Goal: Task Accomplishment & Management: Manage account settings

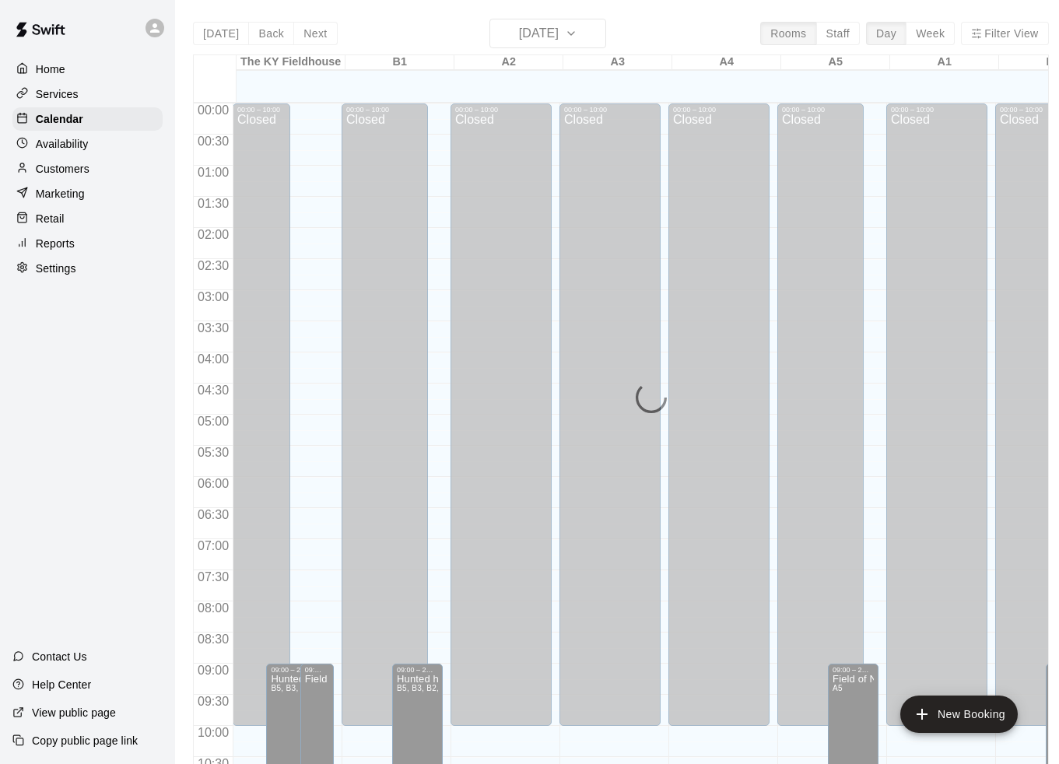
scroll to position [611, 106]
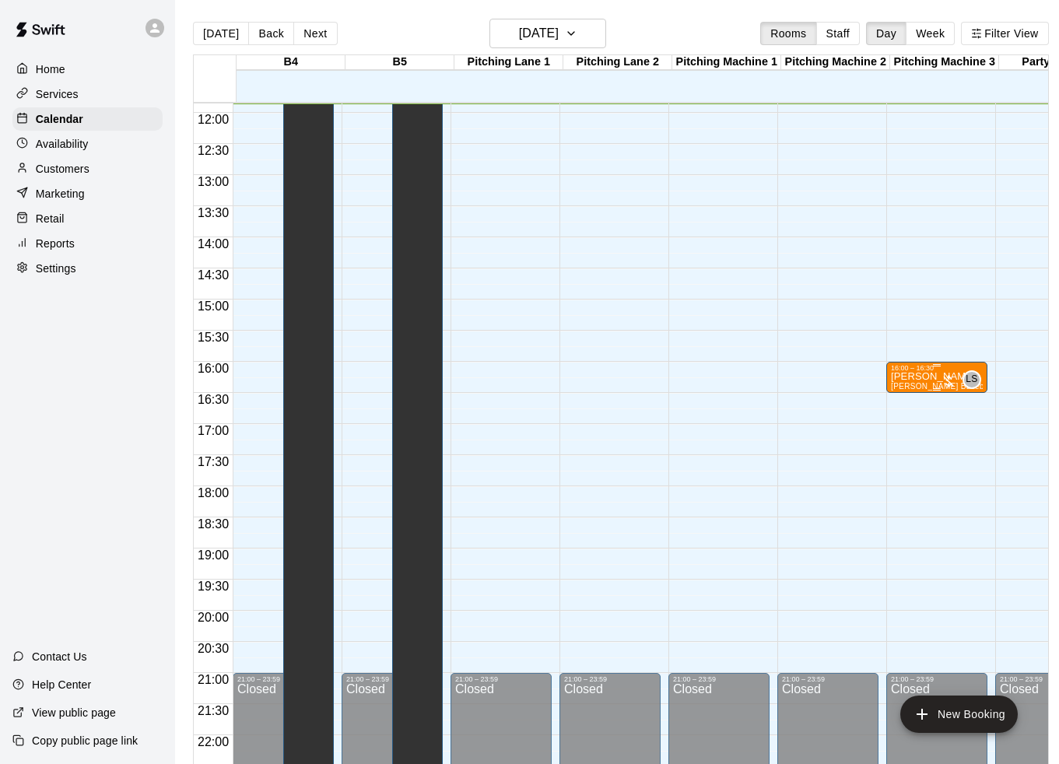
click at [930, 377] on p "[PERSON_NAME]" at bounding box center [937, 377] width 92 height 0
click at [905, 387] on icon "edit" at bounding box center [909, 393] width 19 height 19
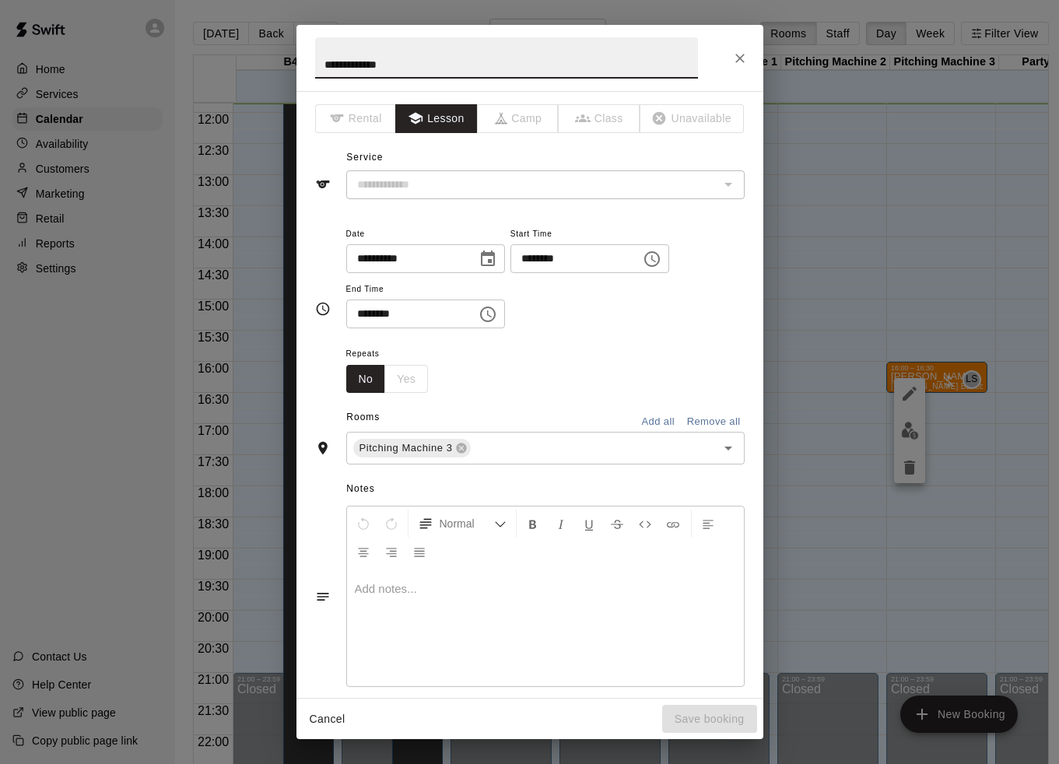
type input "**********"
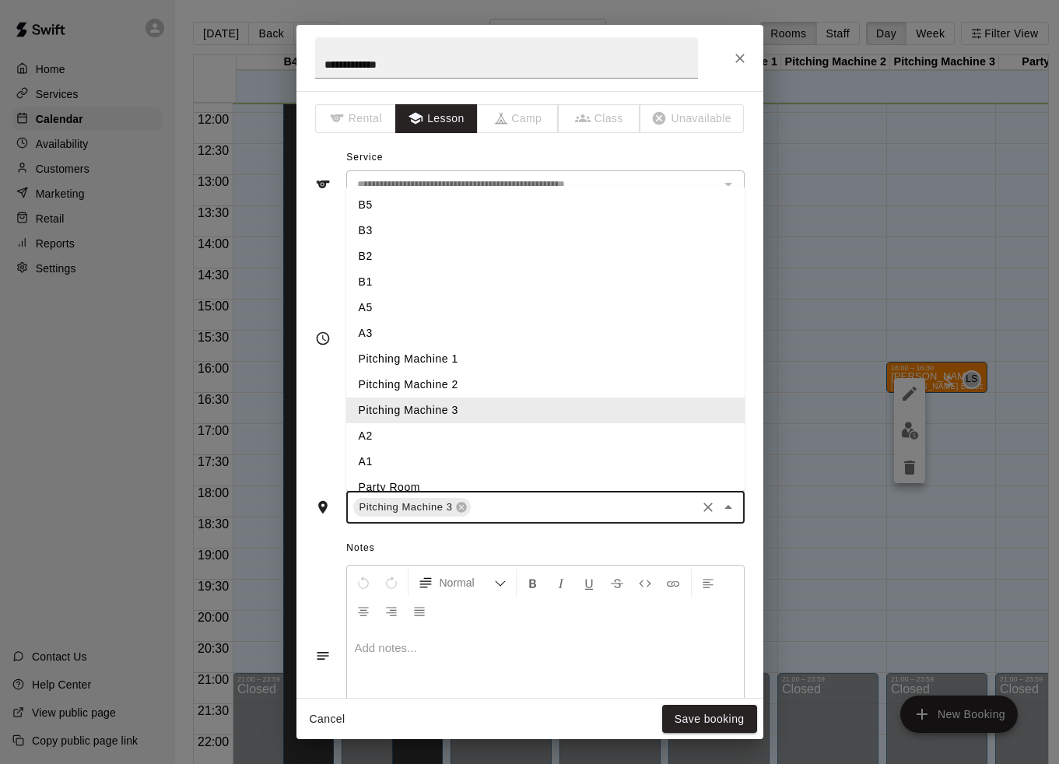
click at [480, 506] on input "text" at bounding box center [583, 507] width 220 height 19
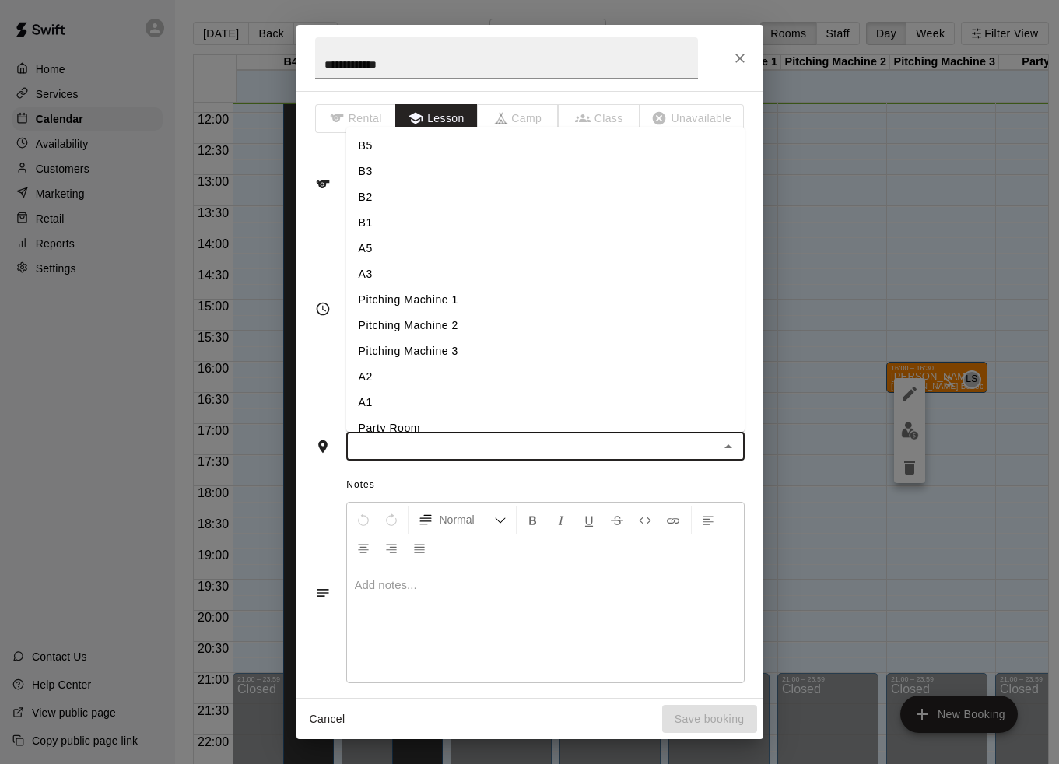
type input "*"
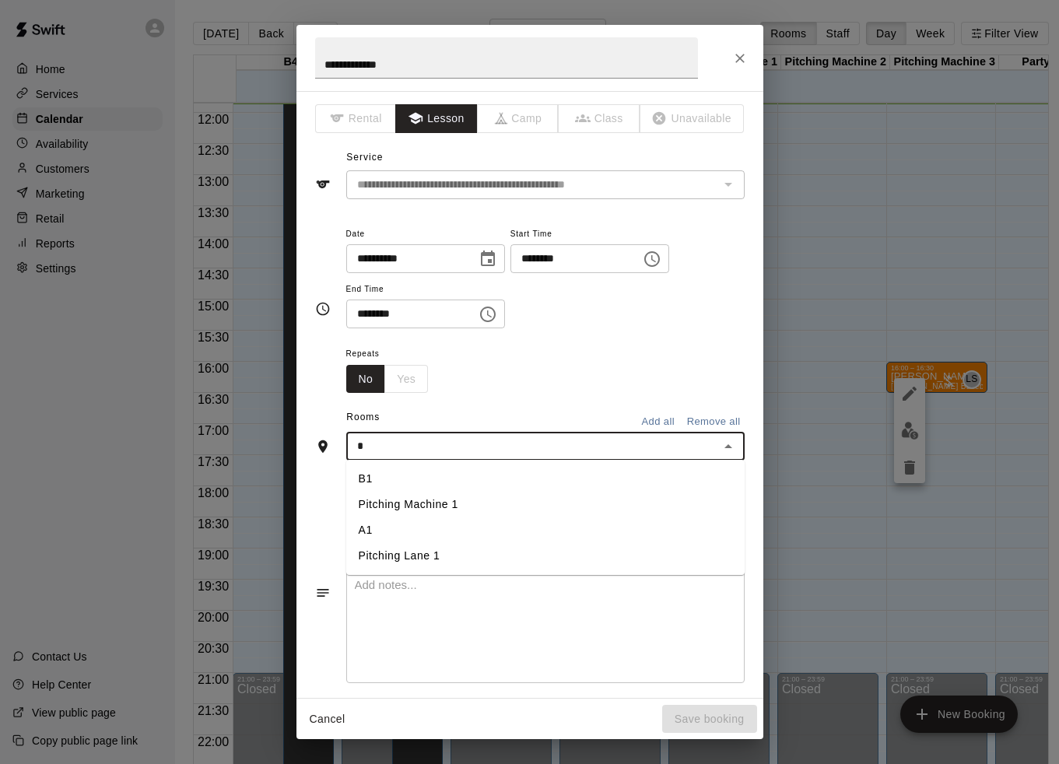
click at [436, 536] on li "A1" at bounding box center [545, 530] width 398 height 26
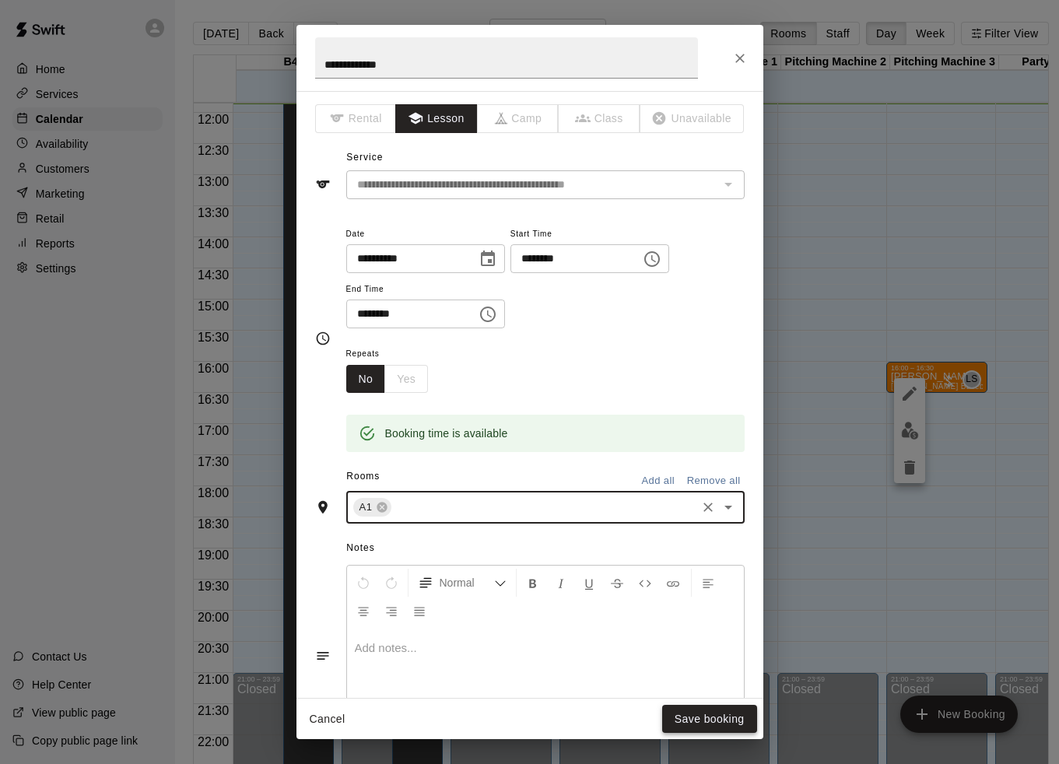
click at [678, 710] on button "Save booking" at bounding box center [709, 719] width 95 height 29
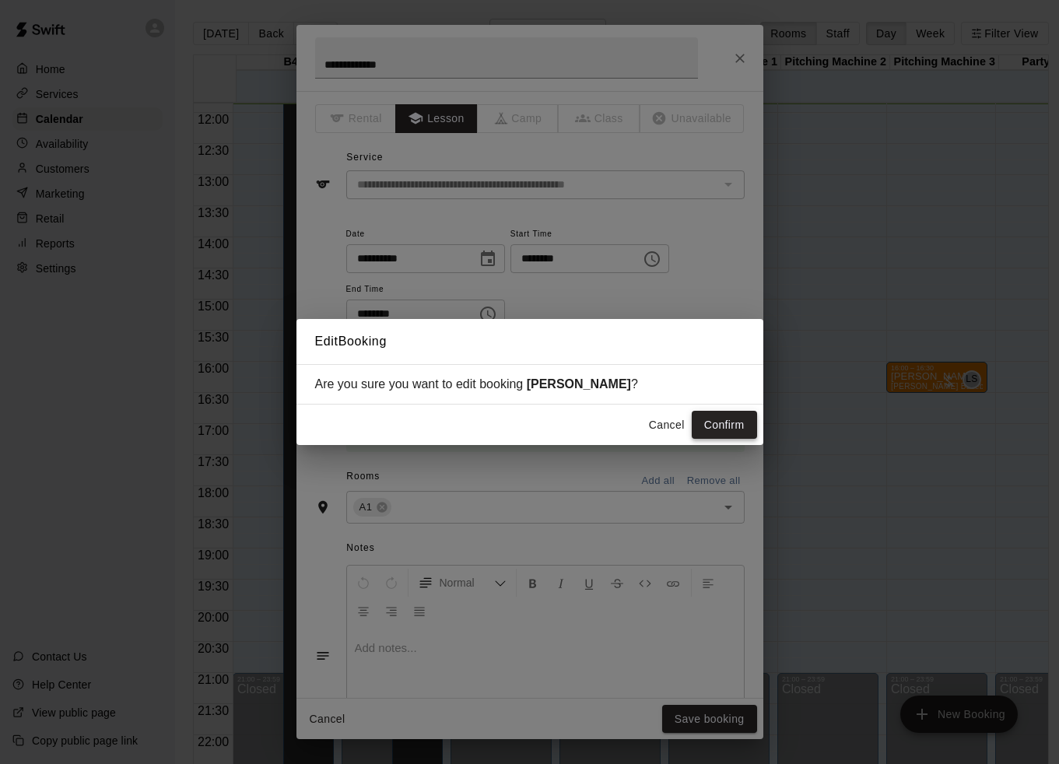
click at [716, 433] on button "Confirm" at bounding box center [724, 425] width 65 height 29
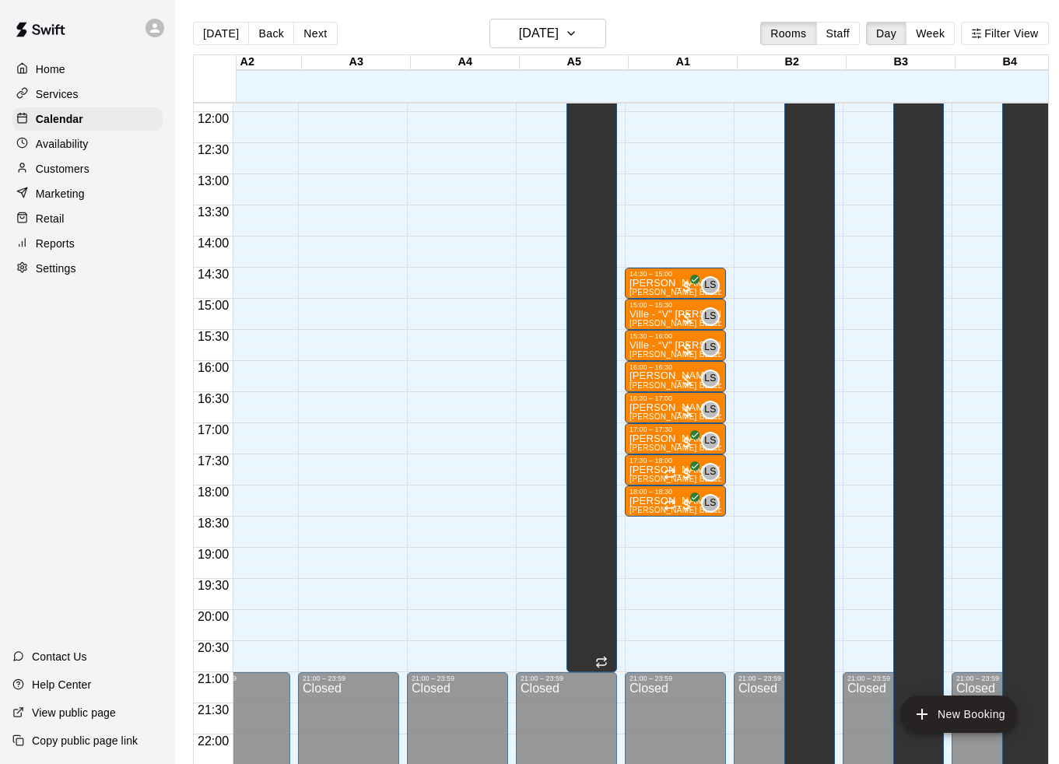
scroll to position [738, 286]
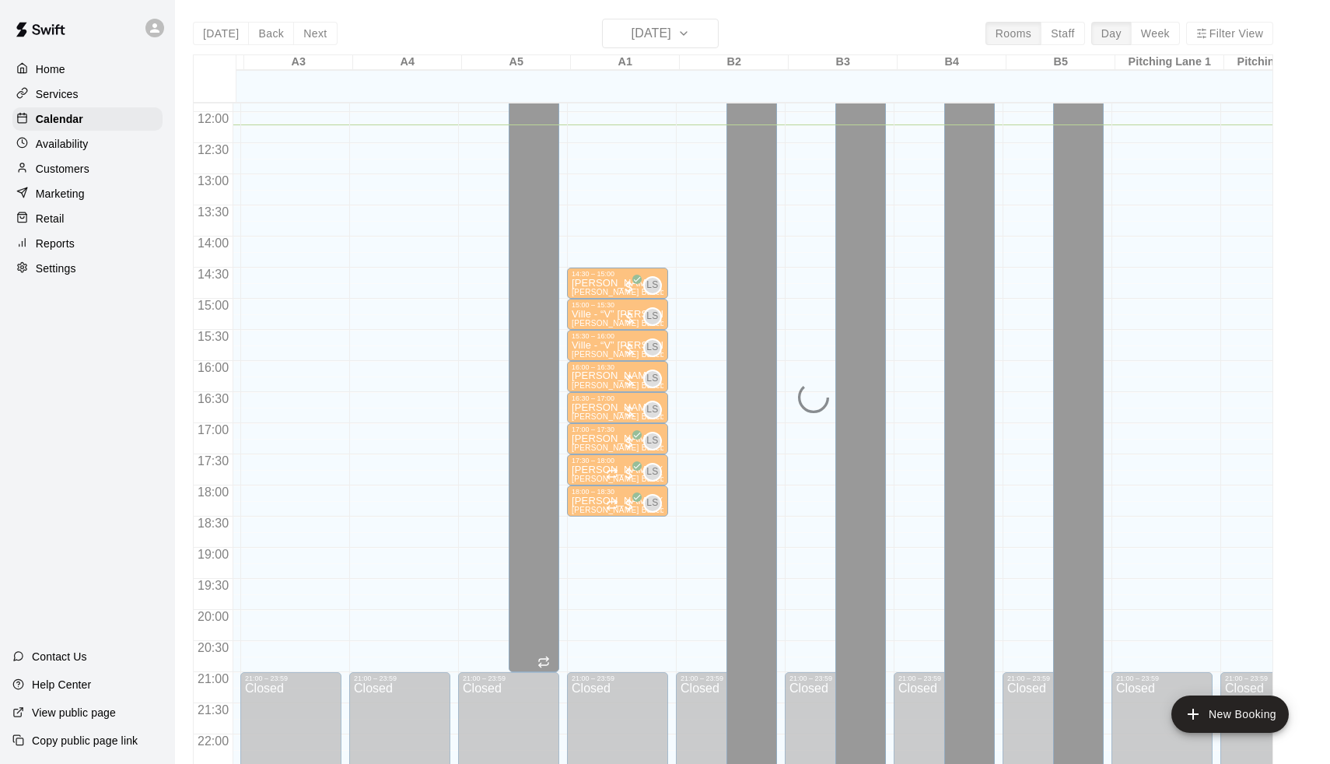
click at [282, 33] on div "Today Back Next Friday Sep 19 Rooms Staff Day Week Filter View The KY Fieldhous…" at bounding box center [733, 401] width 1081 height 764
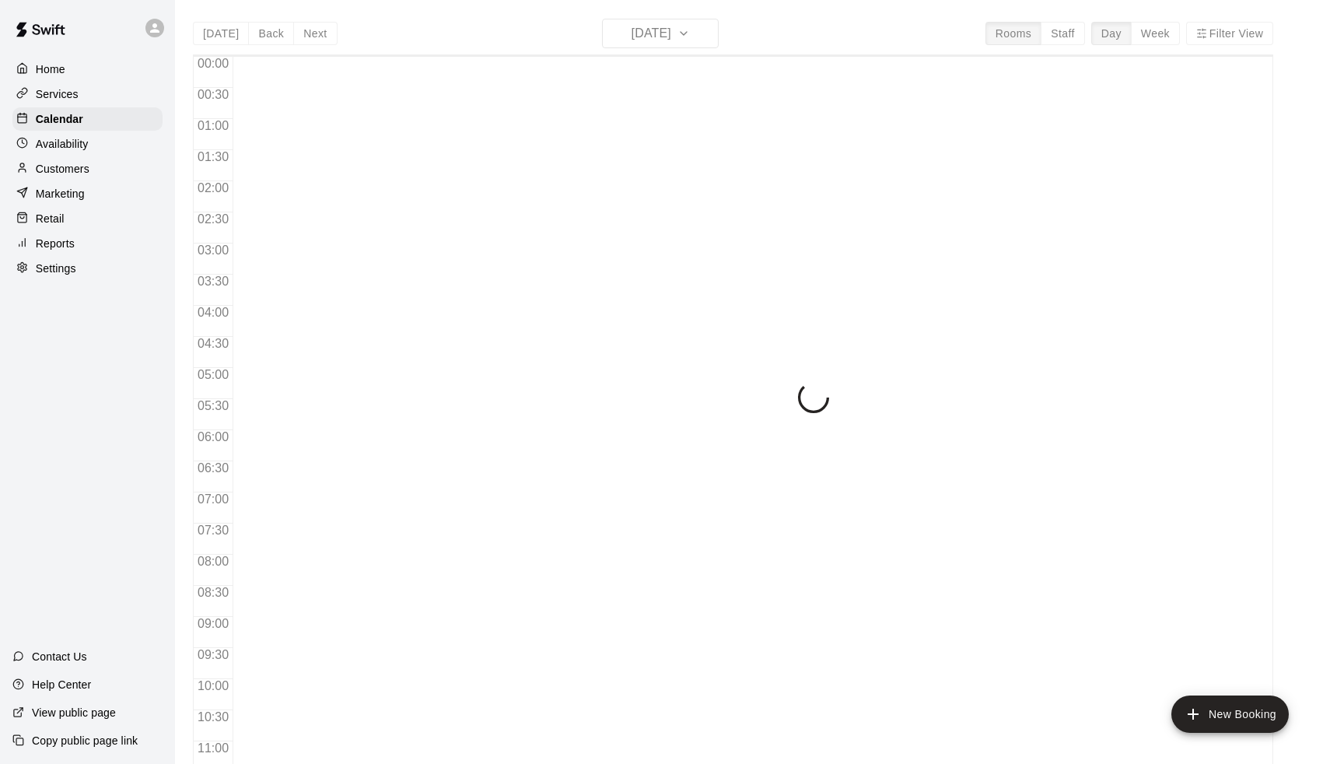
scroll to position [759, 0]
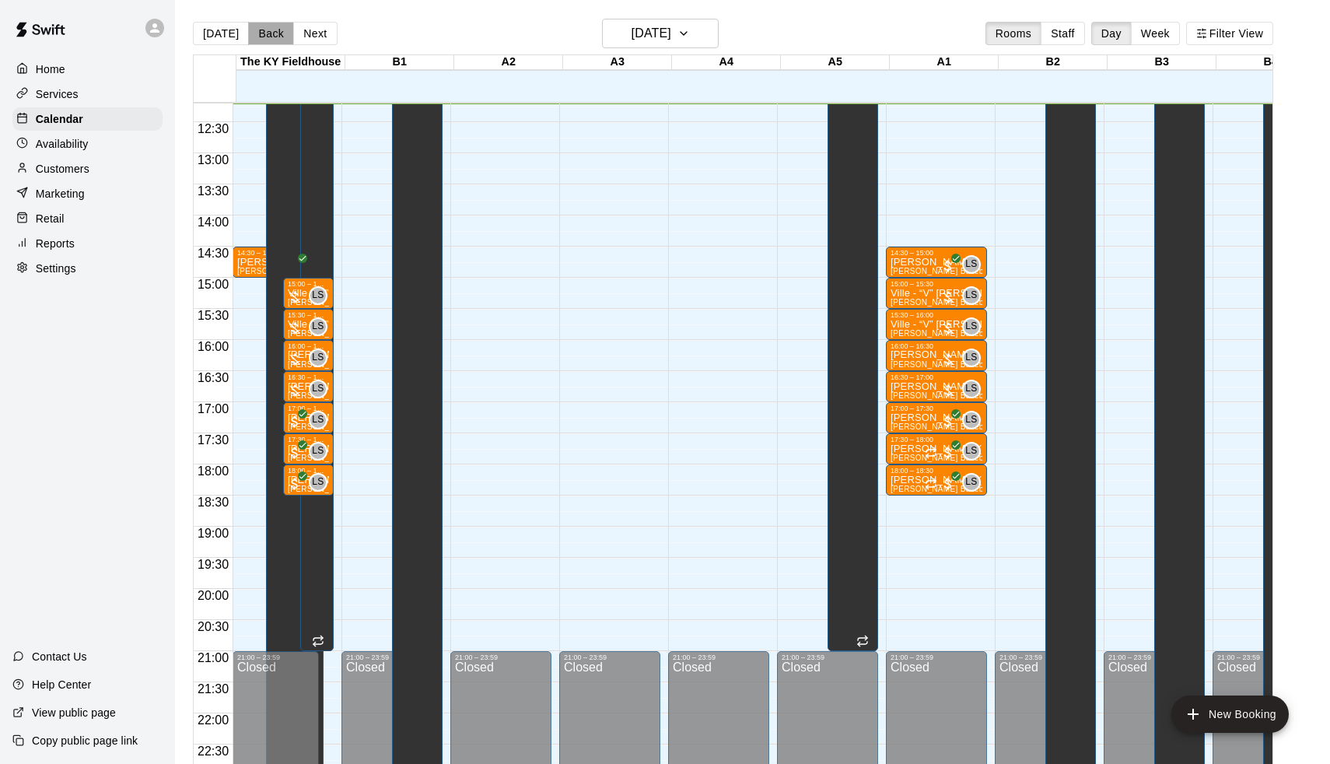
click at [271, 40] on button "Back" at bounding box center [271, 33] width 46 height 23
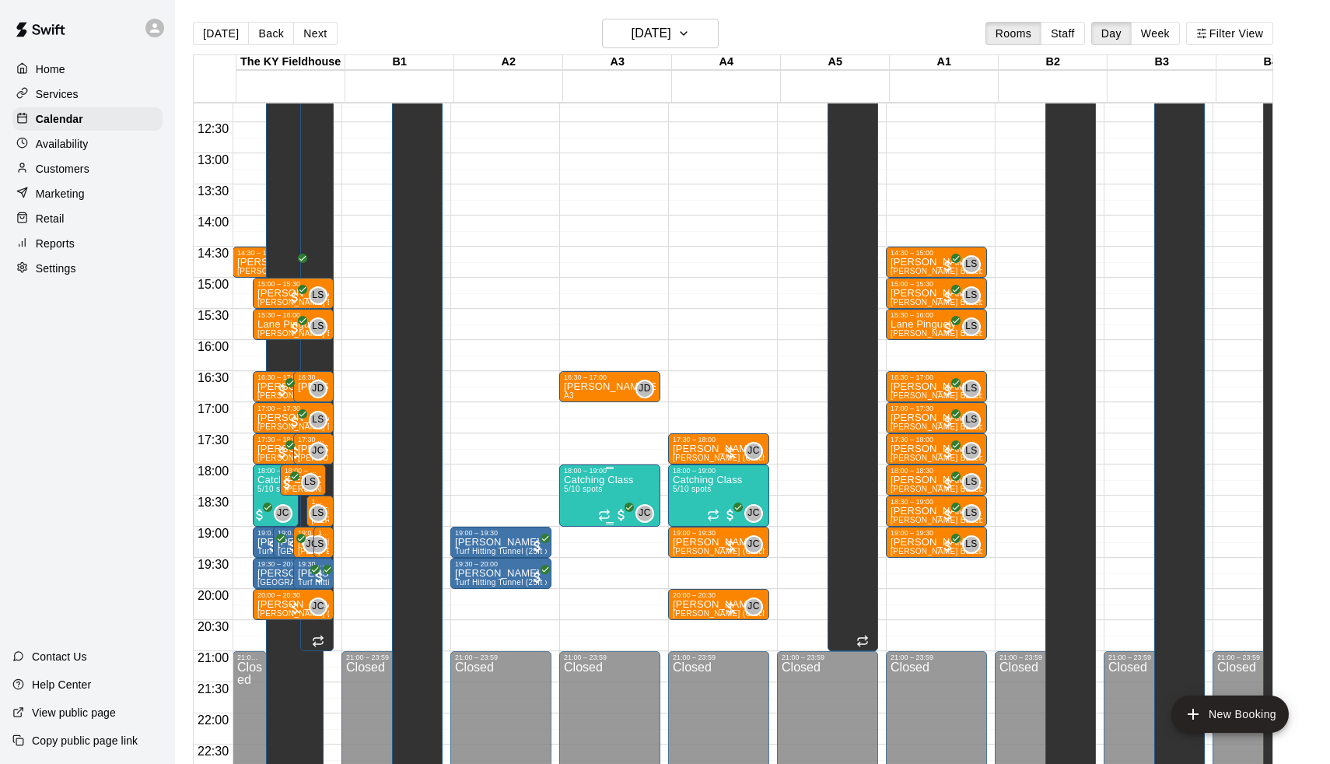
click at [615, 480] on p "Catching Class" at bounding box center [598, 480] width 69 height 0
click at [584, 529] on img "edit" at bounding box center [583, 534] width 18 height 18
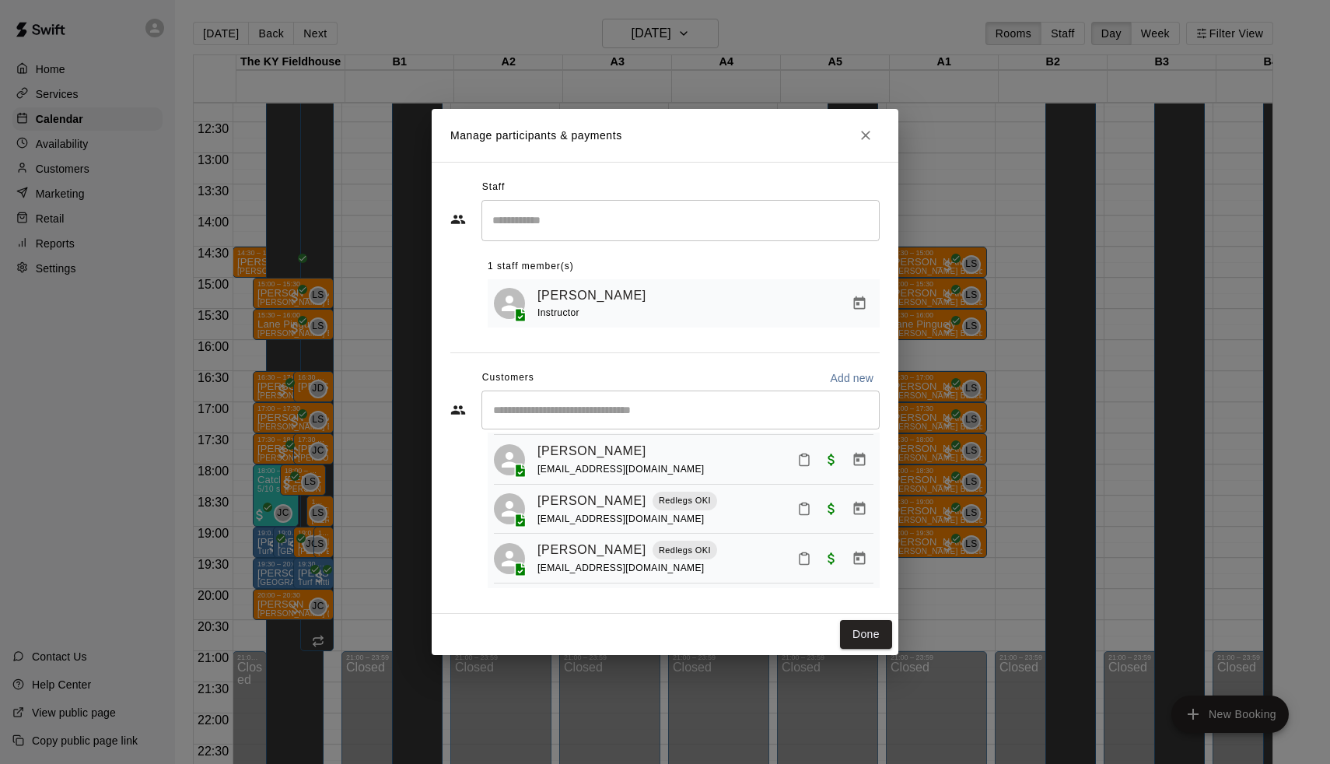
scroll to position [133, 0]
click at [854, 555] on icon "Manage bookings & payment" at bounding box center [860, 558] width 12 height 13
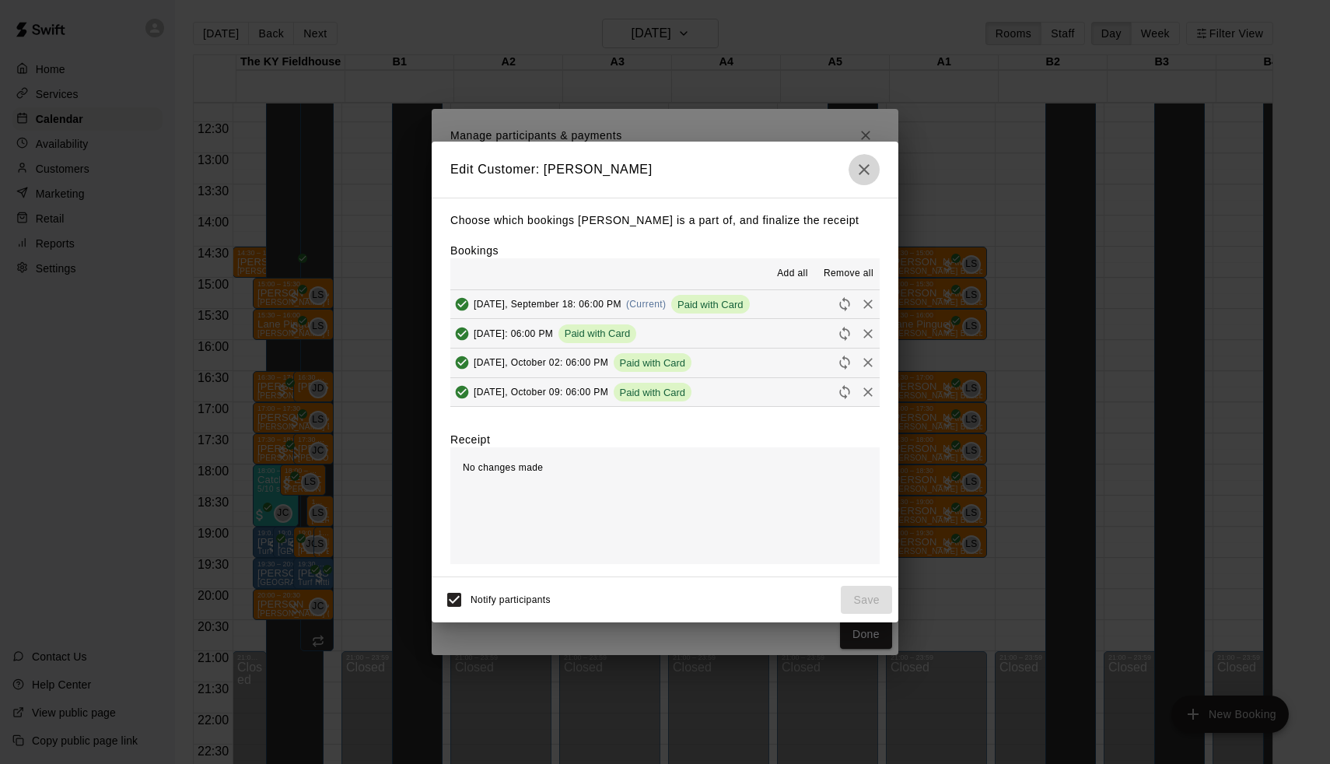
click at [867, 167] on icon "button" at bounding box center [864, 169] width 19 height 19
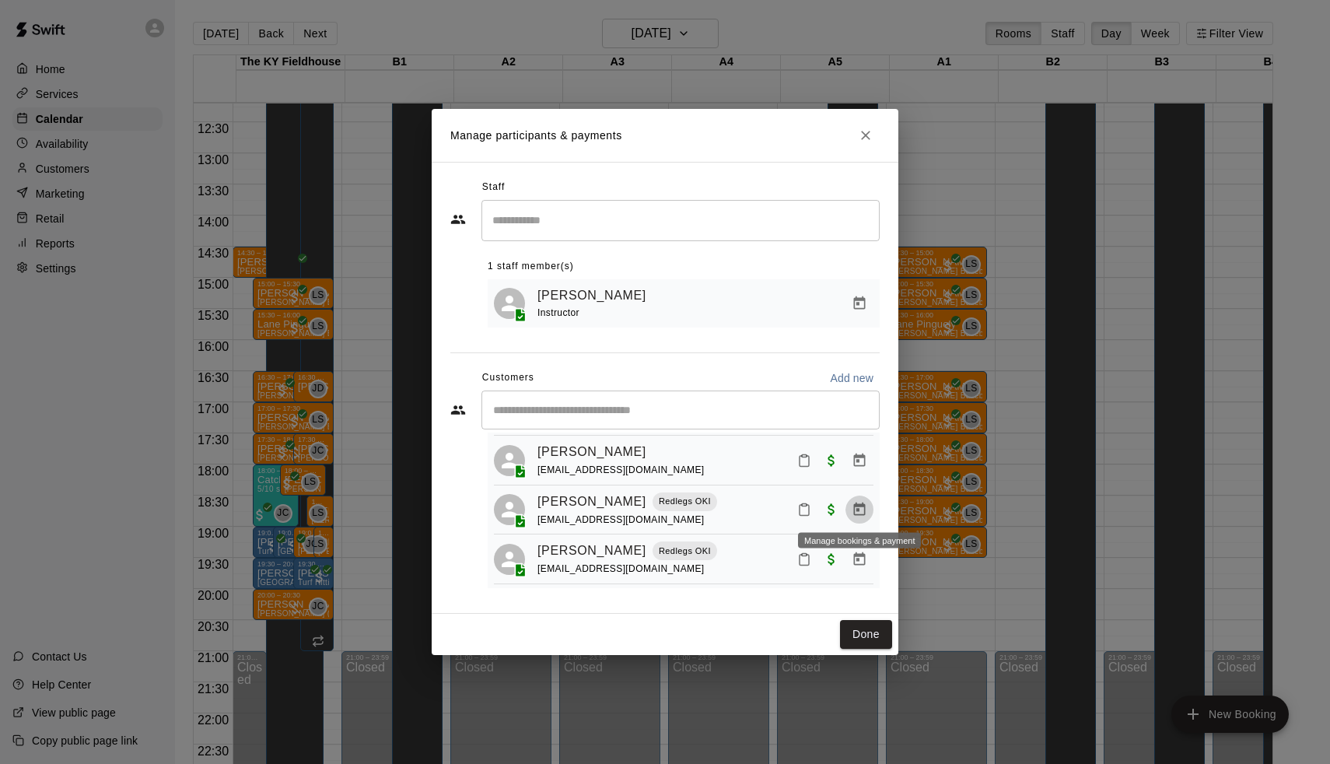
click at [860, 513] on icon "Manage bookings & payment" at bounding box center [860, 509] width 12 height 13
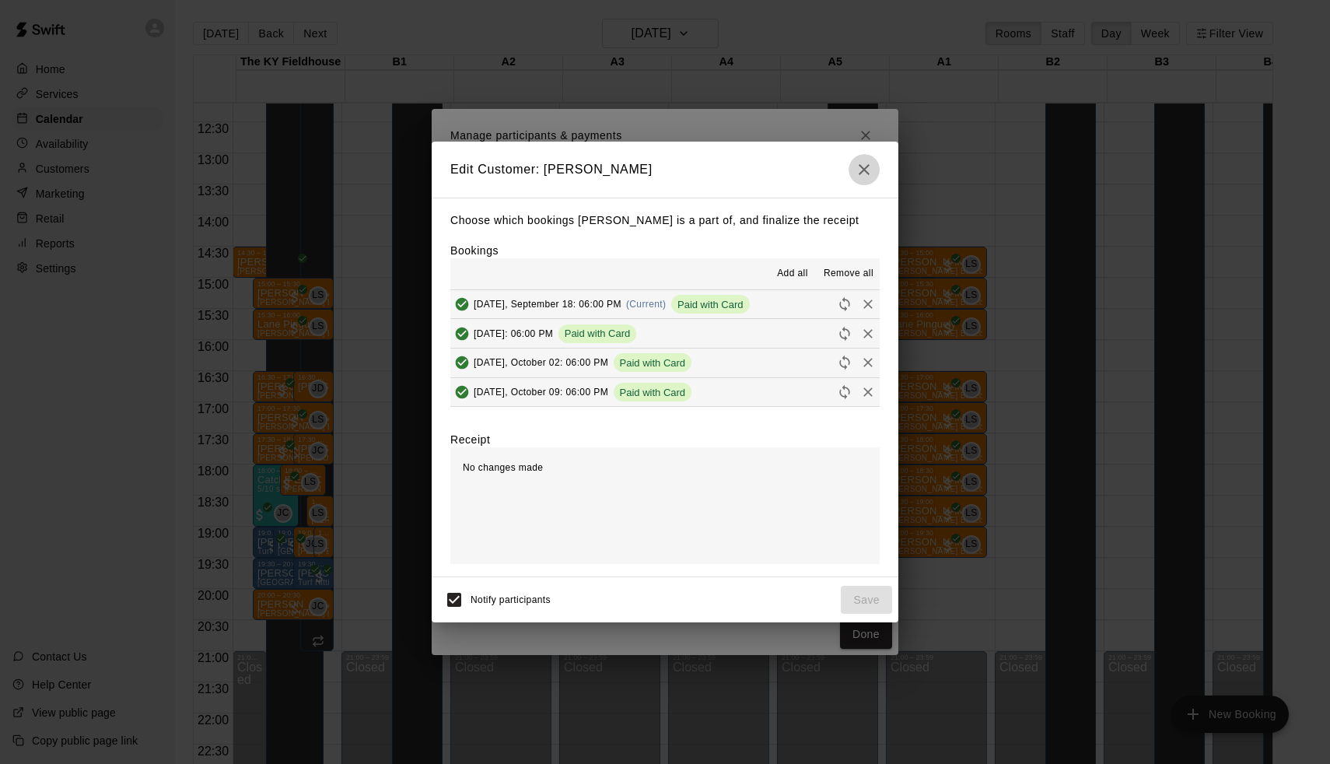
click at [857, 179] on icon "button" at bounding box center [864, 169] width 19 height 19
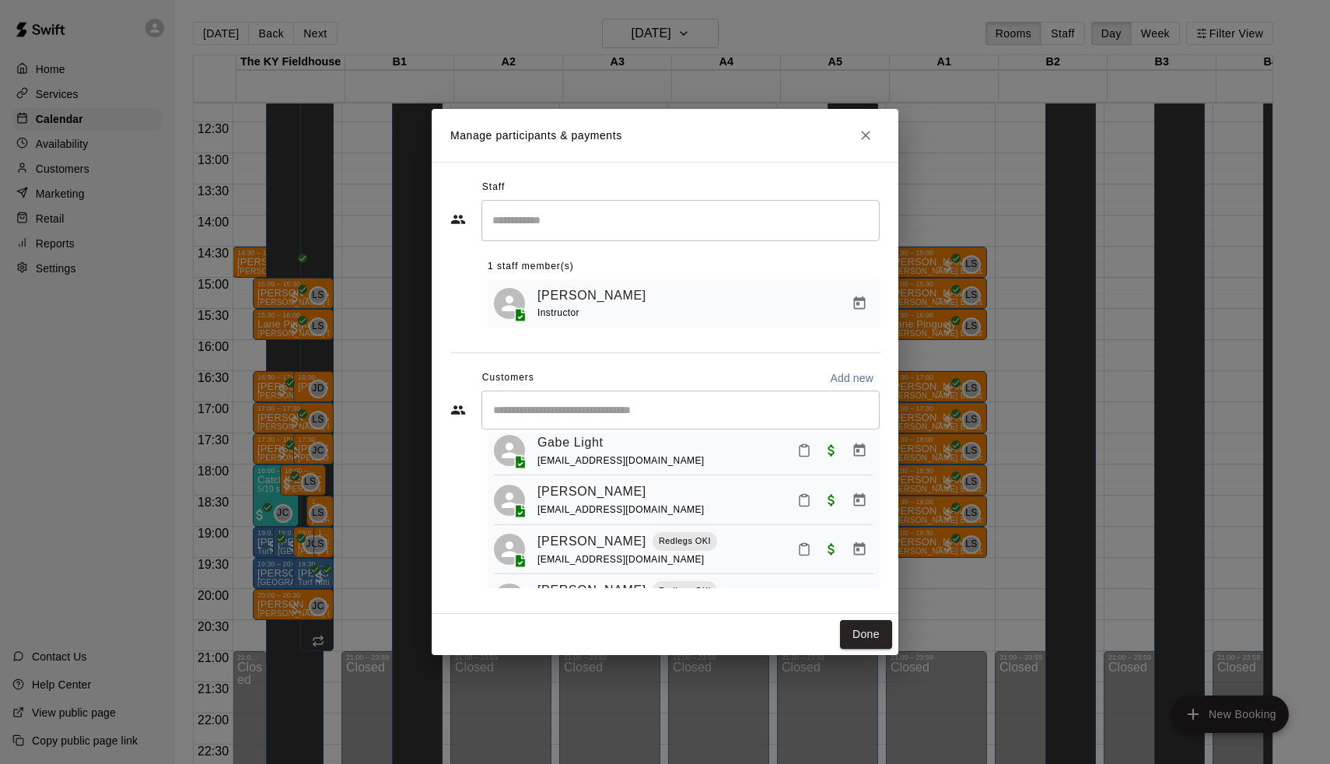
scroll to position [89, 0]
click at [862, 503] on icon "Manage bookings & payment" at bounding box center [860, 504] width 16 height 16
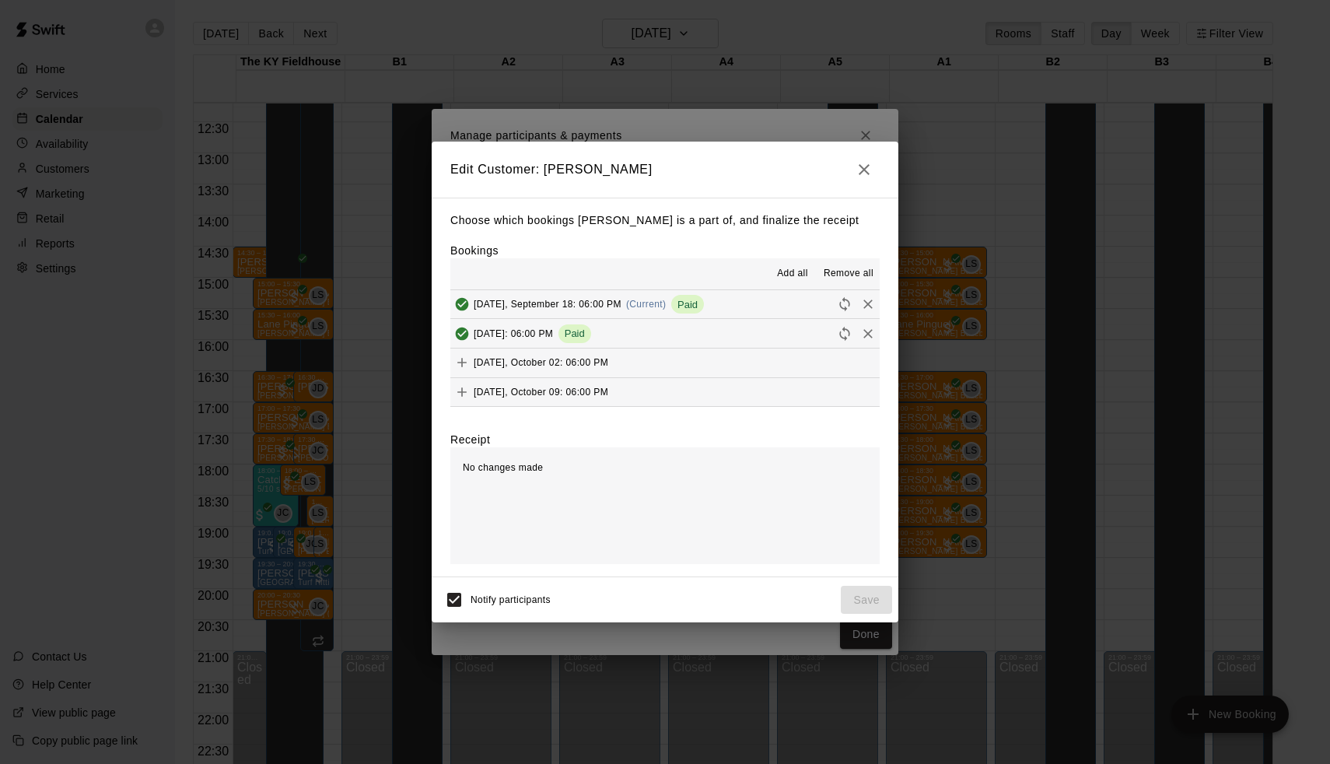
click at [729, 310] on button "Thursday, September 18: 06:00 PM (Current) Paid" at bounding box center [664, 304] width 429 height 29
click at [871, 303] on icon "Remove" at bounding box center [868, 304] width 9 height 9
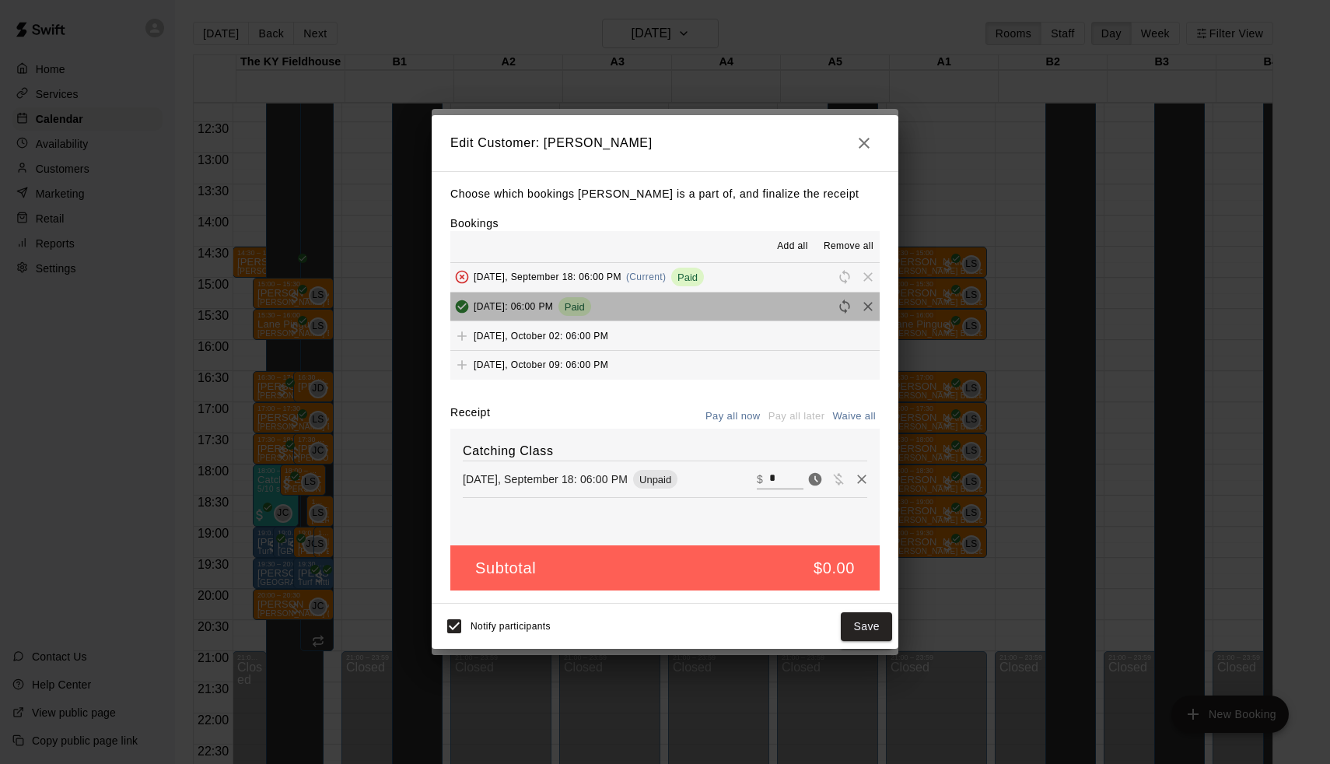
click at [513, 293] on button "Thursday, September 25: 06:00 PM Paid" at bounding box center [664, 307] width 429 height 29
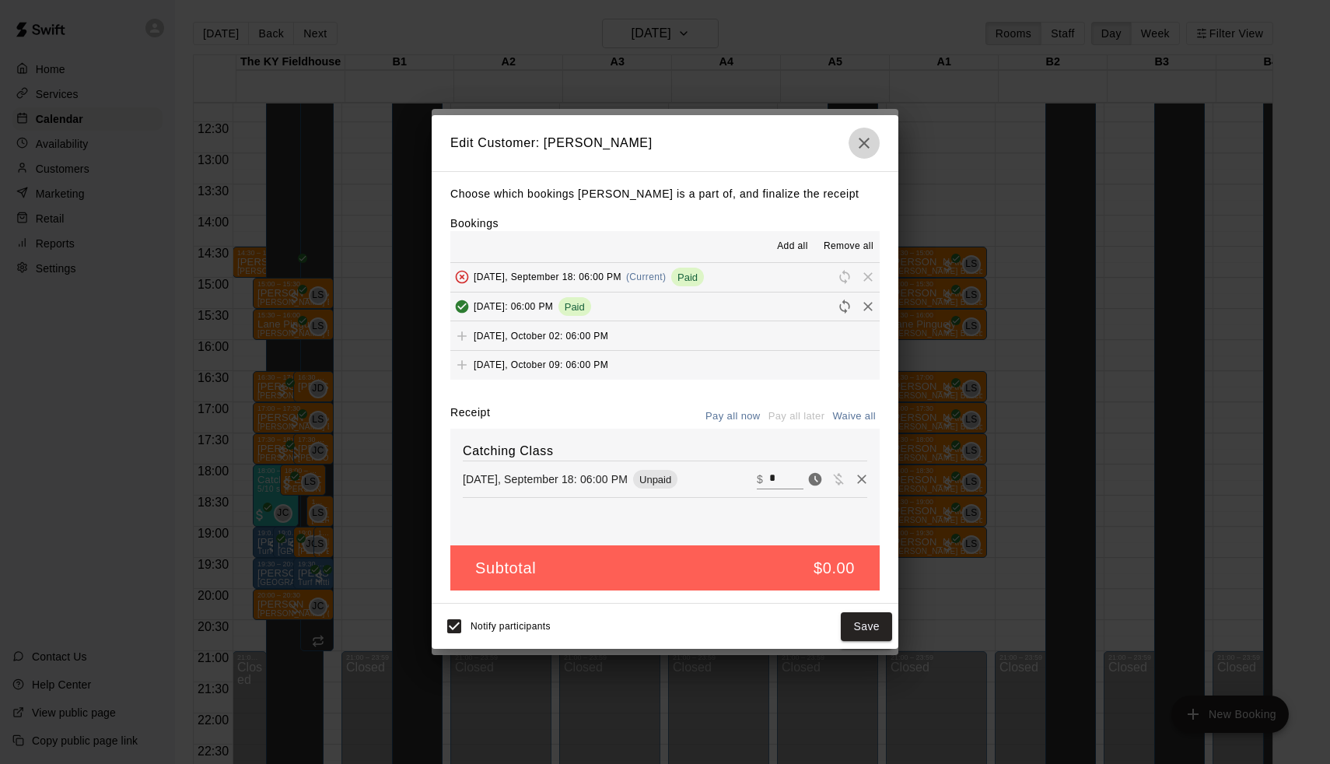
click at [865, 151] on icon "button" at bounding box center [864, 143] width 19 height 19
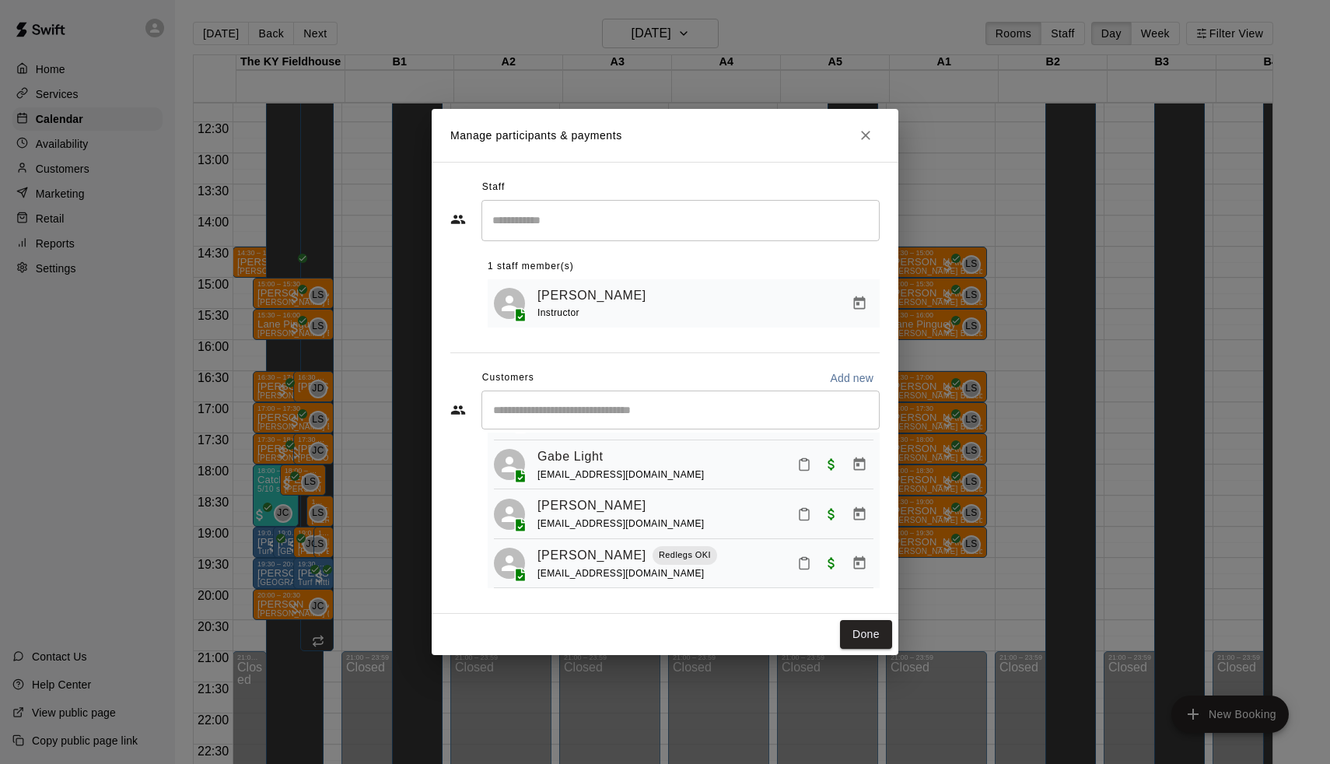
scroll to position [73, 0]
click at [867, 467] on icon "Manage bookings & payment" at bounding box center [860, 471] width 16 height 16
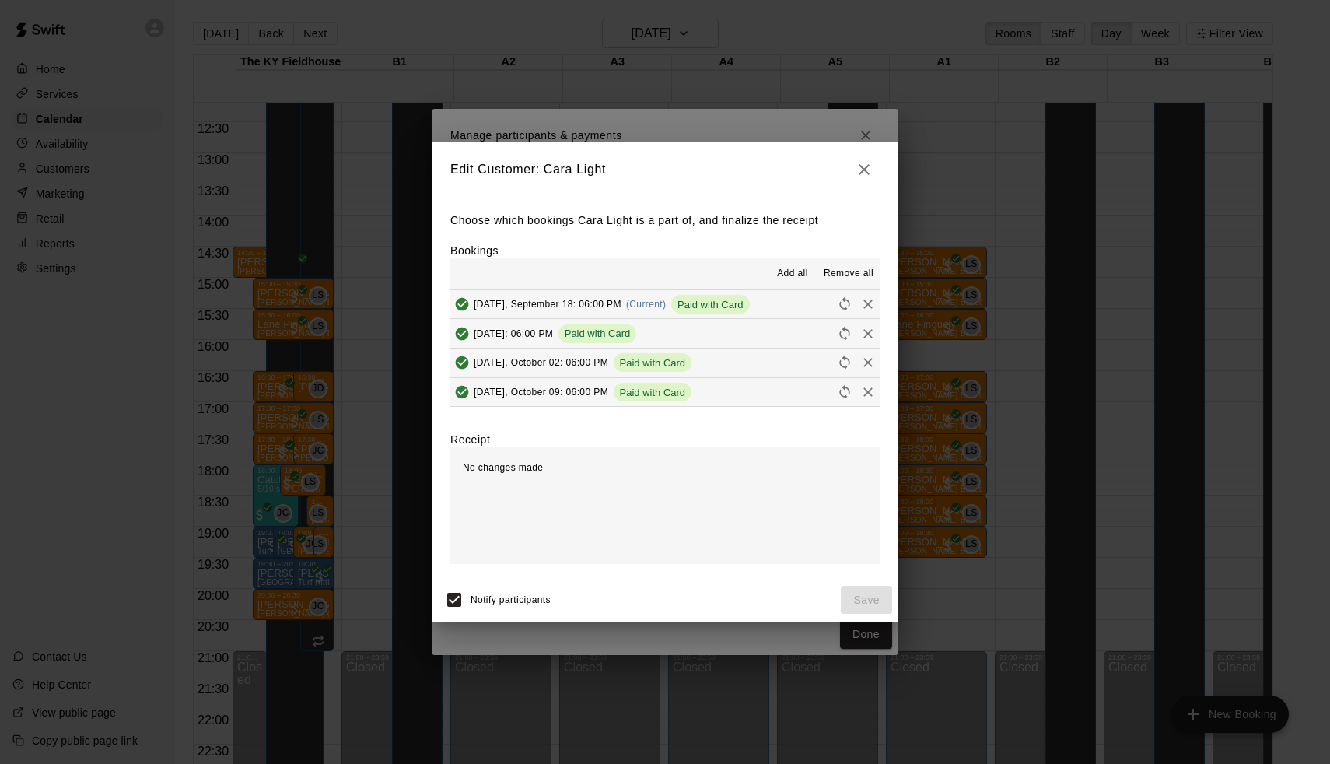
click at [861, 170] on icon "button" at bounding box center [864, 169] width 11 height 11
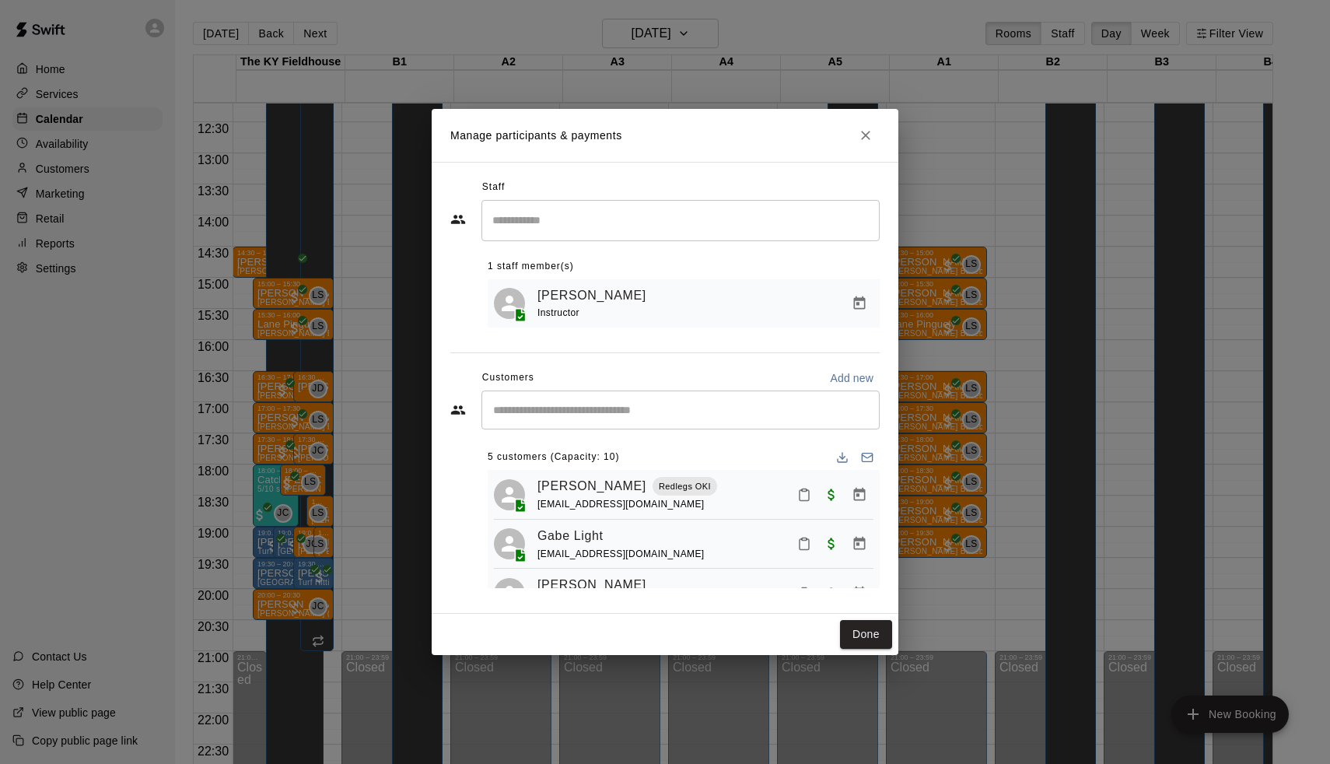
scroll to position [0, 0]
click at [857, 492] on icon "Manage bookings & payment" at bounding box center [860, 495] width 16 height 16
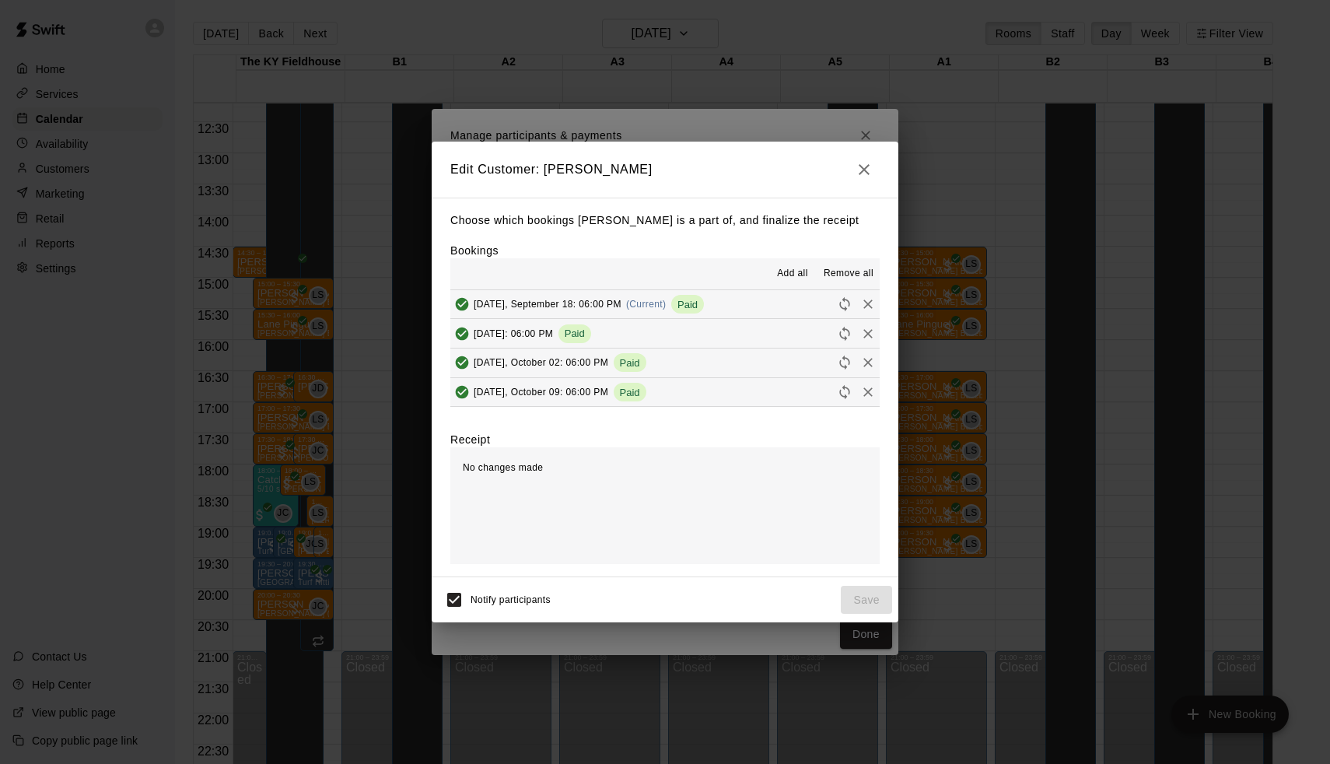
click at [728, 305] on button "Thursday, September 18: 06:00 PM (Current) Paid" at bounding box center [664, 304] width 429 height 29
click at [540, 304] on span "Thursday, September 18: 06:00 PM" at bounding box center [548, 304] width 148 height 11
click at [792, 274] on span "Add all" at bounding box center [792, 274] width 31 height 16
click at [709, 454] on div "No changes made" at bounding box center [664, 505] width 429 height 117
click at [866, 173] on icon "button" at bounding box center [864, 169] width 11 height 11
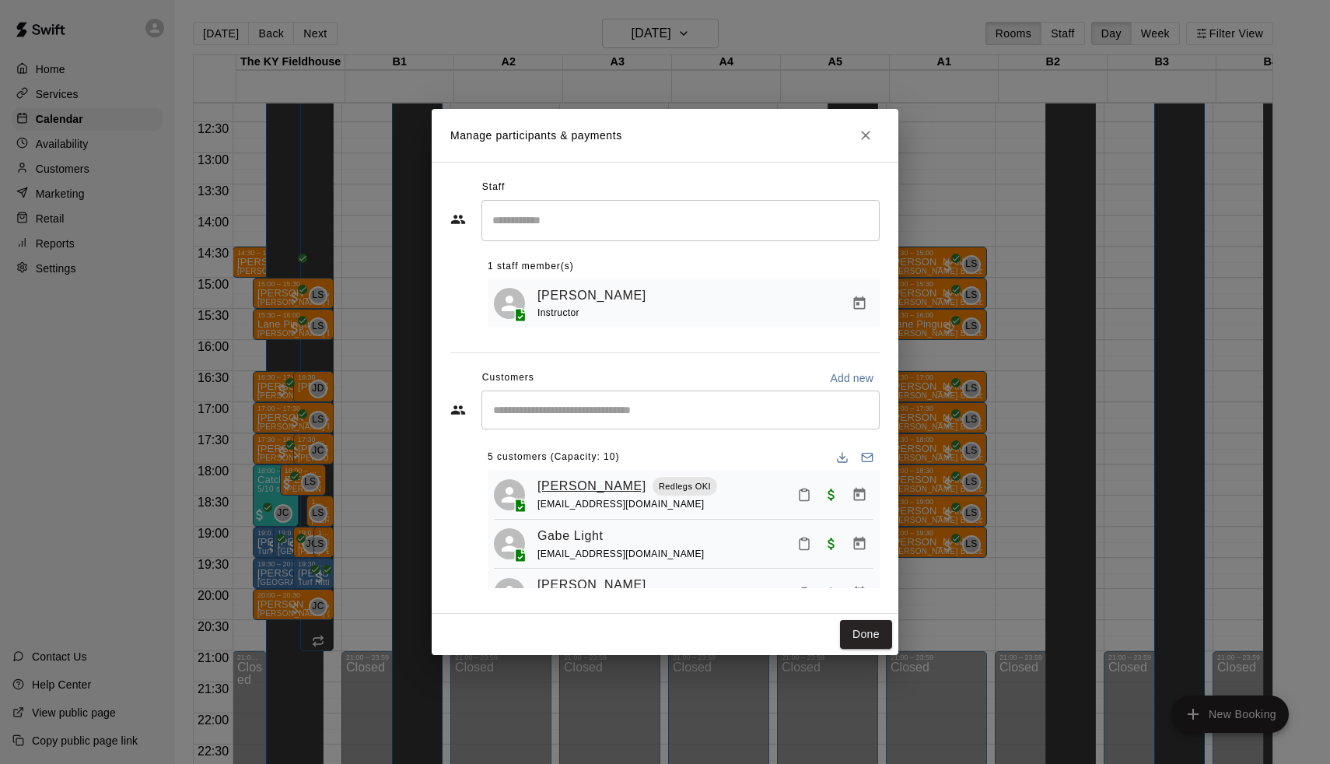
click at [579, 484] on link "Cazden Cornett" at bounding box center [592, 486] width 109 height 20
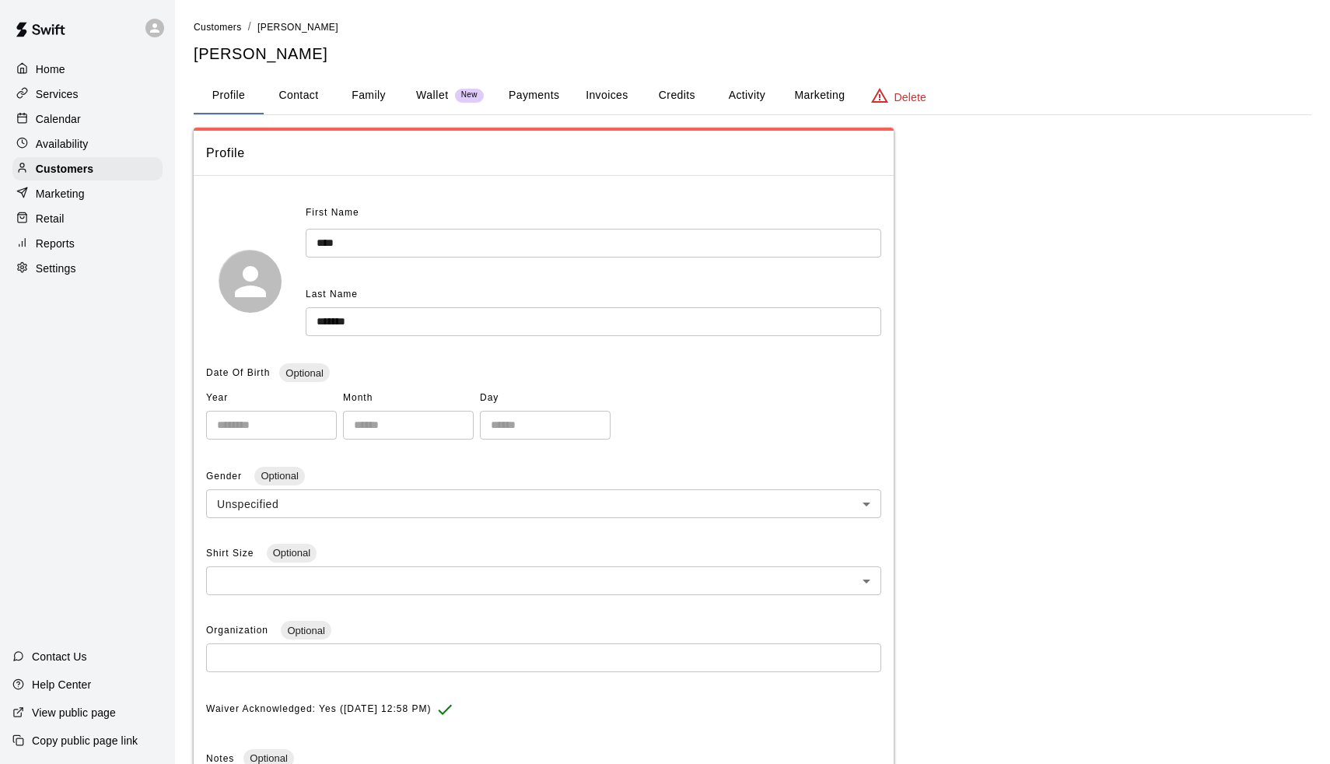
click at [544, 109] on button "Payments" at bounding box center [533, 95] width 75 height 37
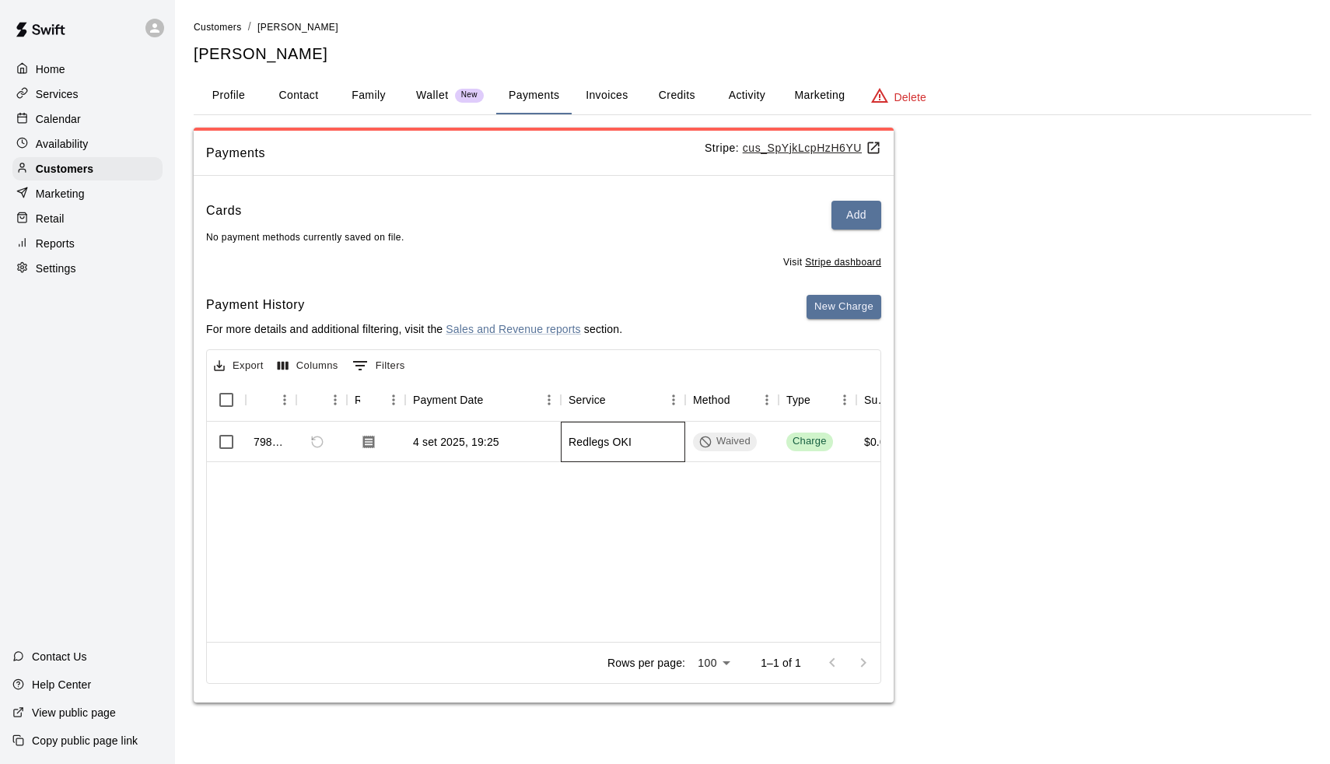
click at [678, 443] on div "Redlegs OKI" at bounding box center [623, 442] width 124 height 40
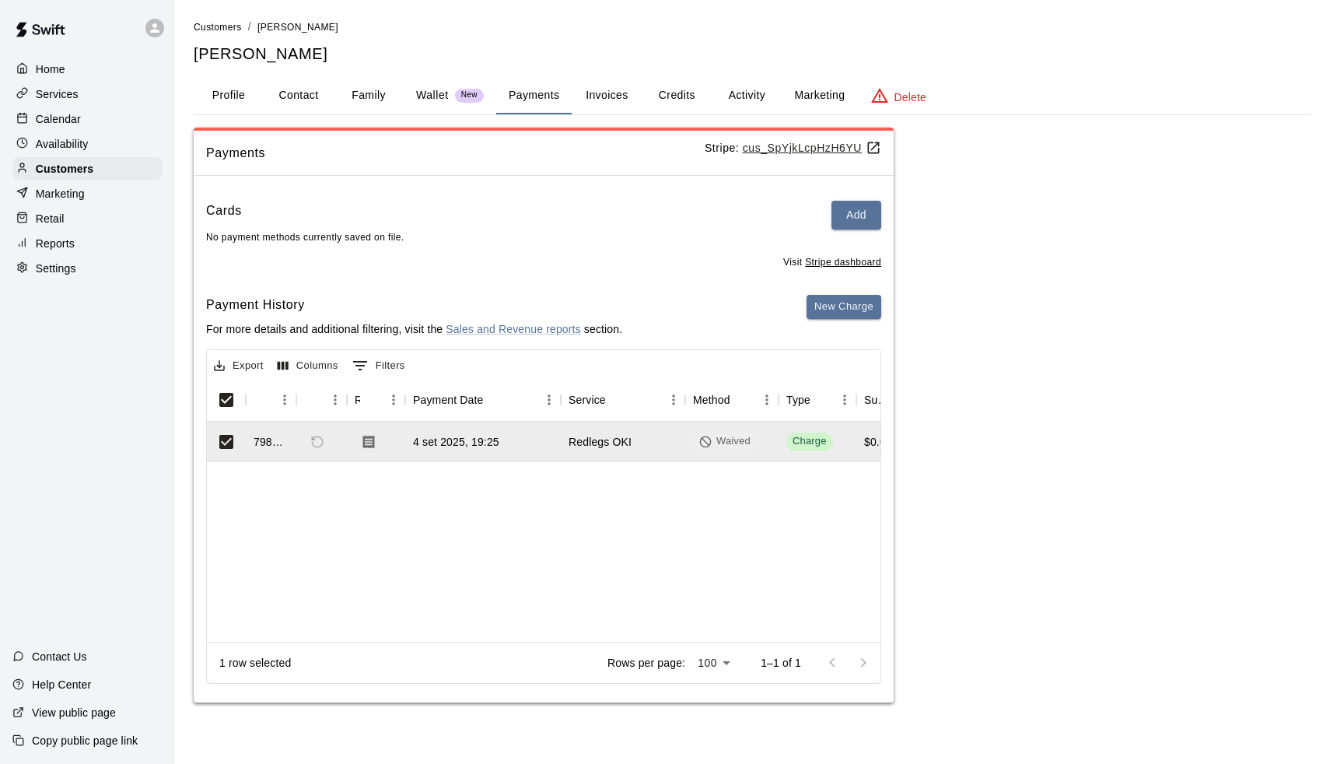
click at [661, 482] on div "798060 4 set 2025, 19:25 Redlegs OKI Waived Charge $0.00 $0.00 $0.00" at bounding box center [1253, 532] width 2093 height 220
click at [475, 436] on div "4 set 2025, 19:25" at bounding box center [456, 442] width 86 height 16
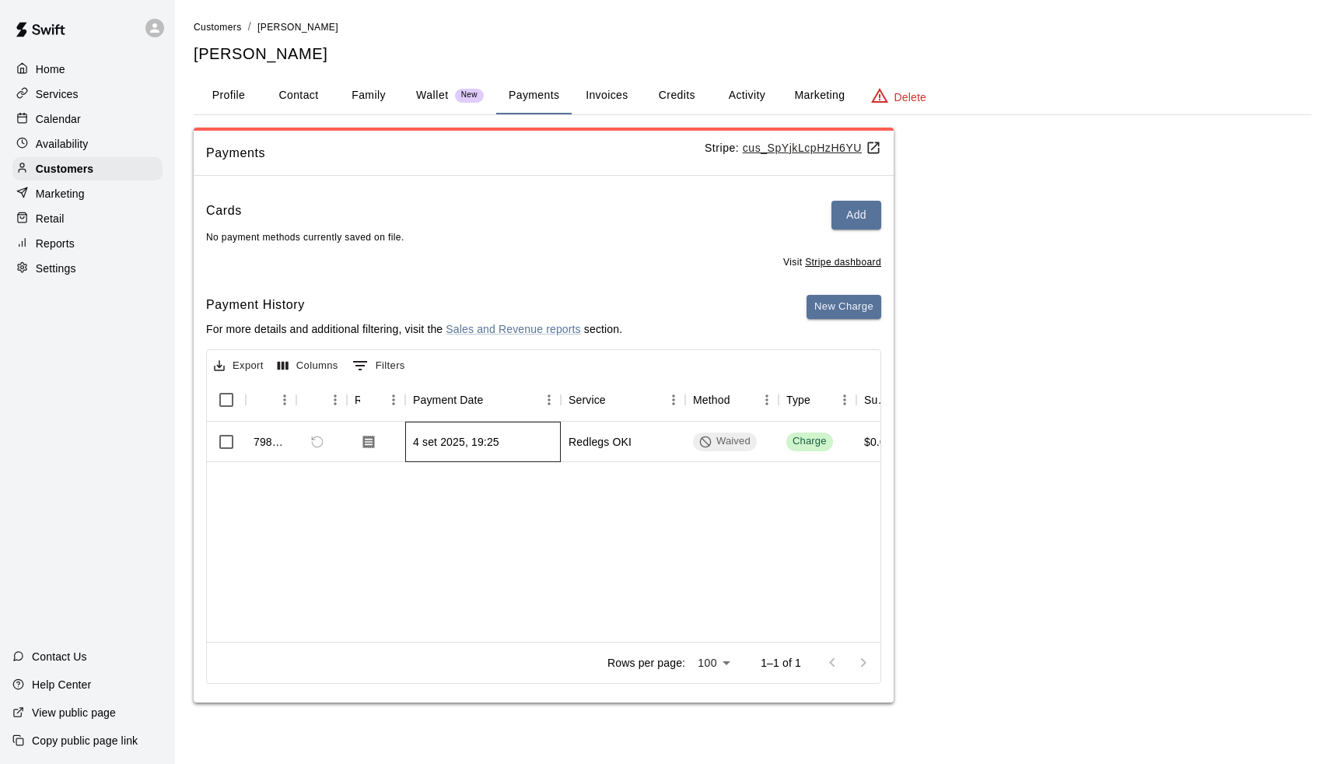
click at [496, 442] on div "4 set 2025, 19:25" at bounding box center [456, 442] width 86 height 16
click at [122, 167] on div "Customers" at bounding box center [87, 168] width 150 height 23
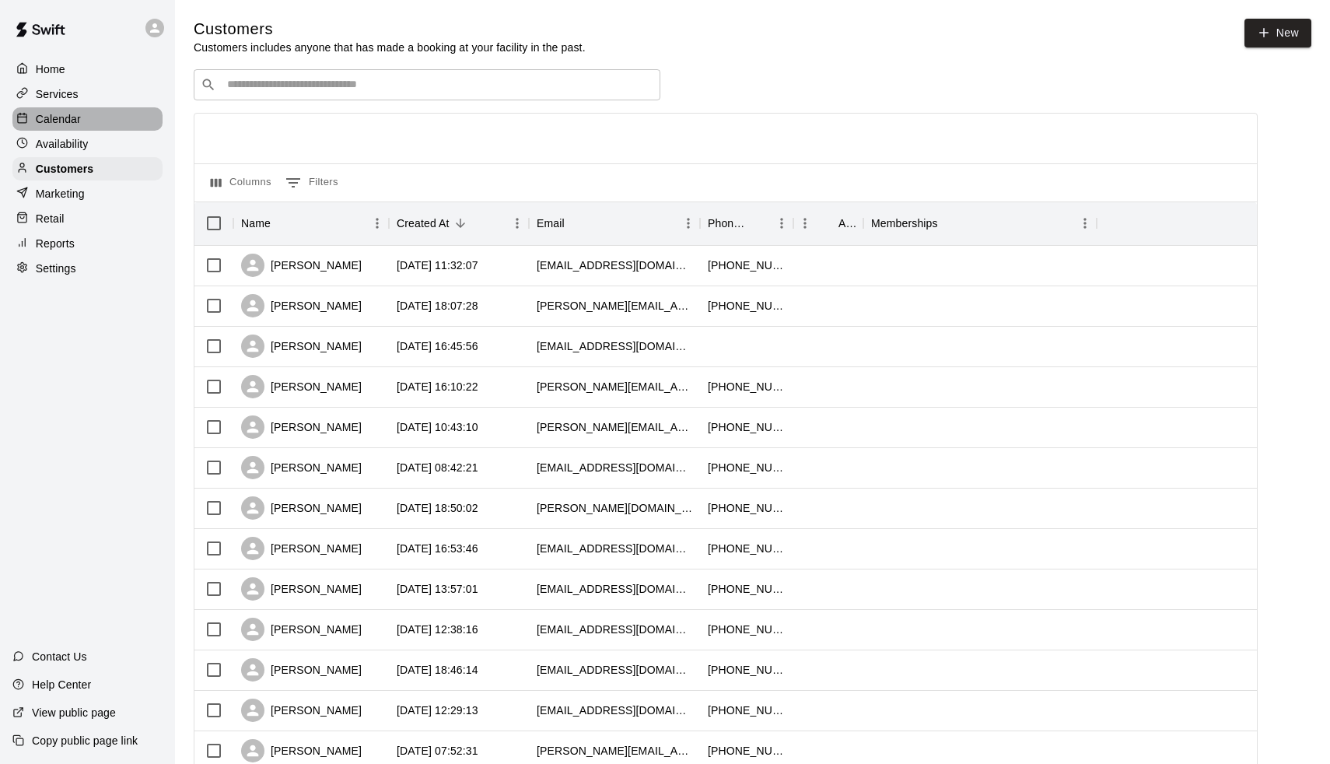
click at [75, 112] on p "Calendar" at bounding box center [58, 119] width 45 height 16
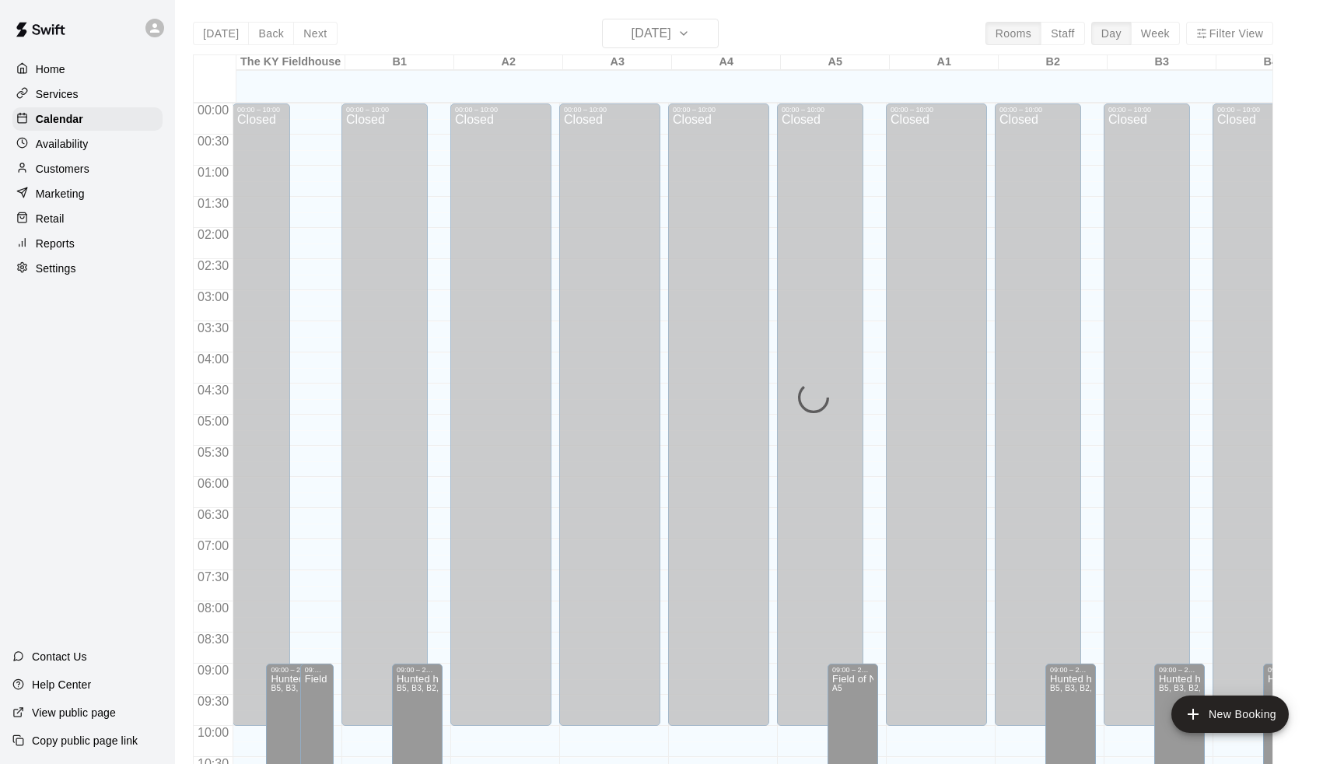
scroll to position [762, 0]
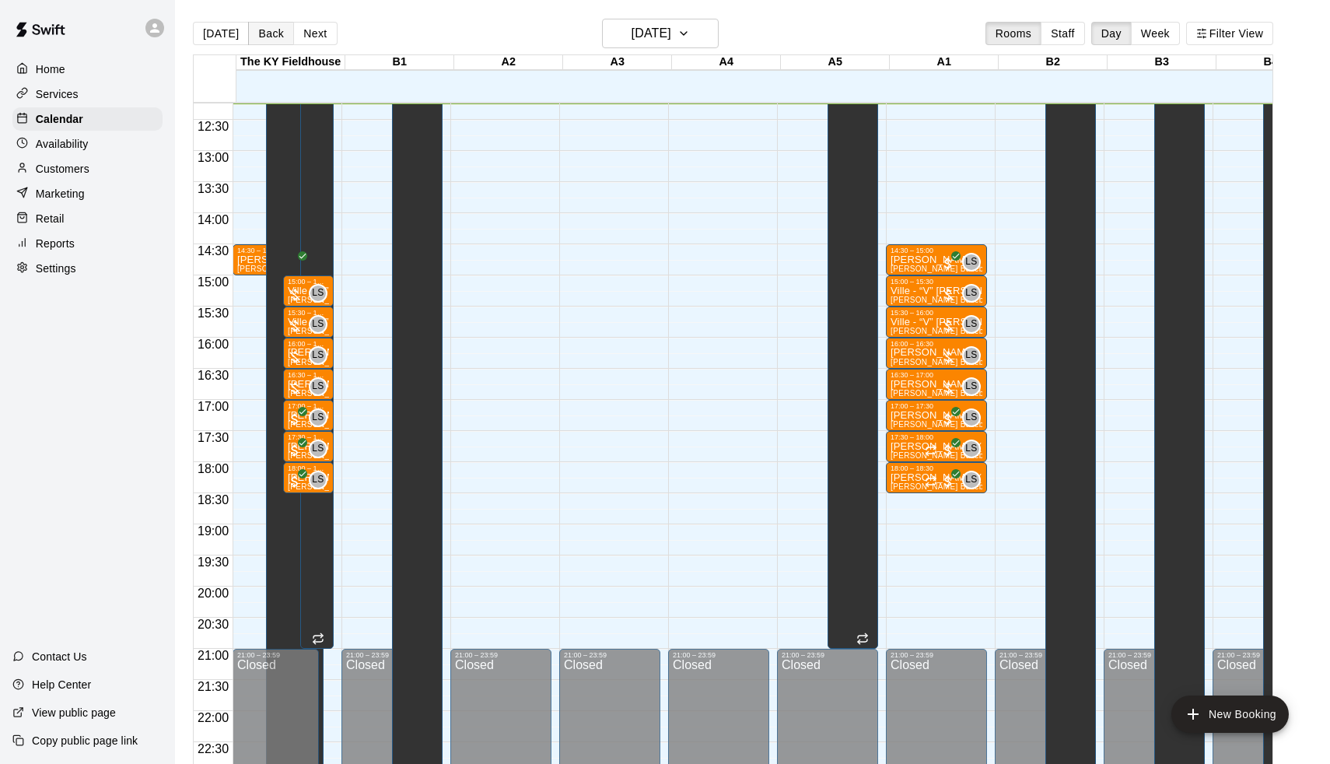
click at [270, 36] on button "Back" at bounding box center [271, 33] width 46 height 23
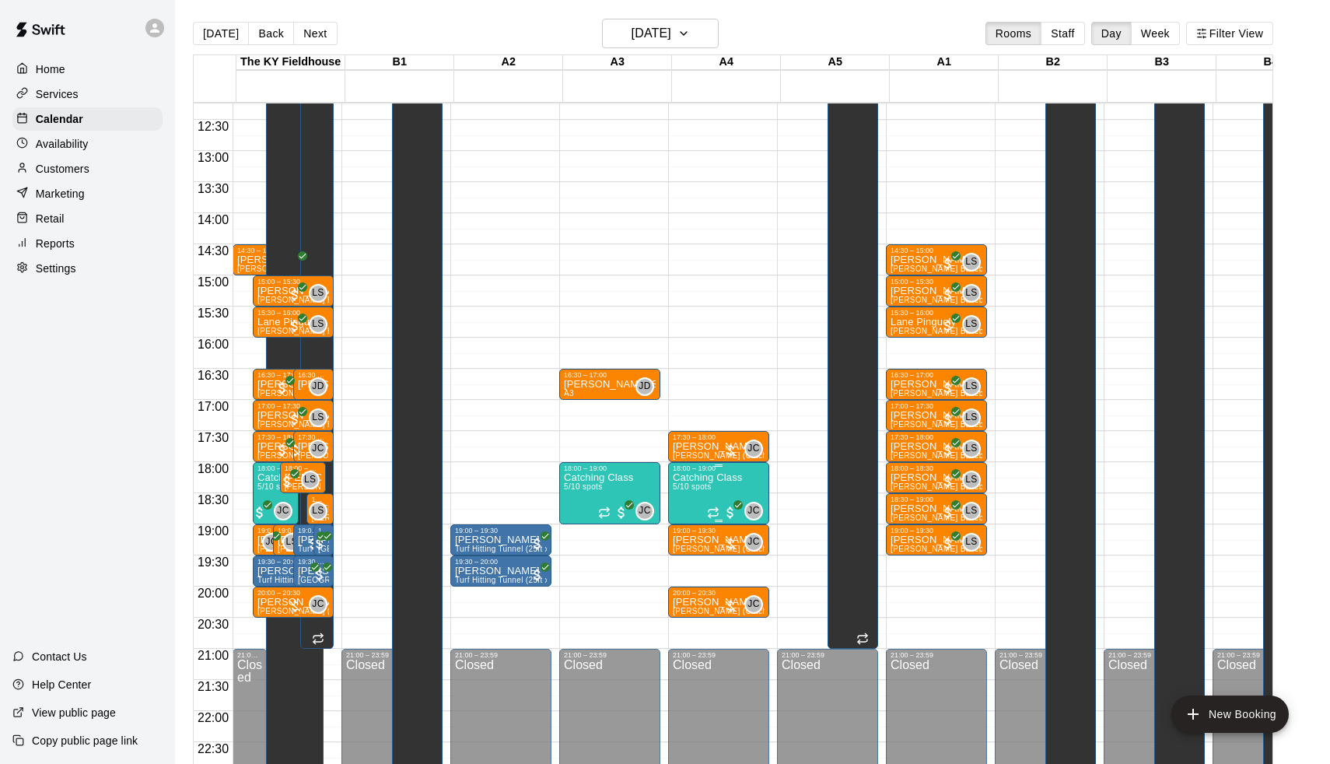
click at [687, 529] on img "edit" at bounding box center [692, 526] width 18 height 18
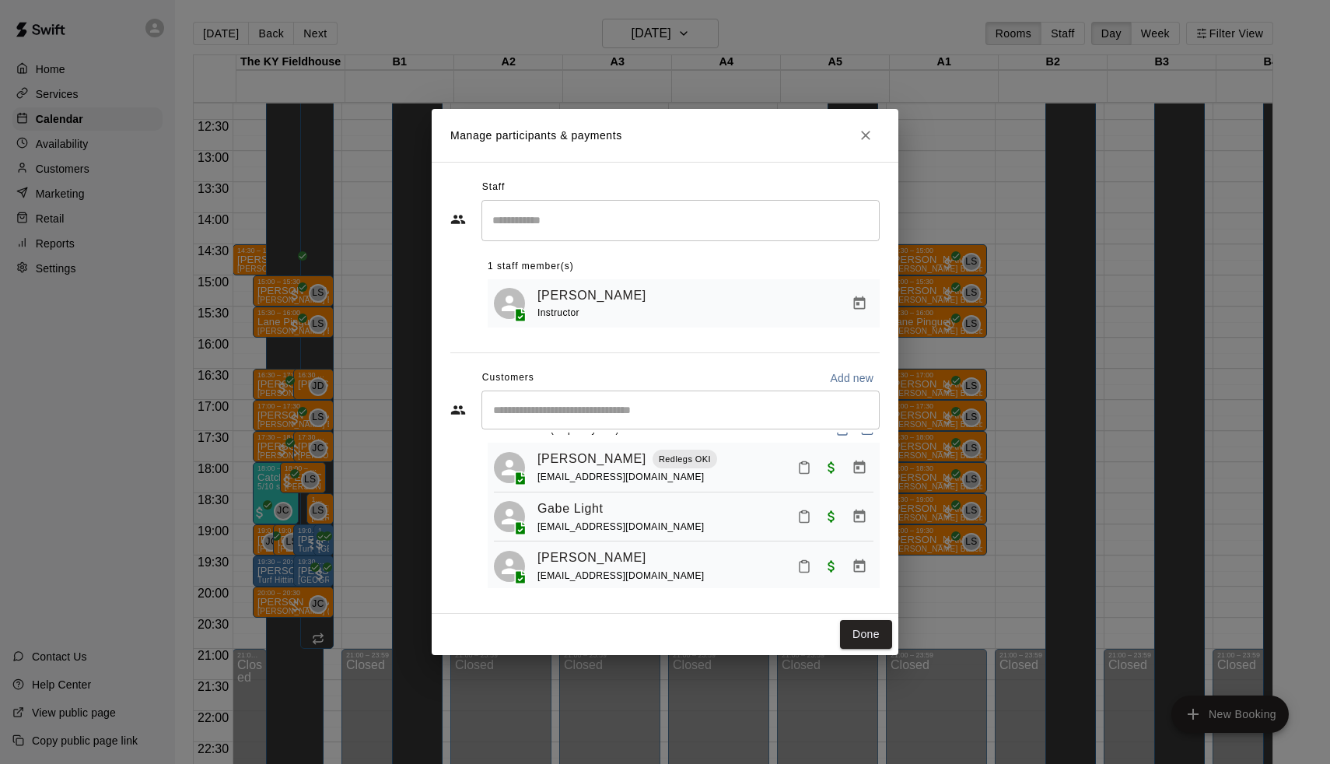
scroll to position [36, 0]
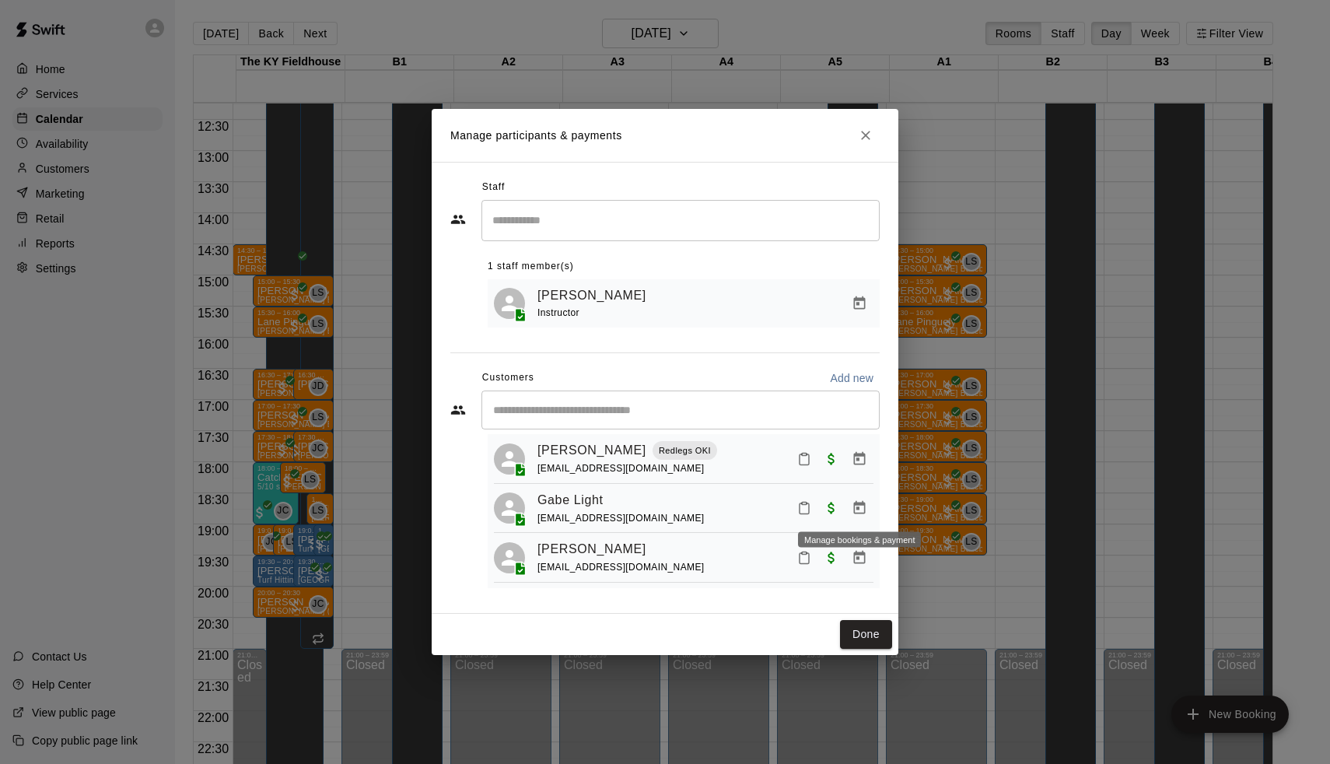
click at [864, 502] on icon "Manage bookings & payment" at bounding box center [860, 507] width 12 height 13
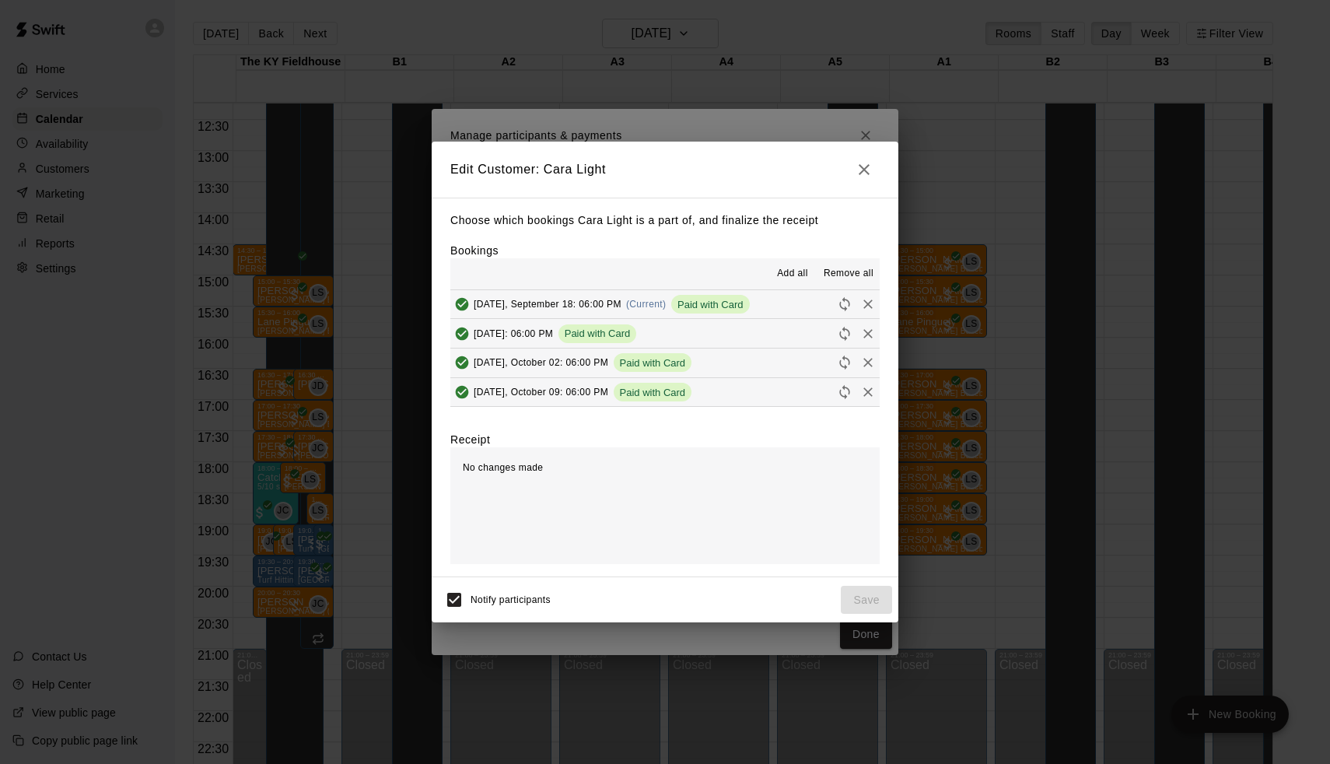
click at [1023, 229] on div "Edit Customer: Cara Light Choose which bookings Cara Light is a part of, and fi…" at bounding box center [665, 382] width 1330 height 764
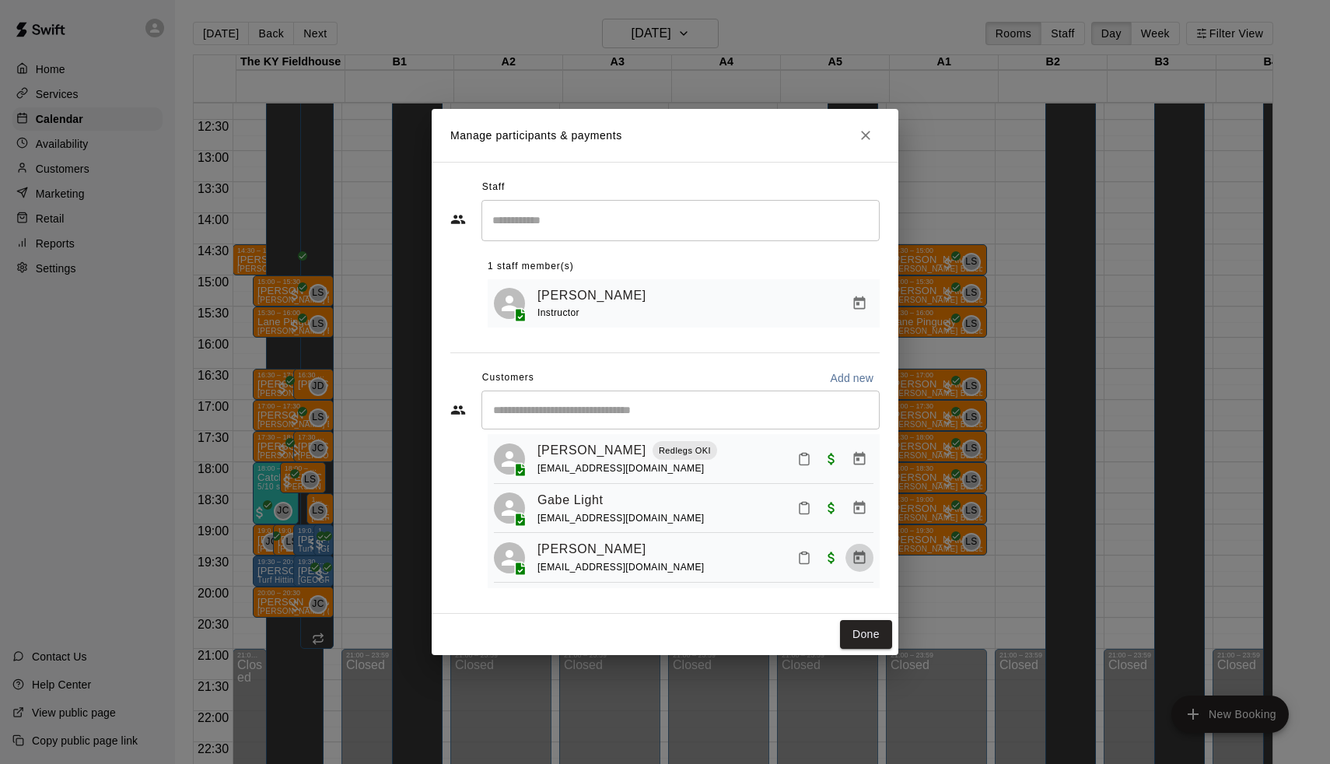
click at [859, 550] on icon "Manage bookings & payment" at bounding box center [860, 556] width 12 height 13
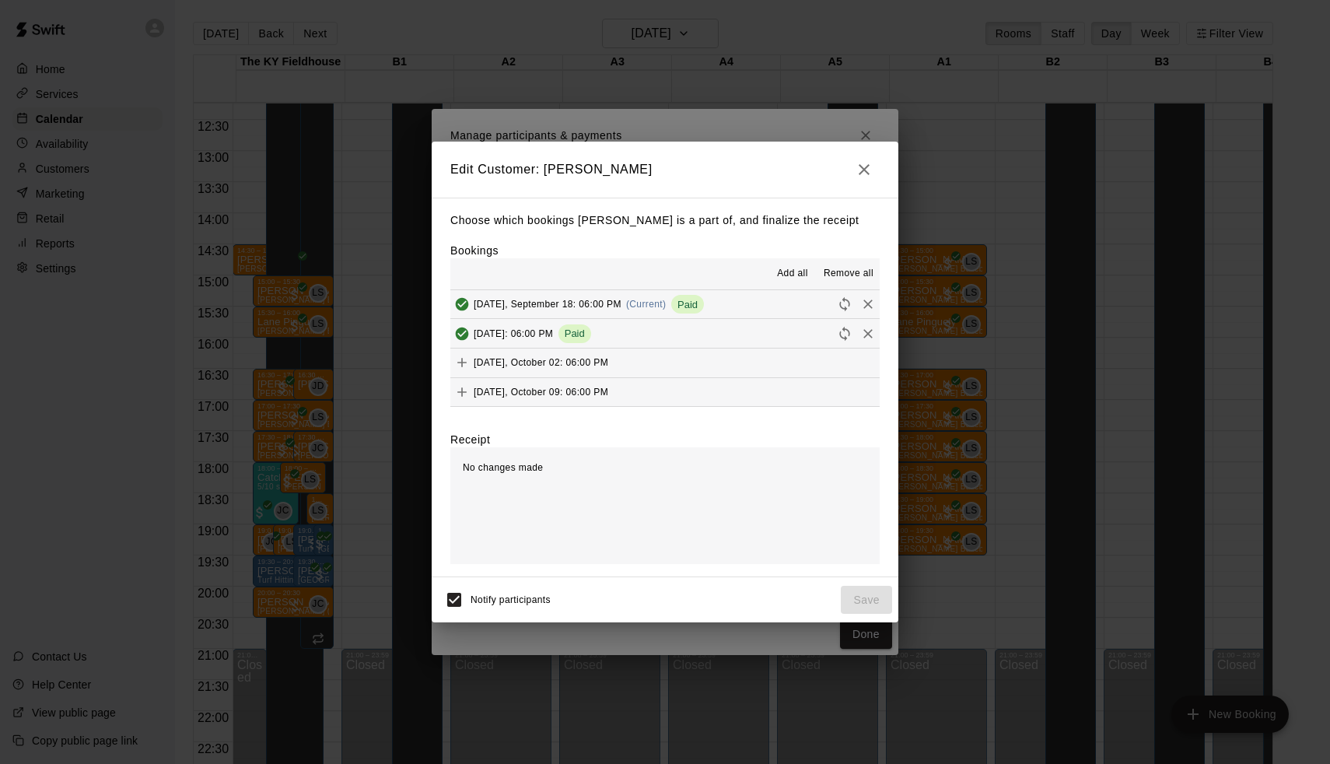
click at [860, 175] on icon "button" at bounding box center [864, 169] width 11 height 11
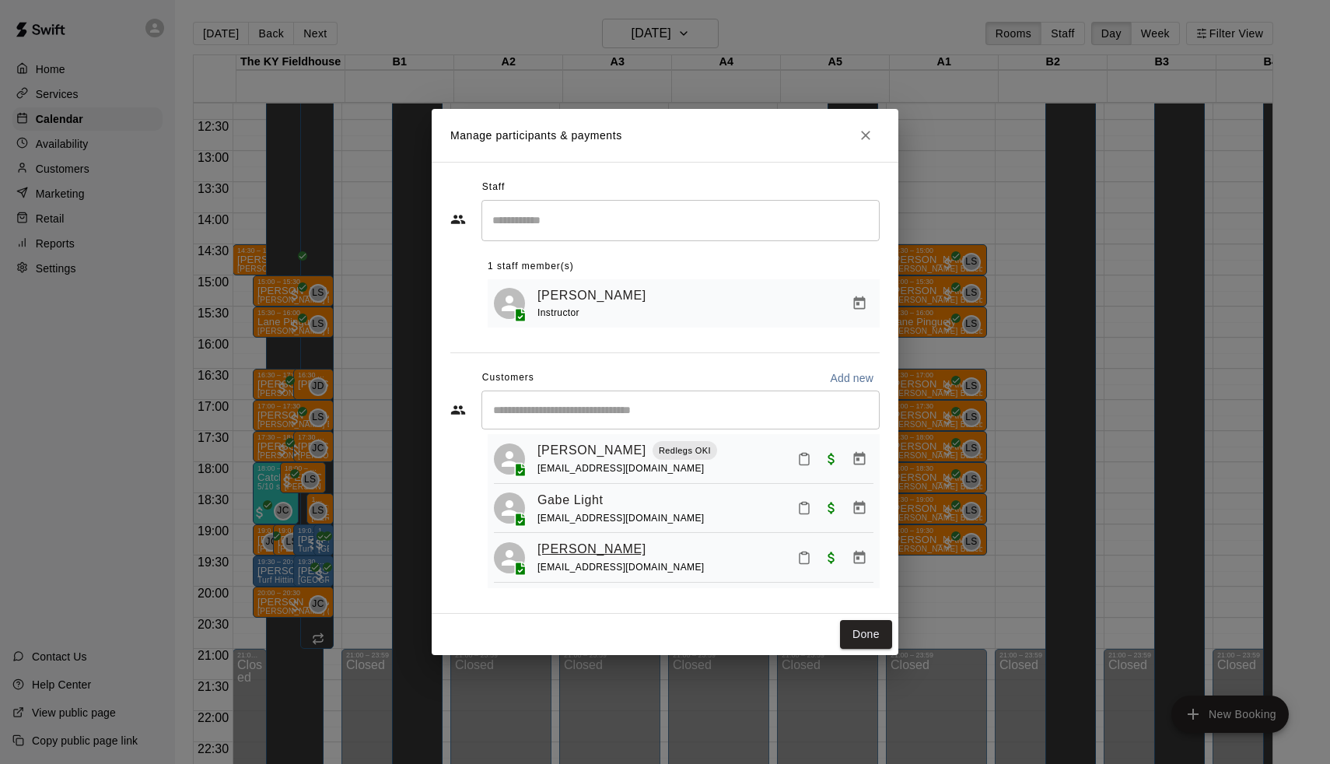
click at [588, 542] on link "Graeme Phillips" at bounding box center [592, 549] width 109 height 20
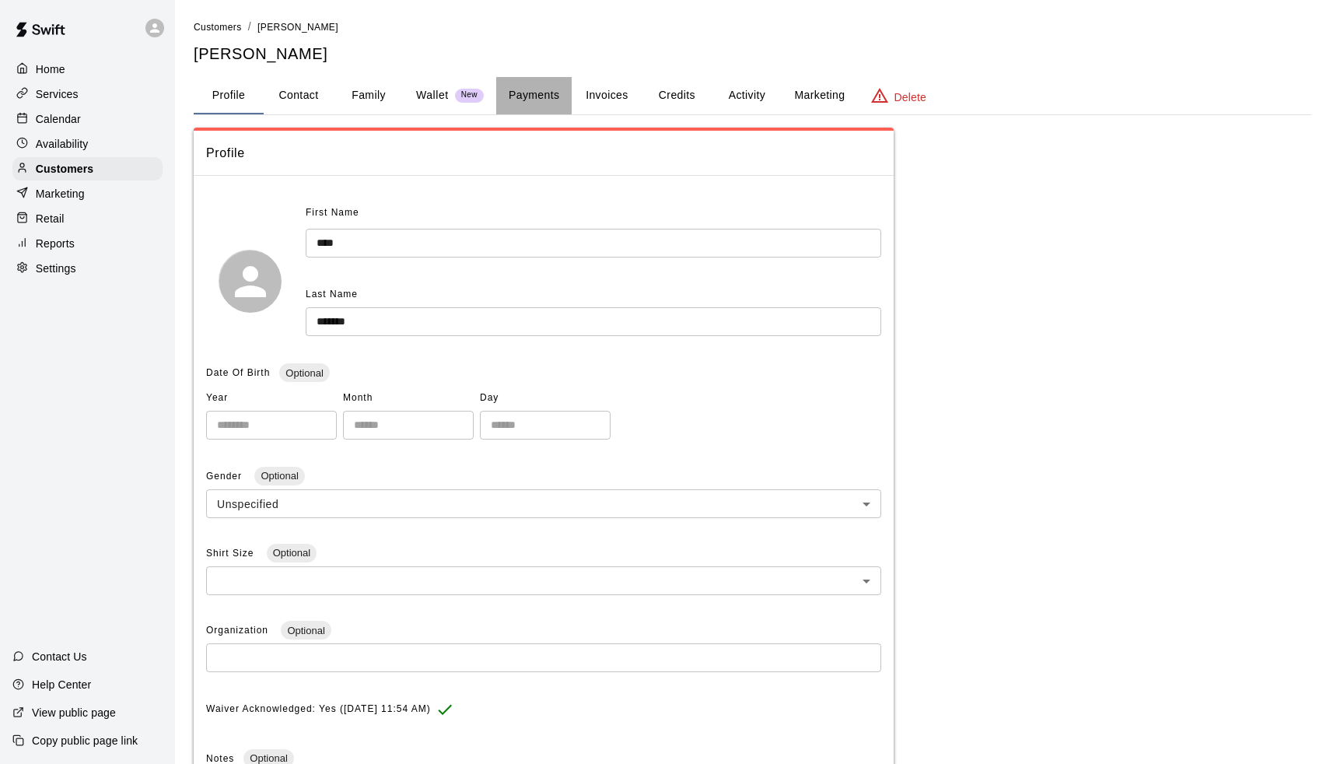
click at [525, 96] on button "Payments" at bounding box center [533, 95] width 75 height 37
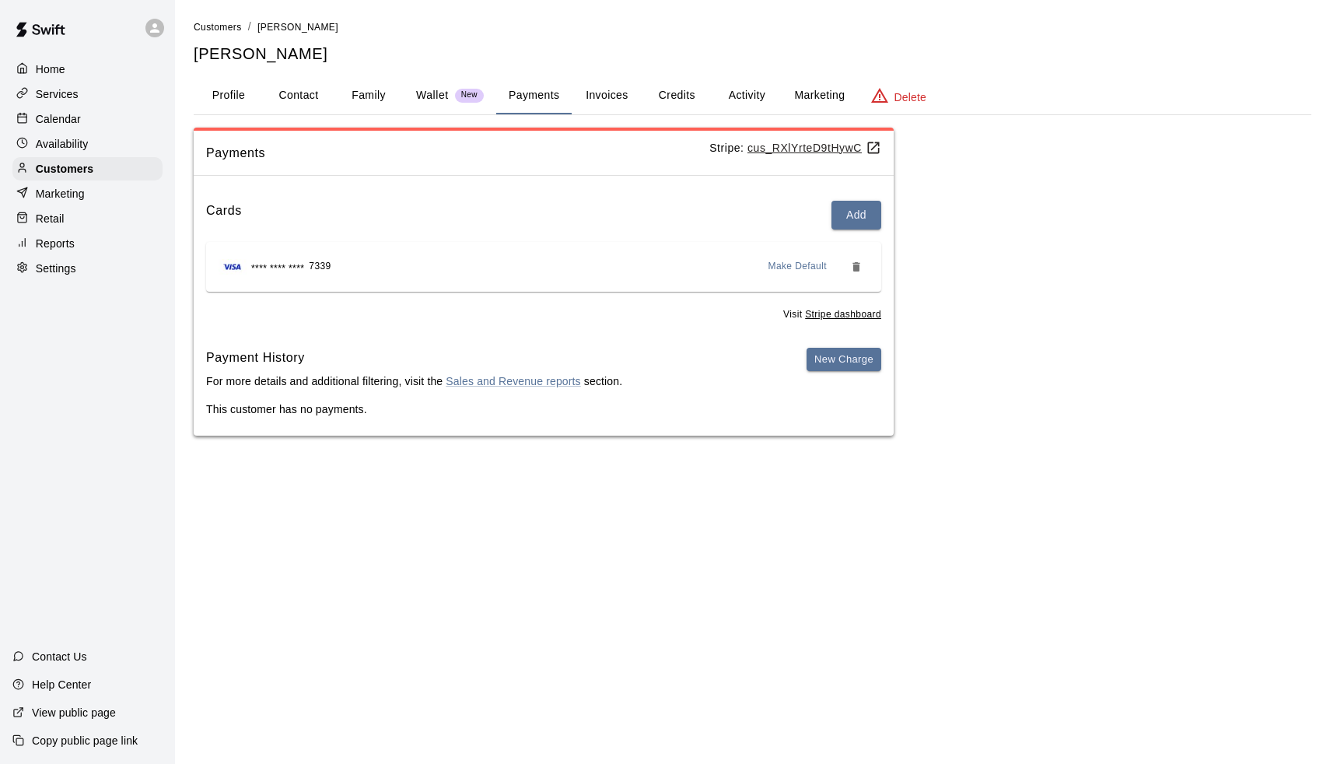
click at [527, 94] on button "Payments" at bounding box center [533, 95] width 75 height 37
click at [311, 380] on p "For more details and additional filtering, visit the Sales and Revenue reports …" at bounding box center [414, 381] width 416 height 16
click at [79, 111] on p "Calendar" at bounding box center [58, 119] width 45 height 16
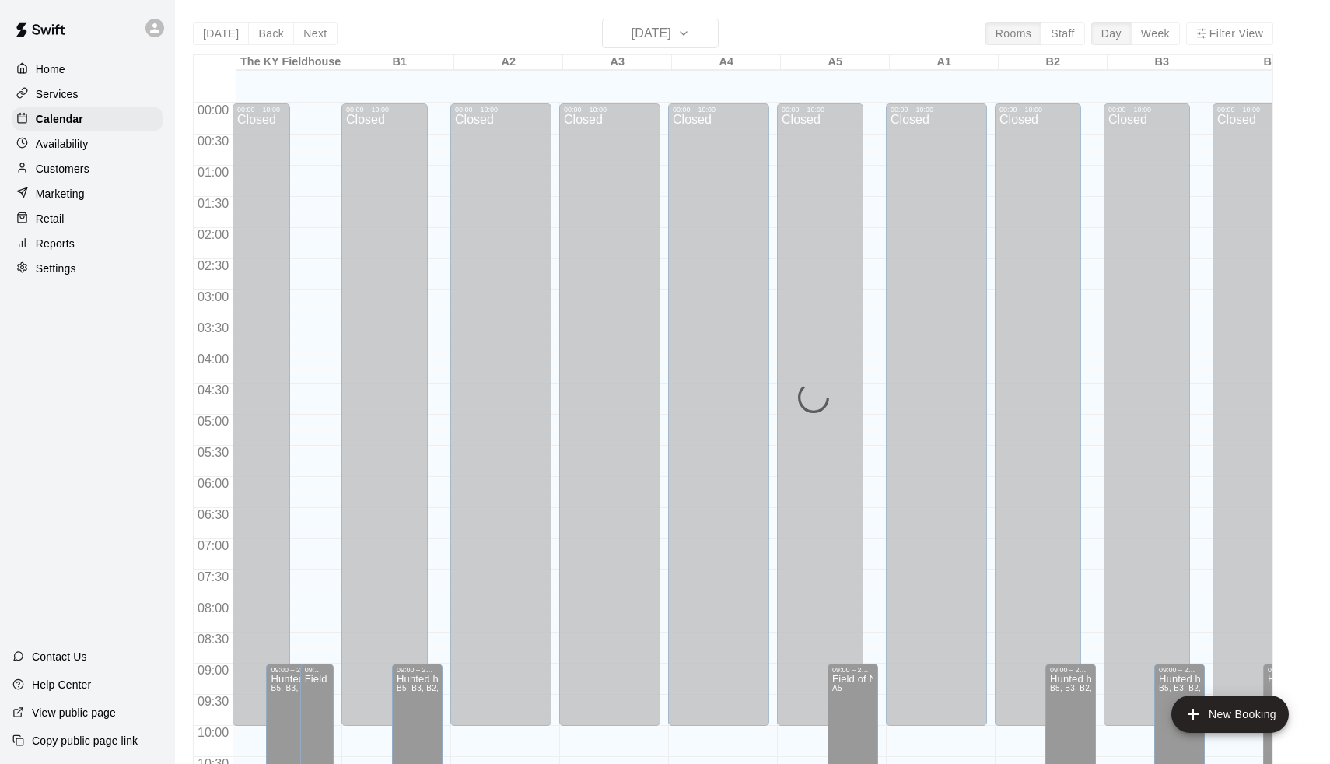
scroll to position [762, 0]
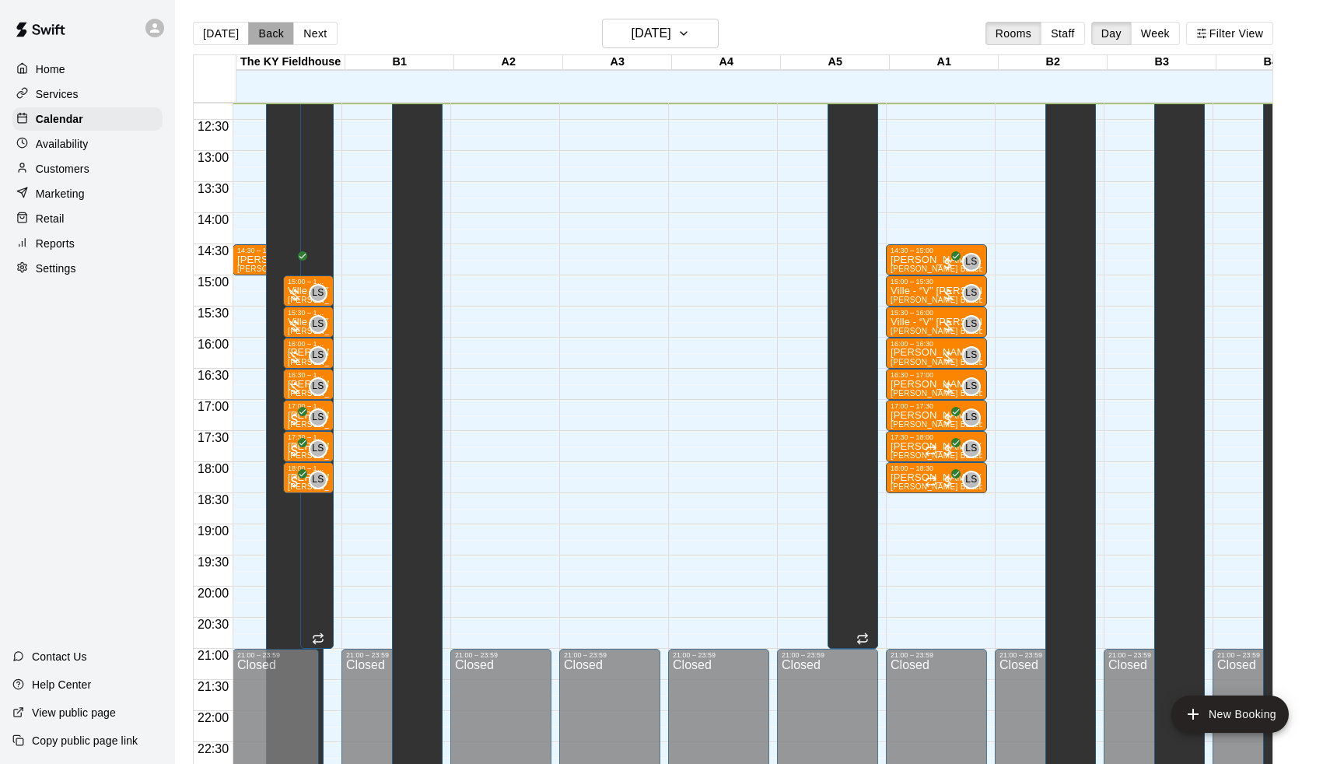
click at [275, 32] on button "Back" at bounding box center [271, 33] width 46 height 23
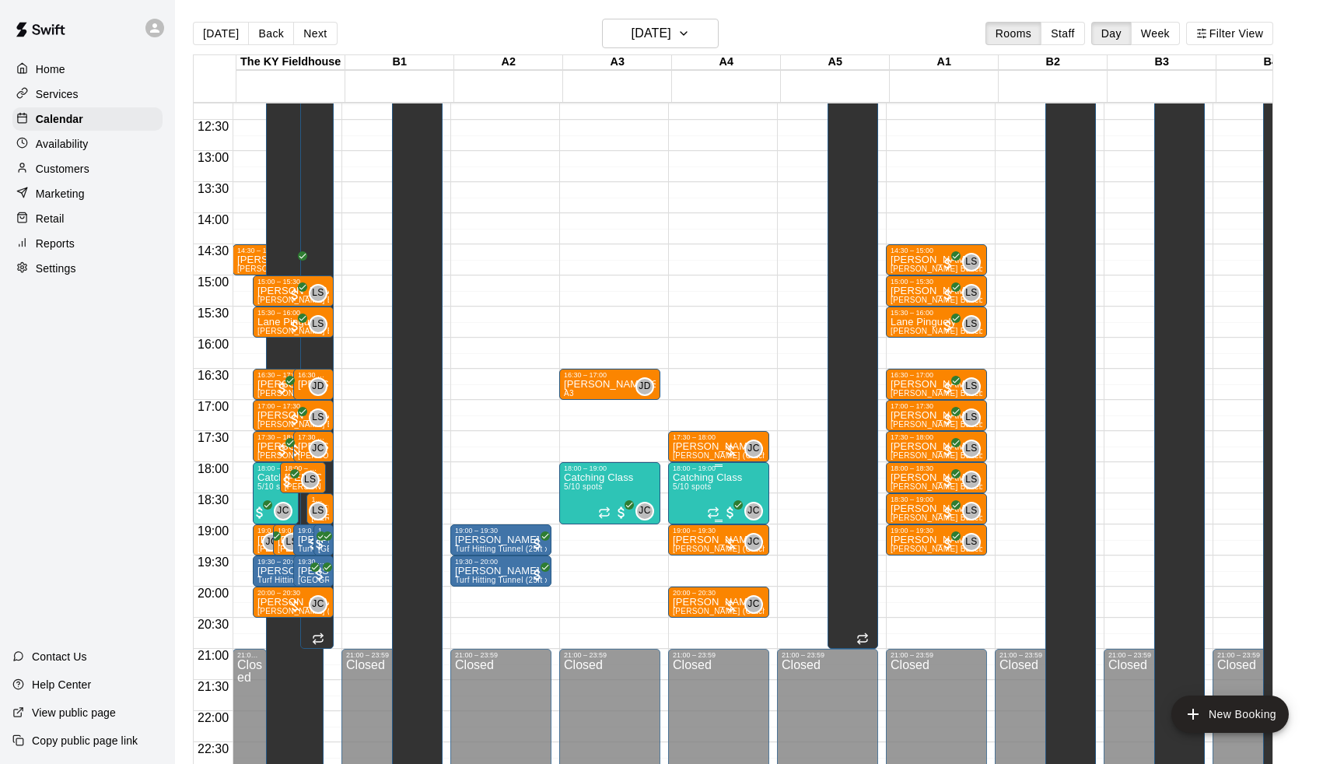
click at [711, 478] on p "Catching Class" at bounding box center [707, 478] width 69 height 0
click at [686, 531] on img "edit" at bounding box center [692, 532] width 18 height 18
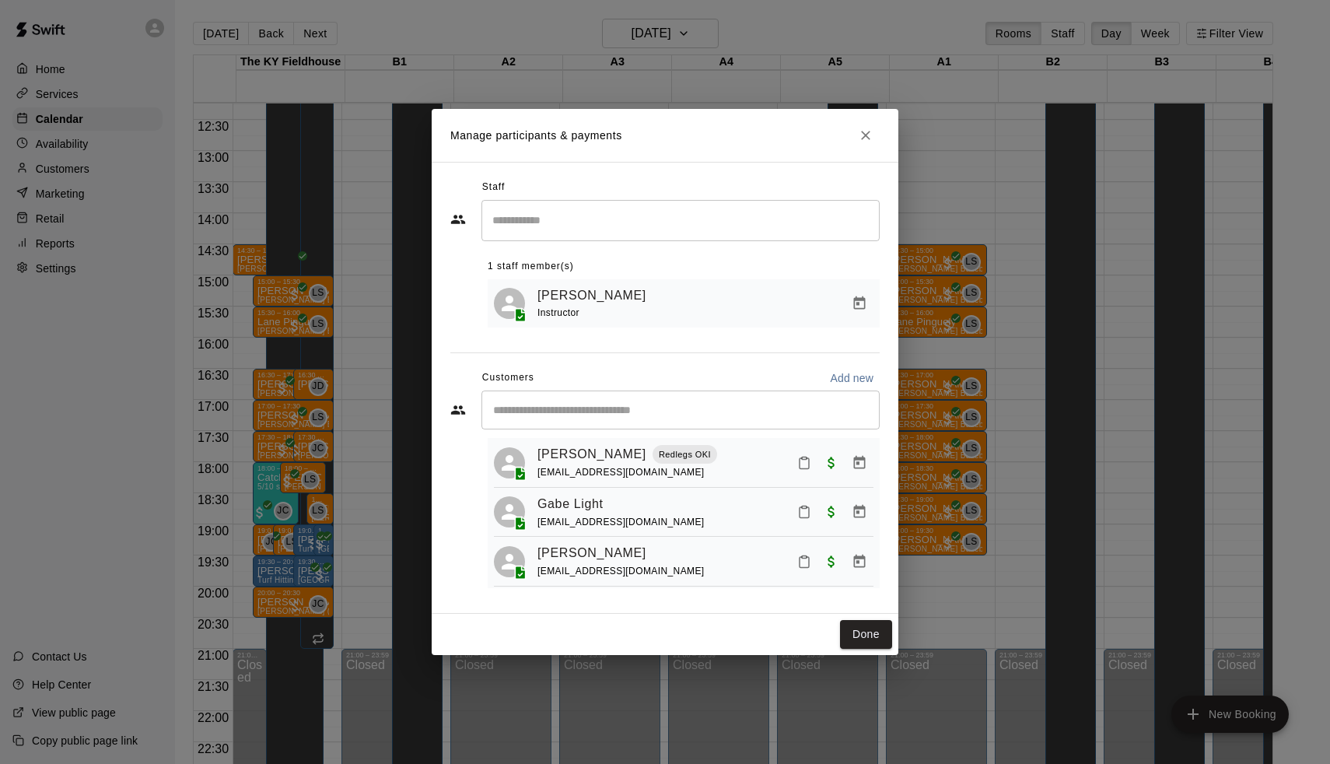
scroll to position [35, 0]
click at [612, 545] on link "Graeme Phillips" at bounding box center [592, 550] width 109 height 20
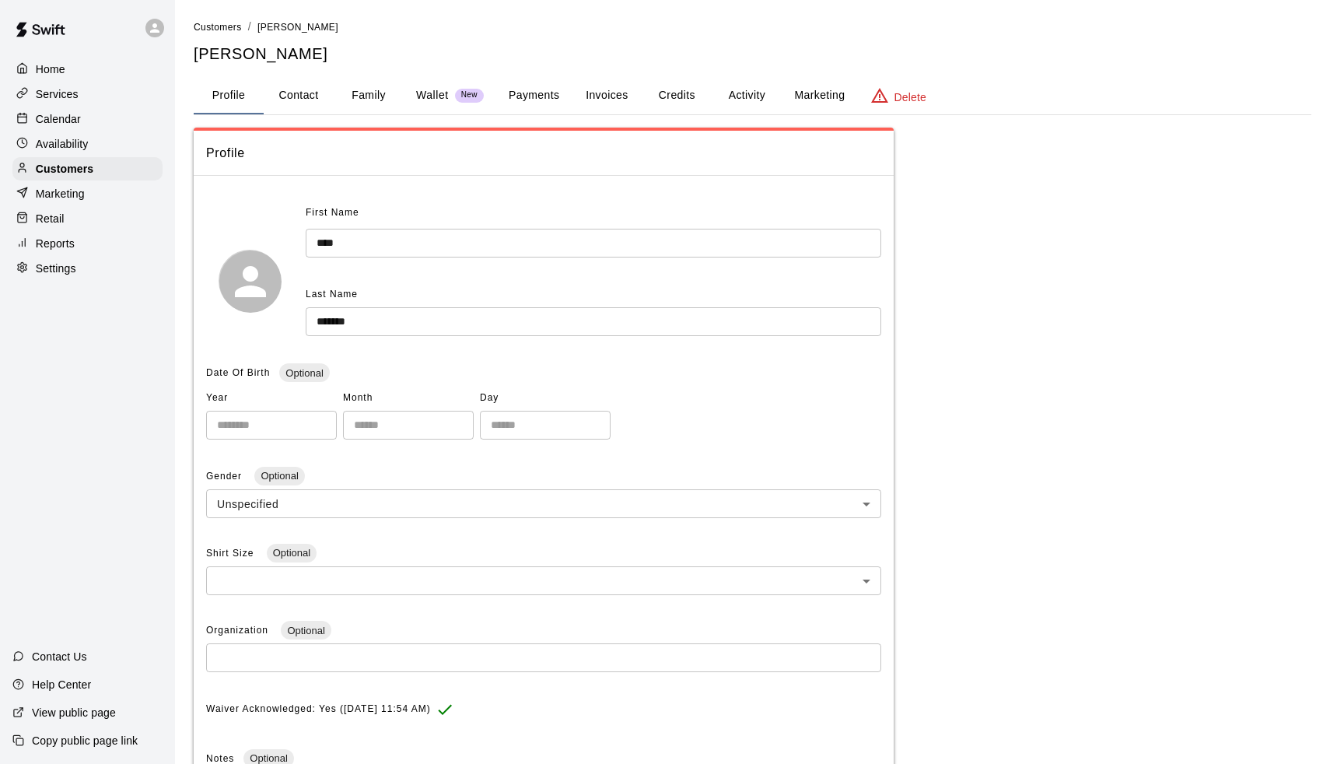
click at [523, 93] on button "Payments" at bounding box center [533, 95] width 75 height 37
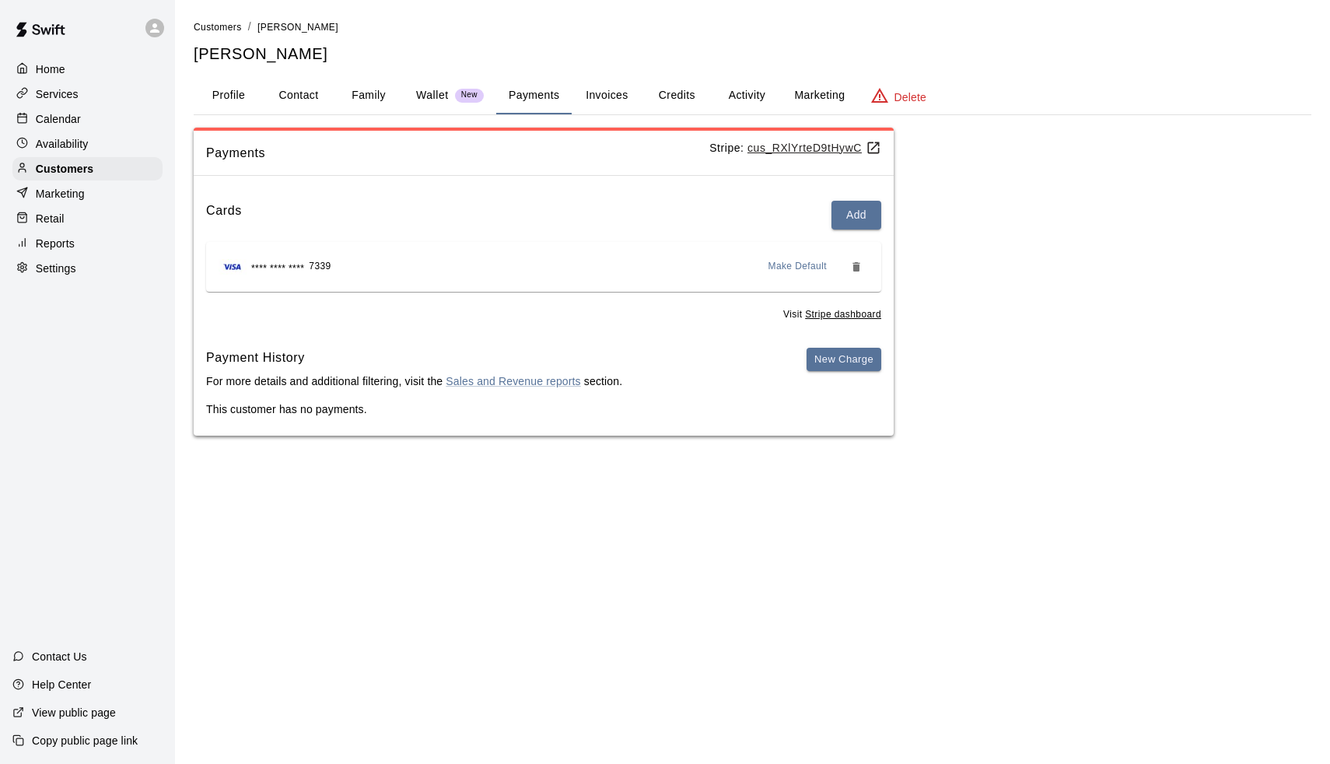
click at [77, 120] on p "Calendar" at bounding box center [58, 119] width 45 height 16
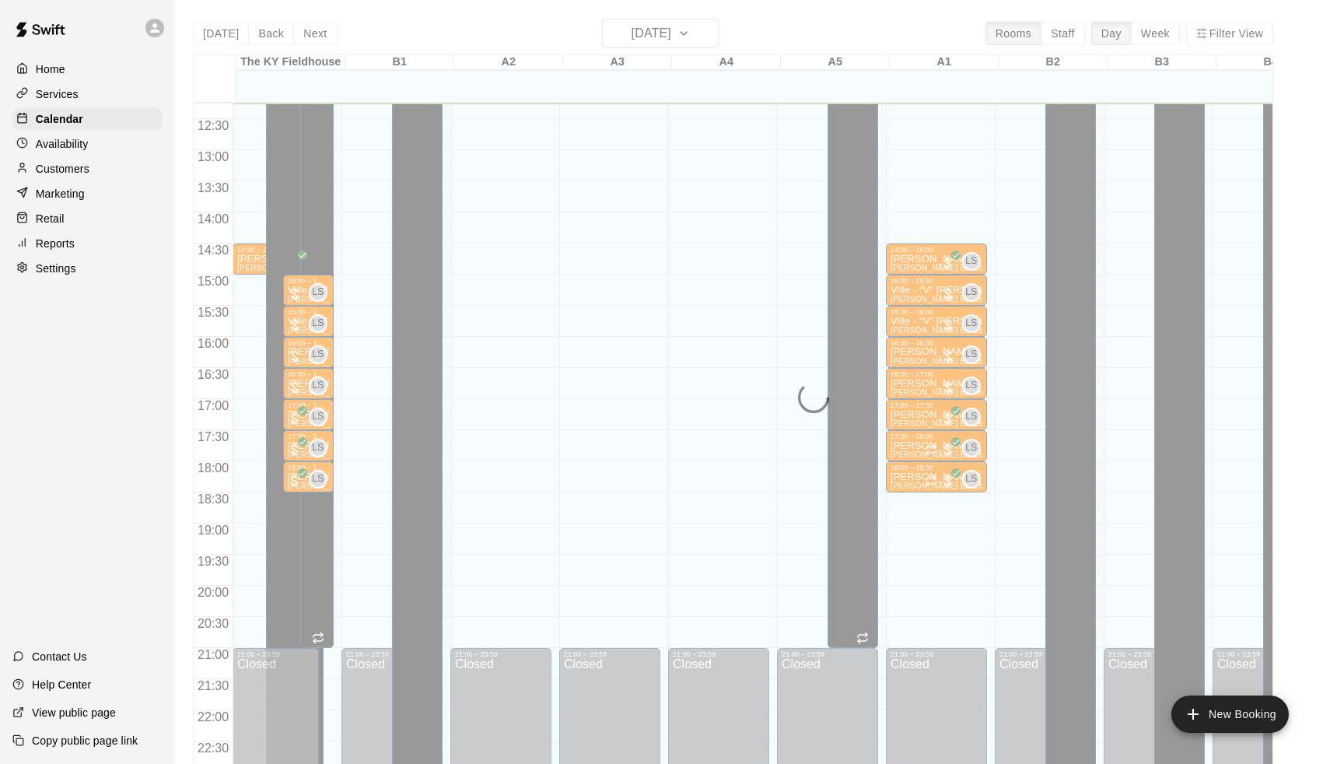
scroll to position [762, 0]
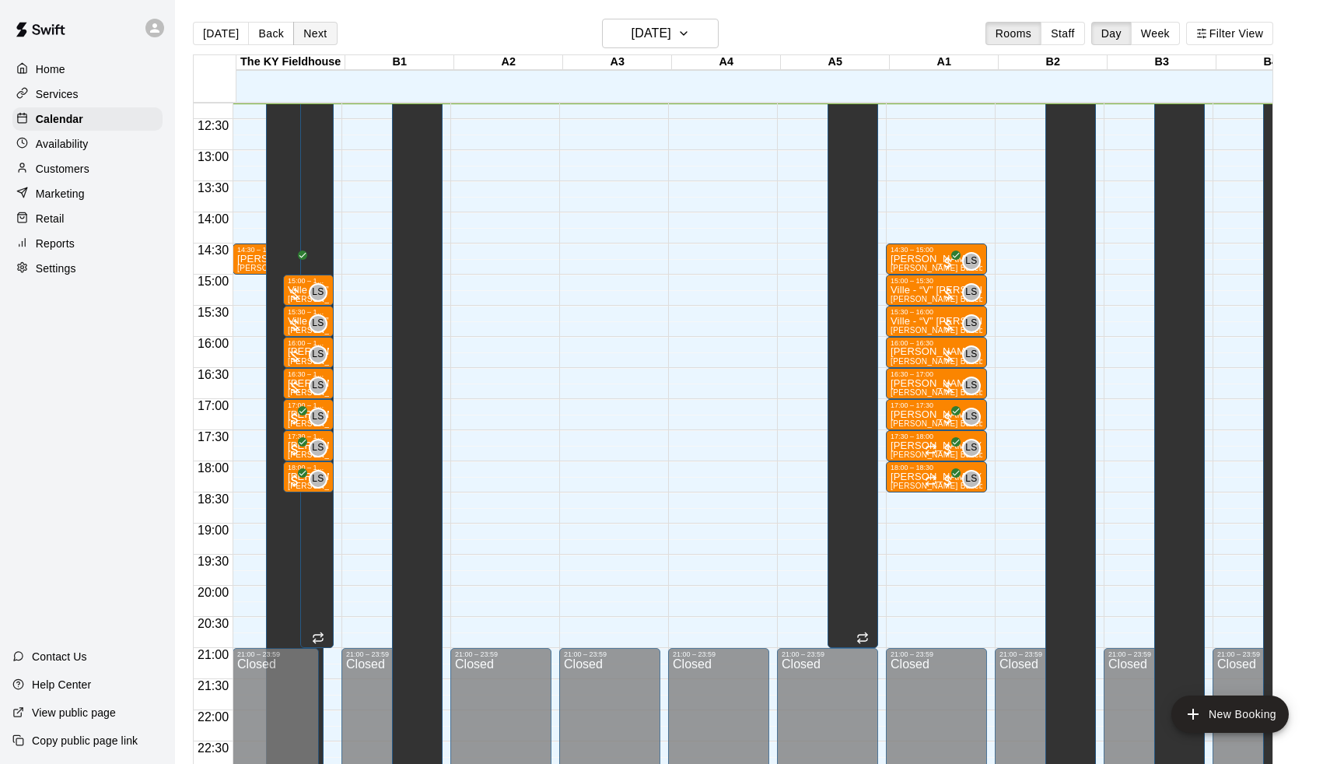
click at [294, 44] on button "Next" at bounding box center [315, 33] width 44 height 23
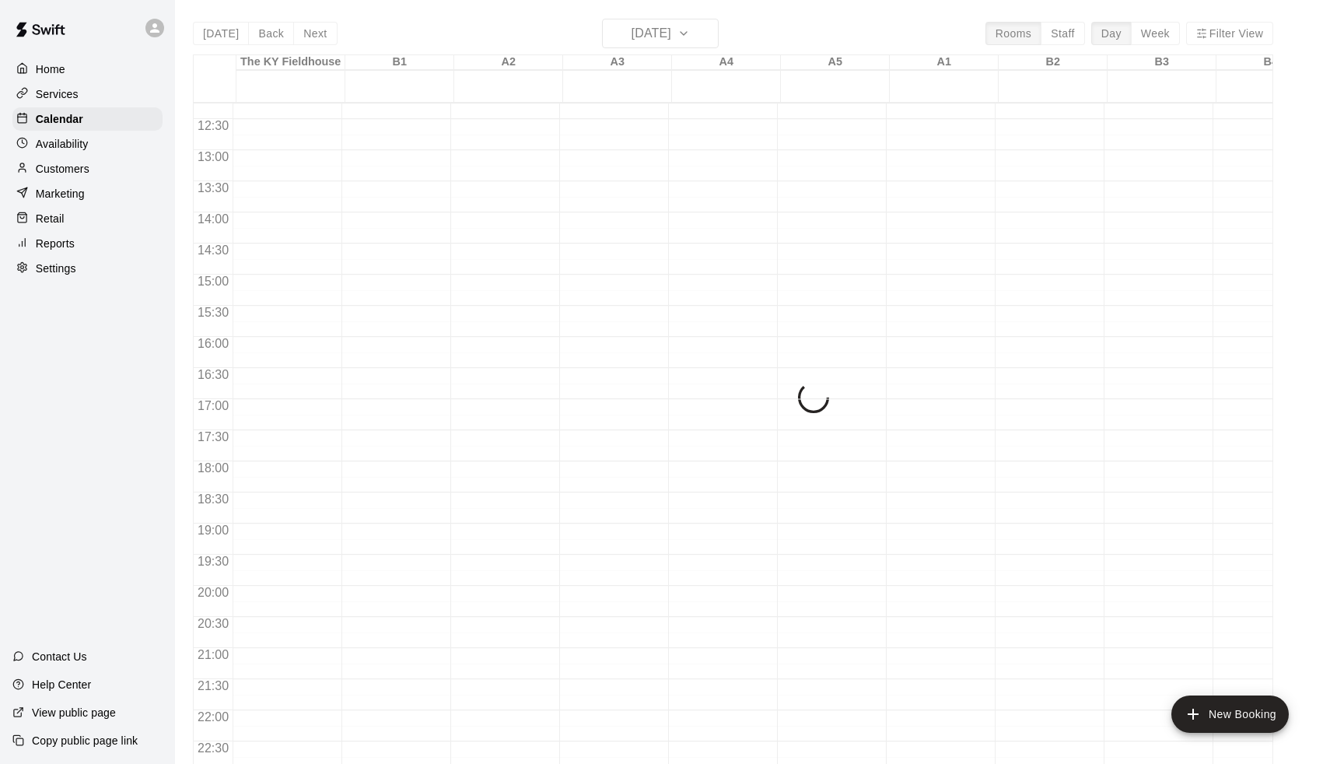
click at [265, 33] on div "Today Back Next Saturday Sep 20 Rooms Staff Day Week Filter View The KY Fieldho…" at bounding box center [733, 401] width 1081 height 764
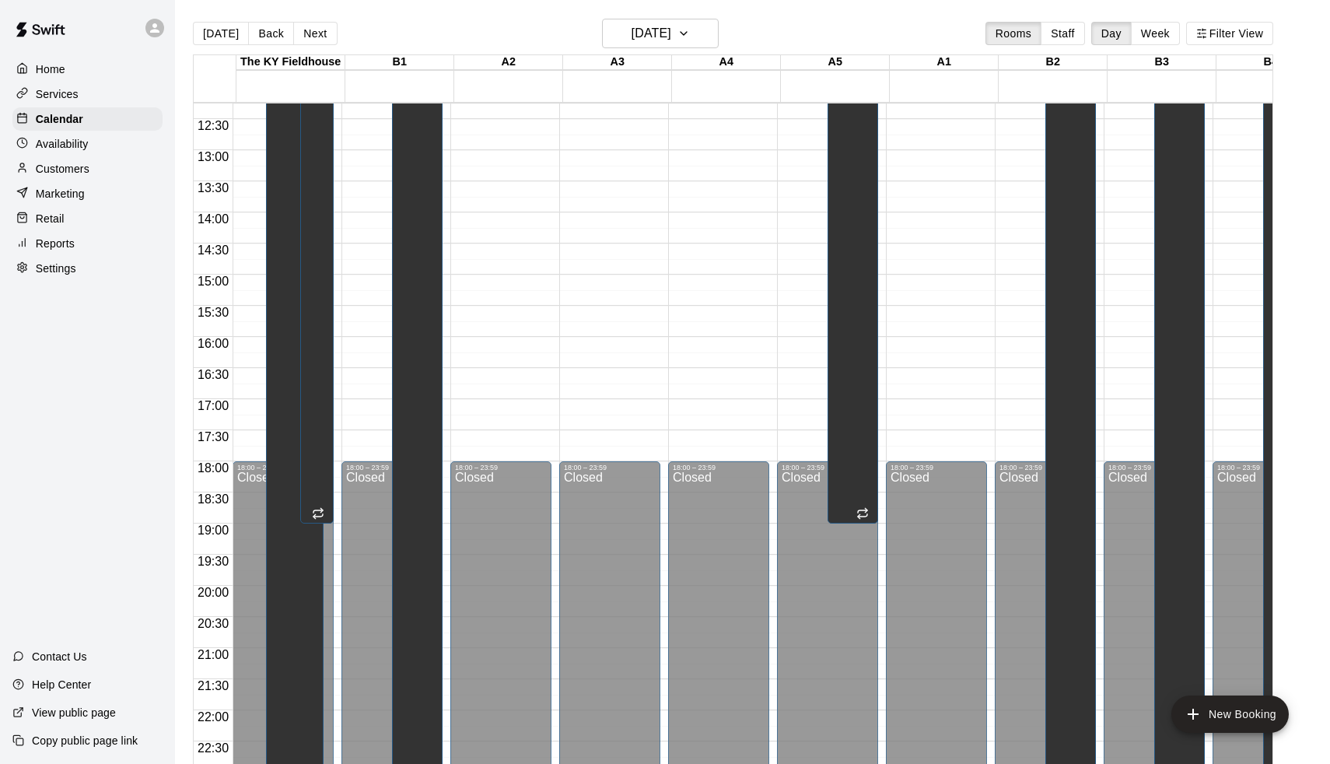
click at [265, 33] on button "Back" at bounding box center [271, 33] width 46 height 23
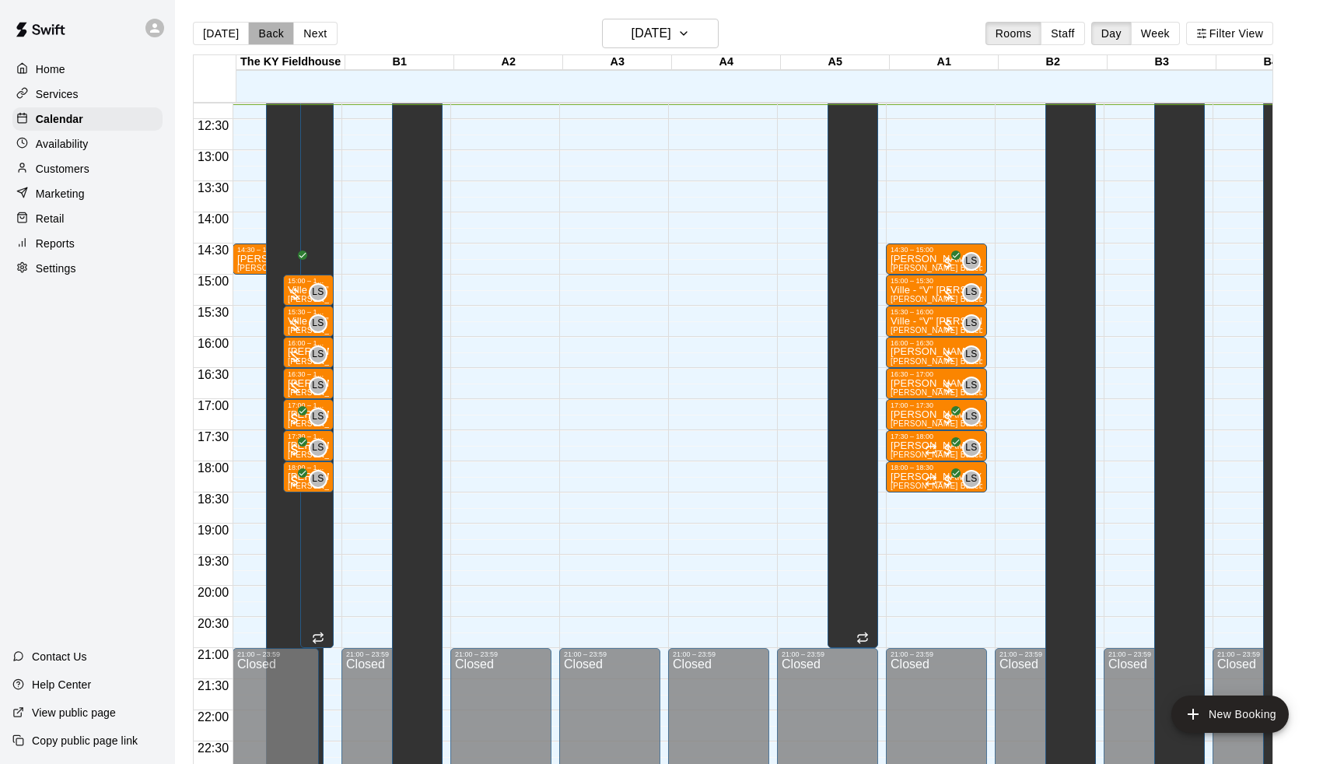
click at [265, 33] on button "Back" at bounding box center [271, 33] width 46 height 23
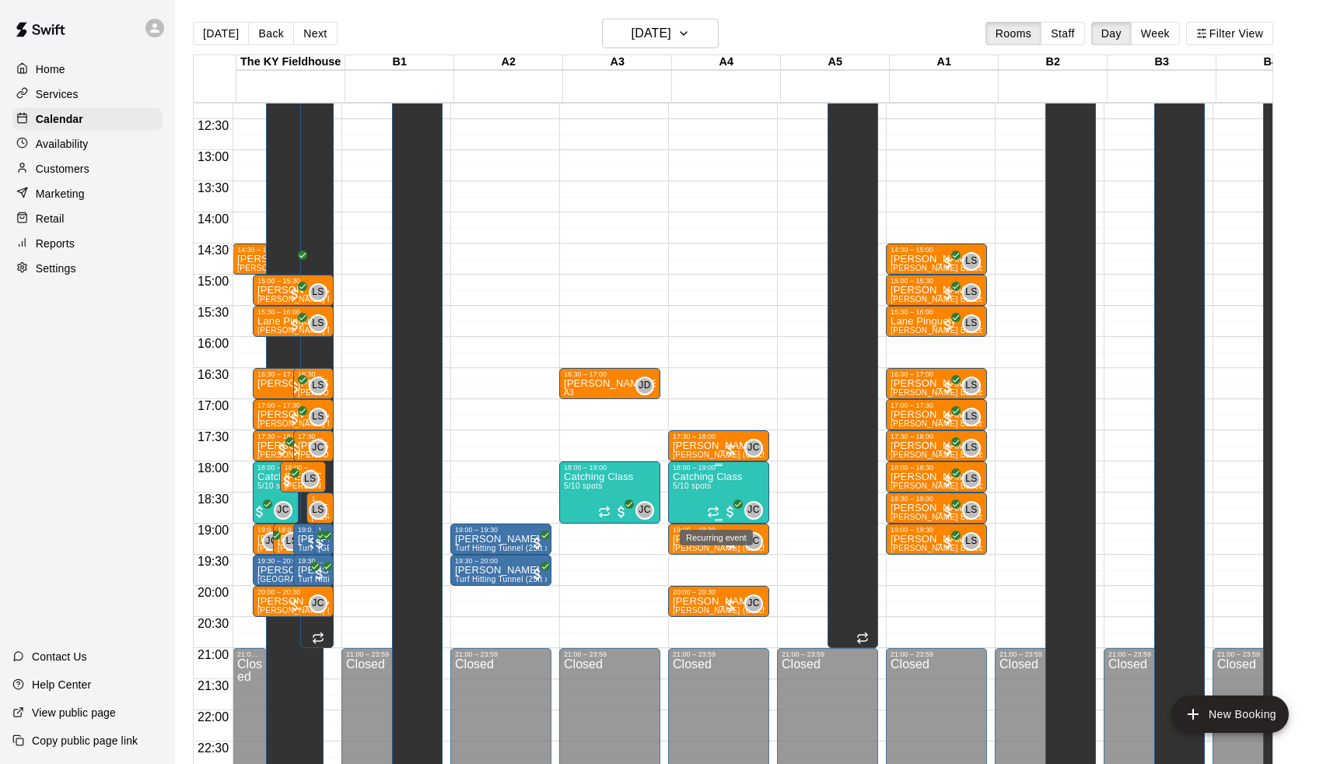
click at [716, 517] on icon "Recurring event" at bounding box center [713, 512] width 12 height 12
click at [725, 562] on img "edit" at bounding box center [726, 559] width 18 height 18
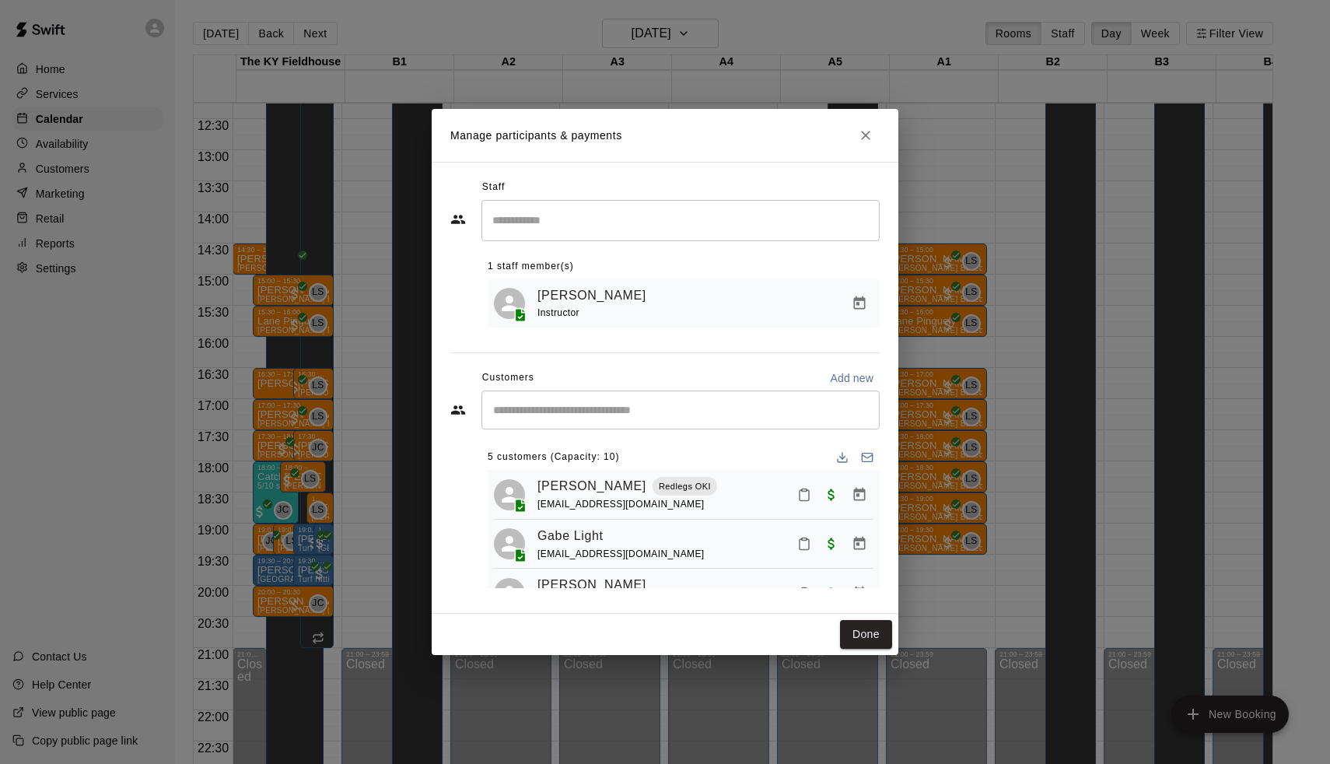
scroll to position [103, 0]
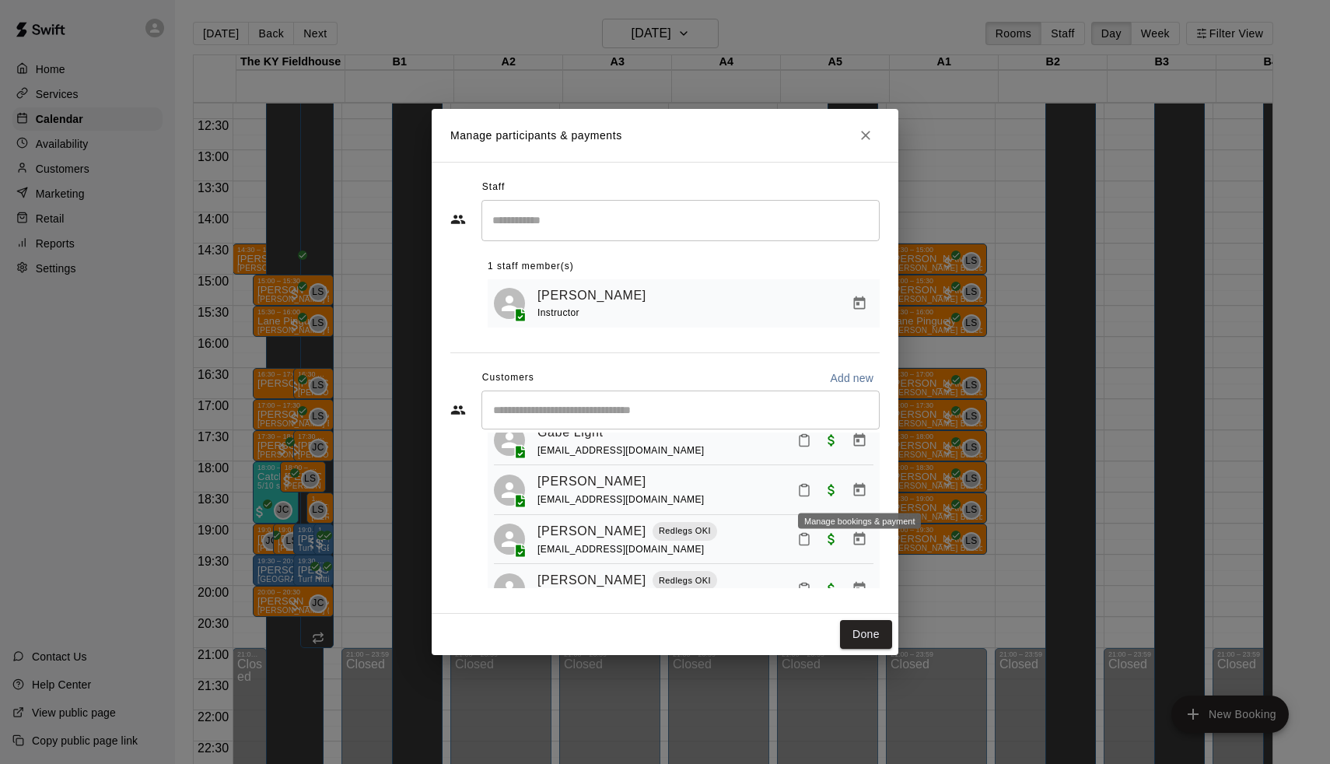
click at [868, 488] on button "Manage bookings & payment" at bounding box center [860, 490] width 28 height 28
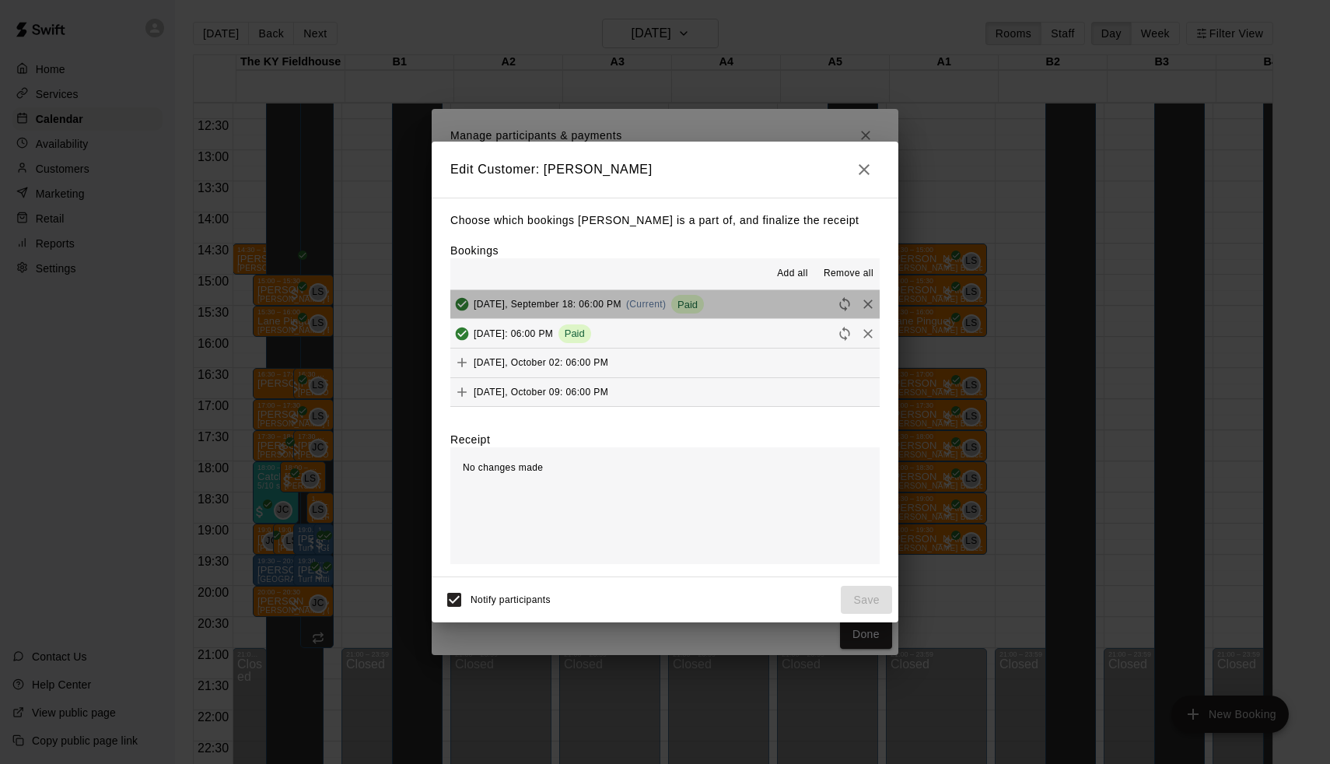
click at [742, 302] on button "Thursday, September 18: 06:00 PM (Current) Paid" at bounding box center [664, 304] width 429 height 29
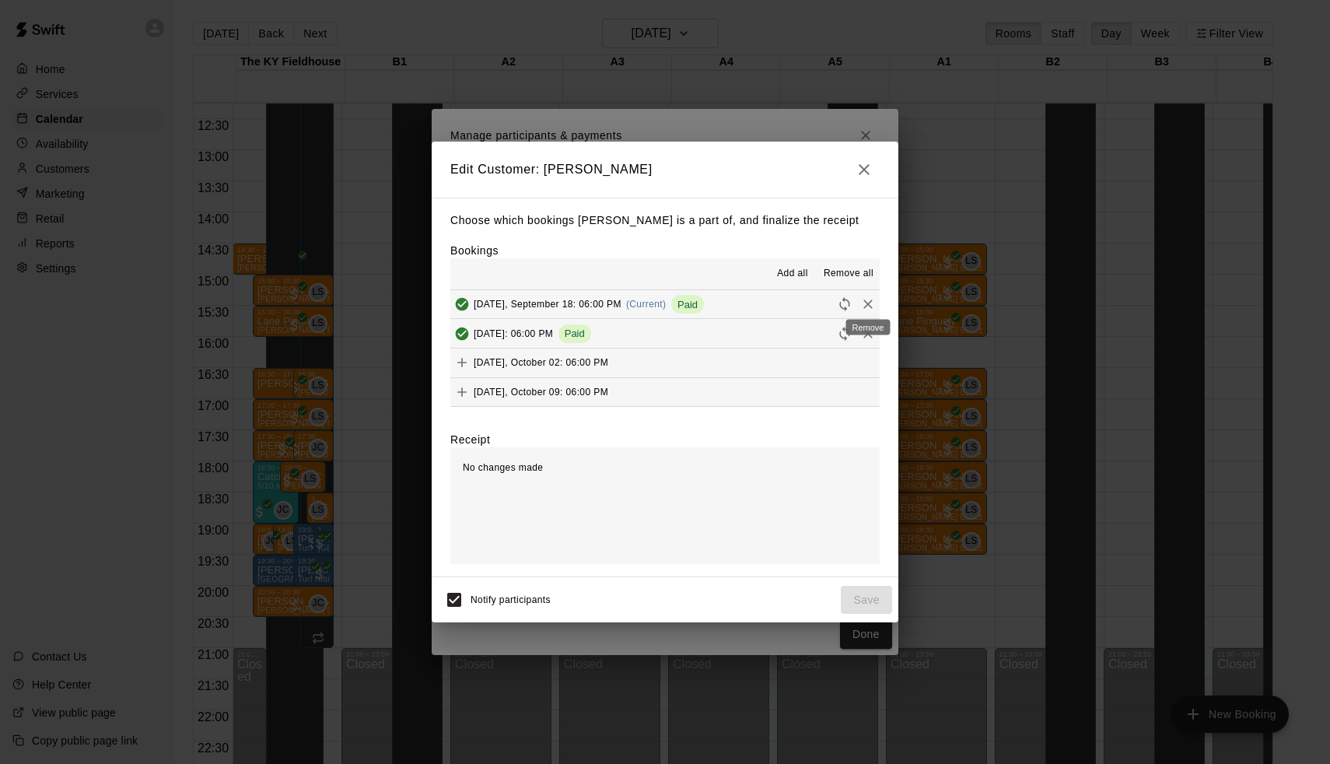
click at [870, 302] on icon "Remove" at bounding box center [868, 304] width 16 height 16
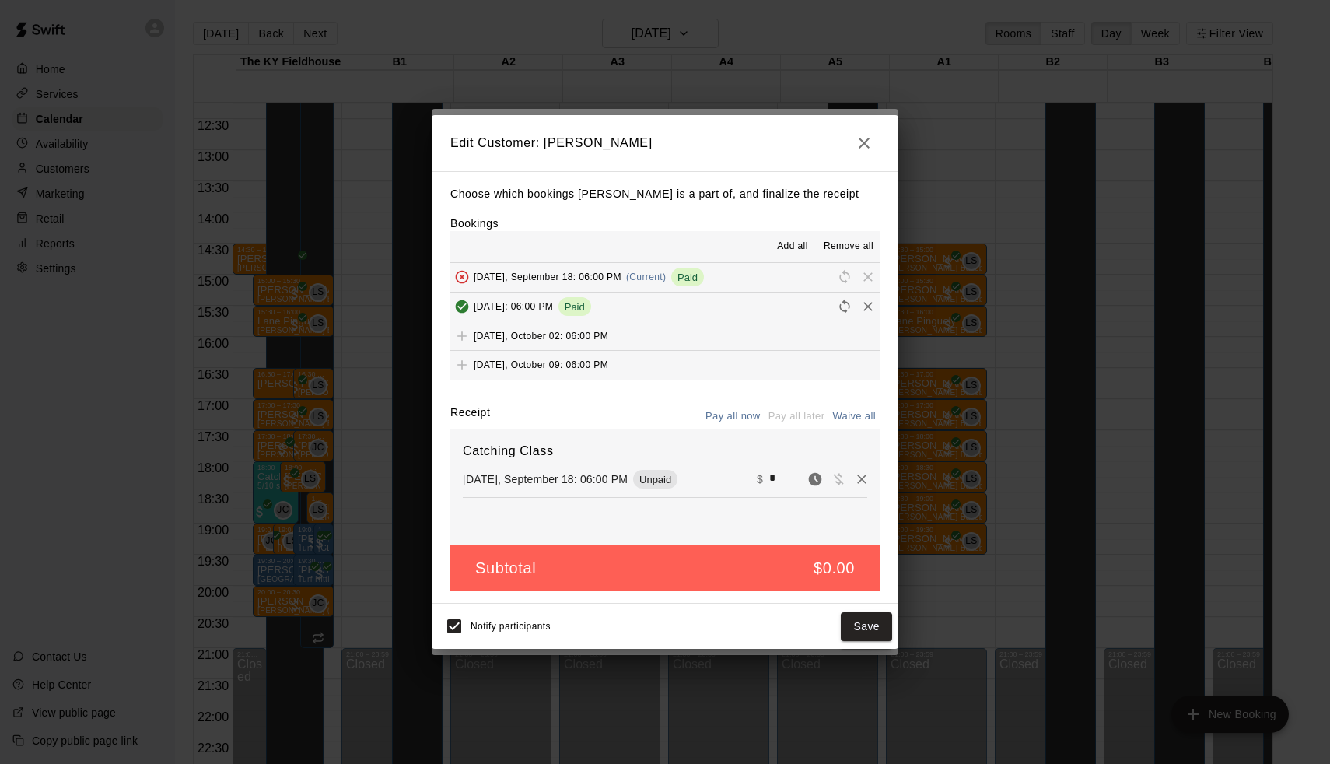
click at [738, 409] on button "Pay all now" at bounding box center [733, 417] width 63 height 24
click at [869, 309] on icon "Remove" at bounding box center [868, 307] width 16 height 16
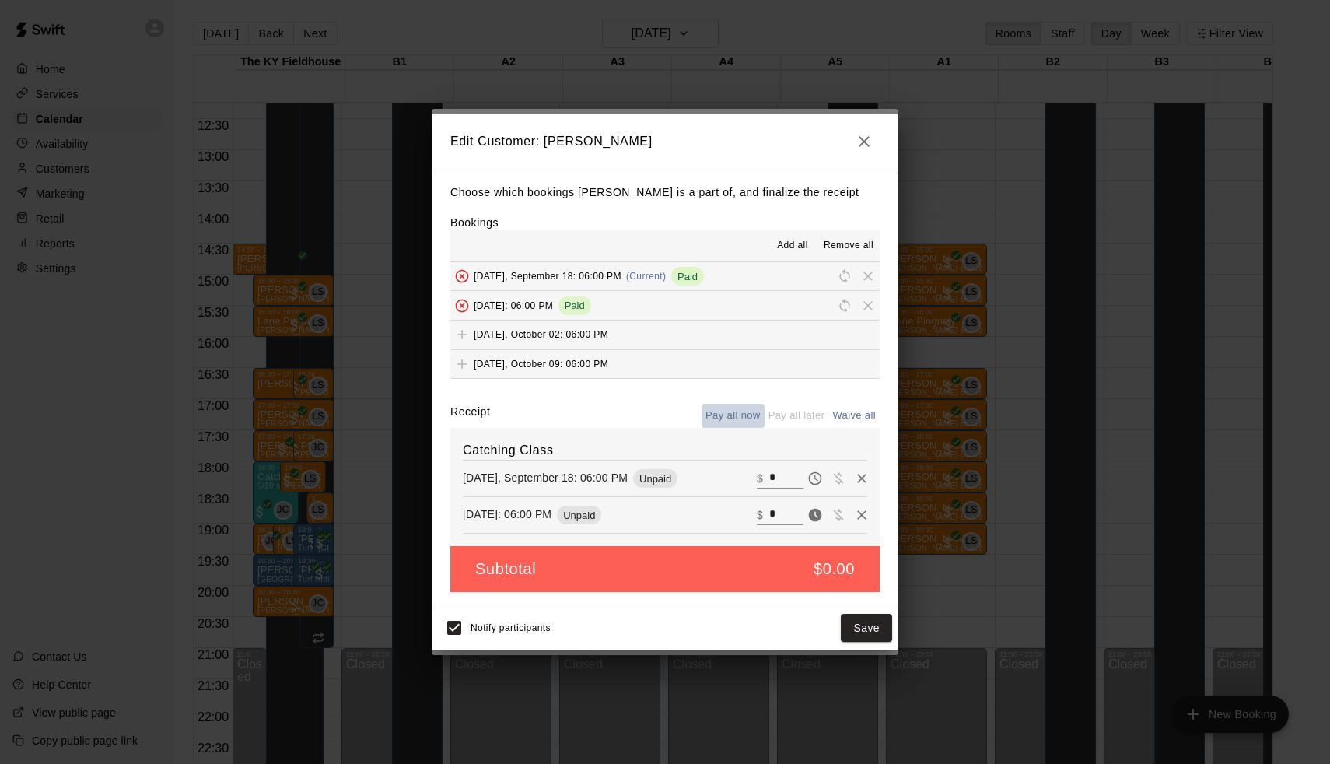
click at [738, 416] on button "Pay all now" at bounding box center [733, 416] width 63 height 24
click at [867, 626] on button "Save" at bounding box center [866, 628] width 51 height 29
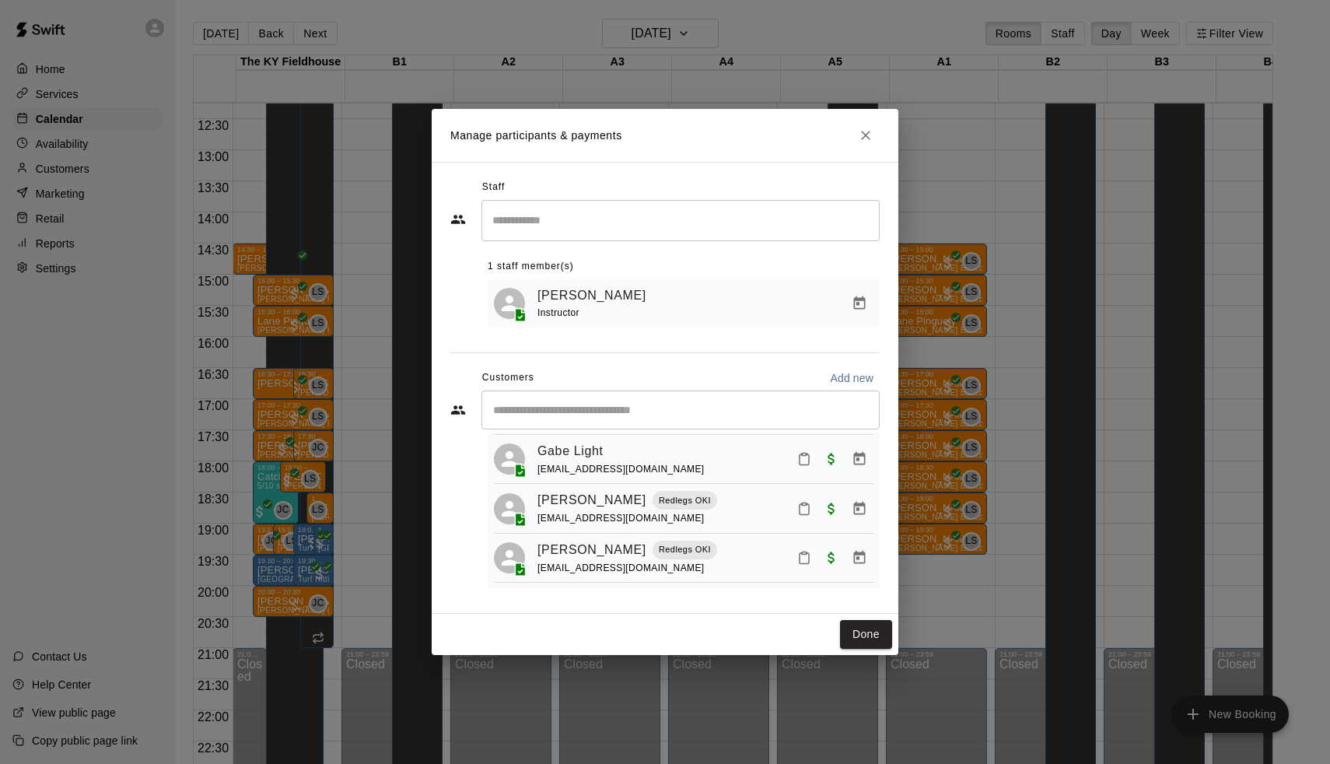
scroll to position [84, 0]
click at [609, 419] on div "​" at bounding box center [681, 410] width 398 height 39
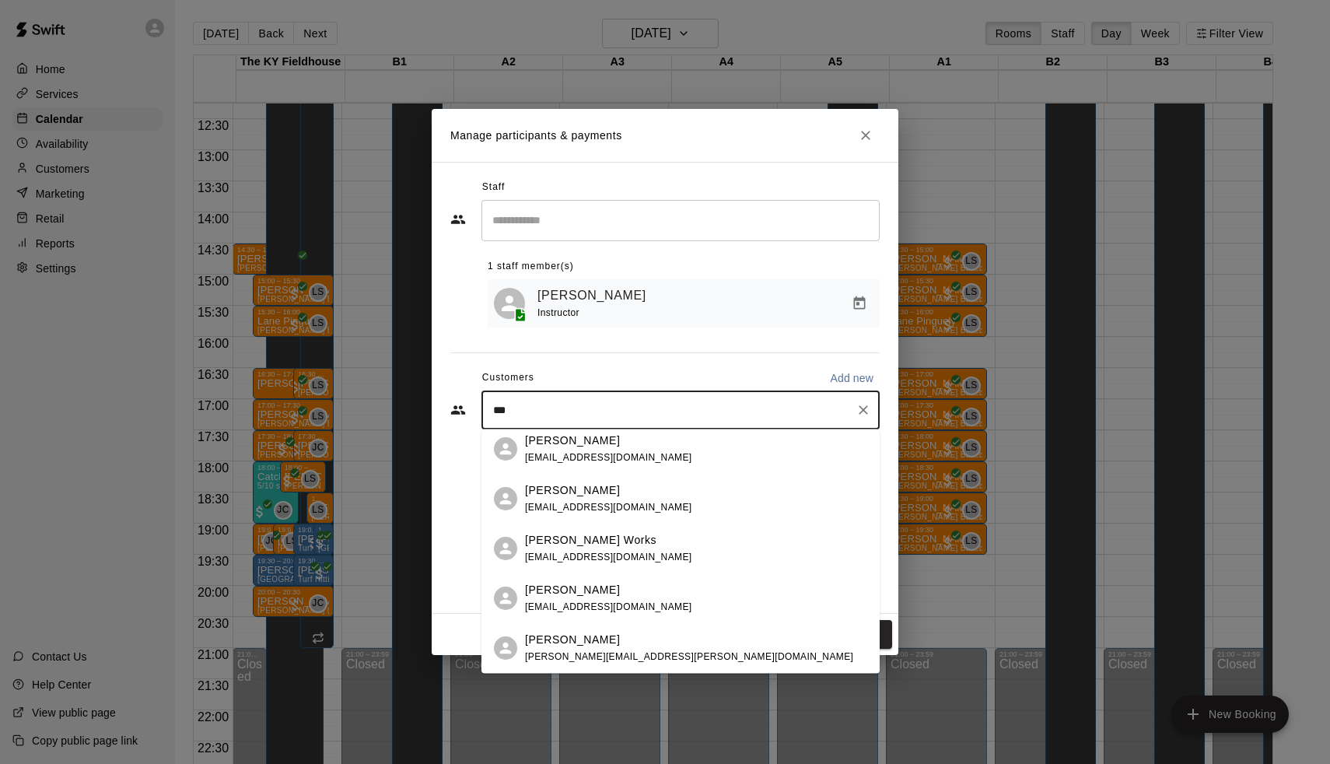
scroll to position [356, 0]
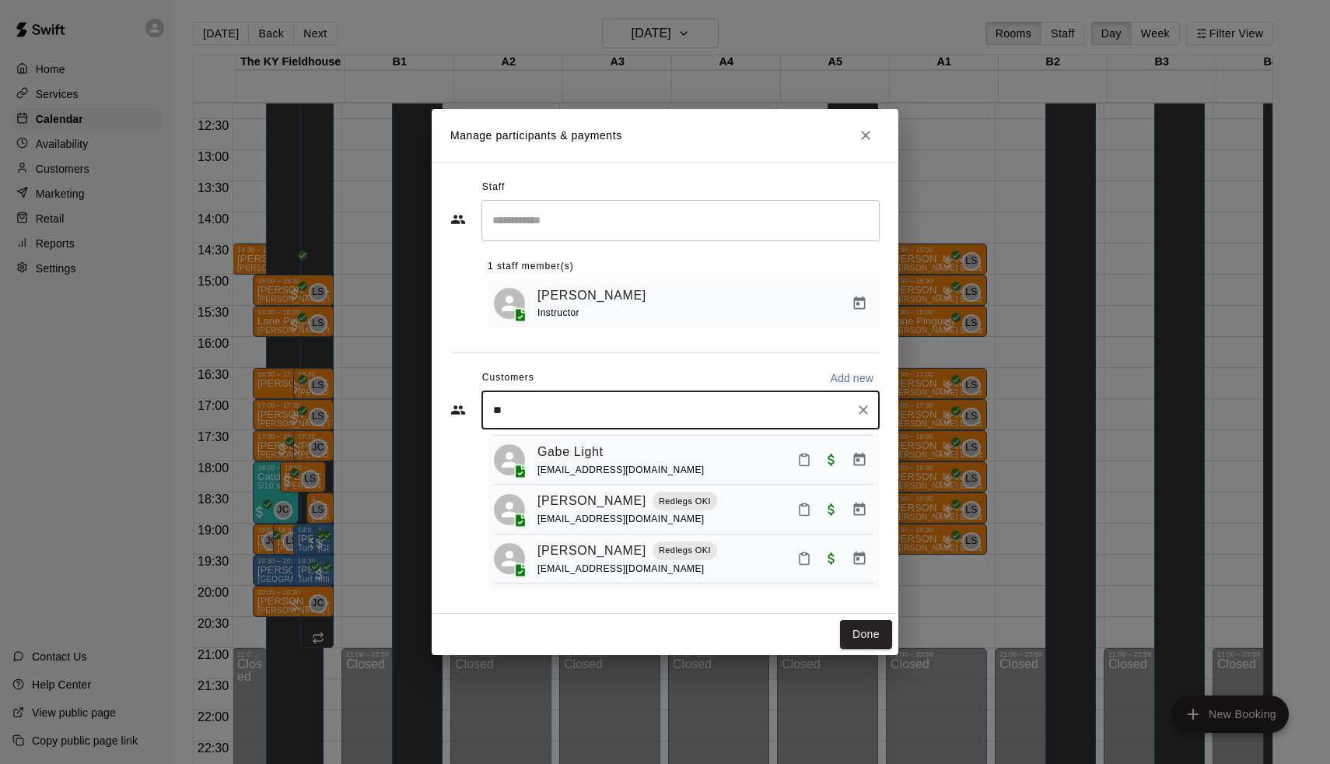
type input "*"
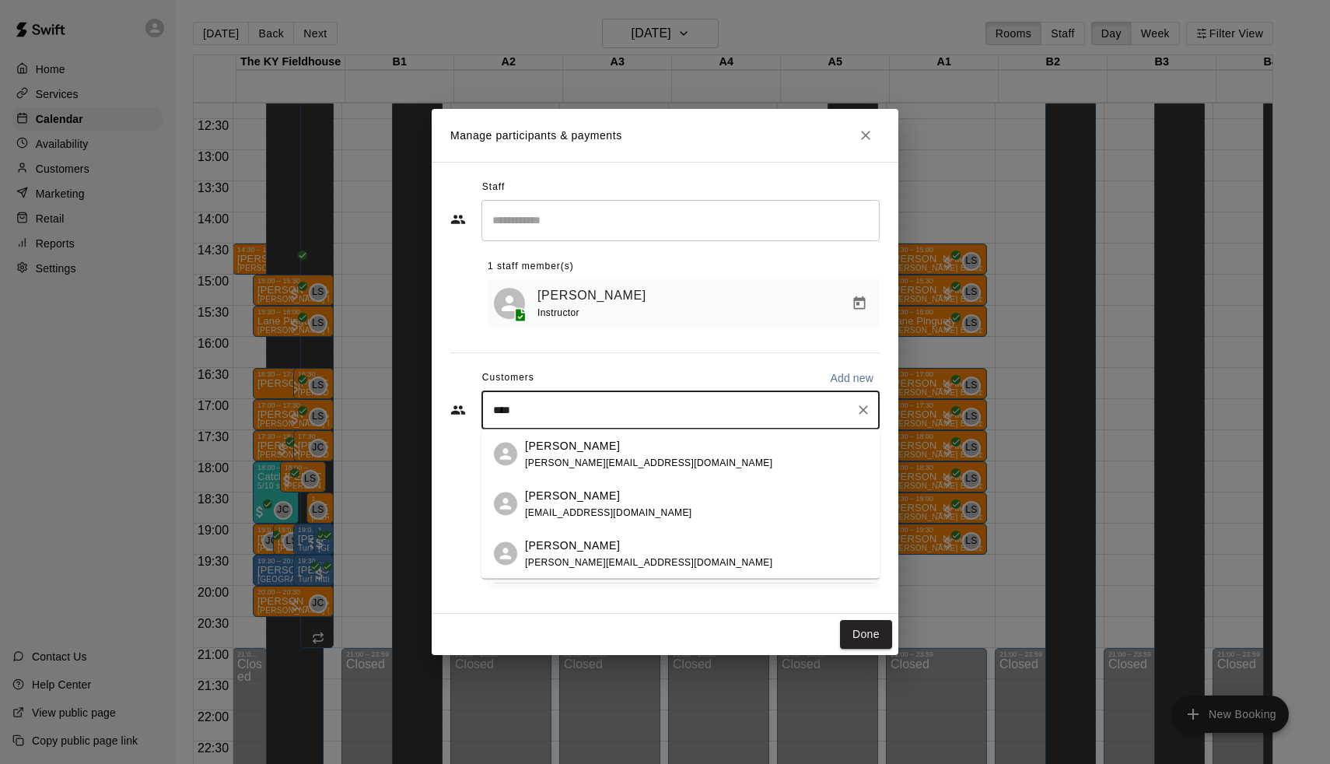
type input "*****"
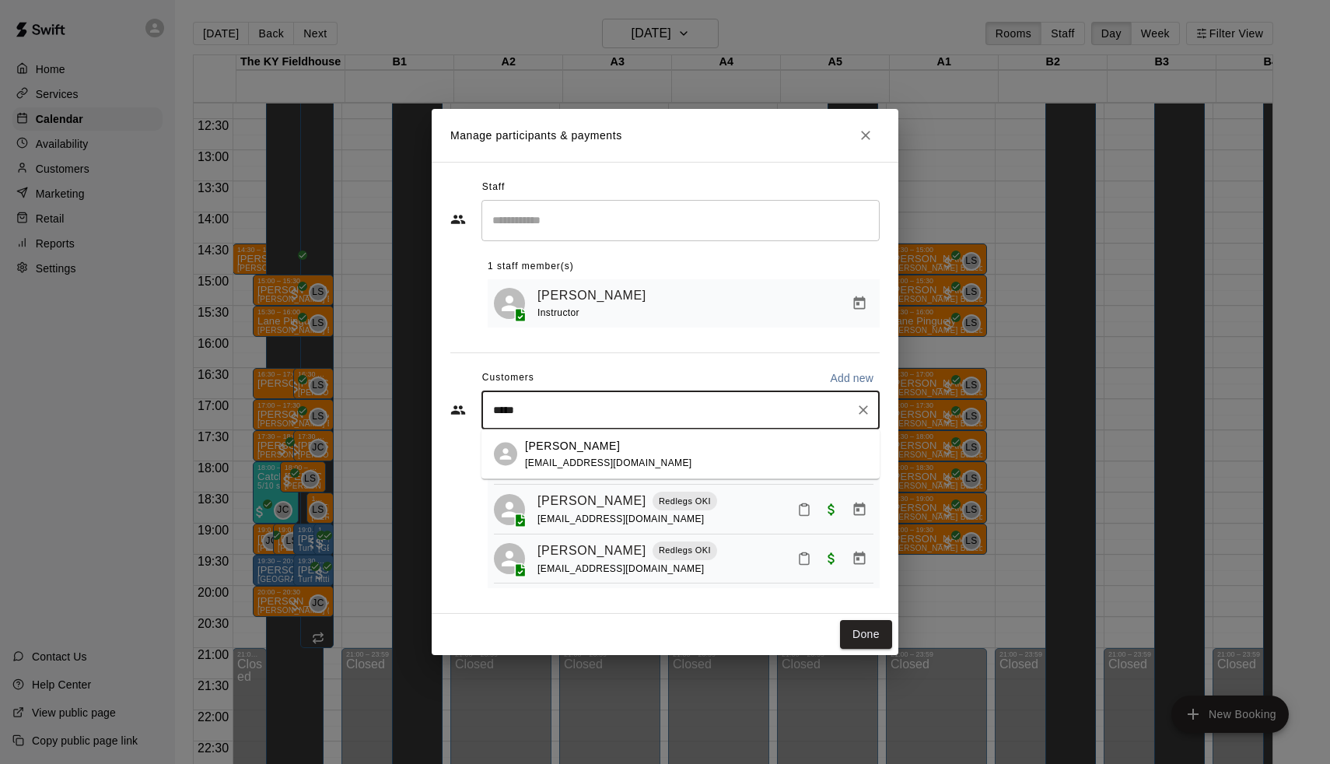
click at [668, 449] on div "Graeme Phillips larastowers@yahoo.com" at bounding box center [696, 453] width 342 height 33
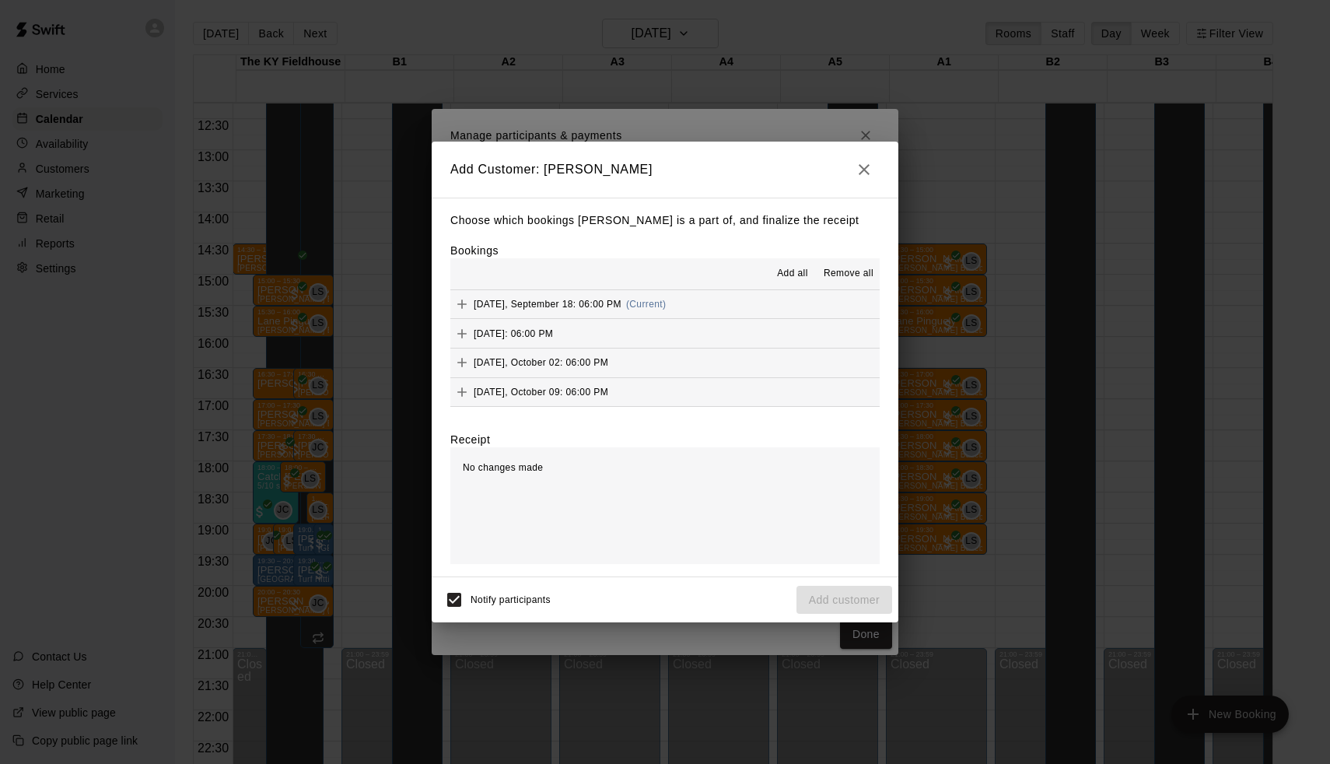
click at [650, 310] on div "Thursday, September 18: 06:00 PM (Current)" at bounding box center [558, 304] width 216 height 23
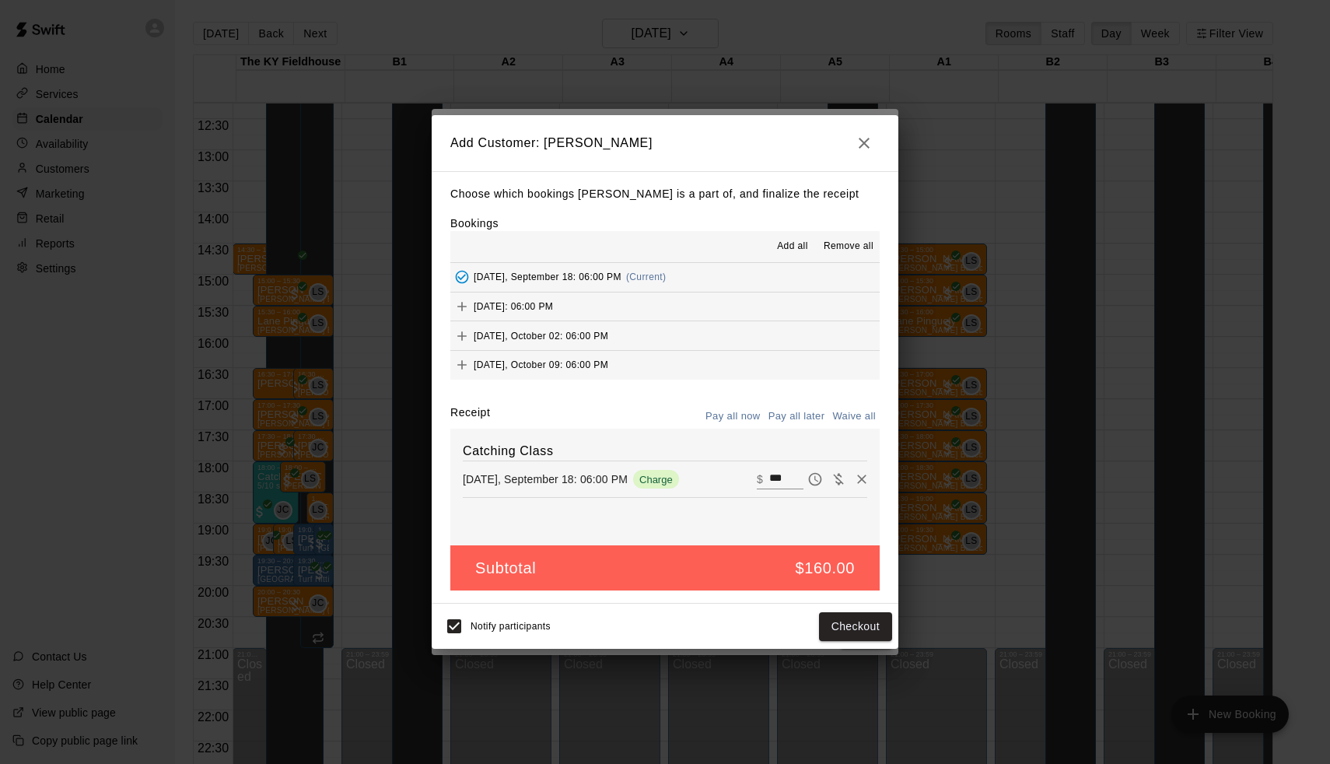
click at [653, 307] on button "Thursday, September 25: 06:00 PM" at bounding box center [664, 307] width 429 height 29
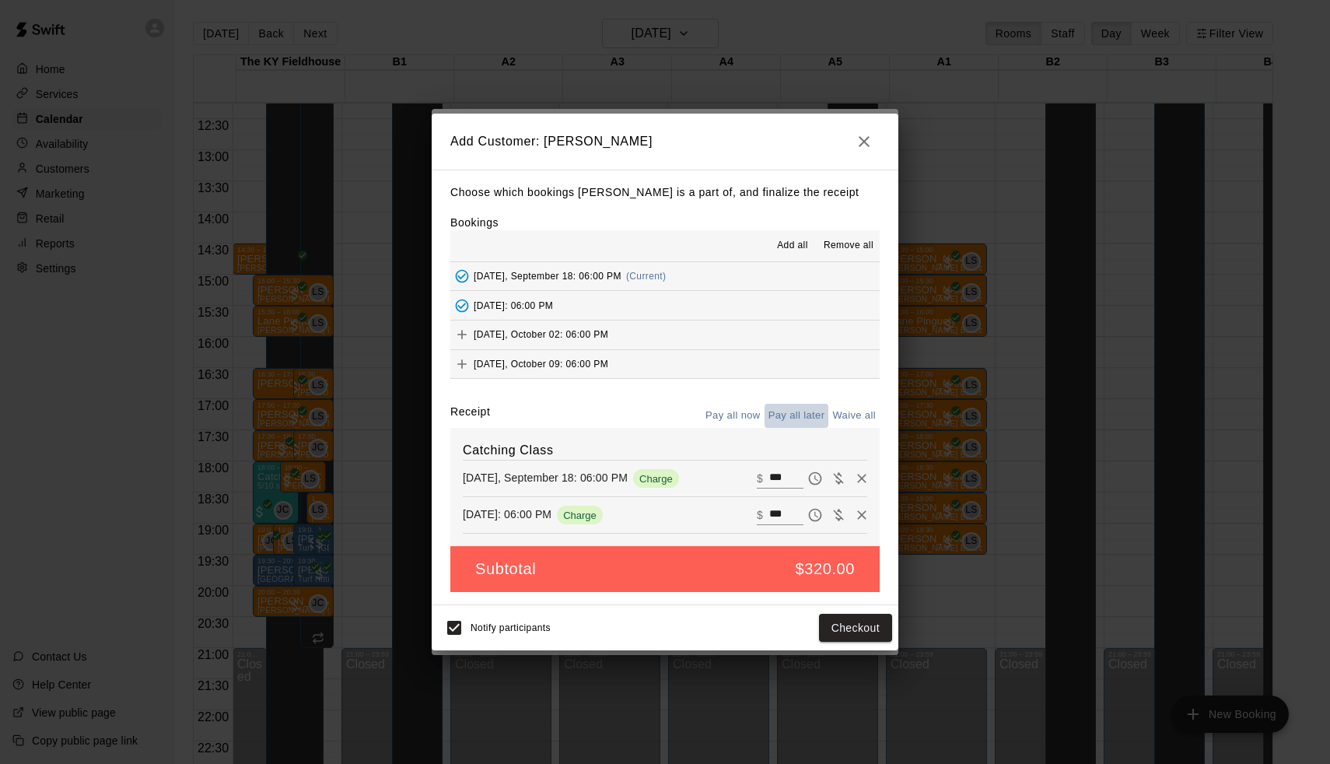
click at [783, 415] on button "Pay all later" at bounding box center [797, 416] width 65 height 24
click at [841, 621] on button "Add customer" at bounding box center [845, 628] width 96 height 29
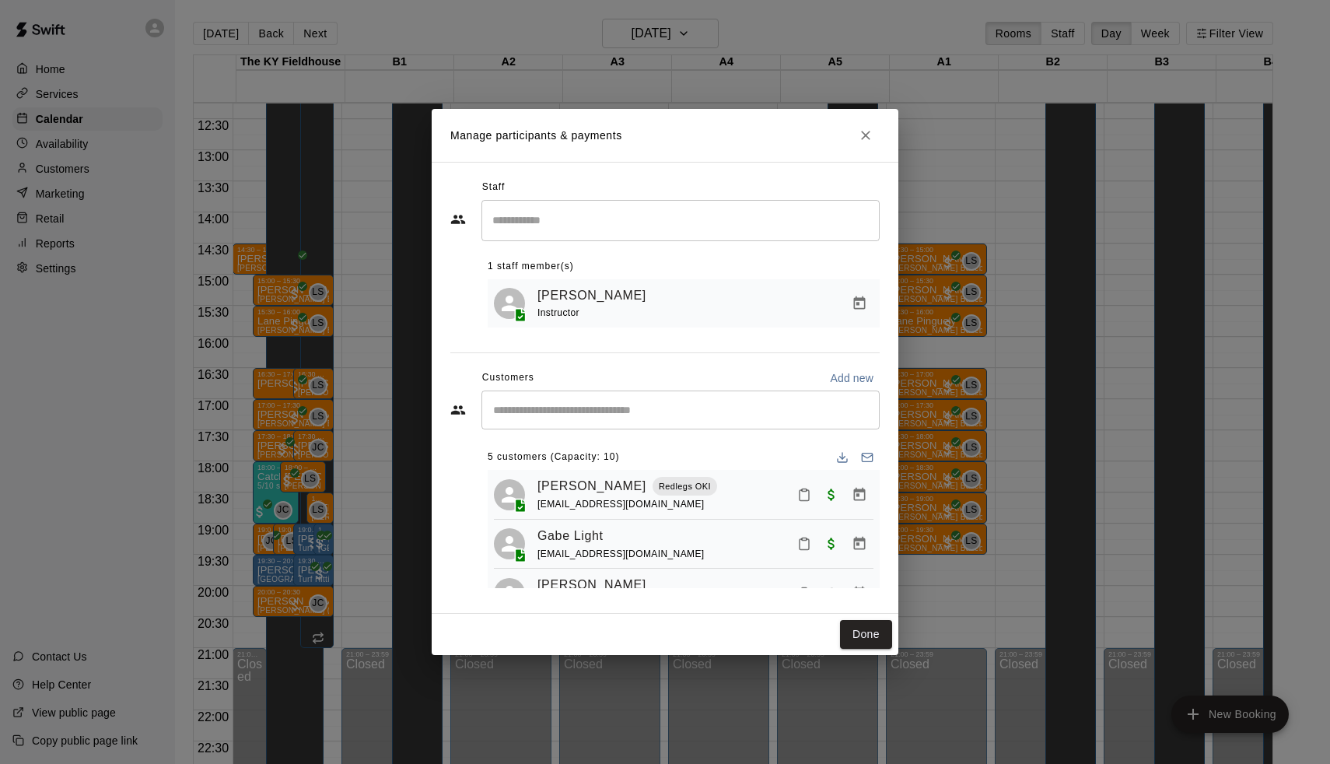
scroll to position [31, 0]
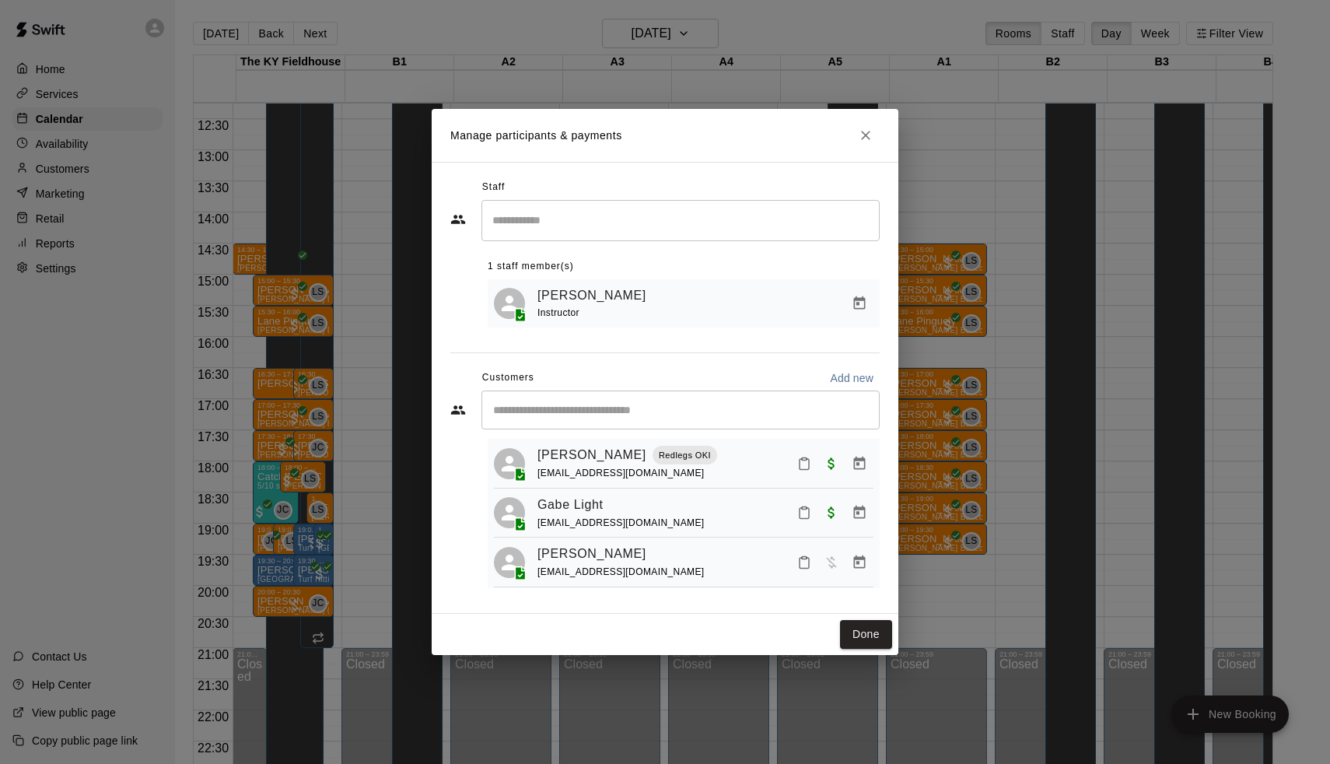
click at [864, 560] on icon "Manage bookings & payment" at bounding box center [860, 563] width 16 height 16
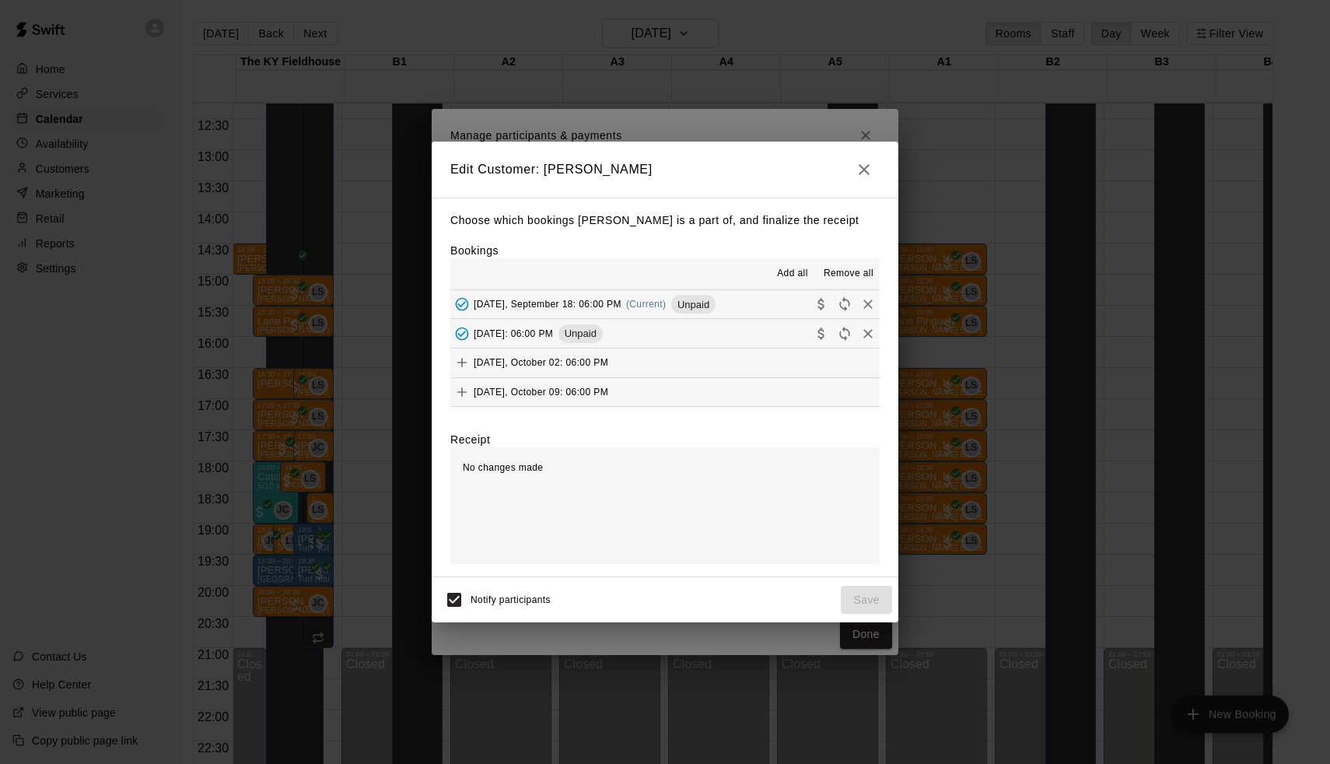
click at [661, 306] on span "(Current)" at bounding box center [646, 304] width 40 height 11
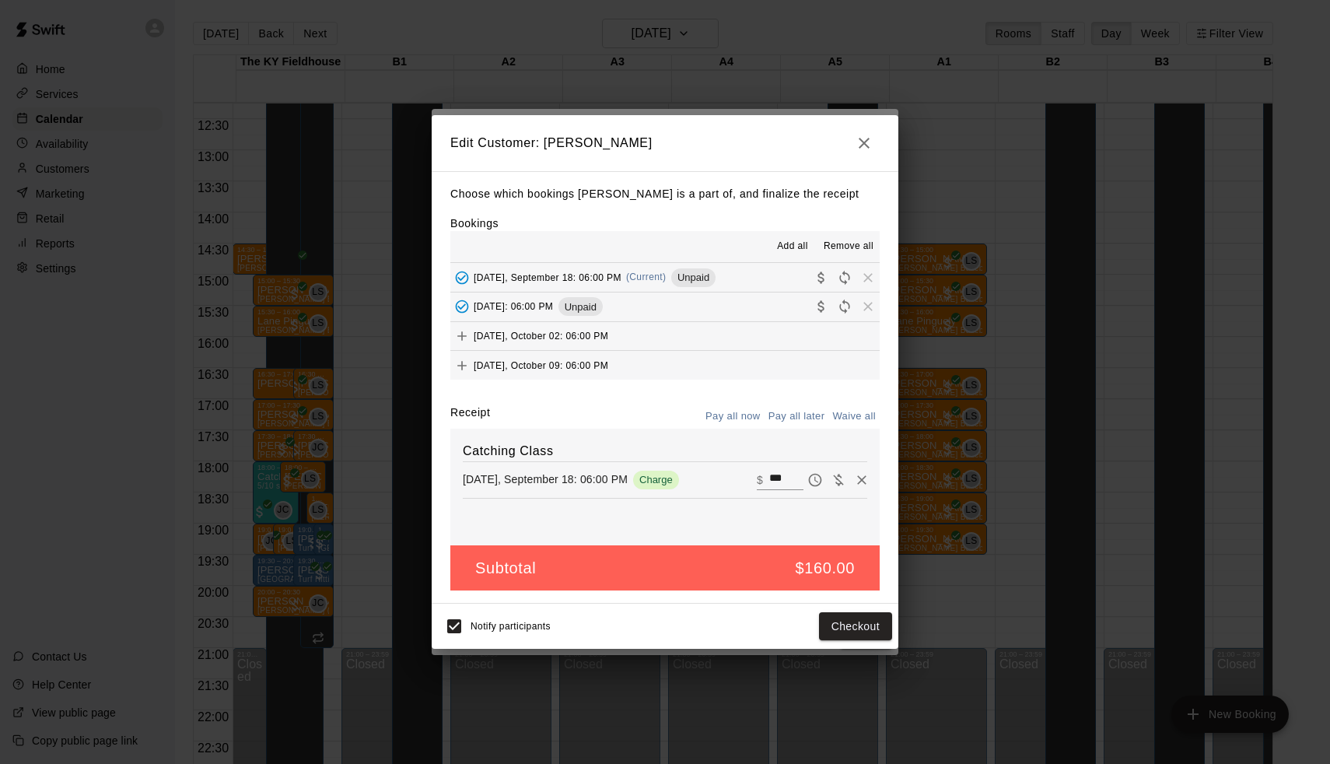
click at [603, 310] on span "Unpaid" at bounding box center [581, 307] width 44 height 12
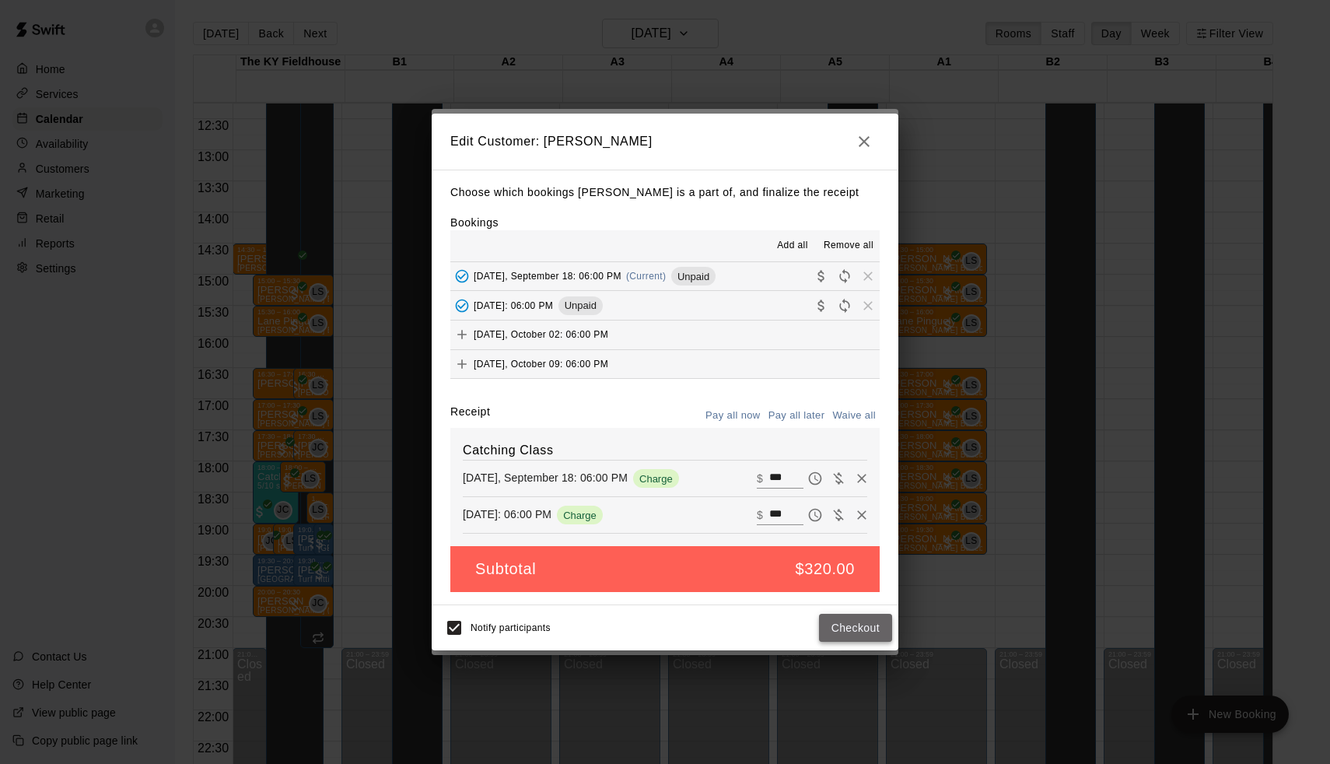
click at [850, 620] on button "Checkout" at bounding box center [855, 628] width 73 height 29
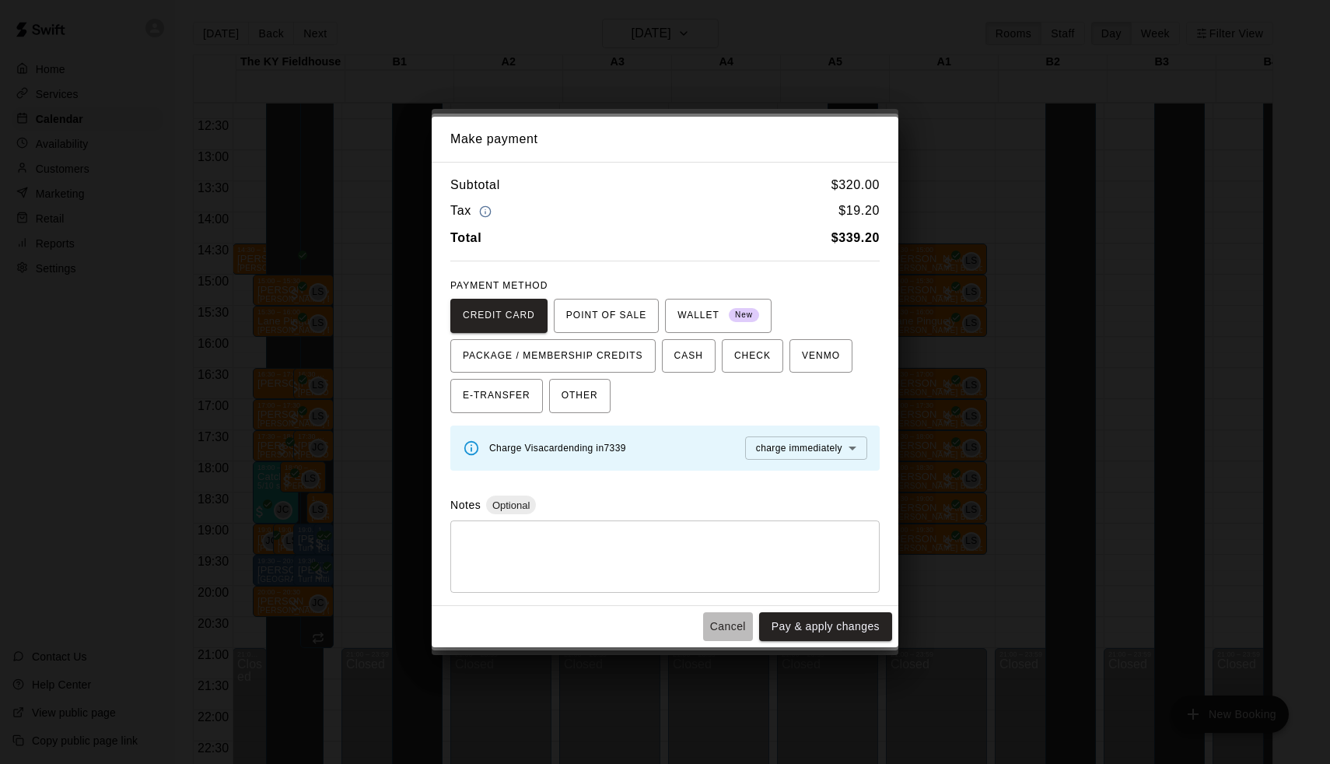
click at [724, 624] on button "Cancel" at bounding box center [728, 626] width 50 height 29
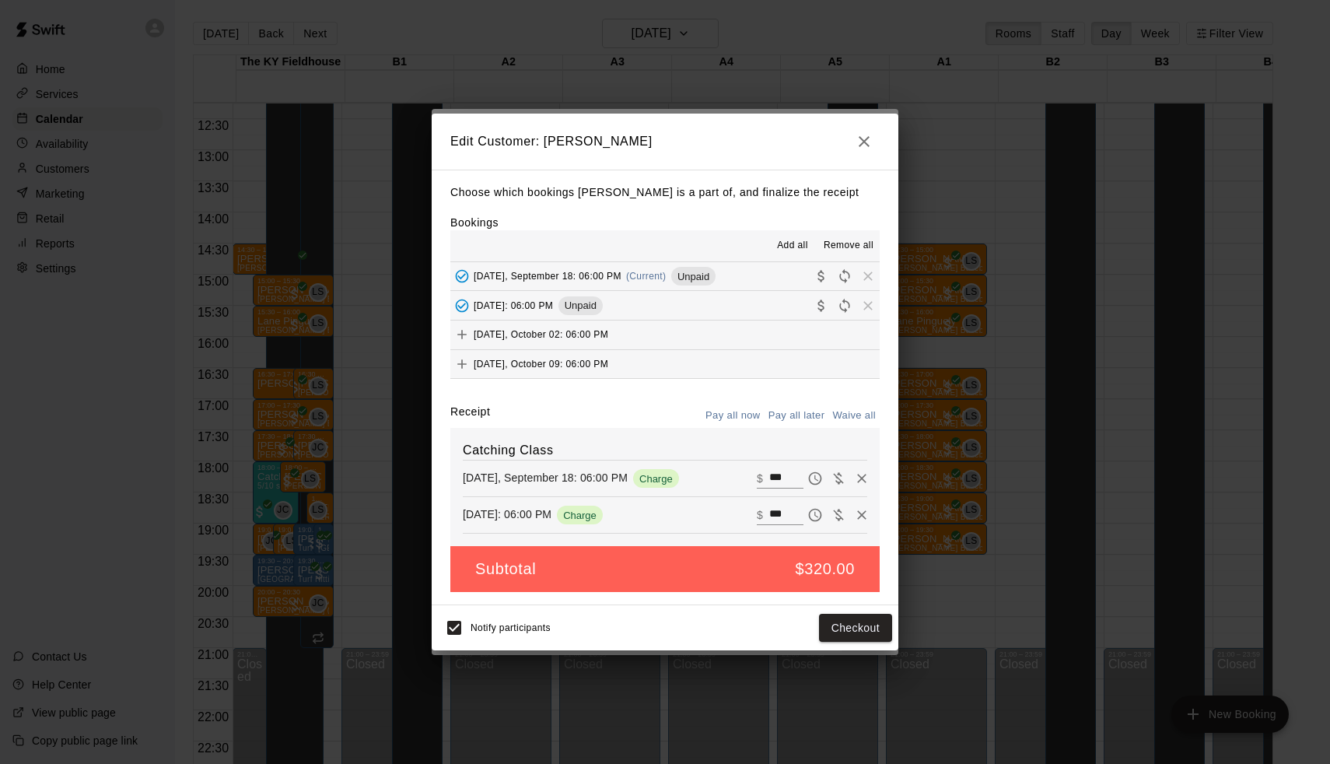
click at [735, 405] on button "Pay all now" at bounding box center [733, 416] width 63 height 24
click at [801, 406] on button "Pay all later" at bounding box center [797, 416] width 65 height 24
click at [865, 628] on button "Save" at bounding box center [866, 628] width 51 height 29
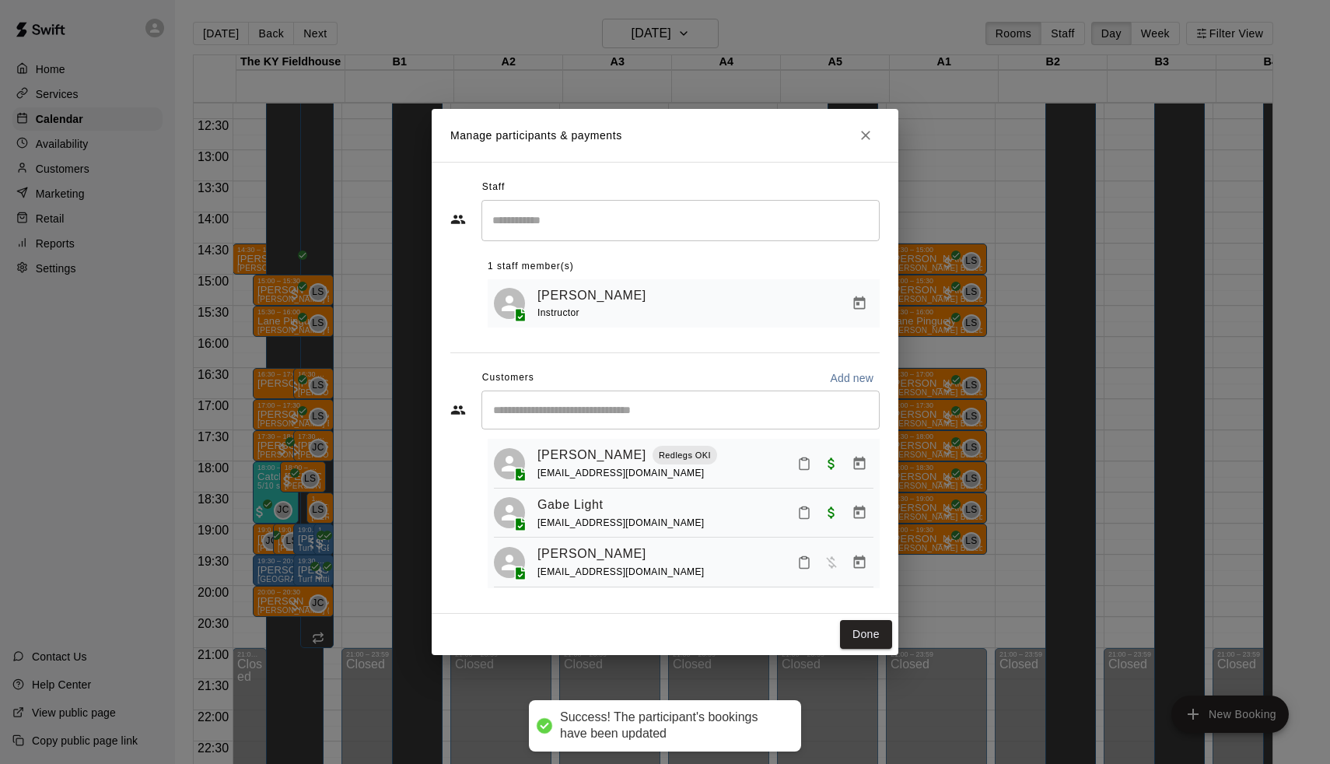
click at [864, 461] on icon "Manage bookings & payment" at bounding box center [860, 464] width 16 height 16
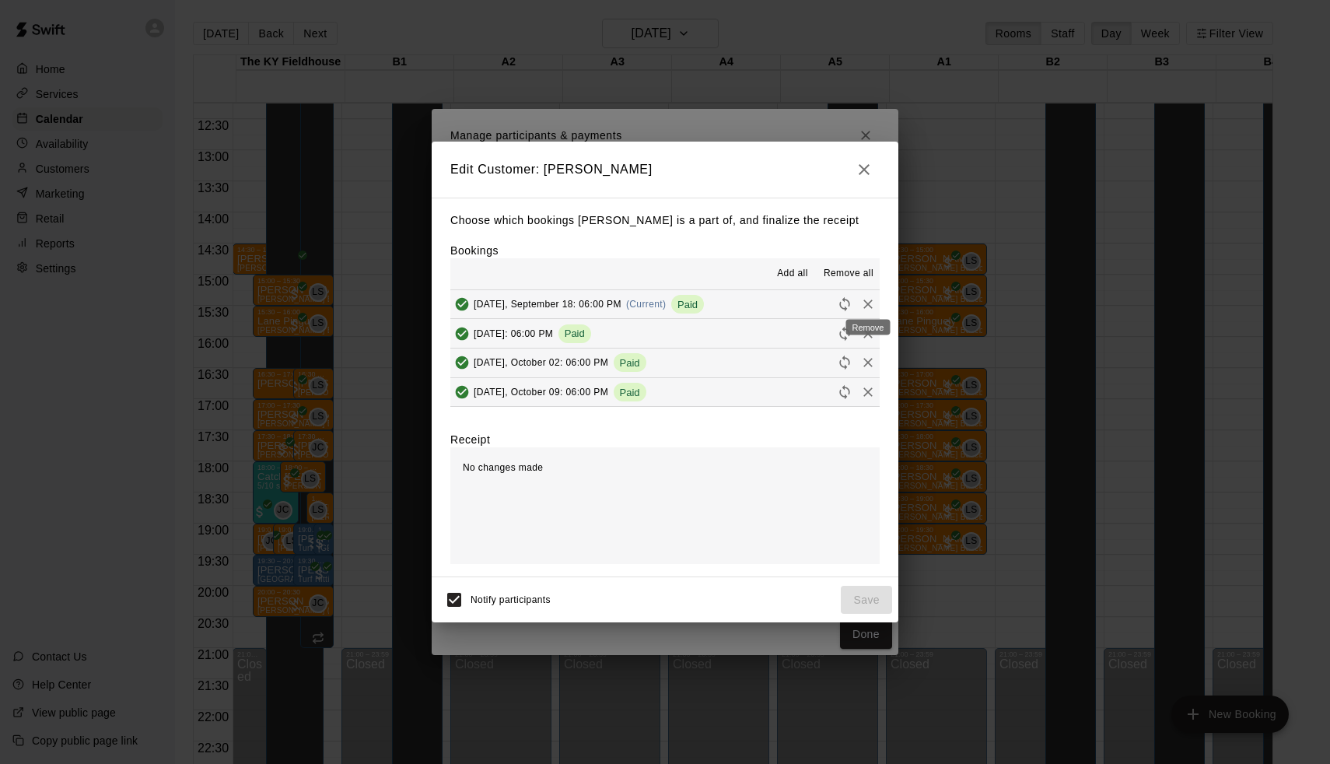
click at [868, 302] on icon "Remove" at bounding box center [868, 304] width 16 height 16
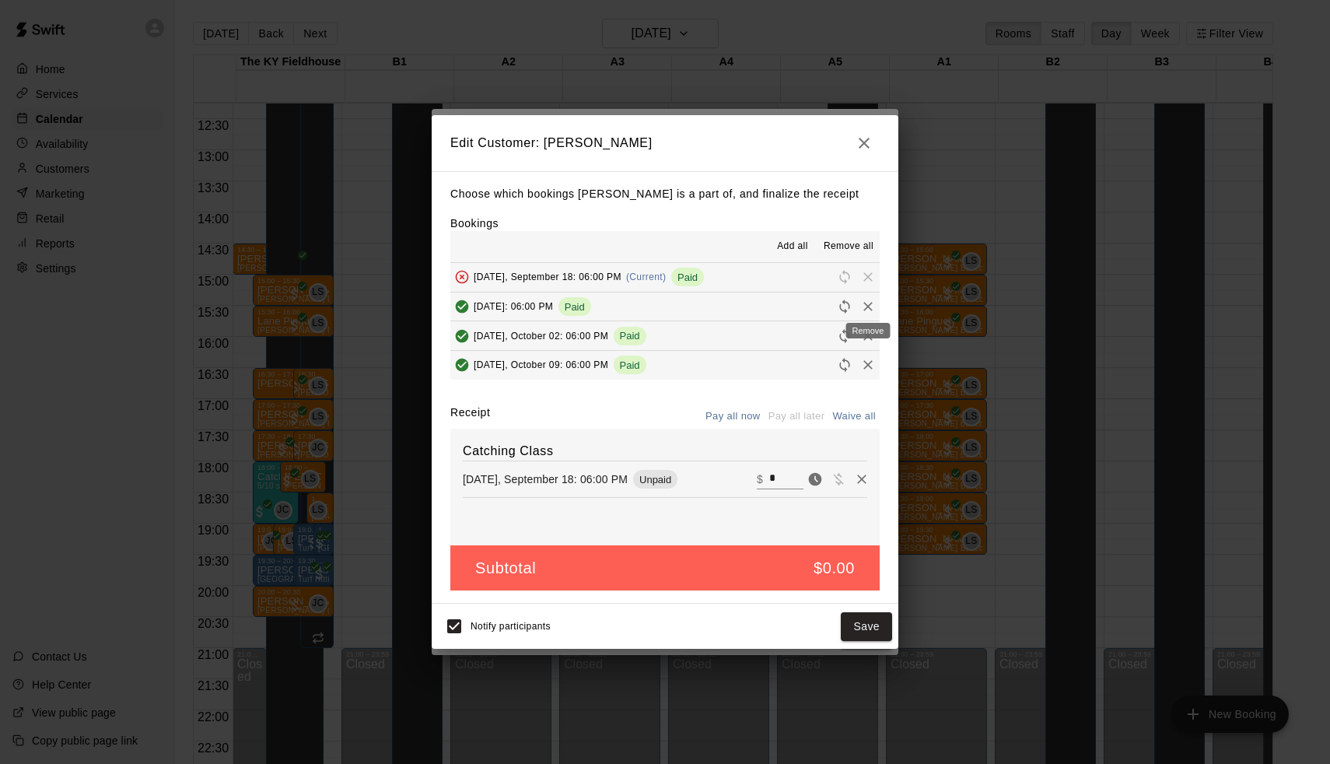
click at [867, 308] on icon "Remove" at bounding box center [868, 306] width 9 height 9
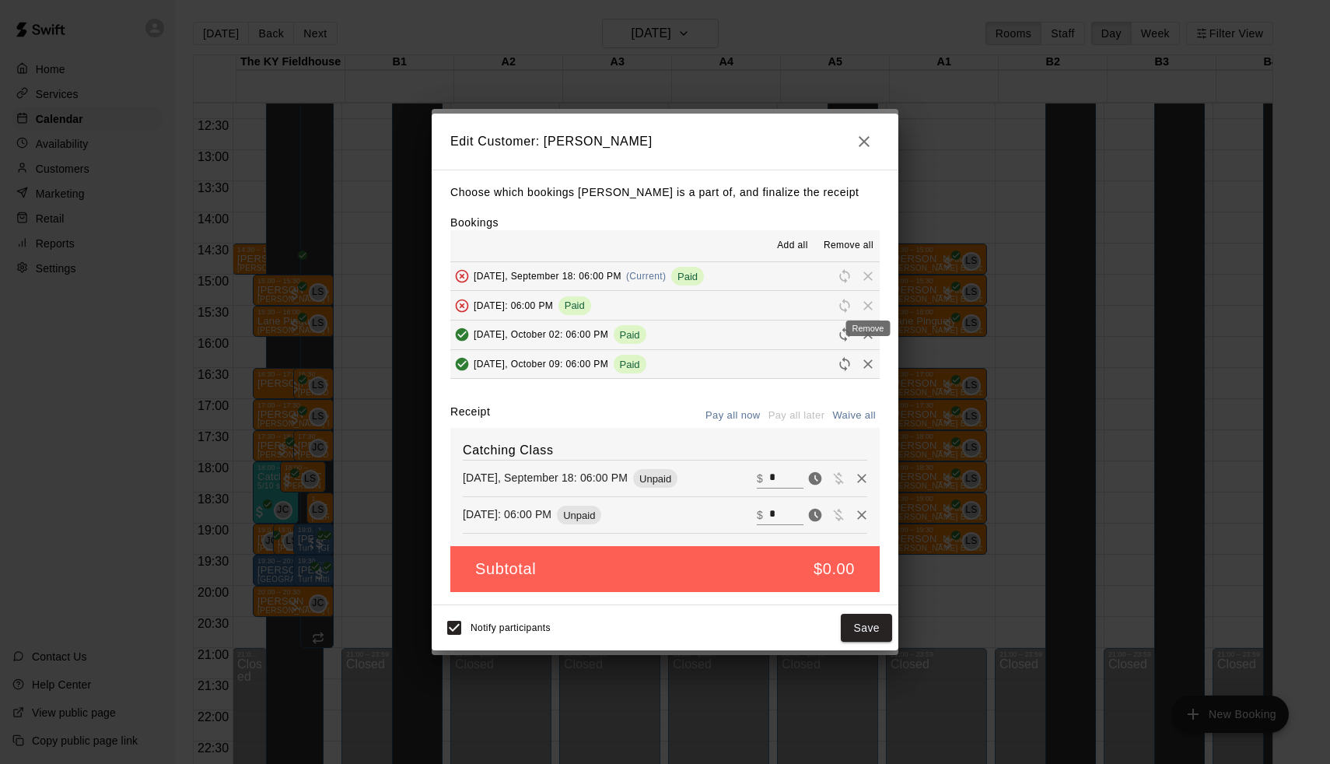
click at [867, 324] on div "Remove" at bounding box center [868, 329] width 44 height 16
click at [869, 334] on icon "Remove" at bounding box center [868, 335] width 9 height 9
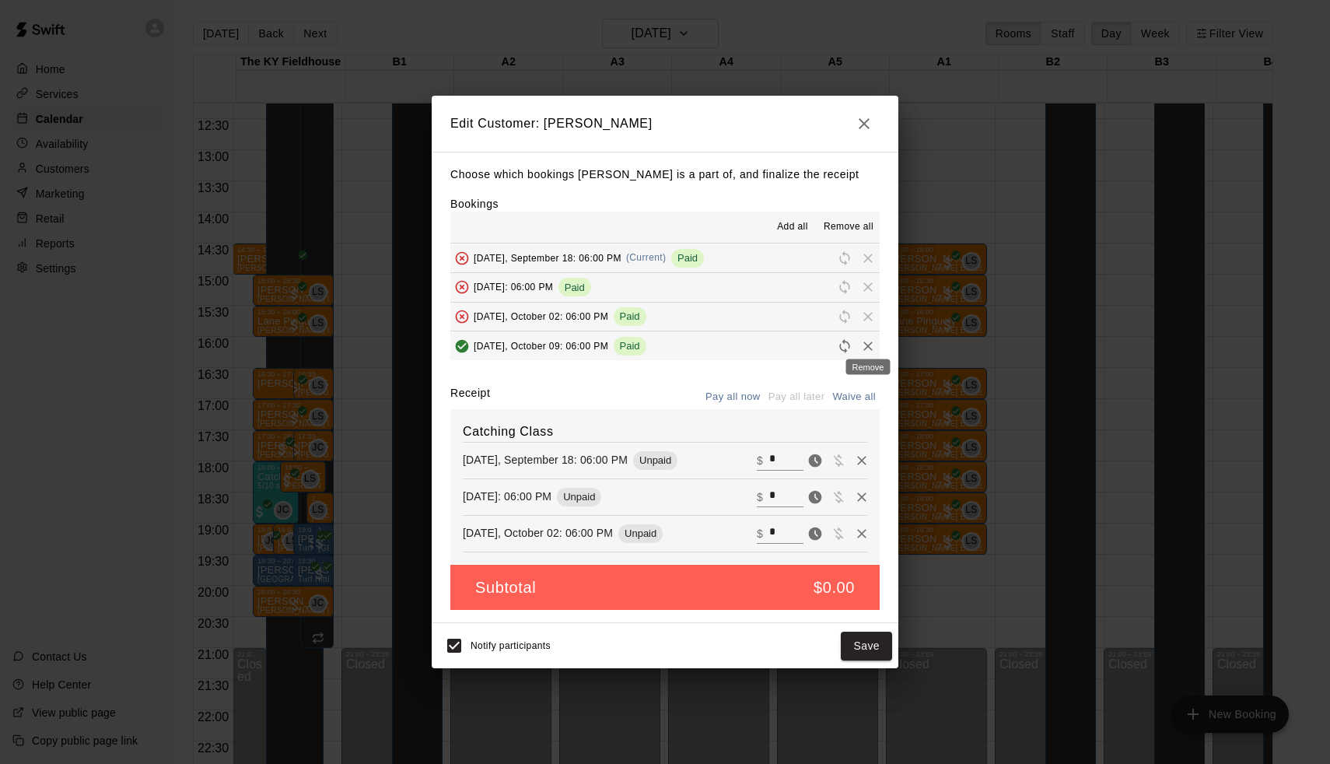
click at [867, 341] on icon "Remove" at bounding box center [868, 346] width 16 height 16
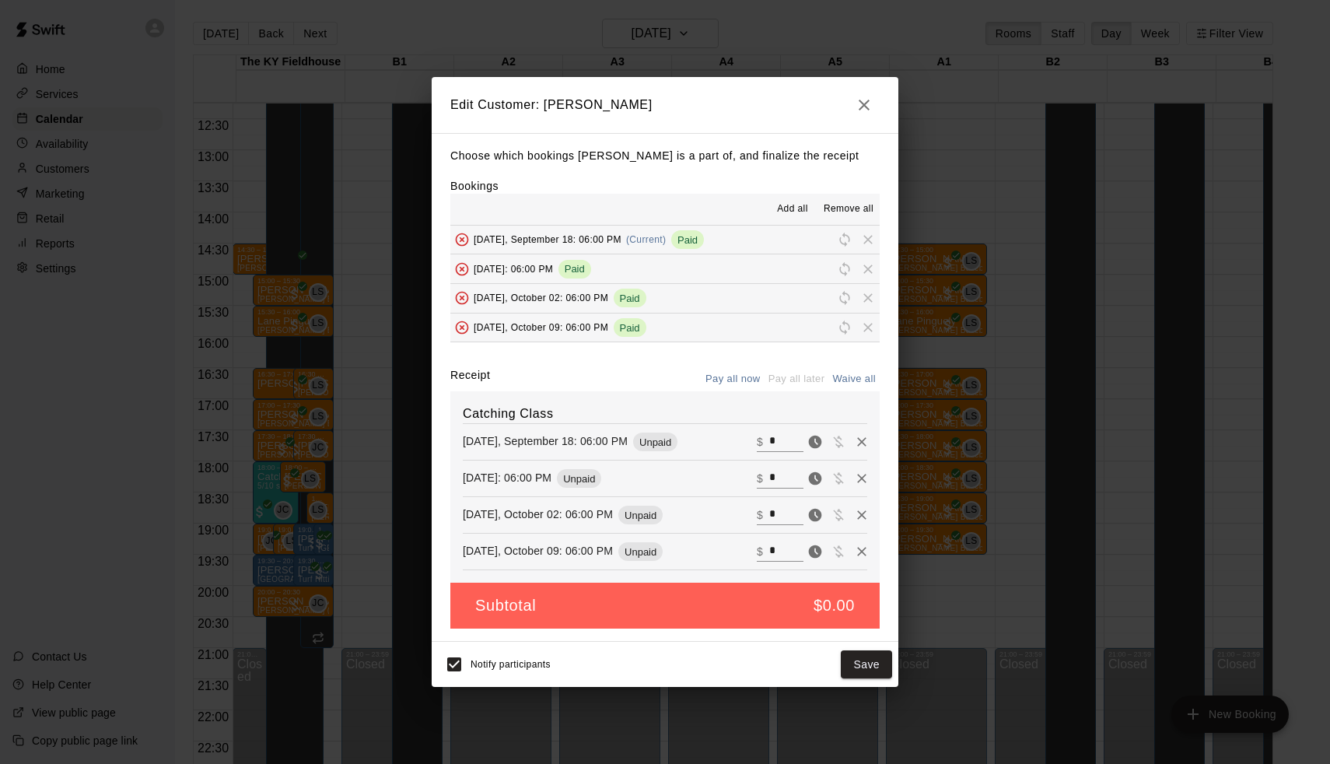
click at [727, 377] on button "Pay all now" at bounding box center [733, 379] width 63 height 24
click at [865, 661] on button "Save" at bounding box center [866, 664] width 51 height 29
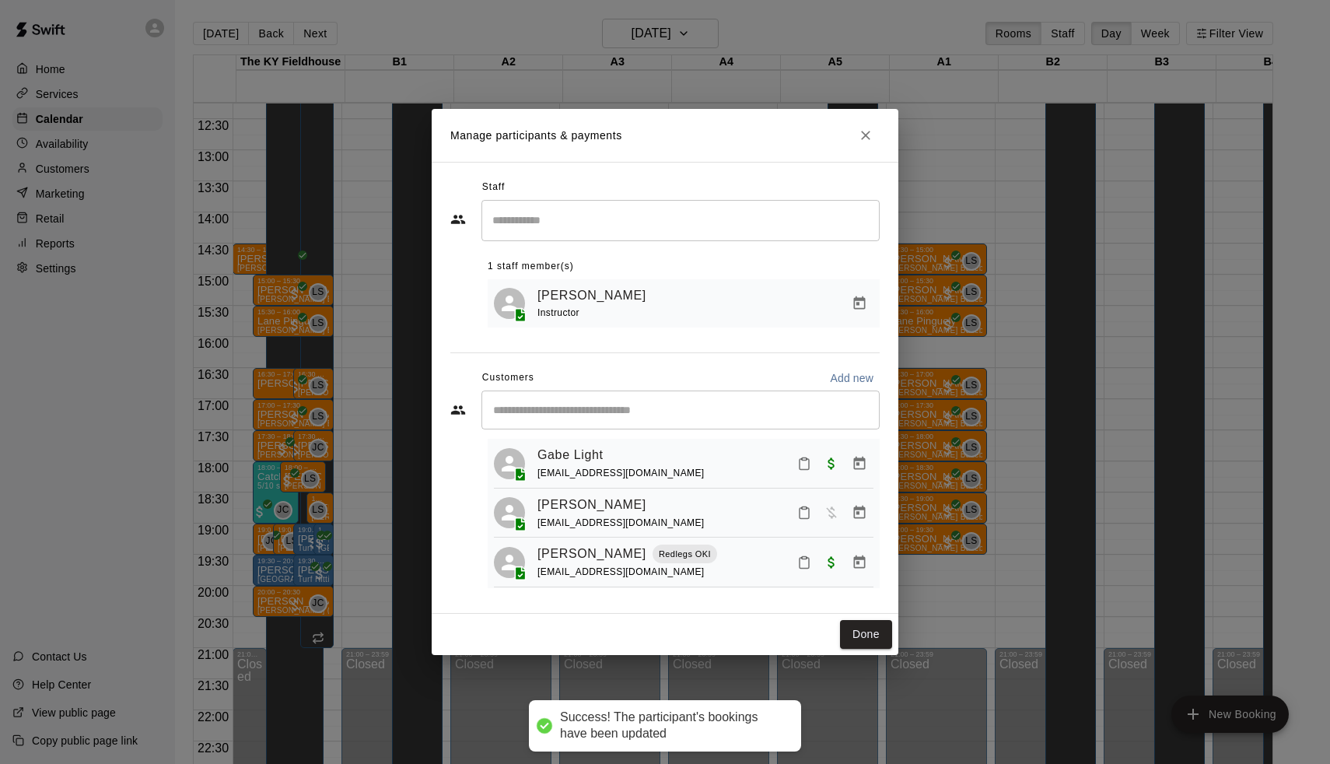
click at [595, 396] on div "​" at bounding box center [681, 410] width 398 height 39
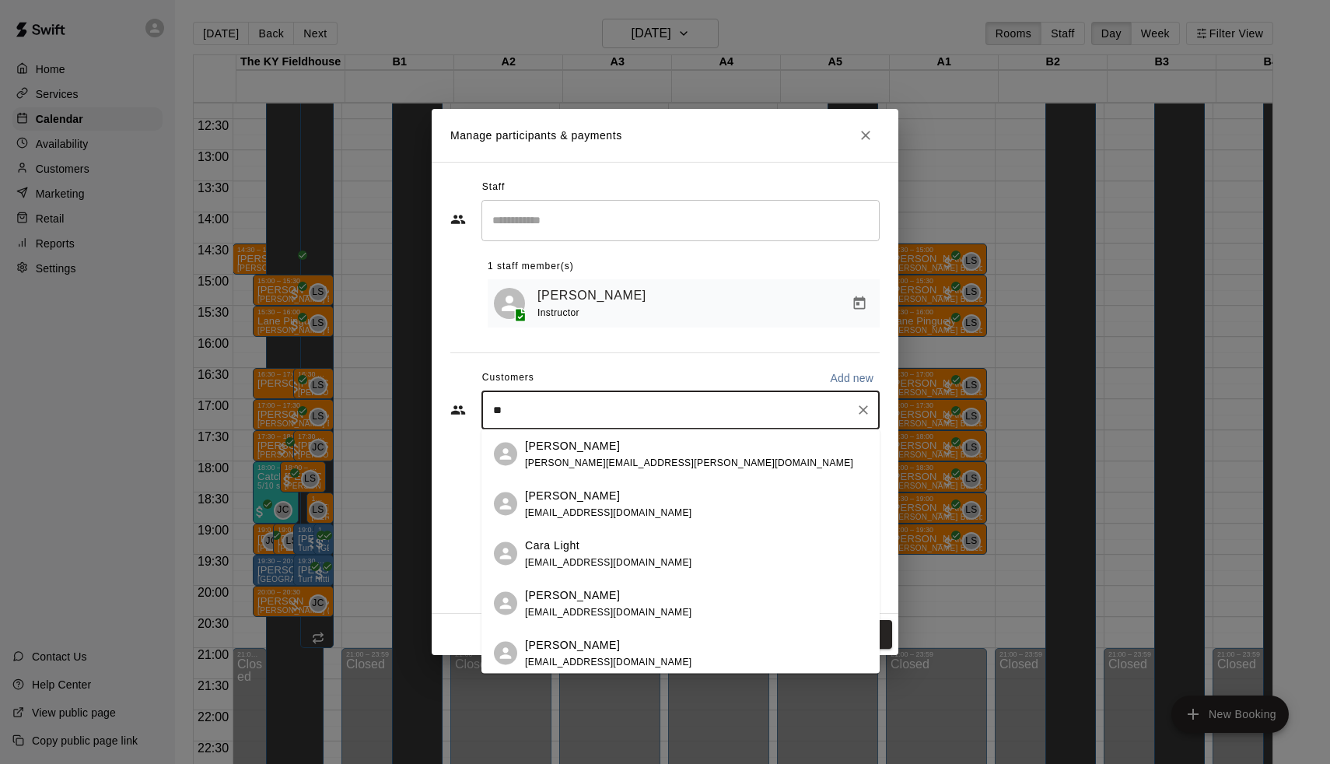
type input "***"
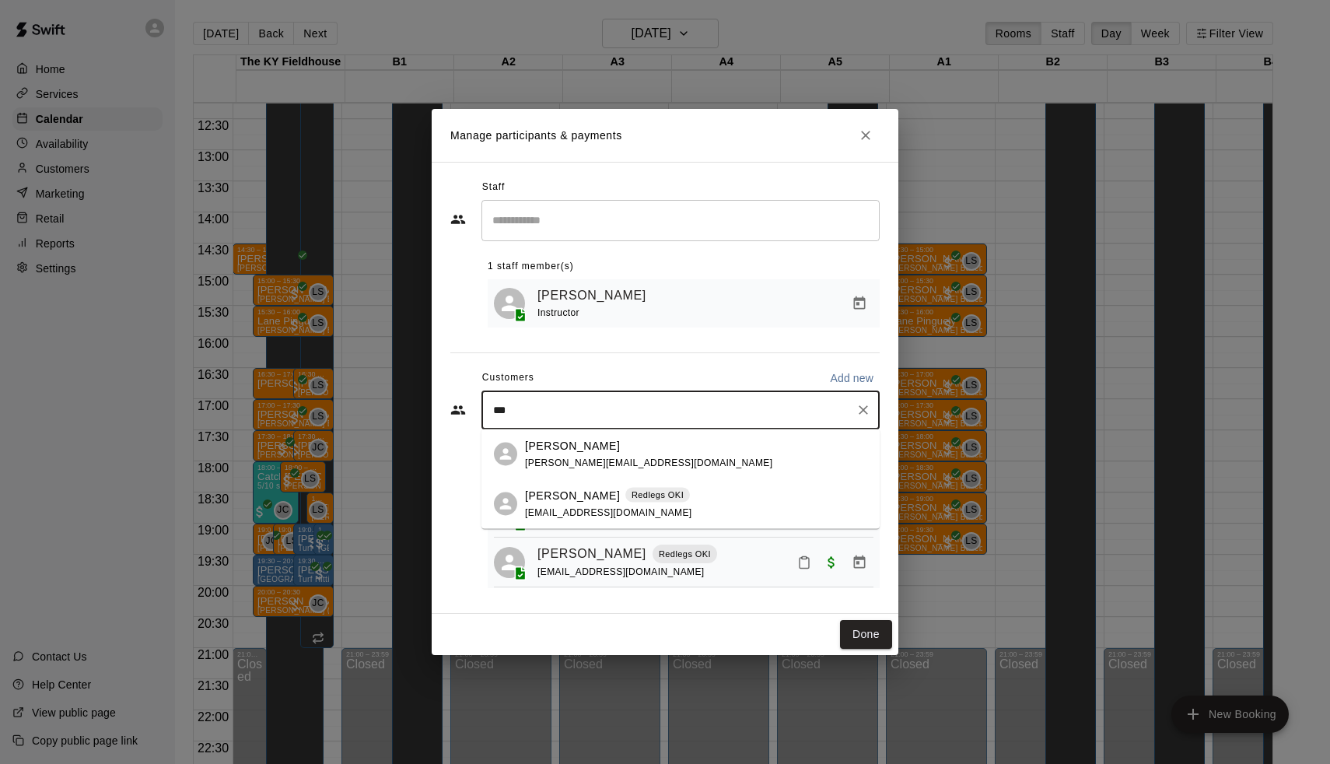
click at [551, 500] on p "Cazden Cornett" at bounding box center [572, 495] width 95 height 16
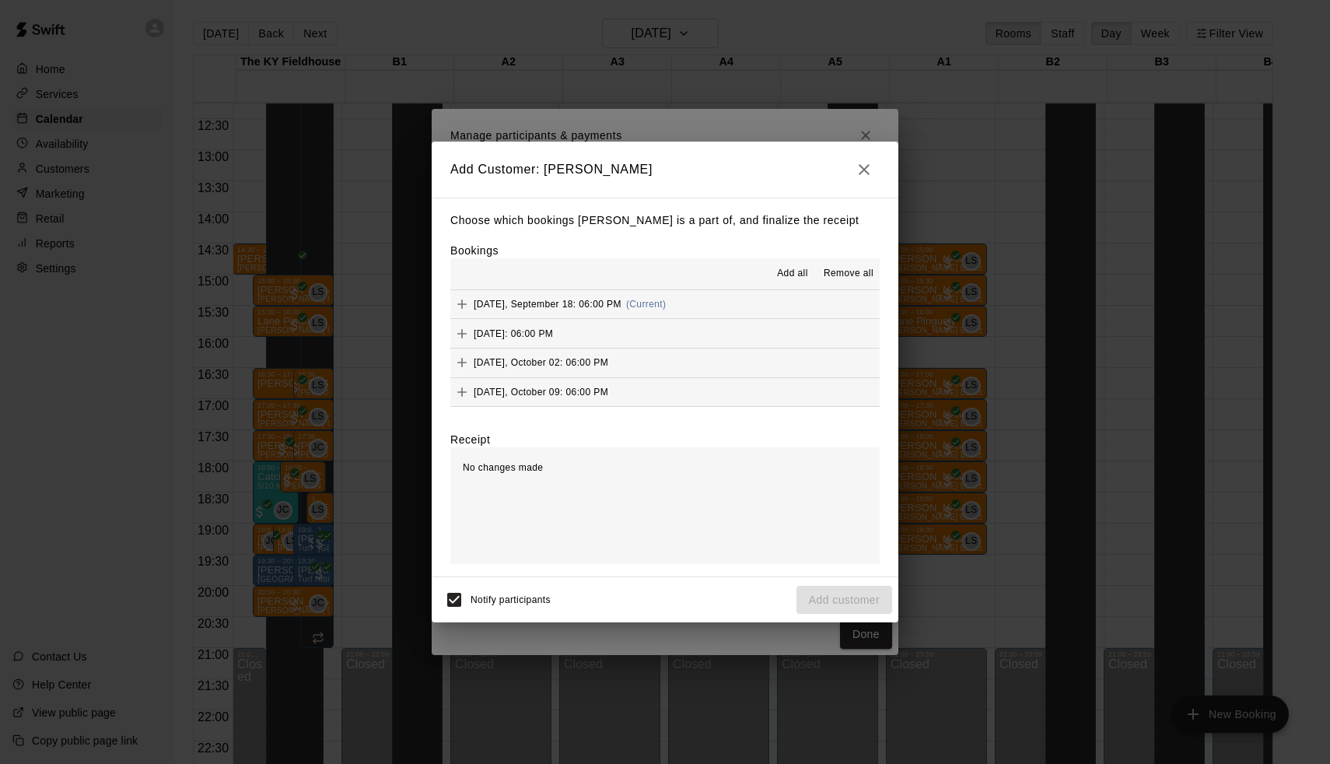
click at [791, 271] on span "Add all" at bounding box center [792, 274] width 31 height 16
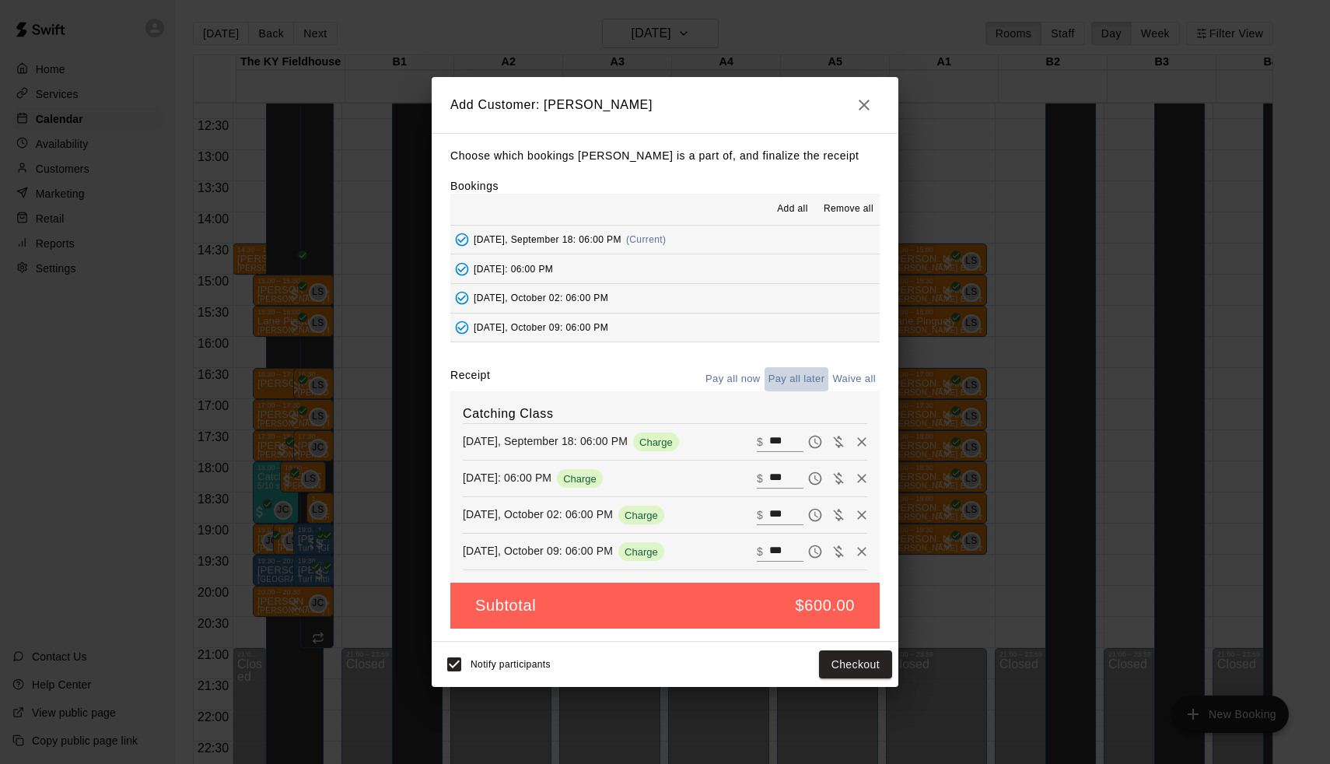
click at [800, 381] on button "Pay all later" at bounding box center [797, 379] width 65 height 24
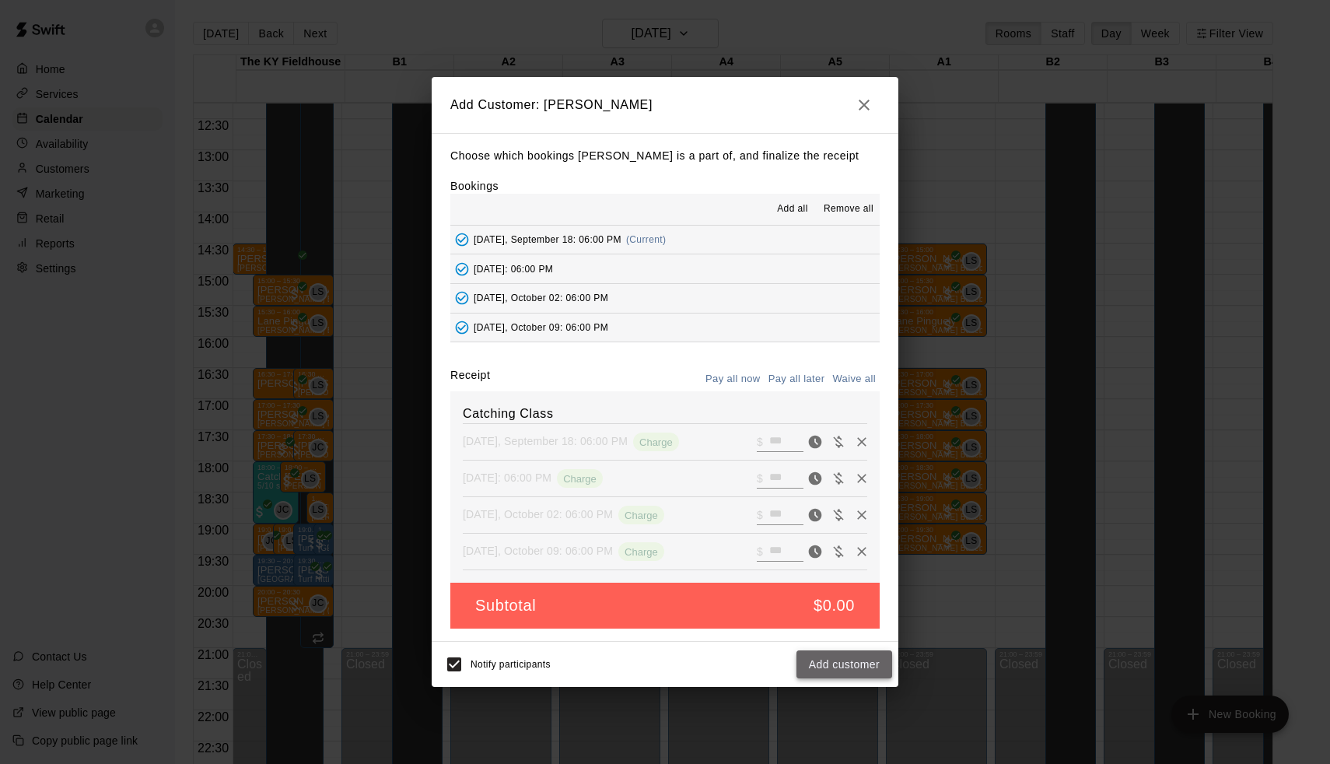
click at [843, 659] on button "Add customer" at bounding box center [845, 664] width 96 height 29
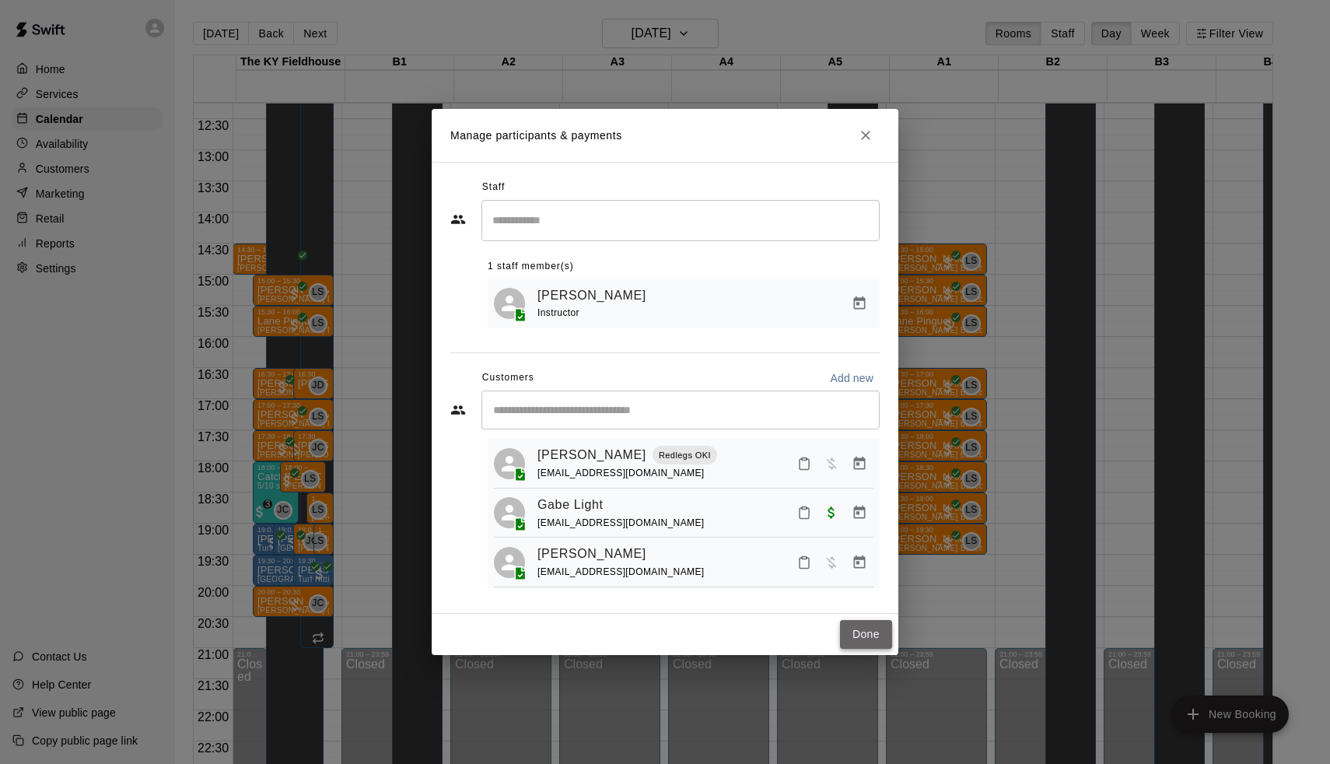
click at [860, 636] on button "Done" at bounding box center [866, 634] width 52 height 29
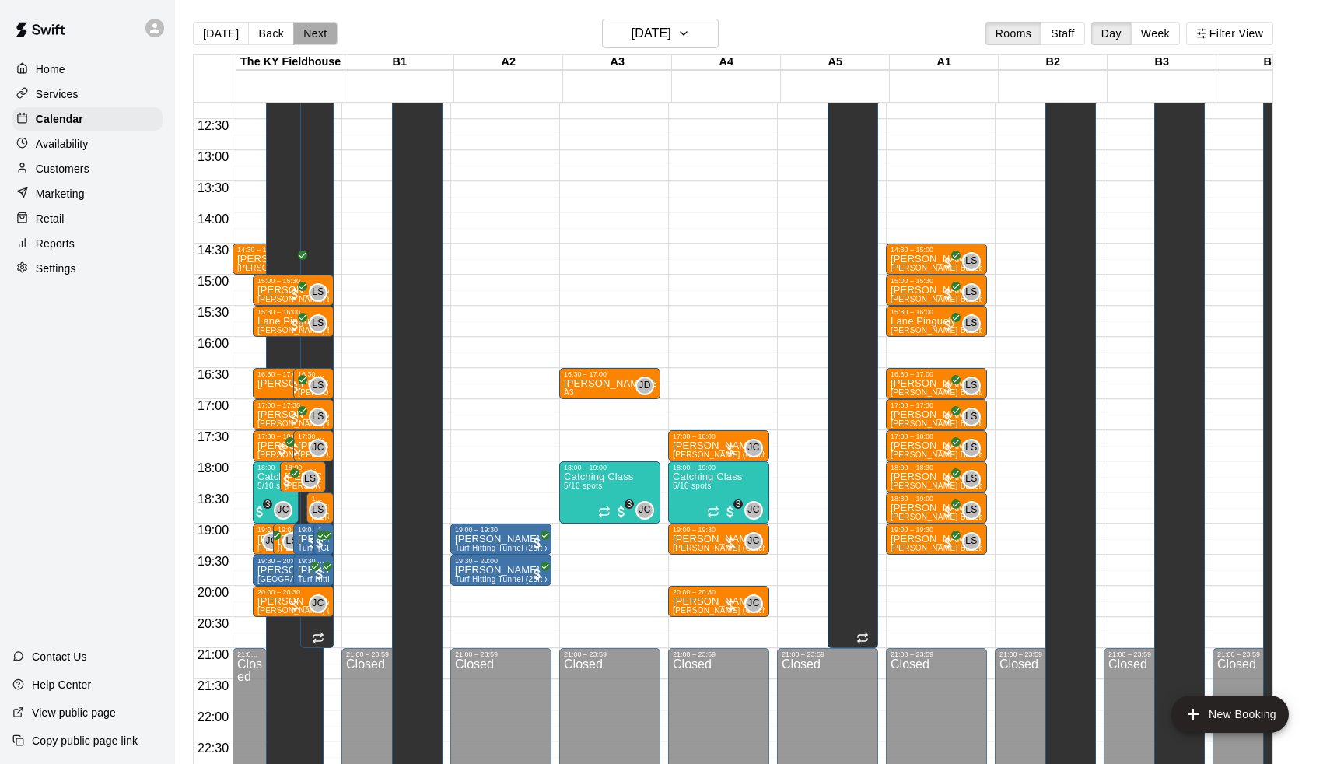
click at [315, 35] on button "Next" at bounding box center [315, 33] width 44 height 23
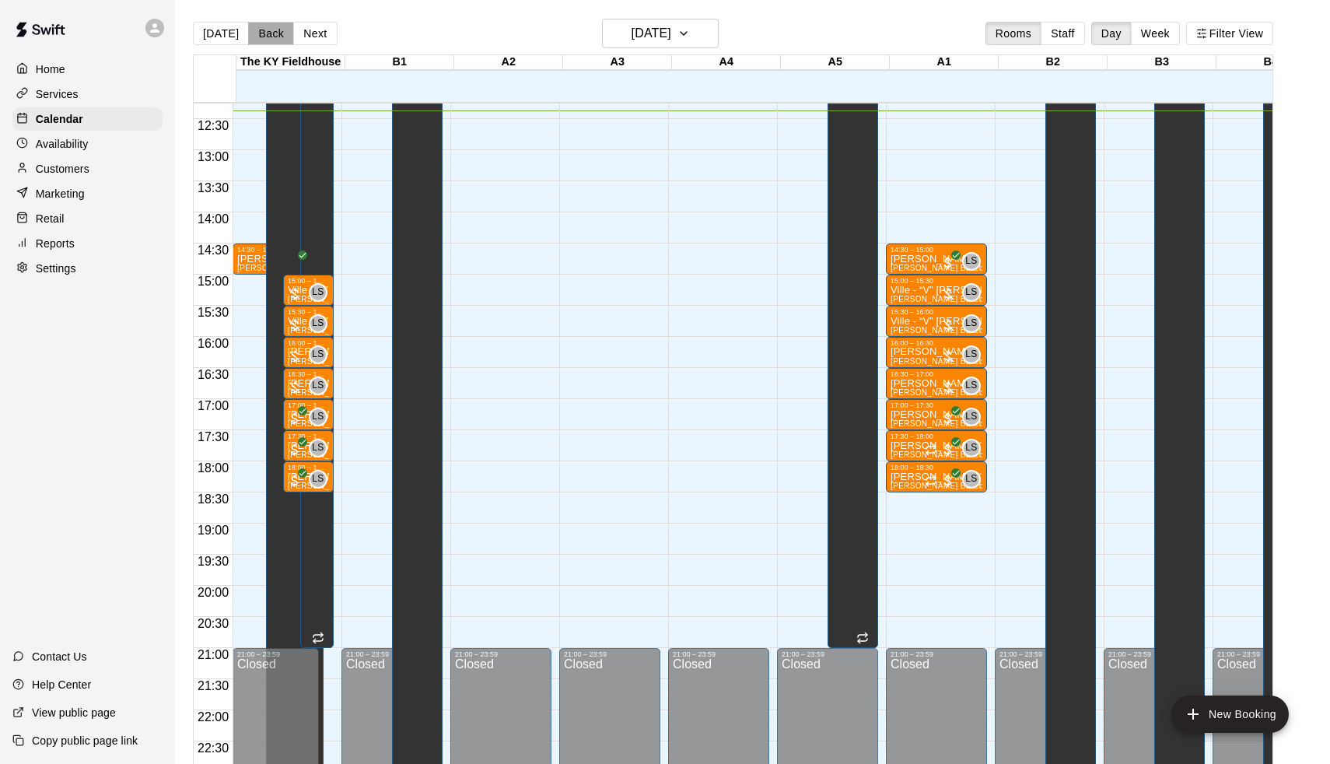
click at [270, 37] on button "Back" at bounding box center [271, 33] width 46 height 23
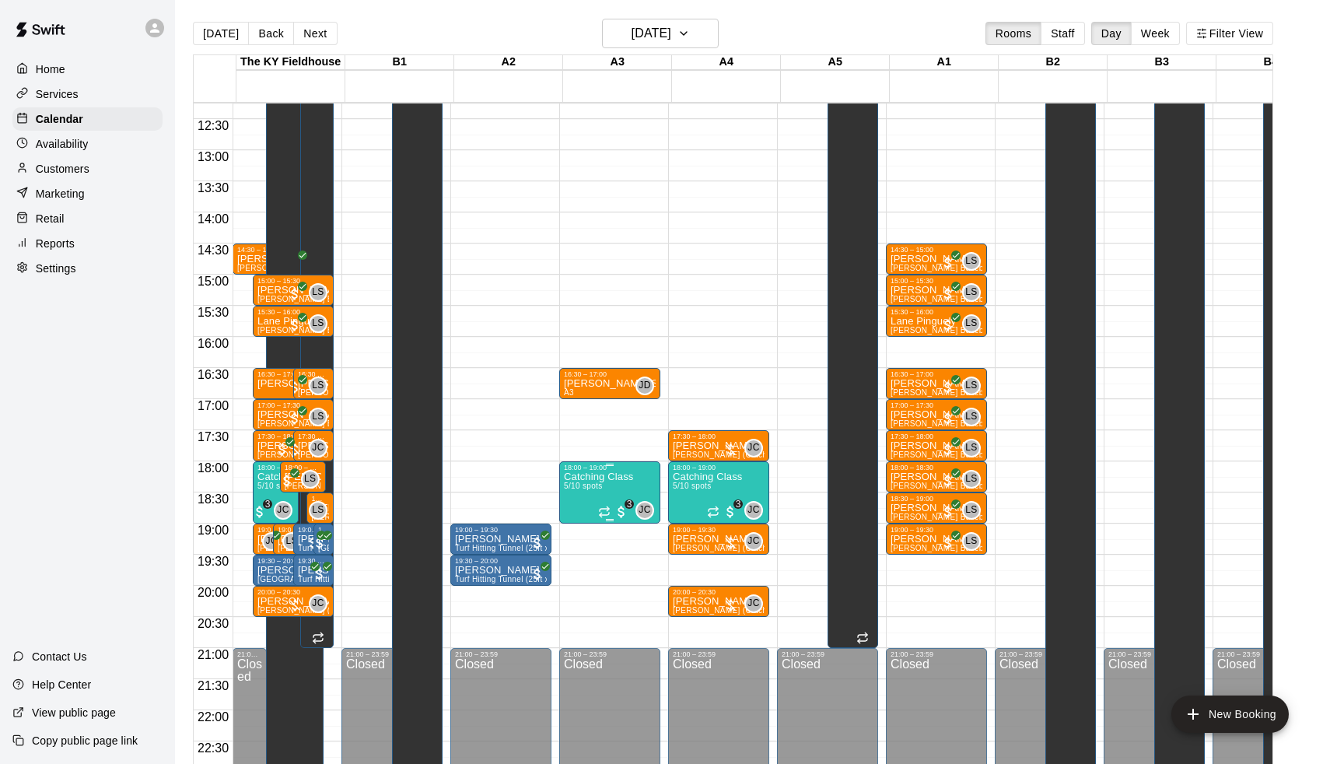
click at [582, 533] on img "edit" at bounding box center [583, 526] width 18 height 18
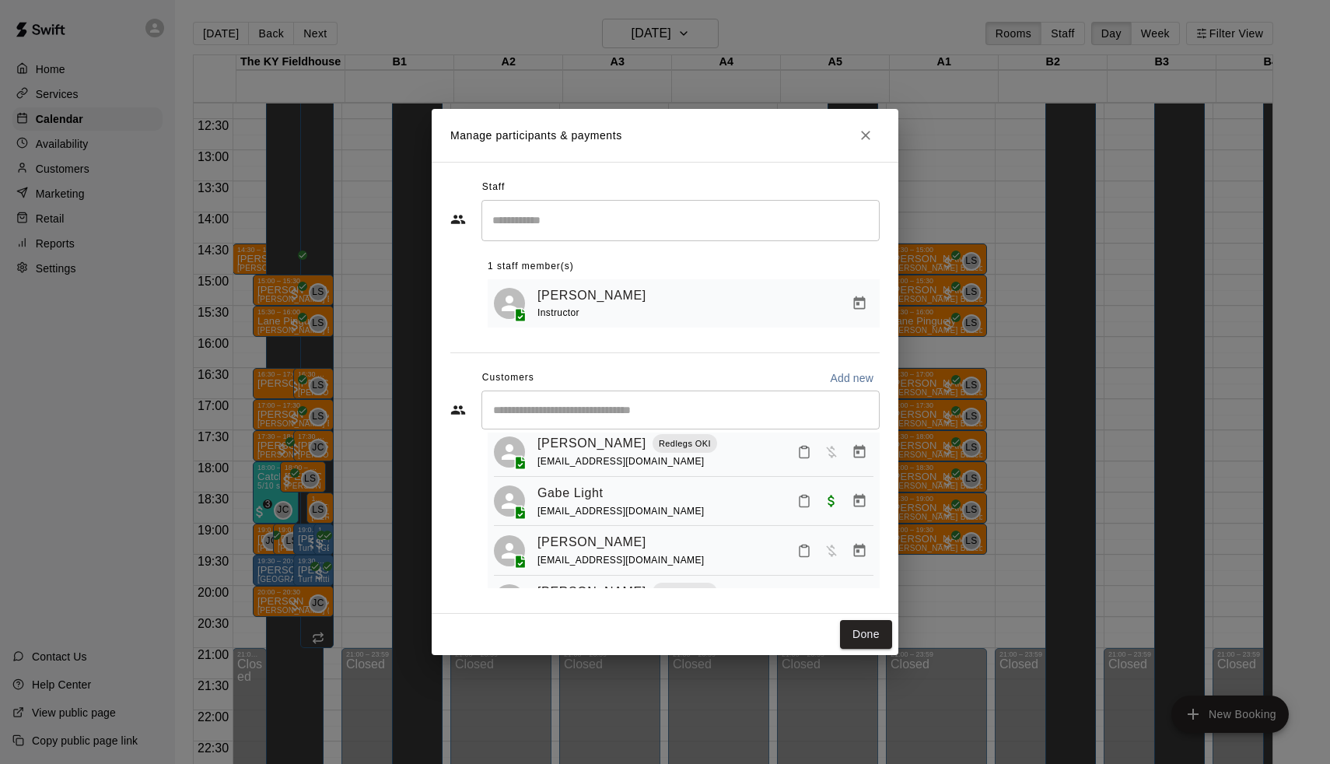
scroll to position [71, 0]
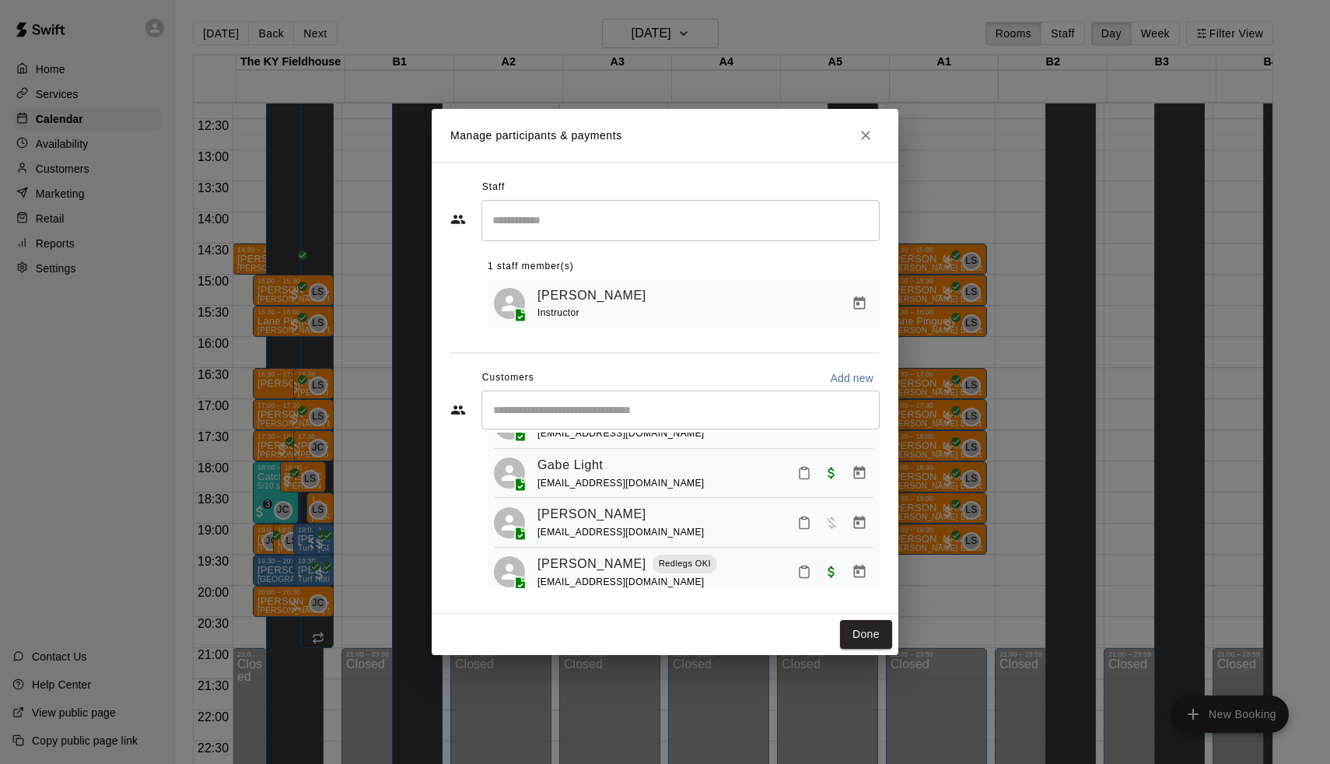
click at [904, 502] on div "Manage participants & payments Staff ​ 1 staff member(s) Jacob Caruso Instructo…" at bounding box center [665, 382] width 1330 height 764
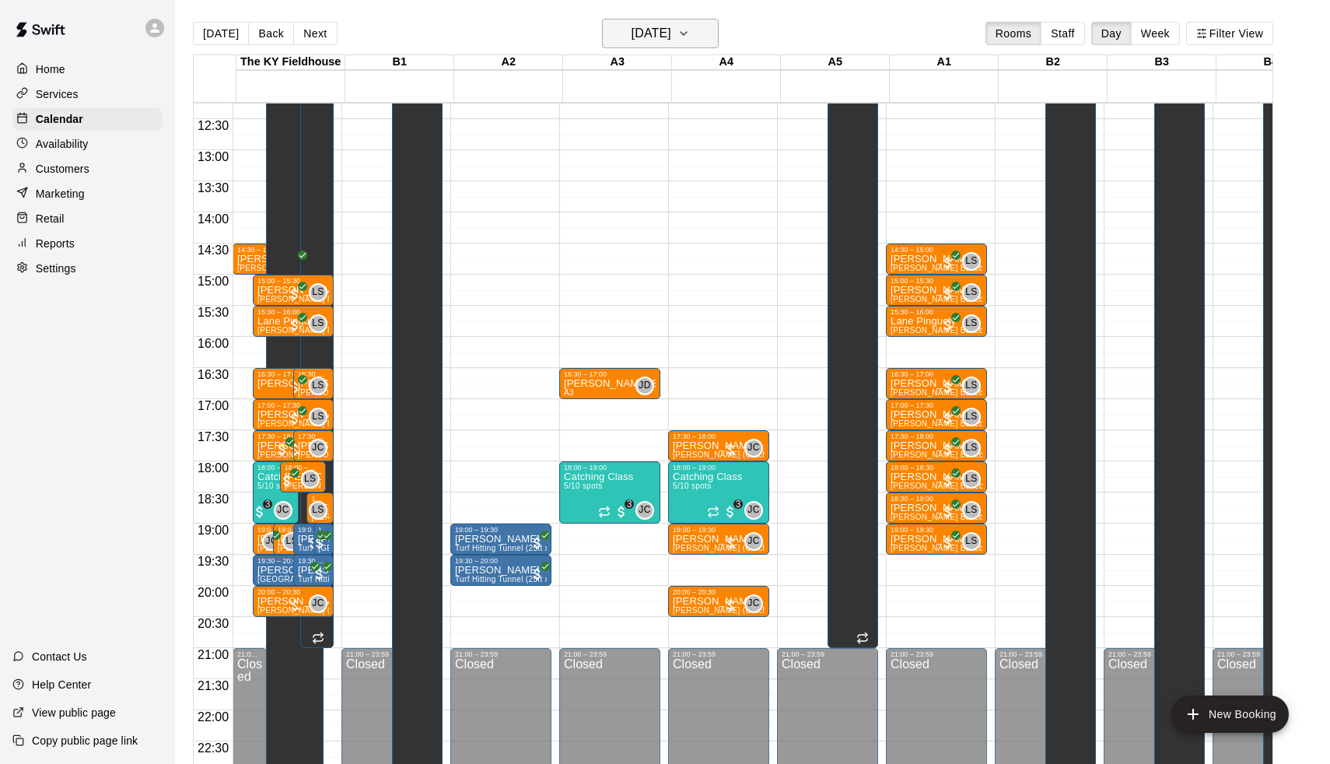
click at [671, 34] on h6 "Thursday Sep 18" at bounding box center [652, 34] width 40 height 22
click at [633, 223] on button "23" at bounding box center [627, 226] width 28 height 28
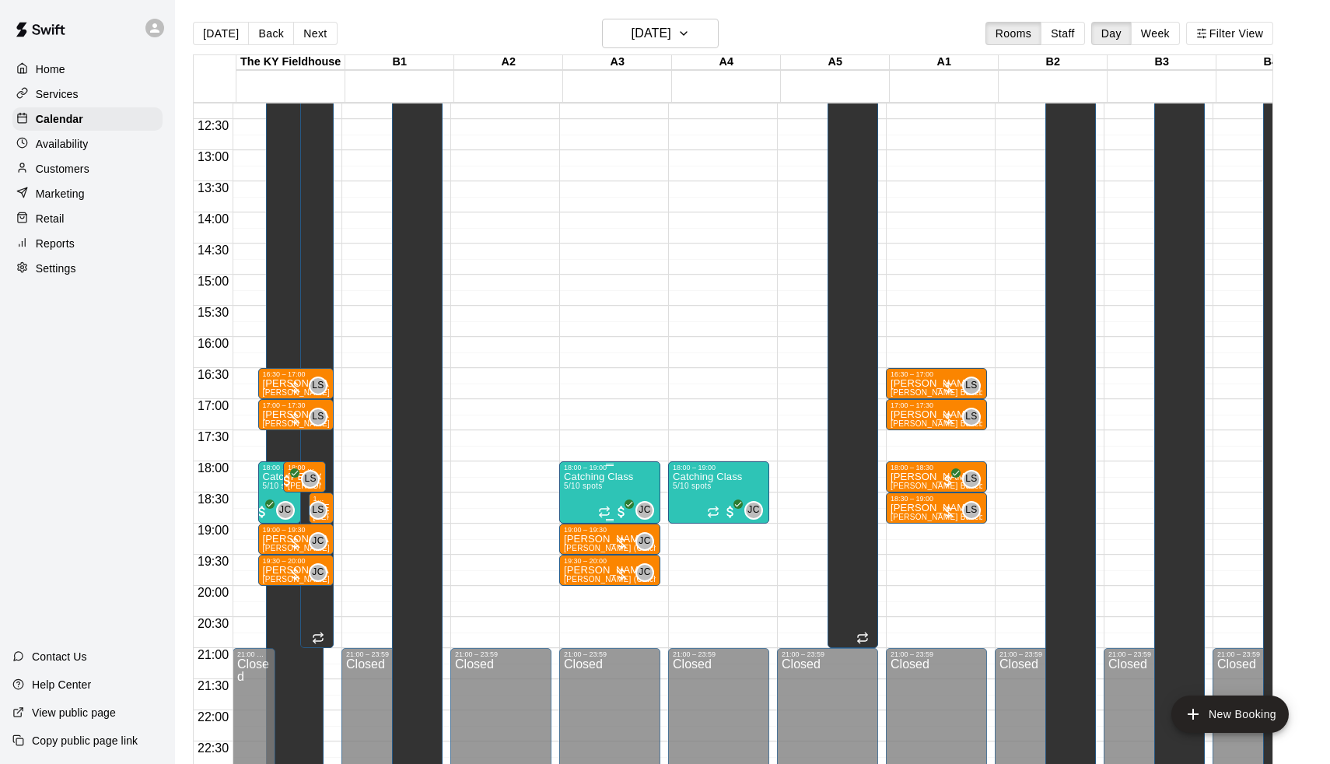
click at [594, 523] on button "edit" at bounding box center [582, 525] width 31 height 30
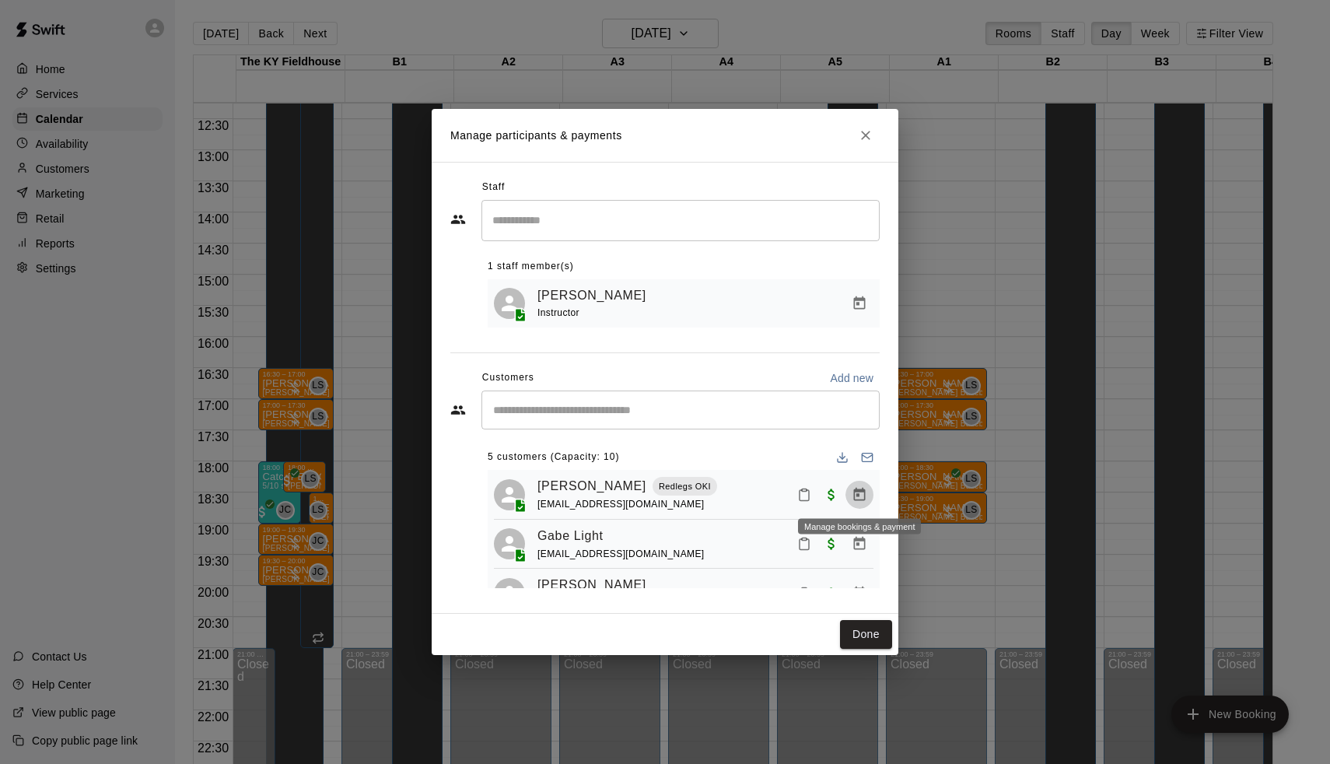
click at [862, 492] on icon "Manage bookings & payment" at bounding box center [860, 495] width 16 height 16
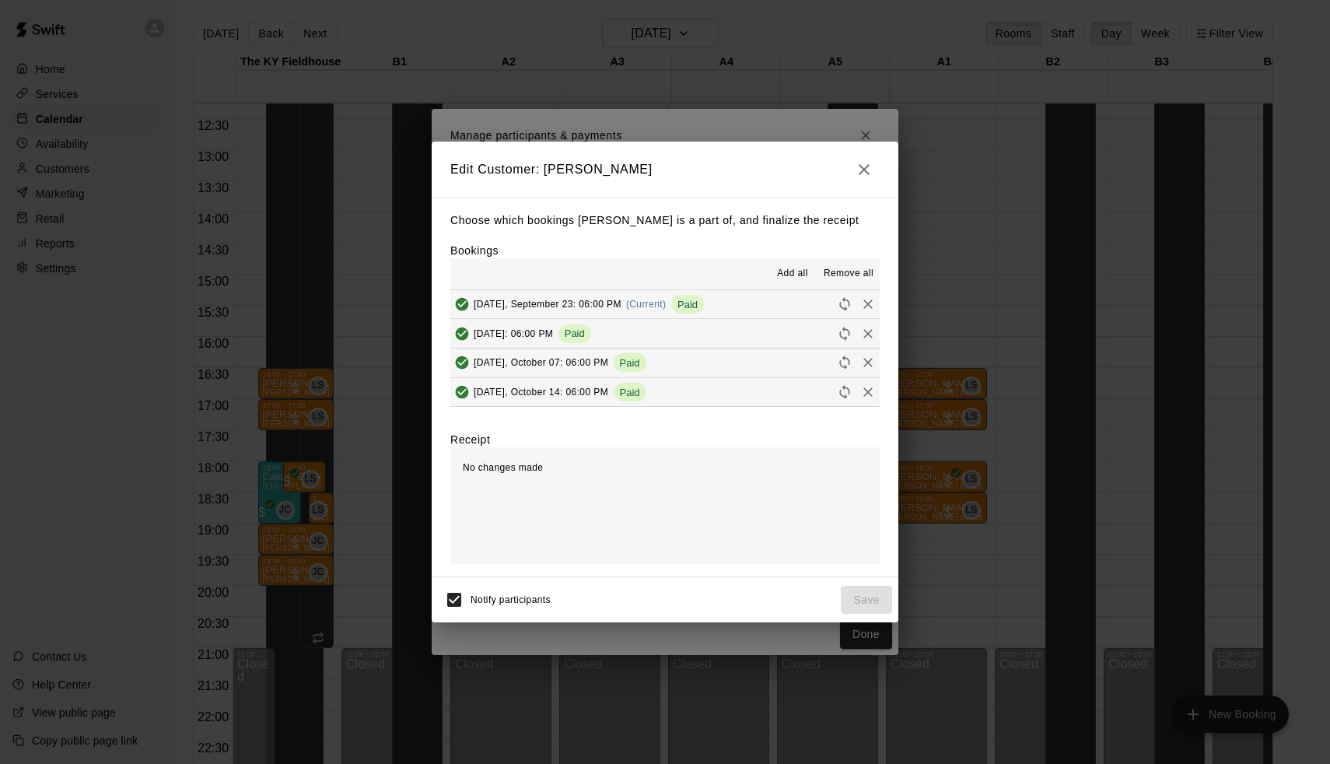
click at [717, 310] on button "Tuesday, September 23: 06:00 PM (Current) Paid" at bounding box center [664, 304] width 429 height 29
click at [710, 321] on button "Tuesday, September 30: 06:00 PM Paid" at bounding box center [664, 333] width 429 height 29
click at [704, 349] on button "Tuesday, October 07: 06:00 PM Paid" at bounding box center [664, 363] width 429 height 29
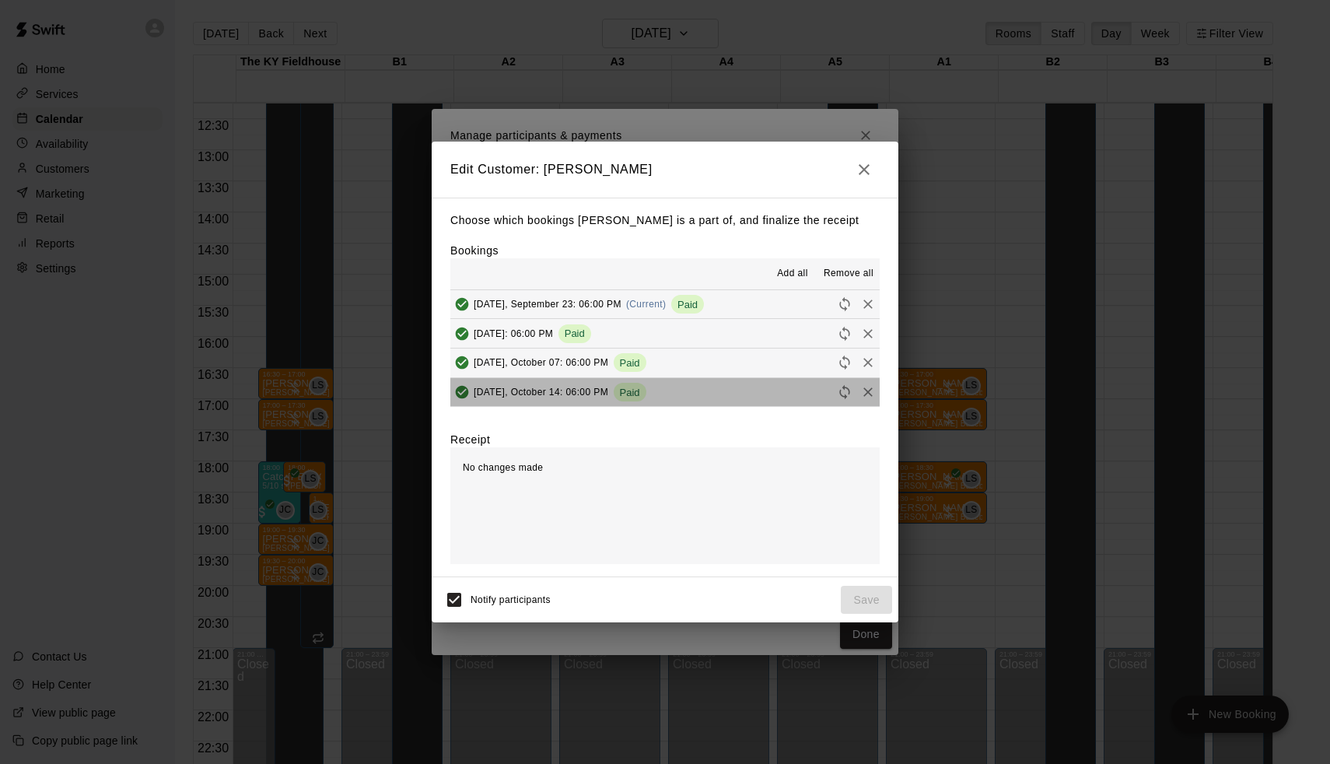
click at [701, 385] on button "Tuesday, October 14: 06:00 PM Paid" at bounding box center [664, 392] width 429 height 29
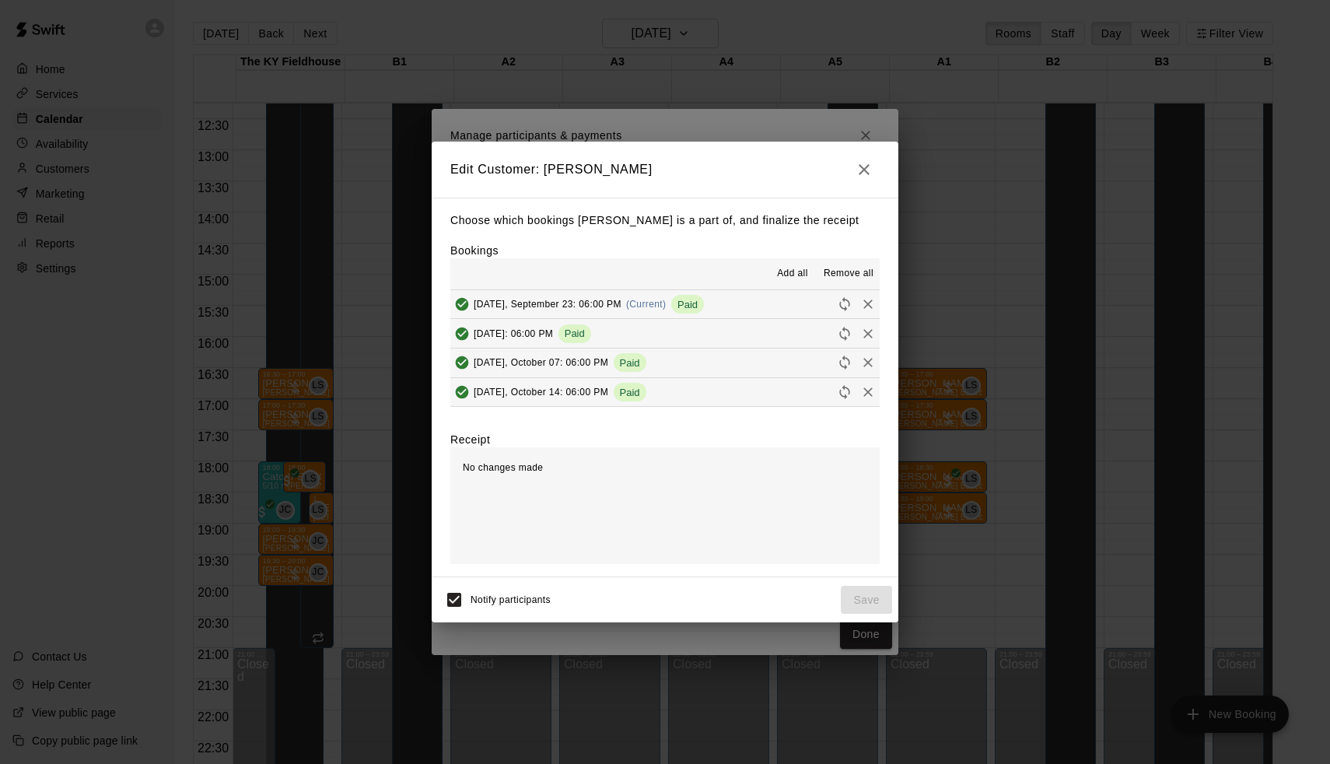
click at [871, 164] on icon "button" at bounding box center [864, 169] width 19 height 19
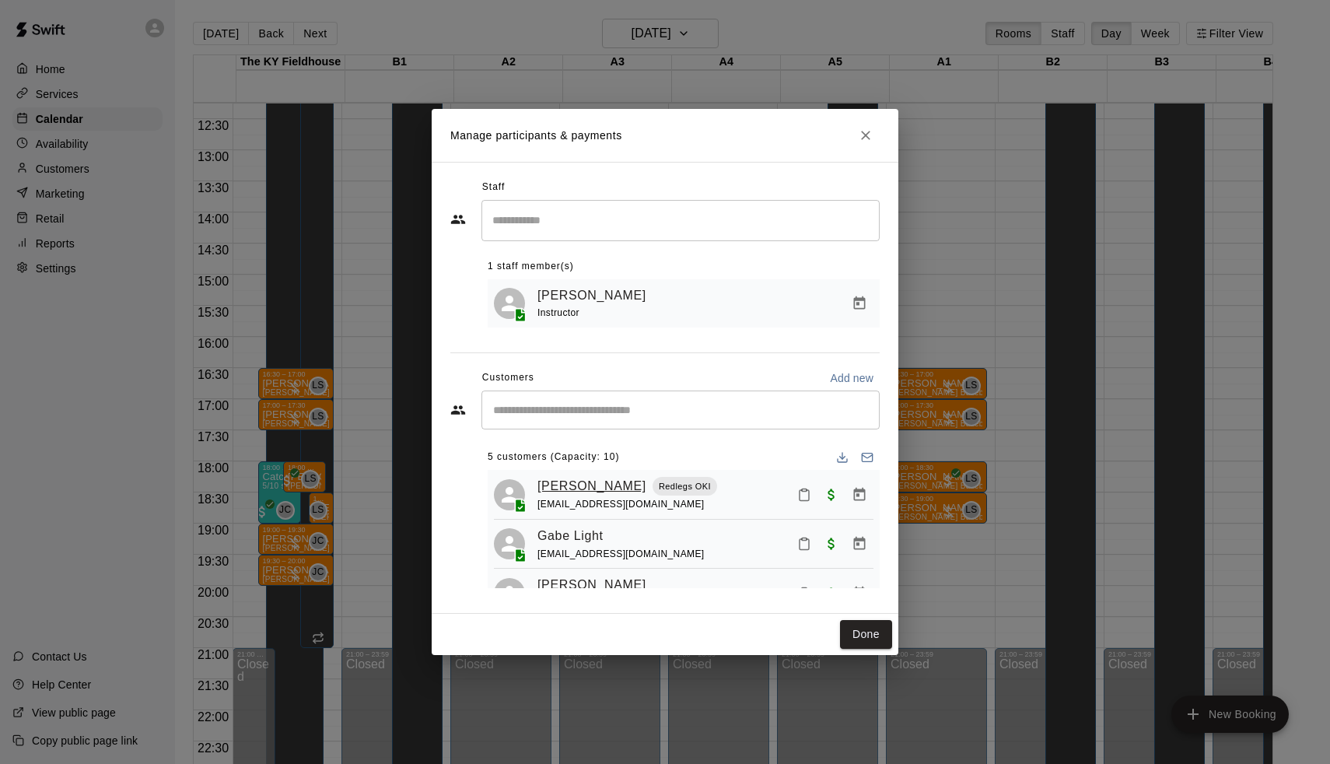
click at [570, 484] on link "Cazden Cornett" at bounding box center [592, 486] width 109 height 20
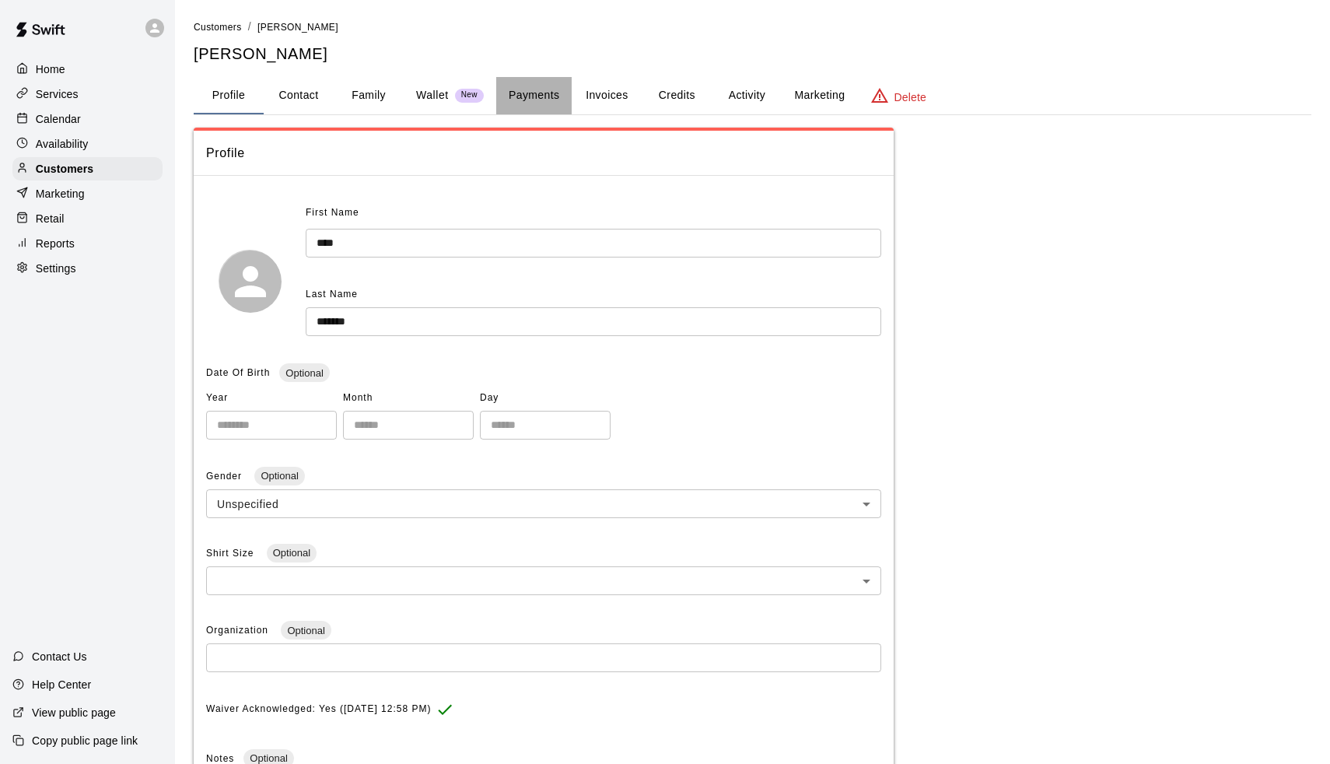
click at [518, 91] on button "Payments" at bounding box center [533, 95] width 75 height 37
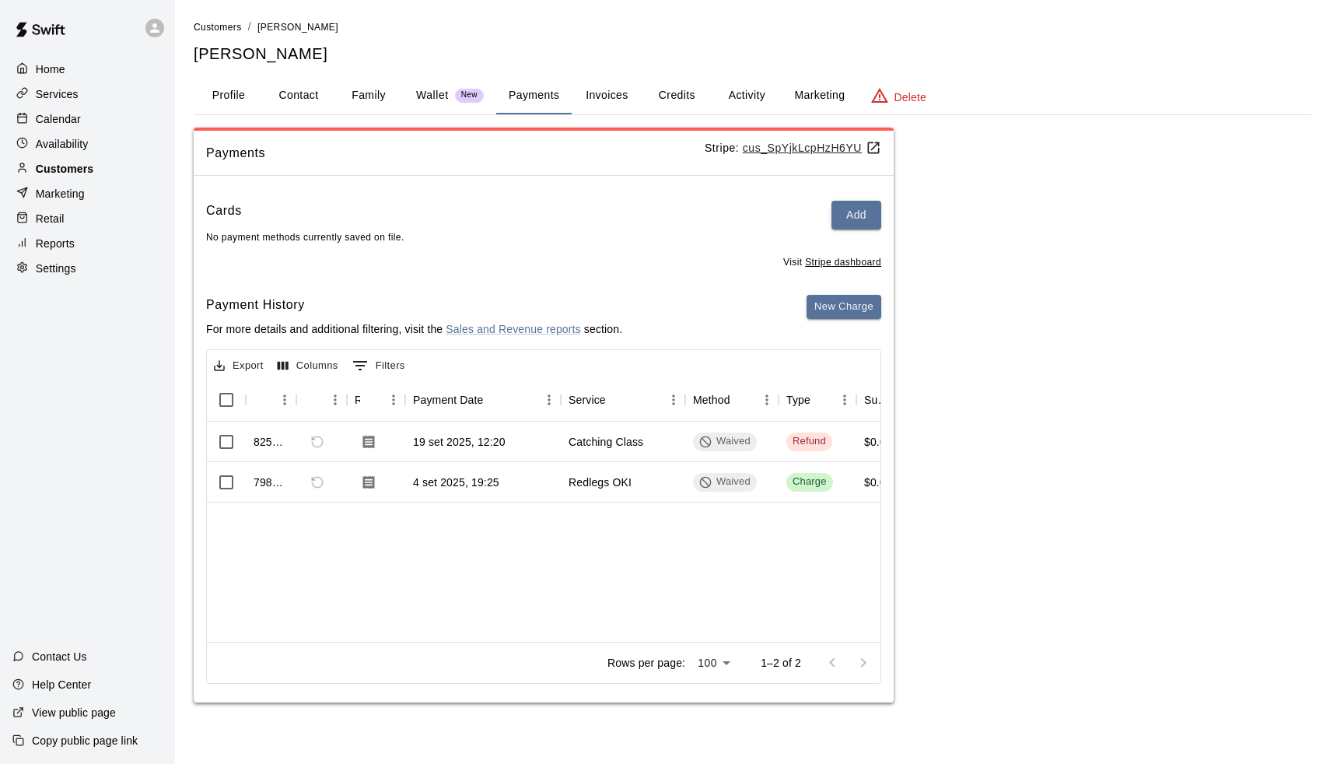
click at [121, 164] on div "Customers" at bounding box center [87, 168] width 150 height 23
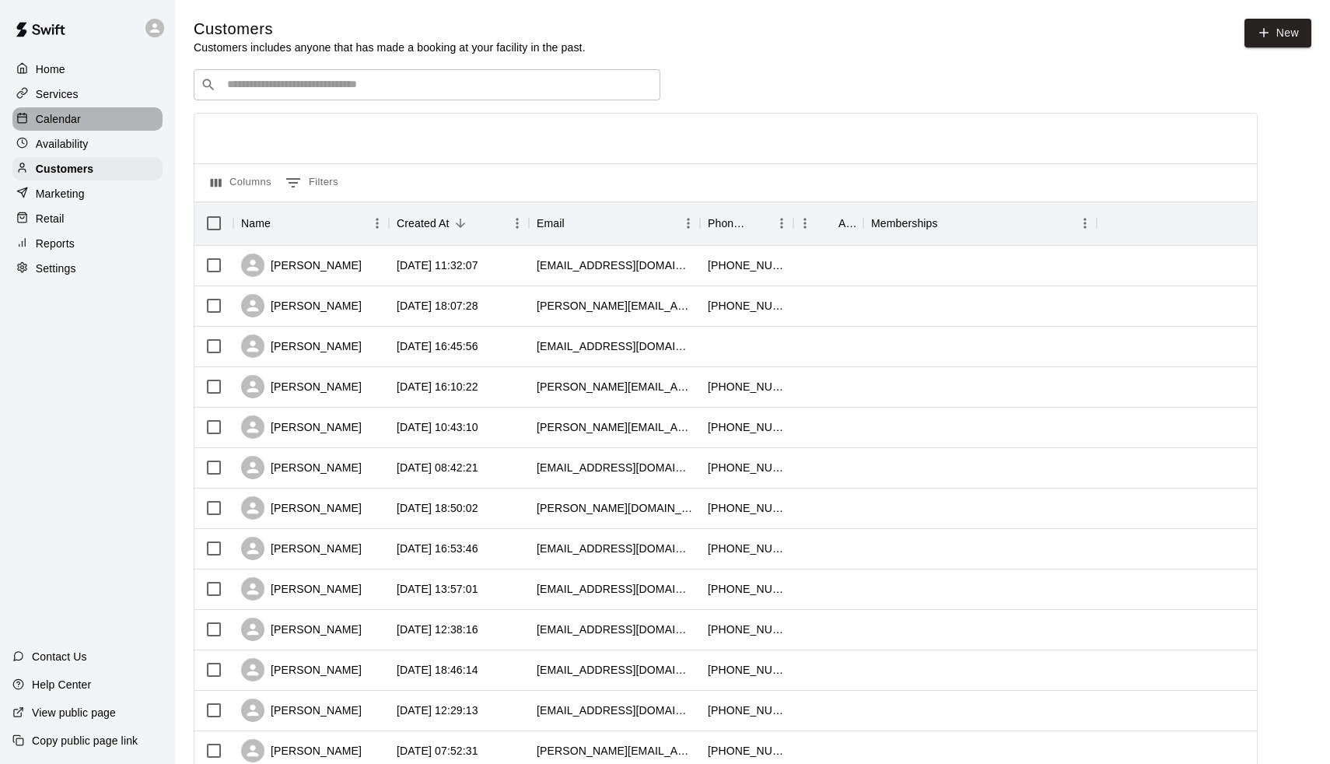
click at [36, 111] on p "Calendar" at bounding box center [58, 119] width 45 height 16
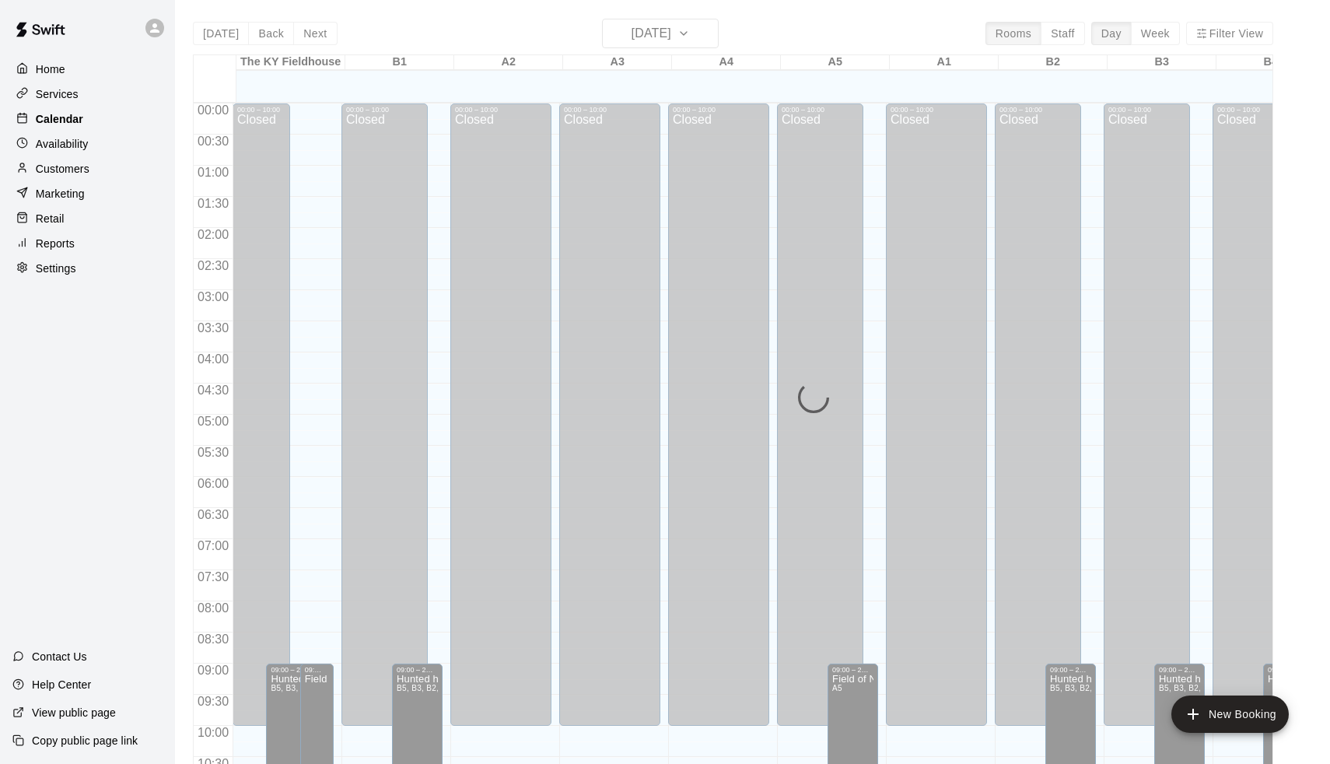
scroll to position [769, 0]
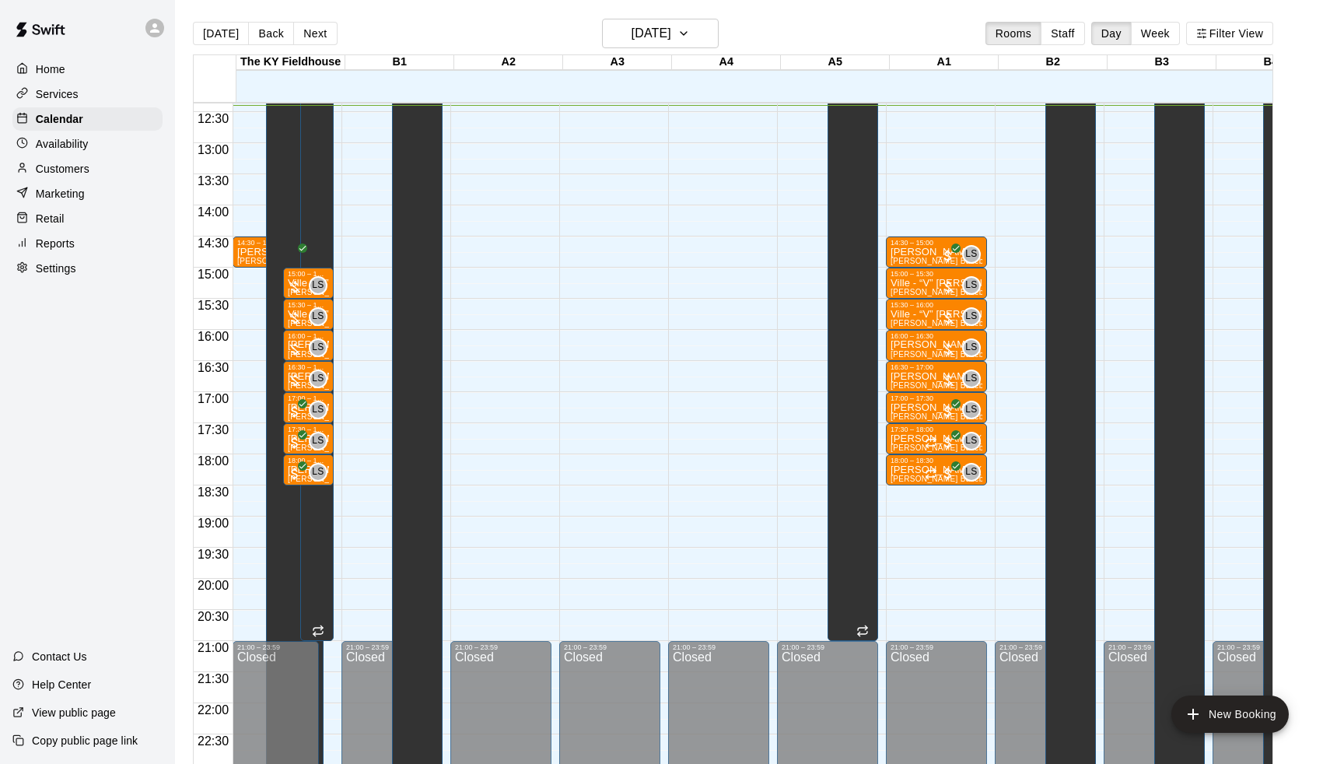
click at [41, 661] on p "Contact Us" at bounding box center [59, 657] width 55 height 16
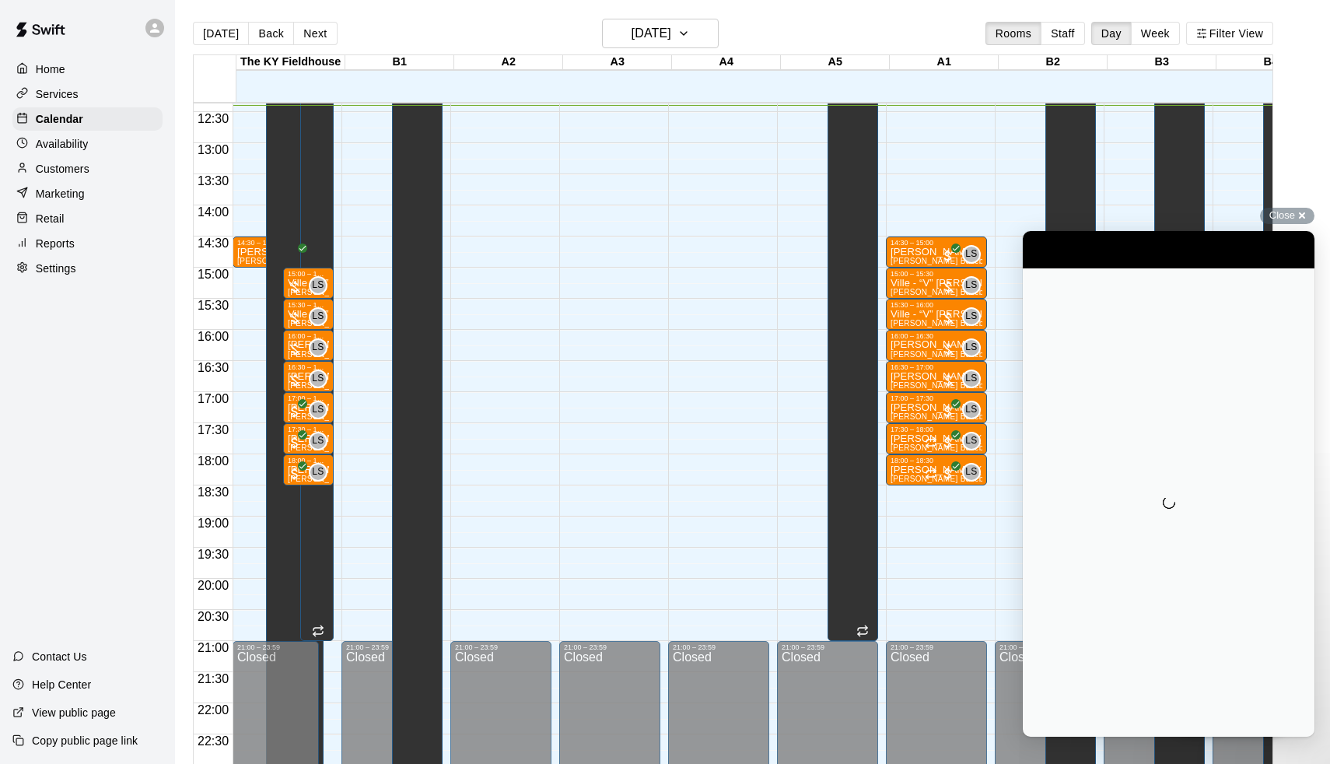
scroll to position [0, 0]
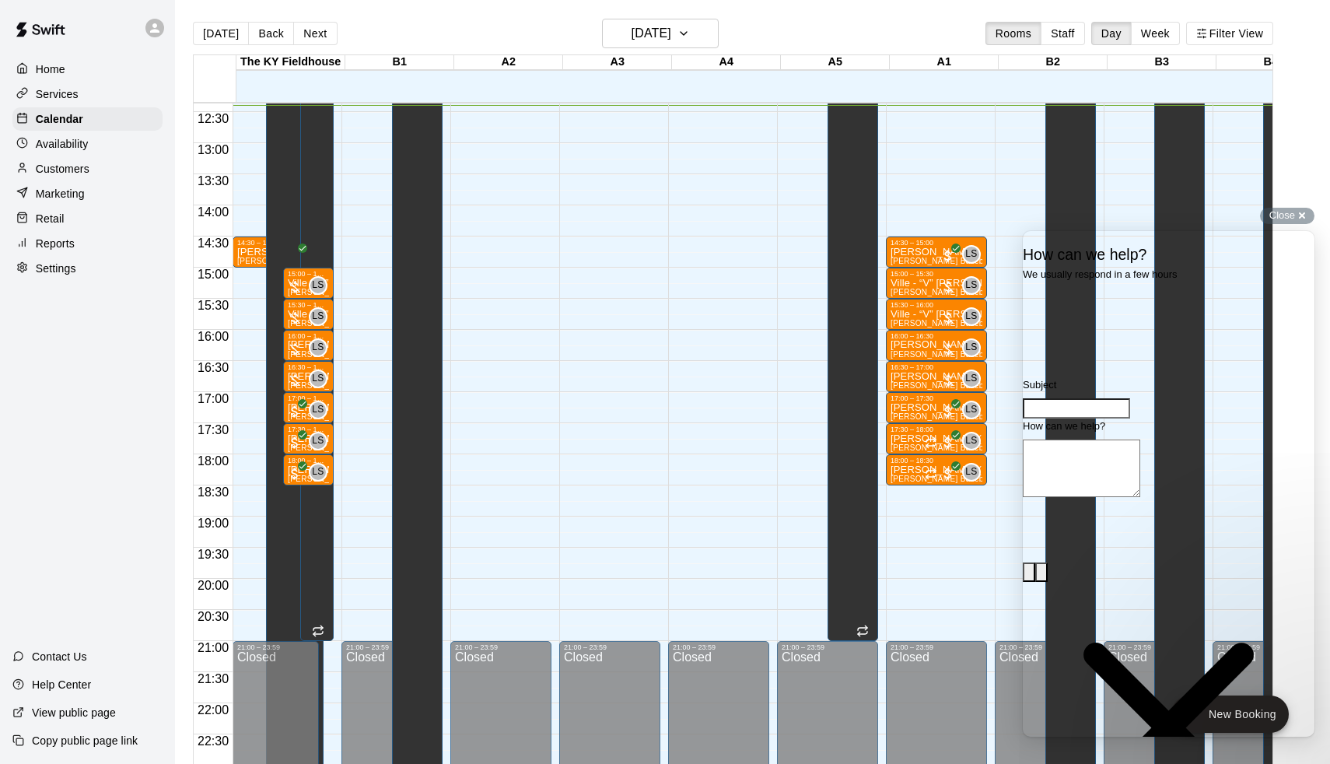
click at [1088, 419] on input "Subject" at bounding box center [1076, 408] width 107 height 20
type input "**********"
click at [1101, 497] on textarea "How can we help?" at bounding box center [1081, 469] width 117 height 58
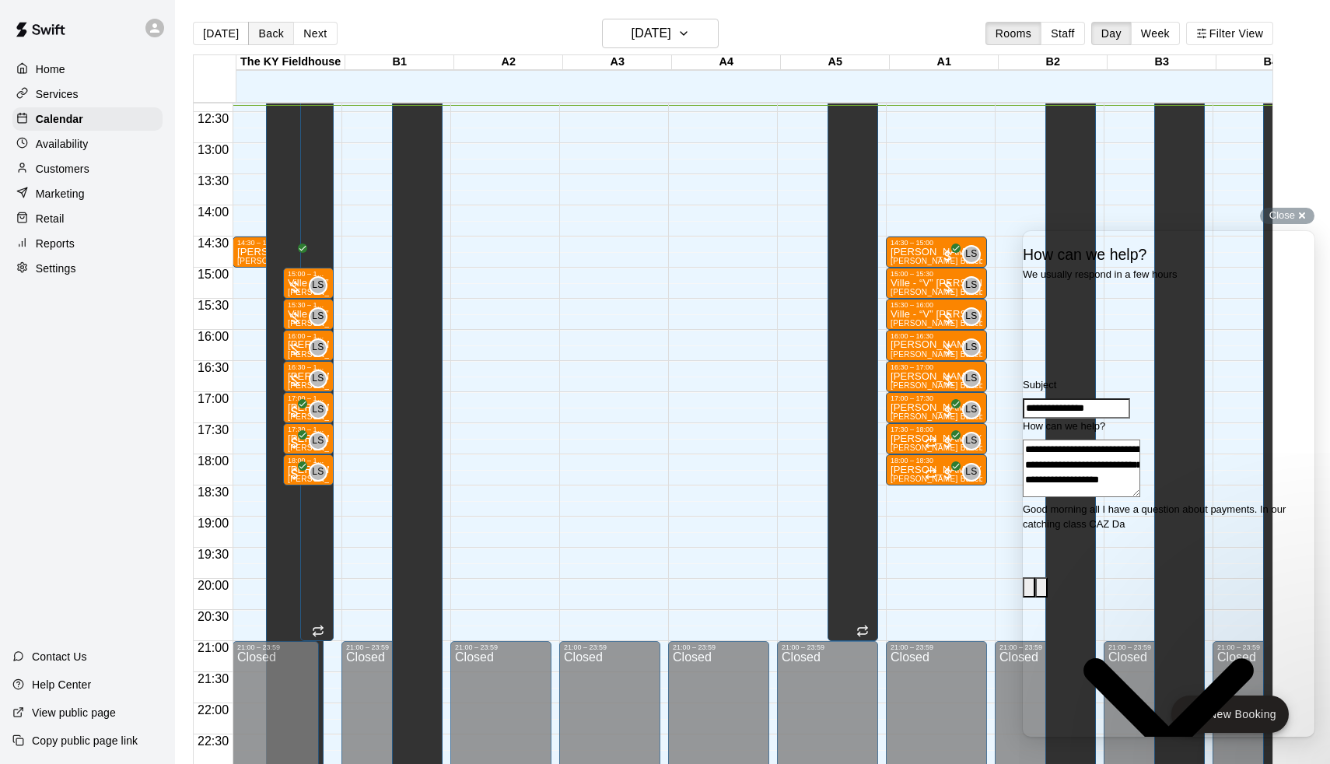
click at [258, 38] on button "Back" at bounding box center [271, 33] width 46 height 23
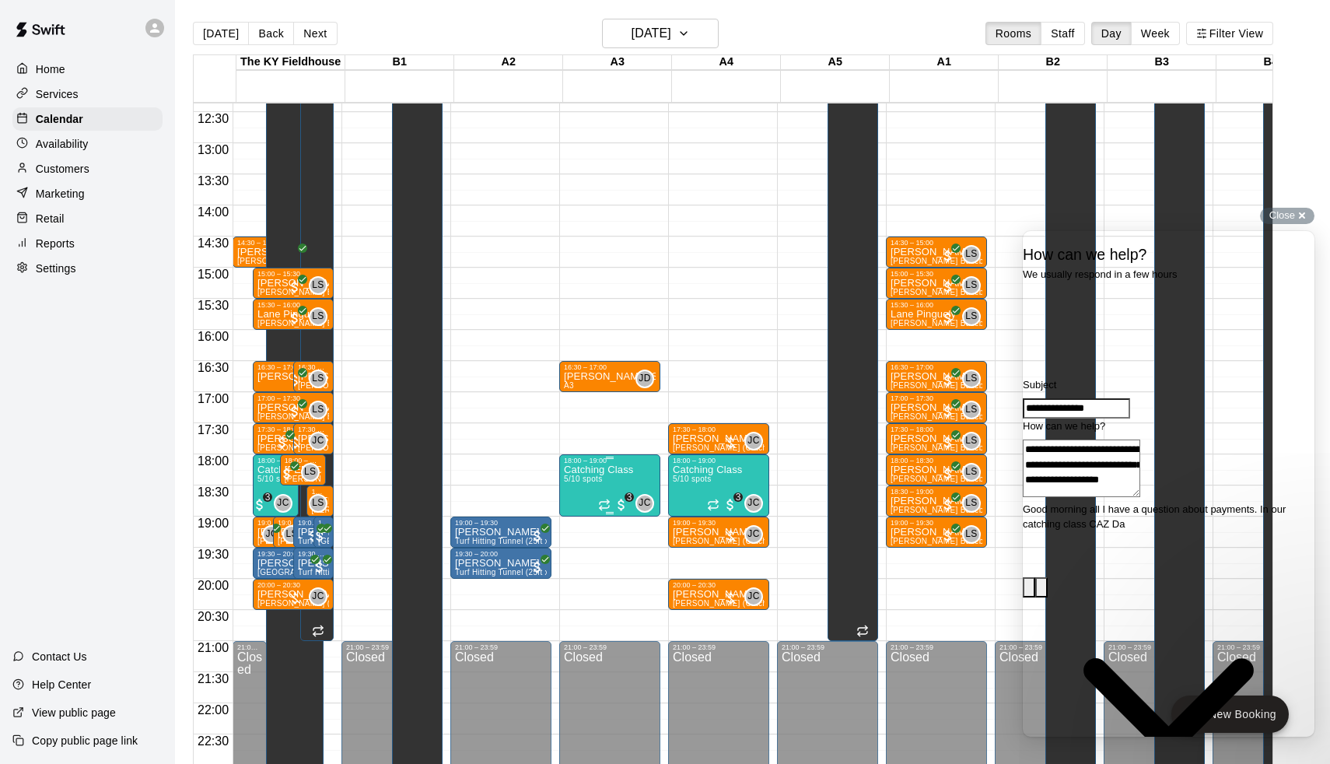
click at [585, 513] on img "edit" at bounding box center [583, 519] width 18 height 18
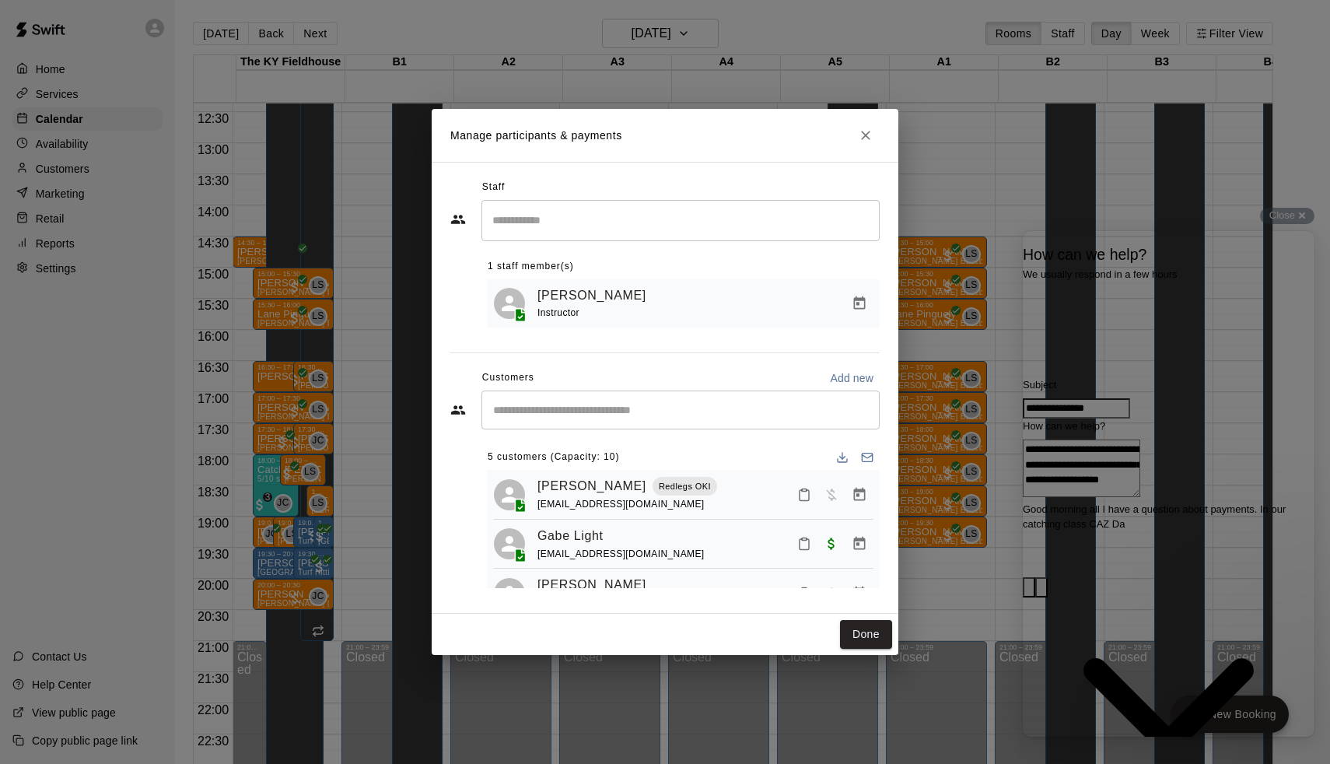
click at [898, 236] on div "Staff ​ 1 staff member(s) Jacob Caruso Instructor Customers Add new ​ 5 custome…" at bounding box center [665, 388] width 467 height 452
click at [885, 143] on h2 "Manage participants & payments" at bounding box center [665, 135] width 467 height 53
click at [871, 138] on icon "Close" at bounding box center [866, 136] width 16 height 16
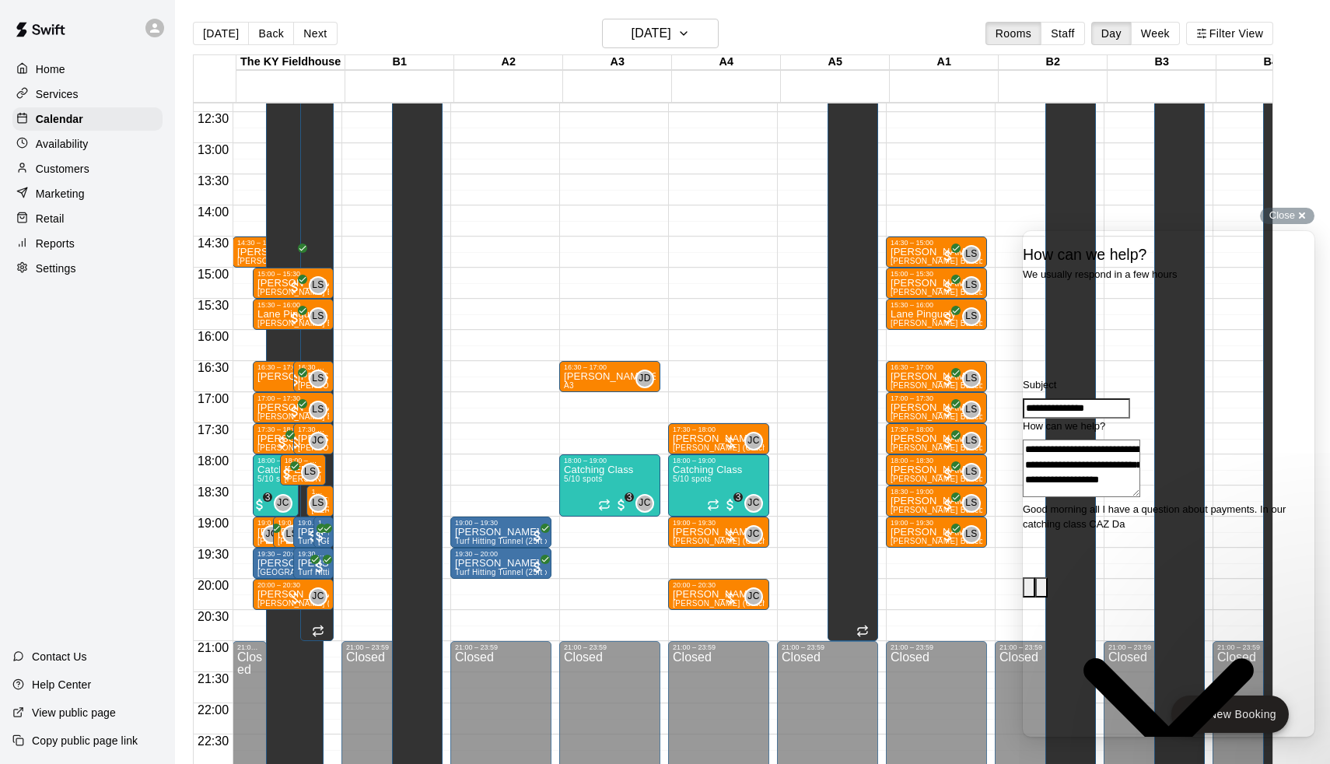
click at [1141, 497] on textarea "**********" at bounding box center [1081, 469] width 117 height 58
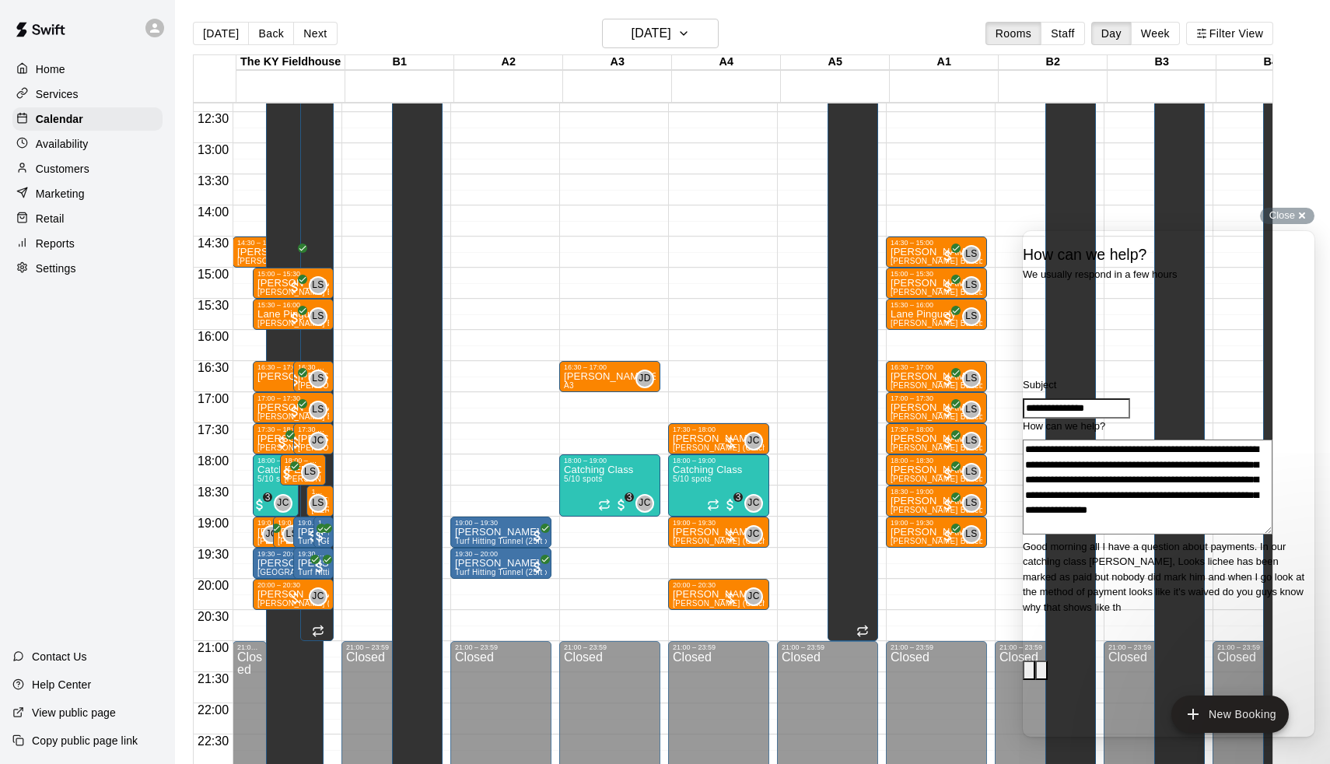
scroll to position [22, 0]
type textarea "**********"
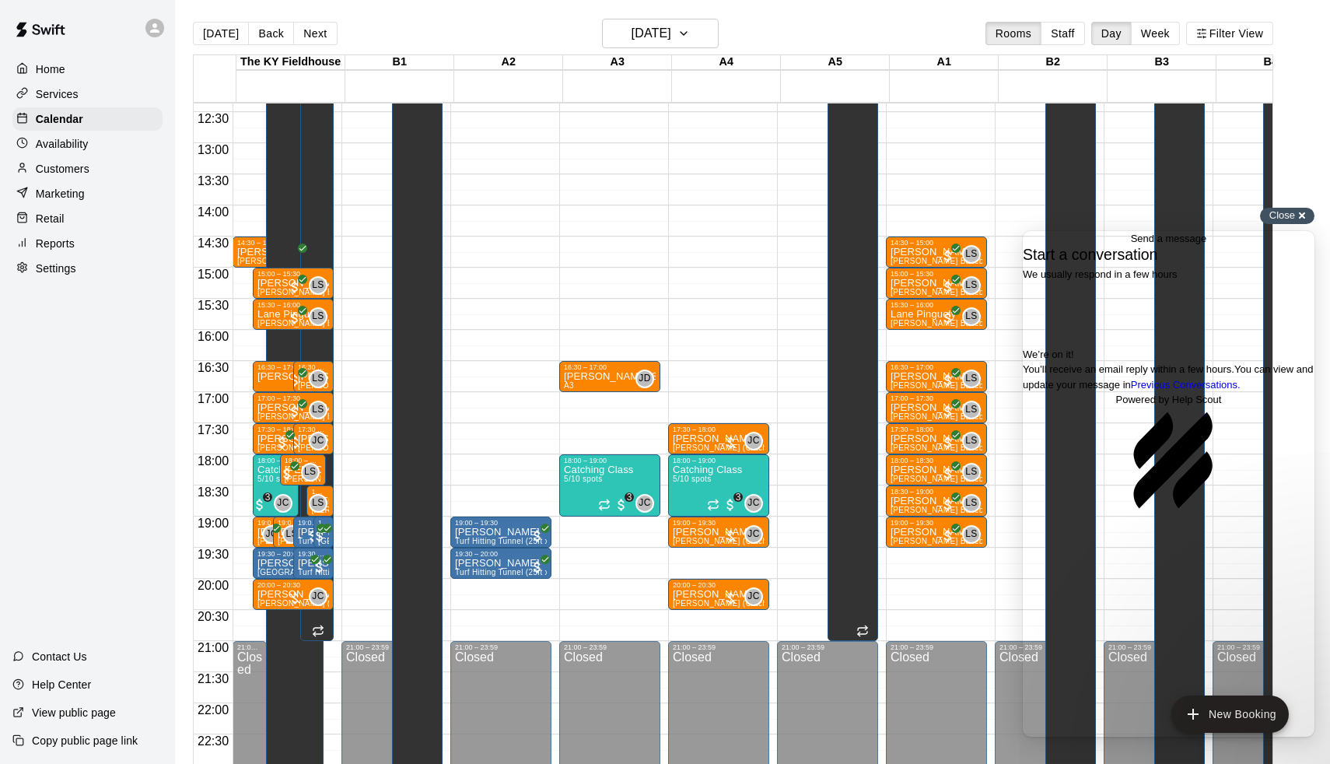
click at [1276, 209] on span "Close" at bounding box center [1283, 215] width 26 height 12
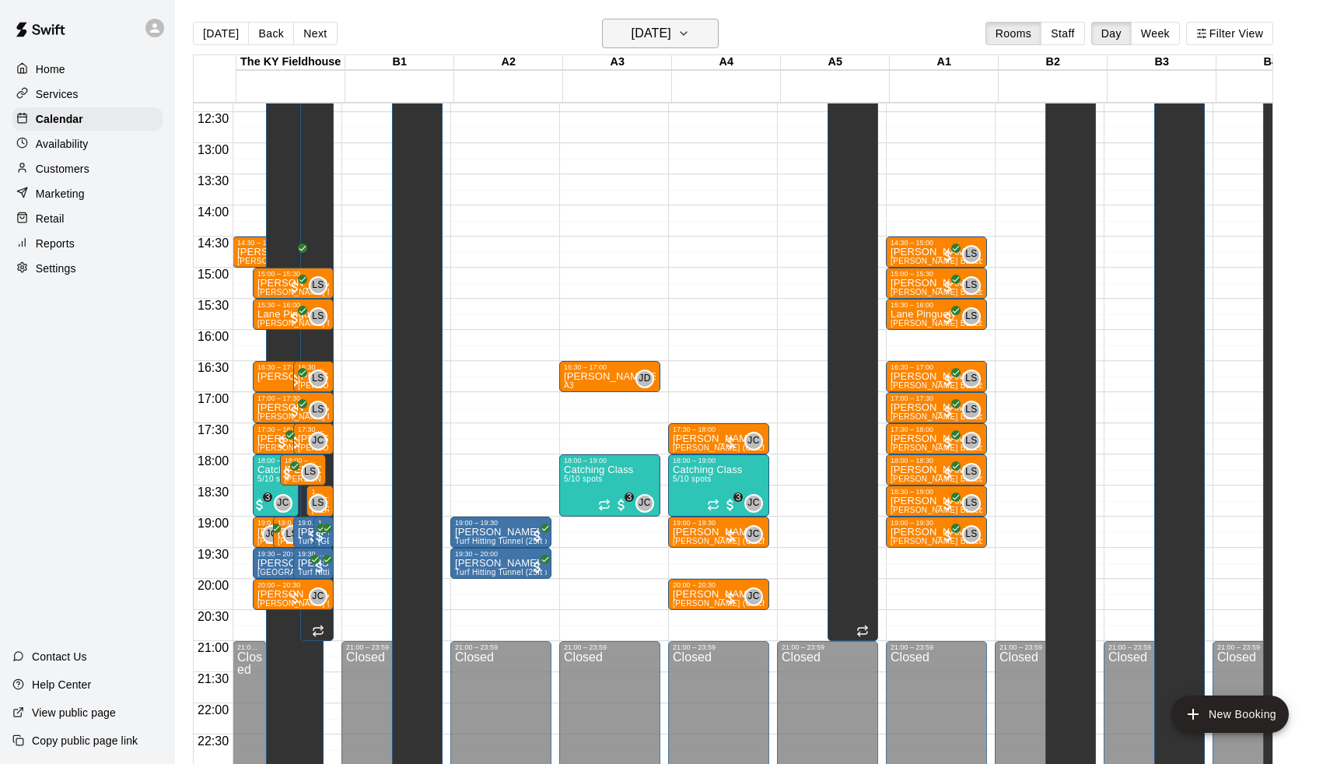
click at [647, 40] on h6 "Thursday Sep 18" at bounding box center [652, 34] width 40 height 22
click at [625, 220] on button "23" at bounding box center [627, 226] width 28 height 28
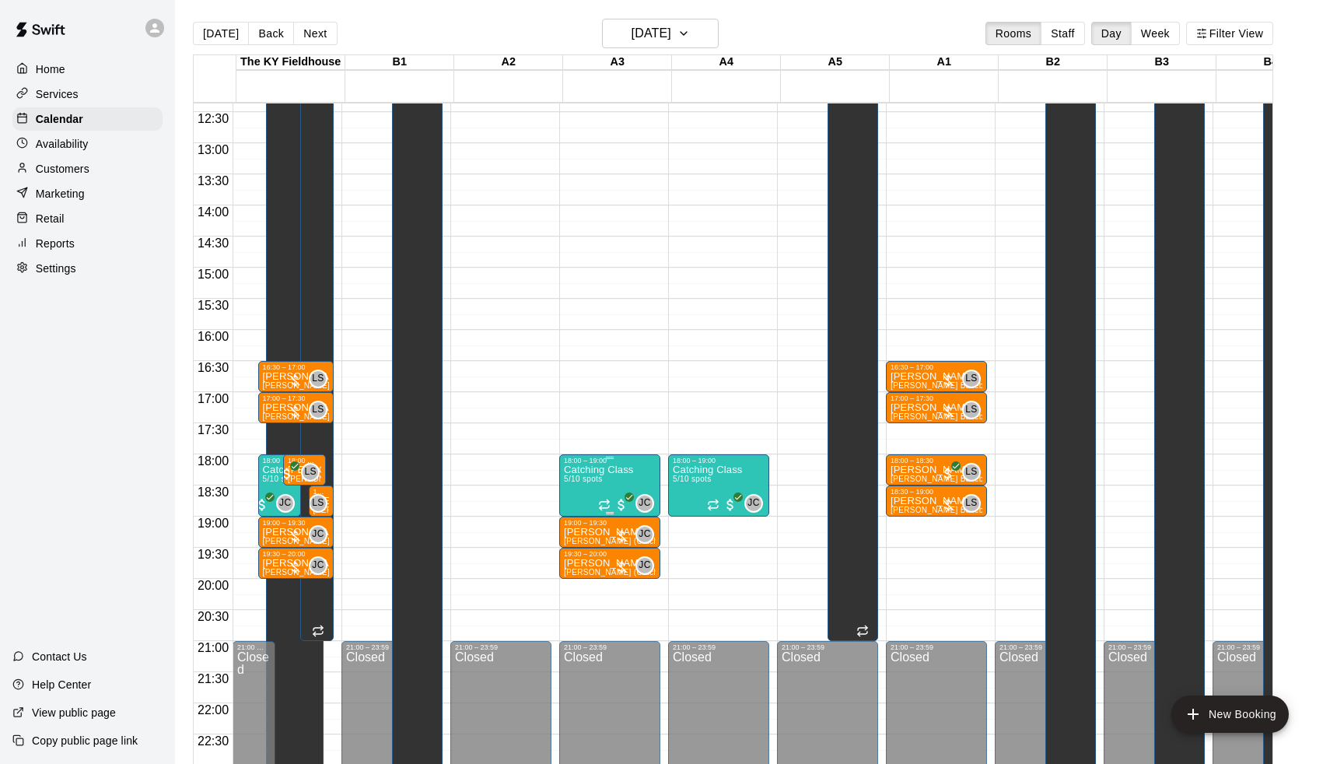
click at [601, 483] on span "5/10 spots" at bounding box center [583, 479] width 38 height 9
click at [583, 522] on img "edit" at bounding box center [583, 529] width 18 height 18
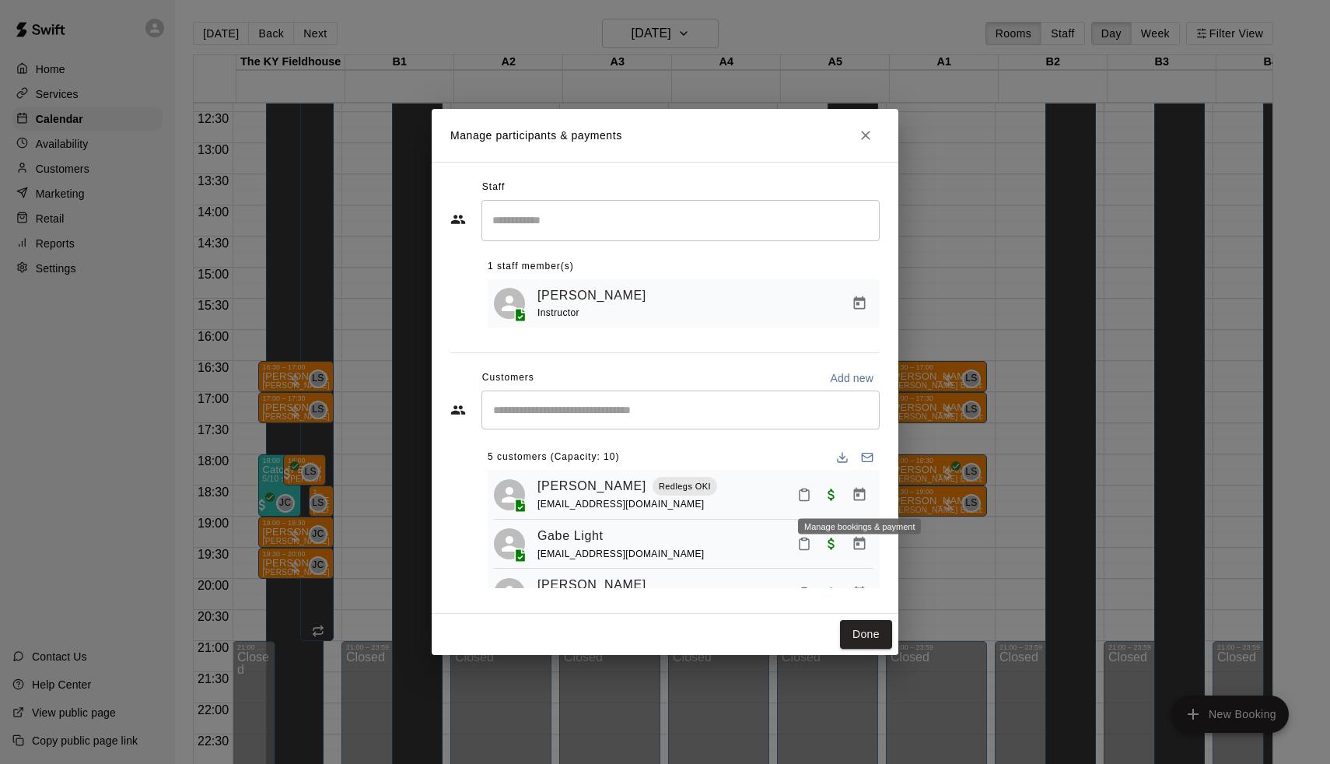
click at [857, 494] on icon "Manage bookings & payment" at bounding box center [860, 493] width 12 height 13
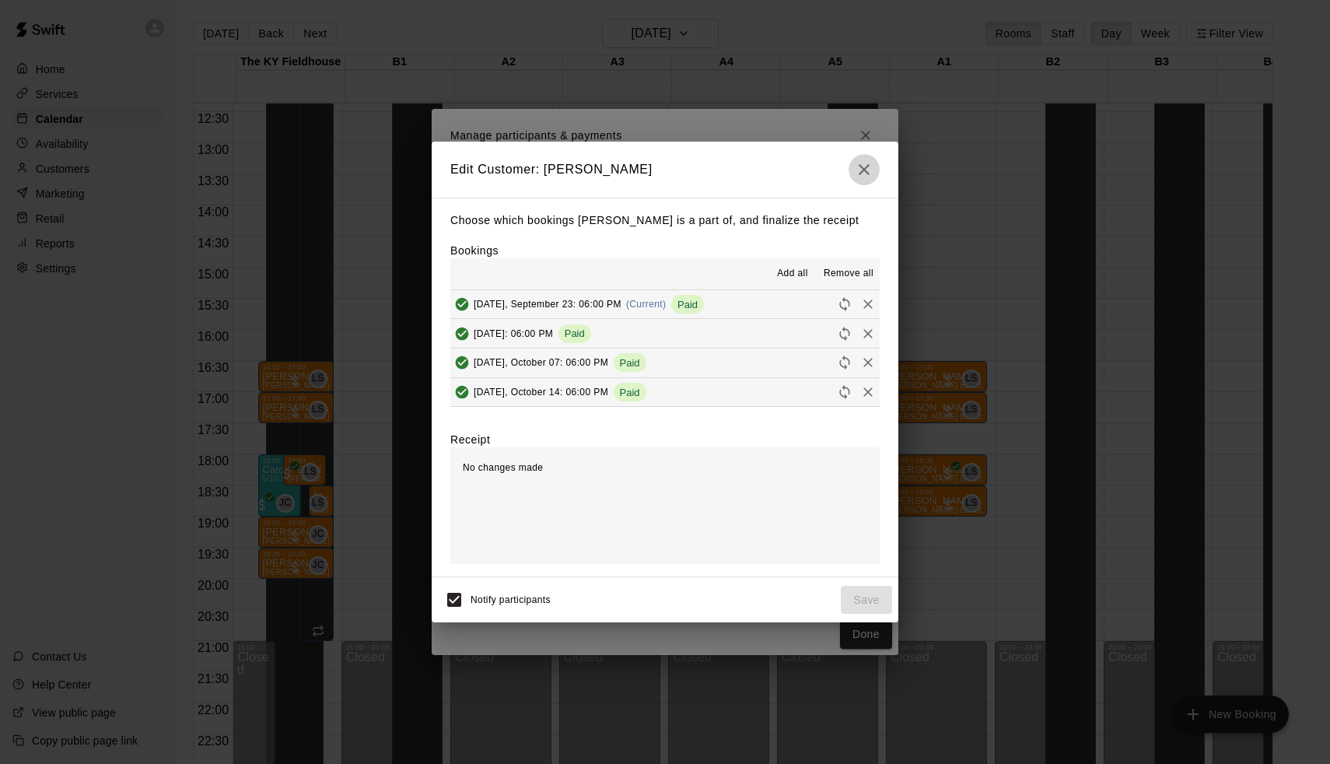
click at [862, 166] on icon "button" at bounding box center [864, 169] width 19 height 19
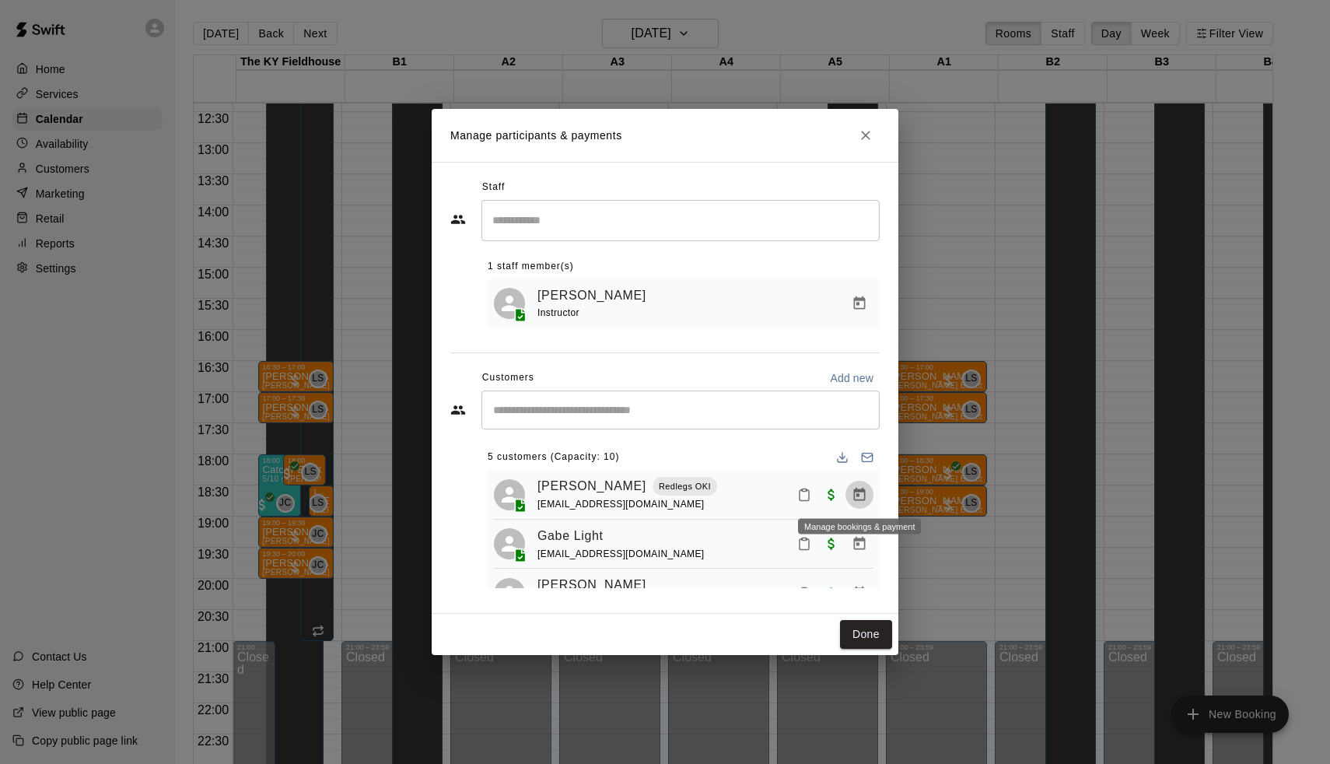
click at [856, 495] on icon "Manage bookings & payment" at bounding box center [860, 495] width 16 height 16
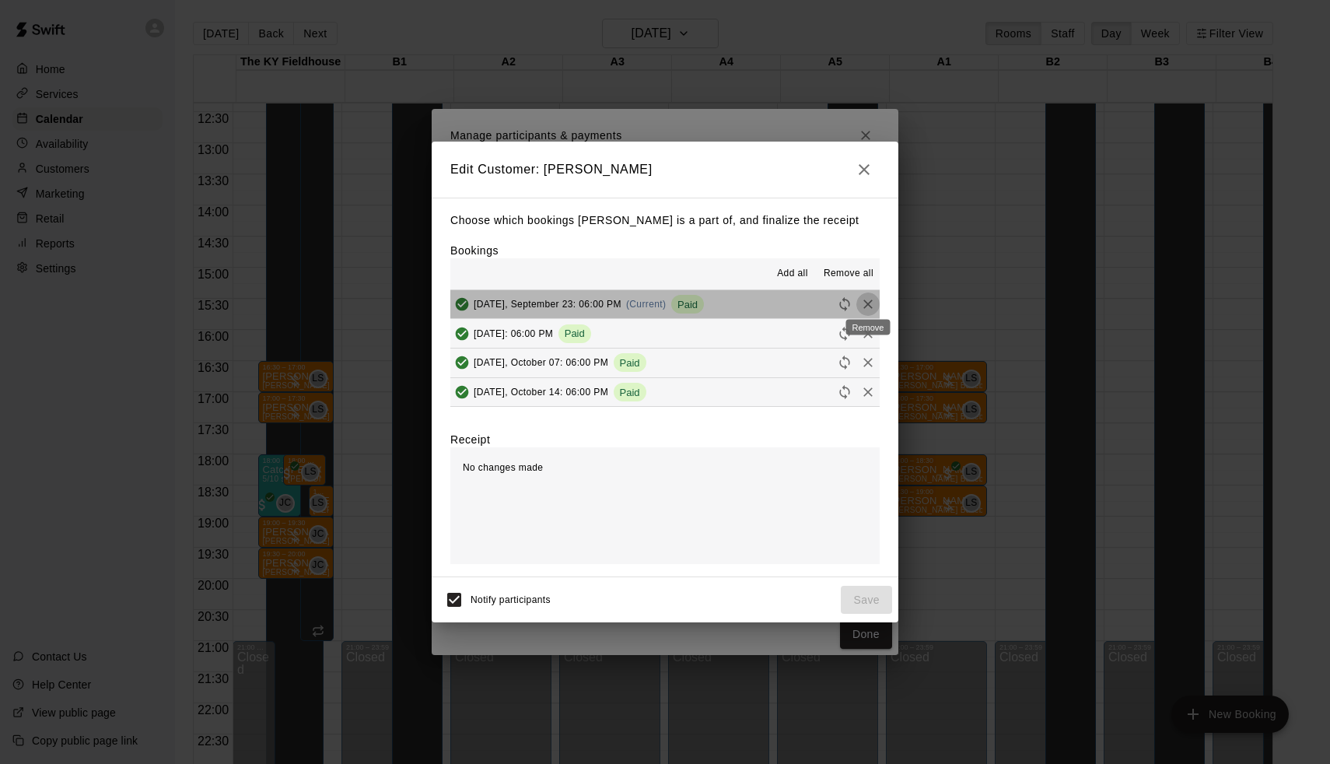
click at [864, 303] on icon "Remove" at bounding box center [868, 304] width 16 height 16
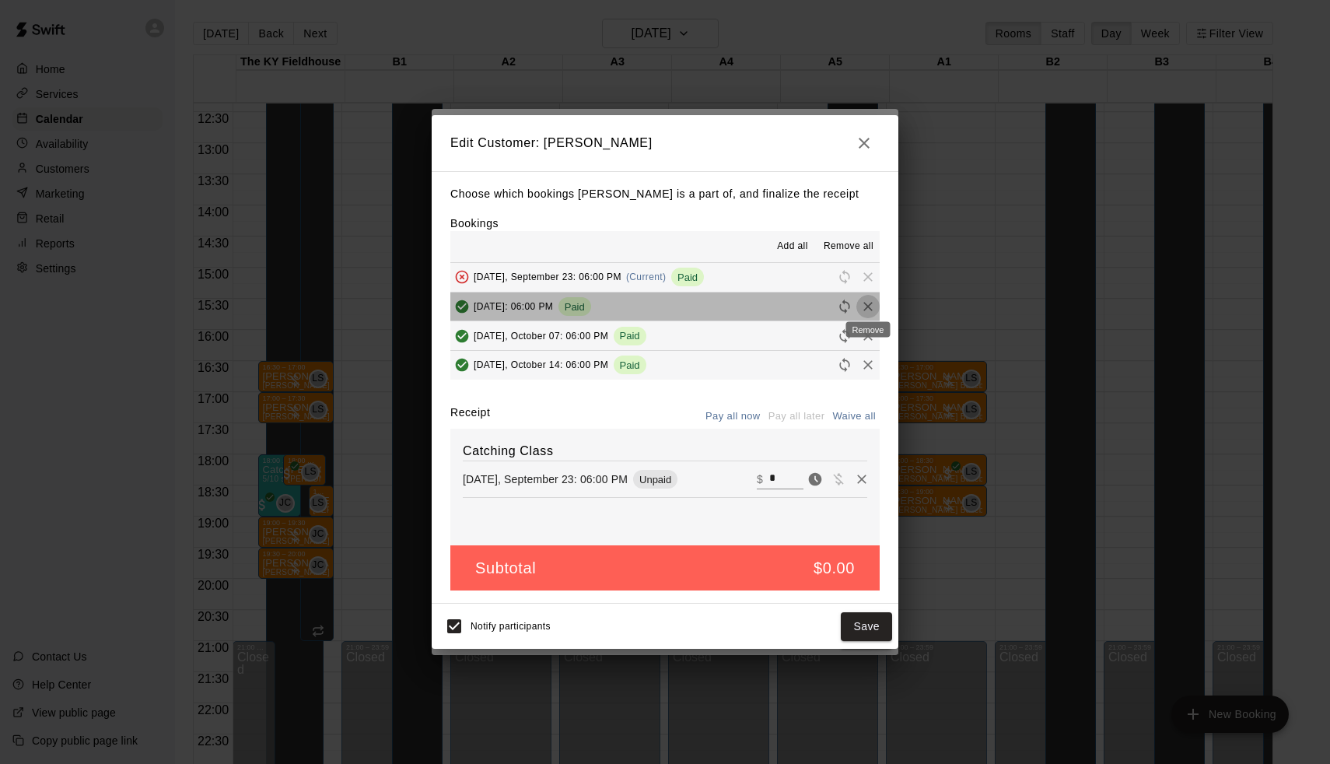
click at [867, 307] on icon "Remove" at bounding box center [868, 307] width 16 height 16
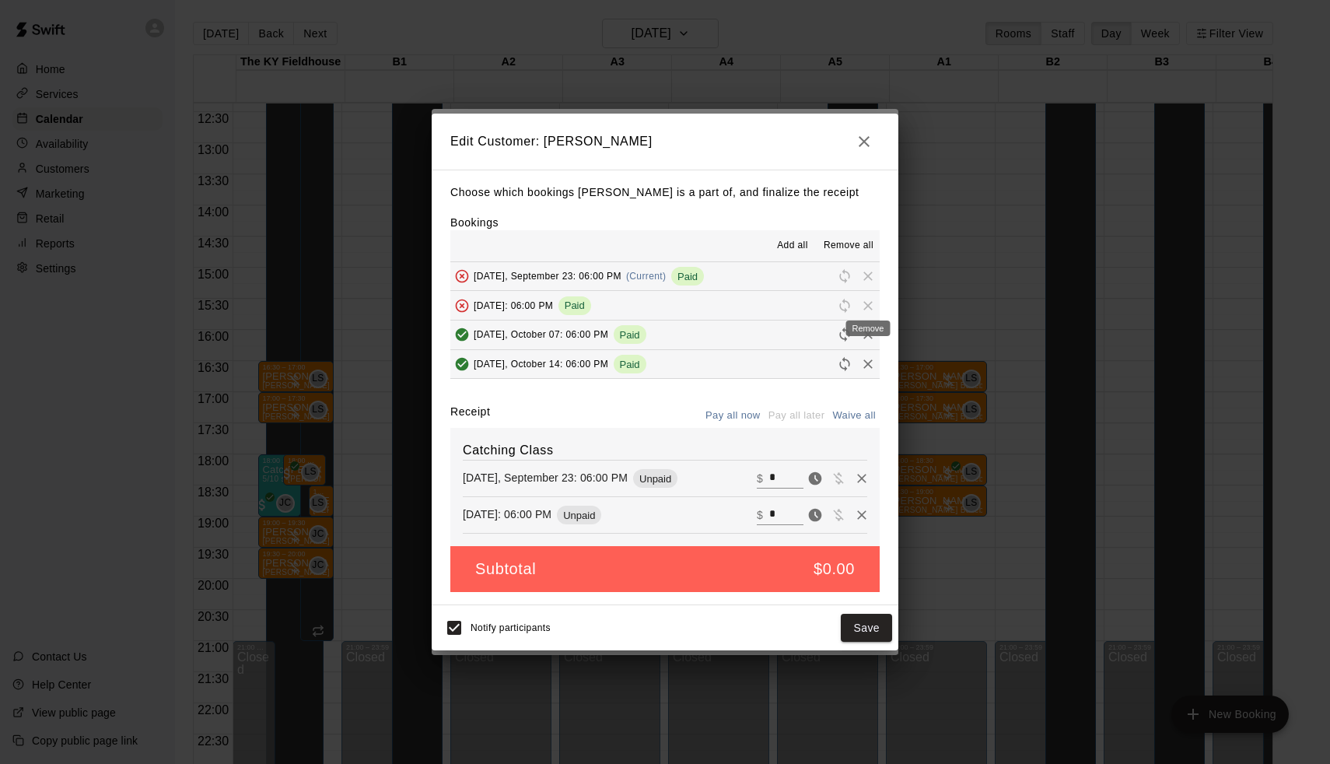
click at [867, 329] on div "Remove" at bounding box center [868, 329] width 44 height 16
click at [869, 330] on icon "Remove" at bounding box center [868, 335] width 16 height 16
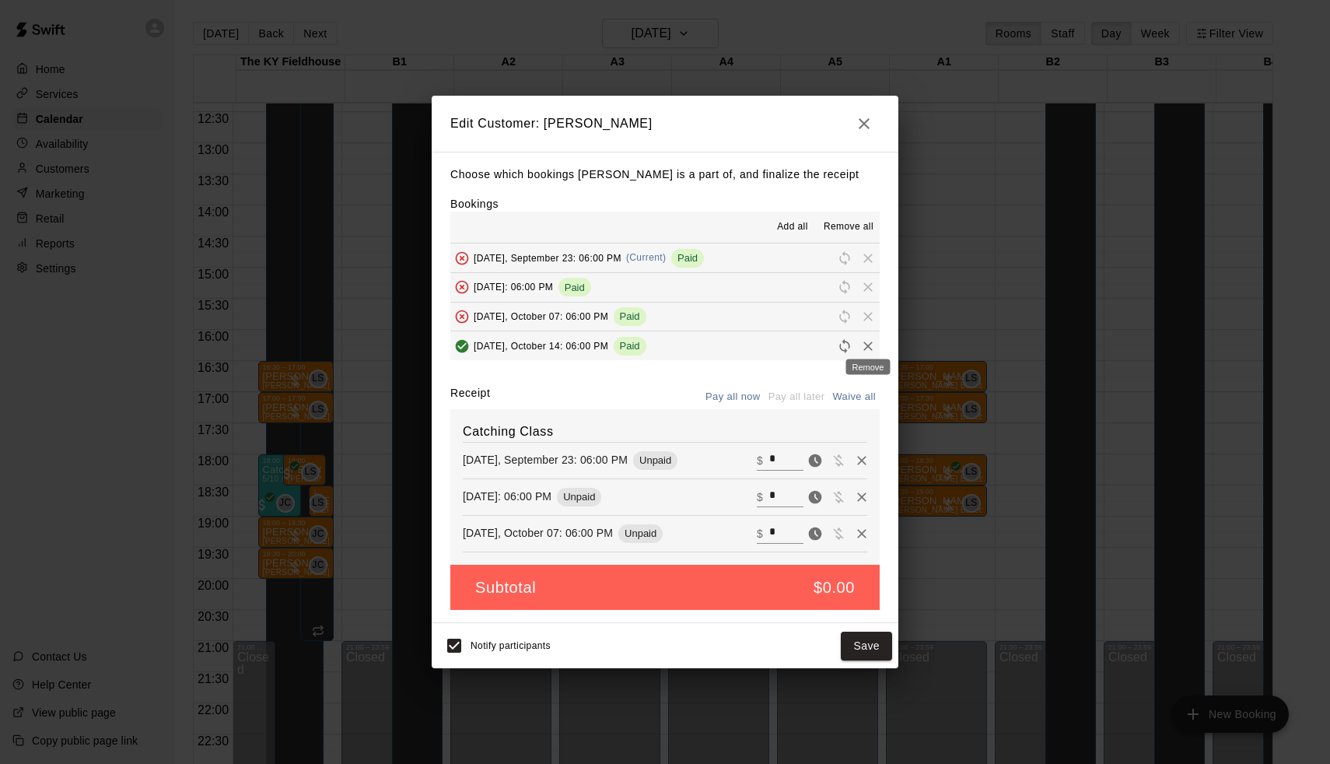
click at [867, 343] on icon "Remove" at bounding box center [868, 346] width 9 height 9
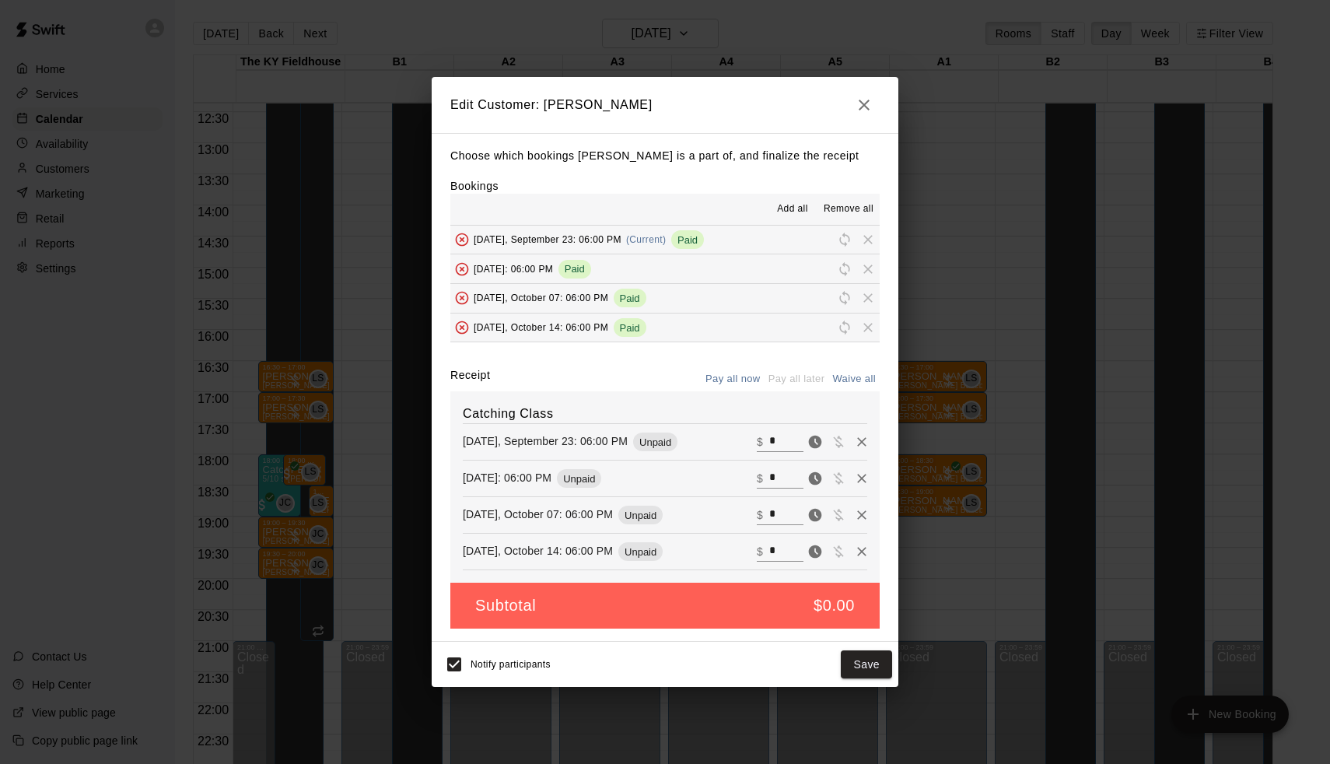
click at [738, 370] on button "Pay all now" at bounding box center [733, 379] width 63 height 24
click at [869, 648] on div "Notify participants Save" at bounding box center [665, 664] width 454 height 33
click at [866, 673] on button "Save" at bounding box center [866, 664] width 51 height 29
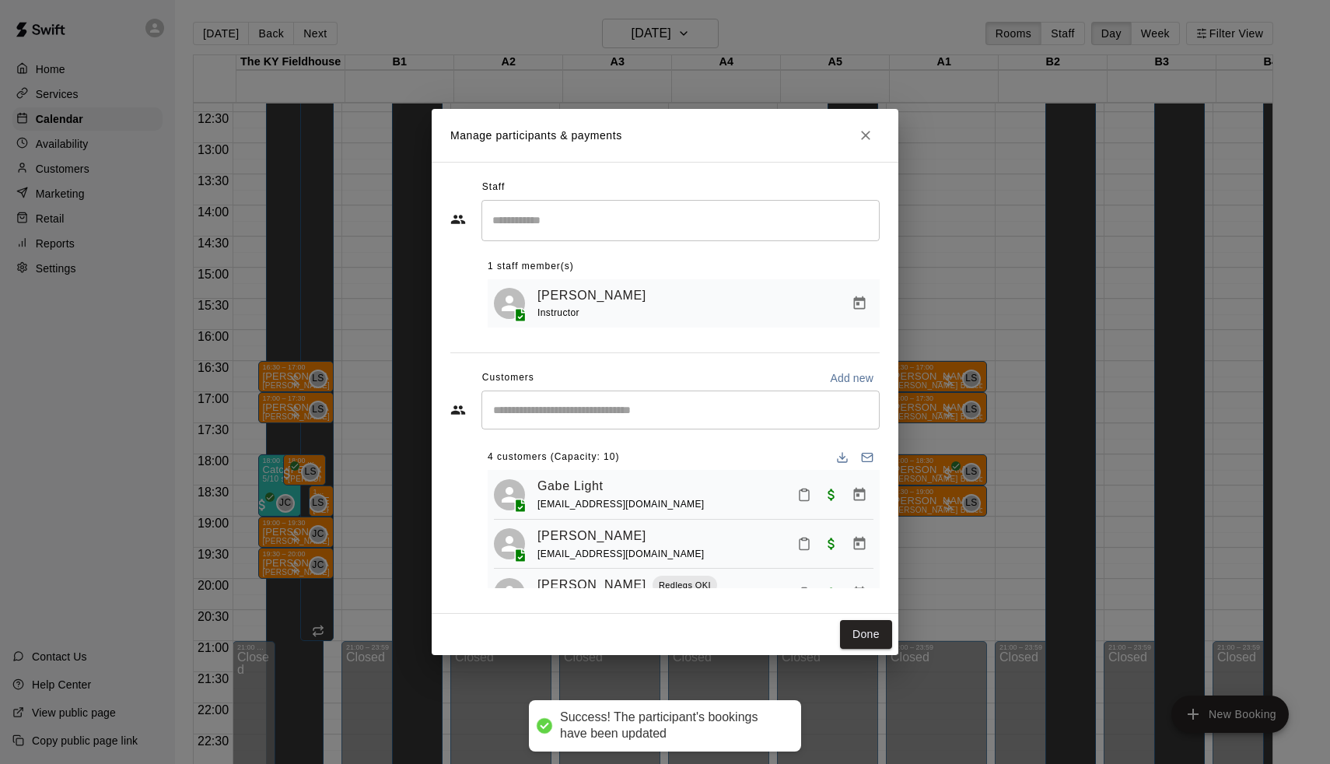
click at [579, 431] on div "​ 4 customers (Capacity: 10) Gabe Light caramlight@gmail.com Graeme Phillips la…" at bounding box center [664, 490] width 429 height 198
click at [574, 405] on input "Start typing to search customers..." at bounding box center [681, 410] width 384 height 16
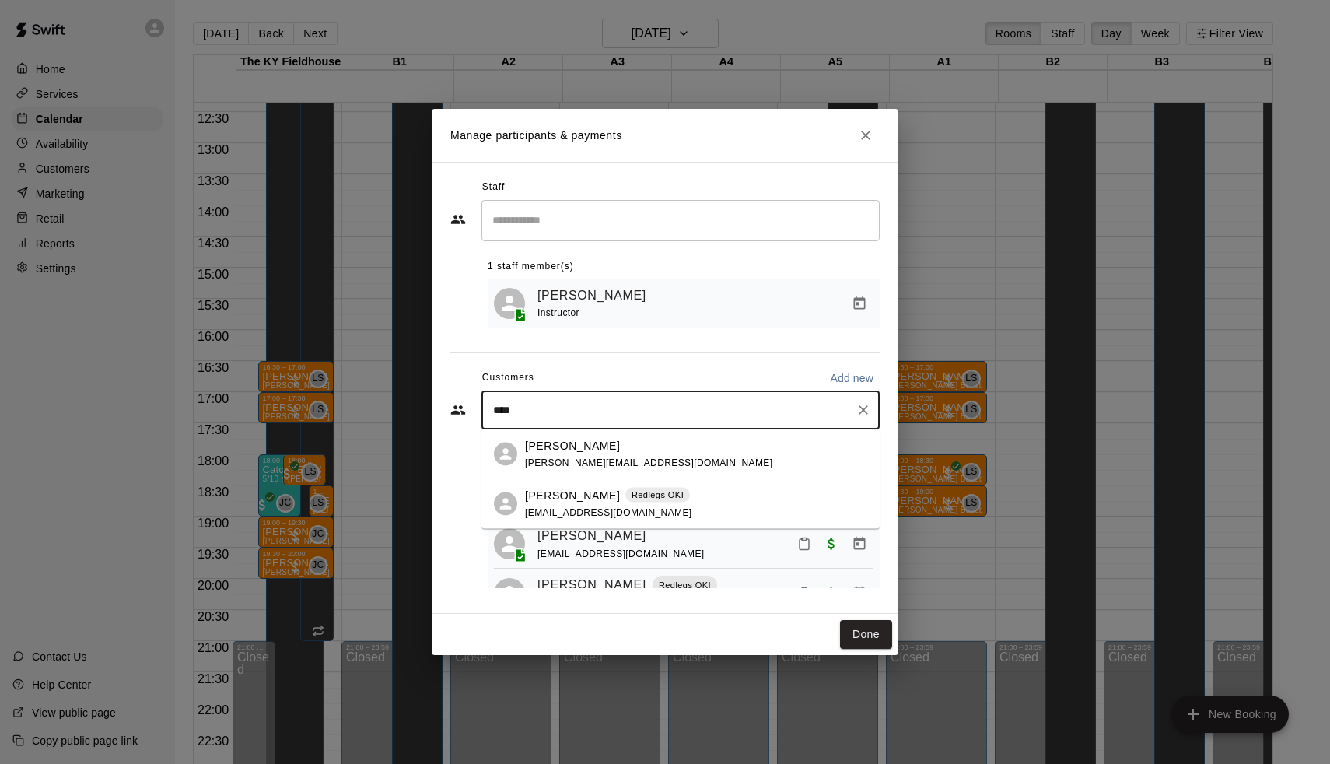
type input "*****"
click at [573, 452] on p "Cazden Cornett" at bounding box center [572, 445] width 95 height 16
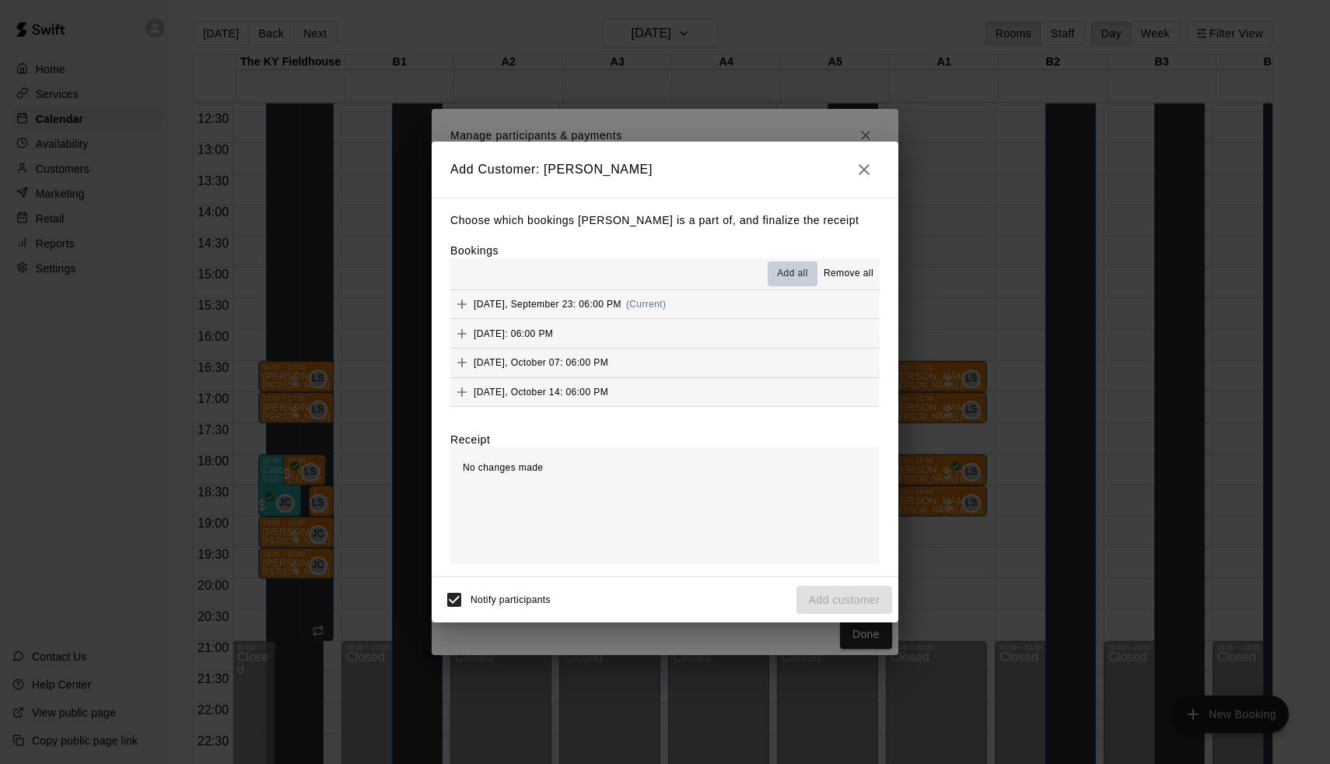
click at [787, 277] on span "Add all" at bounding box center [792, 274] width 31 height 16
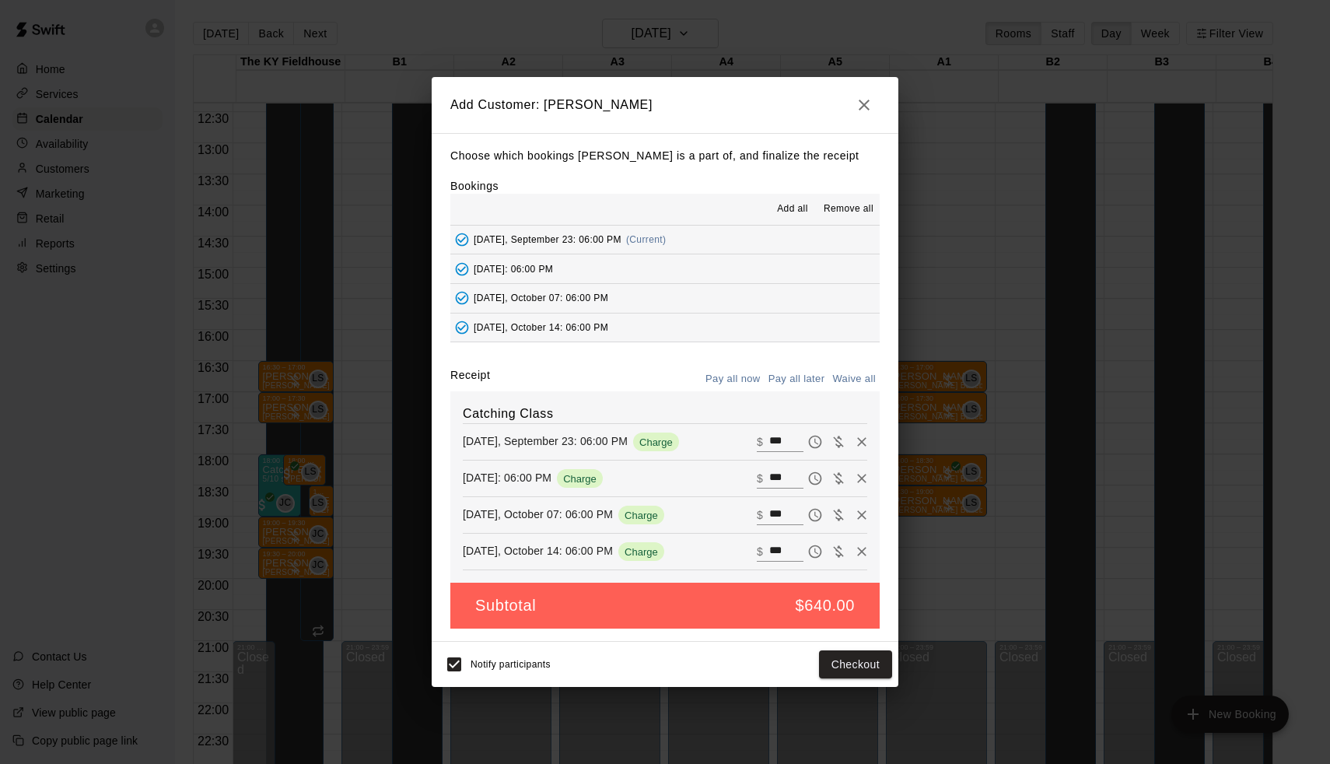
click at [801, 372] on button "Pay all later" at bounding box center [797, 379] width 65 height 24
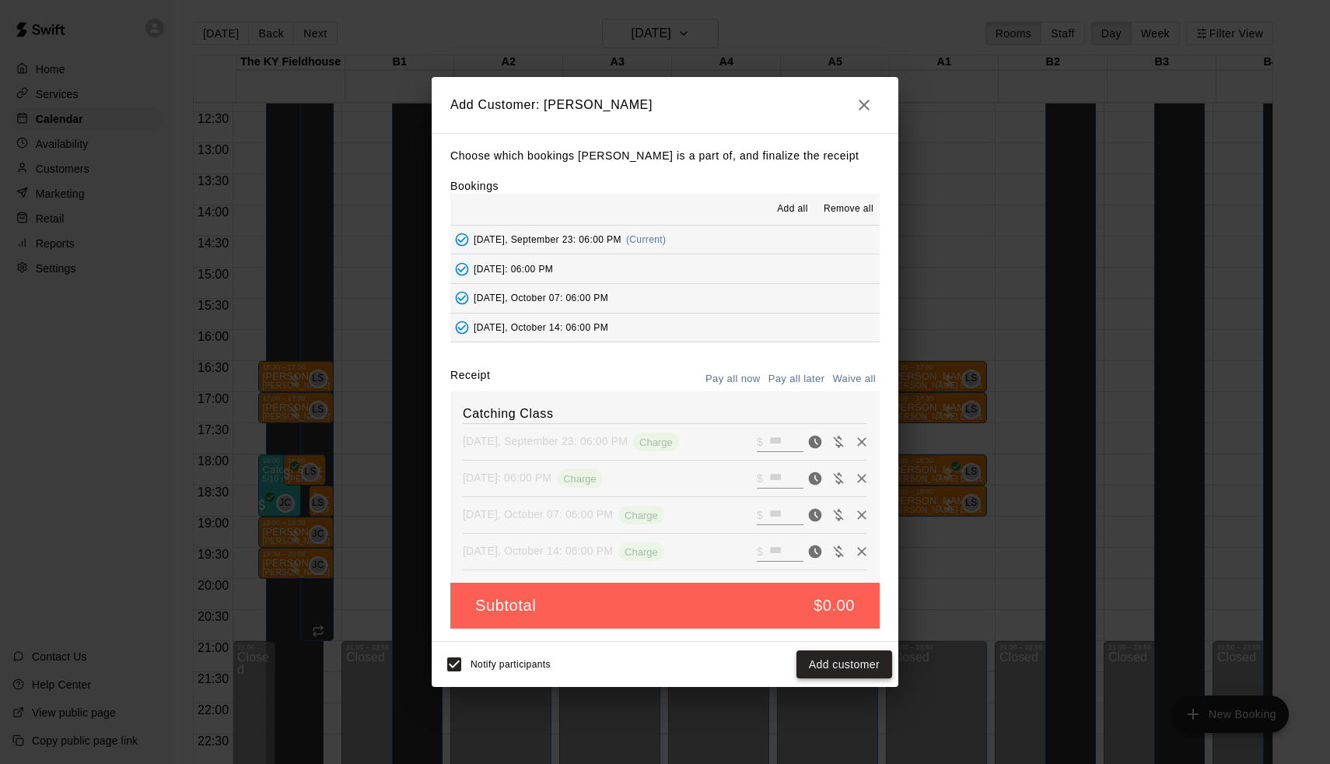
click at [822, 675] on button "Add customer" at bounding box center [845, 664] width 96 height 29
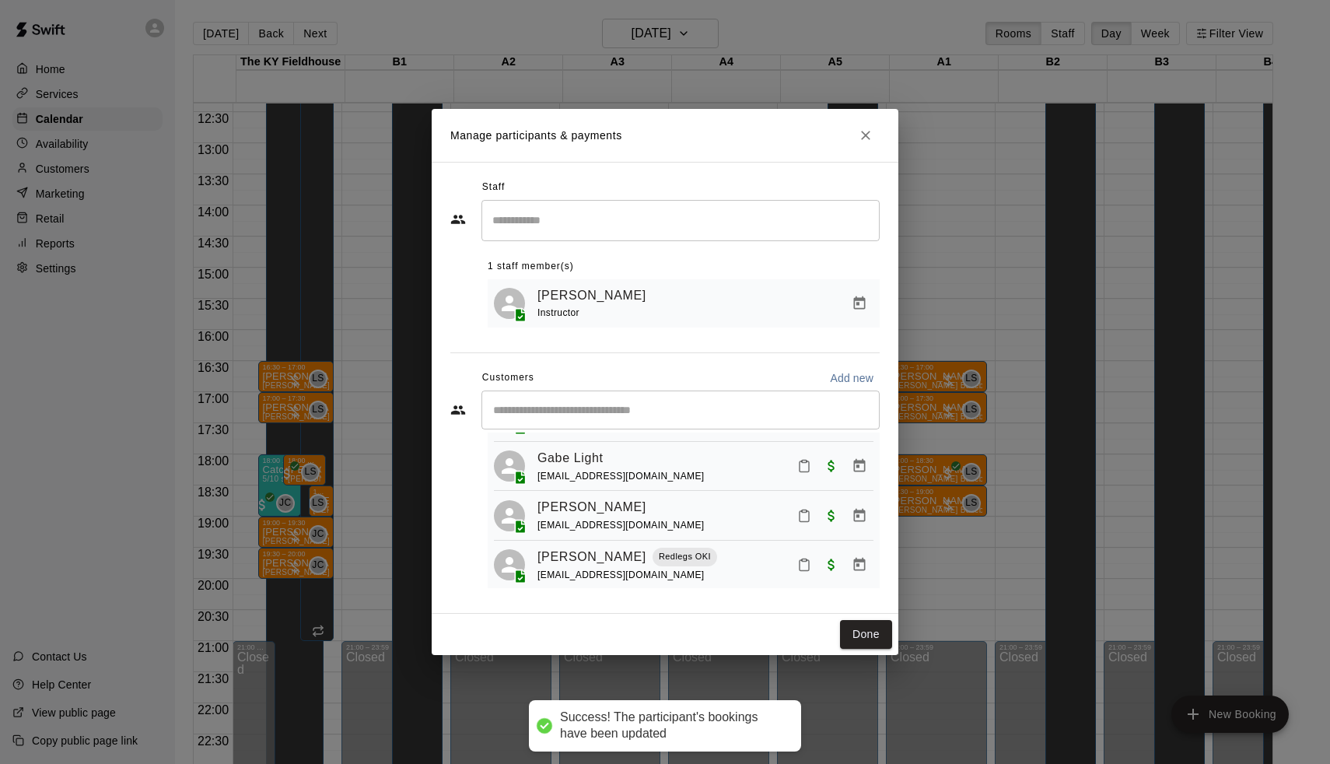
scroll to position [111, 0]
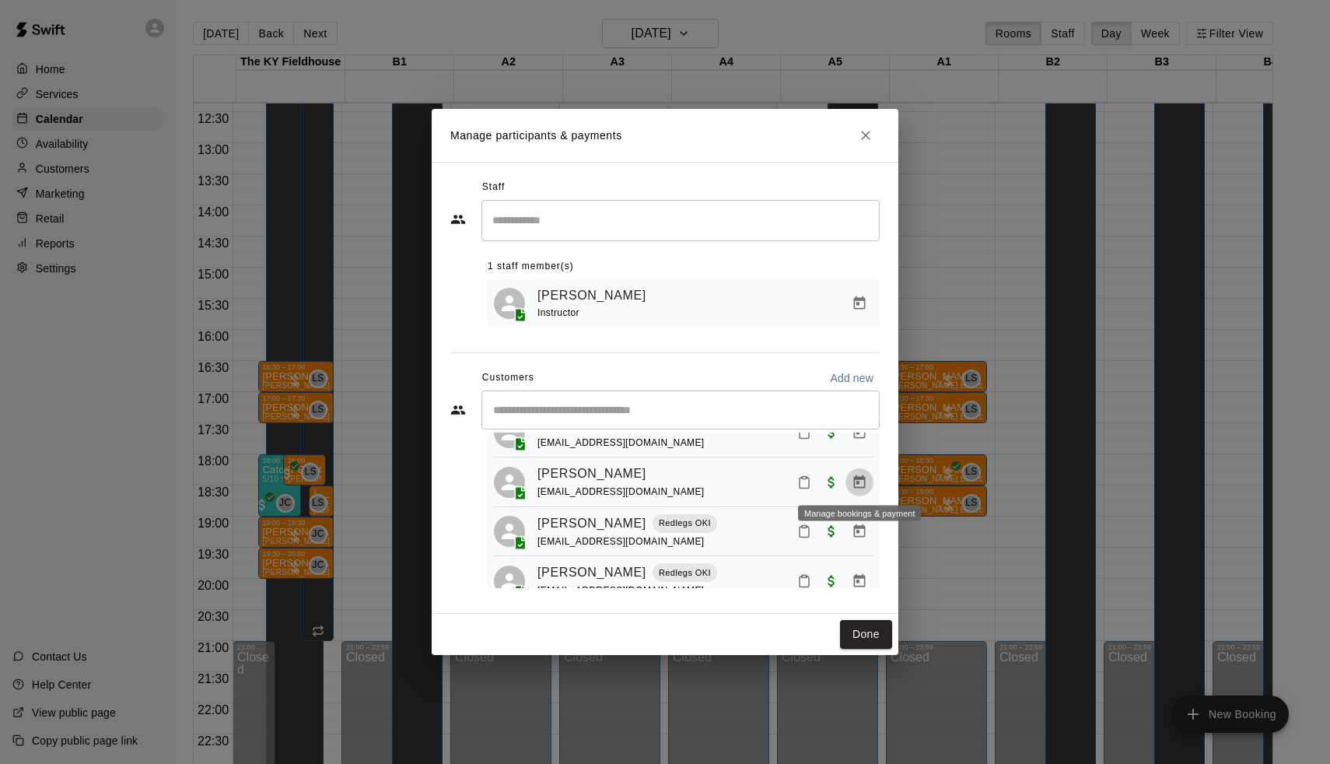
click at [851, 476] on button "Manage bookings & payment" at bounding box center [860, 482] width 28 height 28
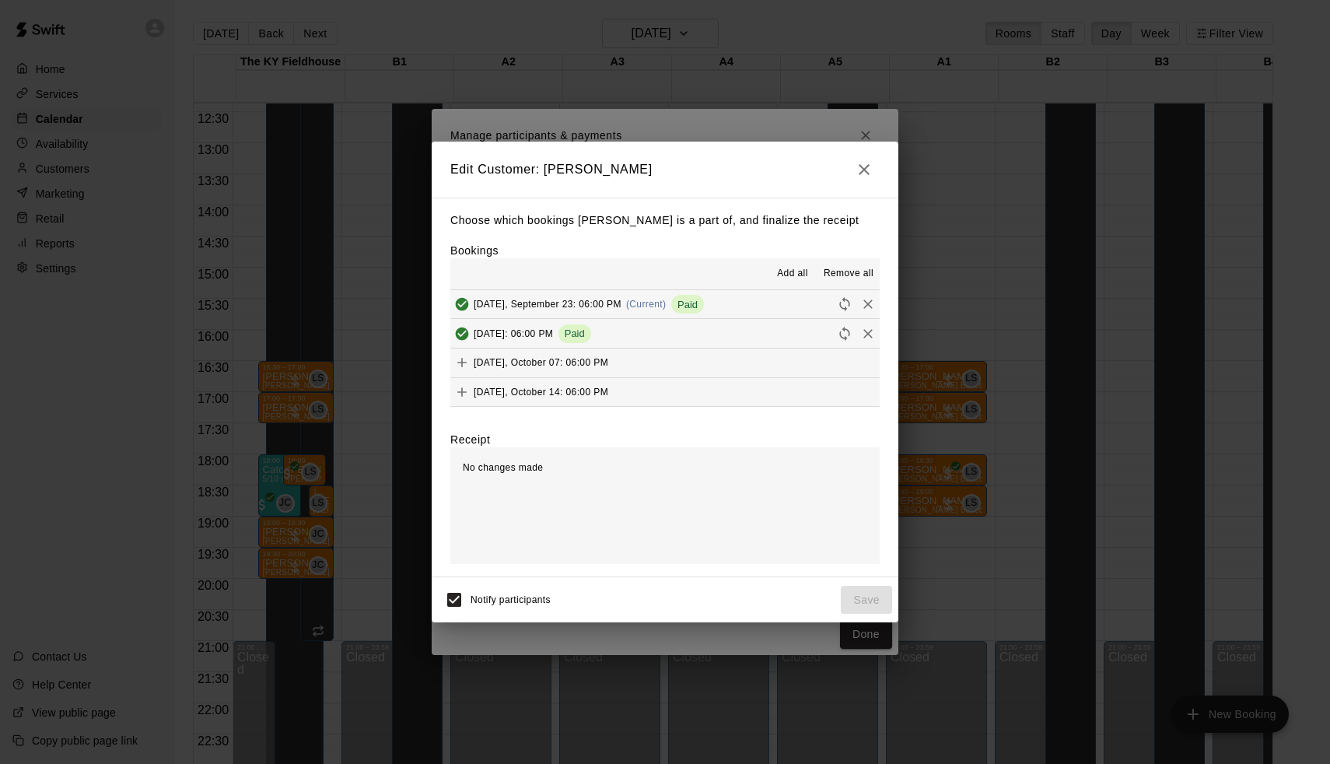
click at [701, 303] on span "Paid" at bounding box center [687, 305] width 33 height 12
click at [865, 304] on icon "Remove" at bounding box center [868, 304] width 16 height 16
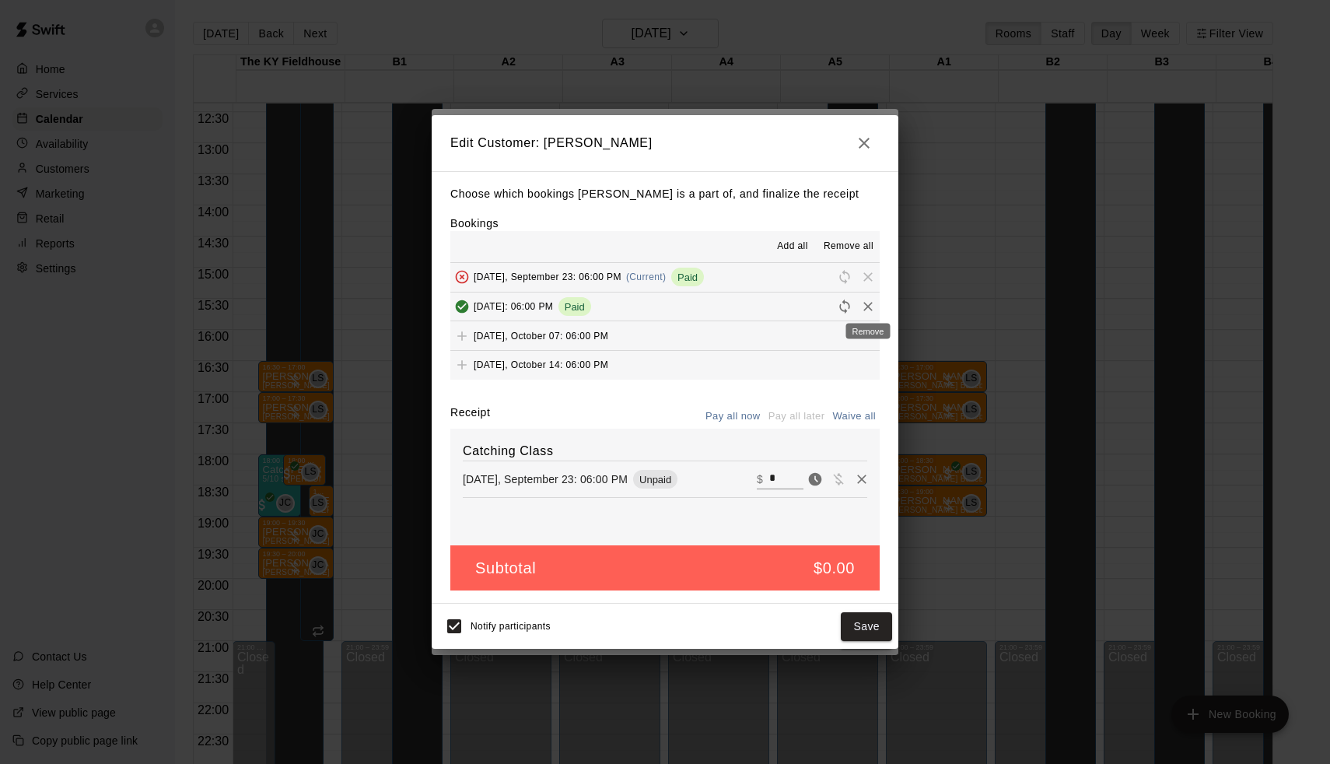
click at [868, 309] on icon "Remove" at bounding box center [868, 307] width 16 height 16
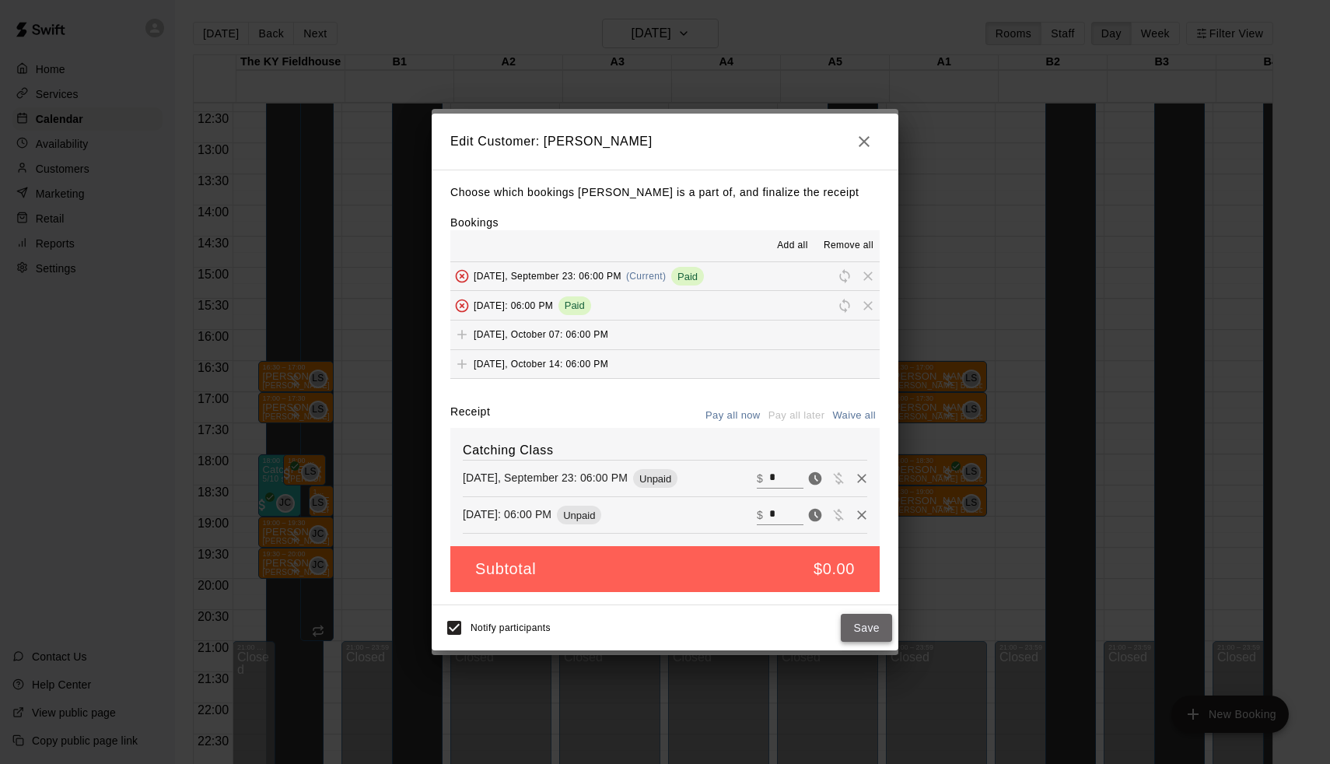
click at [853, 623] on button "Save" at bounding box center [866, 628] width 51 height 29
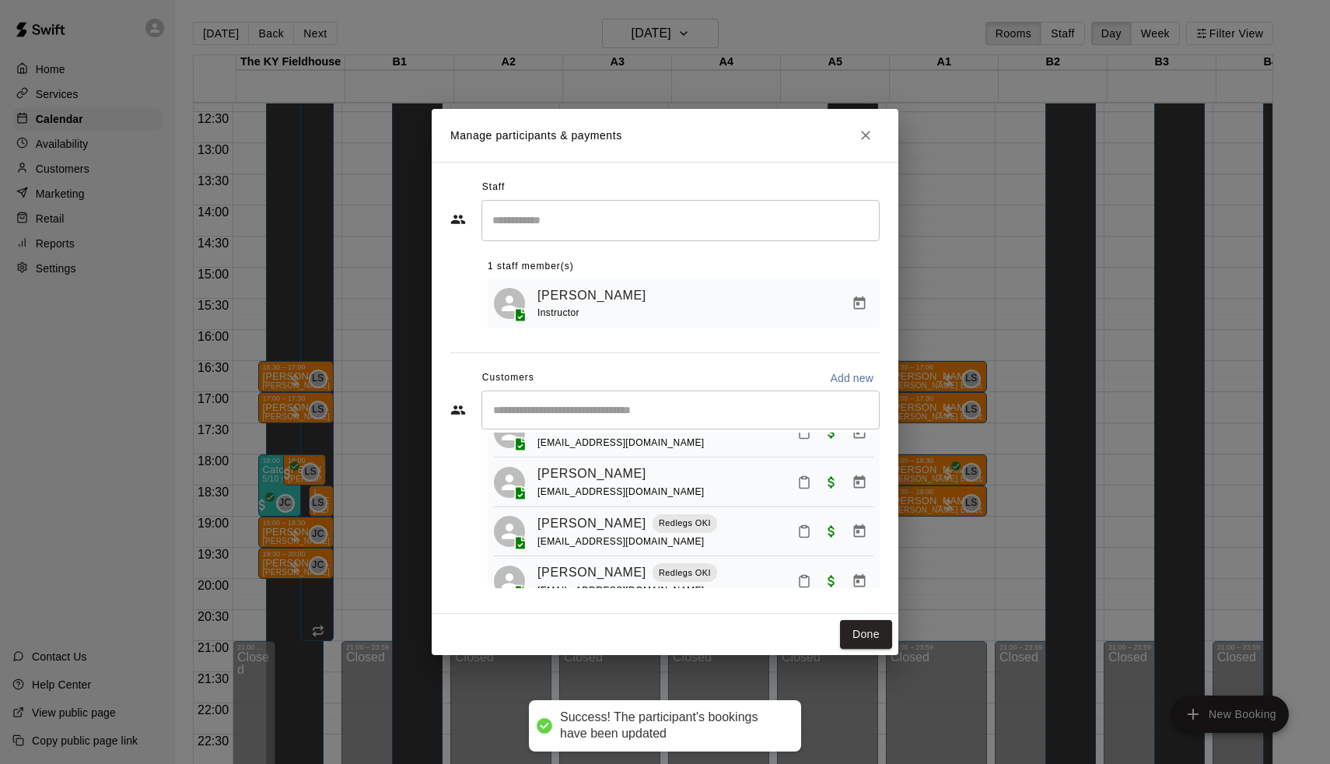
scroll to position [84, 0]
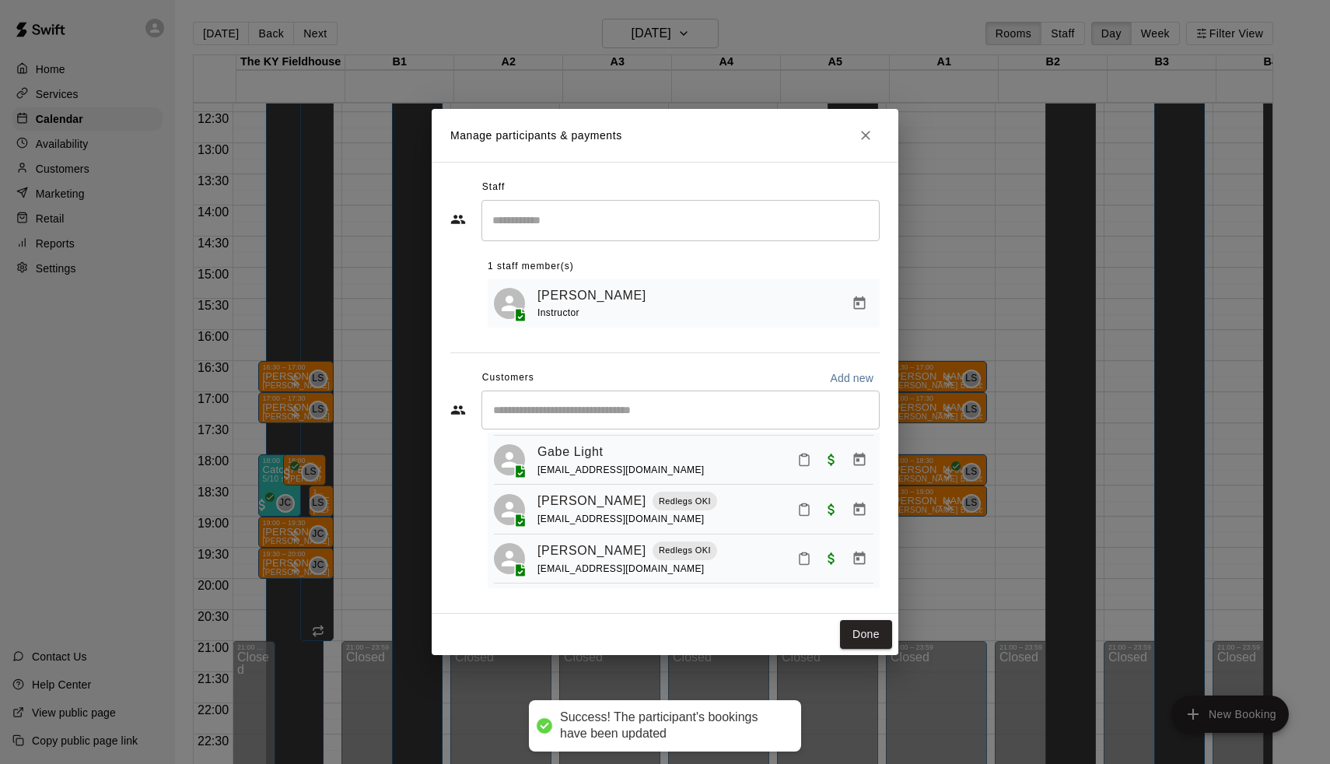
click at [653, 408] on input "Start typing to search customers..." at bounding box center [681, 410] width 384 height 16
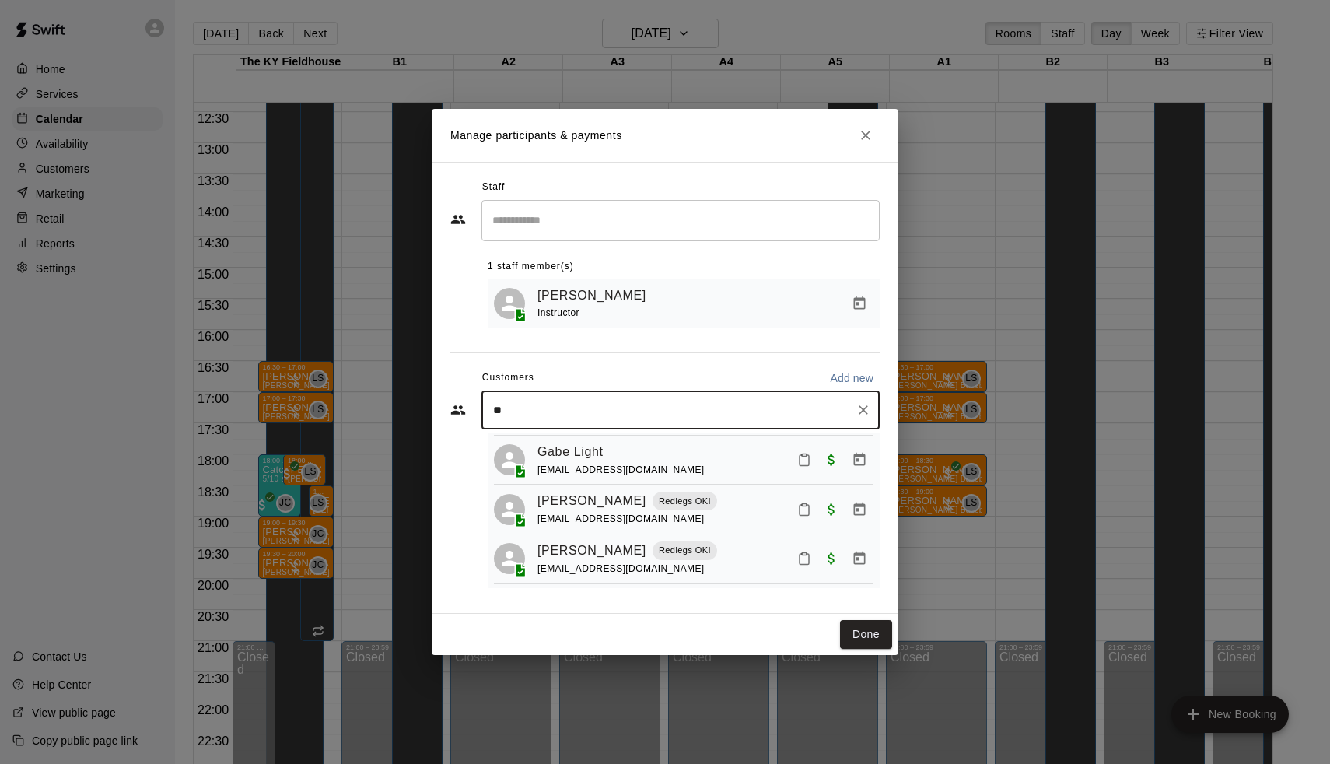
type input "*"
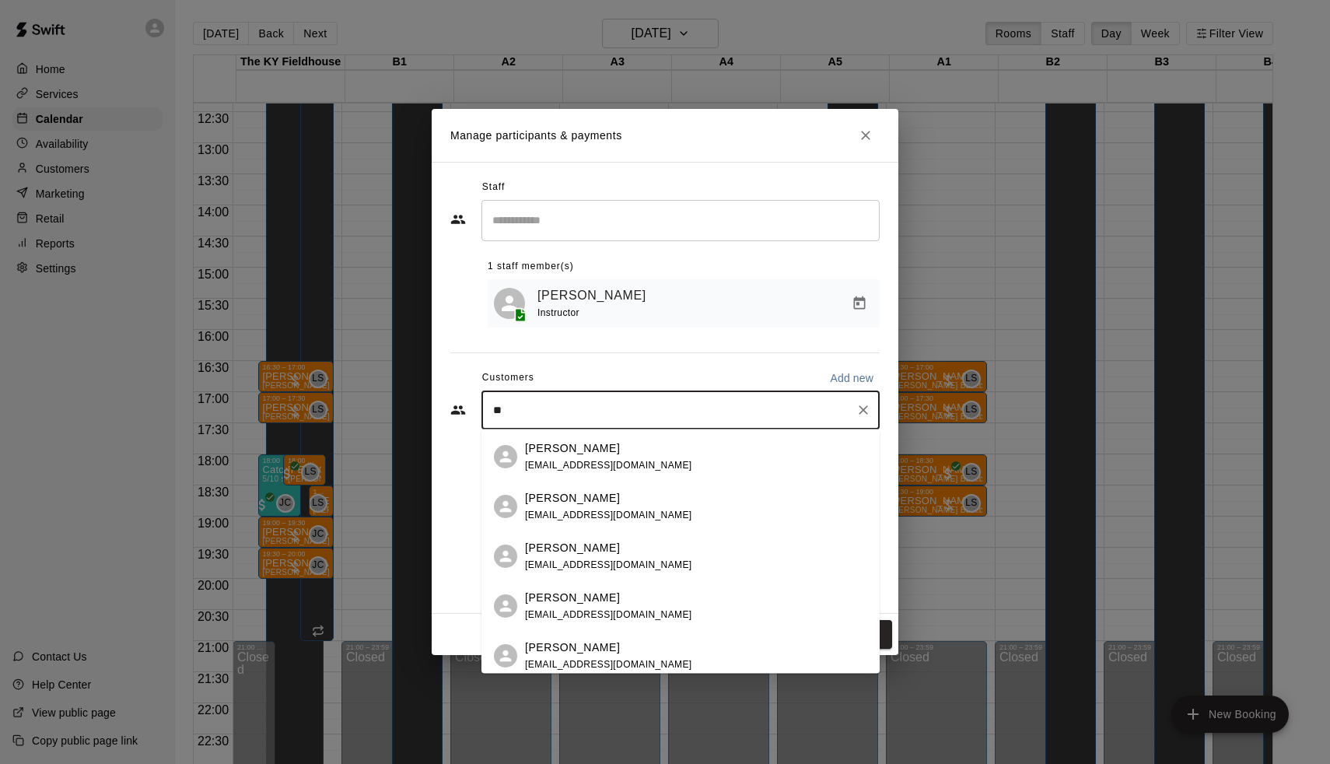
scroll to position [284, 0]
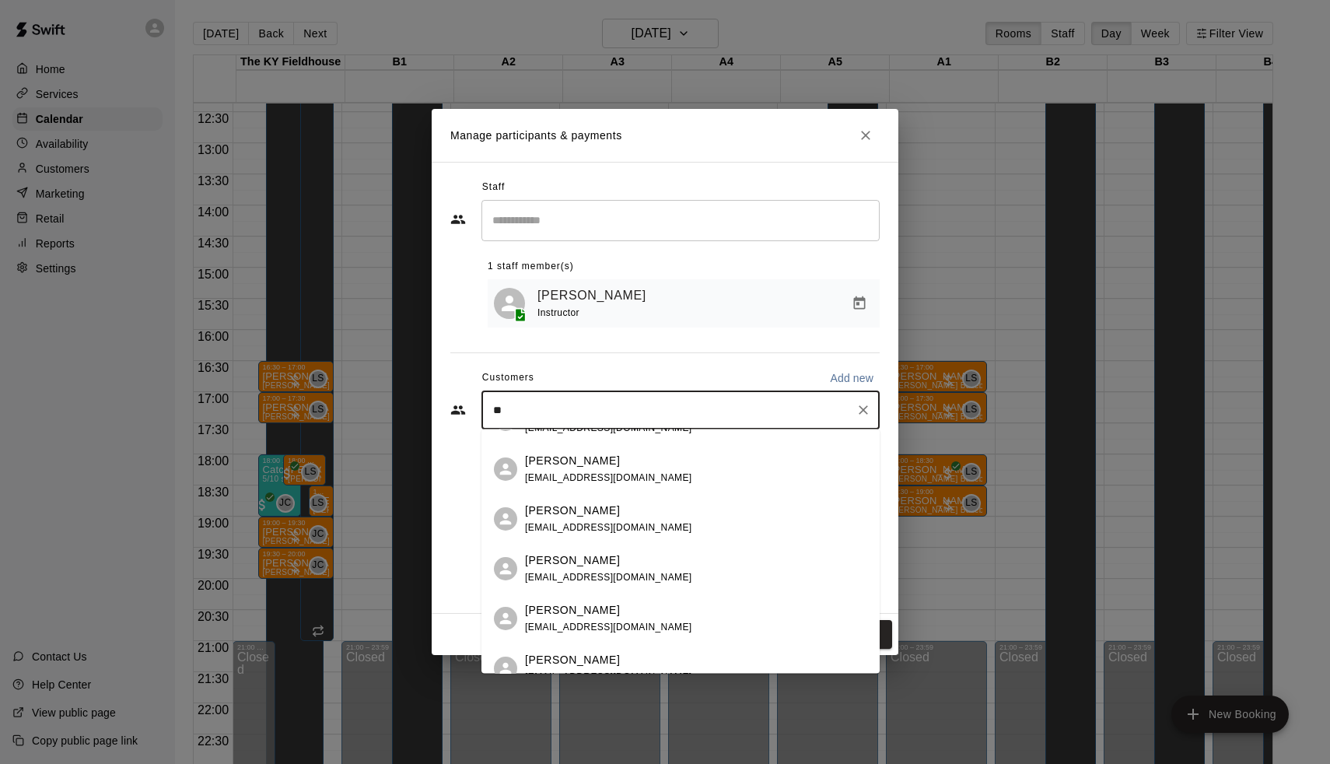
type input "*"
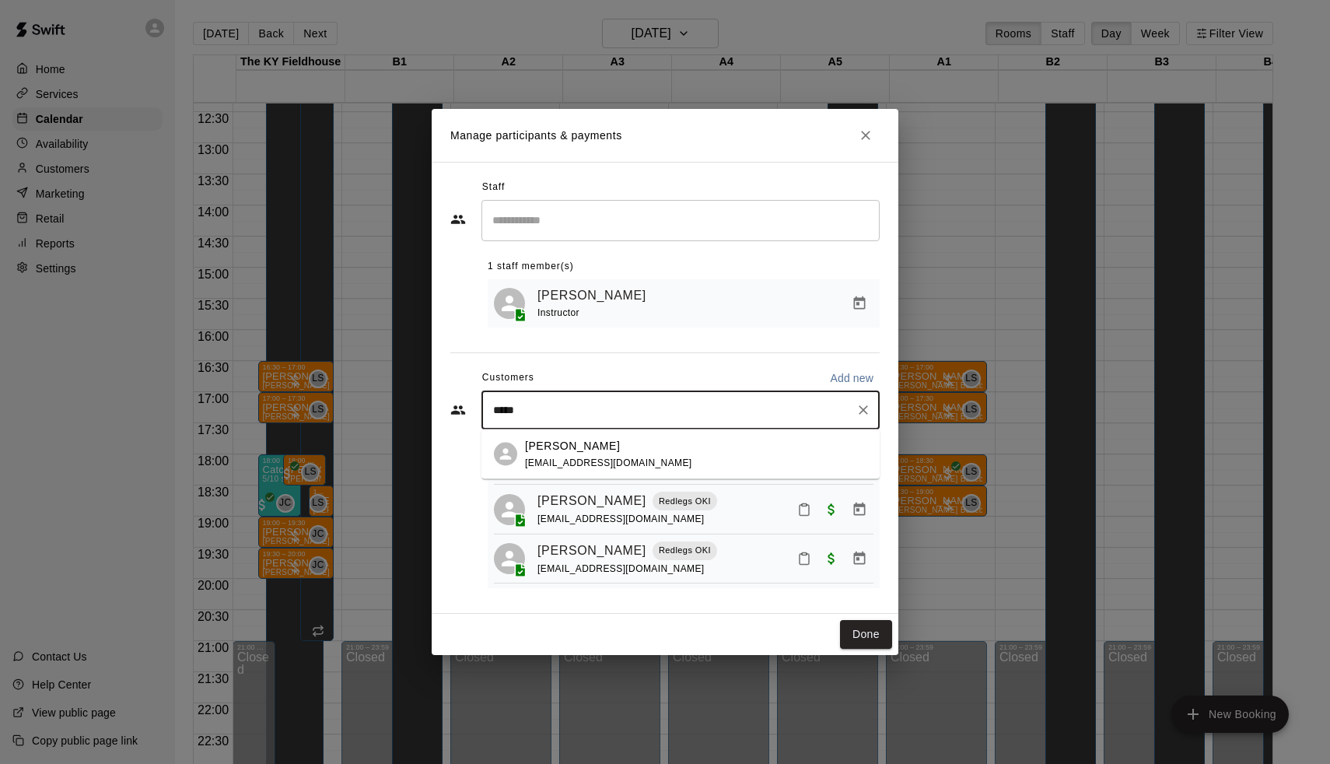
type input "******"
click at [598, 464] on span "larastowers@yahoo.com" at bounding box center [608, 462] width 167 height 11
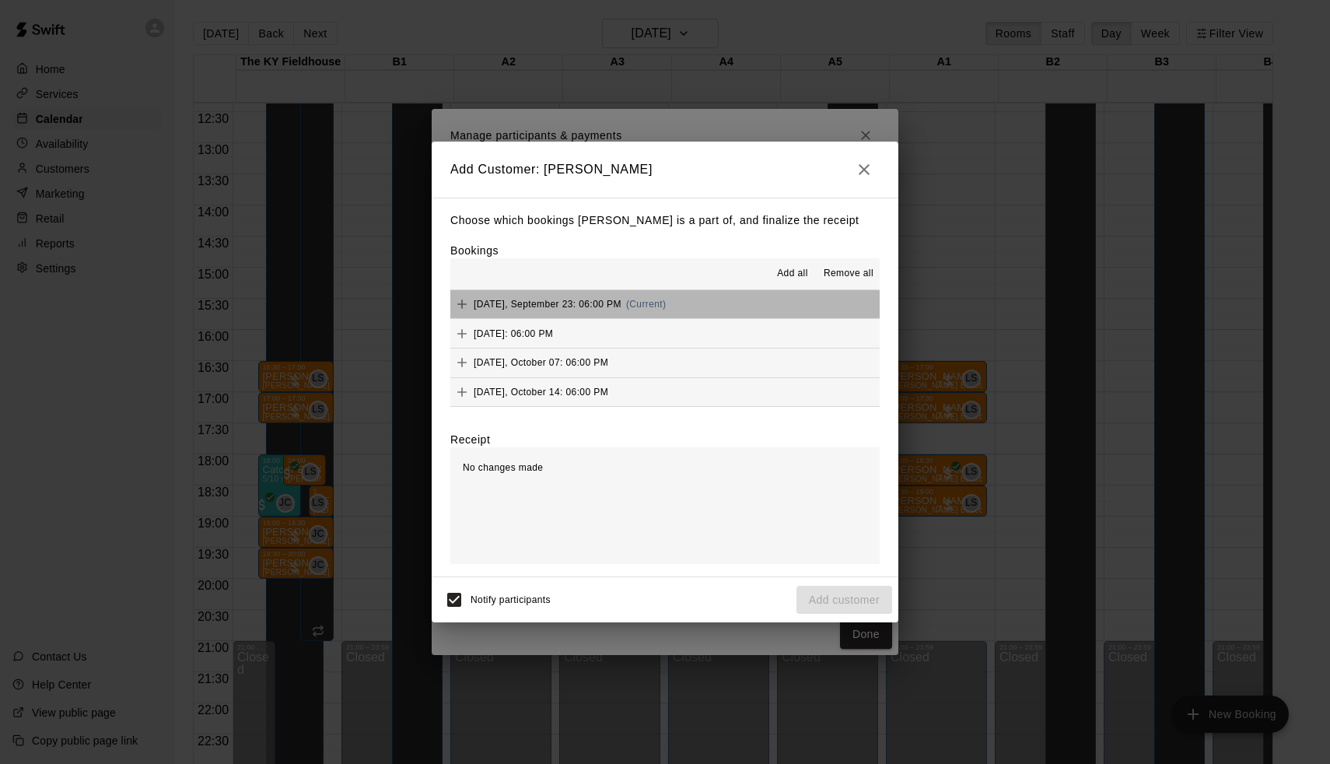
click at [636, 308] on span "(Current)" at bounding box center [646, 304] width 40 height 11
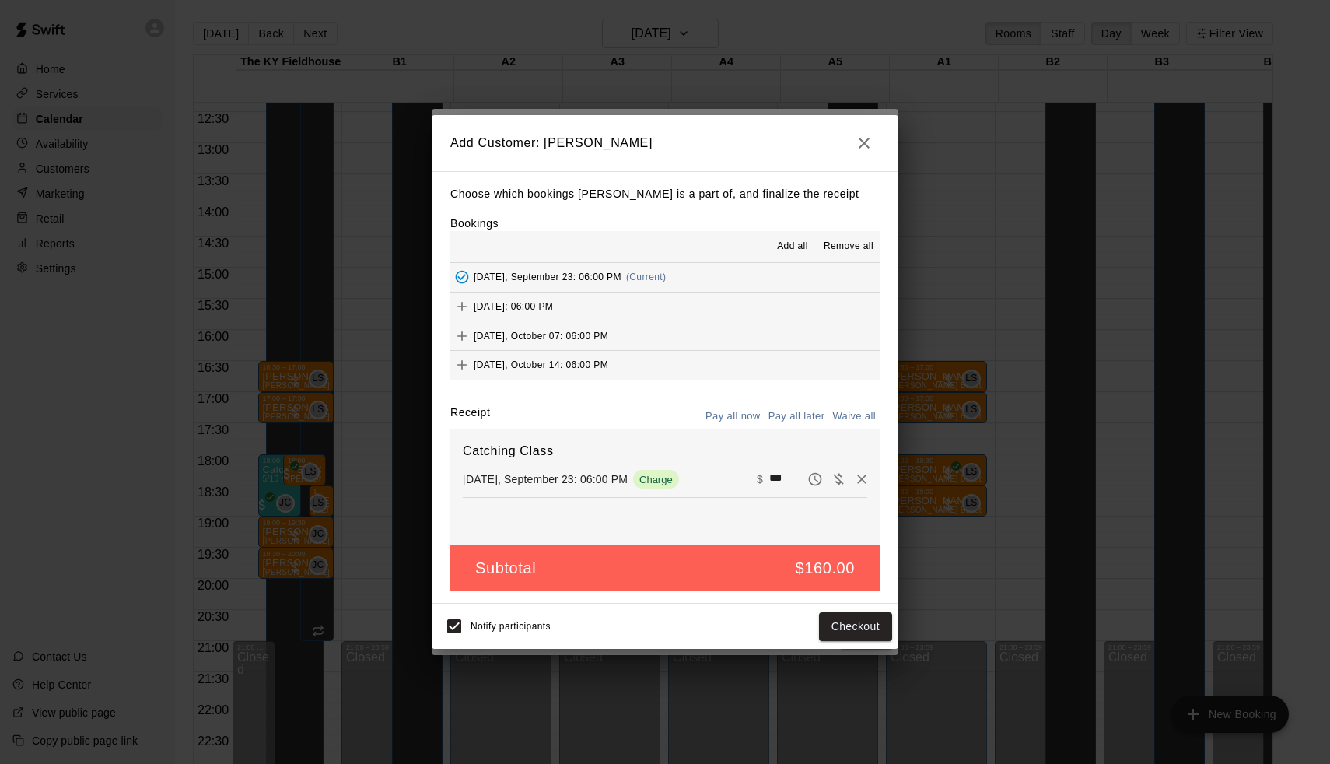
click at [638, 308] on button "Tuesday, September 30: 06:00 PM" at bounding box center [664, 307] width 429 height 29
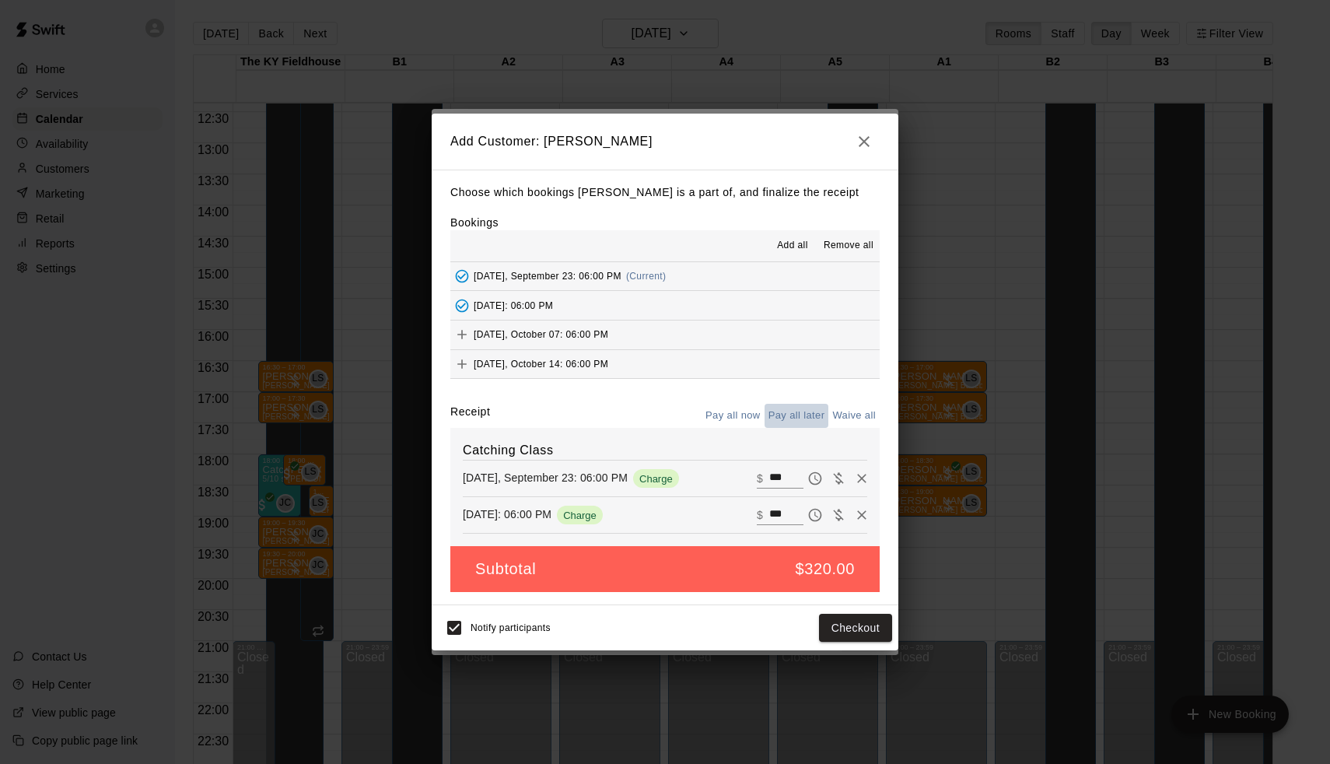
click at [790, 420] on button "Pay all later" at bounding box center [797, 416] width 65 height 24
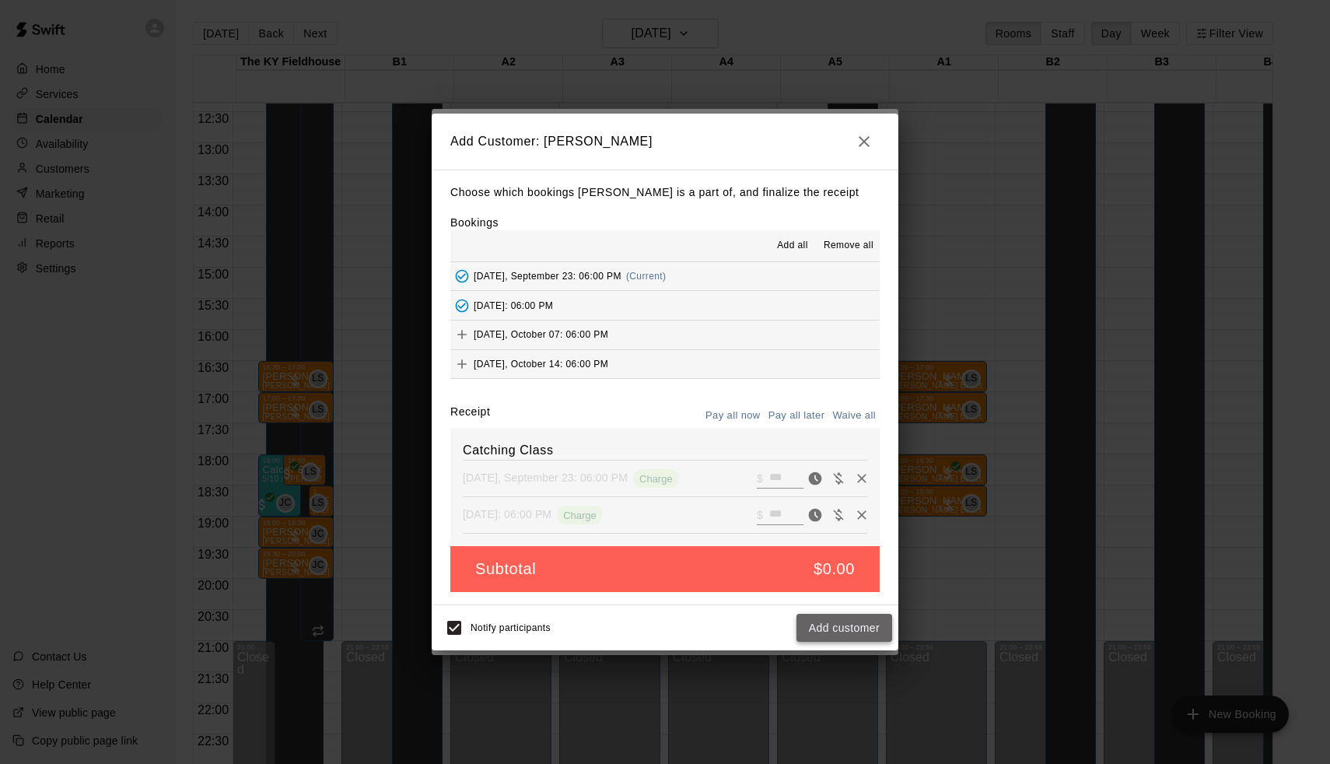
click at [842, 624] on button "Add customer" at bounding box center [845, 628] width 96 height 29
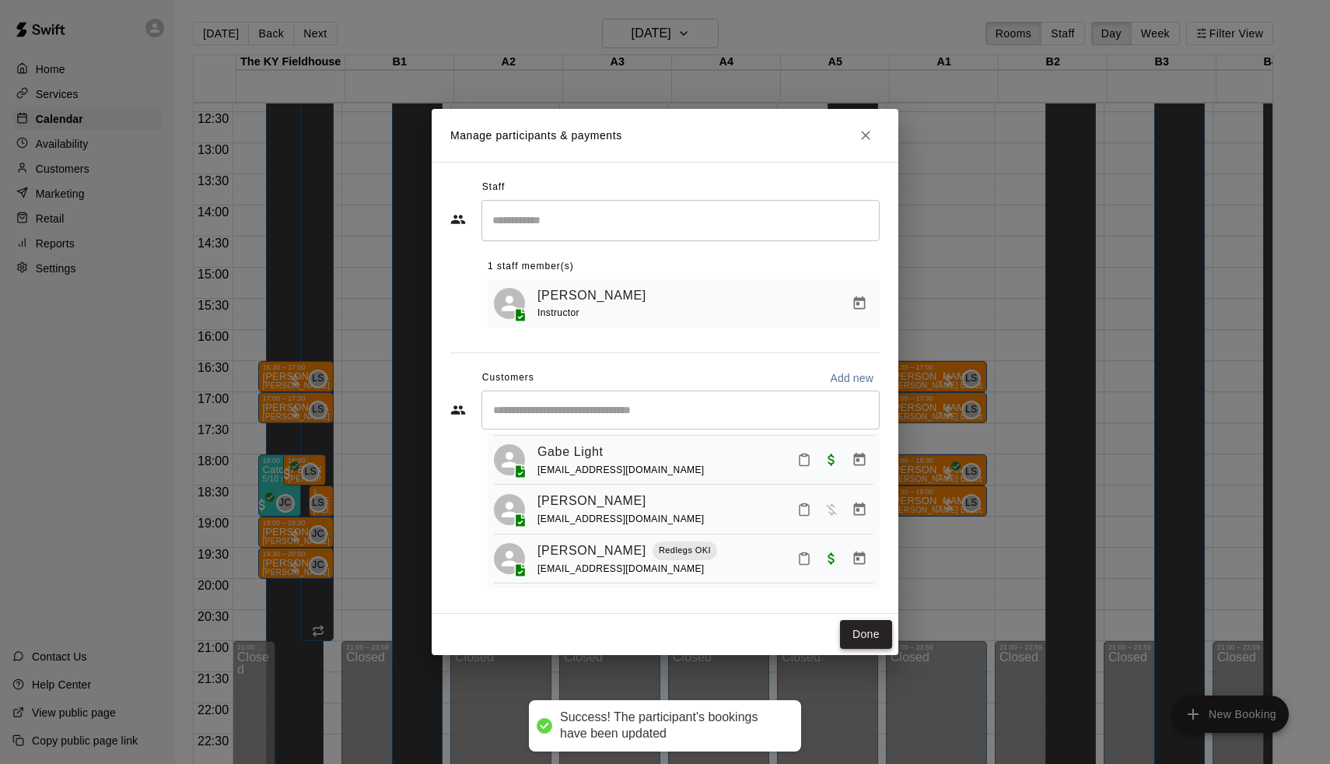
click at [878, 625] on button "Done" at bounding box center [866, 634] width 52 height 29
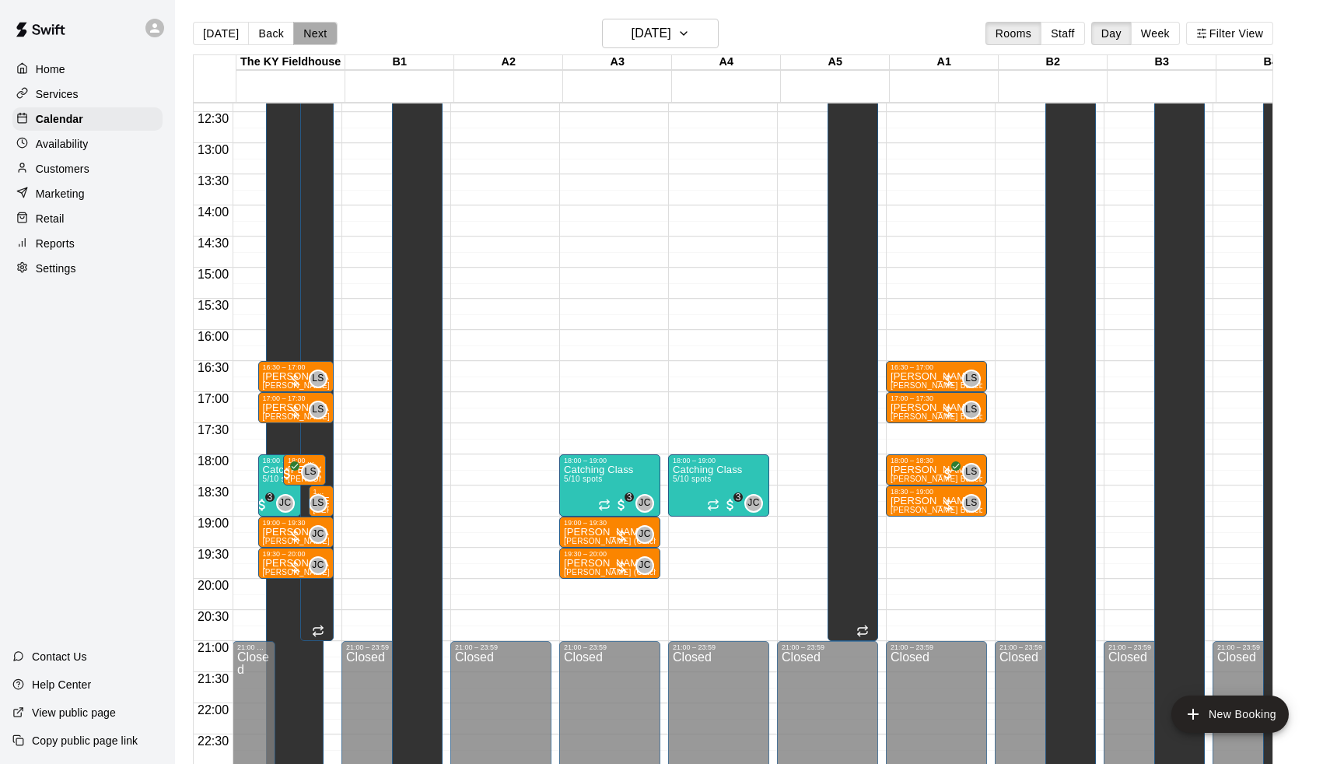
click at [308, 45] on button "Next" at bounding box center [315, 33] width 44 height 23
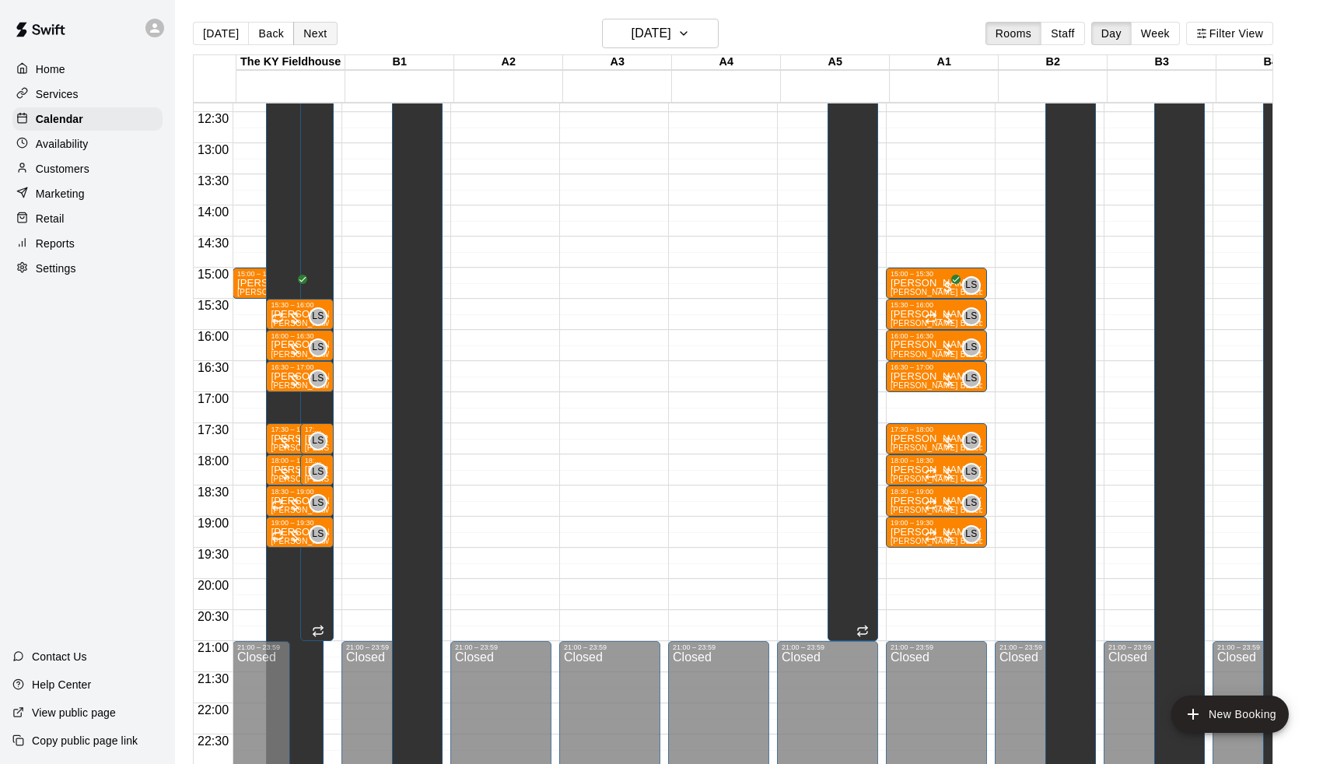
click at [308, 45] on button "Next" at bounding box center [315, 33] width 44 height 23
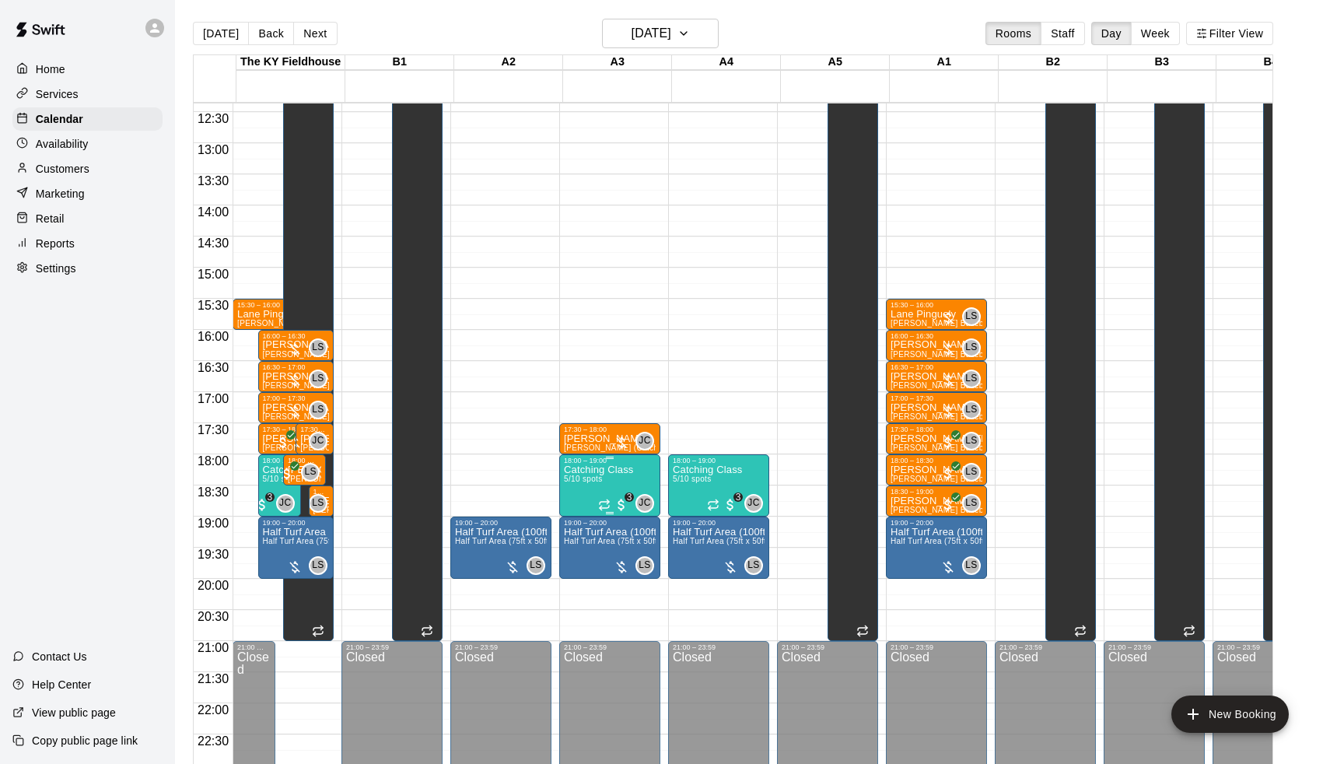
click at [614, 470] on p "Catching Class" at bounding box center [598, 470] width 69 height 0
click at [584, 515] on img "edit" at bounding box center [583, 524] width 18 height 18
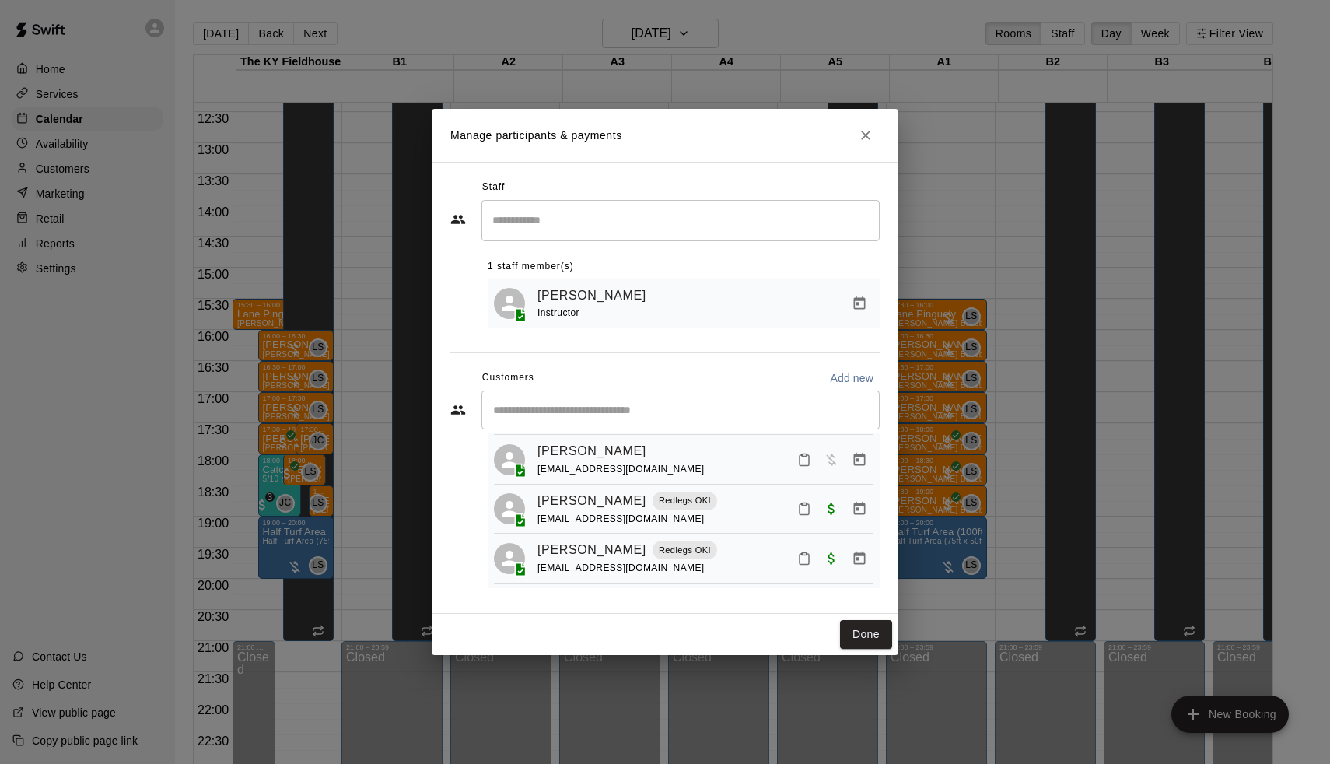
scroll to position [133, 0]
click at [853, 460] on icon "Manage bookings & payment" at bounding box center [860, 461] width 16 height 16
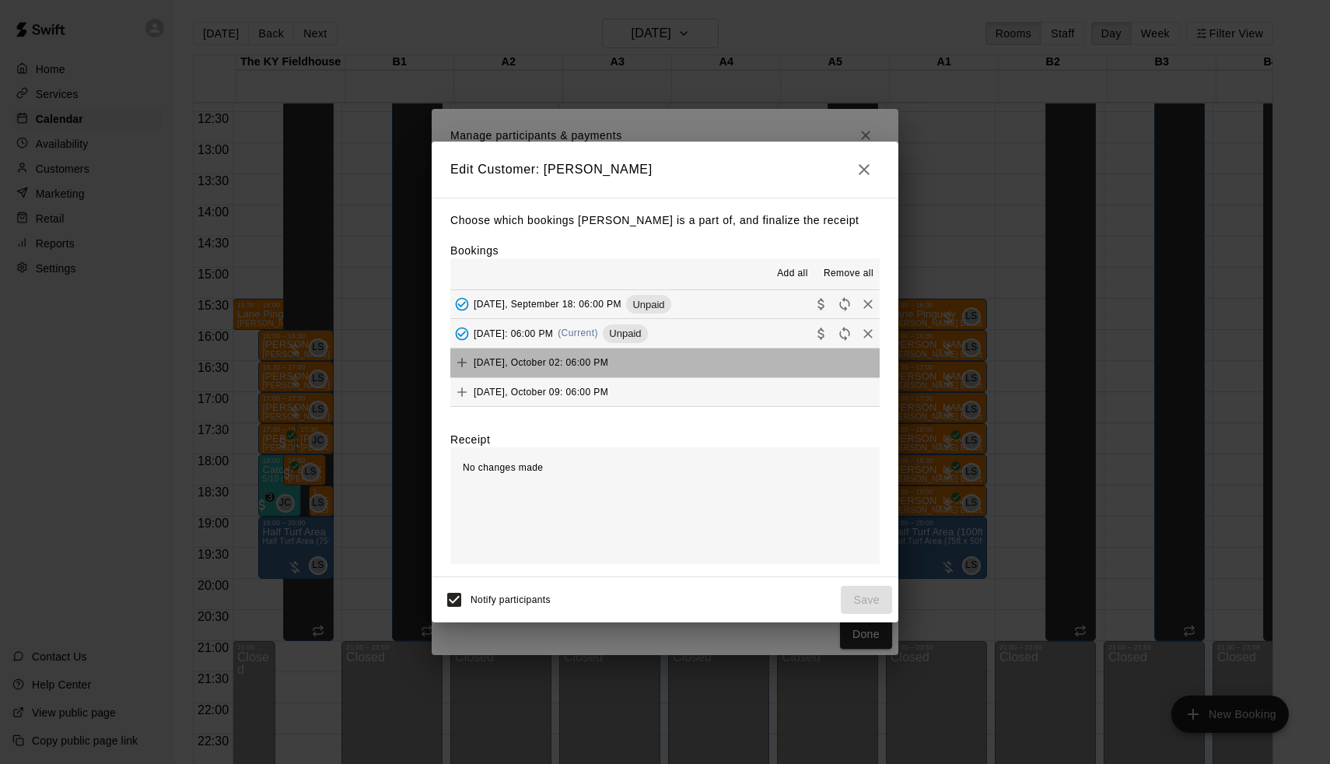
click at [786, 357] on button "Thursday, October 02: 06:00 PM" at bounding box center [664, 363] width 429 height 29
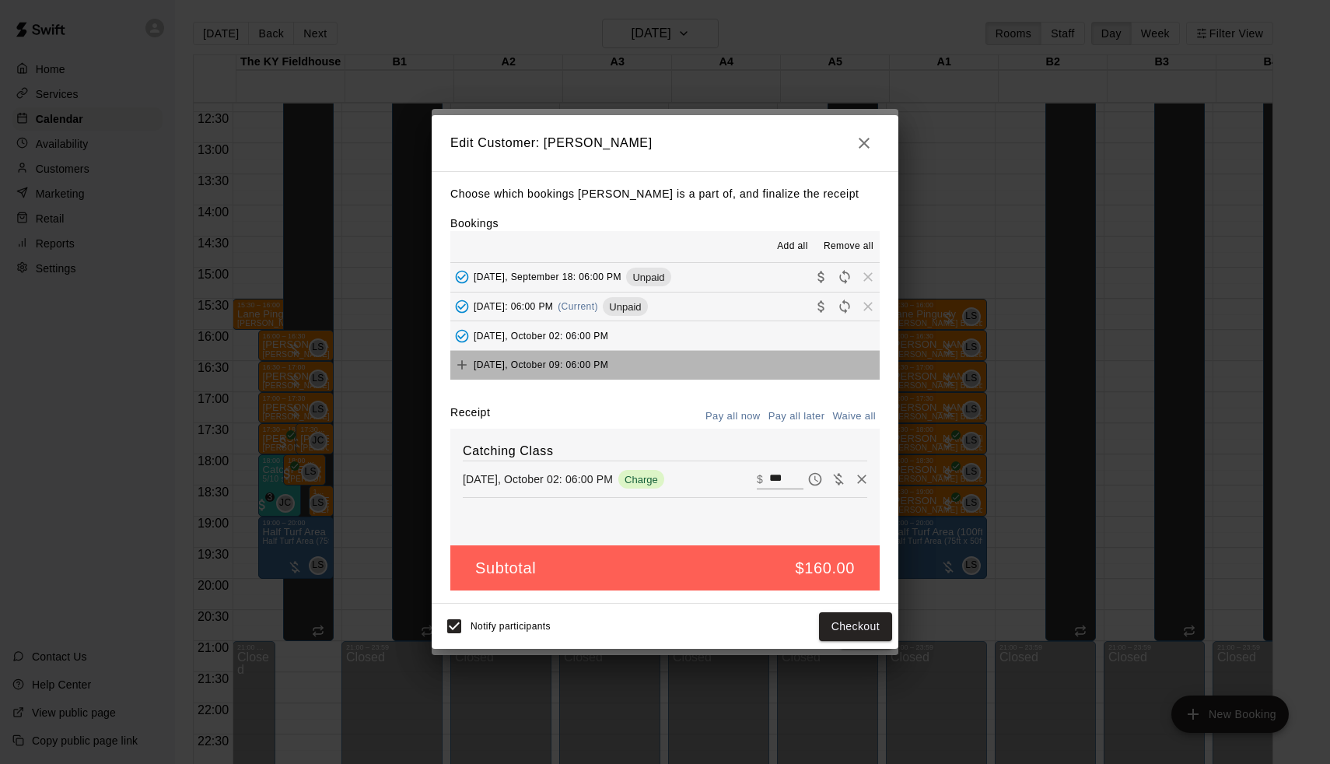
click at [776, 368] on button "Thursday, October 09: 06:00 PM" at bounding box center [664, 365] width 429 height 29
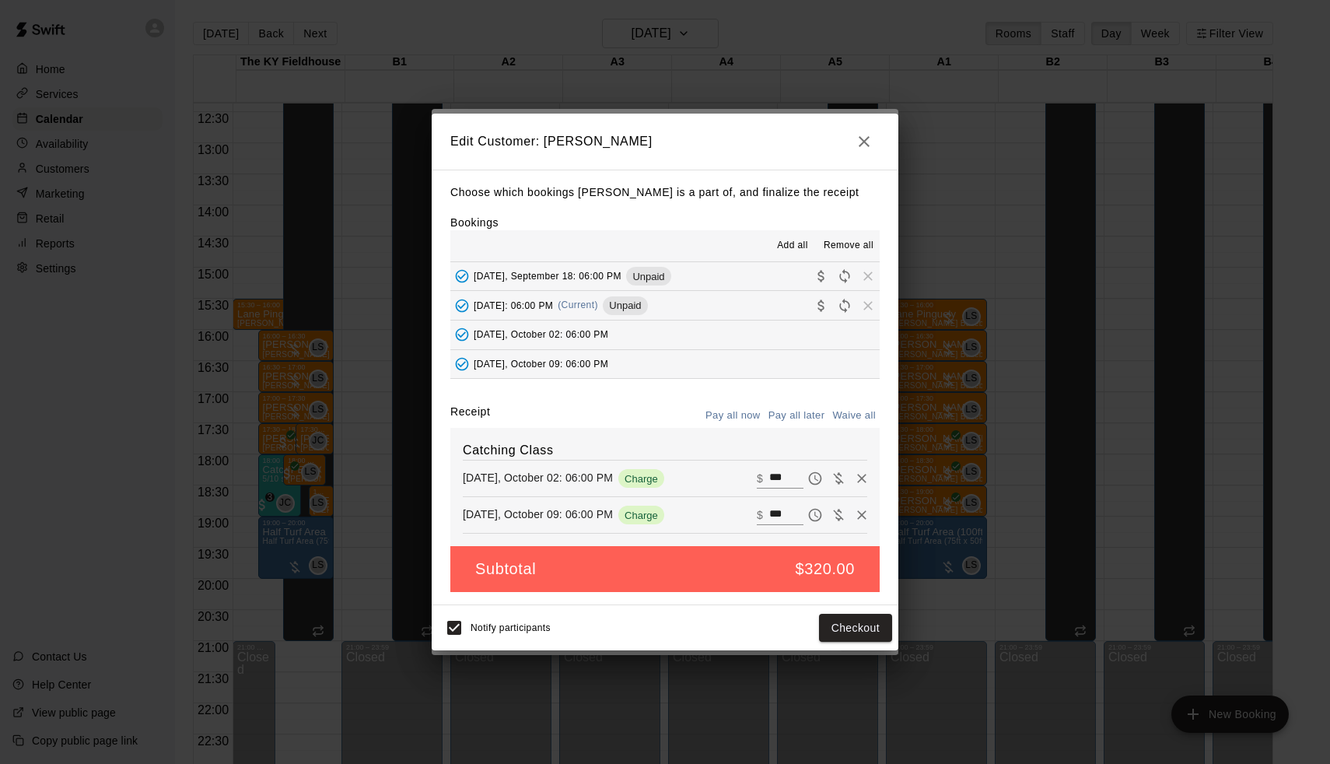
click at [936, 342] on div "Edit Customer: Lara Stowers Choose which bookings Lara Stowers is a part of, an…" at bounding box center [665, 382] width 1330 height 764
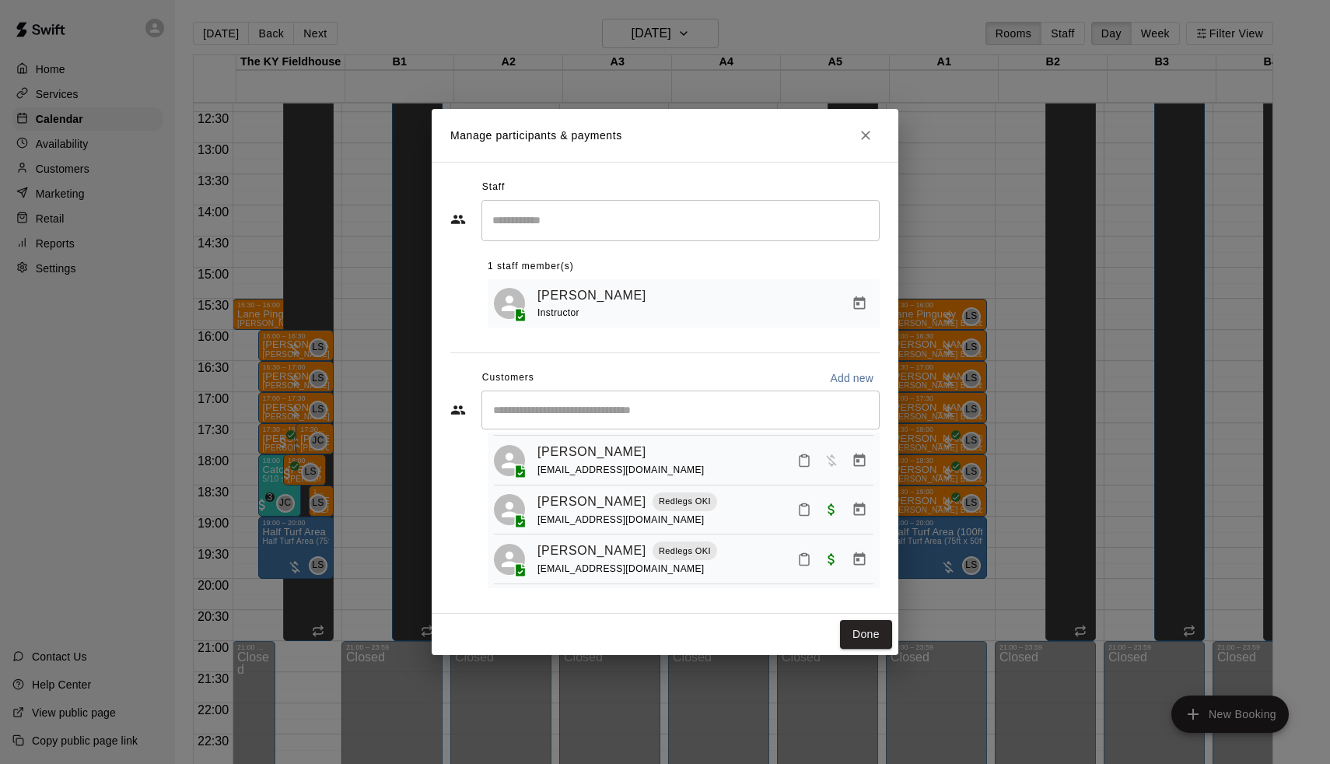
click at [848, 452] on button "Manage bookings & payment" at bounding box center [860, 461] width 28 height 28
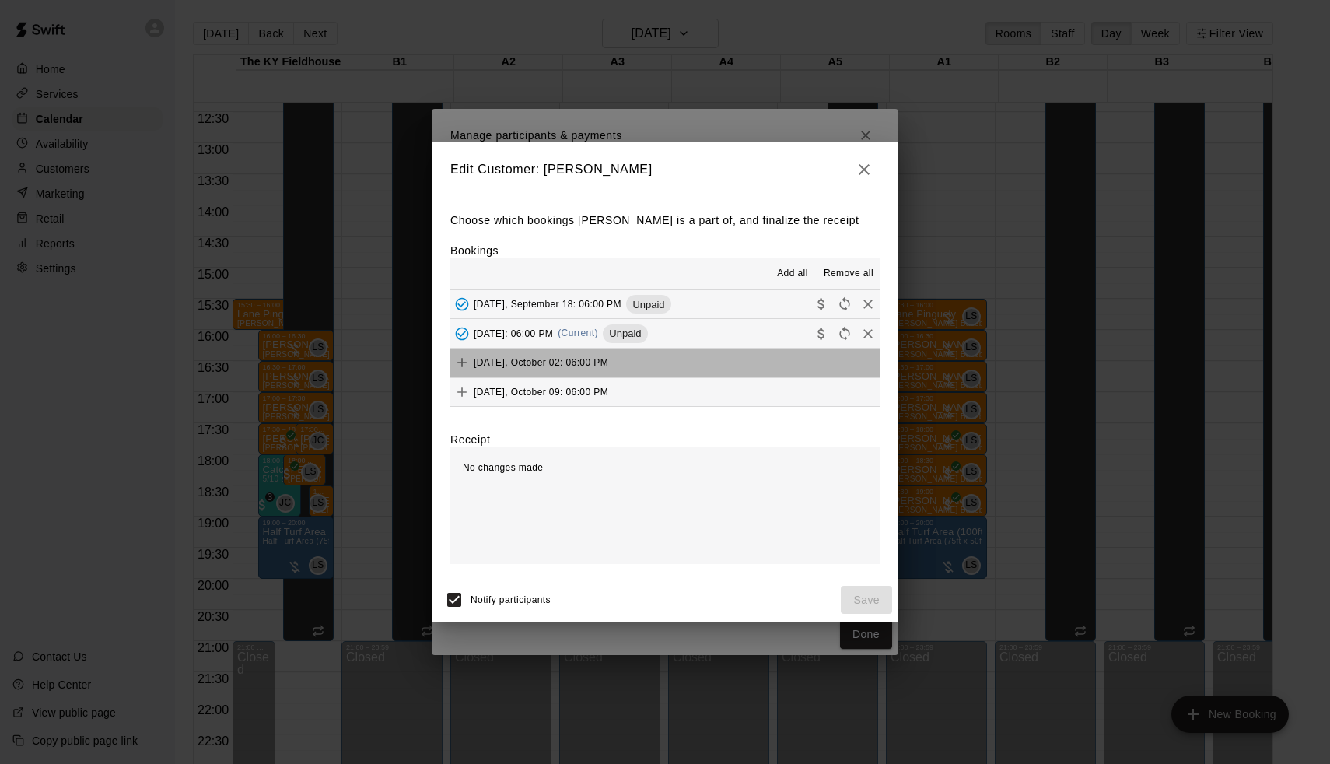
click at [752, 364] on button "Thursday, October 02: 06:00 PM" at bounding box center [664, 363] width 429 height 29
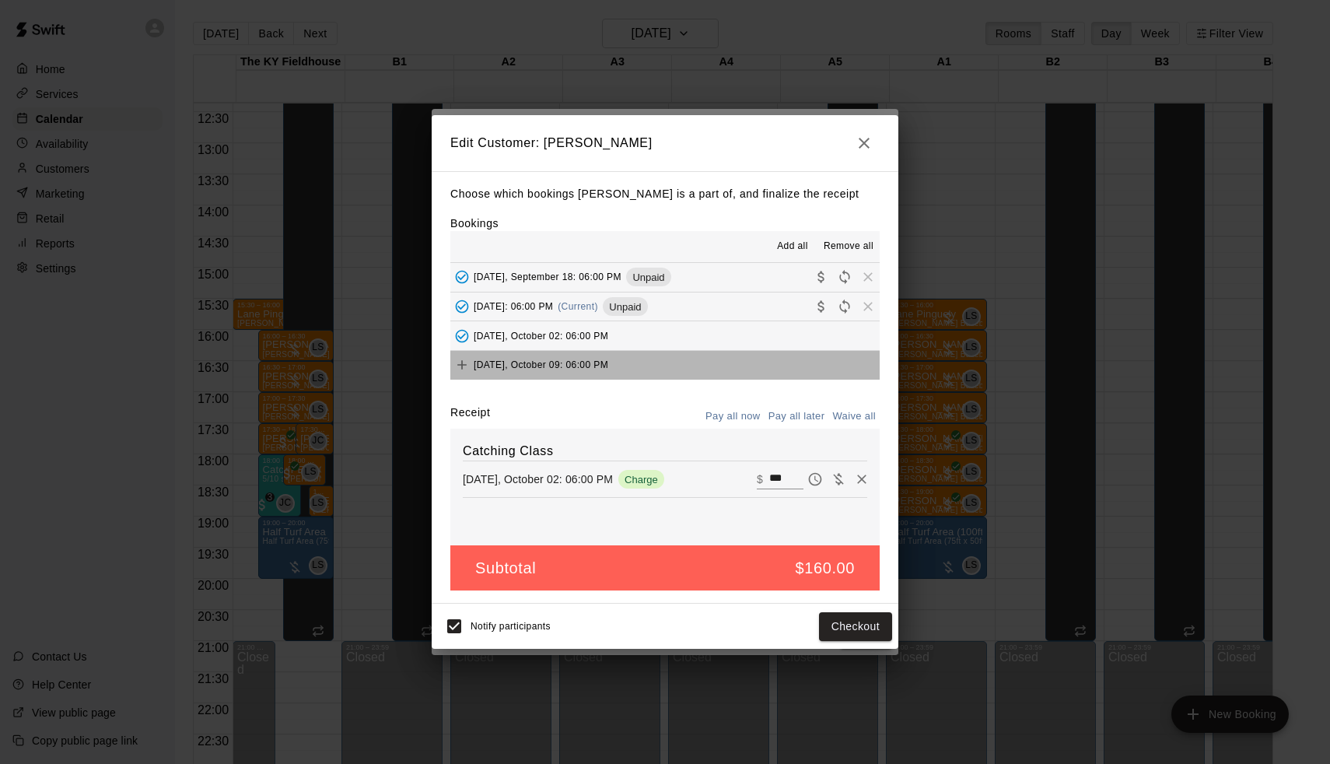
click at [751, 376] on button "Thursday, October 09: 06:00 PM" at bounding box center [664, 365] width 429 height 29
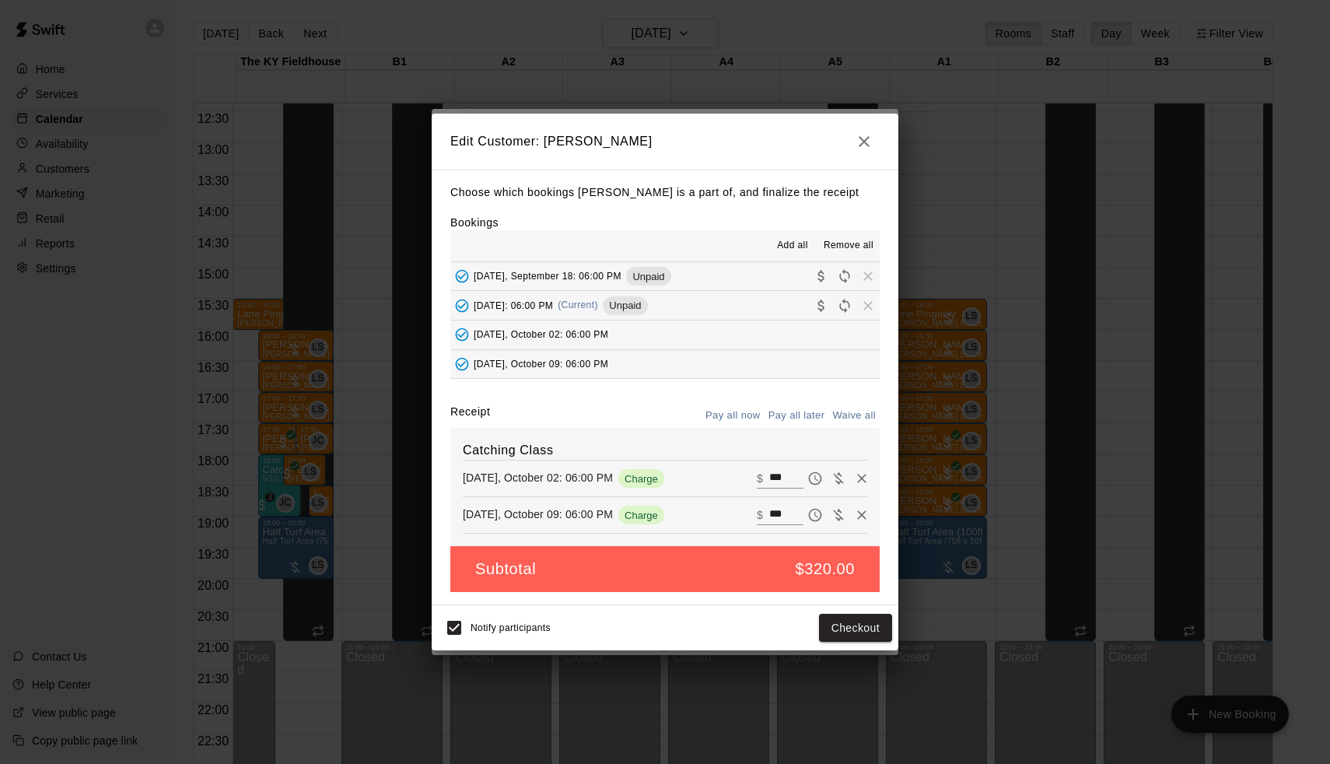
click at [794, 421] on button "Pay all later" at bounding box center [797, 416] width 65 height 24
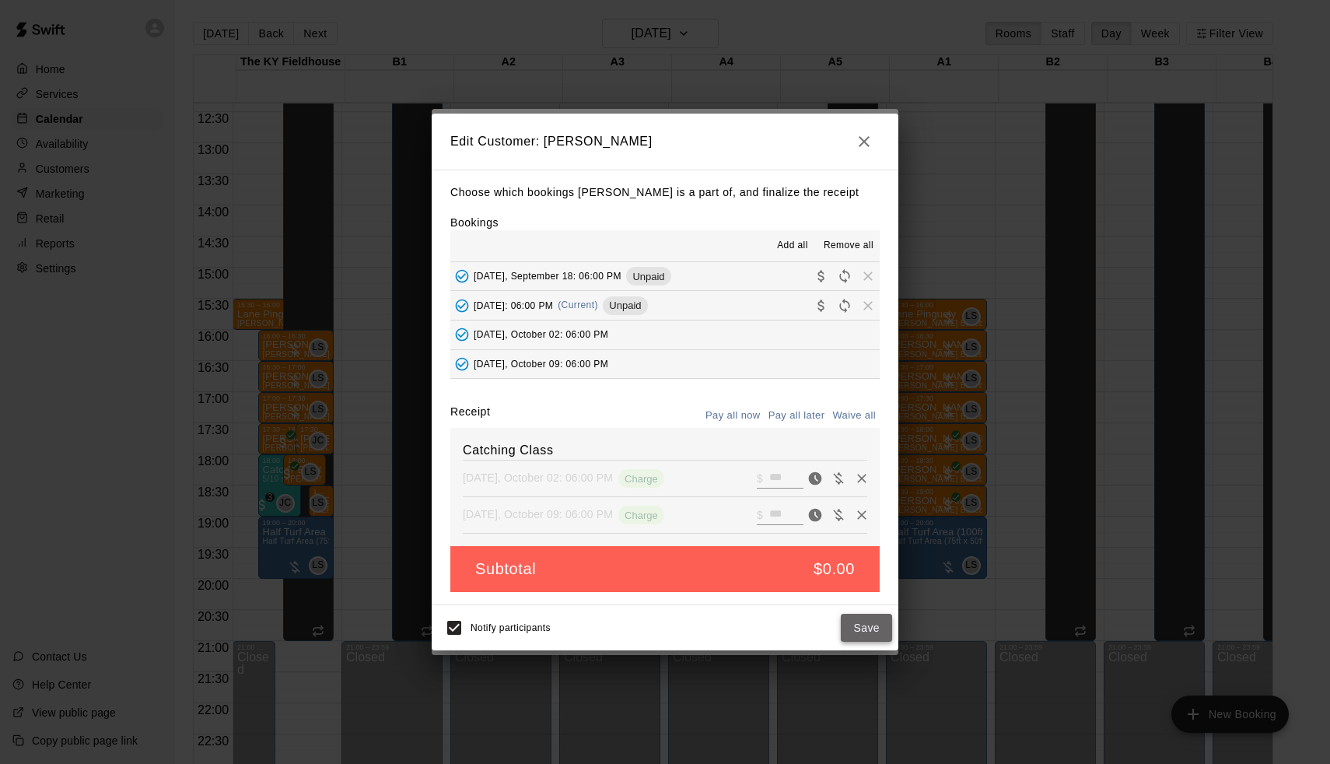
click at [860, 620] on button "Save" at bounding box center [866, 628] width 51 height 29
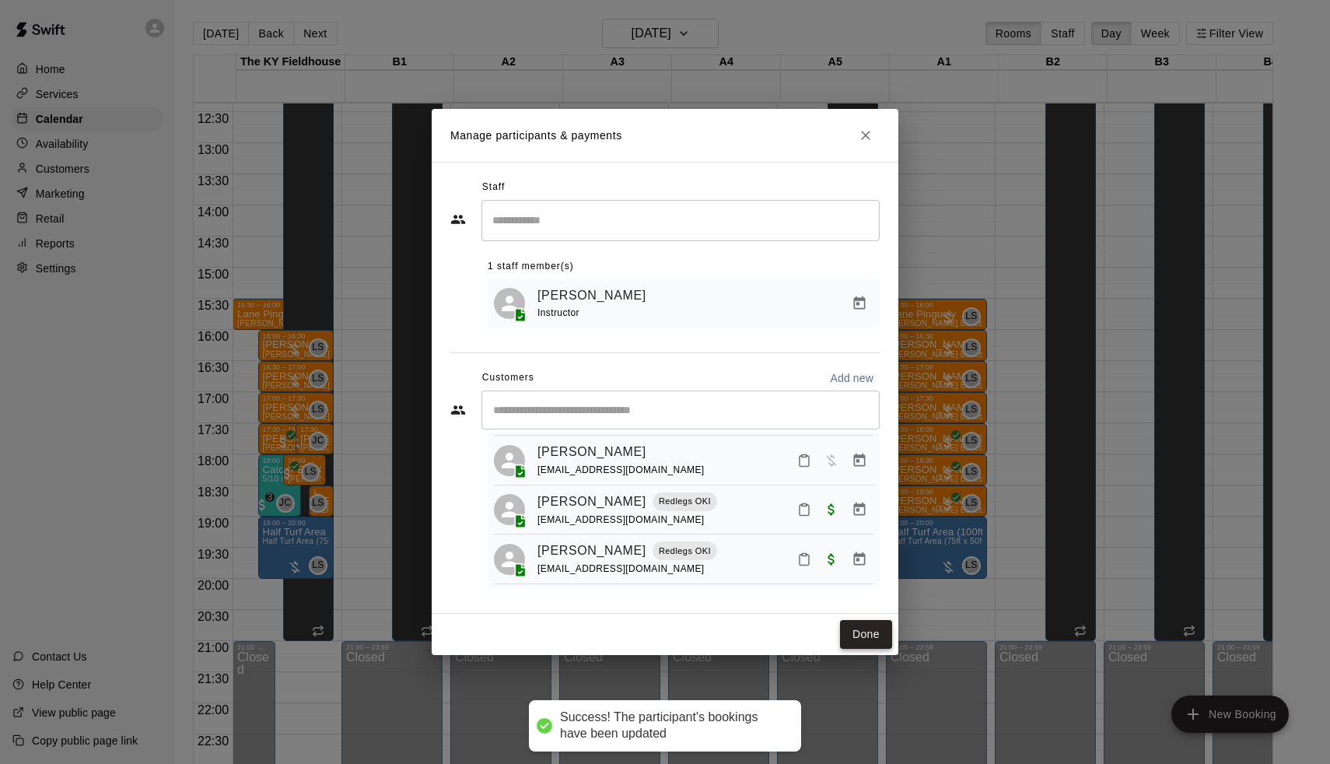
click at [861, 630] on button "Done" at bounding box center [866, 634] width 52 height 29
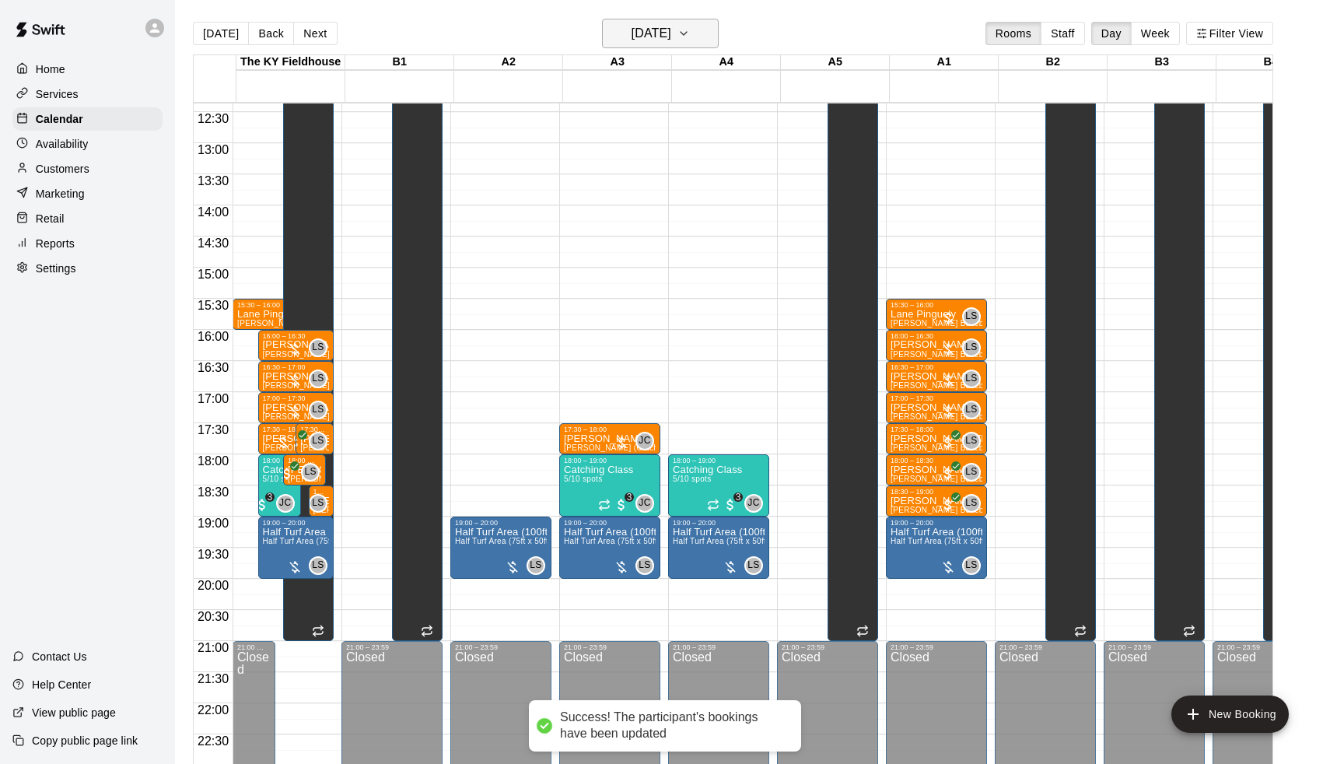
click at [652, 36] on h6 "Thursday Sep 25" at bounding box center [652, 34] width 40 height 22
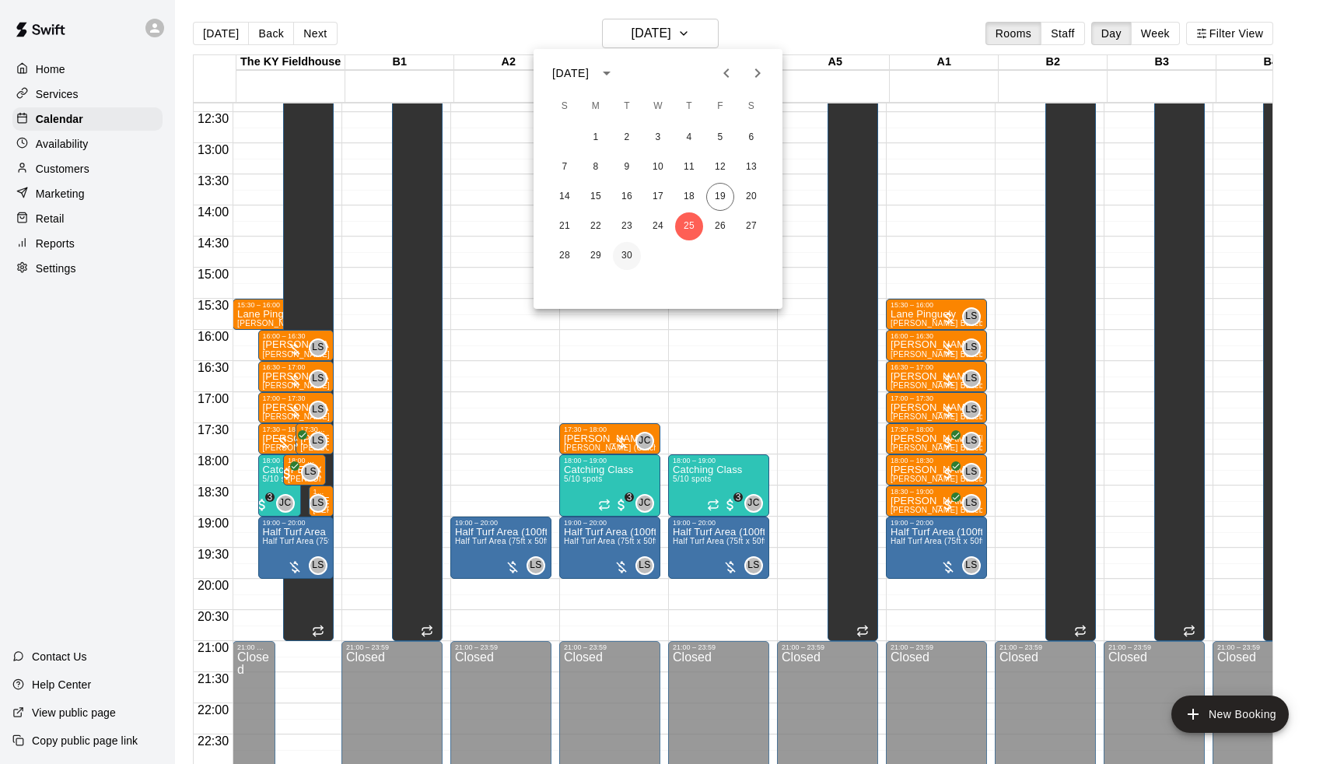
click at [622, 260] on button "30" at bounding box center [627, 256] width 28 height 28
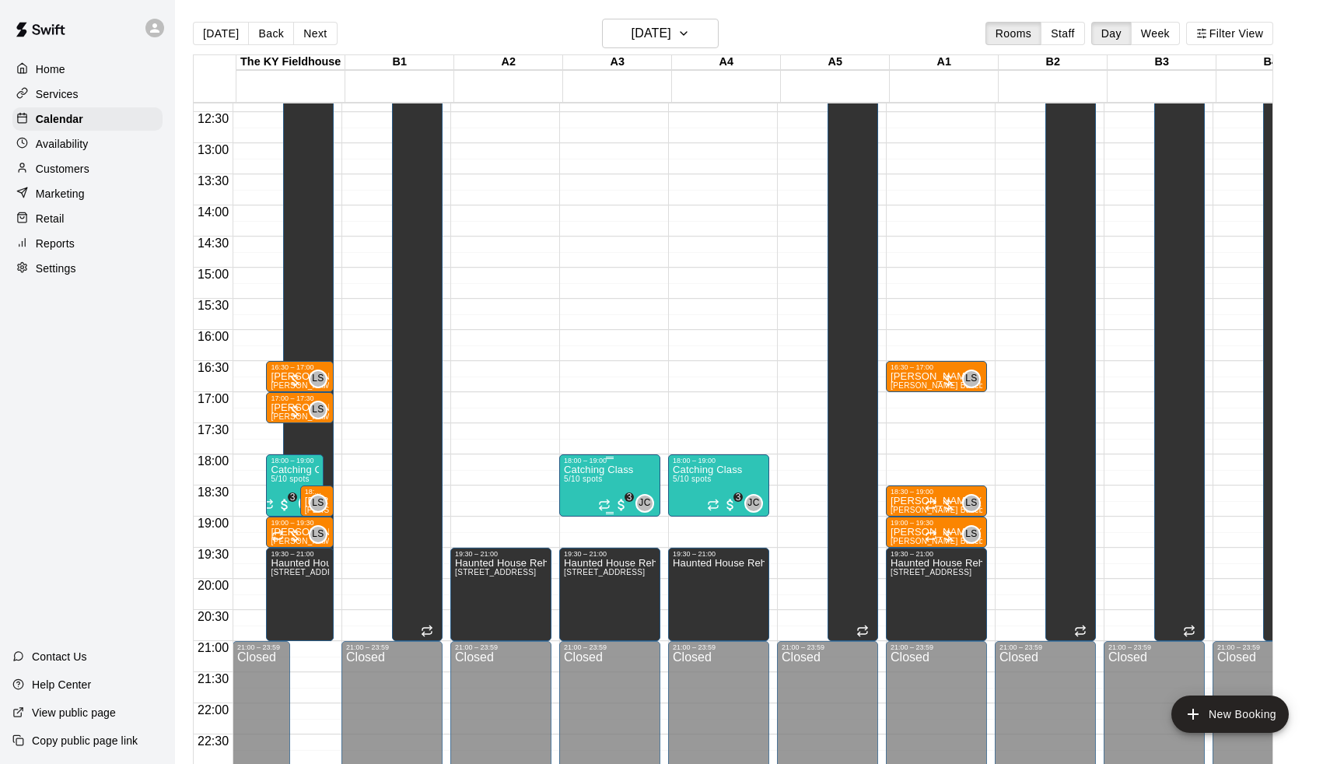
click at [582, 528] on button "edit" at bounding box center [582, 518] width 31 height 30
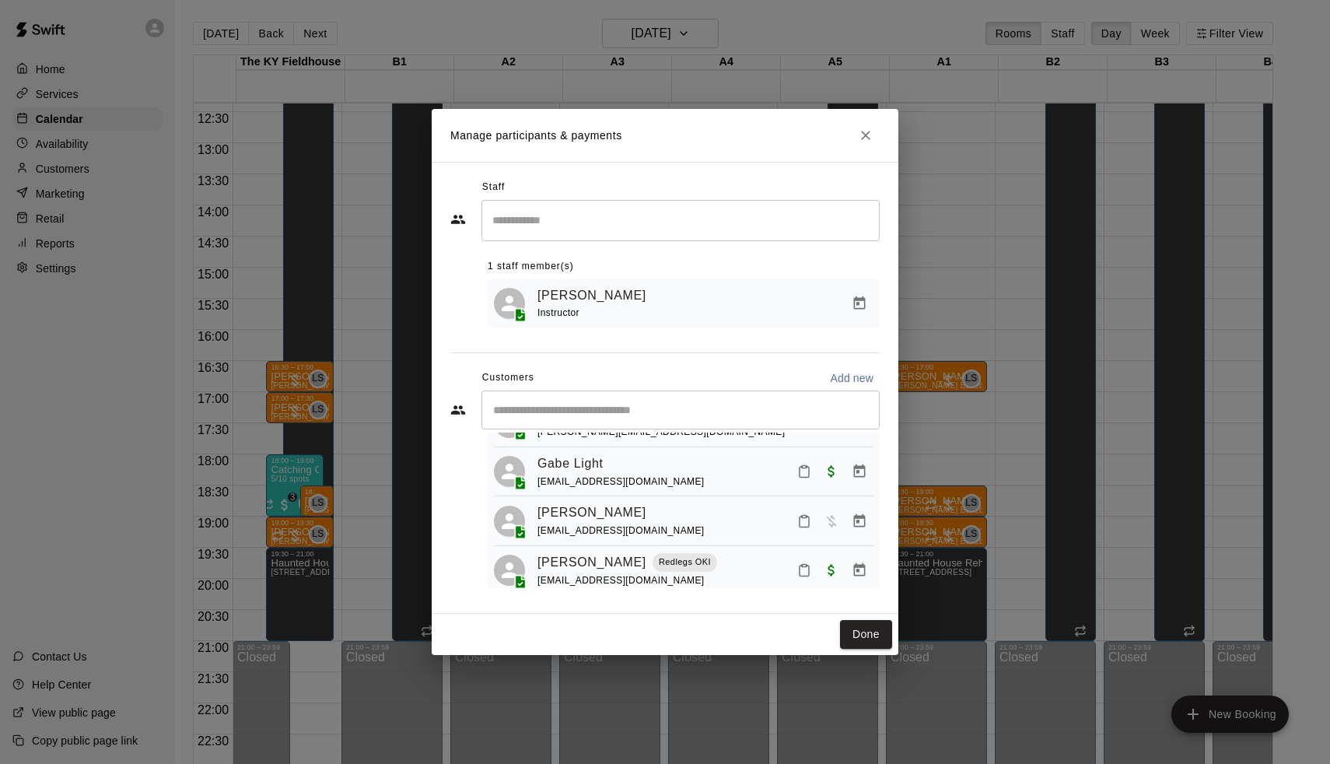
scroll to position [96, 0]
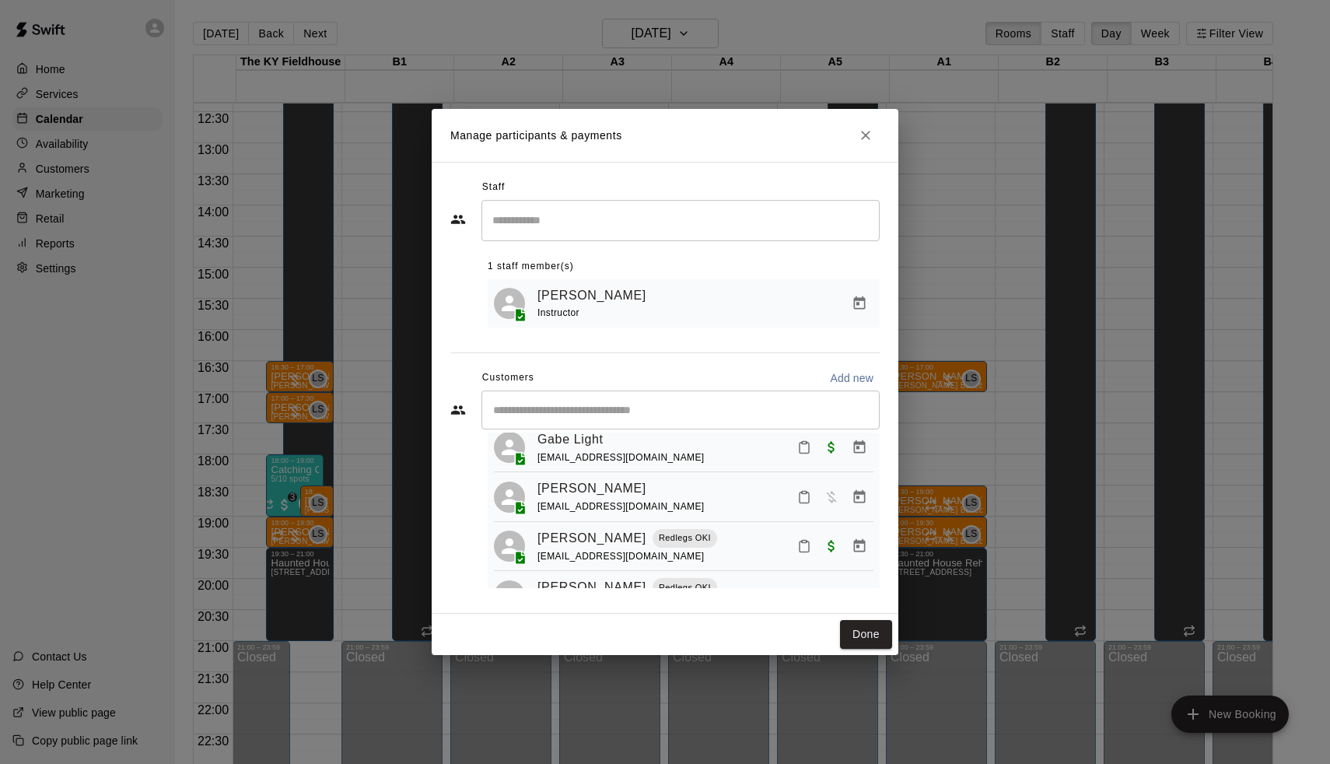
click at [850, 496] on button "Manage bookings & payment" at bounding box center [860, 497] width 28 height 28
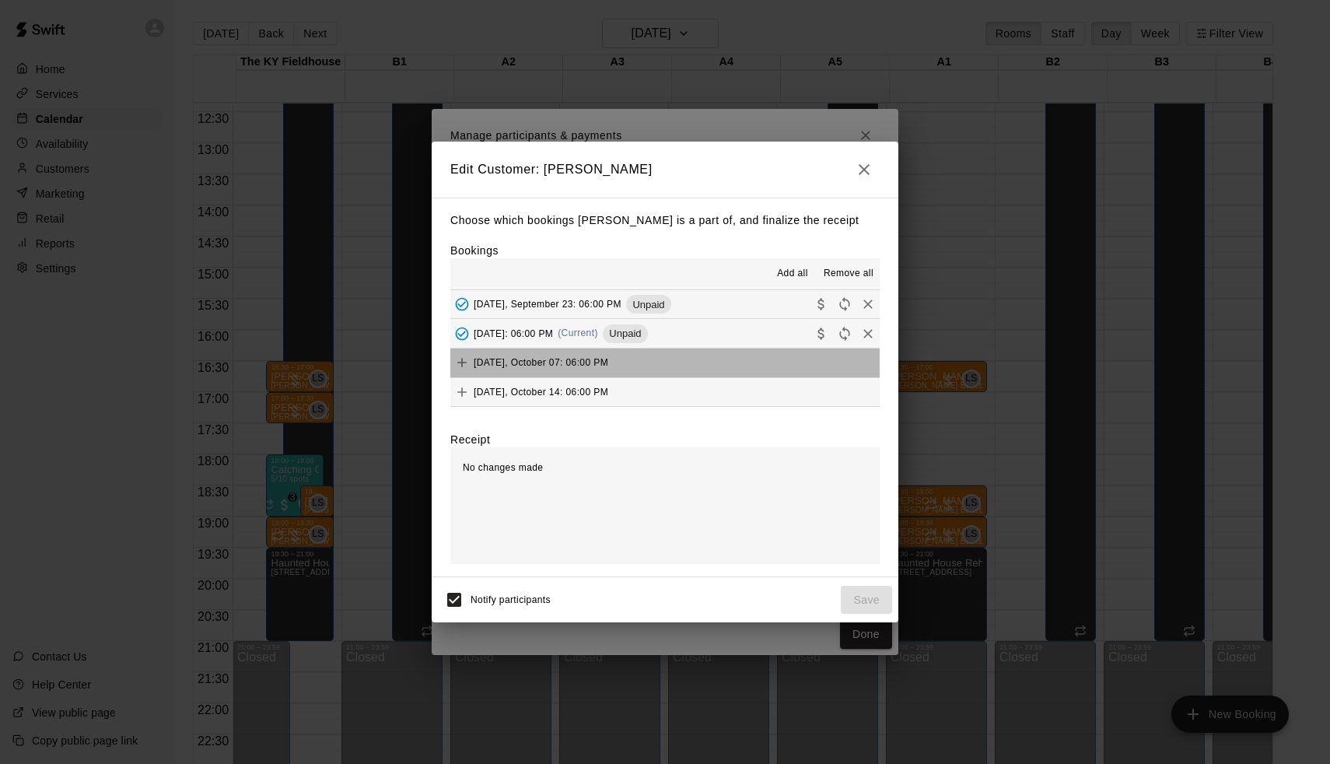
click at [656, 356] on button "Tuesday, October 07: 06:00 PM" at bounding box center [664, 363] width 429 height 29
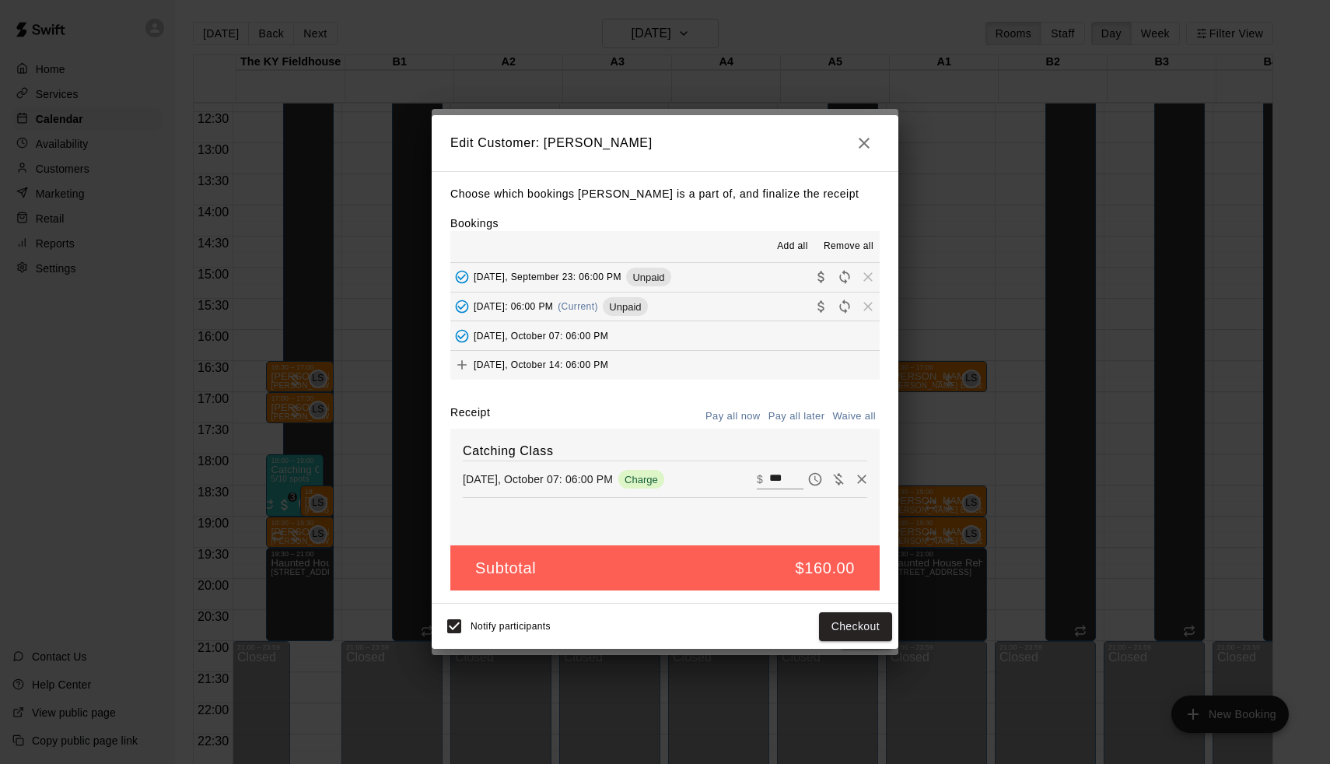
click at [654, 366] on button "Tuesday, October 14: 06:00 PM" at bounding box center [664, 365] width 429 height 29
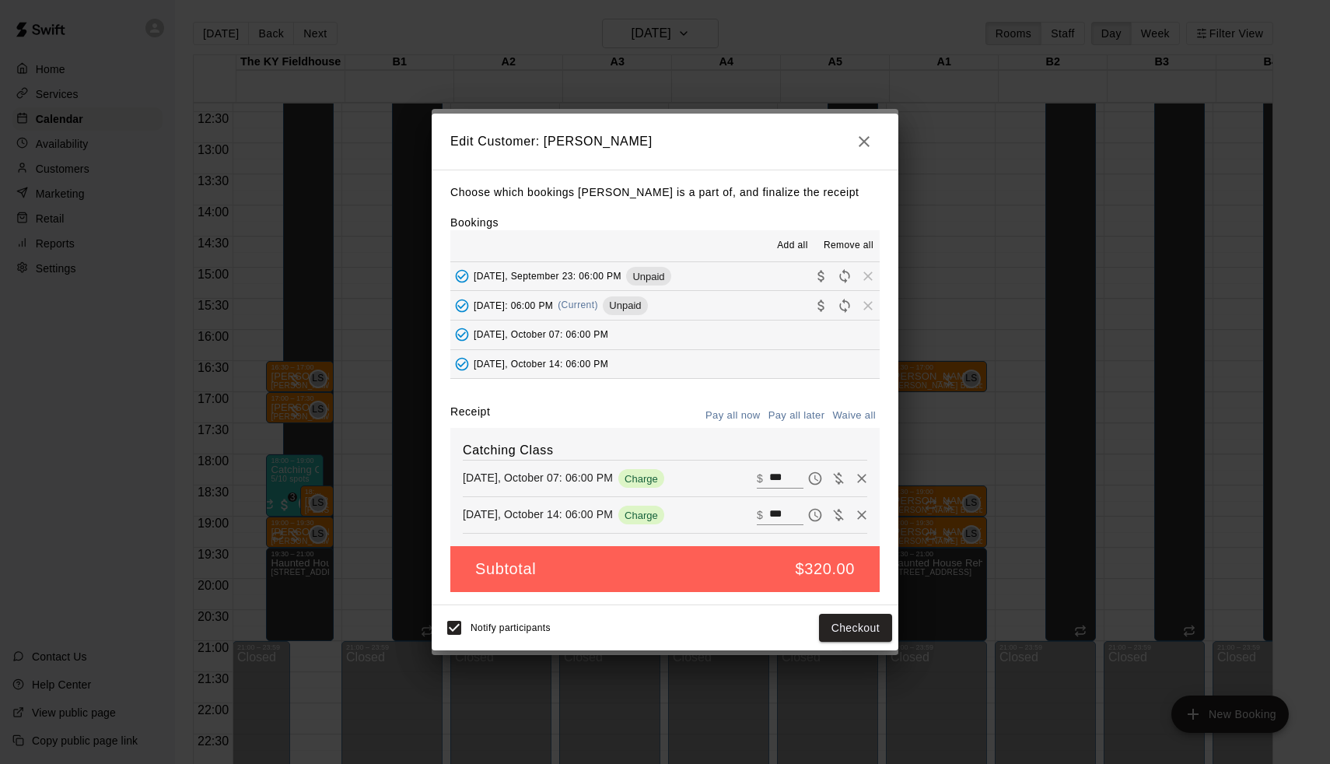
click at [794, 417] on button "Pay all later" at bounding box center [797, 416] width 65 height 24
click at [874, 628] on button "Save" at bounding box center [866, 628] width 51 height 29
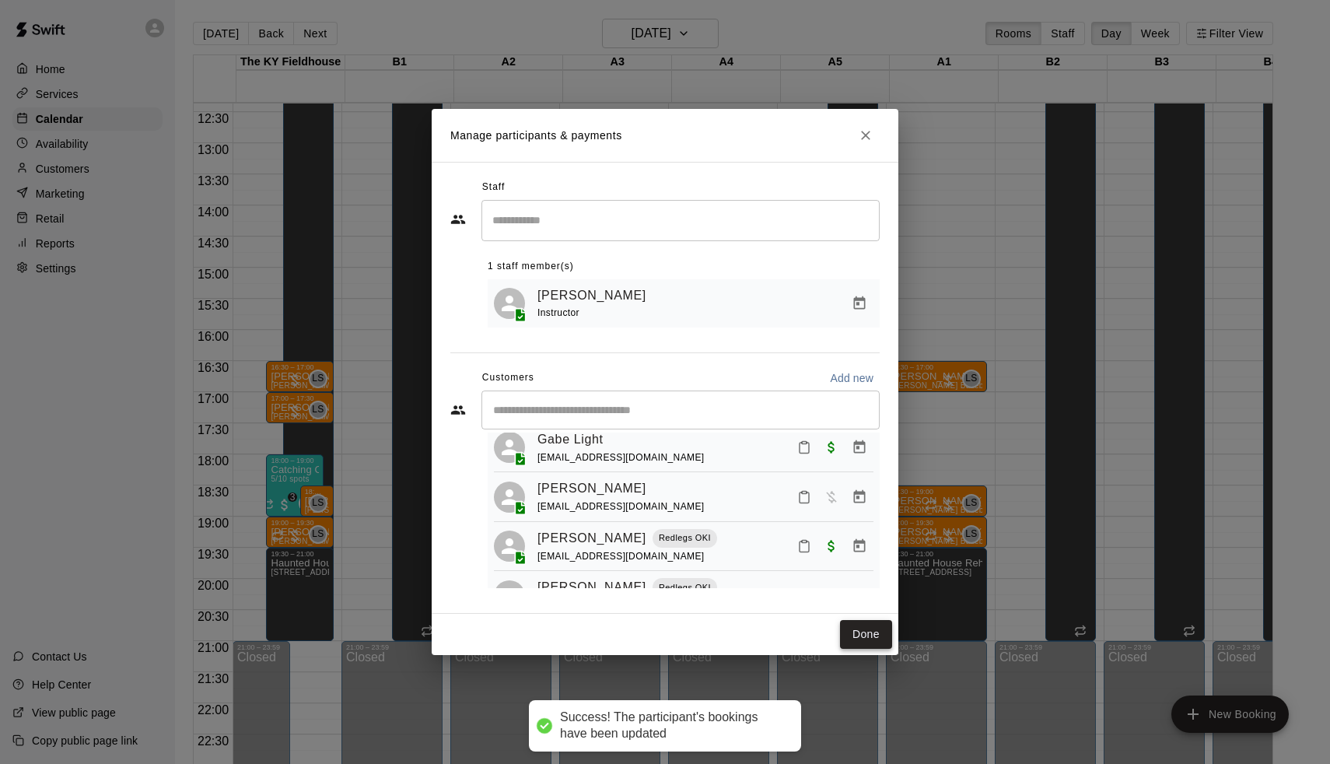
click at [871, 629] on button "Done" at bounding box center [866, 634] width 52 height 29
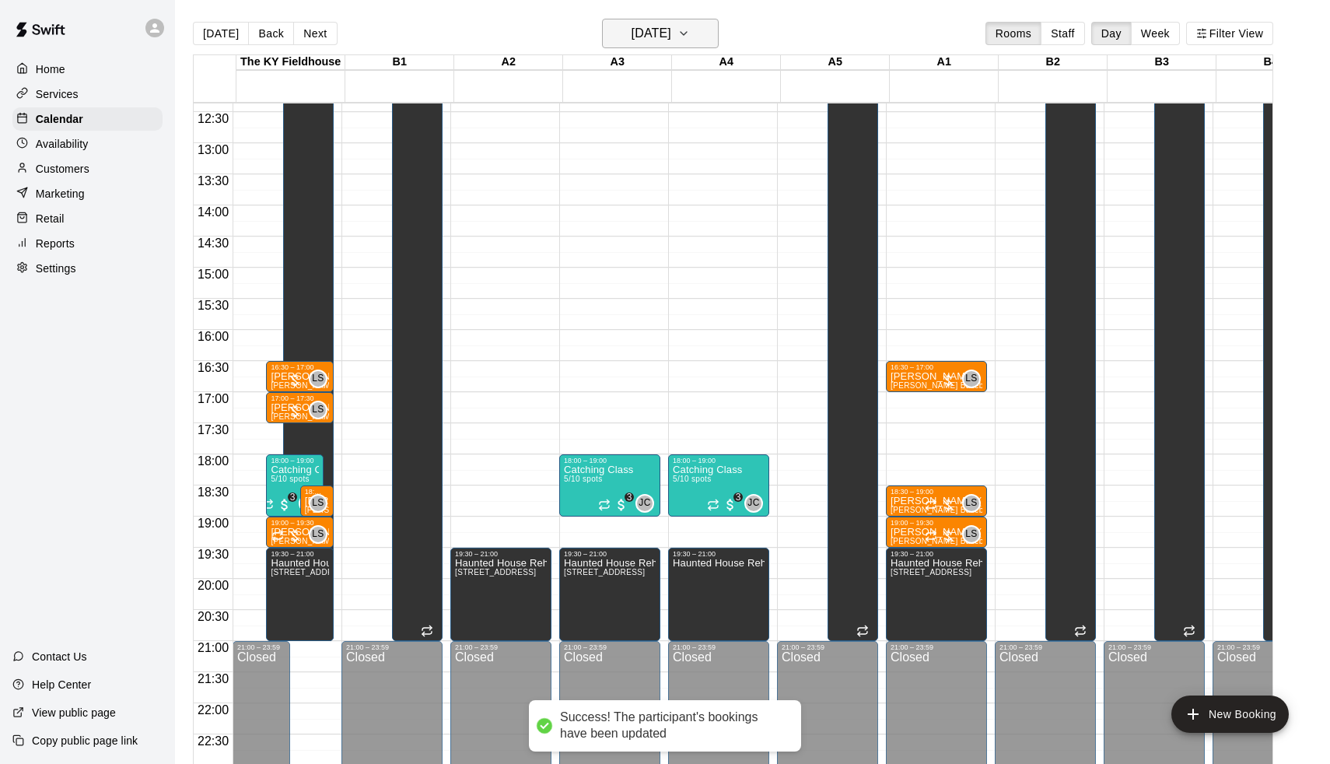
click at [623, 45] on button "Tuesday Sep 30" at bounding box center [660, 34] width 117 height 30
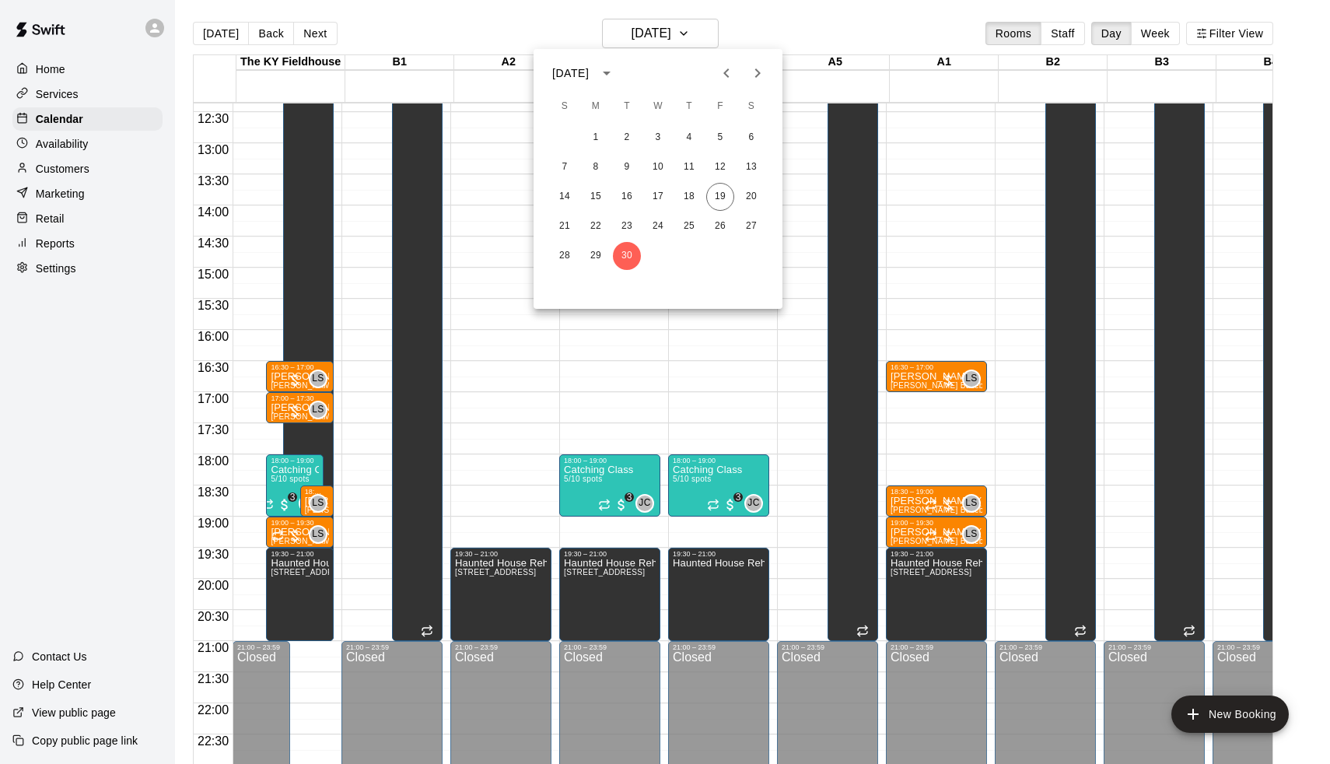
click at [753, 72] on icon "Next month" at bounding box center [757, 73] width 19 height 19
click at [697, 135] on button "2" at bounding box center [689, 138] width 28 height 28
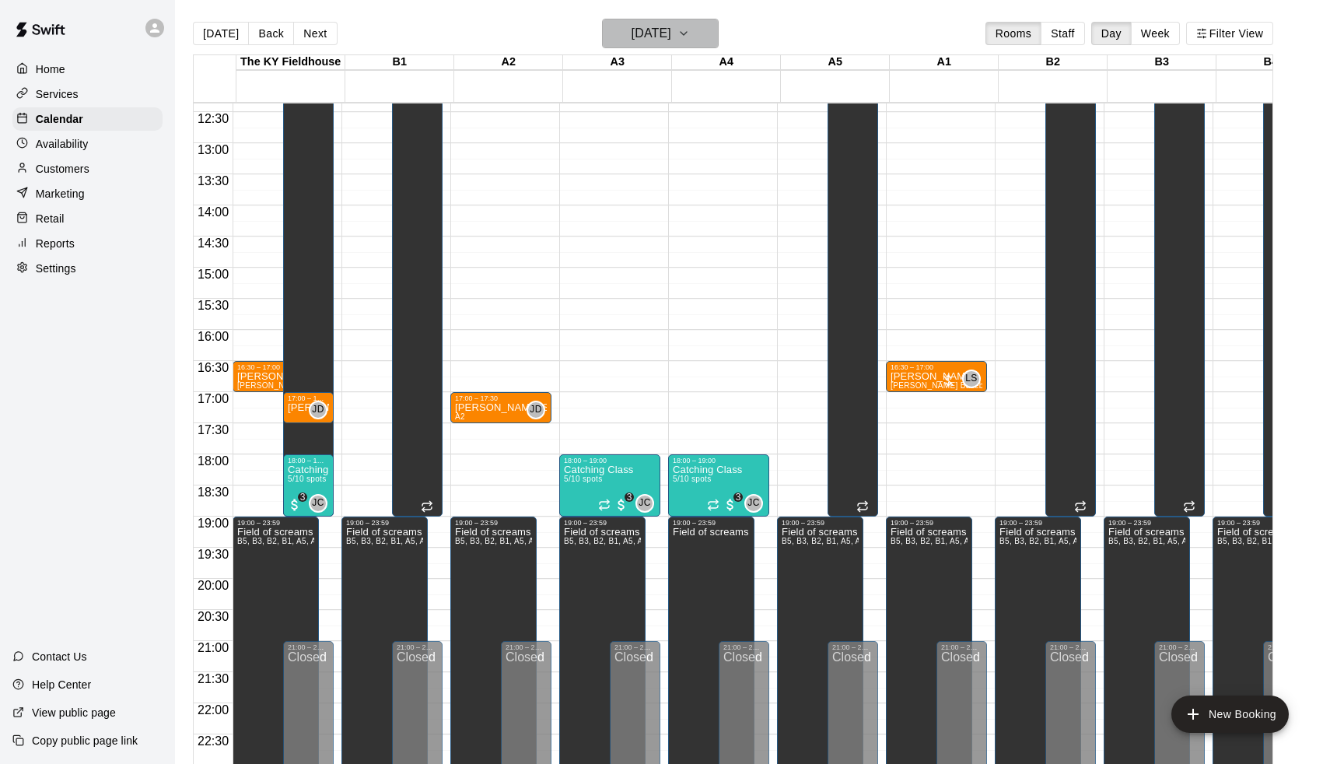
click at [671, 40] on h6 "Thursday Oct 02" at bounding box center [652, 34] width 40 height 22
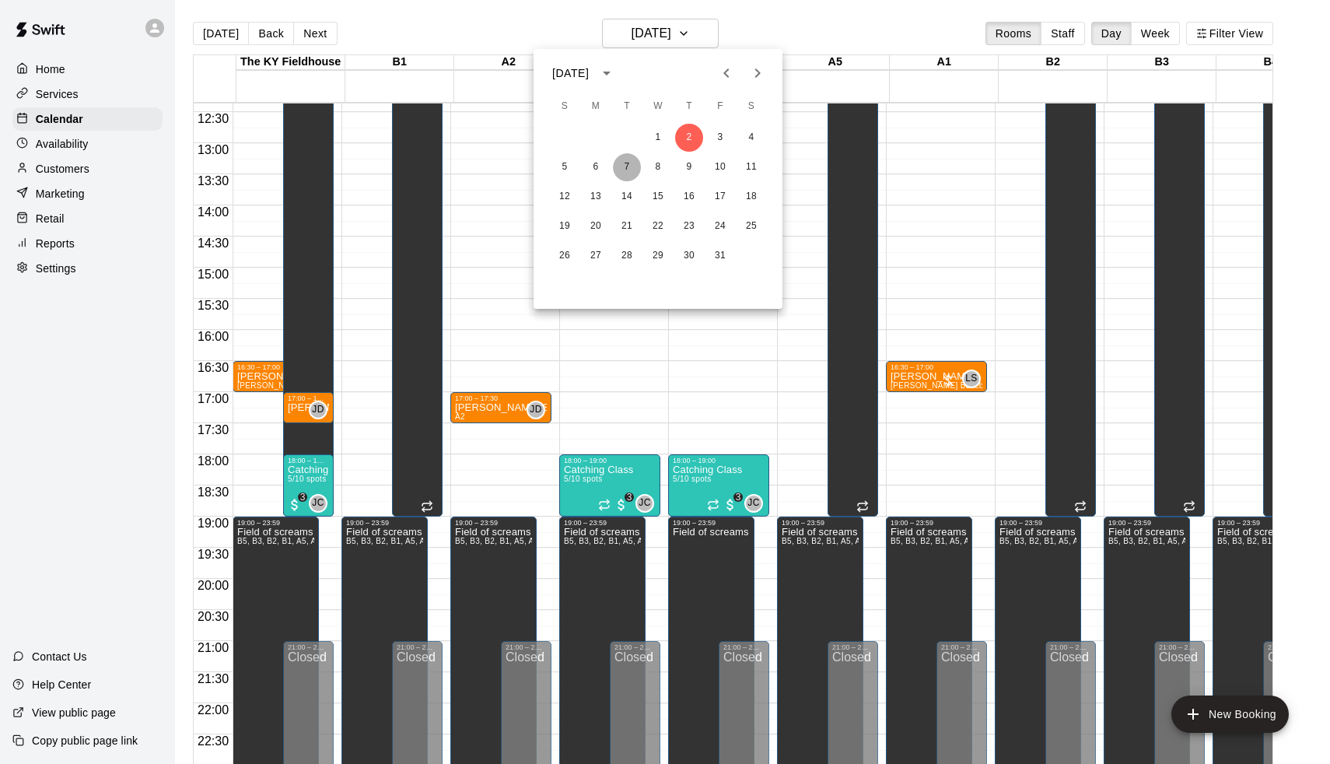
click at [626, 168] on button "7" at bounding box center [627, 167] width 28 height 28
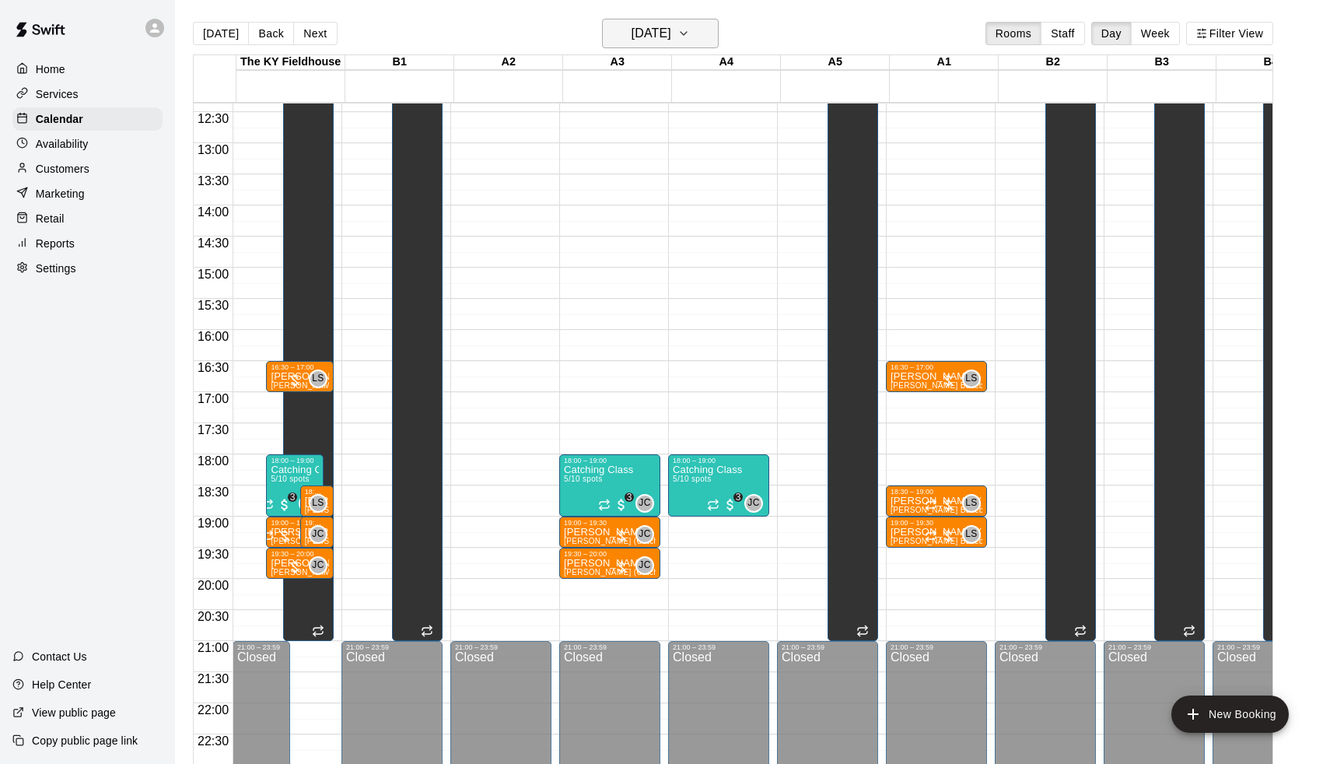
click at [649, 21] on button "Tuesday Oct 07" at bounding box center [660, 34] width 117 height 30
click at [685, 163] on button "9" at bounding box center [689, 167] width 28 height 28
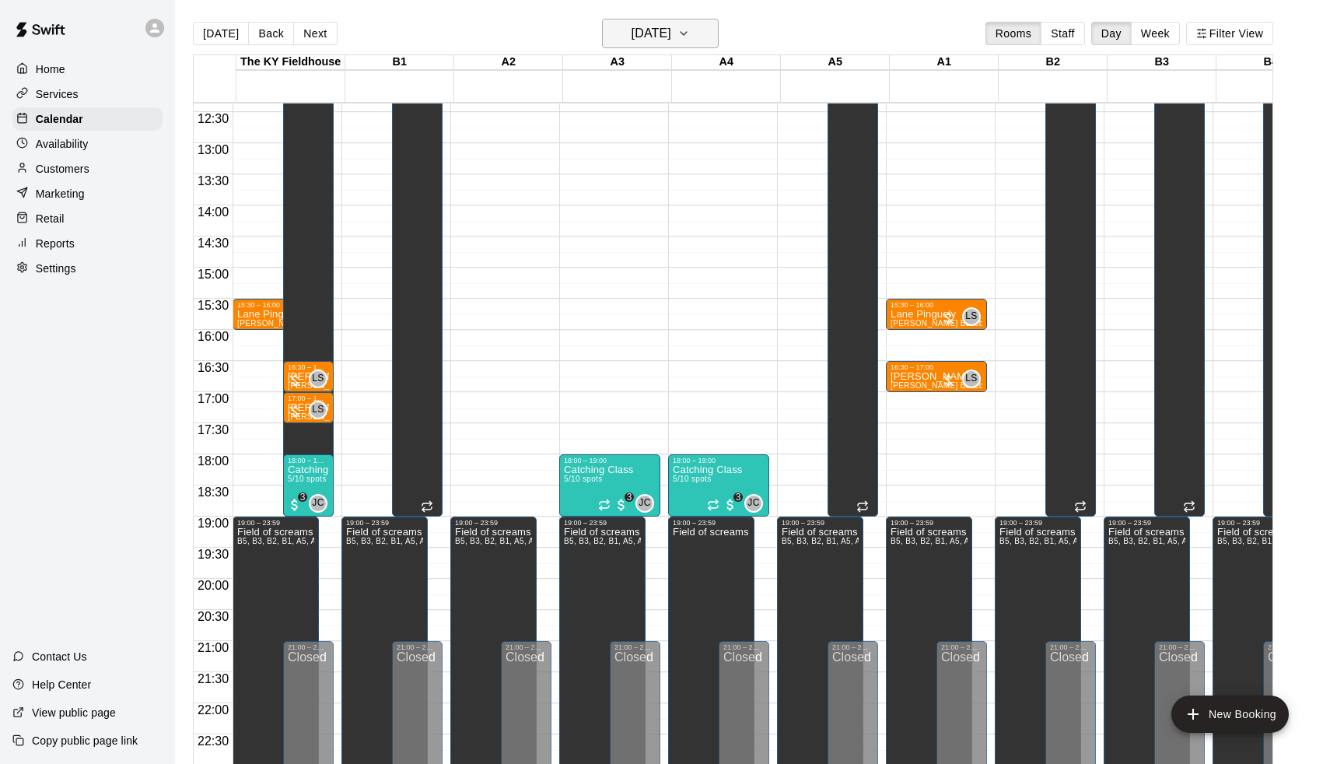
click at [652, 28] on h6 "Thursday Oct 09" at bounding box center [652, 34] width 40 height 22
click at [623, 198] on button "14" at bounding box center [627, 197] width 28 height 28
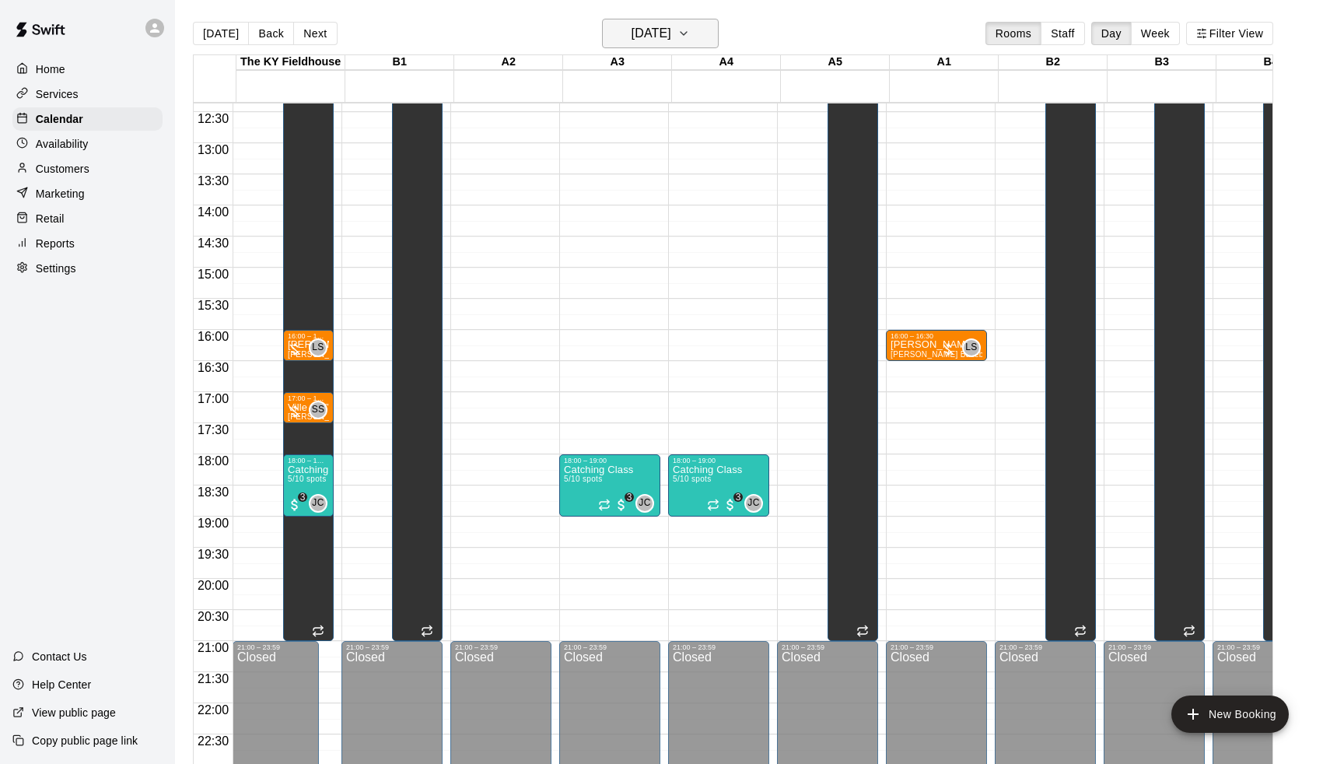
click at [643, 36] on h6 "Tuesday Oct 14" at bounding box center [652, 34] width 40 height 22
click at [692, 203] on button "16" at bounding box center [689, 197] width 28 height 28
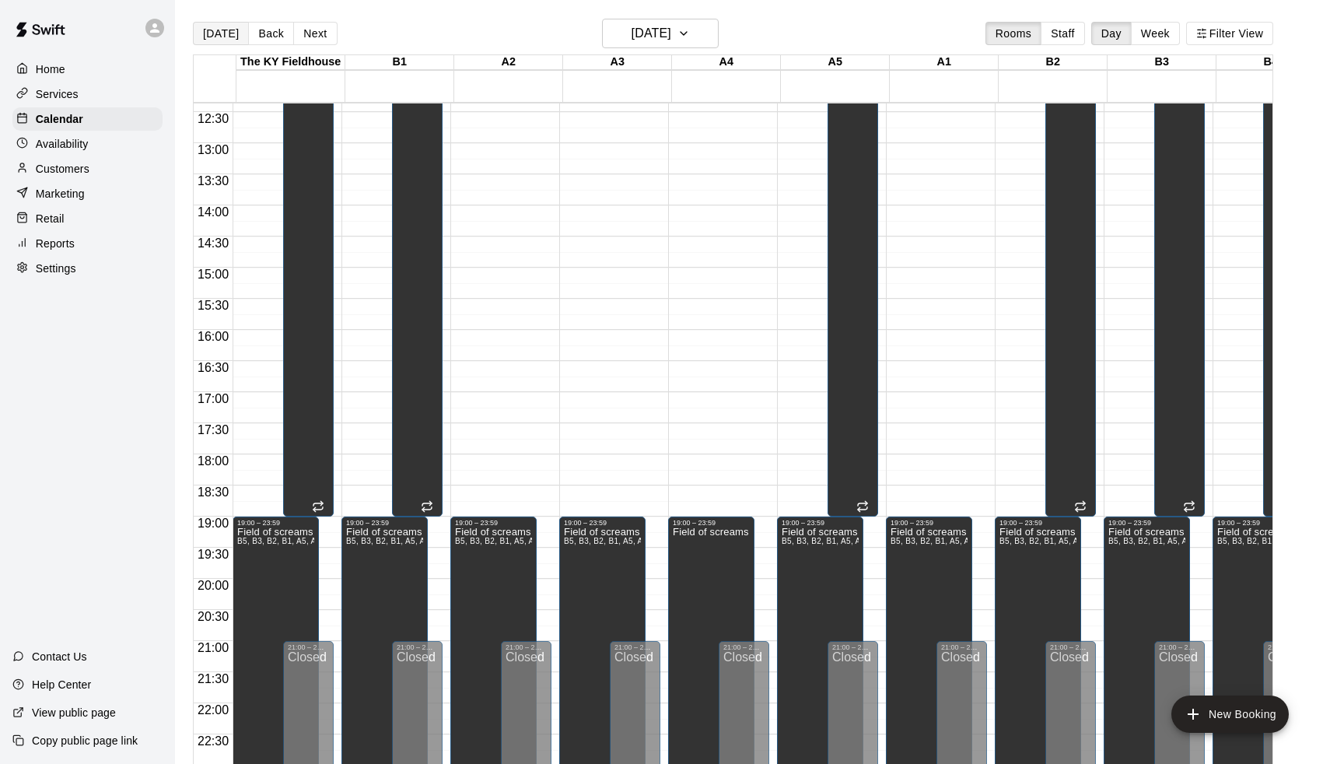
click at [235, 35] on button "[DATE]" at bounding box center [221, 33] width 56 height 23
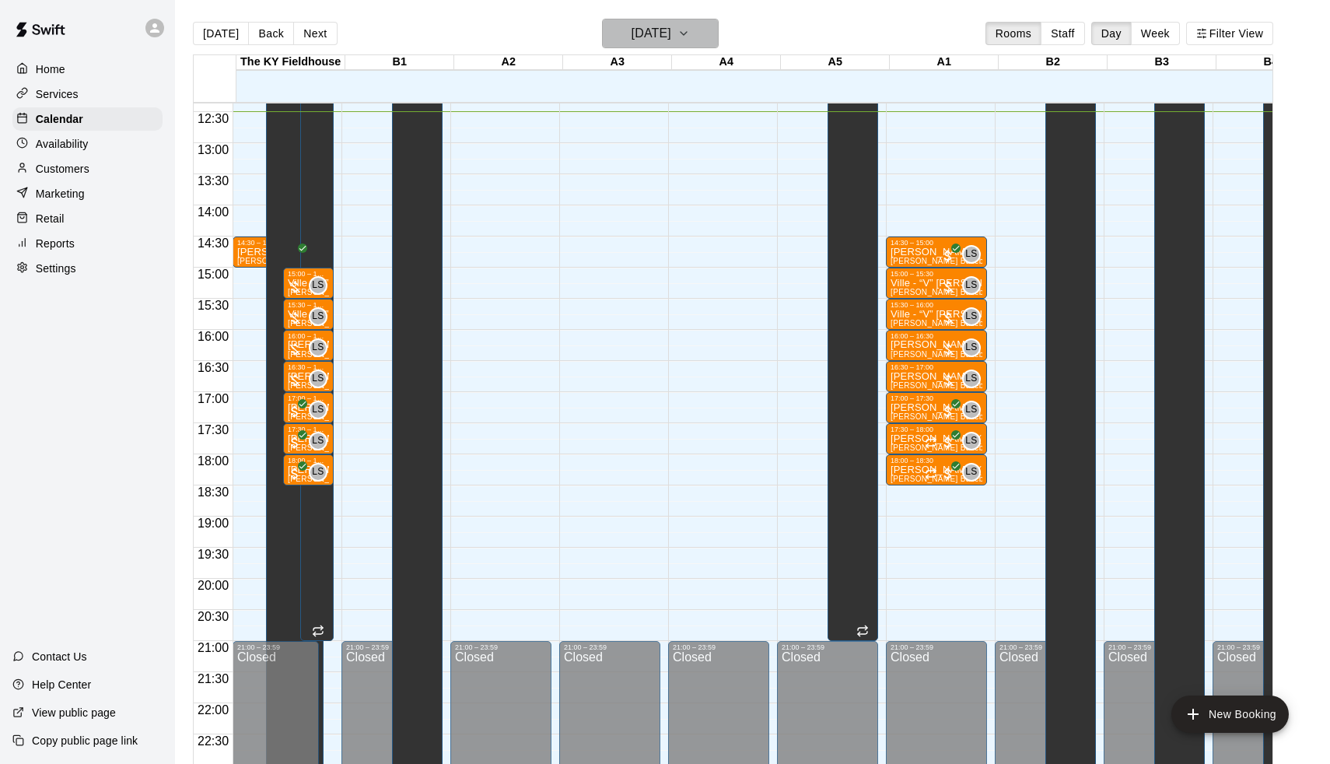
click at [632, 31] on h6 "[DATE]" at bounding box center [652, 34] width 40 height 22
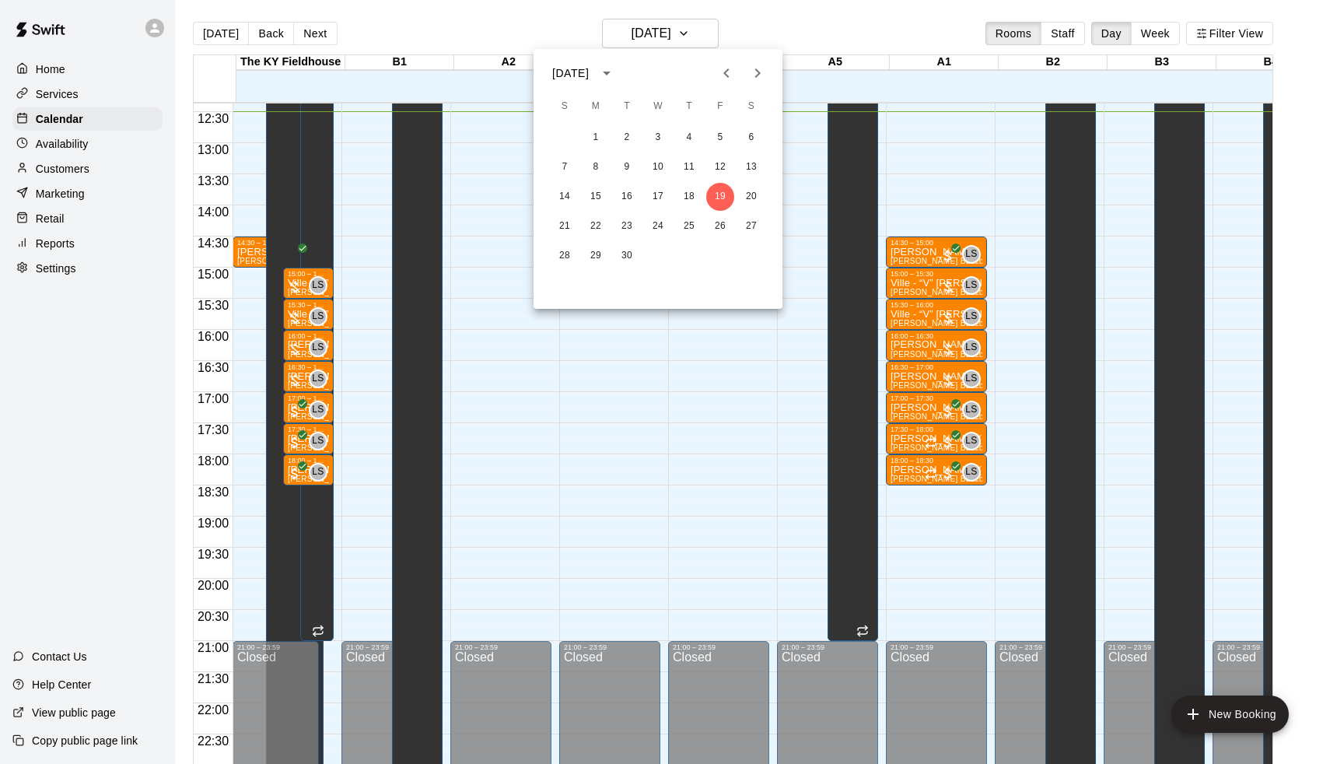
click at [720, 74] on icon "Previous month" at bounding box center [726, 73] width 19 height 19
click at [753, 72] on icon "Next month" at bounding box center [757, 73] width 19 height 19
click at [689, 194] on button "18" at bounding box center [689, 197] width 28 height 28
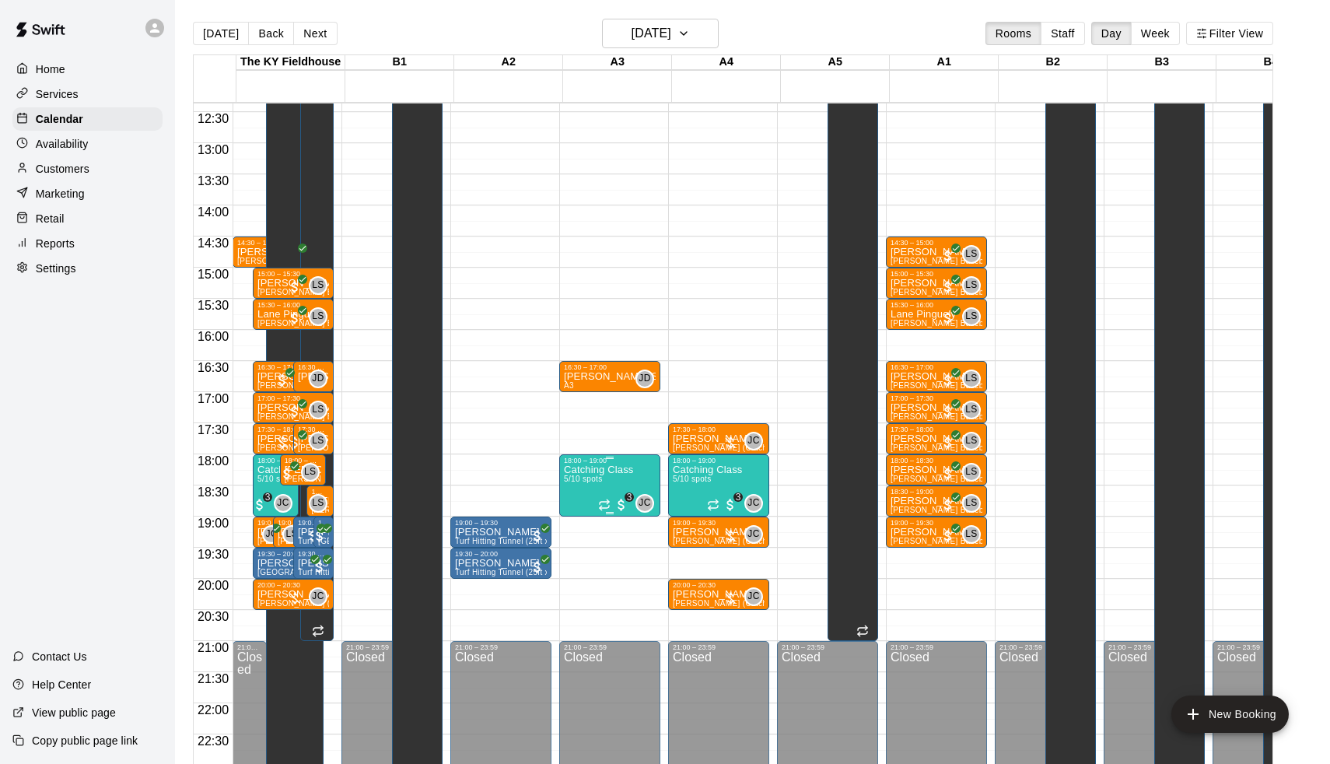
click at [616, 462] on div "18:00 – 19:00" at bounding box center [610, 461] width 92 height 8
click at [585, 515] on img "edit" at bounding box center [583, 510] width 18 height 18
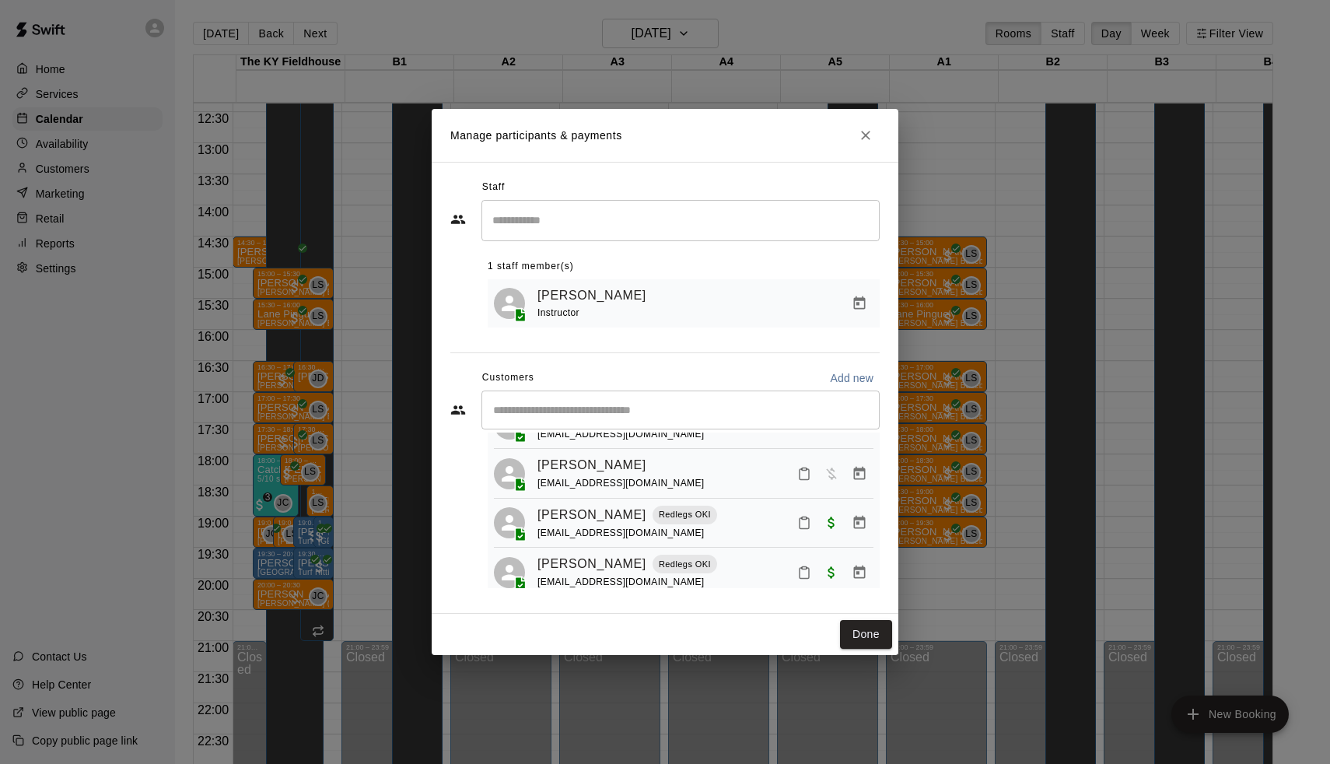
scroll to position [122, 0]
click at [859, 466] on icon "Manage bookings & payment" at bounding box center [860, 470] width 12 height 13
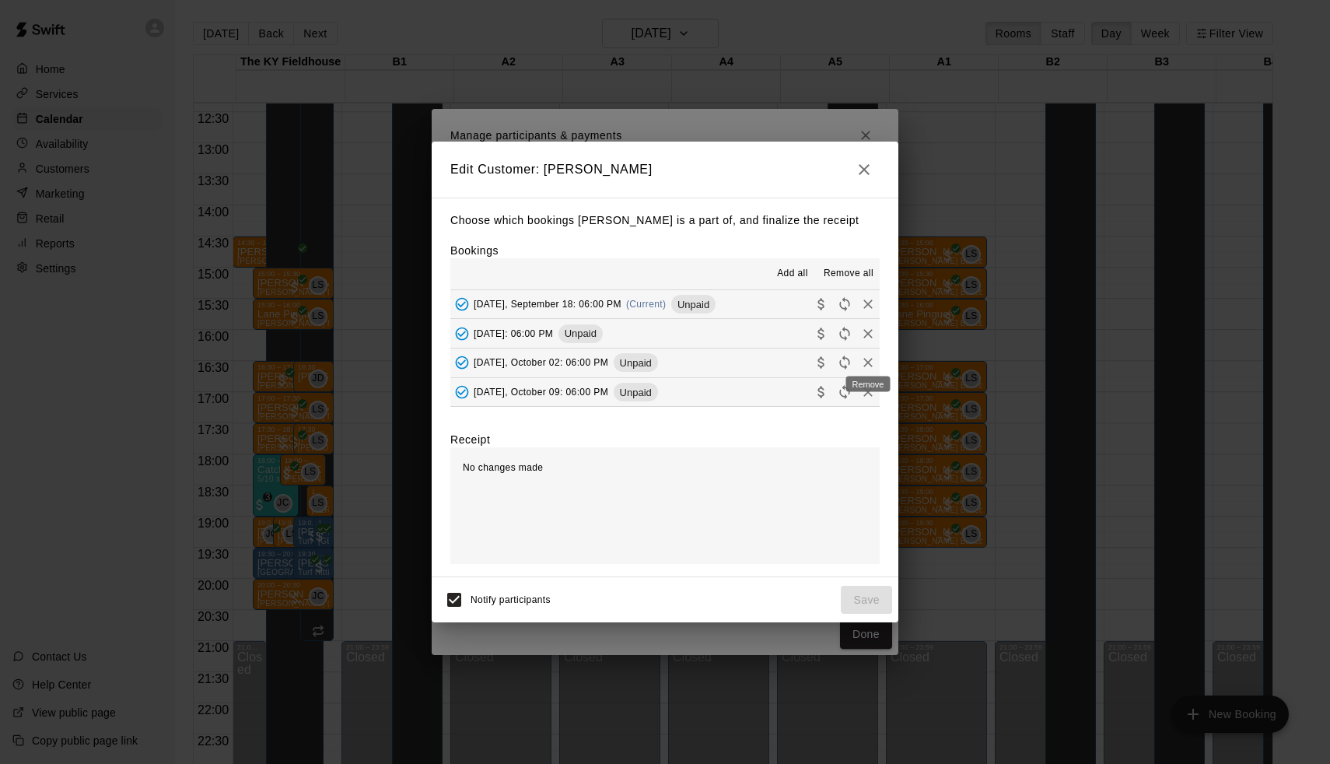
click at [869, 355] on icon "Remove" at bounding box center [868, 363] width 16 height 16
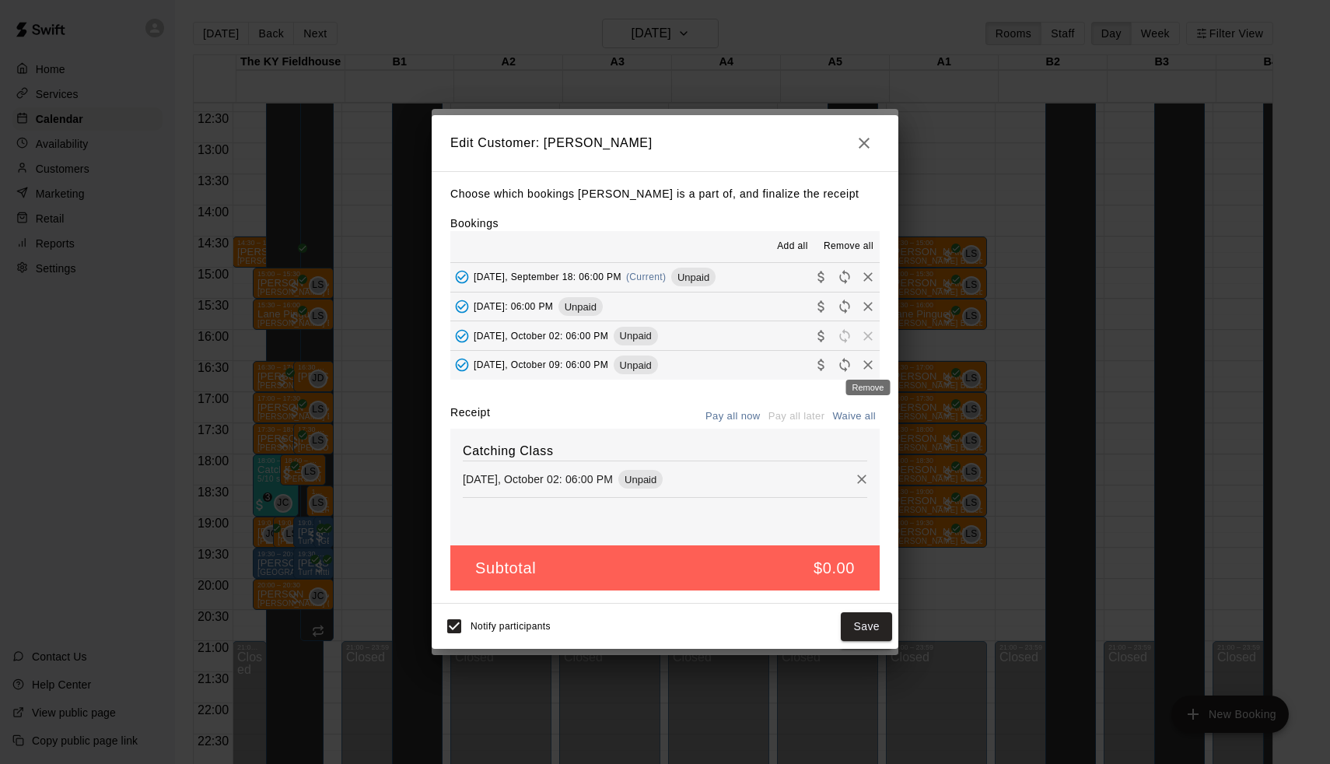
click at [867, 361] on icon "Remove" at bounding box center [868, 365] width 16 height 16
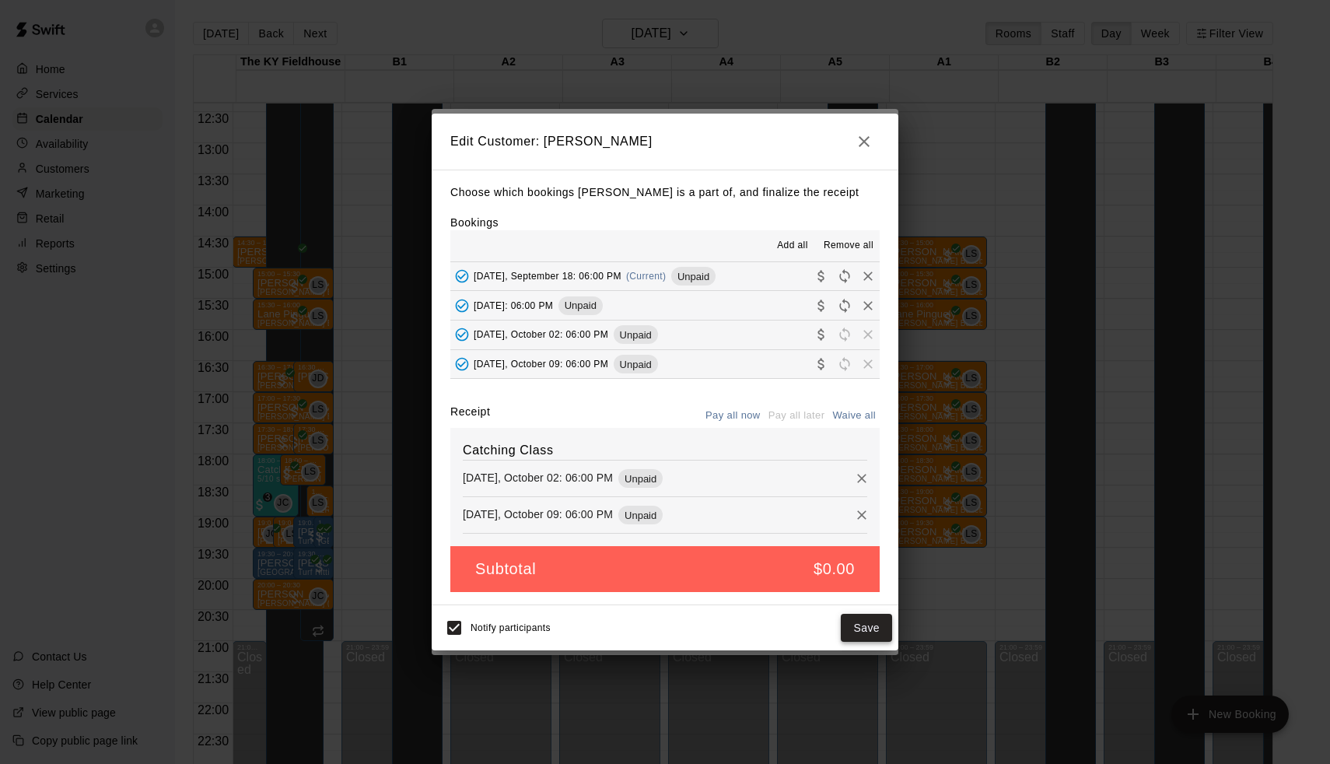
click at [868, 623] on button "Save" at bounding box center [866, 628] width 51 height 29
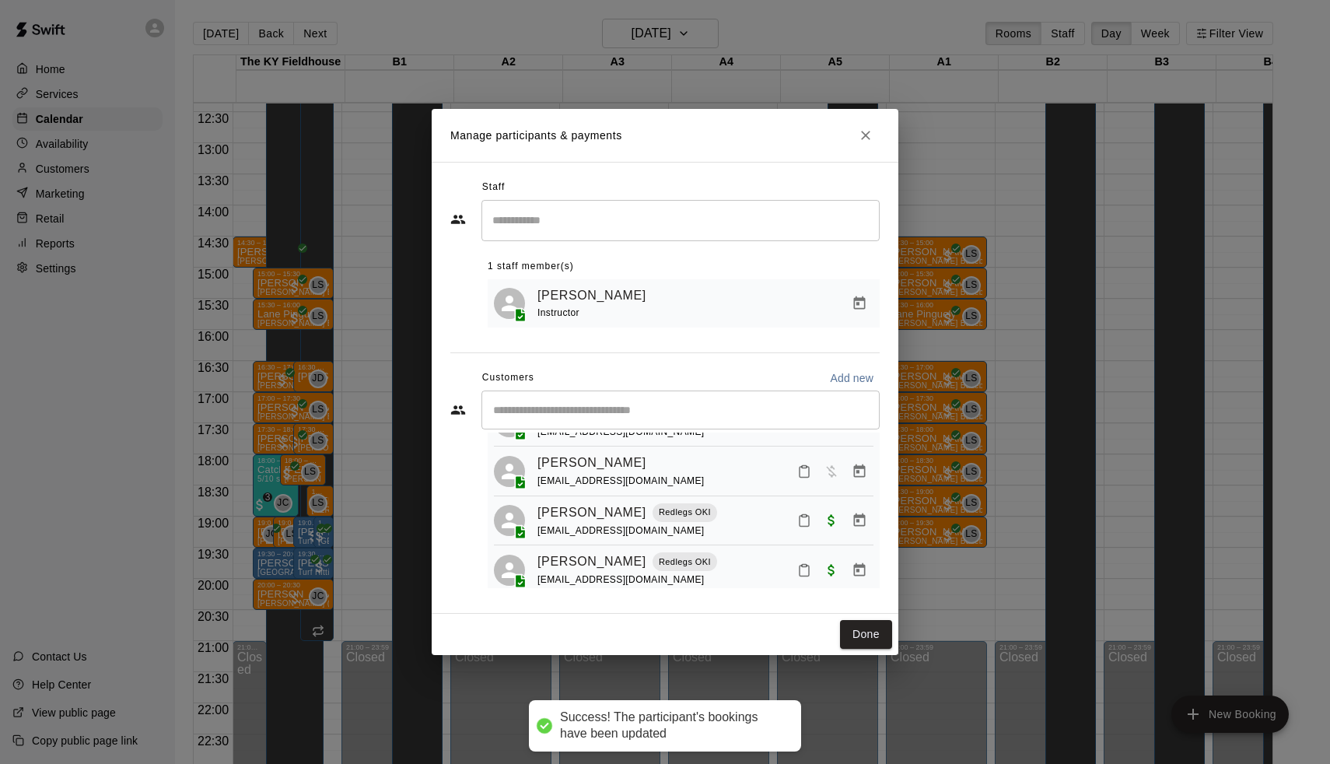
click at [860, 145] on button "Close" at bounding box center [866, 135] width 28 height 28
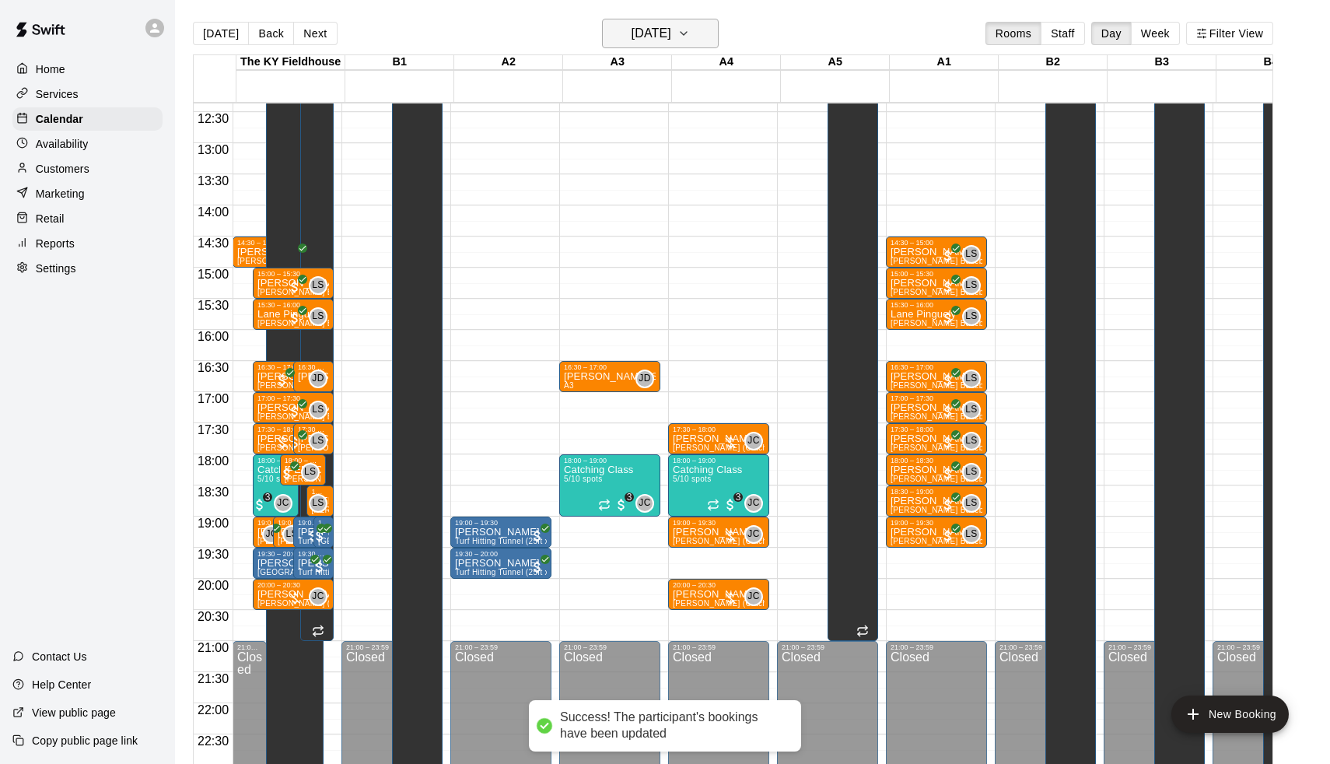
click at [664, 41] on h6 "Thursday Sep 18" at bounding box center [652, 34] width 40 height 22
click at [627, 226] on button "23" at bounding box center [627, 226] width 28 height 28
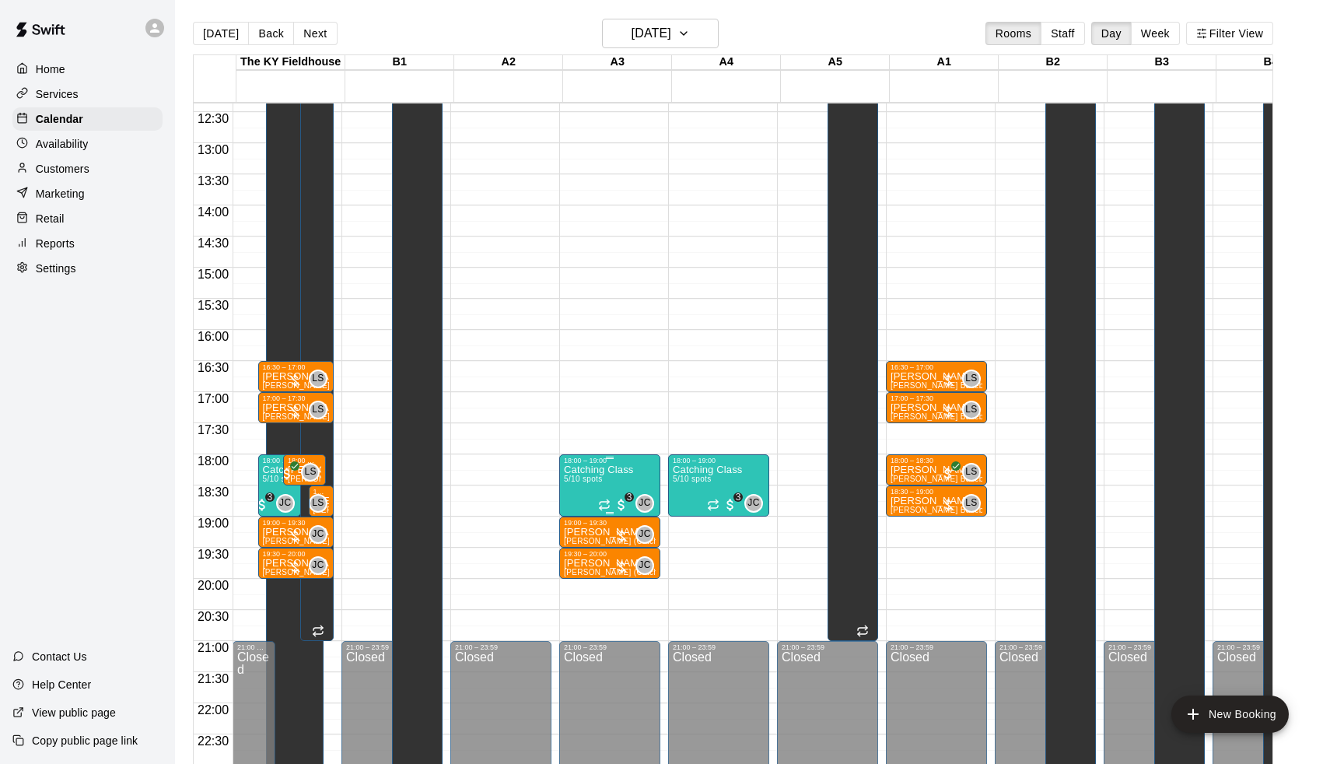
click at [633, 470] on p "Catching Class" at bounding box center [598, 470] width 69 height 0
click at [581, 520] on img "edit" at bounding box center [583, 524] width 18 height 18
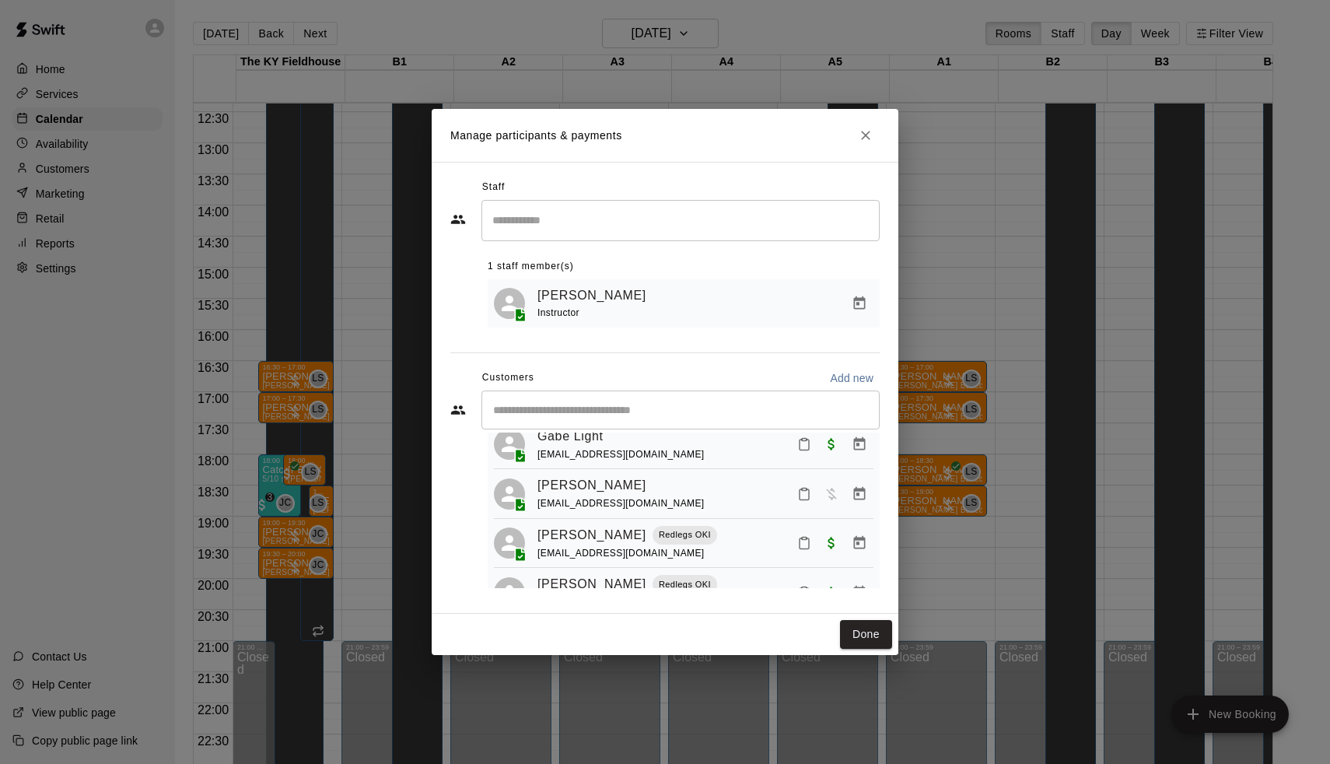
scroll to position [102, 0]
click at [860, 484] on icon "Manage bookings & payment" at bounding box center [860, 490] width 12 height 13
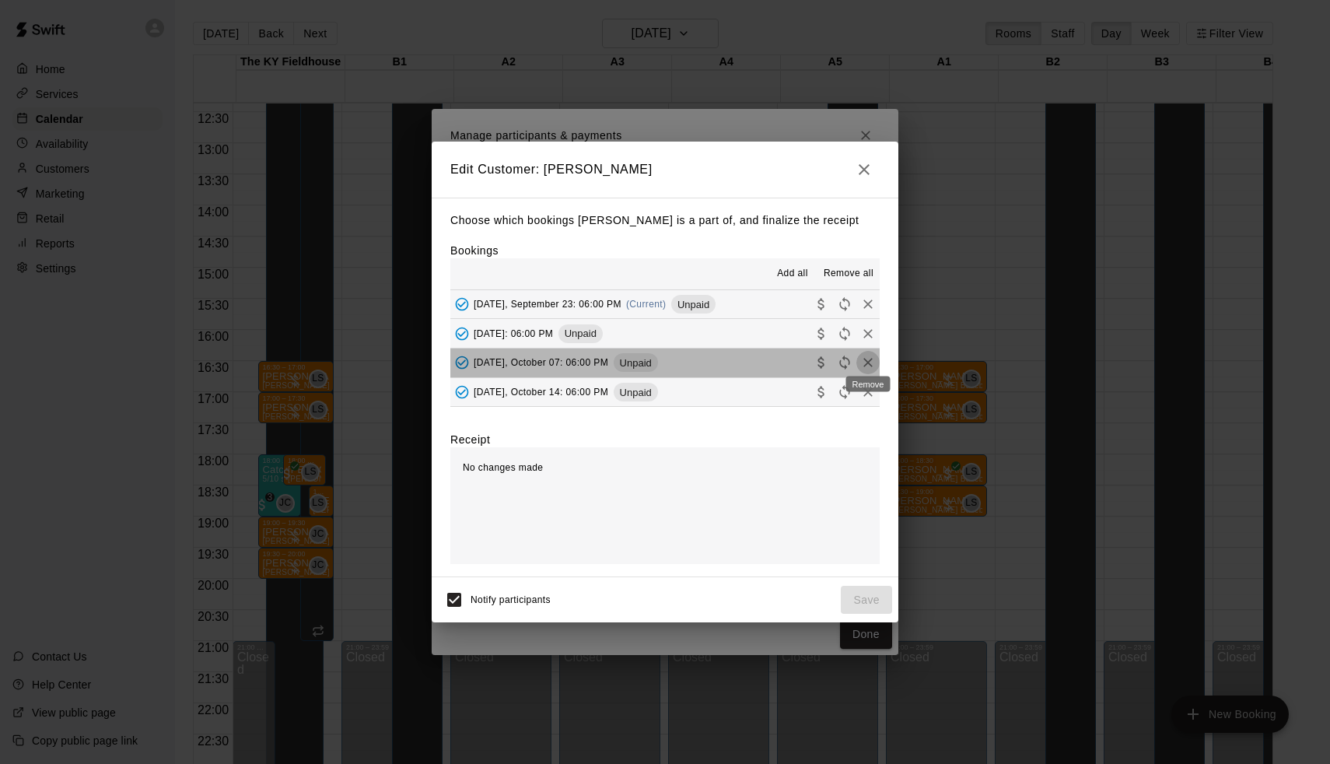
click at [864, 356] on icon "Remove" at bounding box center [868, 363] width 16 height 16
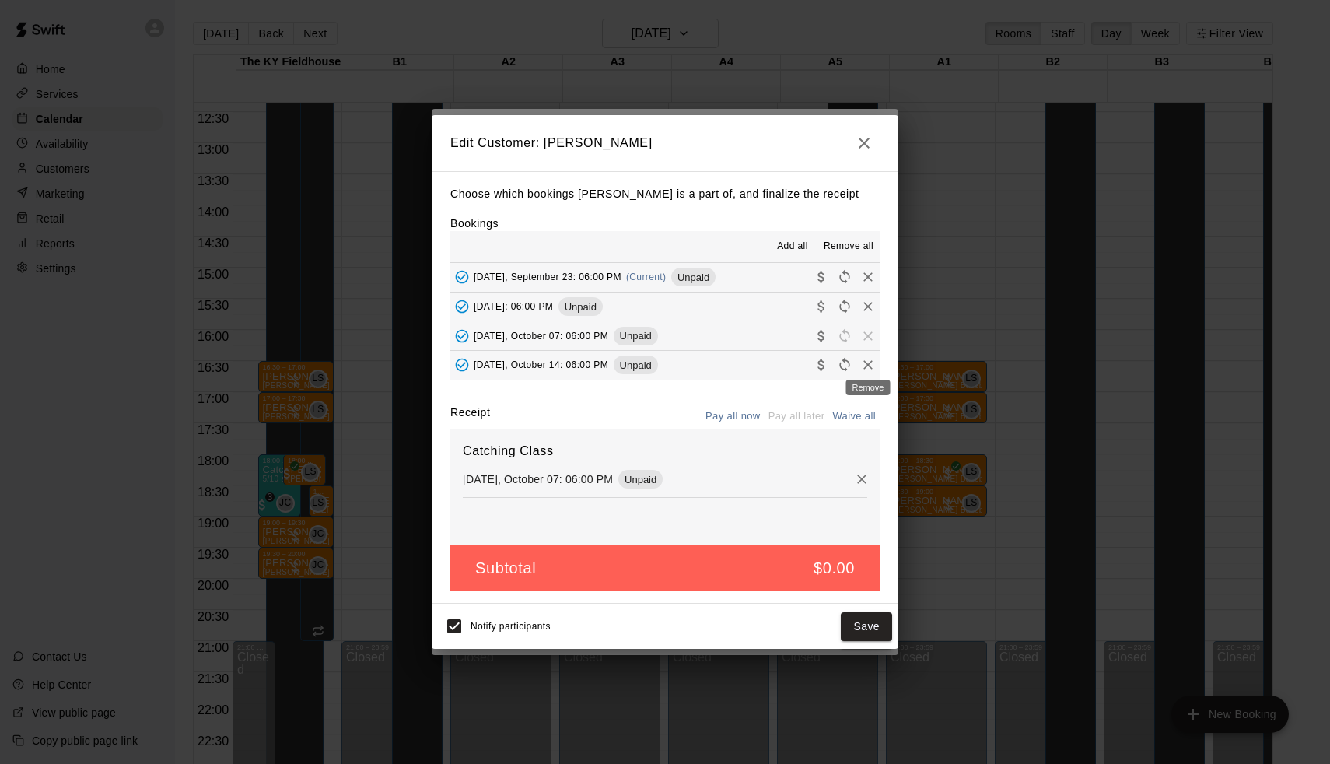
click at [869, 368] on icon "Remove" at bounding box center [868, 365] width 16 height 16
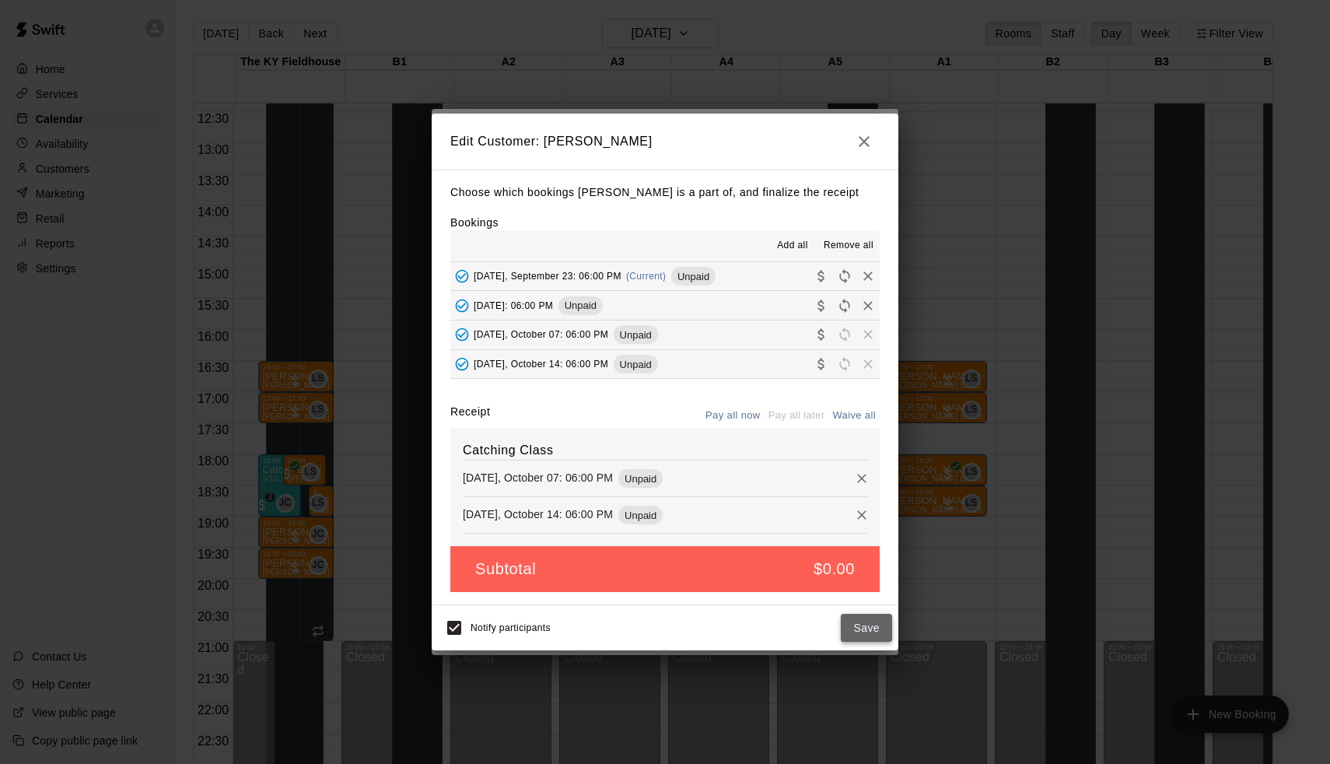
click at [881, 623] on button "Save" at bounding box center [866, 628] width 51 height 29
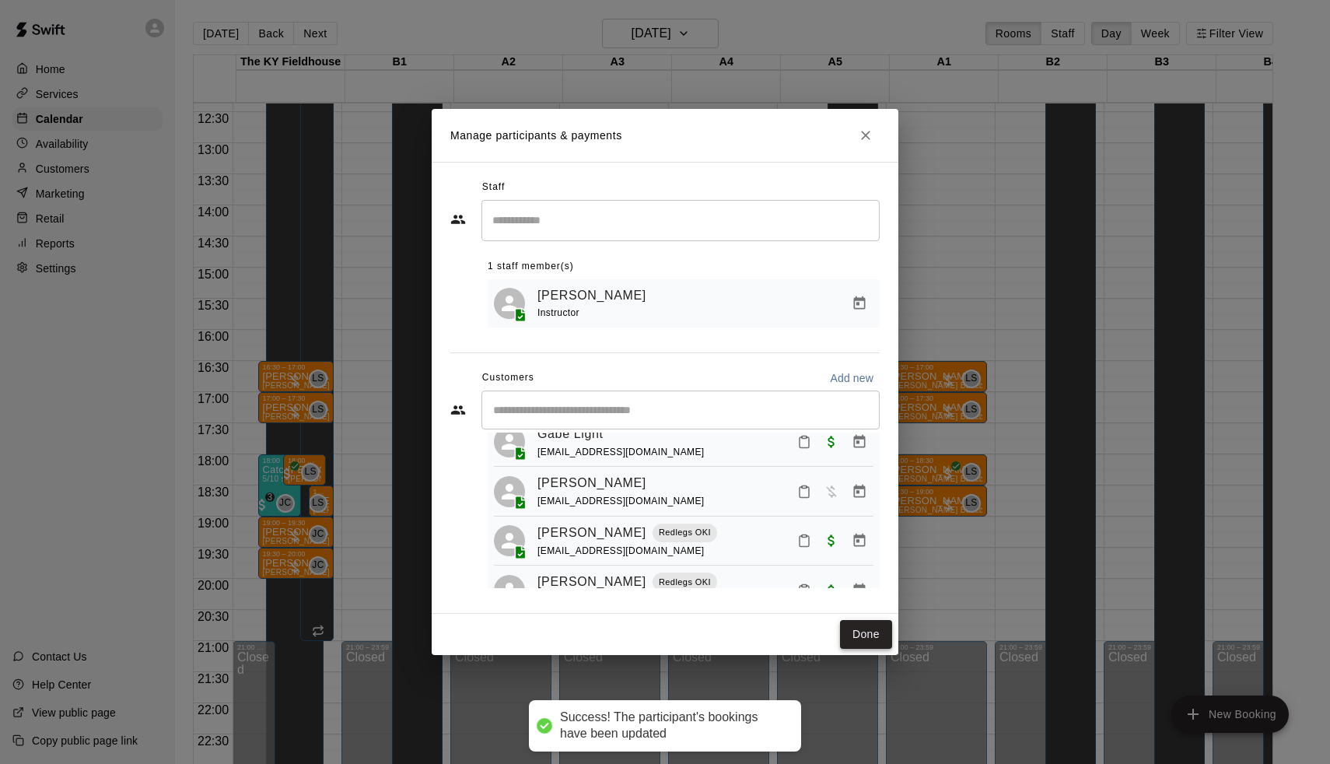
click at [878, 628] on button "Done" at bounding box center [866, 634] width 52 height 29
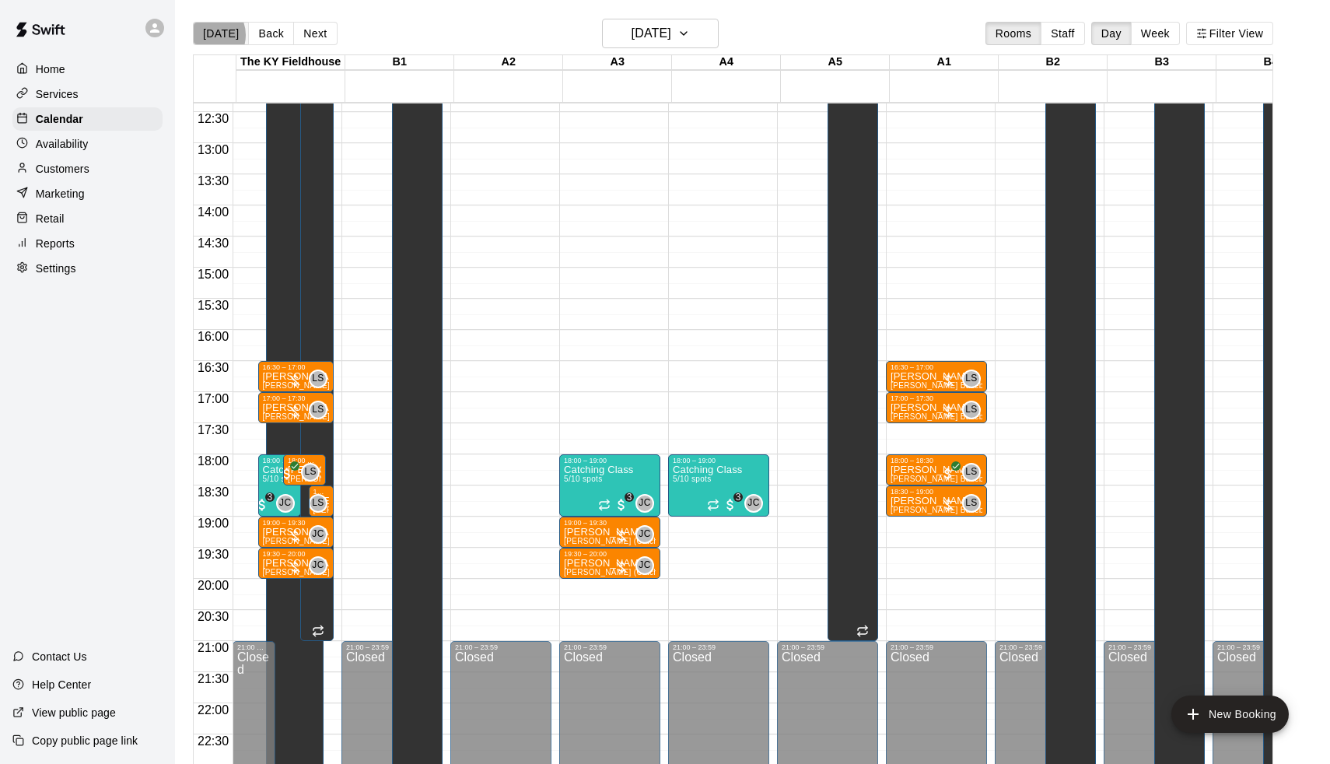
click at [208, 35] on button "[DATE]" at bounding box center [221, 33] width 56 height 23
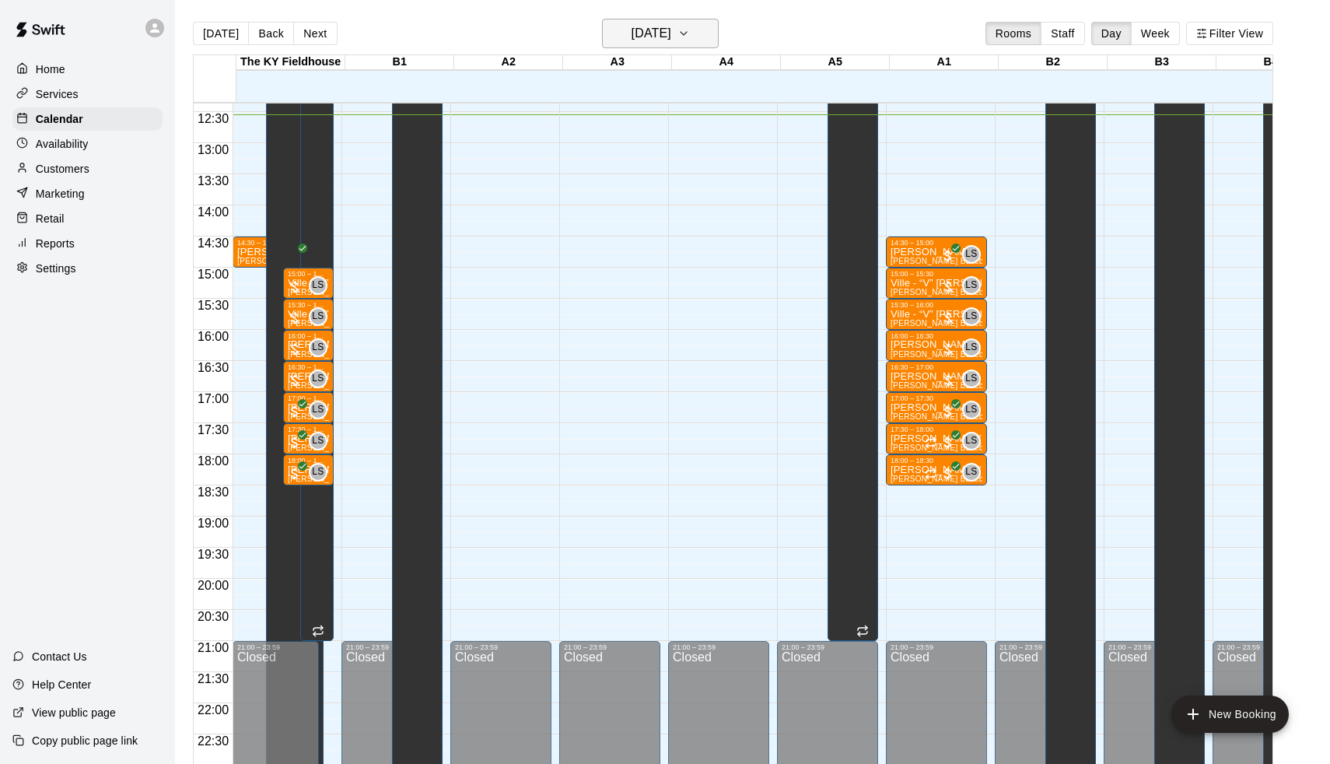
click at [632, 42] on h6 "[DATE]" at bounding box center [652, 34] width 40 height 22
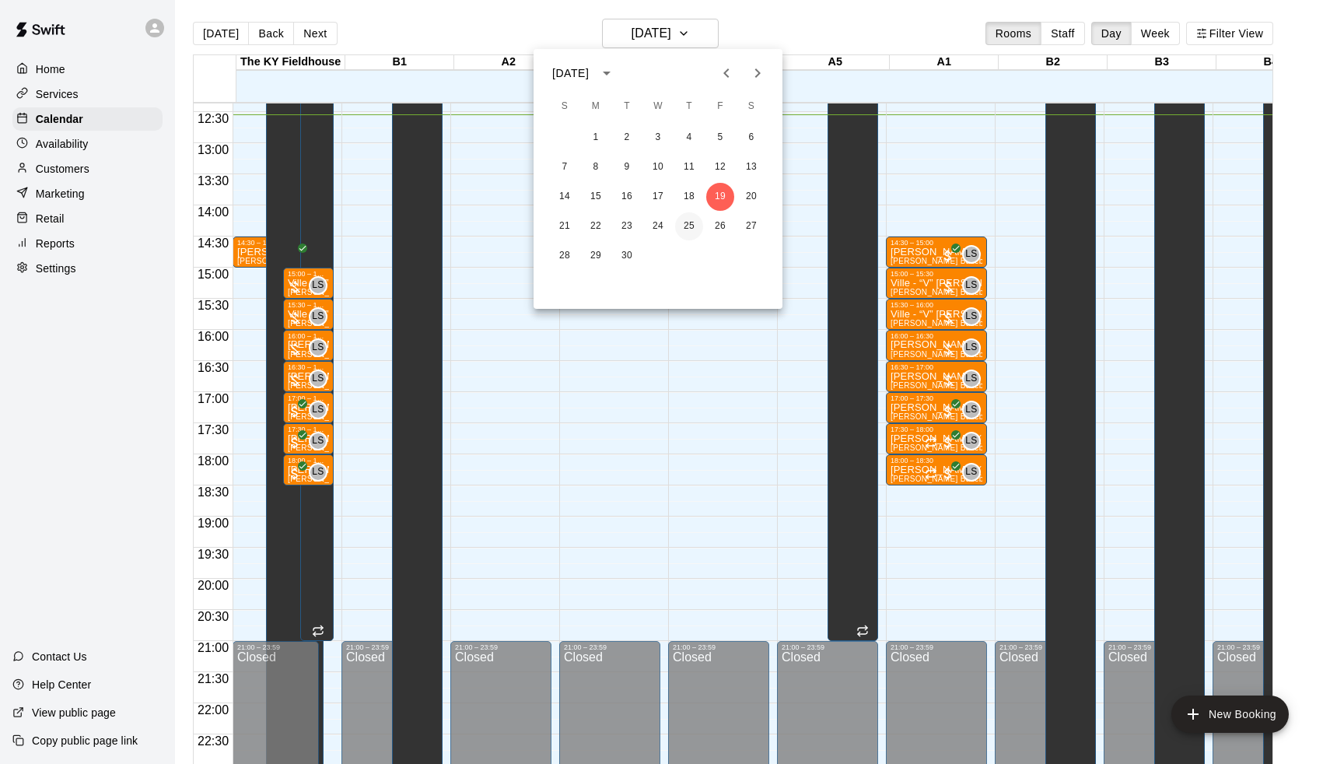
click at [691, 230] on button "25" at bounding box center [689, 226] width 28 height 28
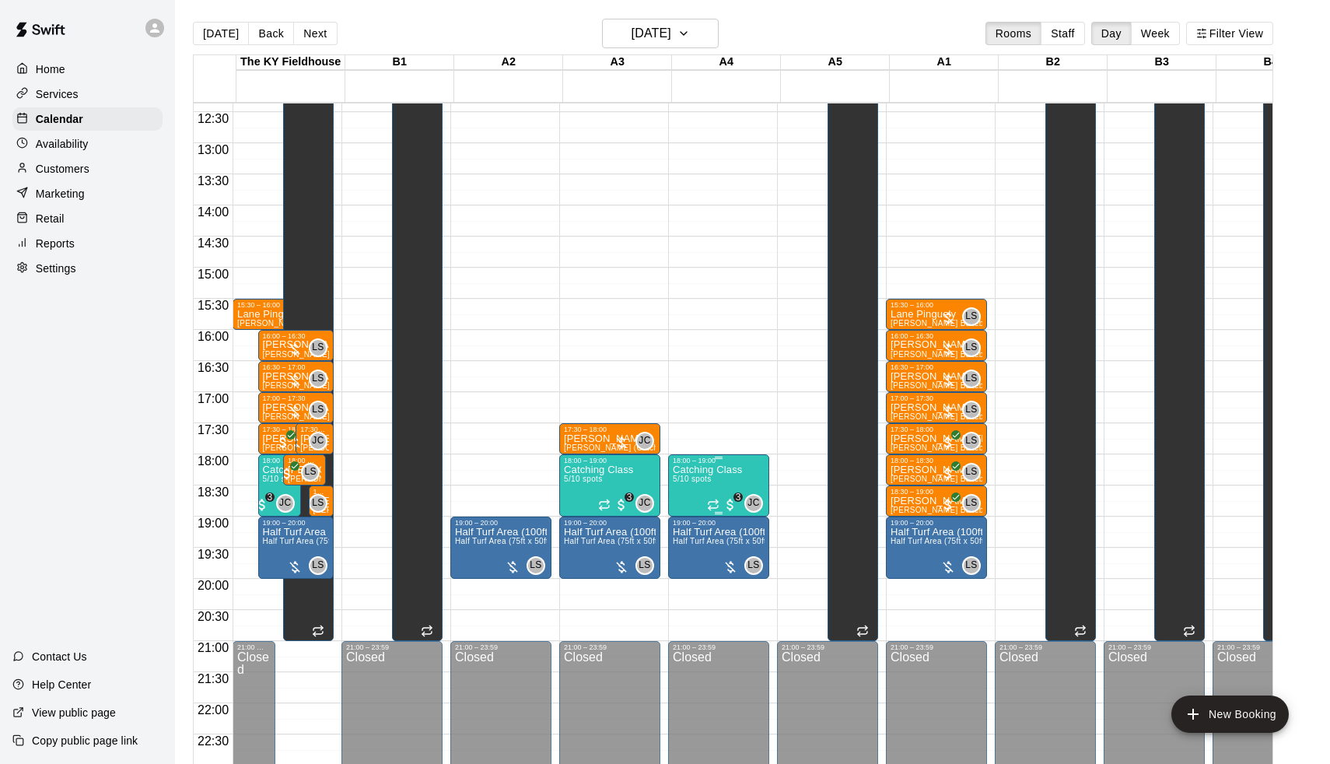
click at [720, 470] on p "Catching Class" at bounding box center [707, 470] width 69 height 0
click at [692, 520] on img "edit" at bounding box center [692, 524] width 18 height 18
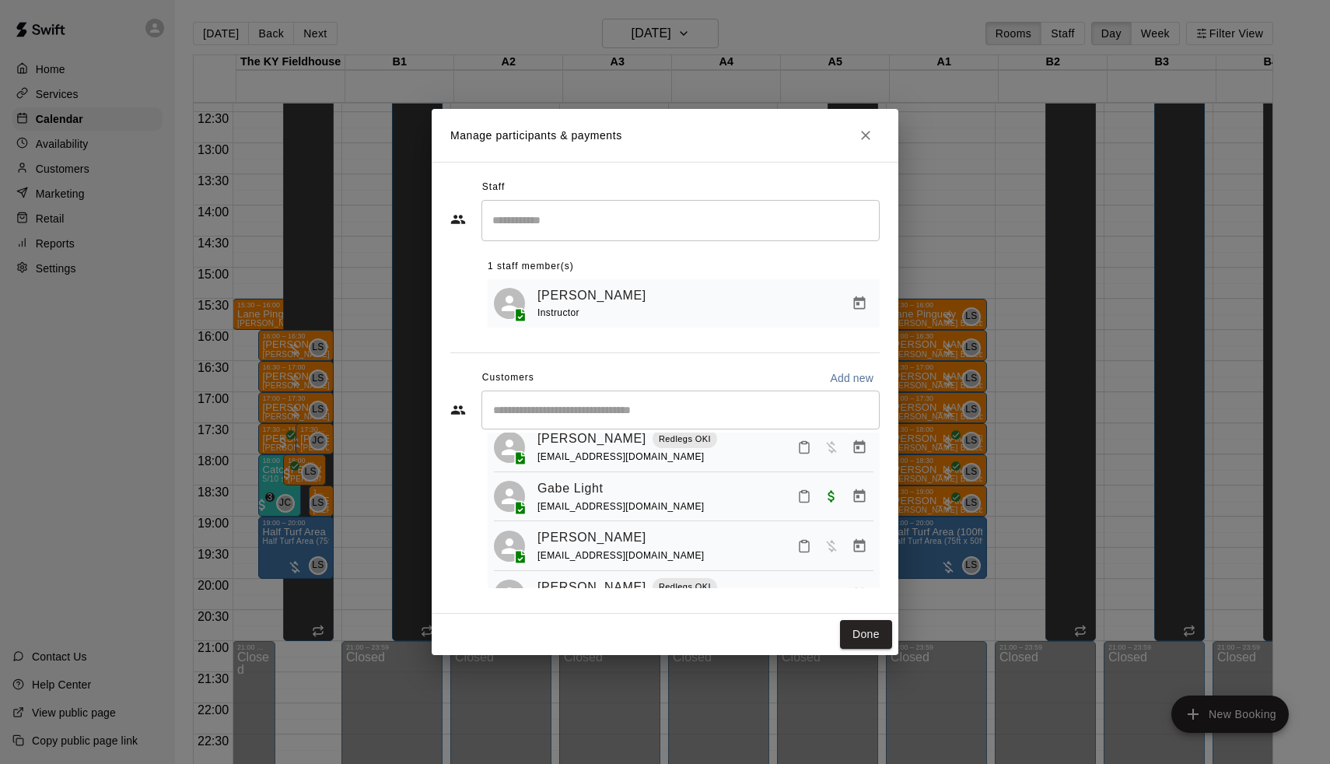
scroll to position [62, 0]
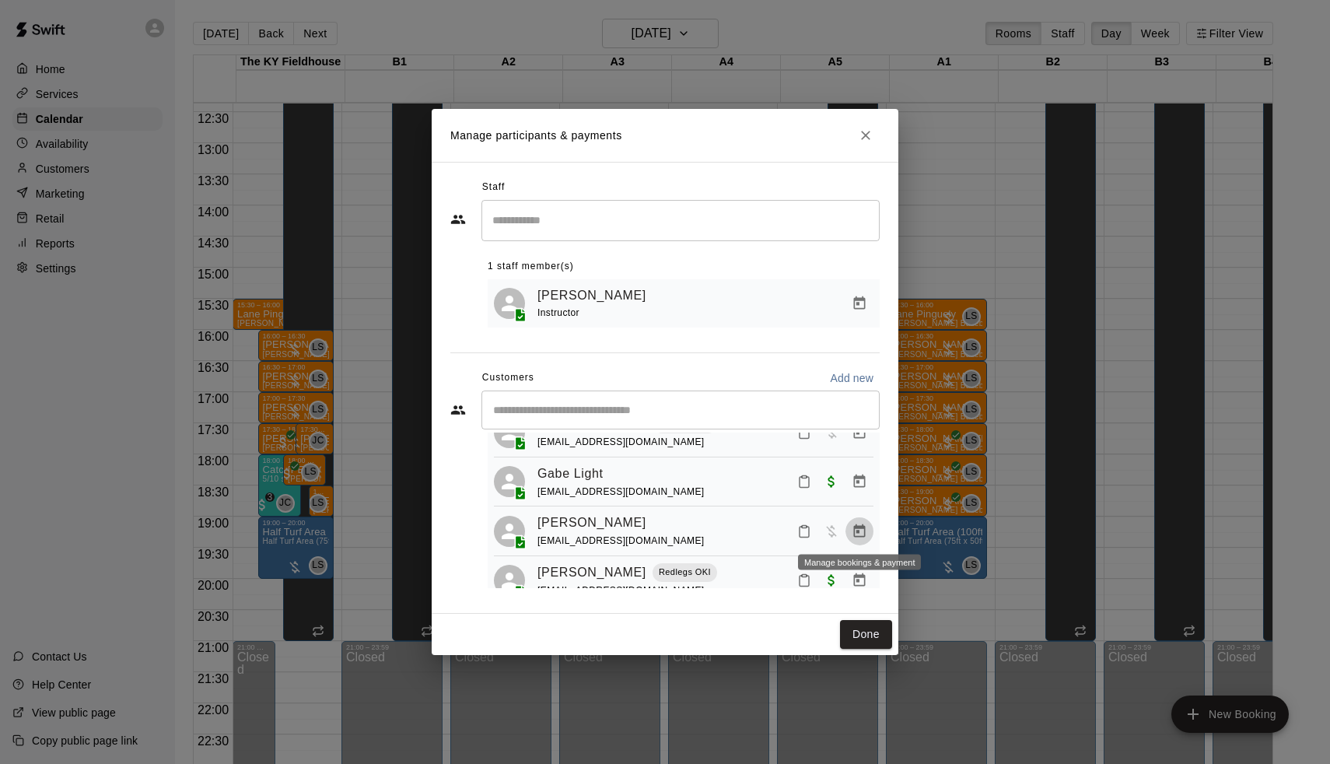
click at [855, 524] on icon "Manage bookings & payment" at bounding box center [860, 532] width 16 height 16
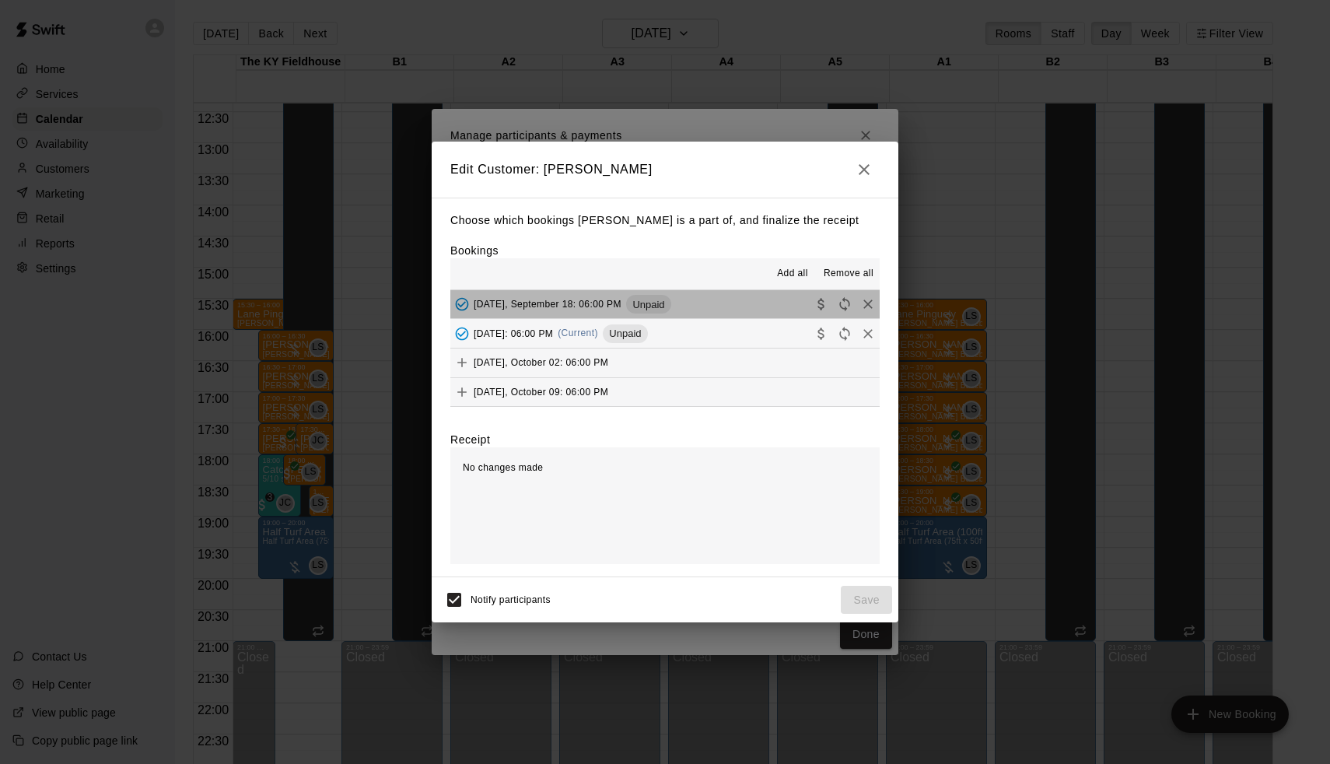
click at [604, 299] on span "Thursday, September 18: 06:00 PM" at bounding box center [548, 304] width 148 height 11
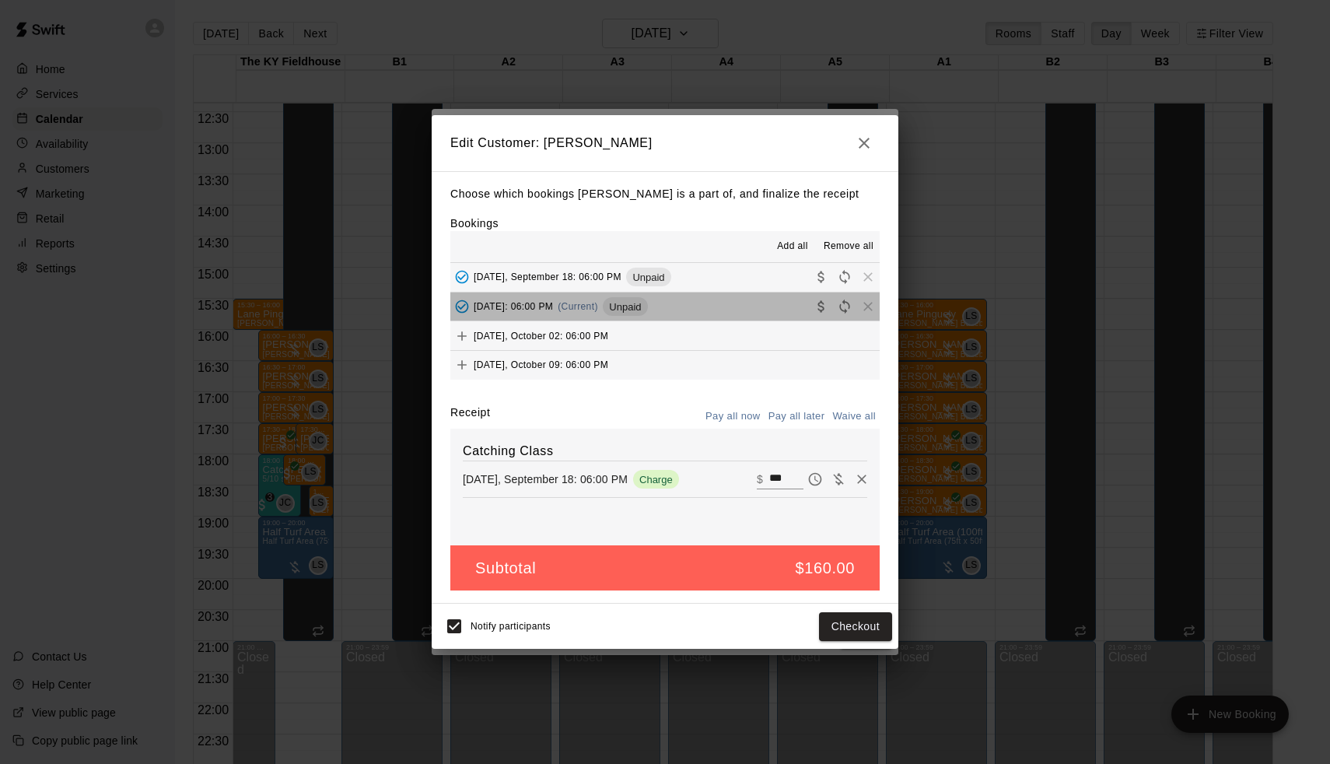
click at [553, 307] on span "Thursday, September 25: 06:00 PM" at bounding box center [513, 306] width 79 height 11
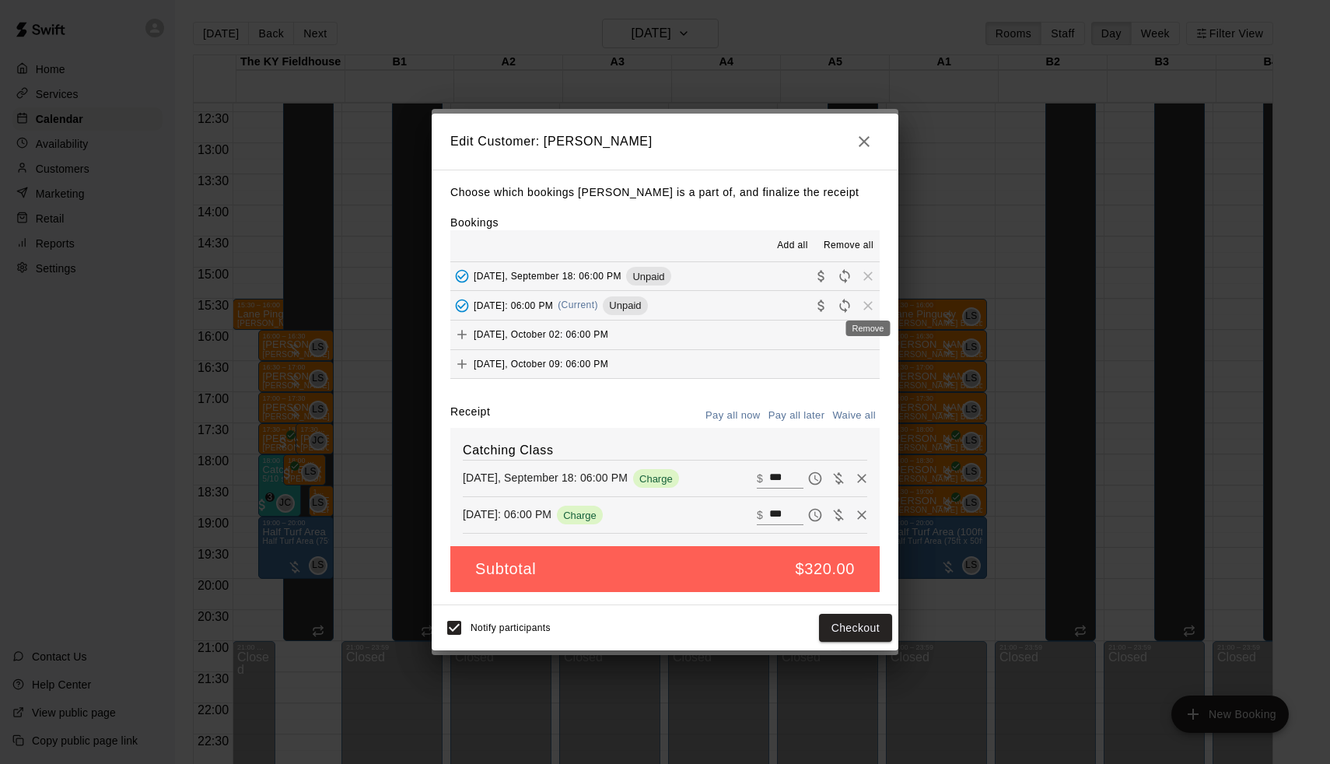
click at [867, 306] on span "Remove" at bounding box center [868, 305] width 23 height 12
click at [867, 267] on div "button" at bounding box center [845, 276] width 70 height 23
click at [868, 156] on button "button" at bounding box center [864, 141] width 31 height 31
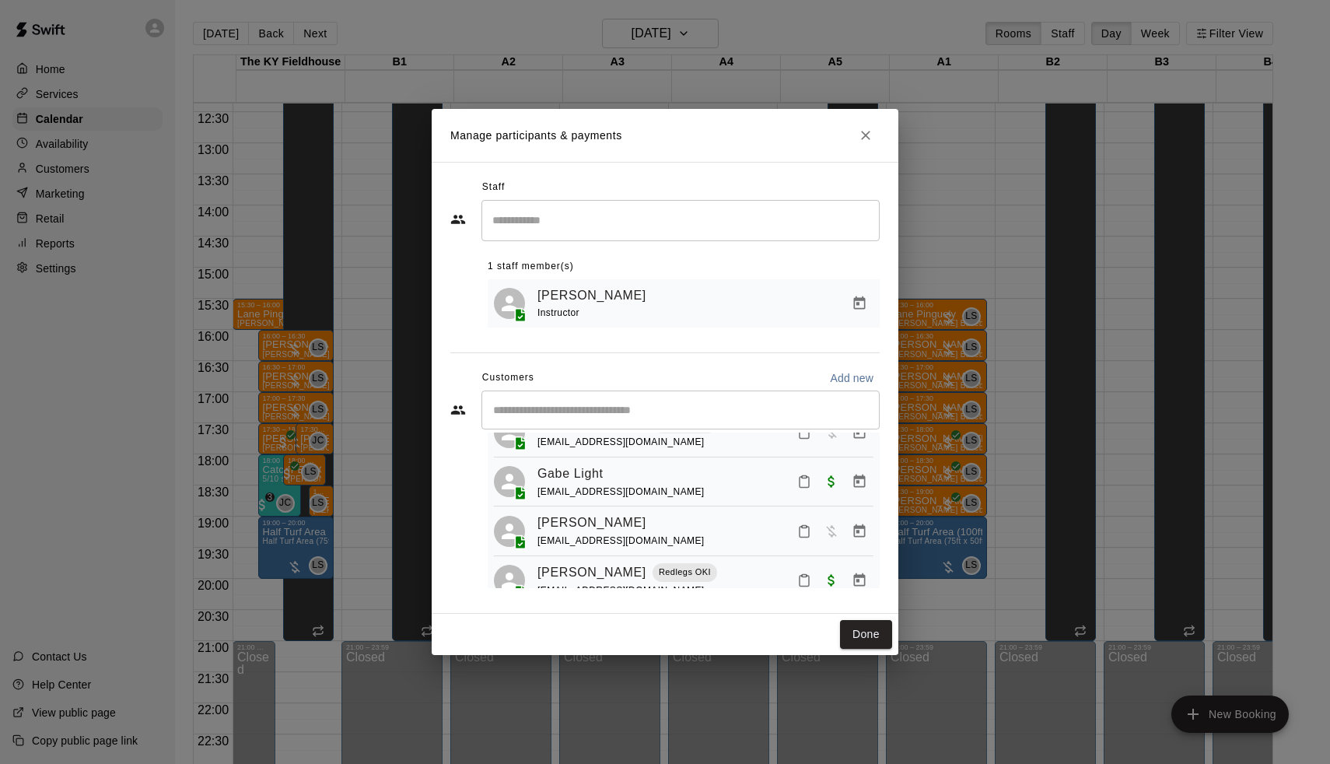
click at [865, 138] on icon "Close" at bounding box center [865, 135] width 9 height 9
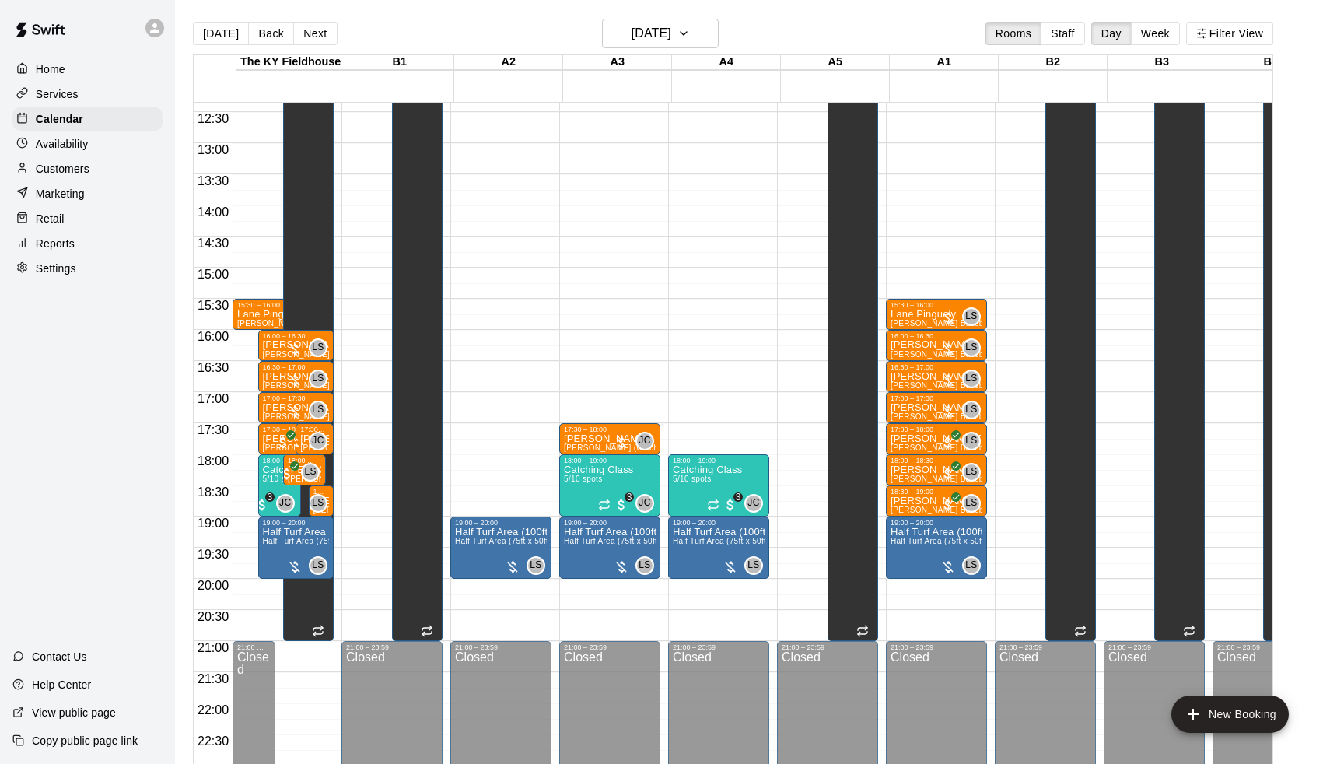
click at [61, 92] on p "Services" at bounding box center [57, 94] width 43 height 16
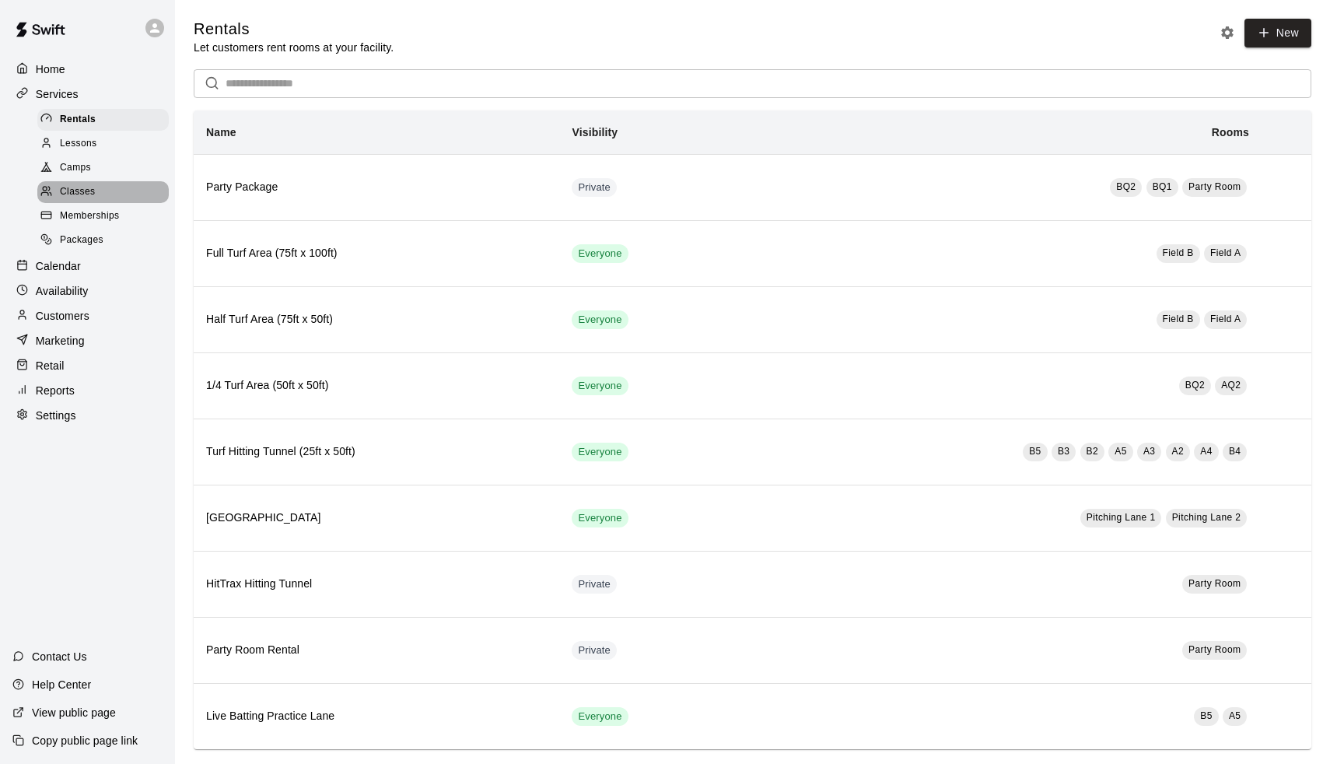
click at [113, 196] on div "Classes" at bounding box center [102, 192] width 131 height 22
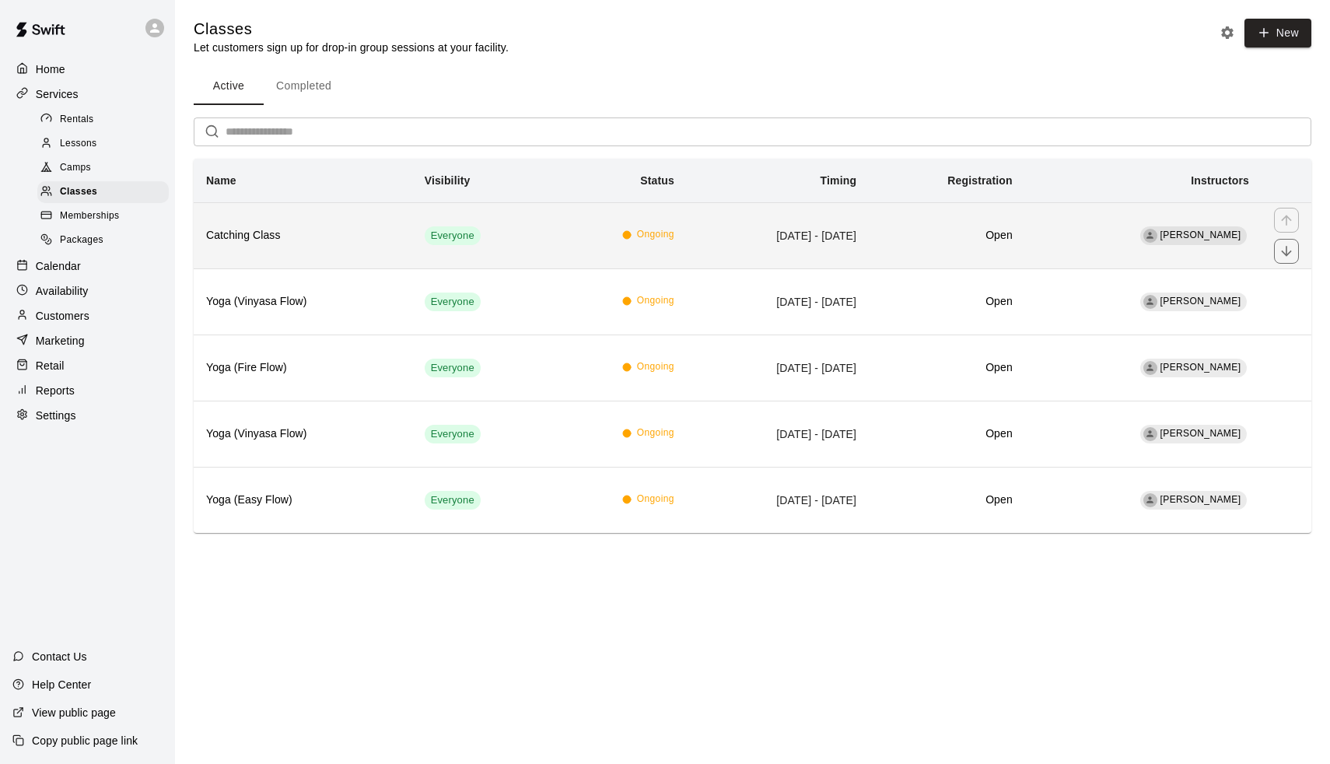
click at [284, 254] on th "Catching Class" at bounding box center [303, 235] width 219 height 66
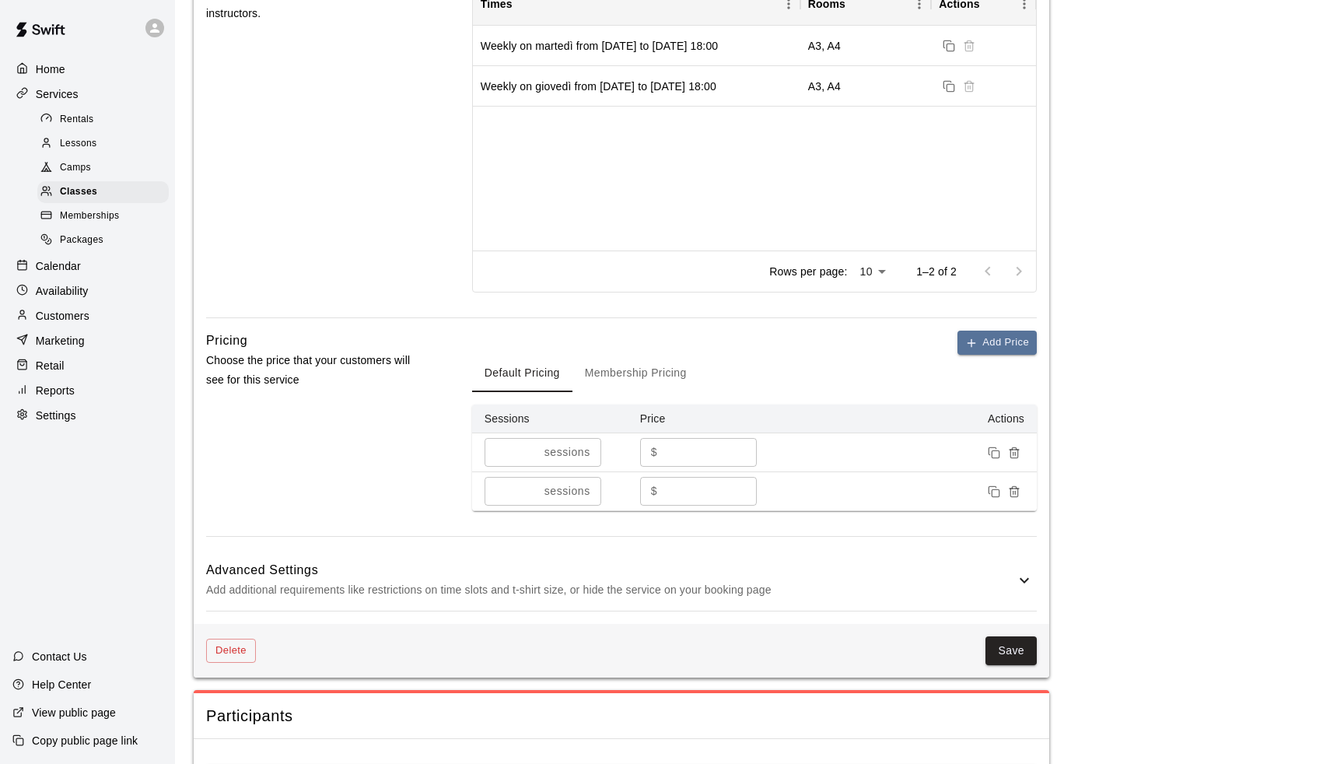
scroll to position [832, 0]
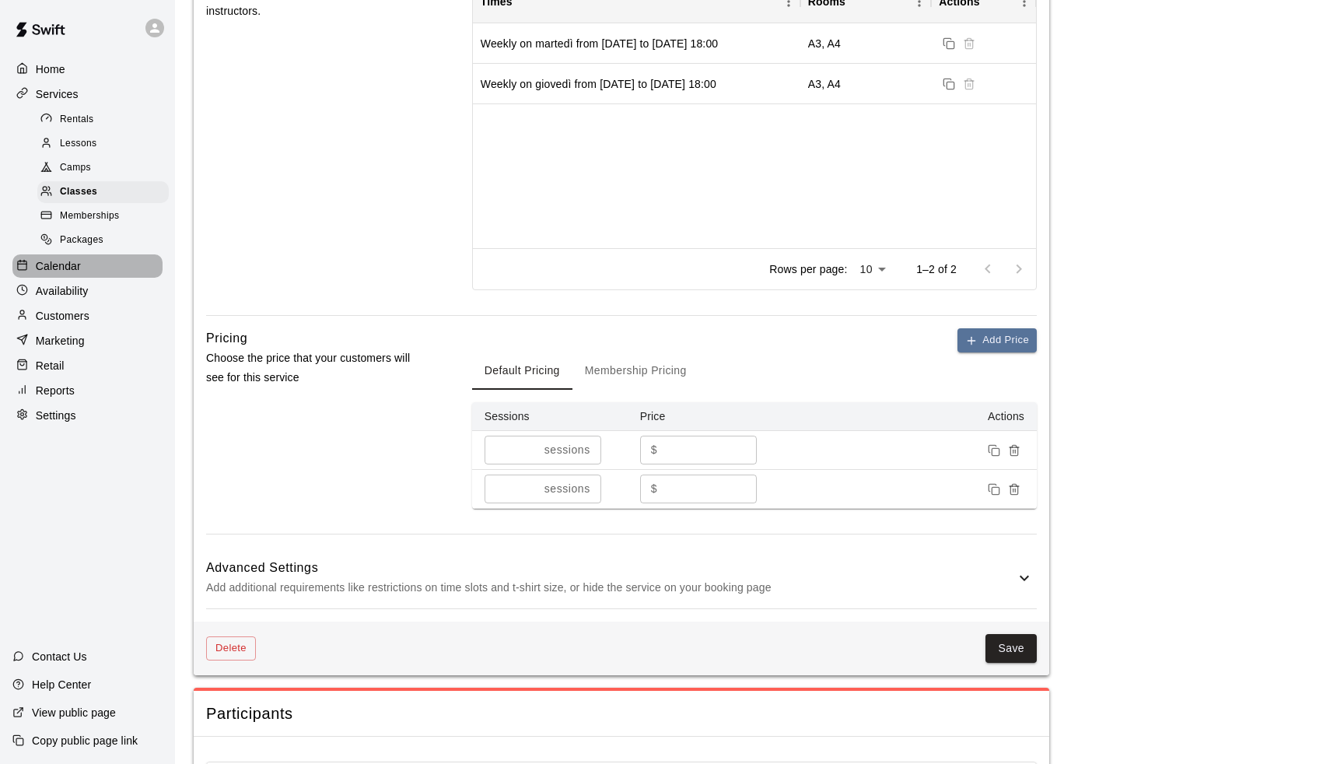
click at [42, 259] on p "Calendar" at bounding box center [58, 266] width 45 height 16
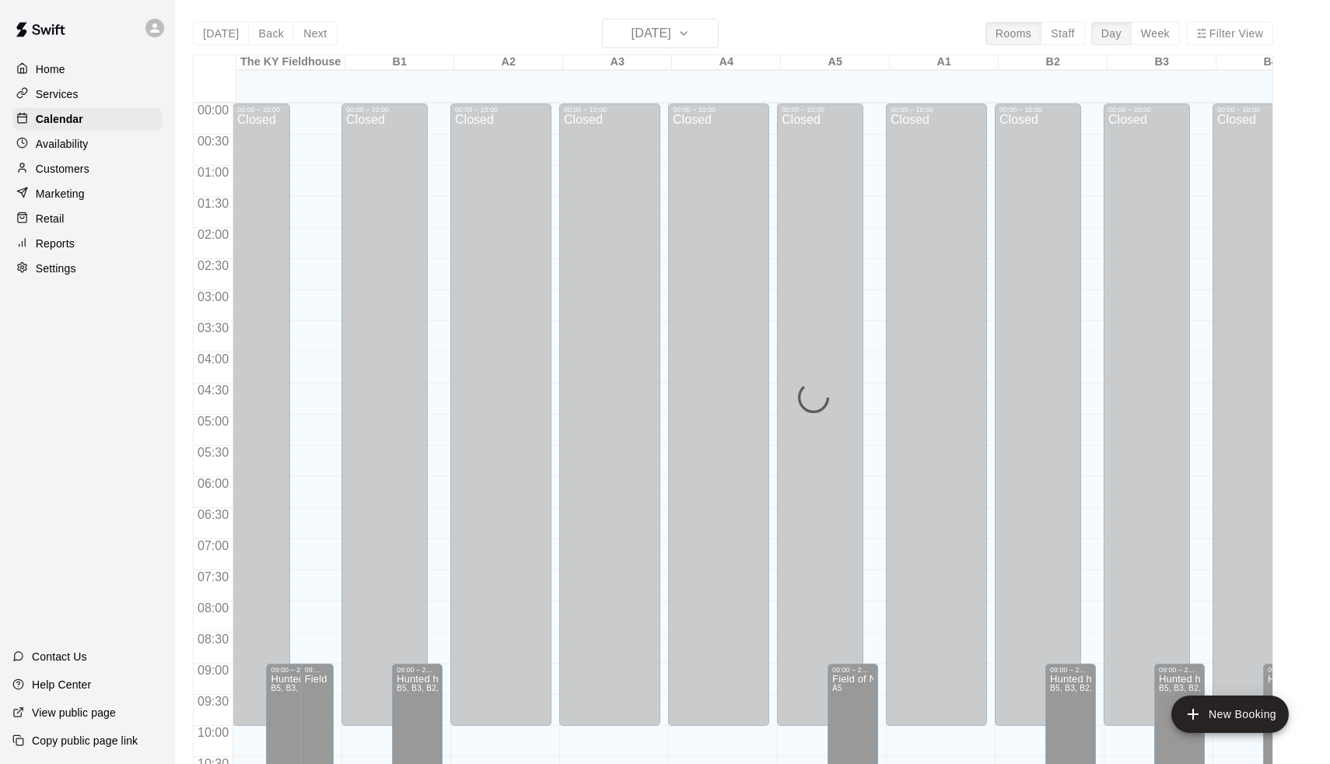
scroll to position [769, 0]
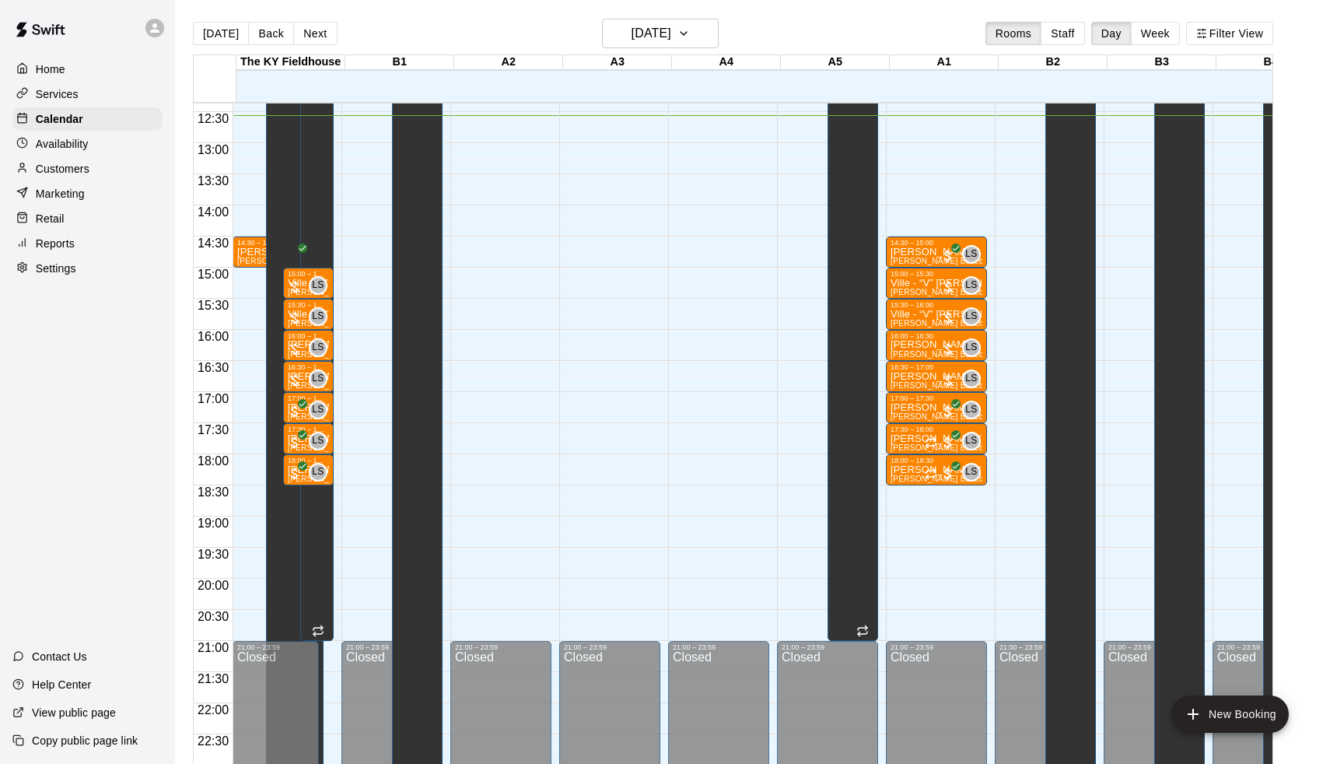
click at [65, 241] on p "Reports" at bounding box center [55, 244] width 39 height 16
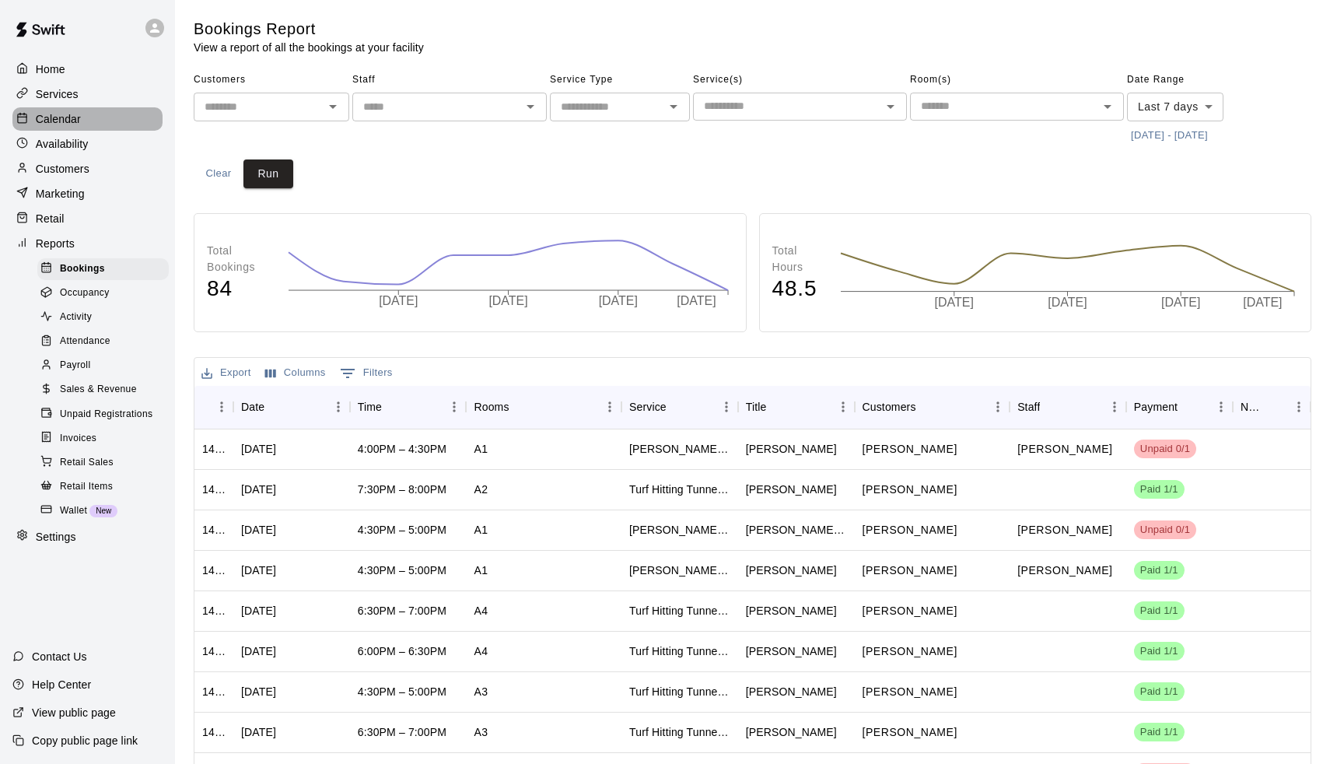
click at [70, 114] on p "Calendar" at bounding box center [58, 119] width 45 height 16
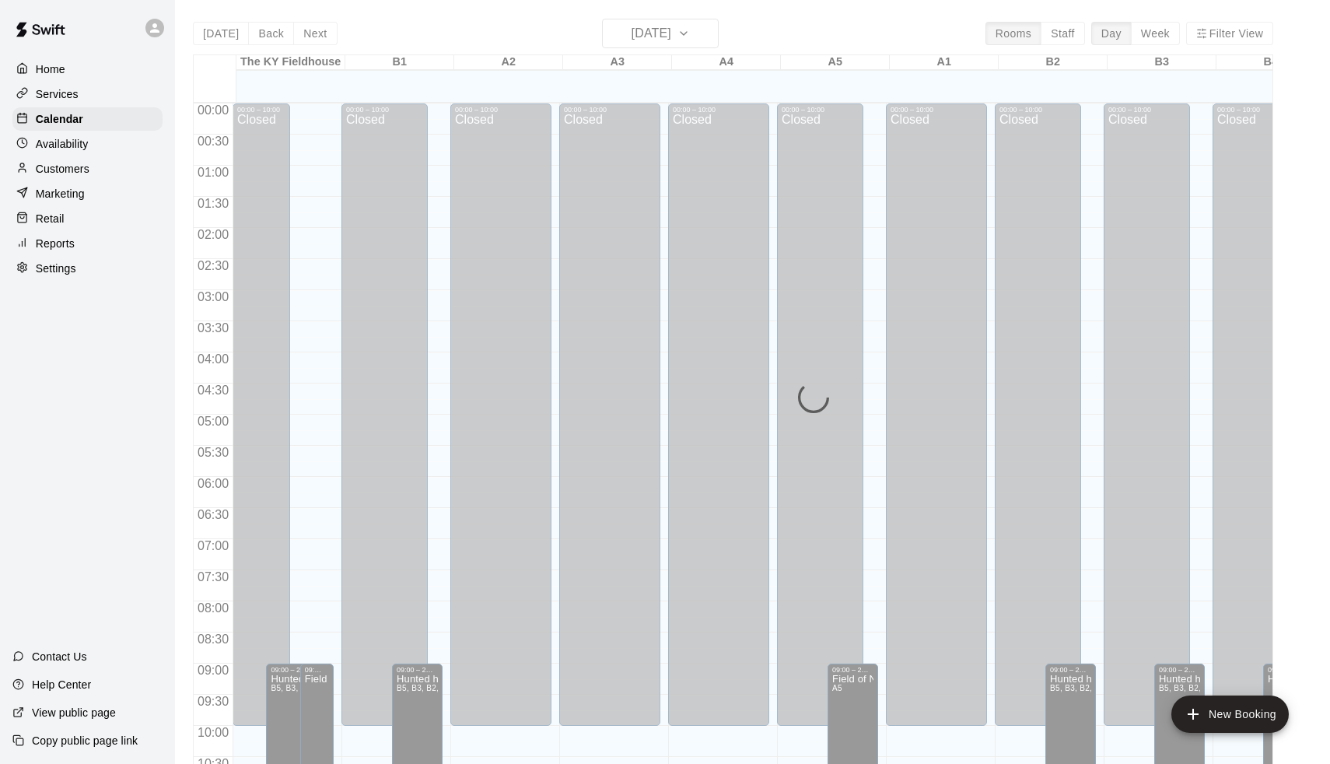
scroll to position [769, 0]
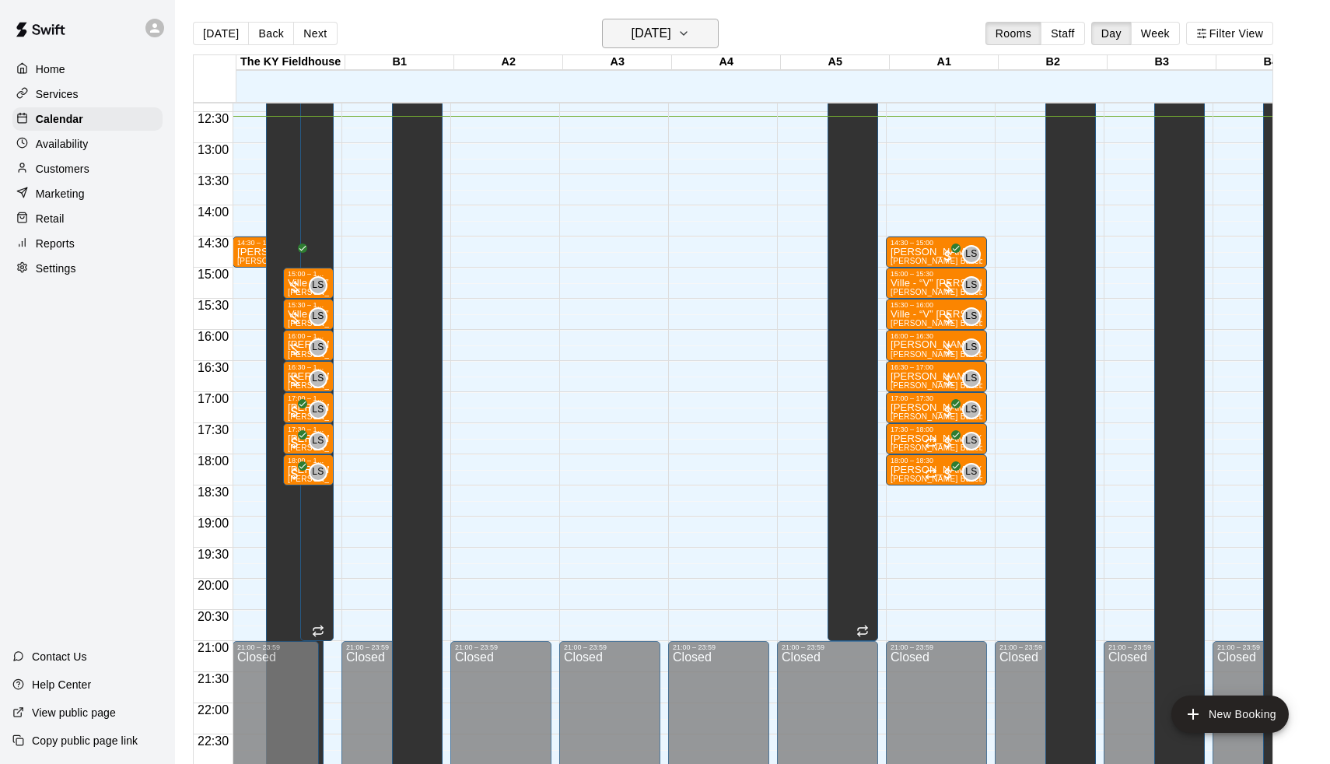
click at [662, 42] on h6 "[DATE]" at bounding box center [652, 34] width 40 height 22
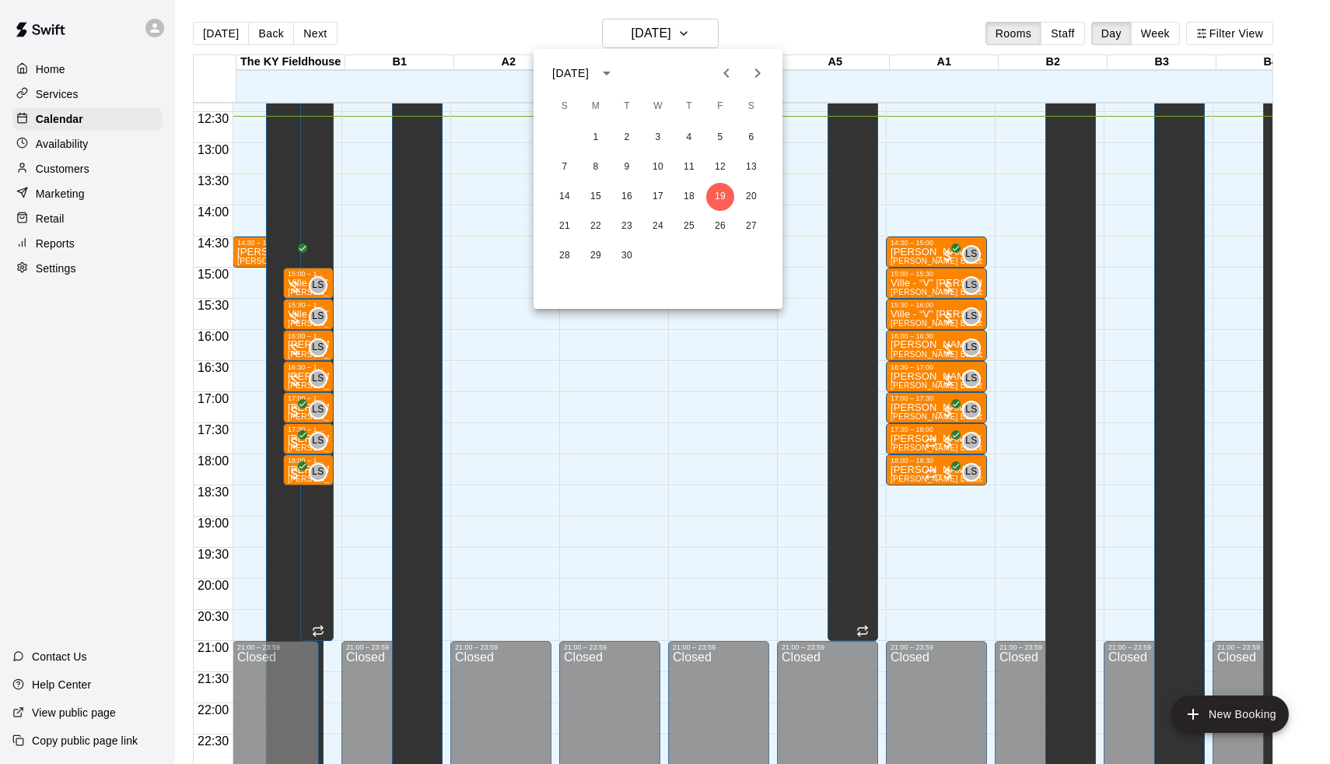
click at [757, 79] on icon "Next month" at bounding box center [757, 73] width 19 height 19
click at [664, 139] on button "1" at bounding box center [658, 138] width 28 height 28
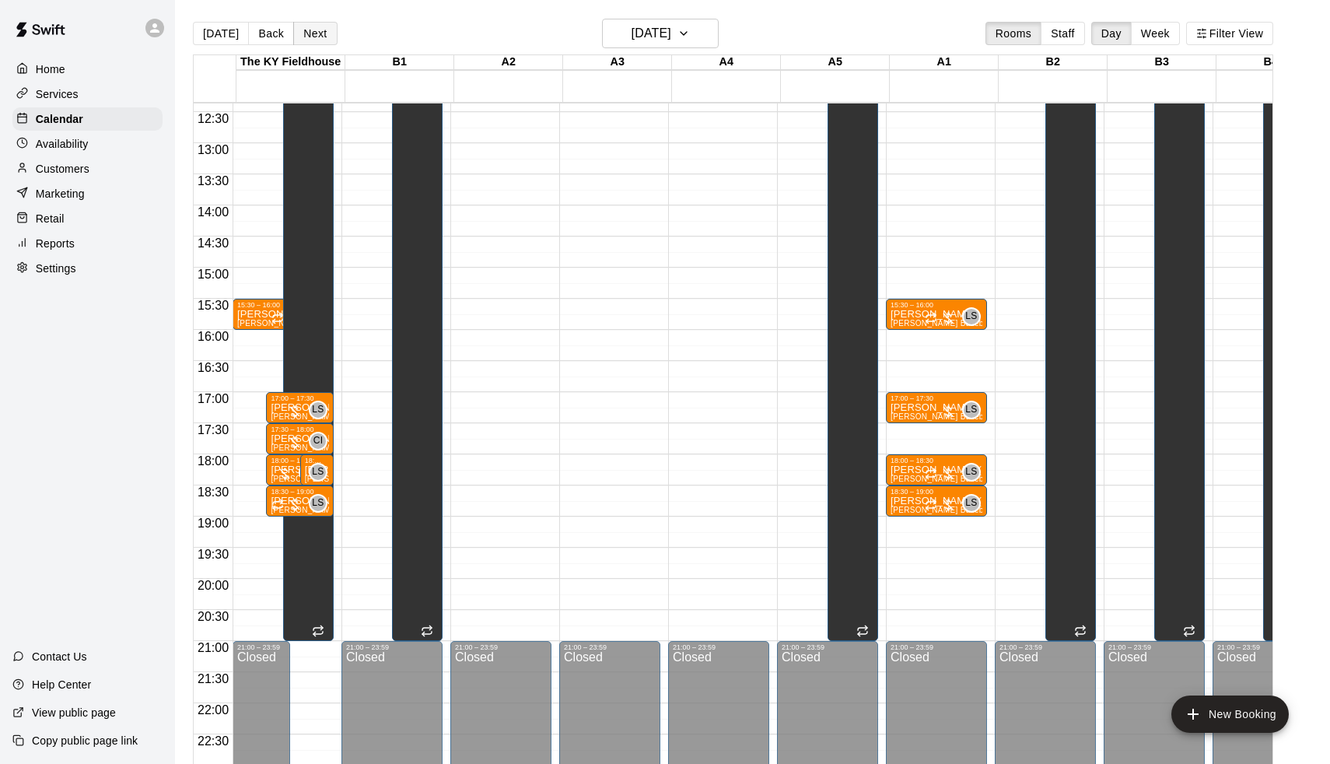
click at [324, 37] on button "Next" at bounding box center [315, 33] width 44 height 23
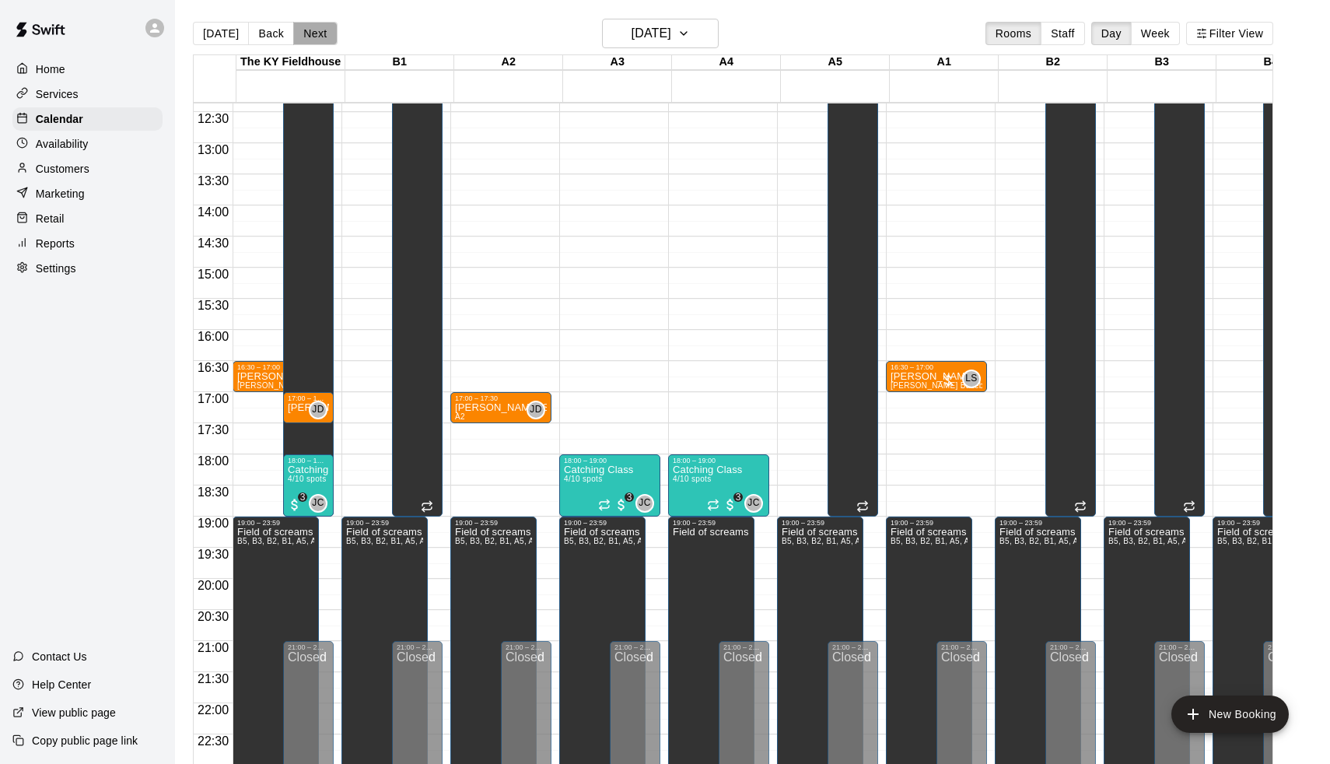
click at [324, 37] on button "Next" at bounding box center [315, 33] width 44 height 23
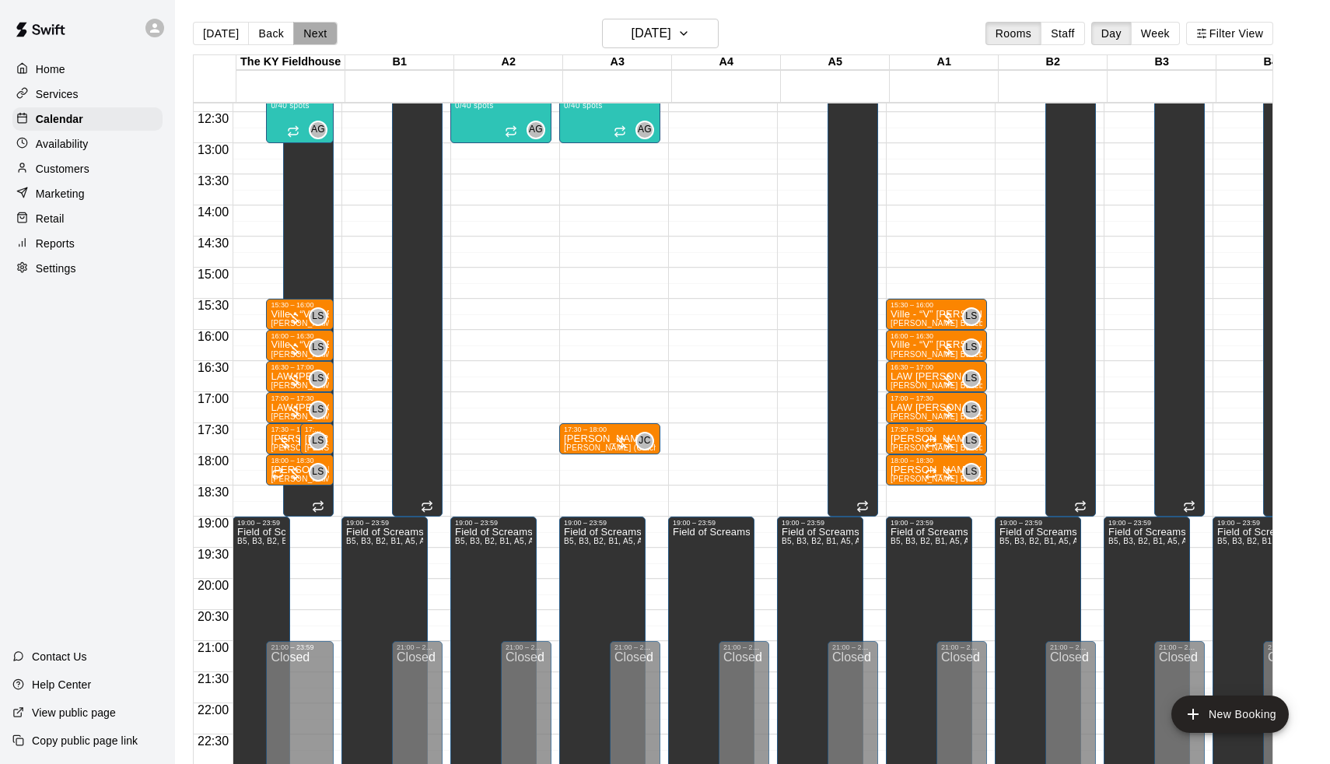
click at [324, 37] on button "Next" at bounding box center [315, 33] width 44 height 23
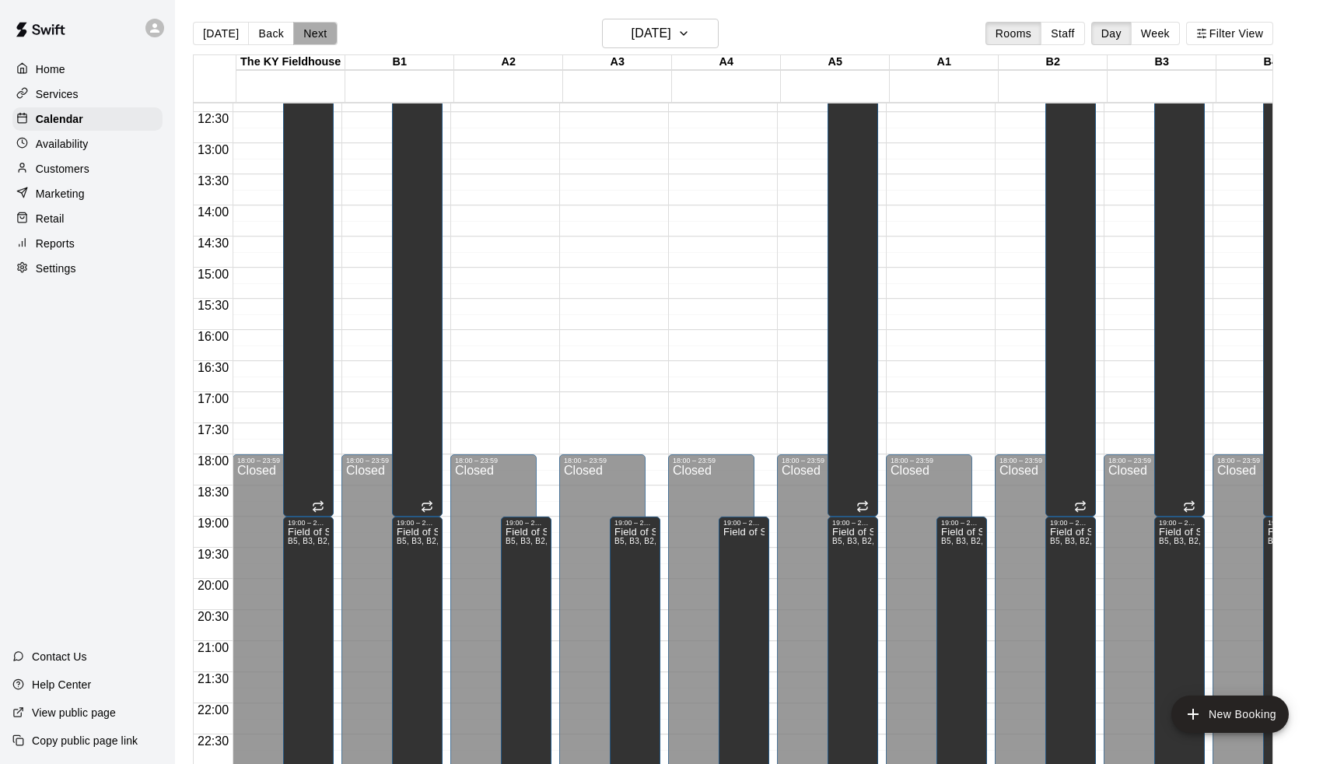
click at [324, 37] on button "Next" at bounding box center [315, 33] width 44 height 23
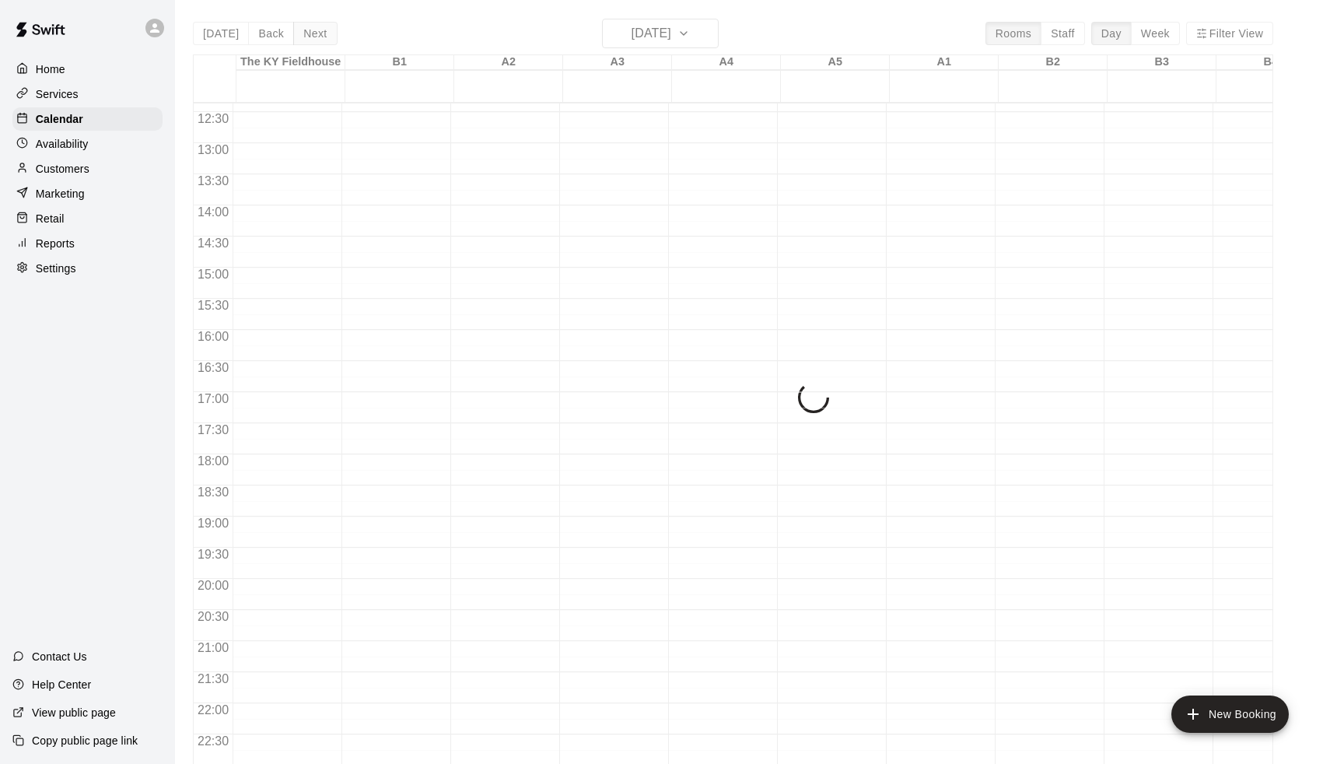
click at [324, 37] on div "Today Back Next Sunday Oct 05 Rooms Staff Day Week Filter View The KY Fieldhous…" at bounding box center [733, 401] width 1081 height 764
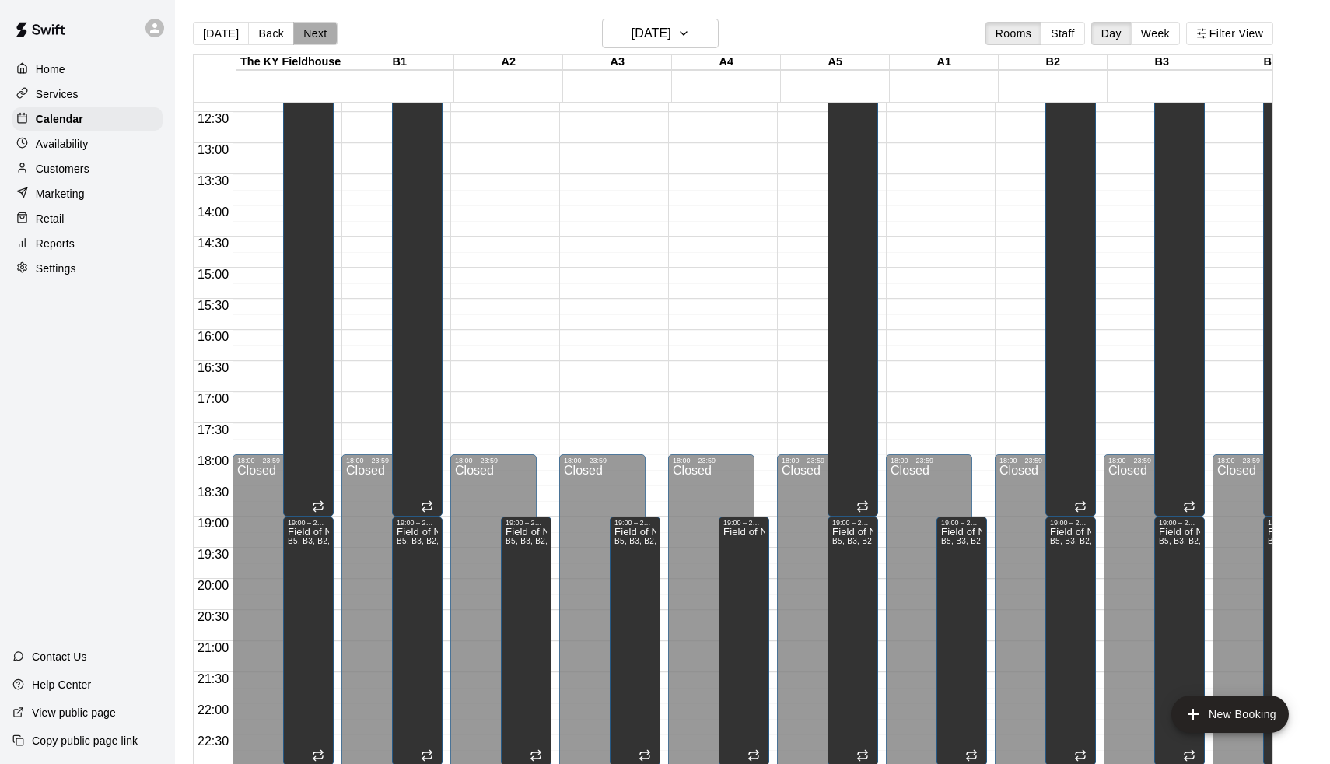
click at [324, 38] on button "Next" at bounding box center [315, 33] width 44 height 23
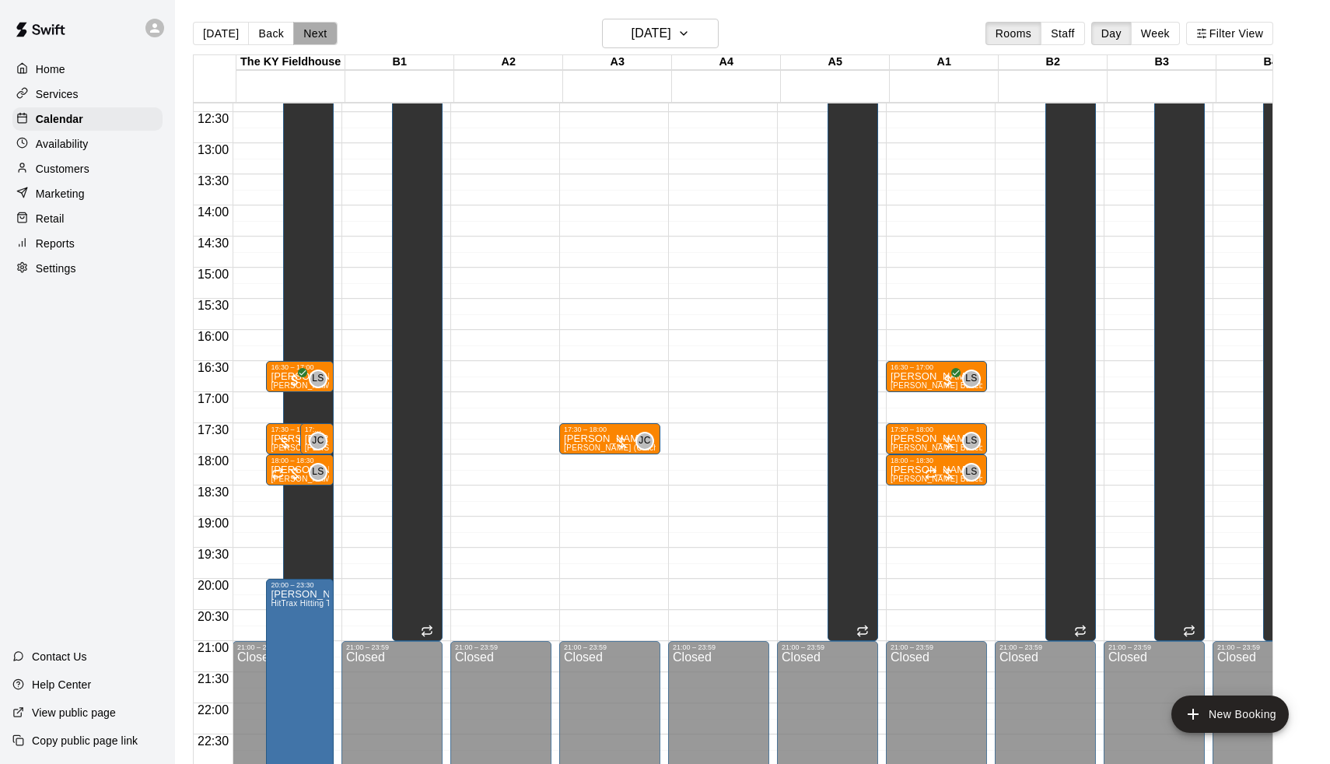
click at [324, 37] on button "Next" at bounding box center [315, 33] width 44 height 23
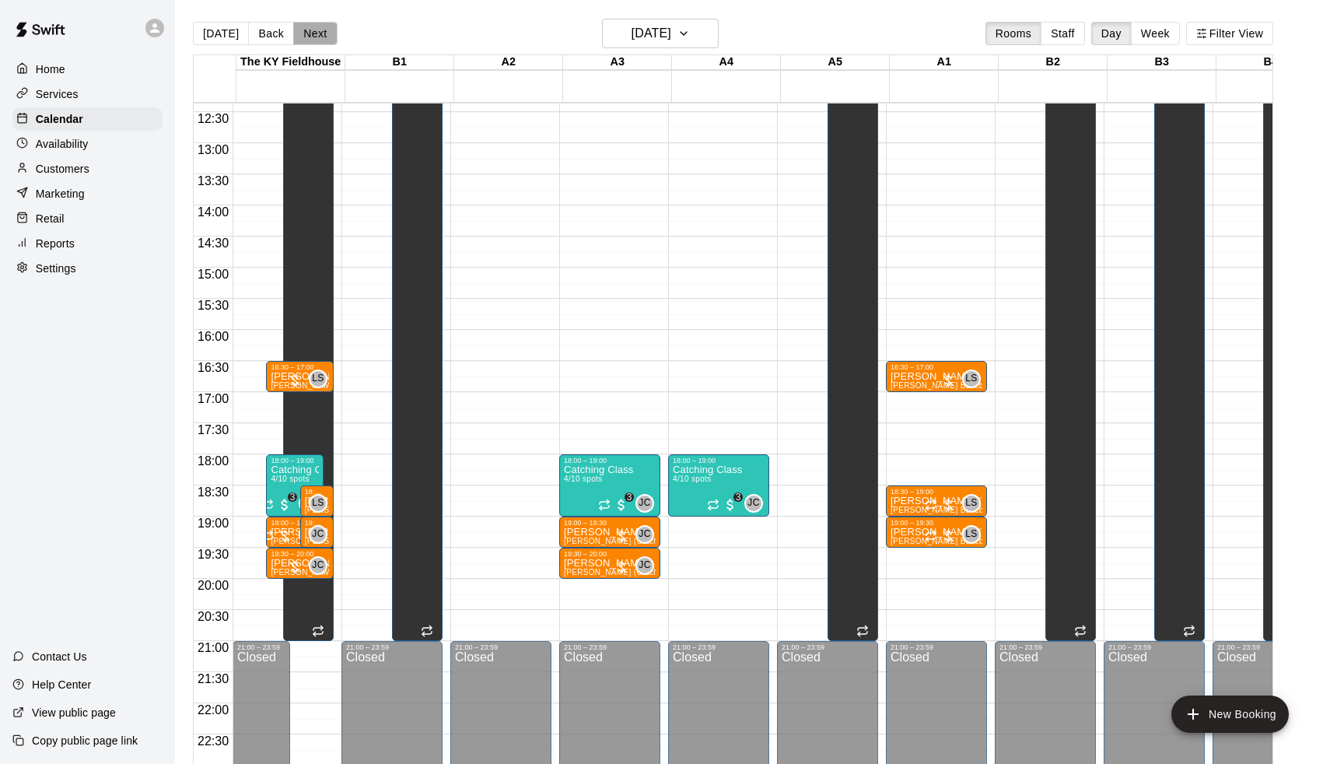
click at [324, 37] on button "Next" at bounding box center [315, 33] width 44 height 23
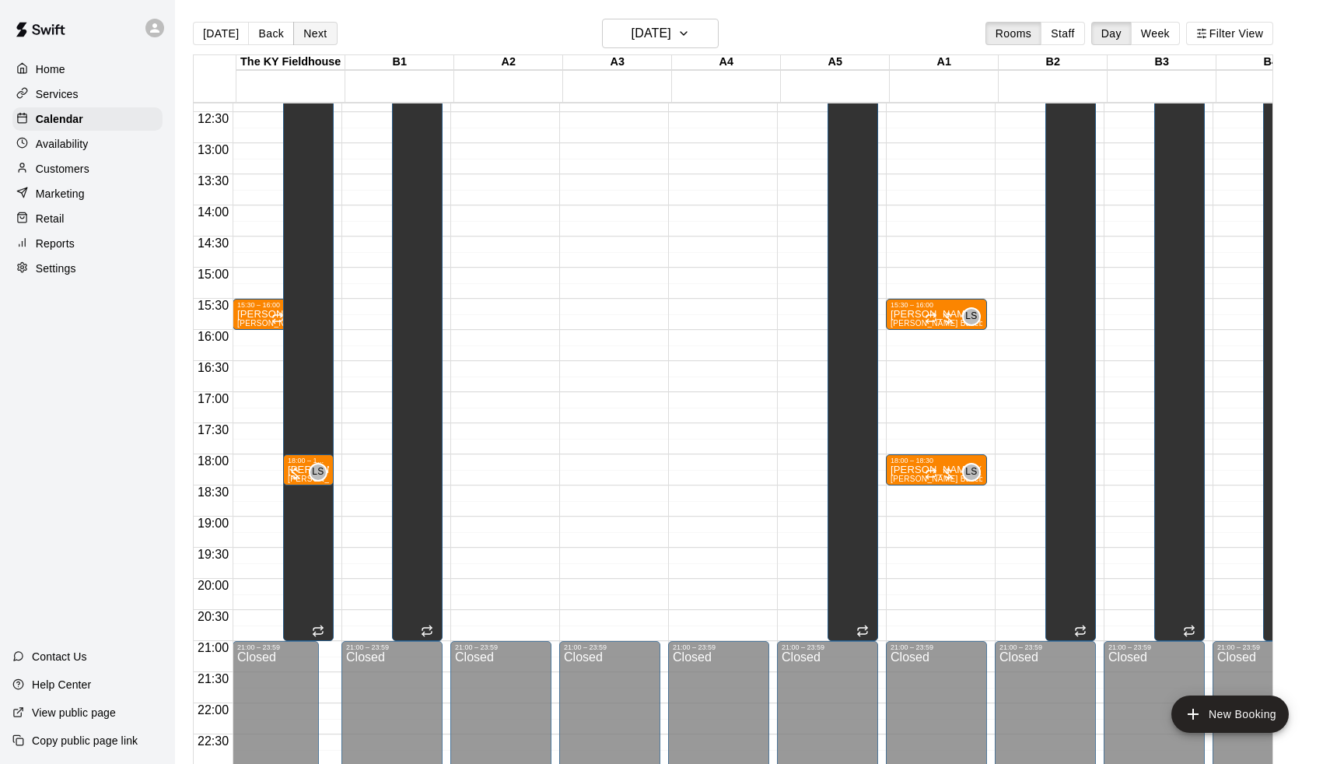
click at [324, 37] on button "Next" at bounding box center [315, 33] width 44 height 23
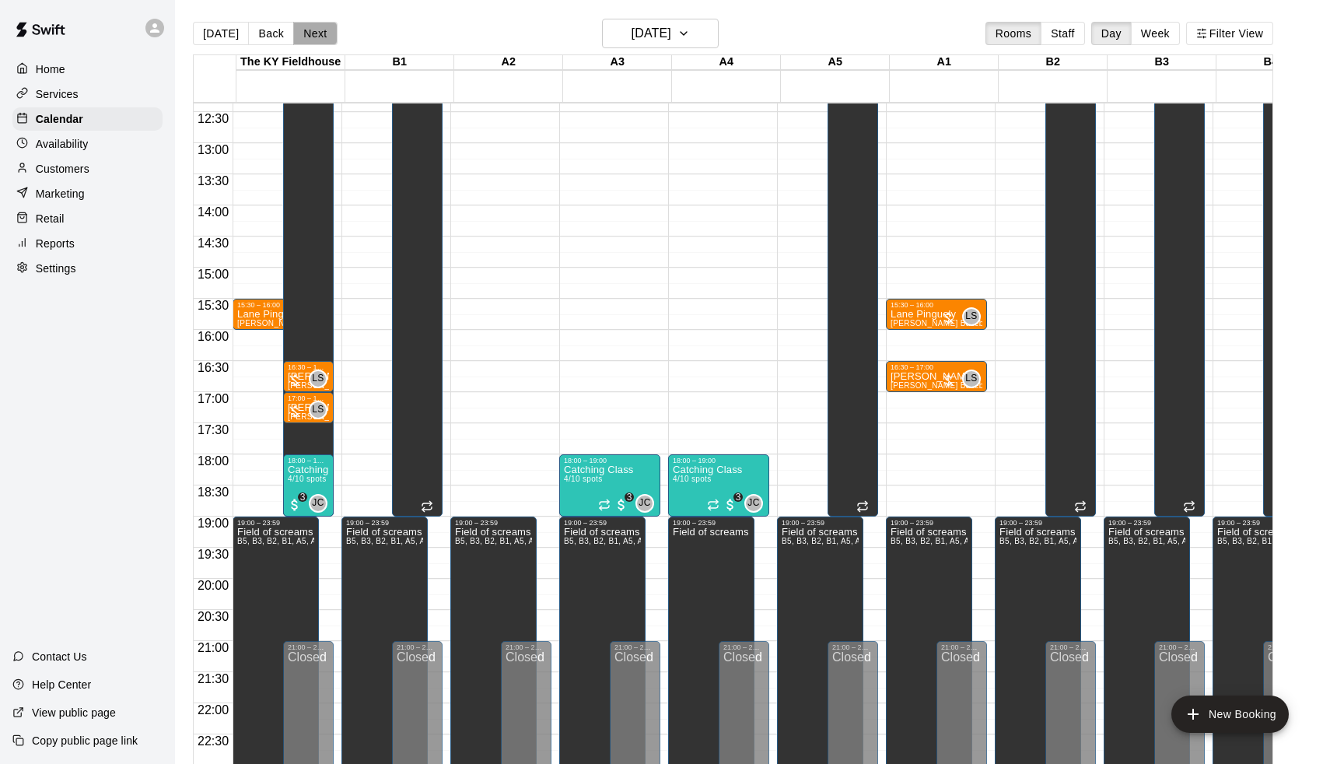
click at [324, 37] on button "Next" at bounding box center [315, 33] width 44 height 23
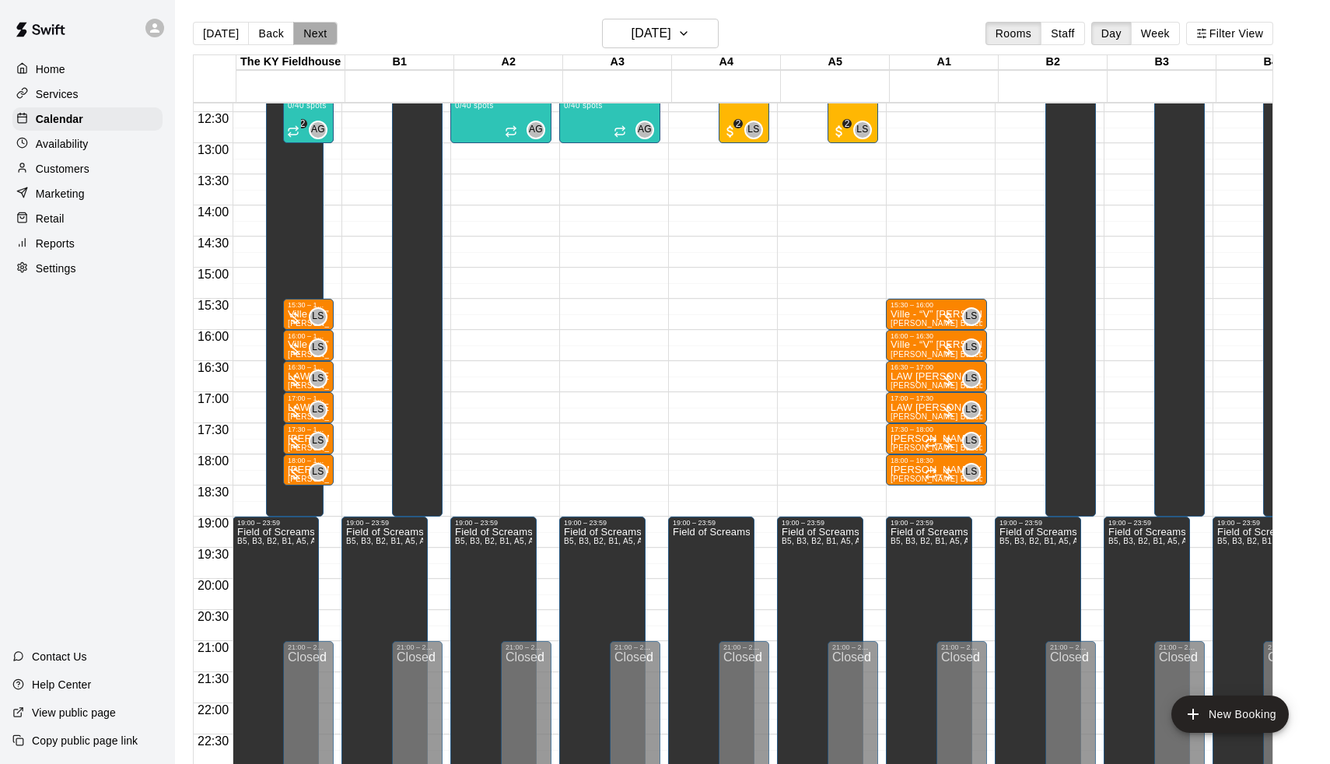
click at [324, 38] on button "Next" at bounding box center [315, 33] width 44 height 23
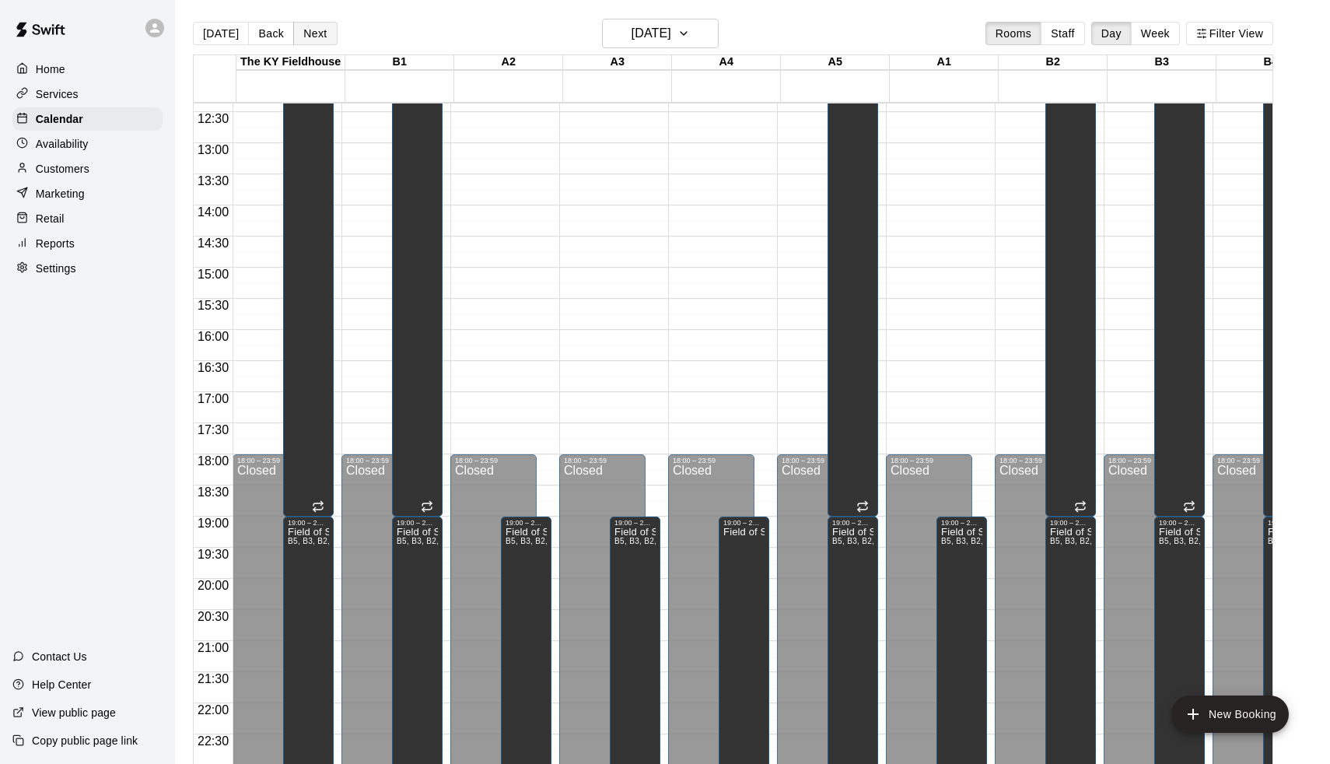
click at [324, 38] on button "Next" at bounding box center [315, 33] width 44 height 23
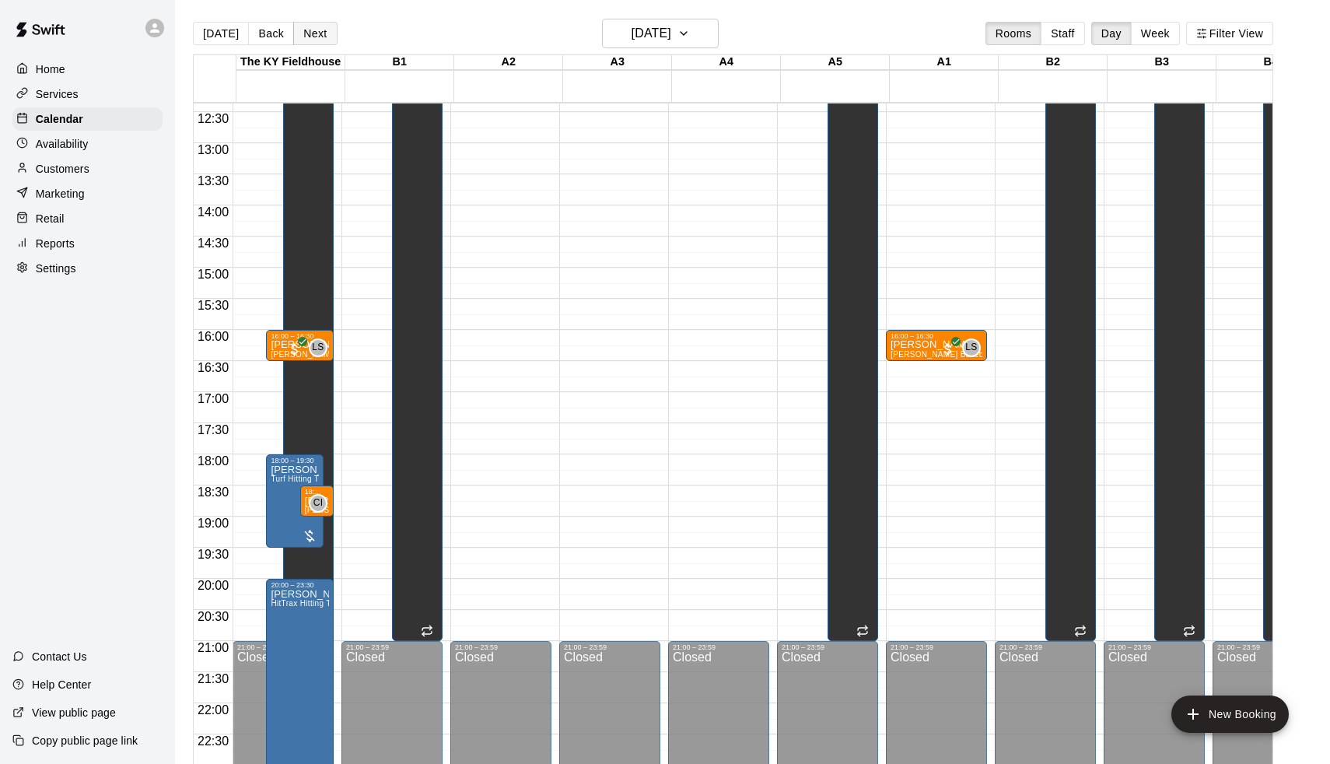
click at [324, 38] on button "Next" at bounding box center [315, 33] width 44 height 23
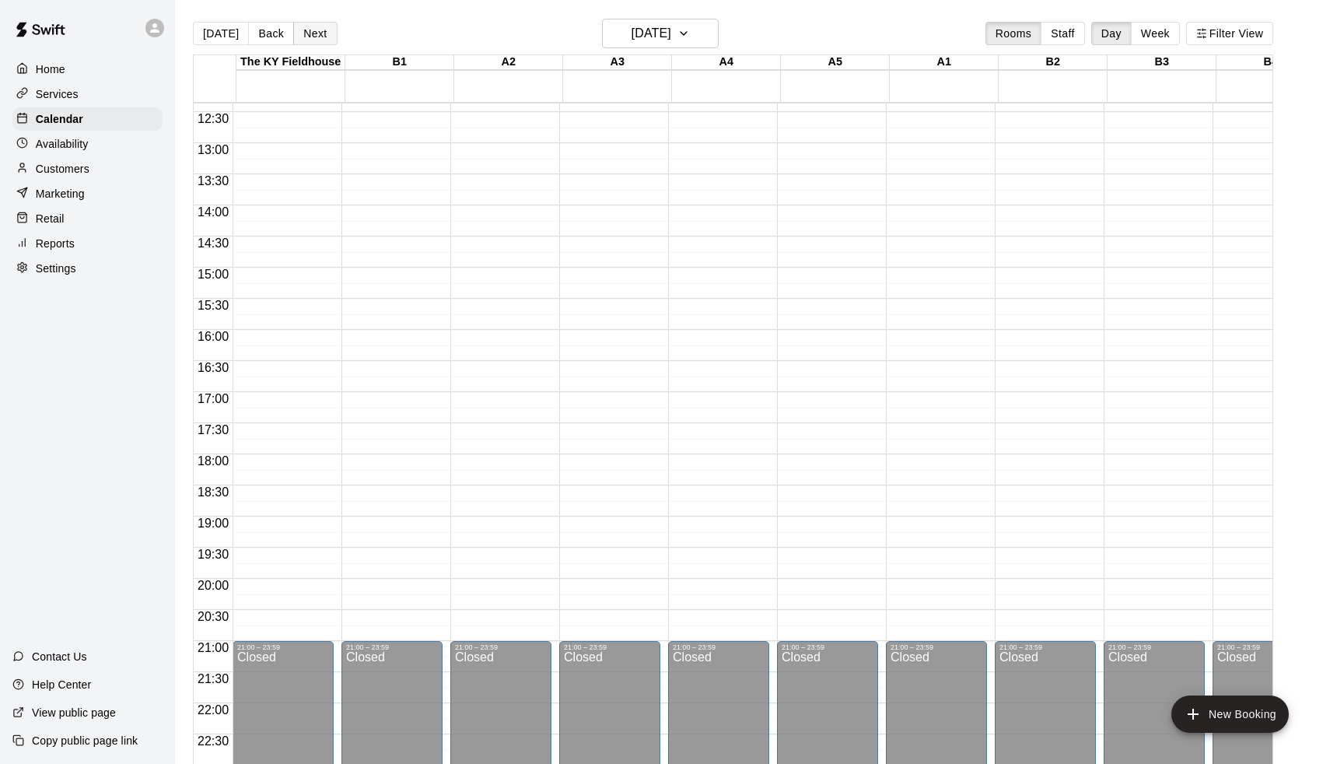
click at [324, 38] on div "Today Back Next Tuesday Oct 14 Rooms Staff Day Week Filter View The KY Fieldhou…" at bounding box center [733, 401] width 1081 height 764
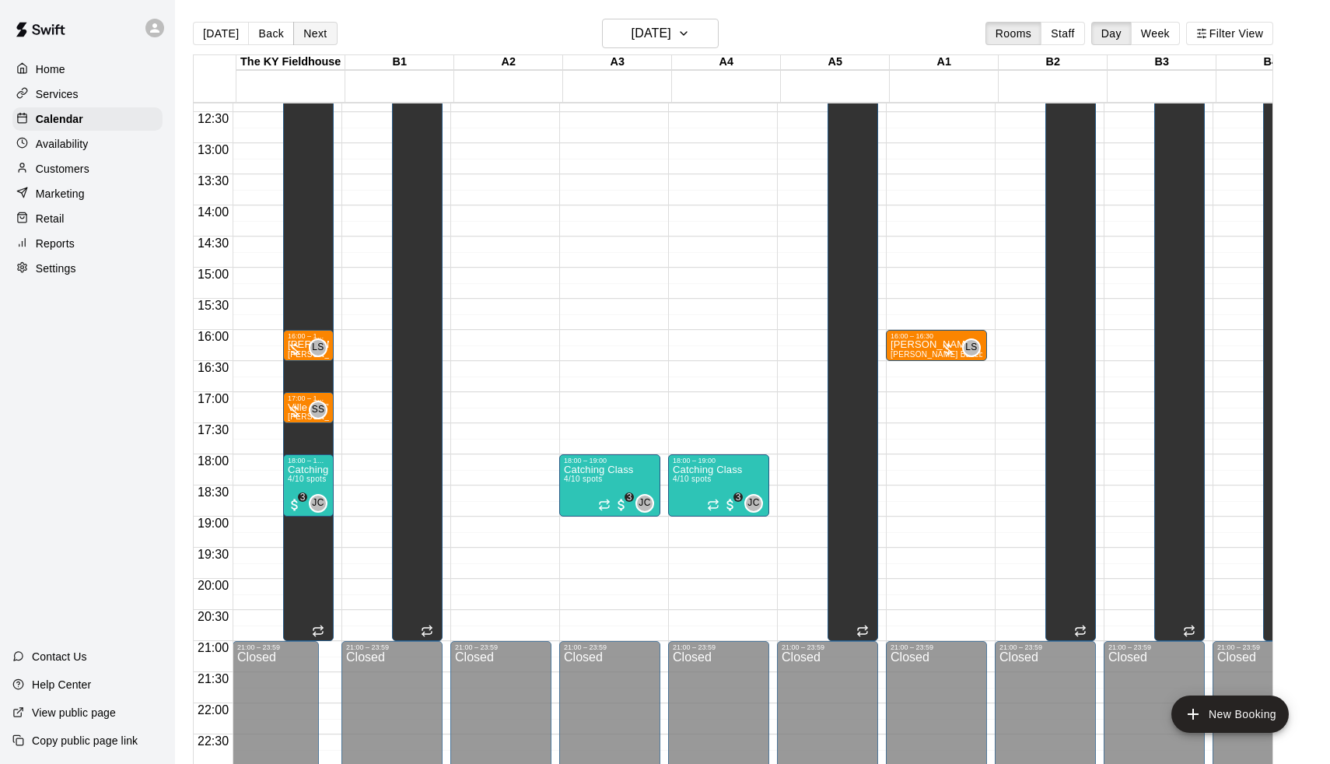
click at [324, 38] on button "Next" at bounding box center [315, 33] width 44 height 23
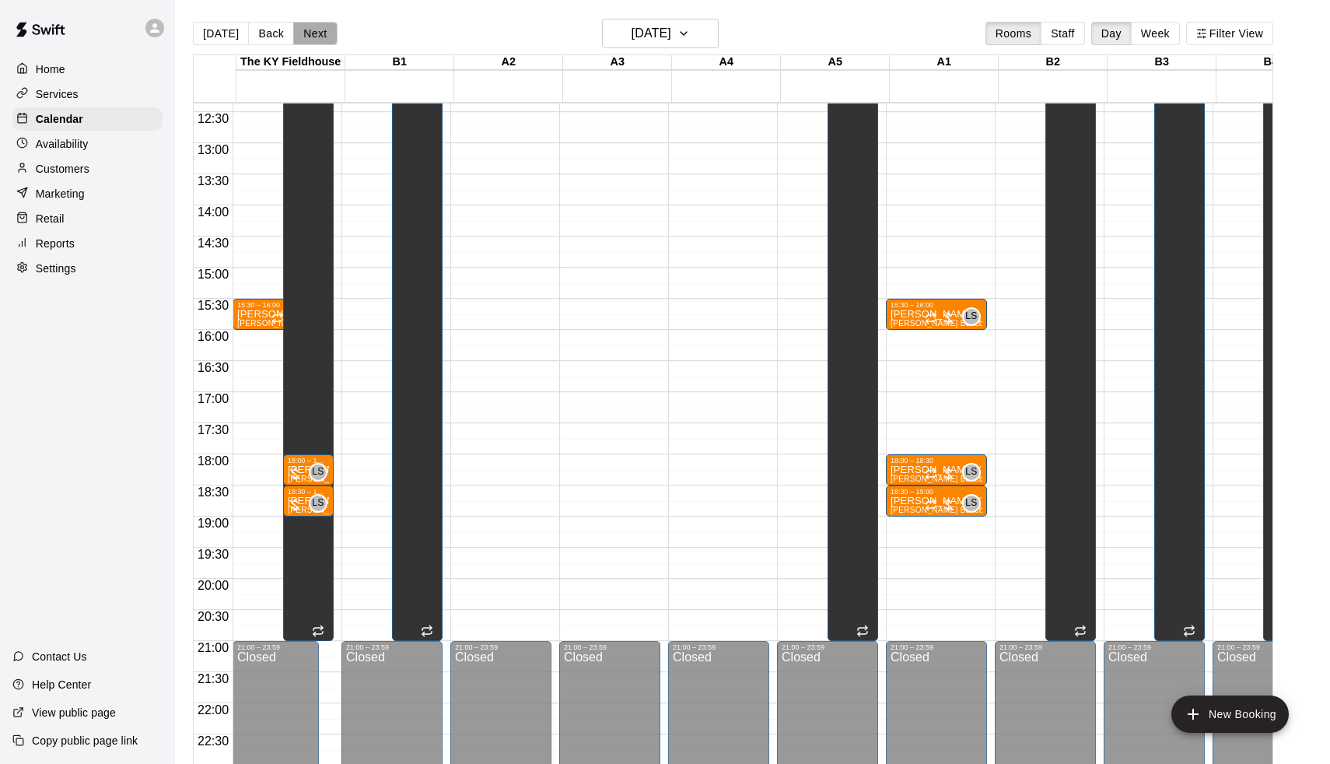
click at [324, 38] on button "Next" at bounding box center [315, 33] width 44 height 23
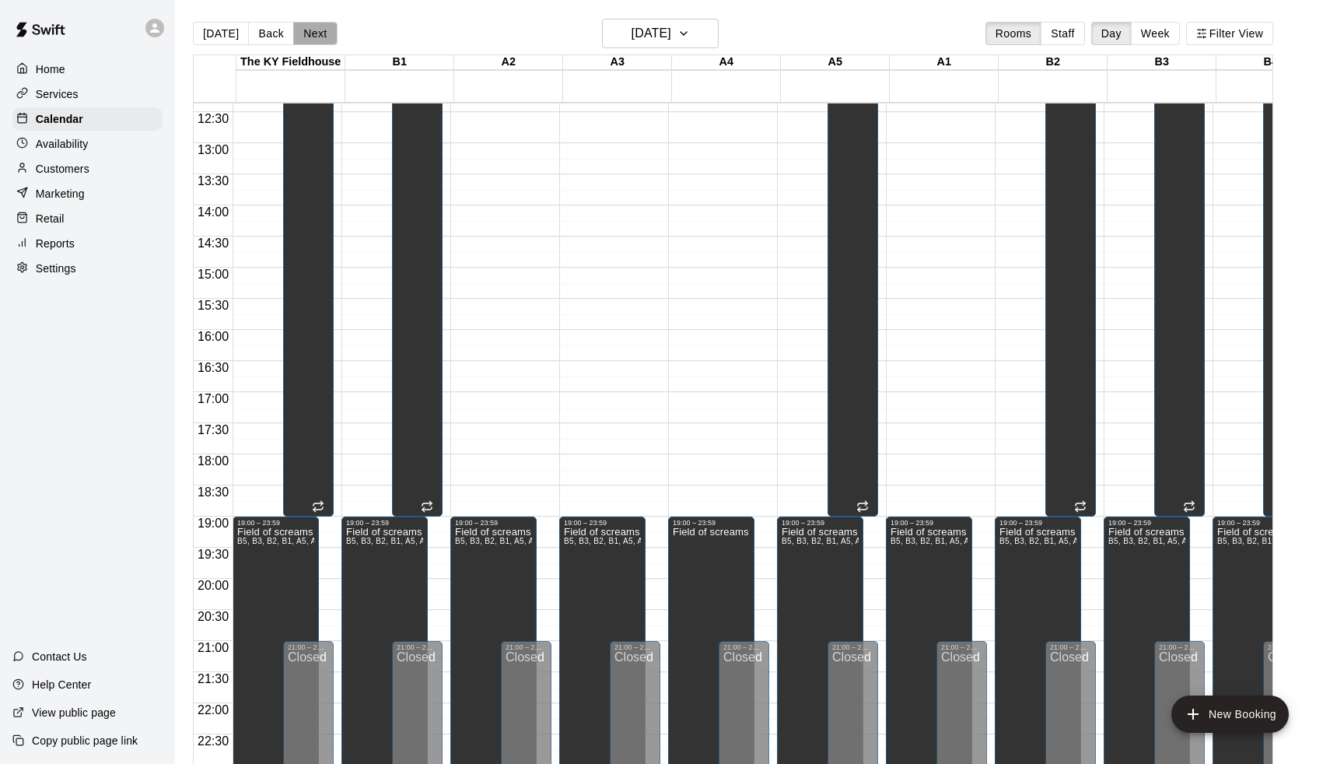
click at [324, 38] on button "Next" at bounding box center [315, 33] width 44 height 23
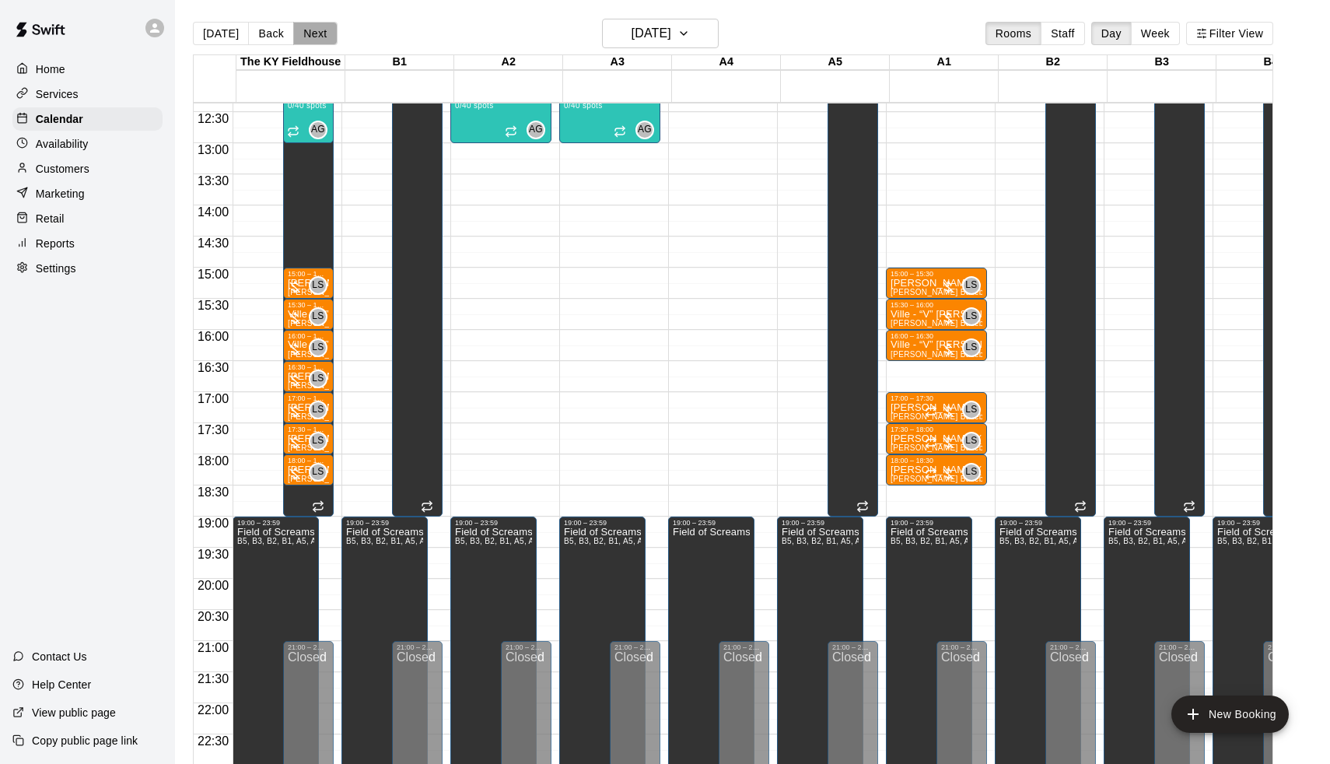
click at [324, 38] on button "Next" at bounding box center [315, 33] width 44 height 23
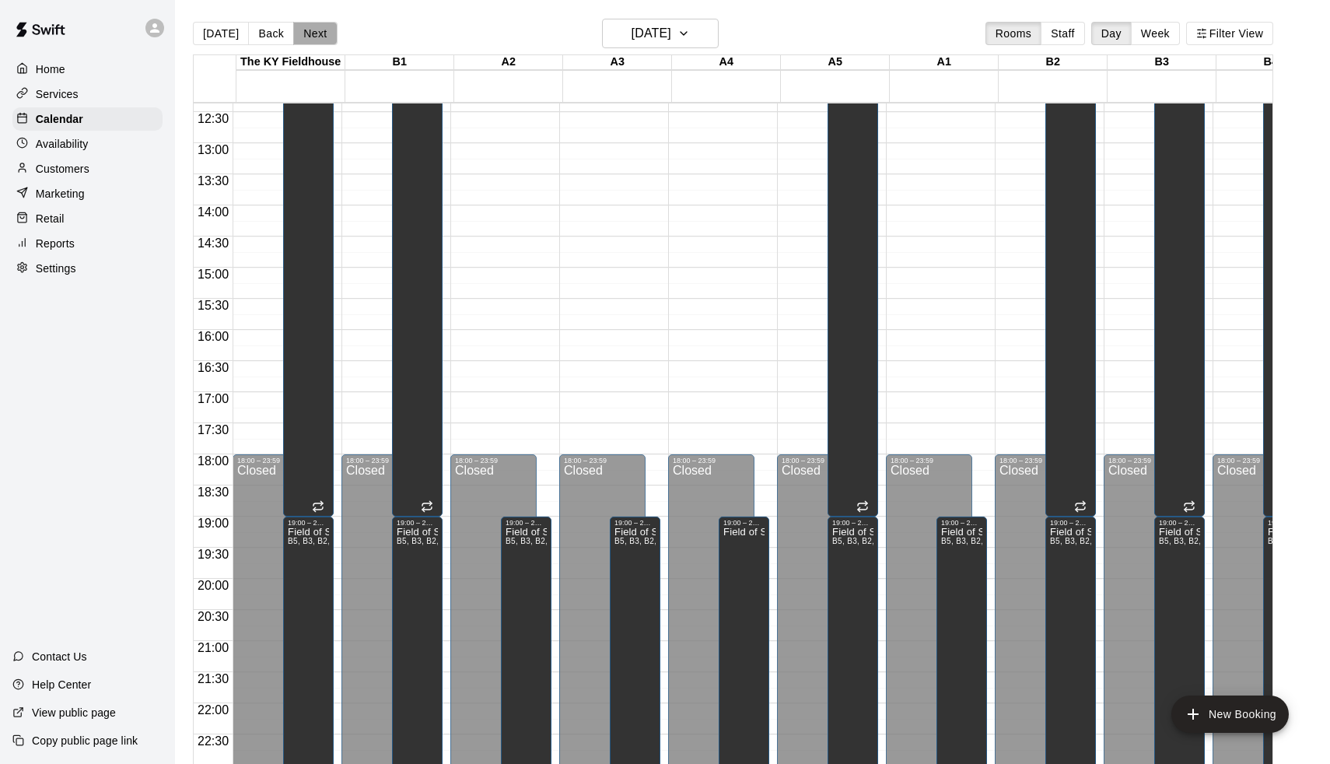
click at [324, 38] on button "Next" at bounding box center [315, 33] width 44 height 23
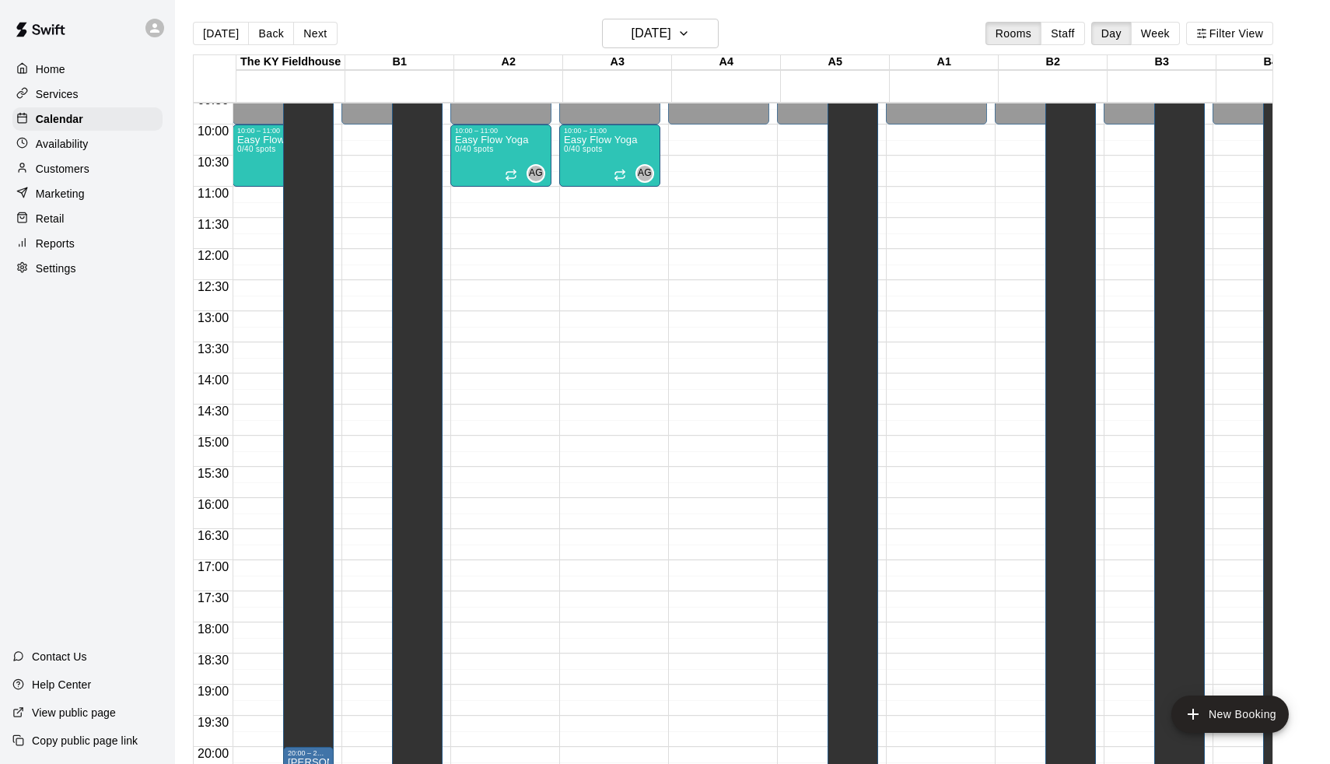
scroll to position [604, 0]
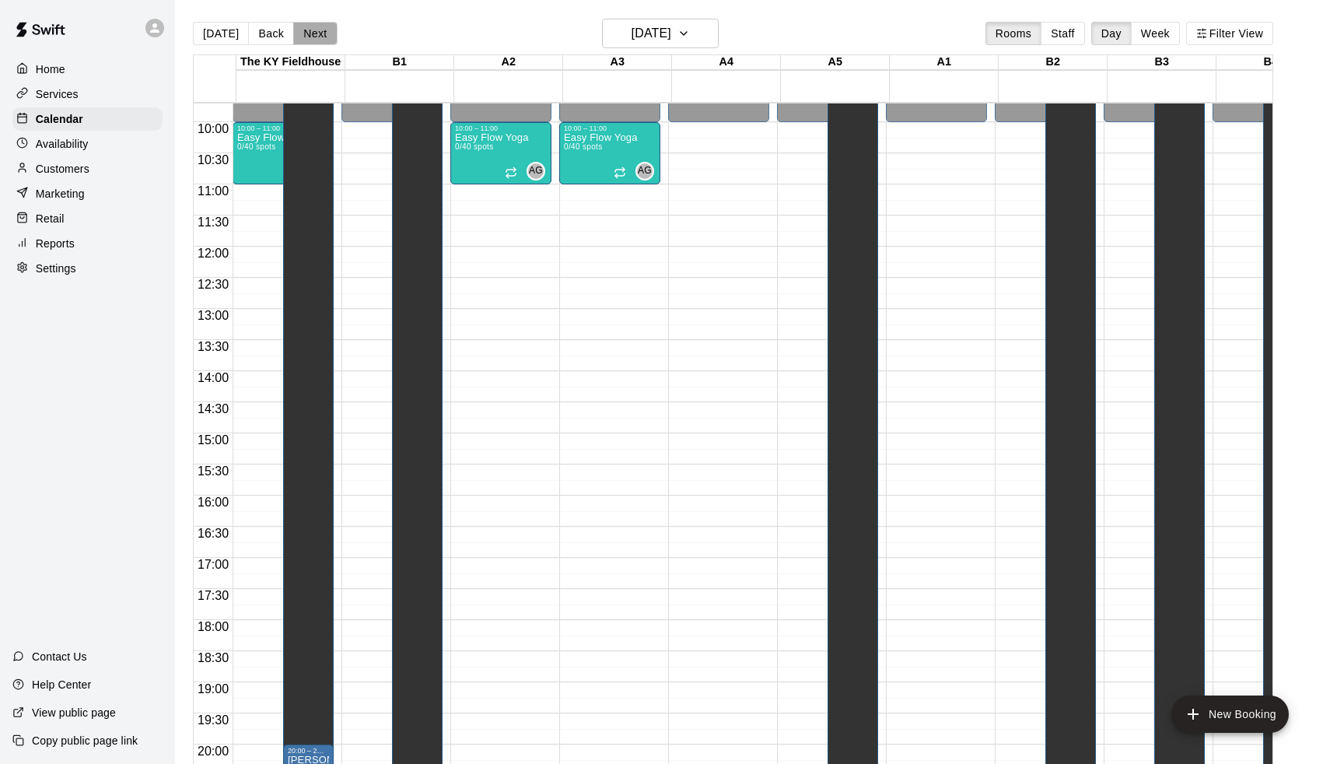
click at [324, 31] on button "Next" at bounding box center [315, 33] width 44 height 23
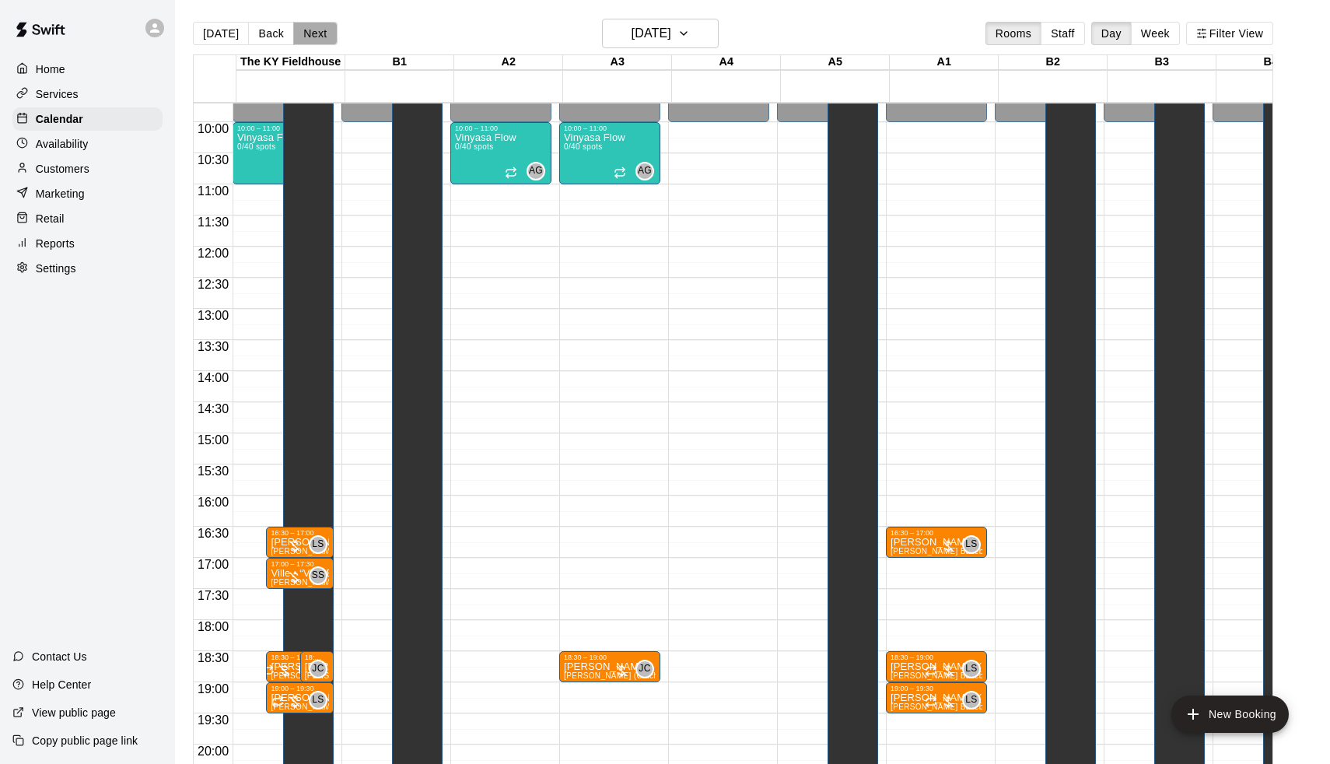
click at [324, 31] on button "Next" at bounding box center [315, 33] width 44 height 23
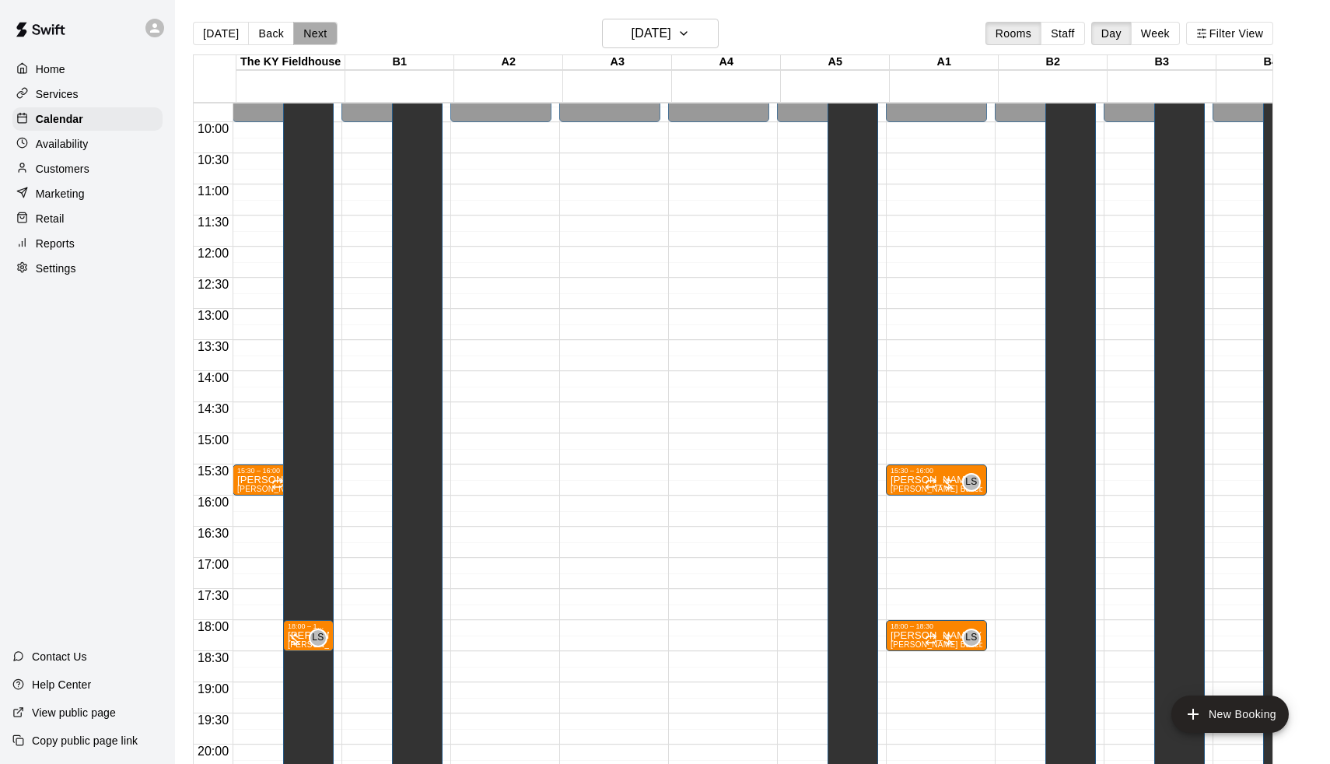
click at [324, 31] on button "Next" at bounding box center [315, 33] width 44 height 23
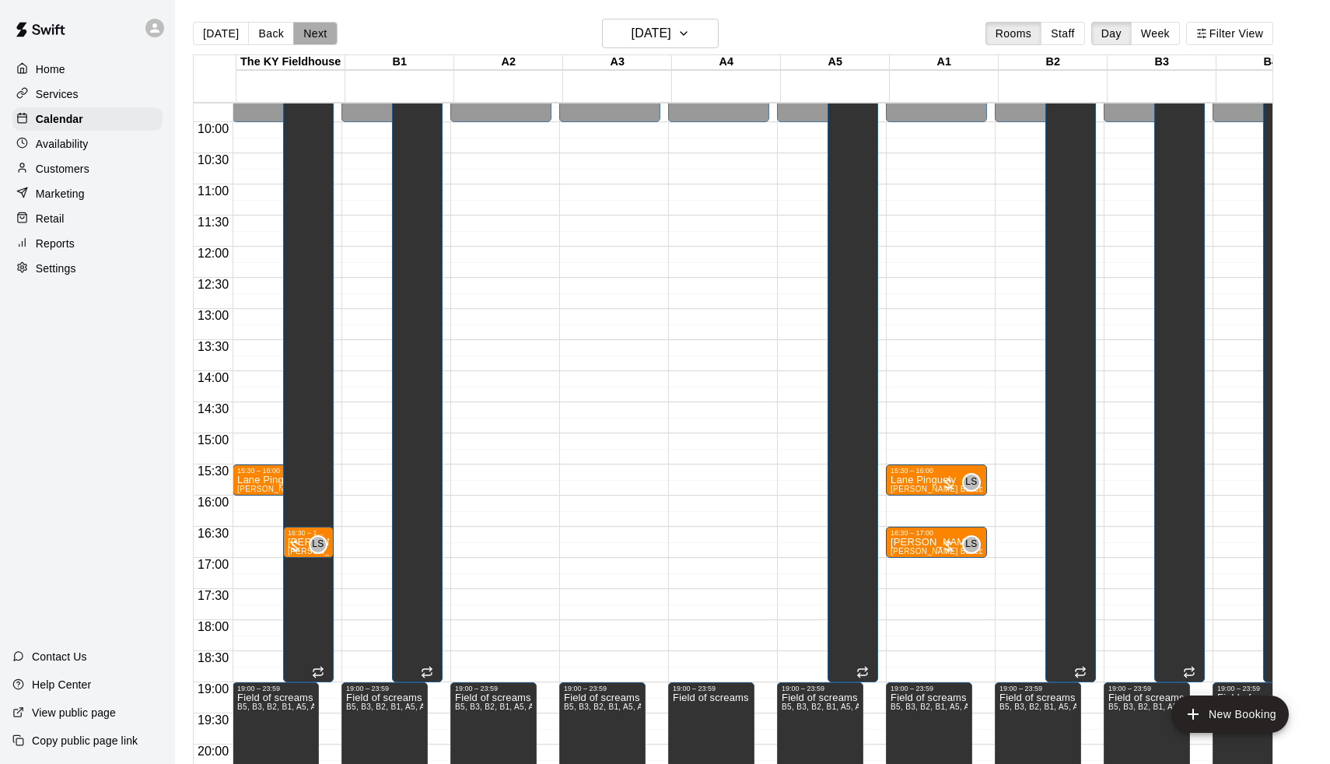
click at [324, 31] on button "Next" at bounding box center [315, 33] width 44 height 23
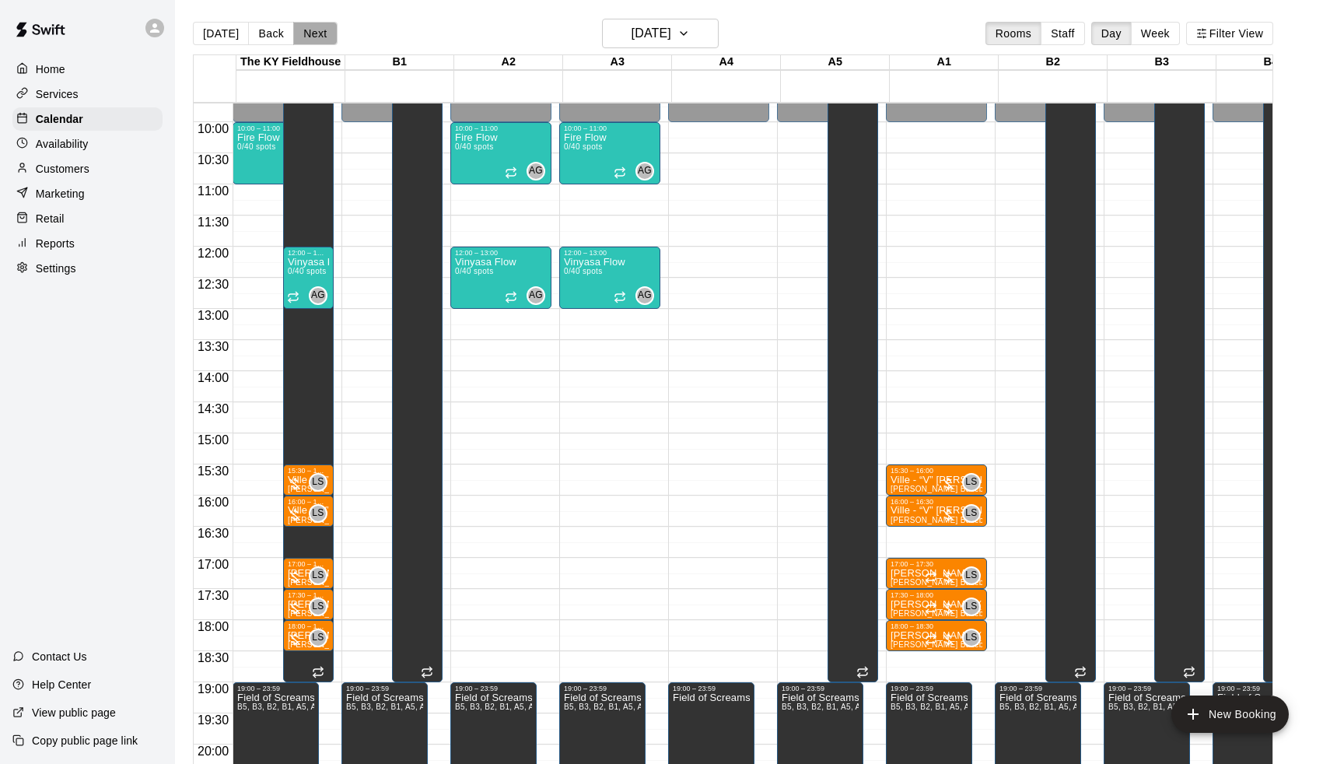
click at [324, 31] on button "Next" at bounding box center [315, 33] width 44 height 23
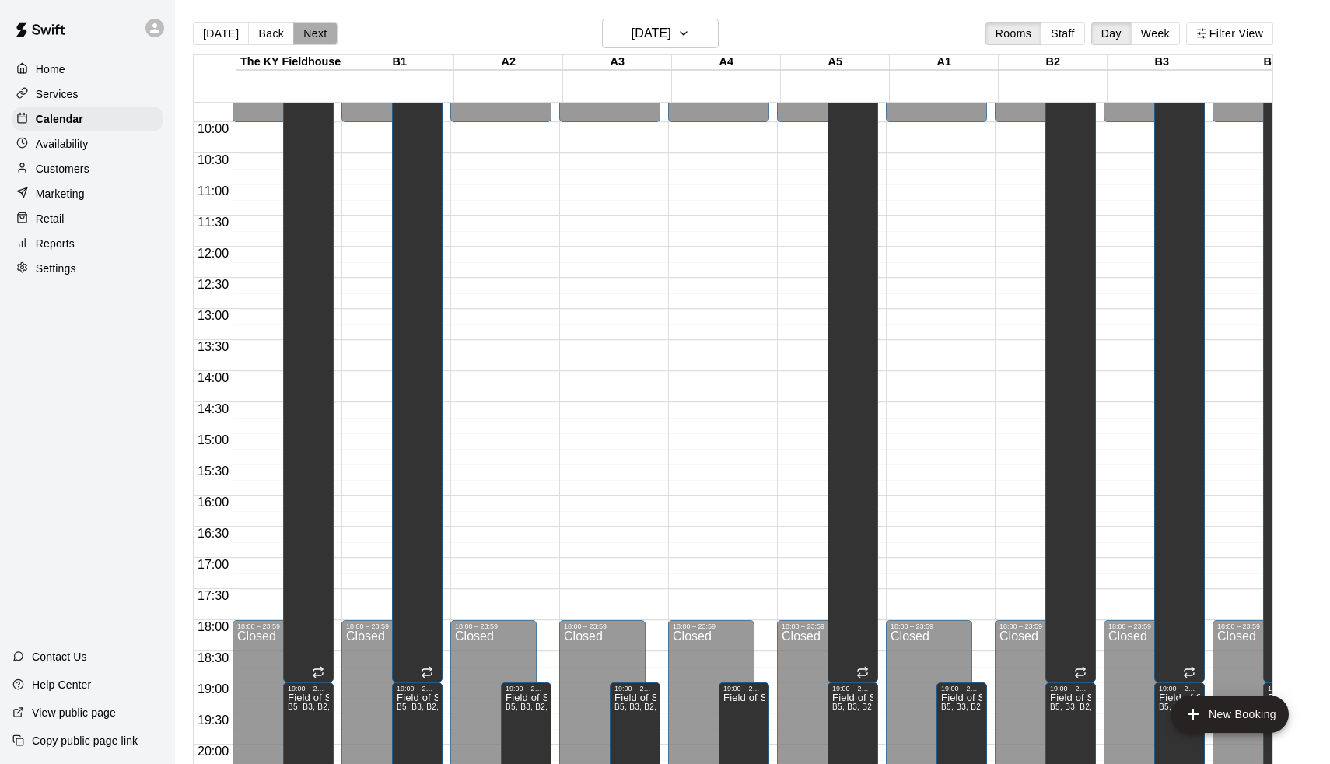
click at [324, 31] on button "Next" at bounding box center [315, 33] width 44 height 23
click at [324, 31] on div "Today Back Next Saturday Oct 25 Rooms Staff Day Week Filter View The KY Fieldho…" at bounding box center [733, 401] width 1081 height 764
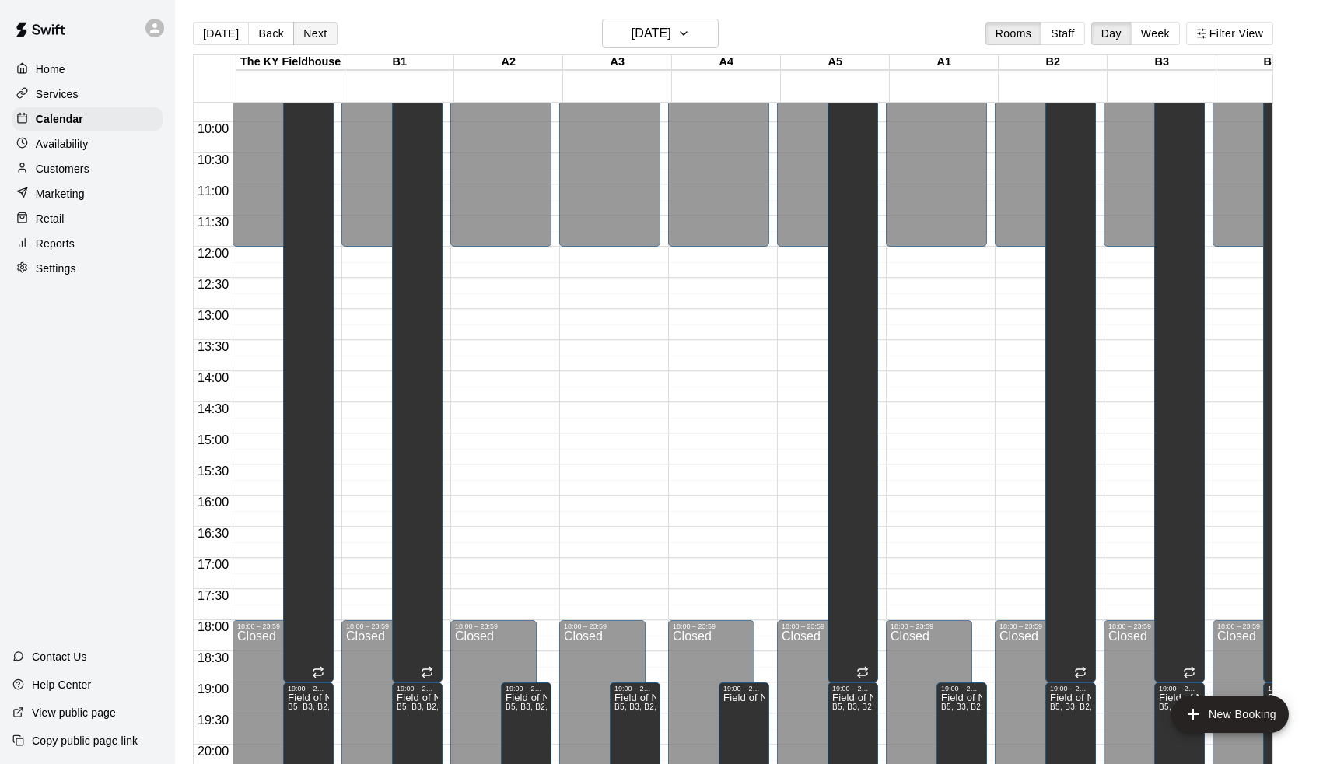
click at [324, 31] on button "Next" at bounding box center [315, 33] width 44 height 23
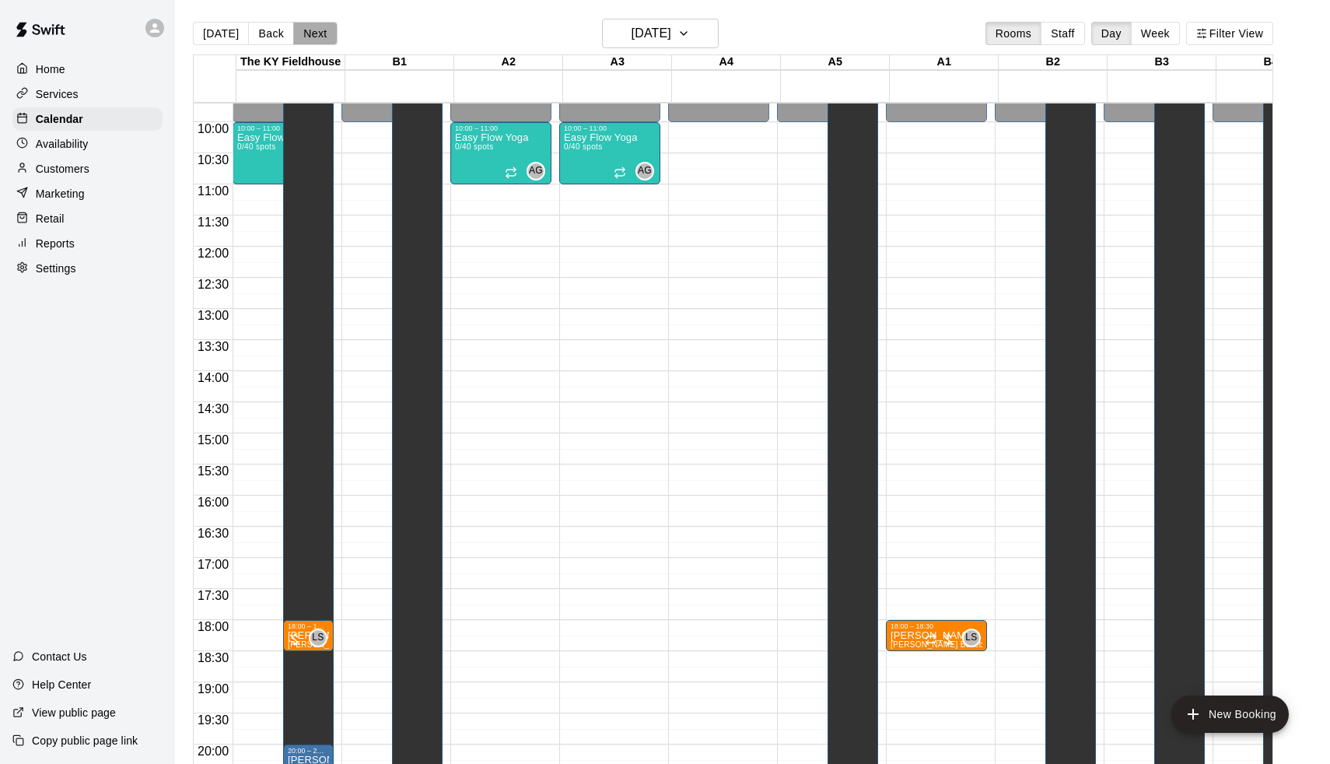
click at [328, 32] on button "Next" at bounding box center [315, 33] width 44 height 23
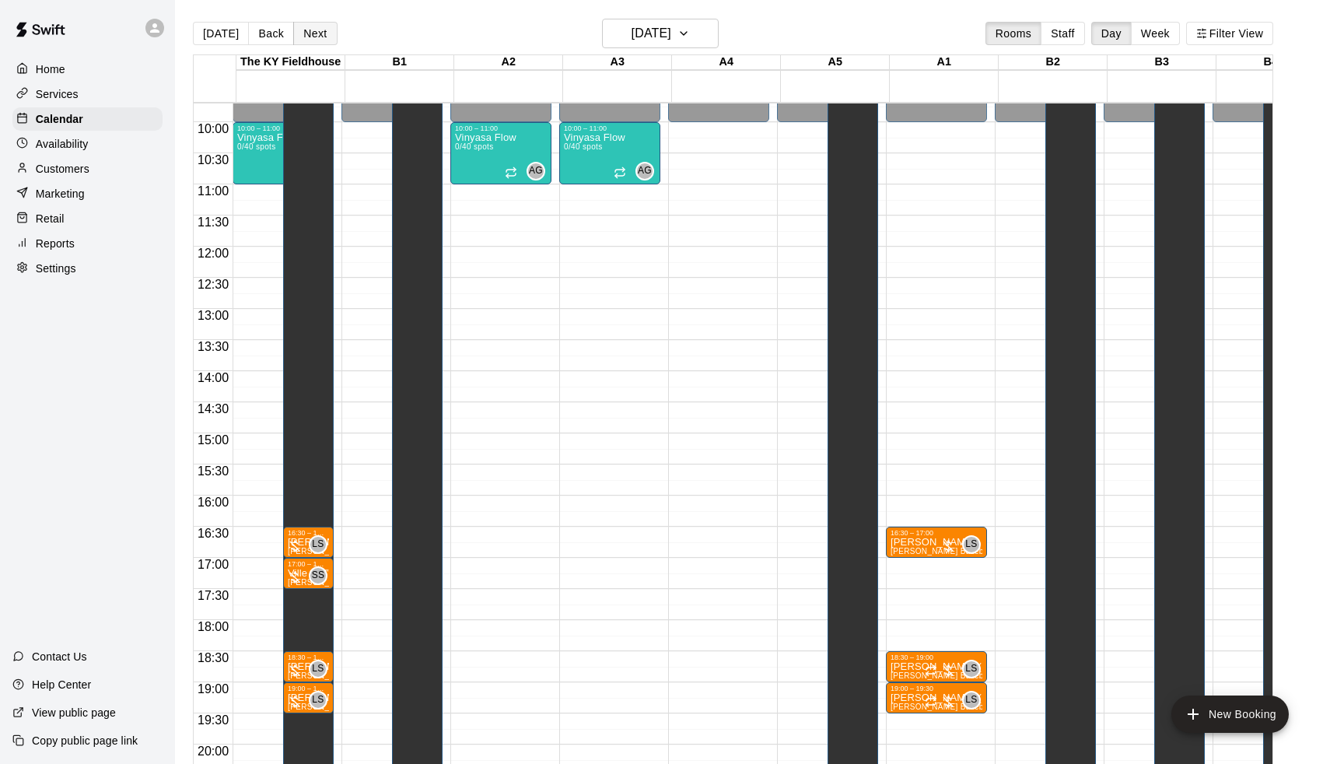
click at [328, 33] on button "Next" at bounding box center [315, 33] width 44 height 23
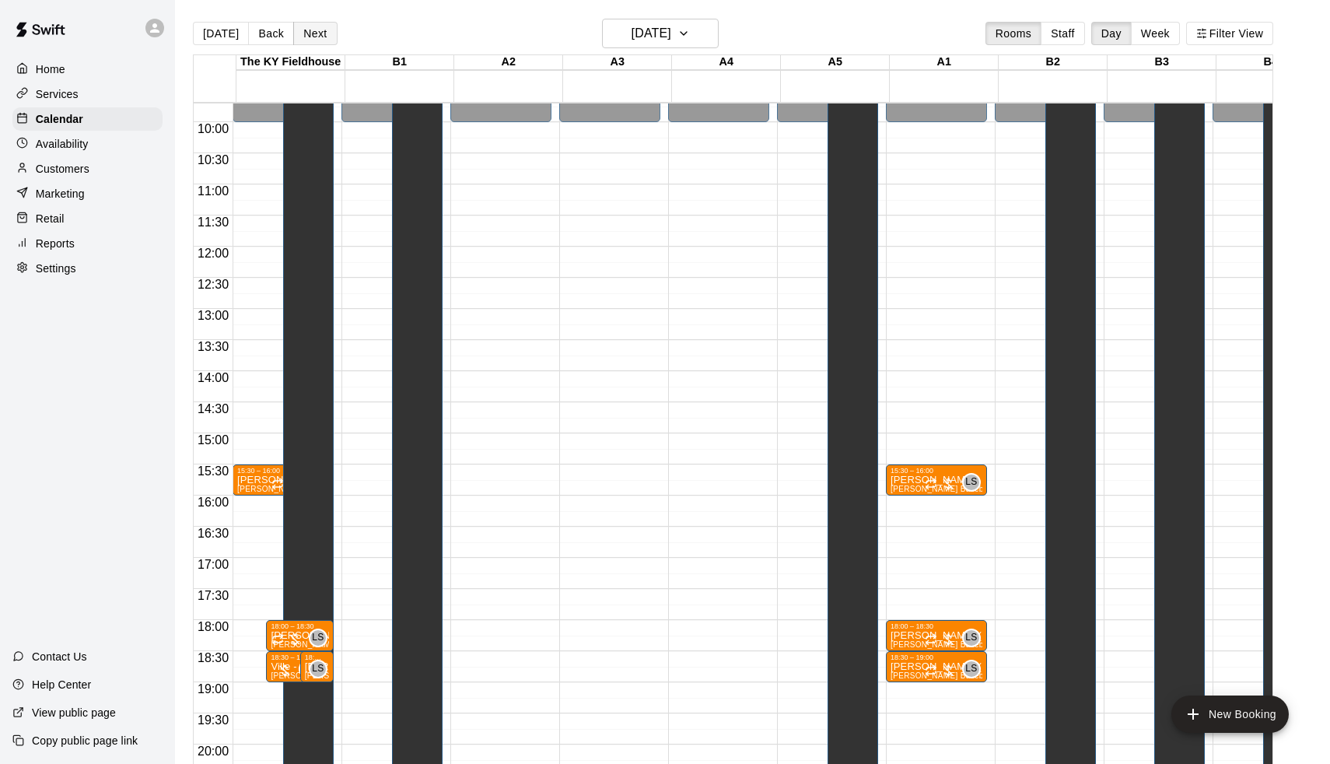
click at [328, 33] on button "Next" at bounding box center [315, 33] width 44 height 23
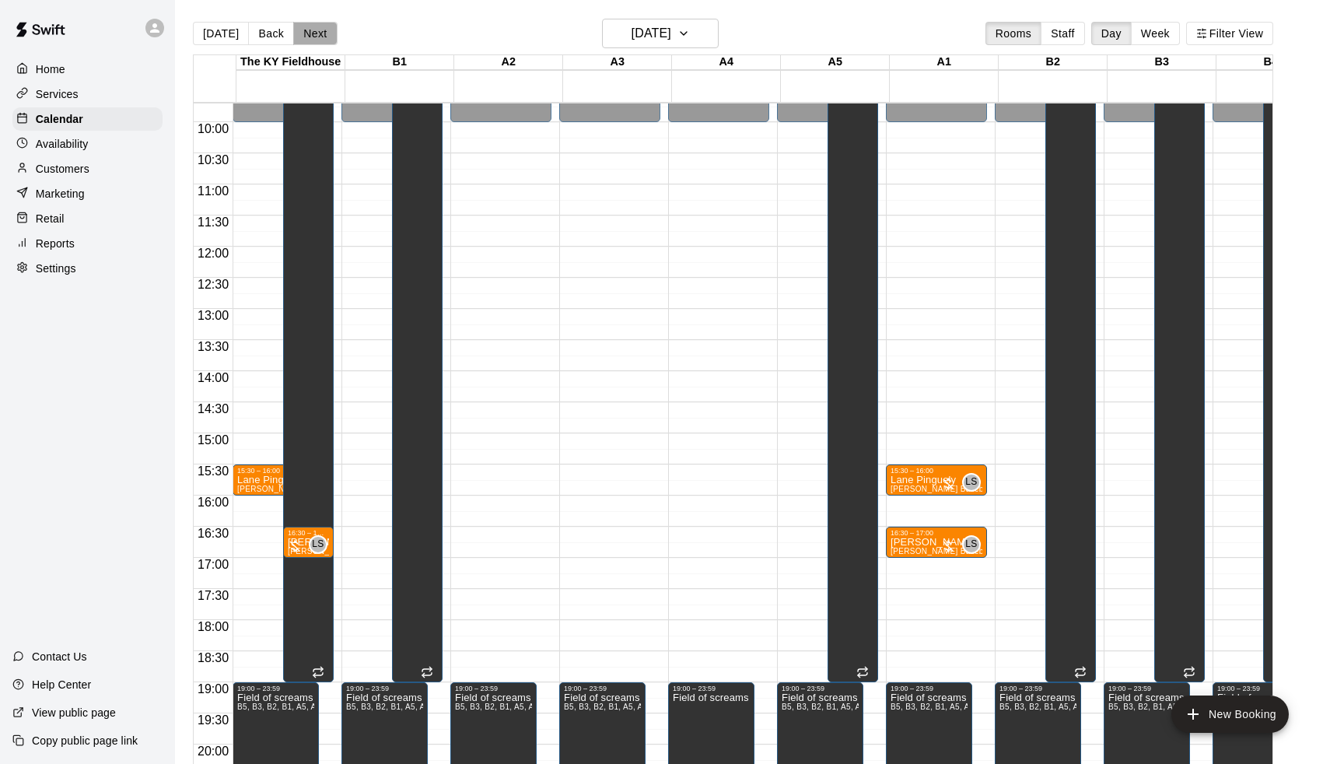
click at [328, 33] on button "Next" at bounding box center [315, 33] width 44 height 23
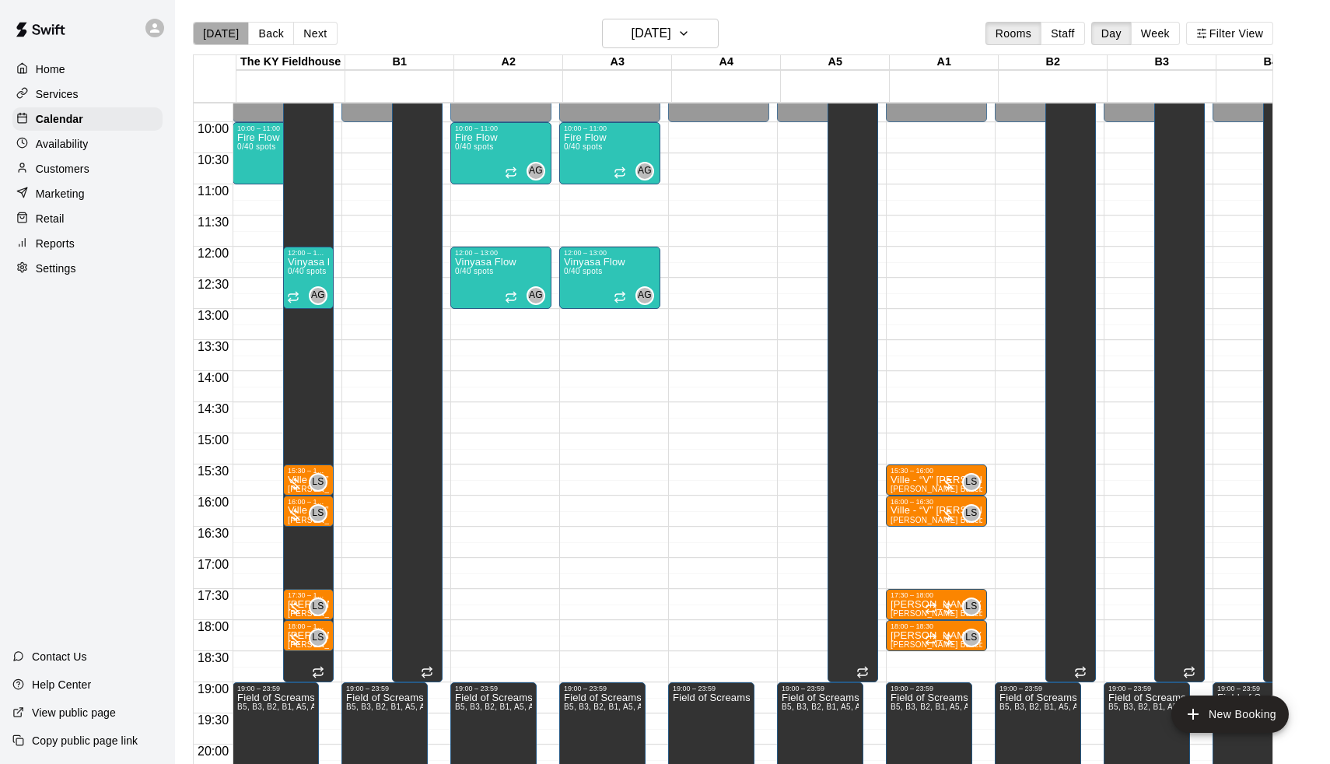
click at [230, 33] on button "[DATE]" at bounding box center [221, 33] width 56 height 23
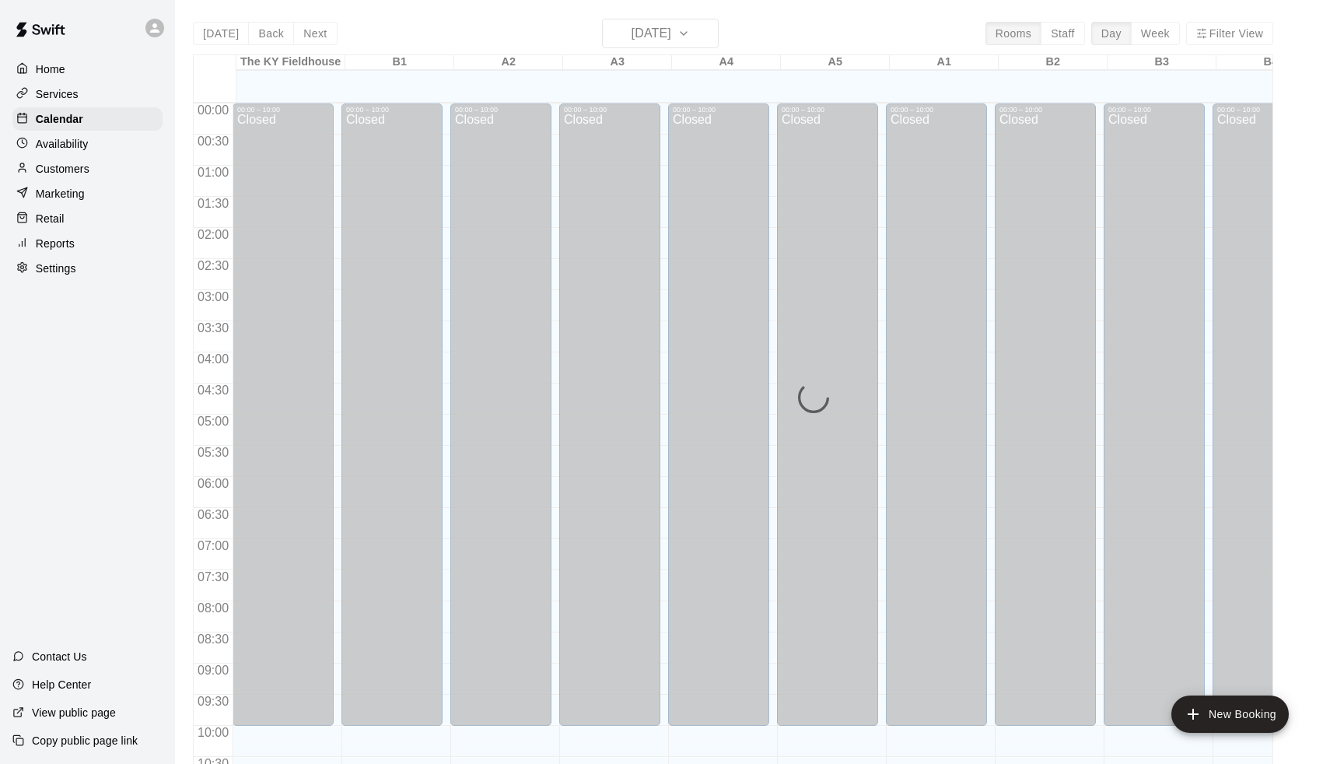
scroll to position [769, 0]
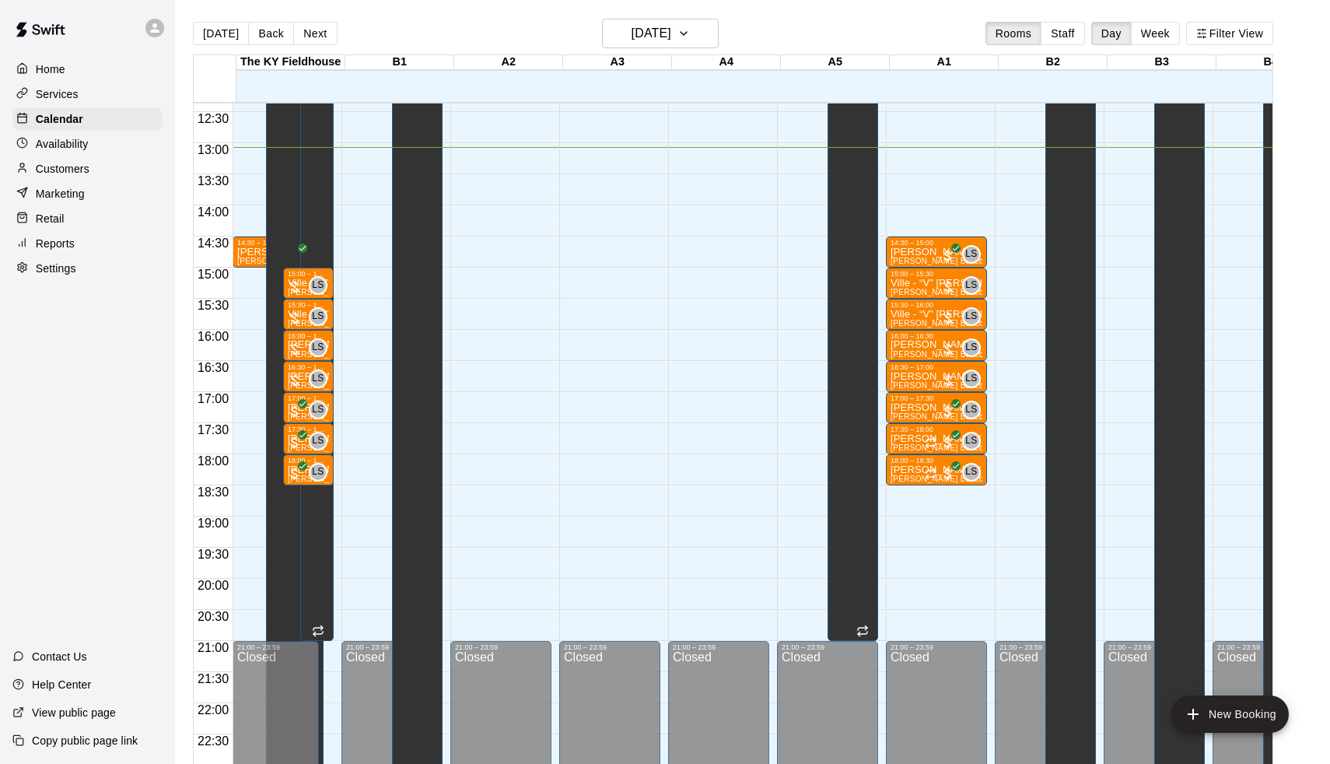
click at [75, 103] on div "Services" at bounding box center [87, 93] width 150 height 23
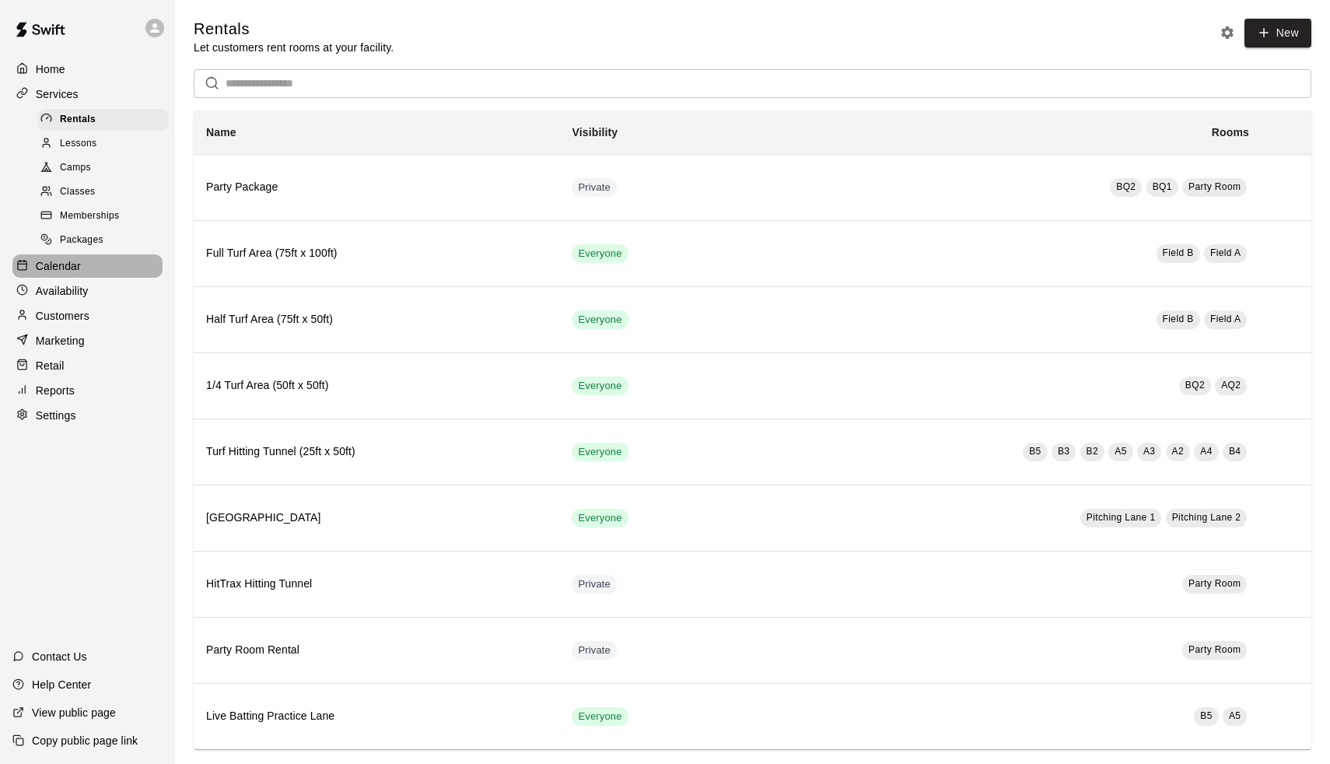
click at [64, 258] on p "Calendar" at bounding box center [58, 266] width 45 height 16
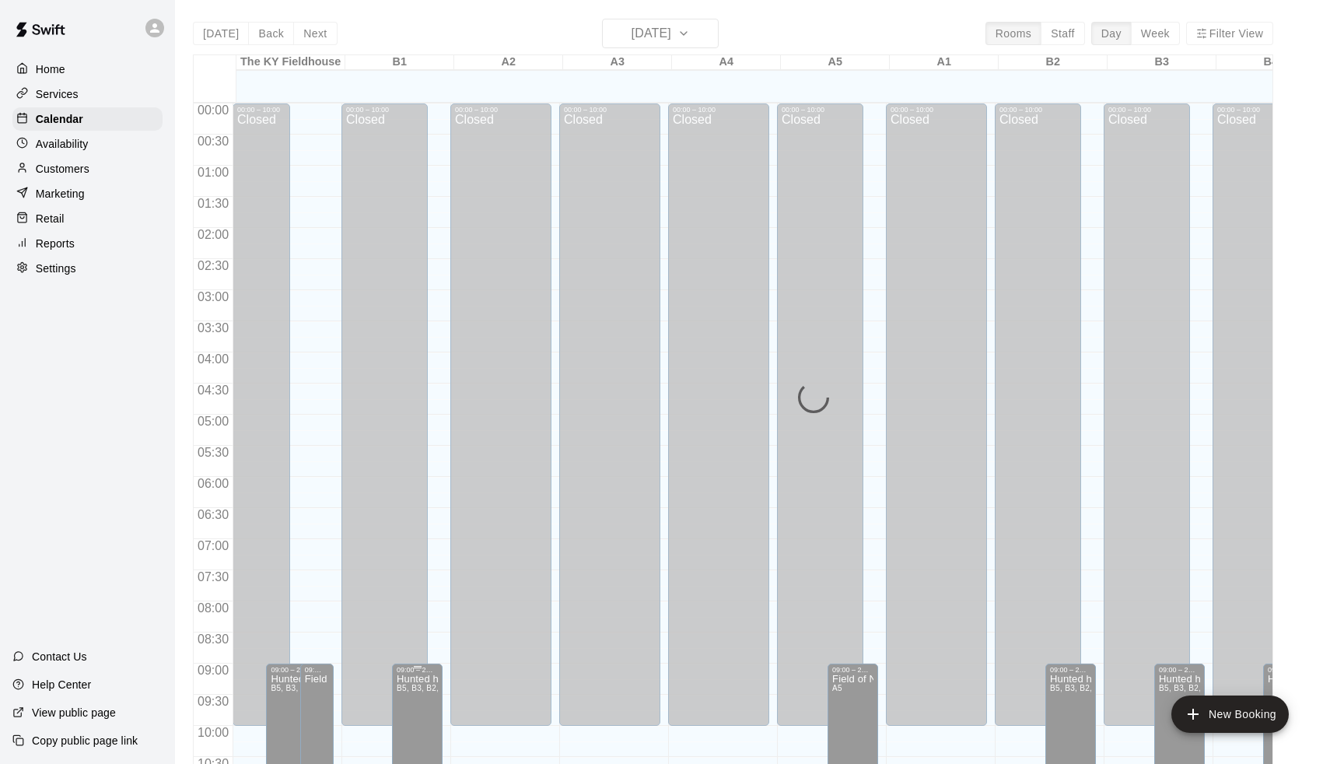
scroll to position [769, 0]
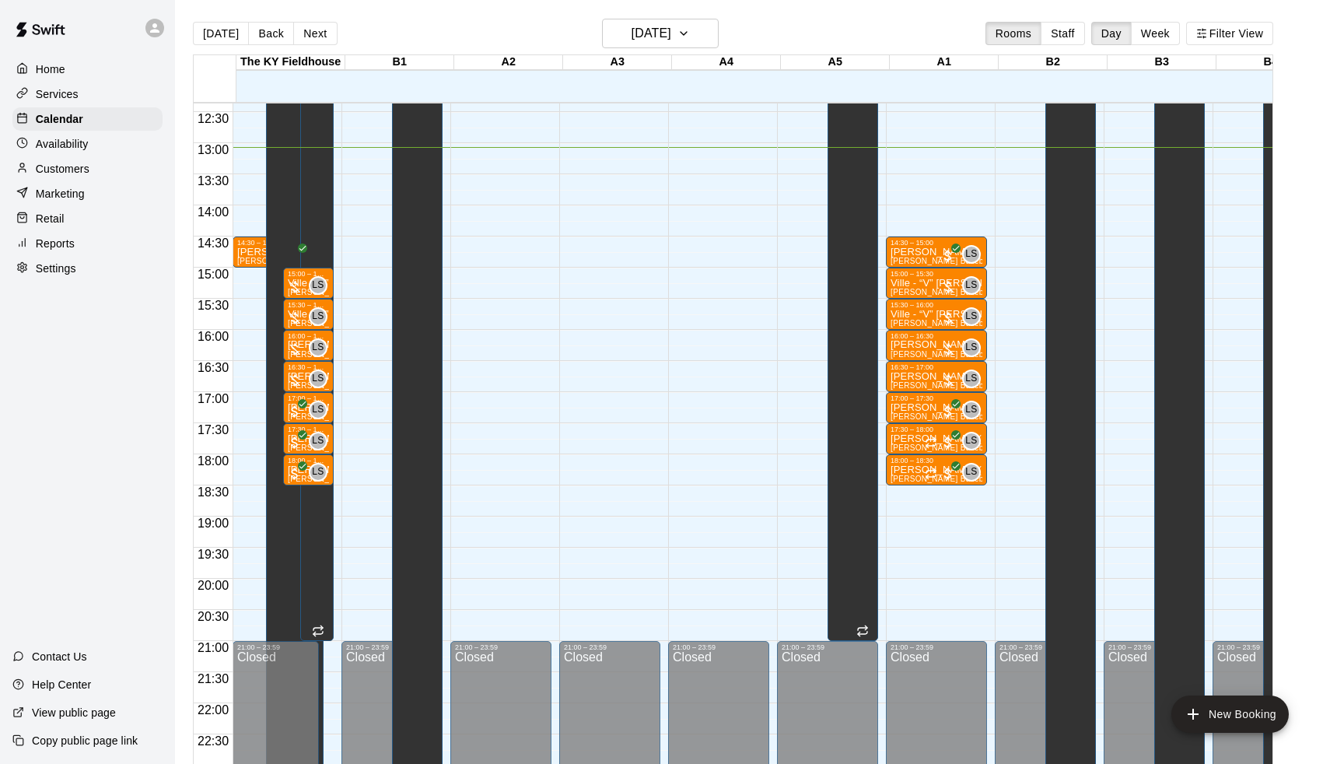
click at [258, 50] on div "Today Back Next Friday Sep 19 Rooms Staff Day Week Filter View" at bounding box center [733, 37] width 1081 height 36
click at [264, 41] on button "Back" at bounding box center [271, 33] width 46 height 23
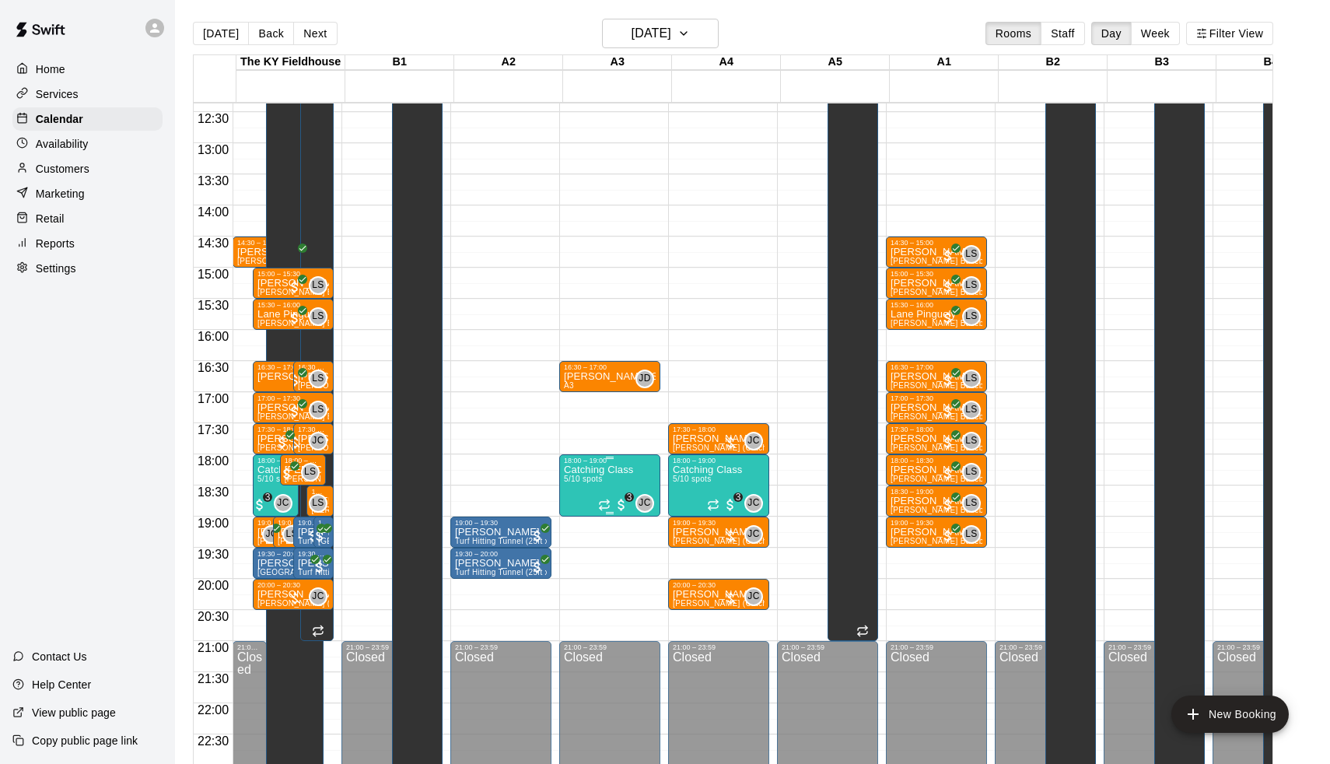
click at [633, 470] on p "Catching Class" at bounding box center [598, 470] width 69 height 0
click at [582, 529] on img "edit" at bounding box center [583, 524] width 18 height 18
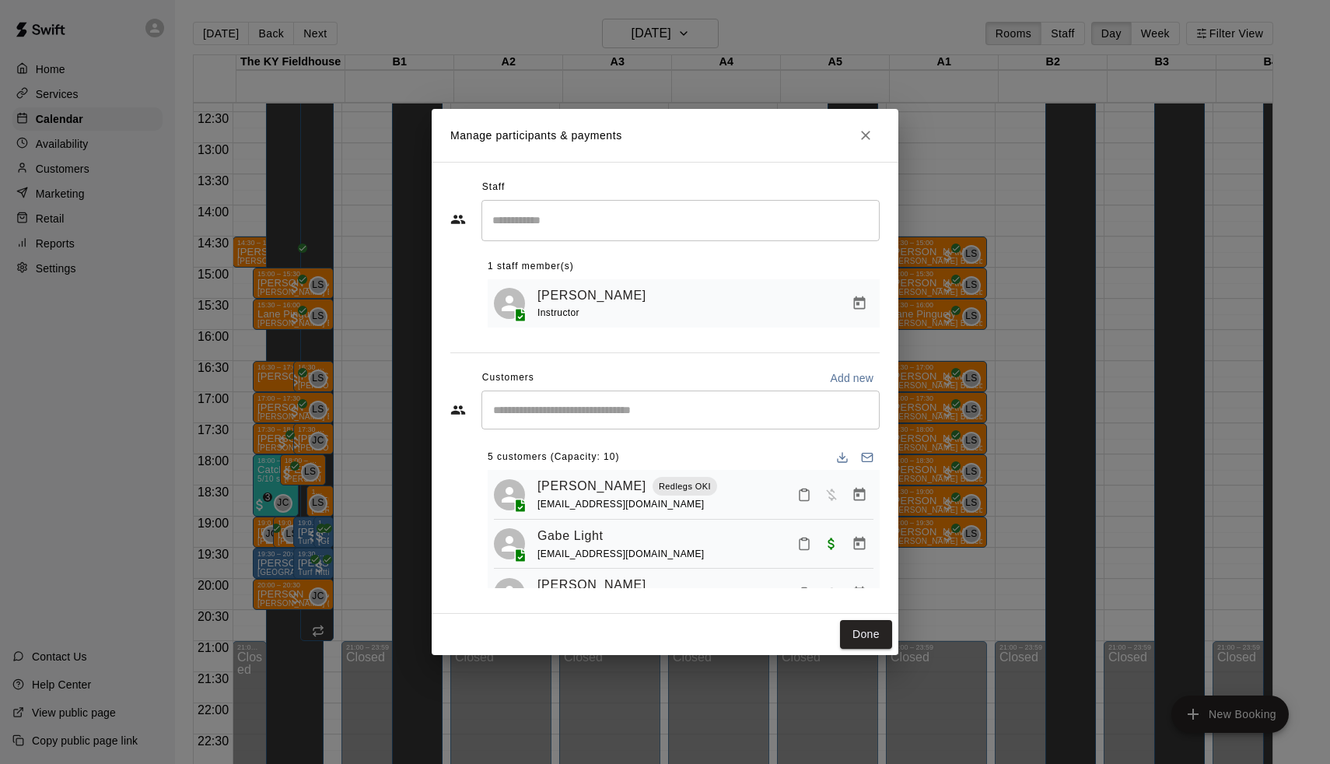
click at [577, 415] on input "Start typing to search customers..." at bounding box center [681, 410] width 384 height 16
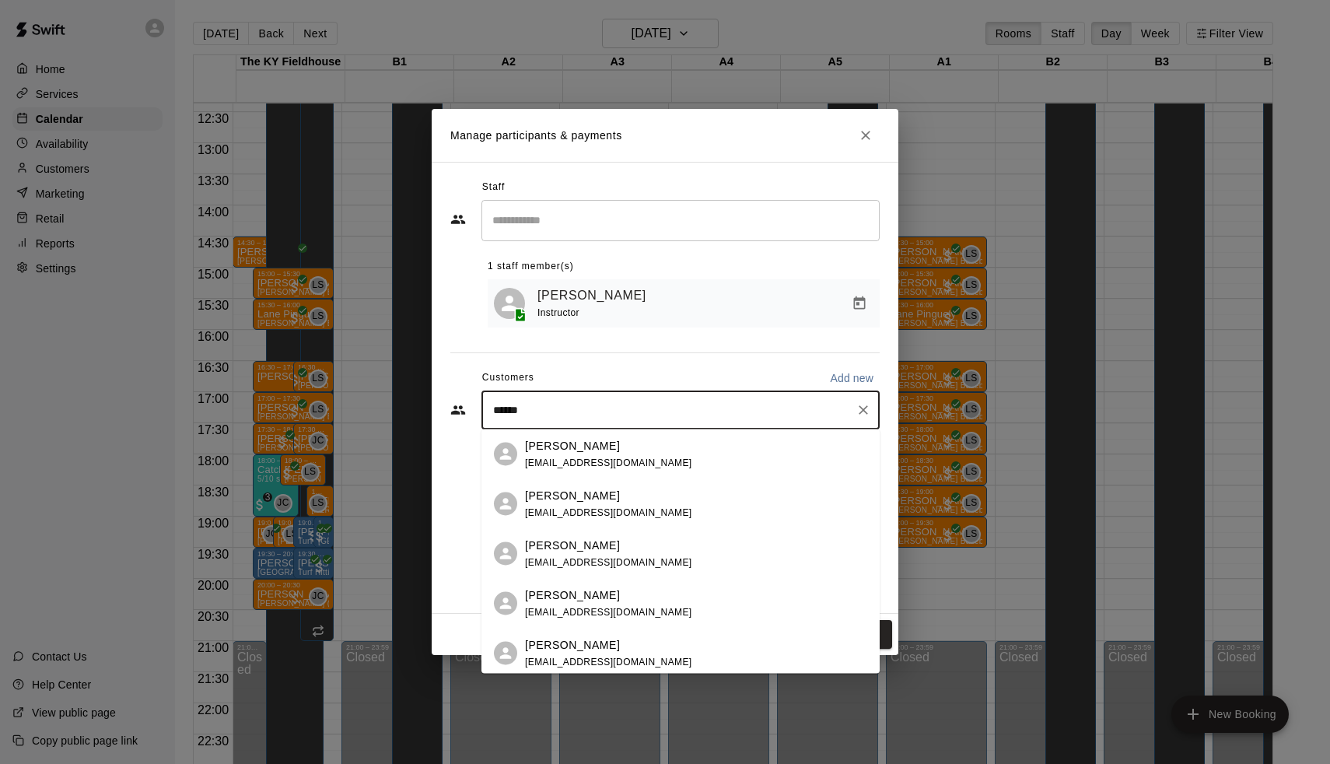
type input "*******"
click at [668, 499] on div "Braxton Royer wroyer32@gmail.com" at bounding box center [696, 503] width 342 height 33
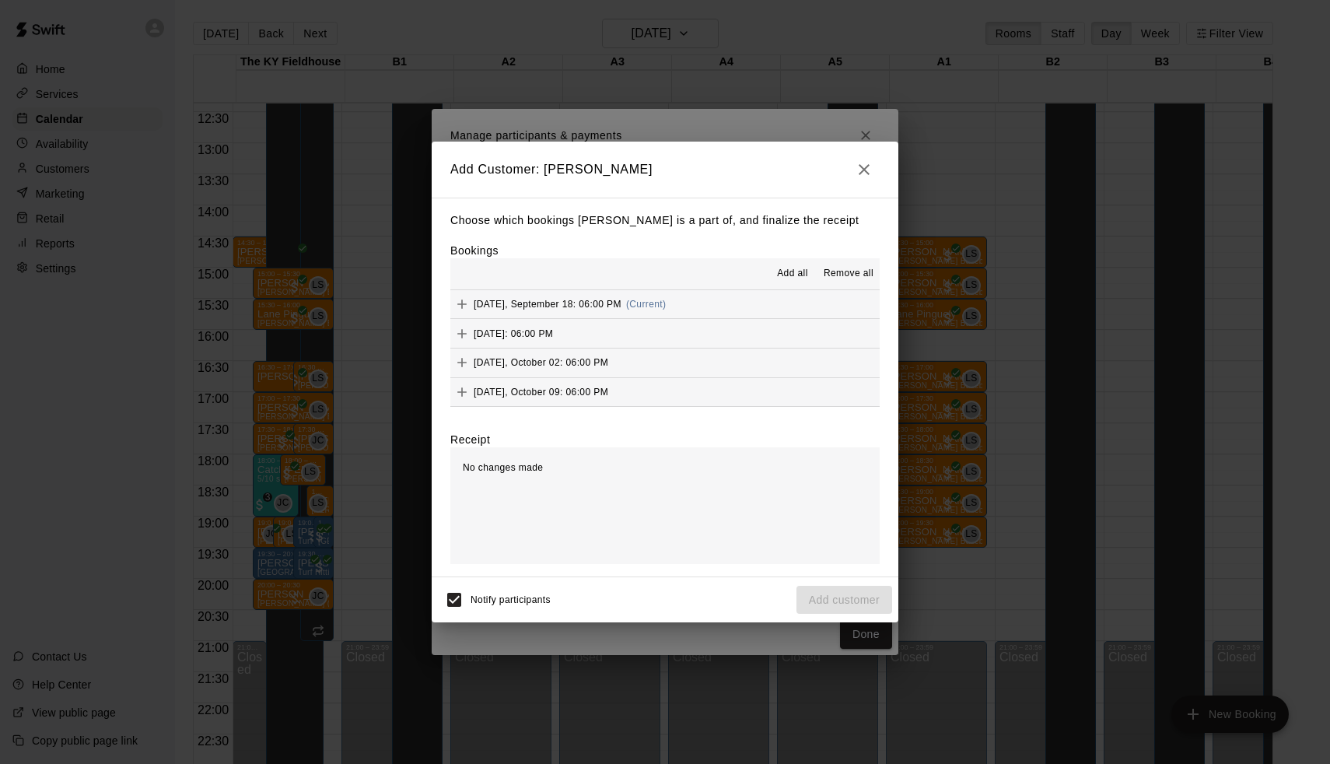
click at [793, 277] on span "Add all" at bounding box center [792, 274] width 31 height 16
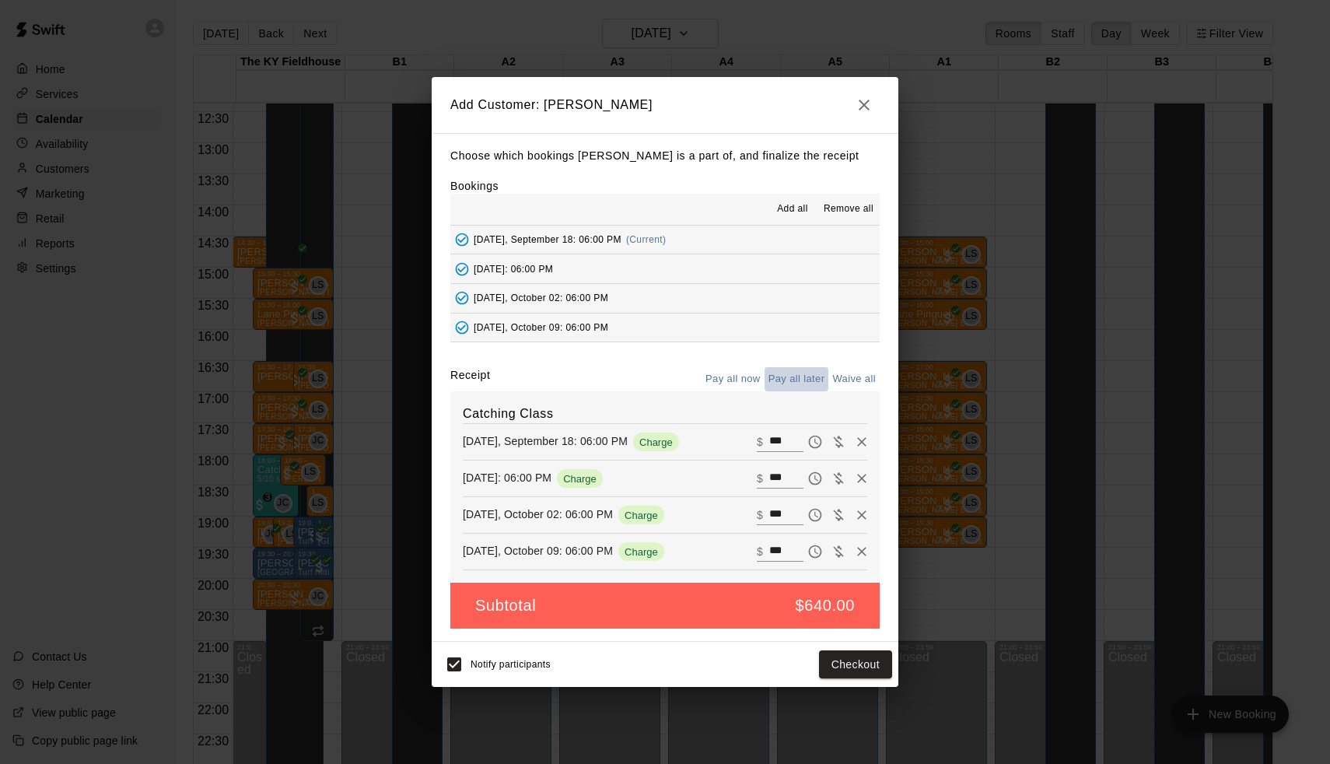
click at [805, 377] on button "Pay all later" at bounding box center [797, 379] width 65 height 24
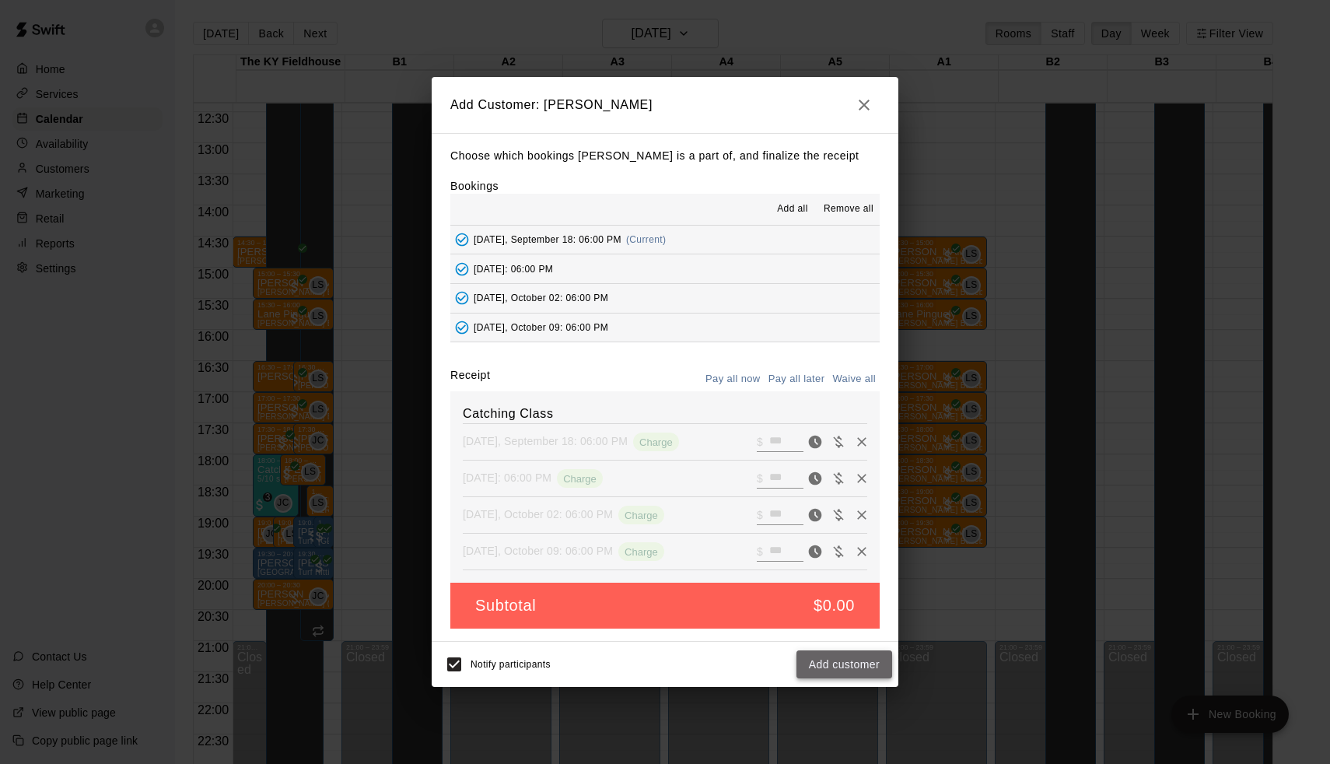
click at [829, 655] on button "Add customer" at bounding box center [845, 664] width 96 height 29
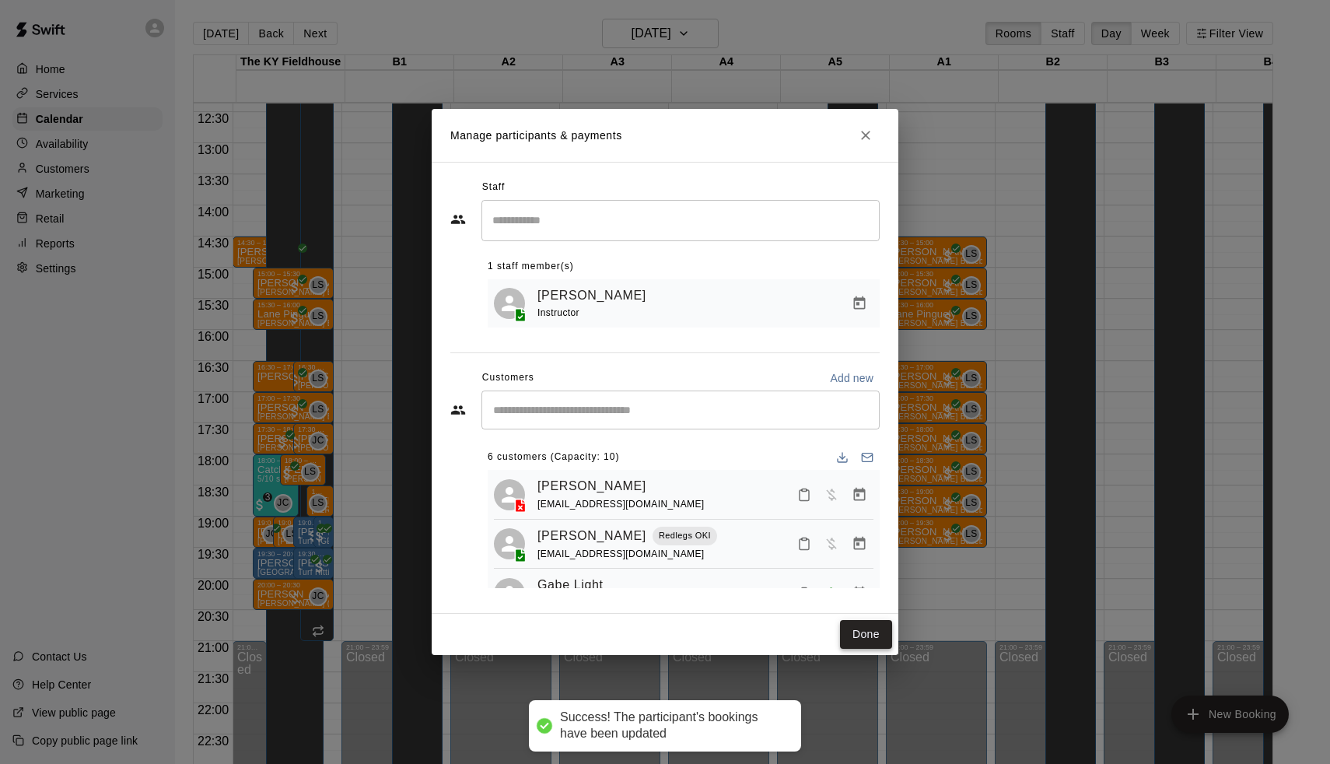
click at [857, 639] on button "Done" at bounding box center [866, 634] width 52 height 29
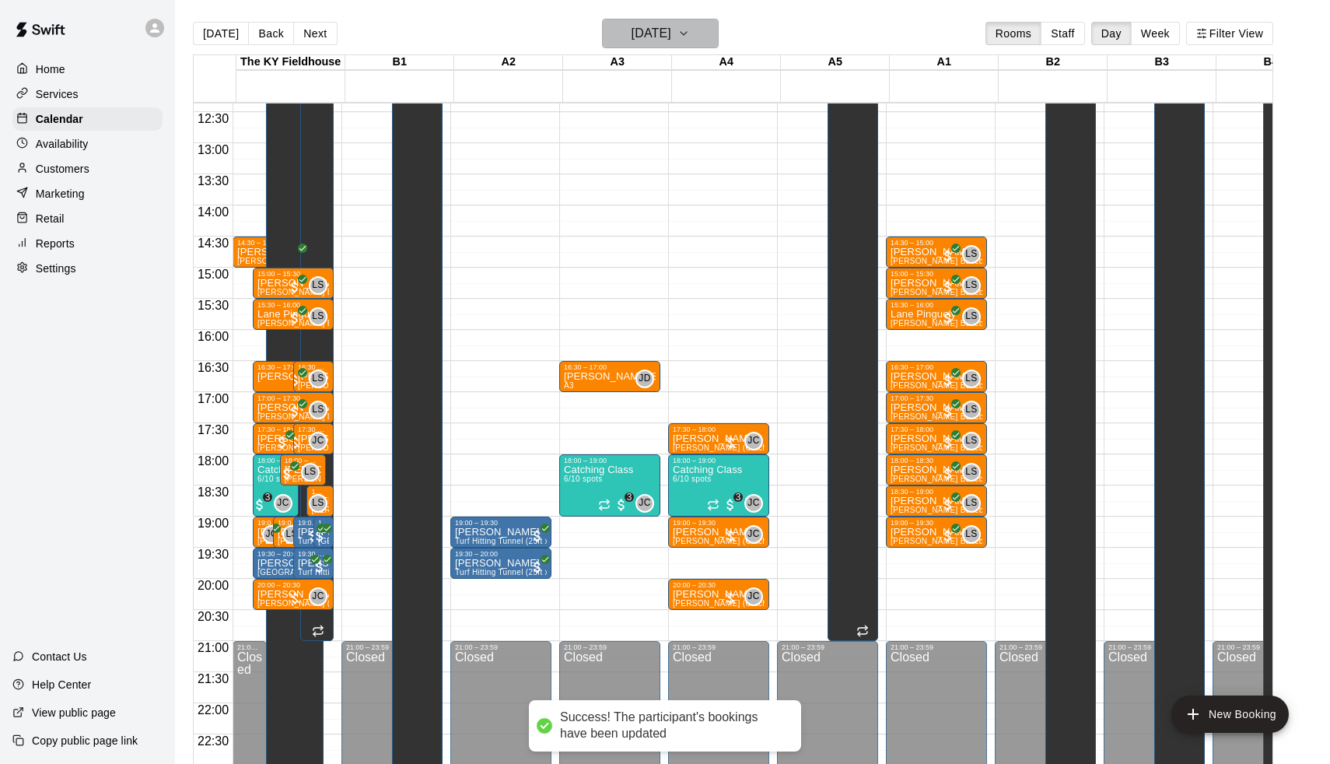
click at [656, 38] on h6 "Thursday Sep 18" at bounding box center [652, 34] width 40 height 22
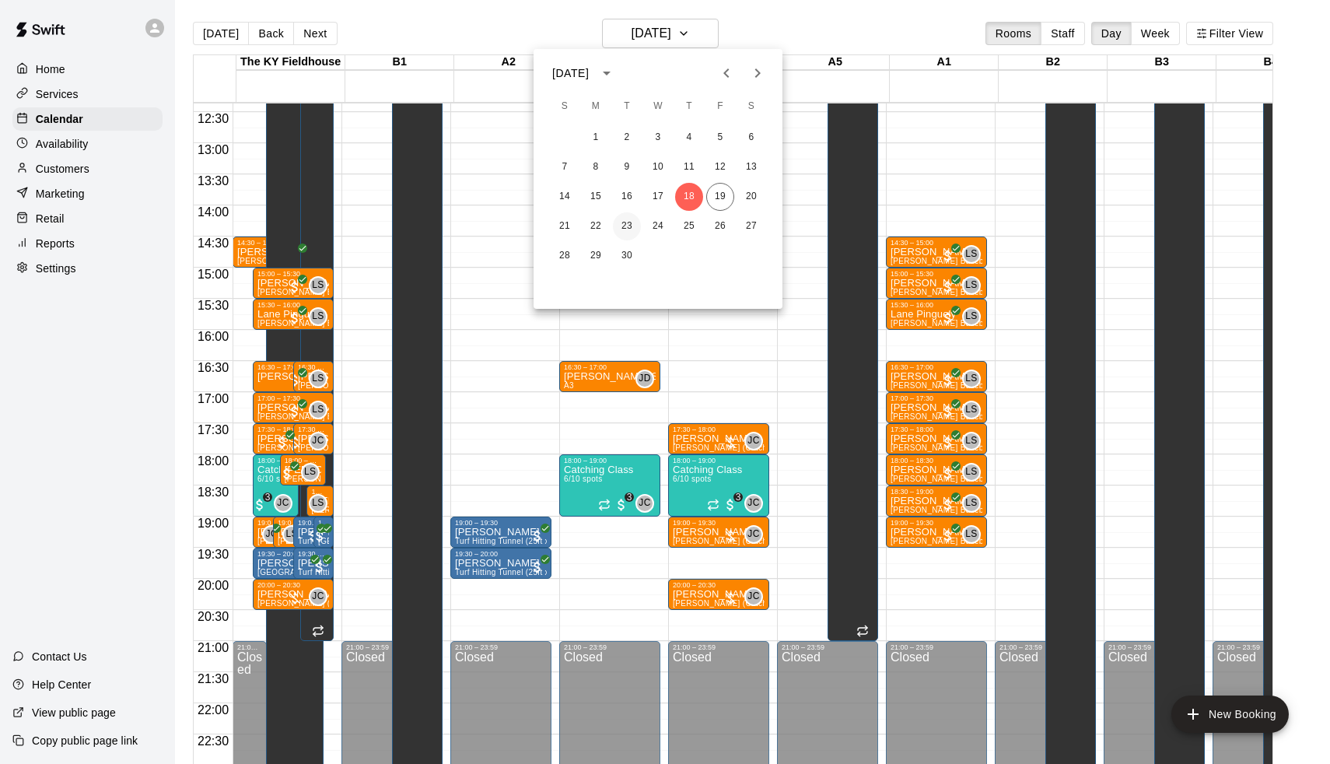
click at [636, 223] on button "23" at bounding box center [627, 226] width 28 height 28
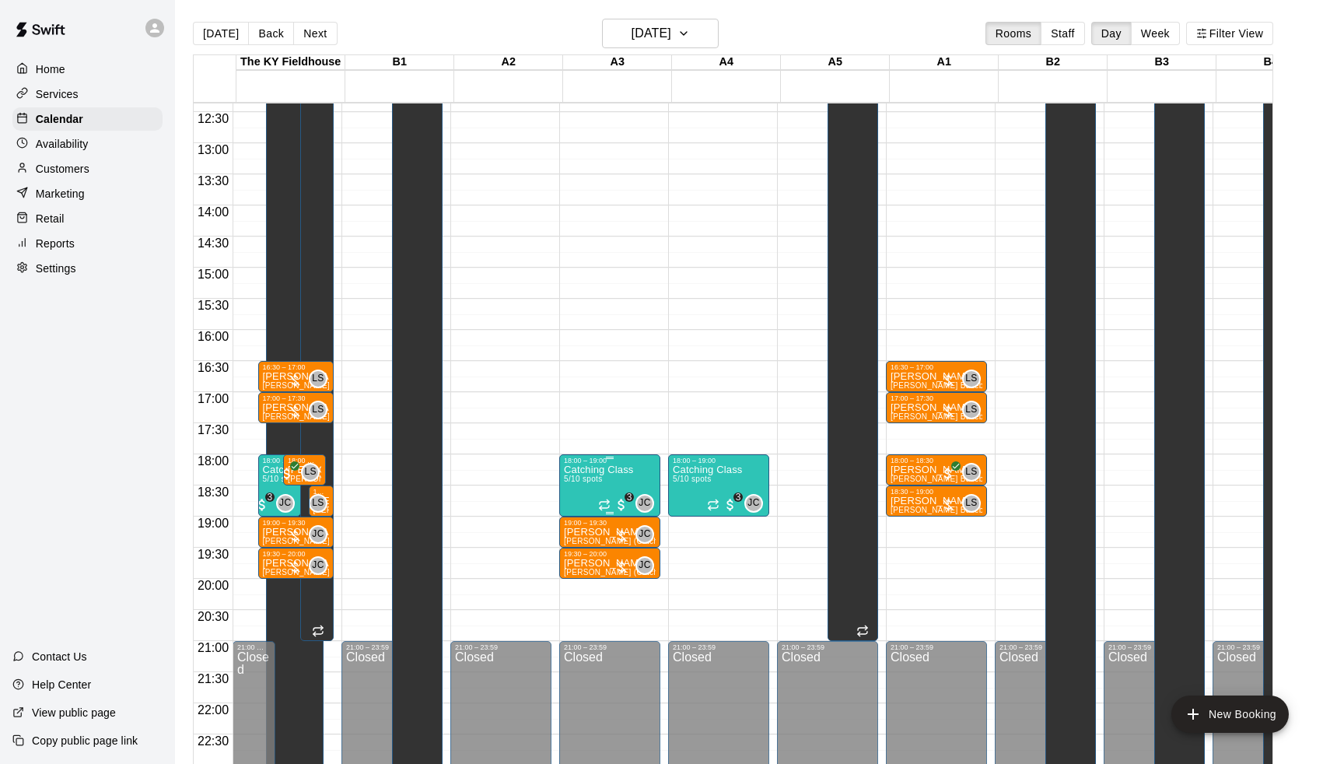
click at [622, 464] on div "18:00 – 19:00" at bounding box center [610, 461] width 92 height 8
click at [578, 516] on img "edit" at bounding box center [583, 510] width 18 height 18
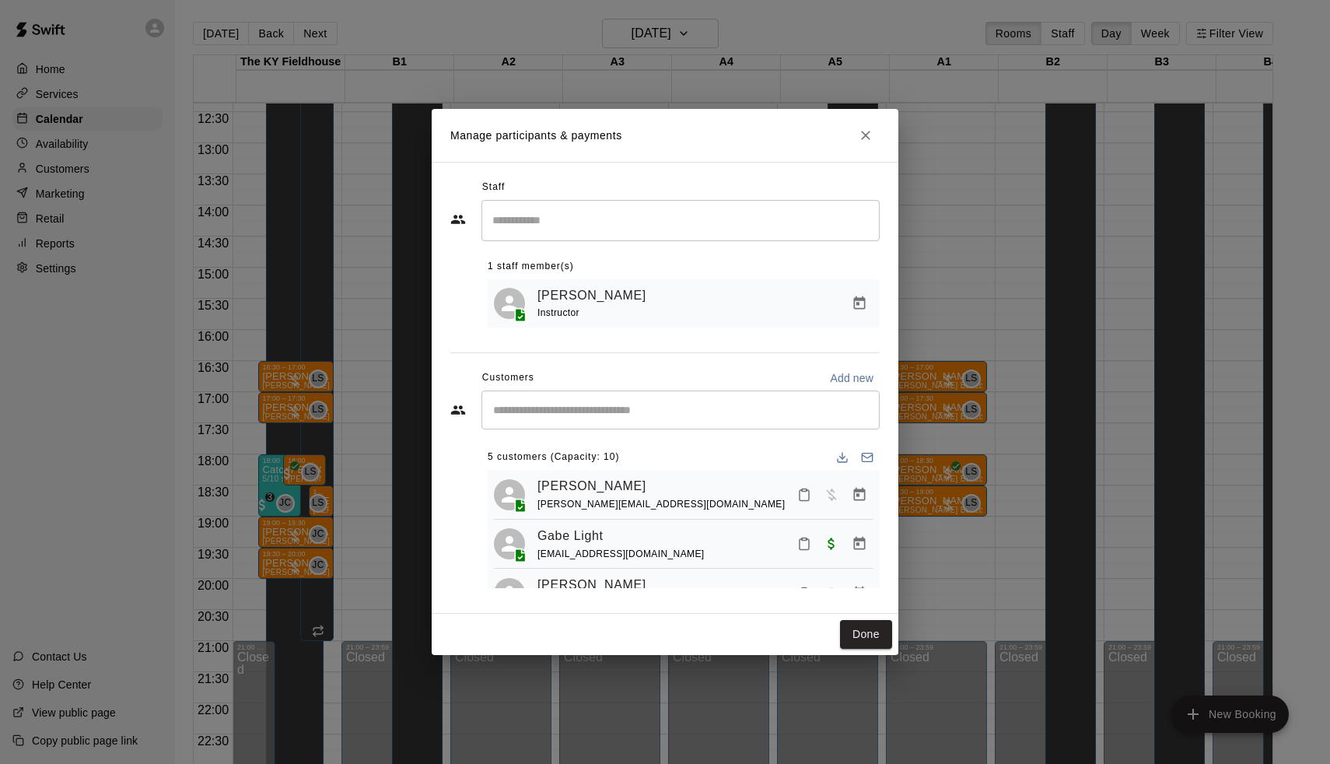
click at [590, 412] on input "Start typing to search customers..." at bounding box center [681, 410] width 384 height 16
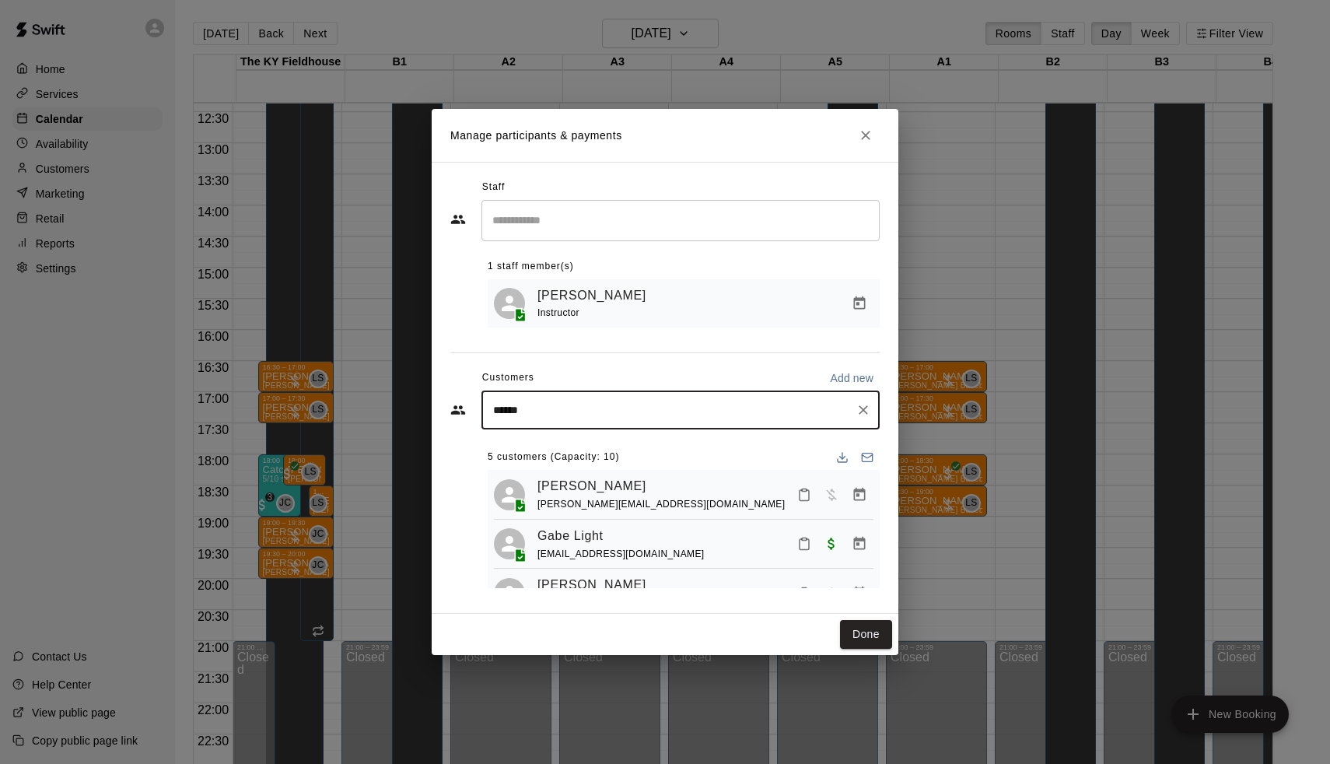
type input "*******"
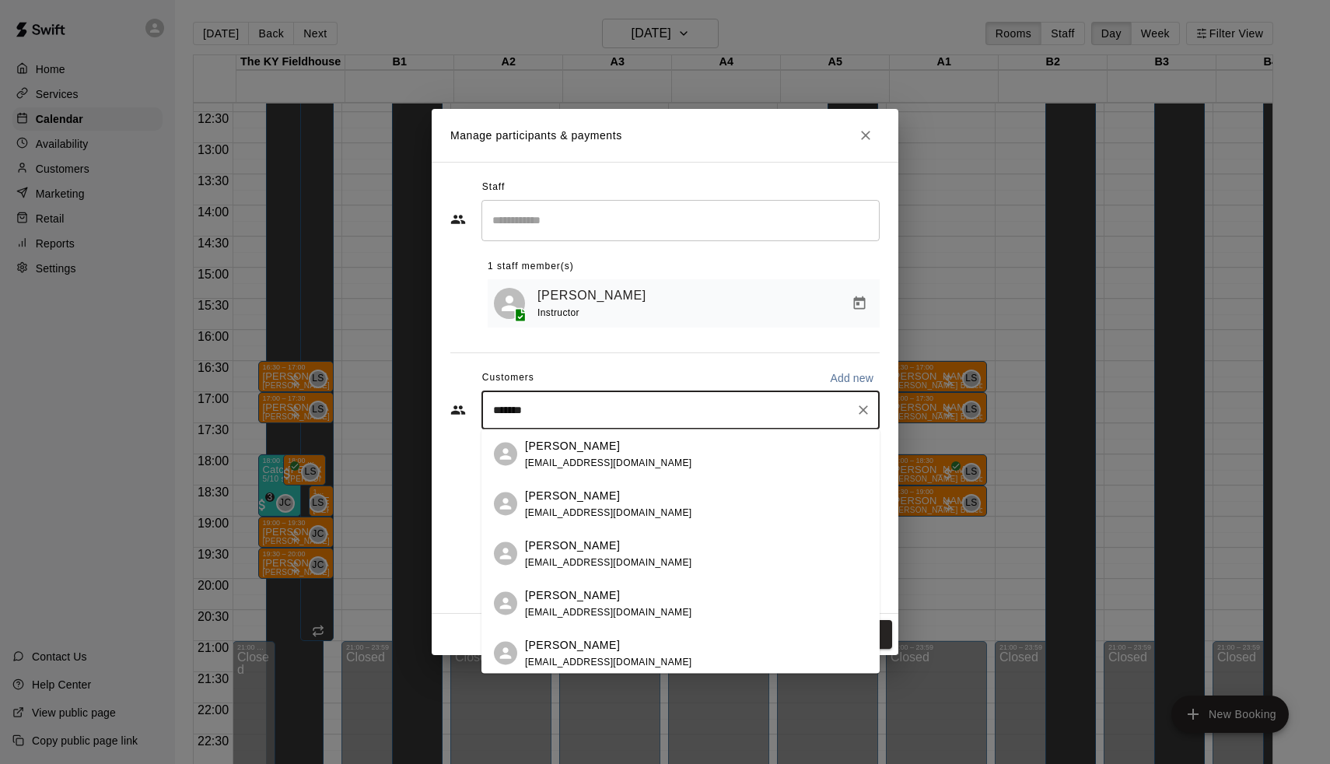
click at [575, 498] on p "Braxton Royer" at bounding box center [572, 495] width 95 height 16
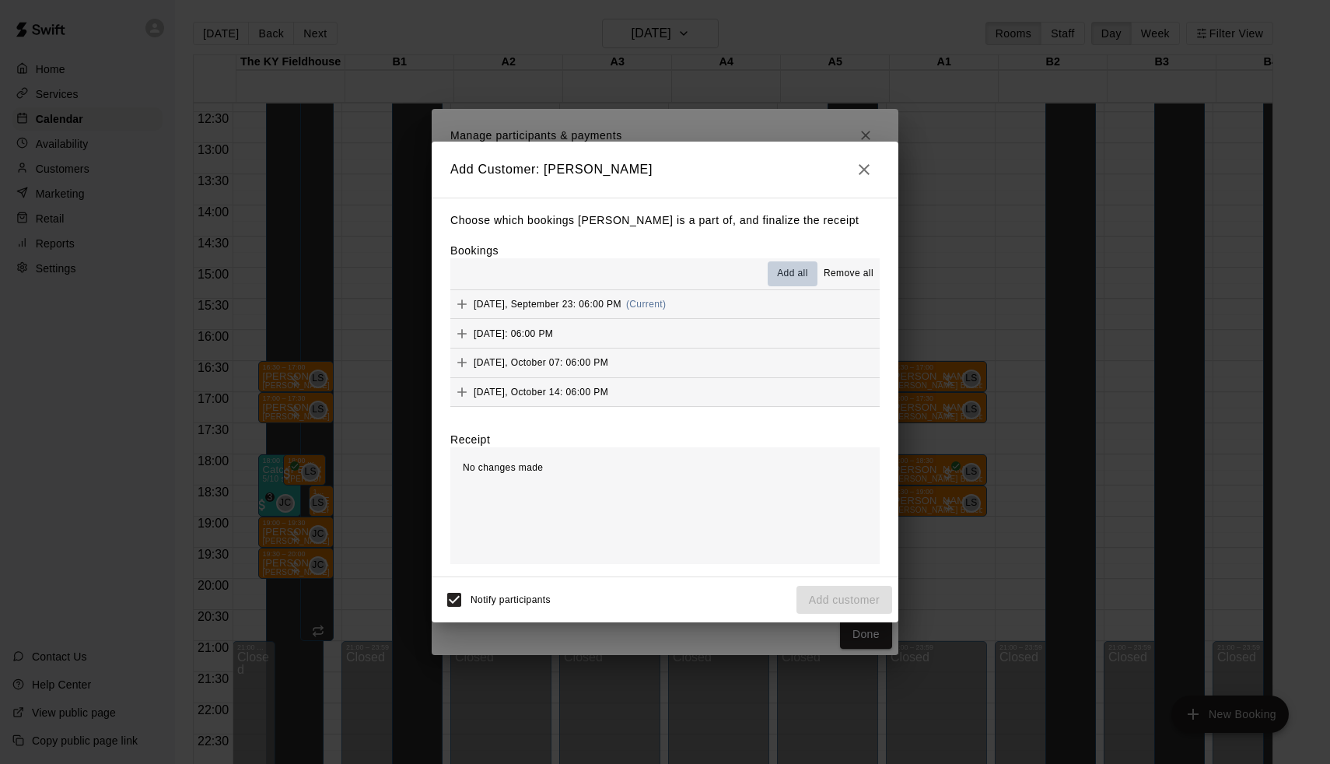
click at [787, 273] on span "Add all" at bounding box center [792, 274] width 31 height 16
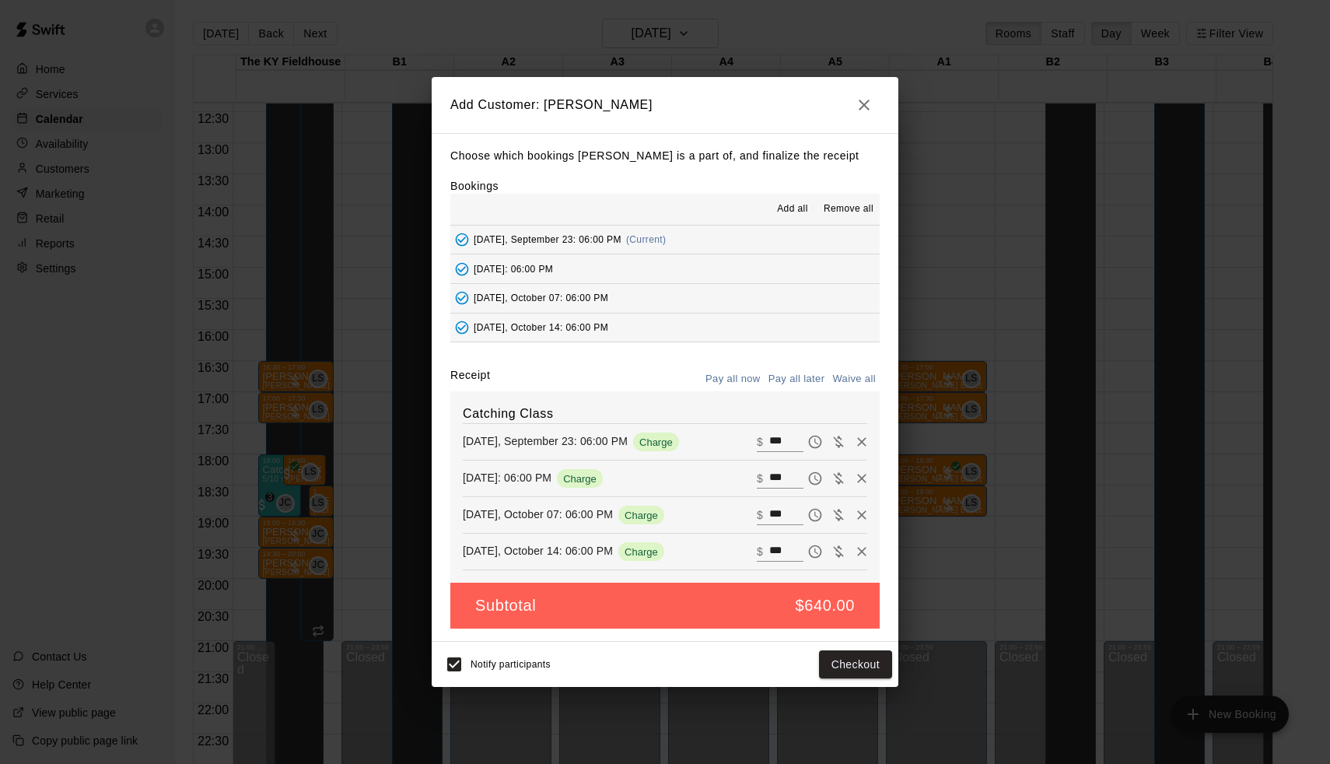
click at [812, 383] on button "Pay all later" at bounding box center [797, 379] width 65 height 24
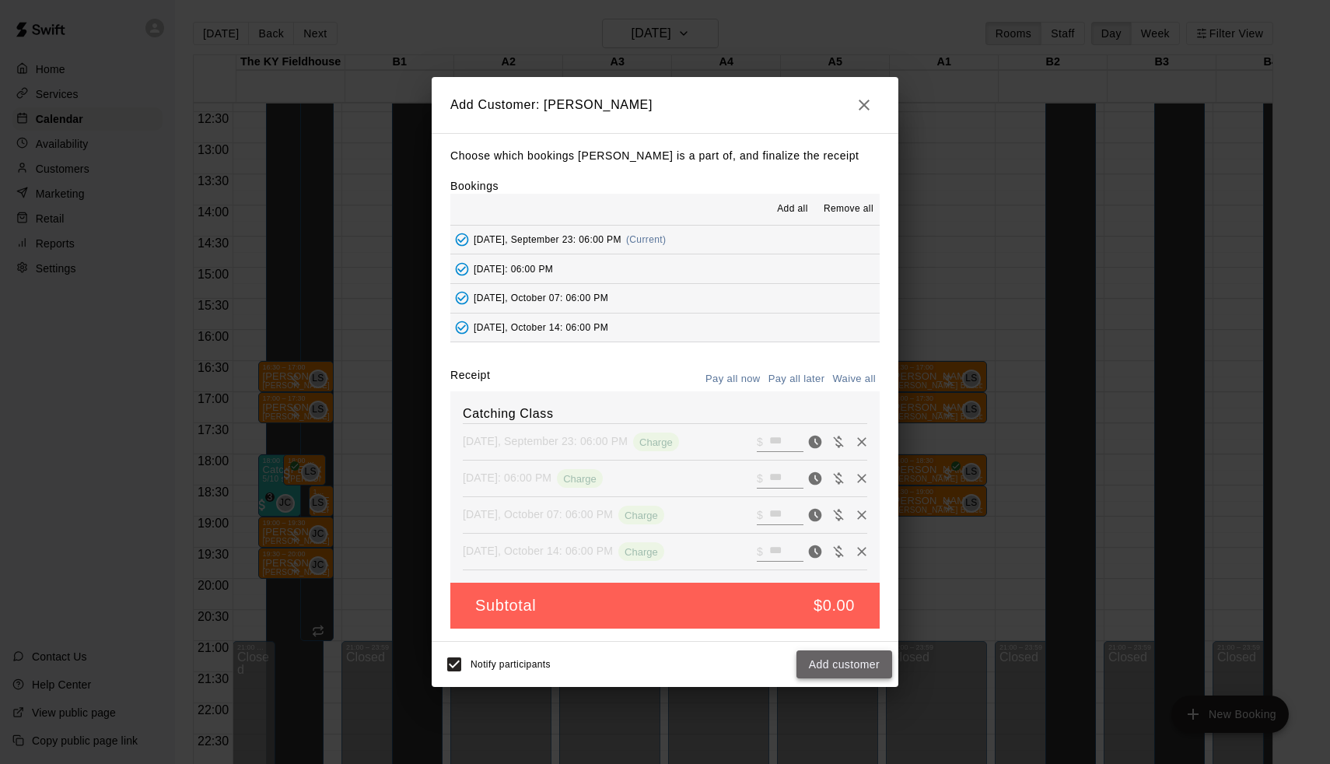
click at [856, 654] on button "Add customer" at bounding box center [845, 664] width 96 height 29
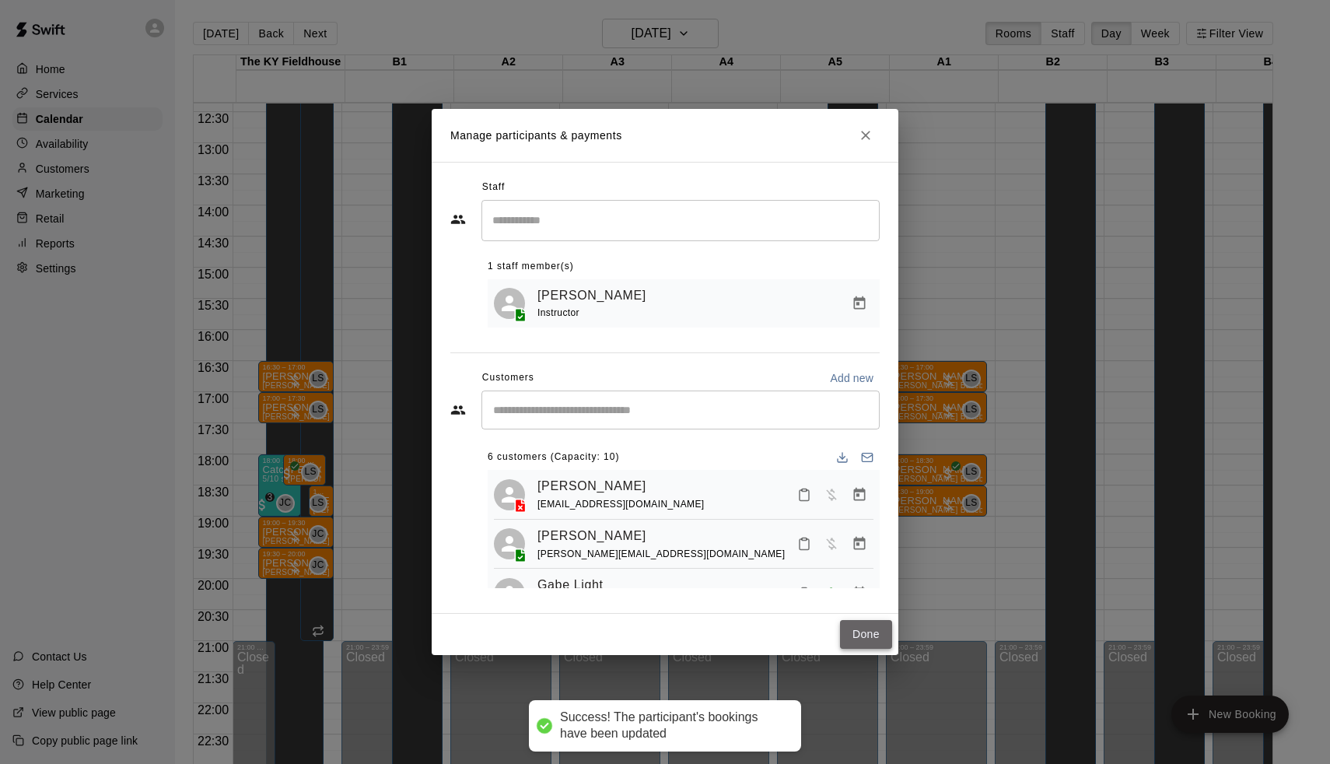
click at [860, 628] on button "Done" at bounding box center [866, 634] width 52 height 29
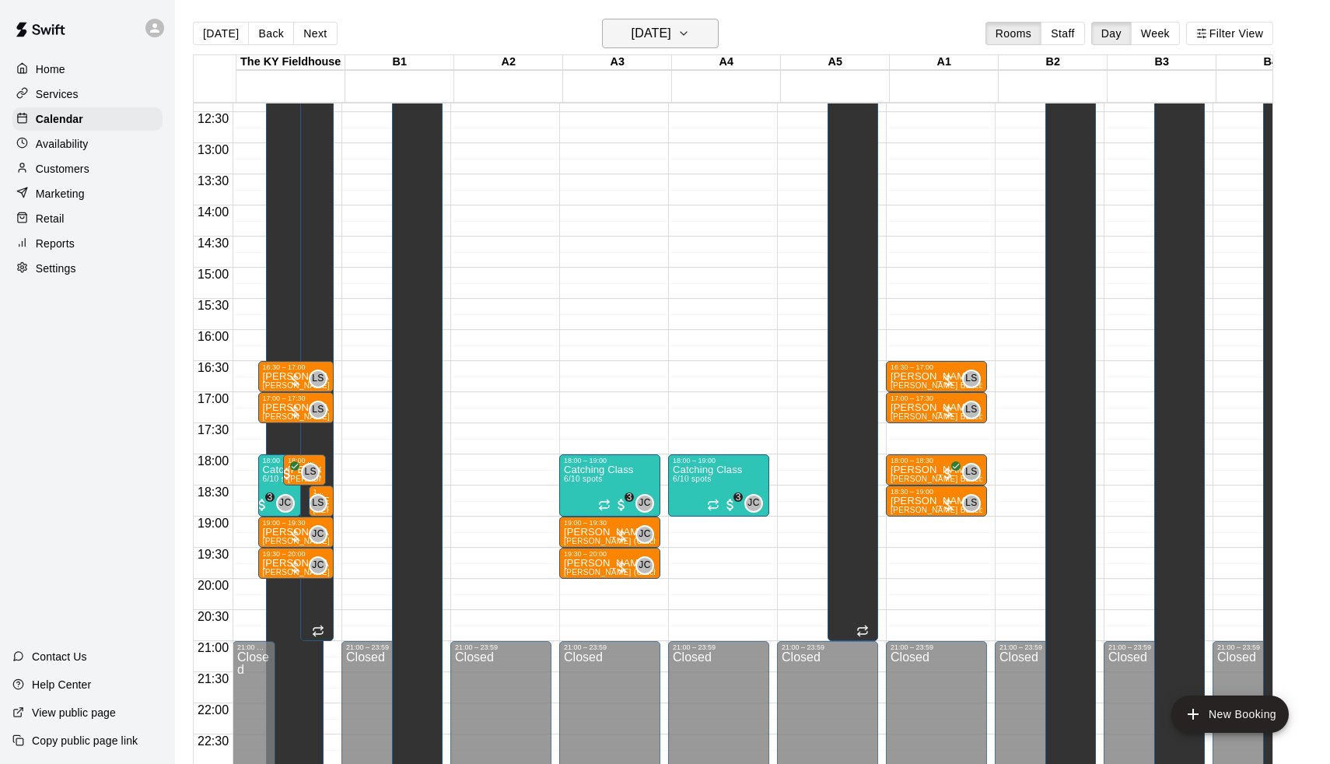
click at [650, 32] on h6 "Tuesday Sep 23" at bounding box center [652, 34] width 40 height 22
click at [720, 198] on button "19" at bounding box center [720, 197] width 28 height 28
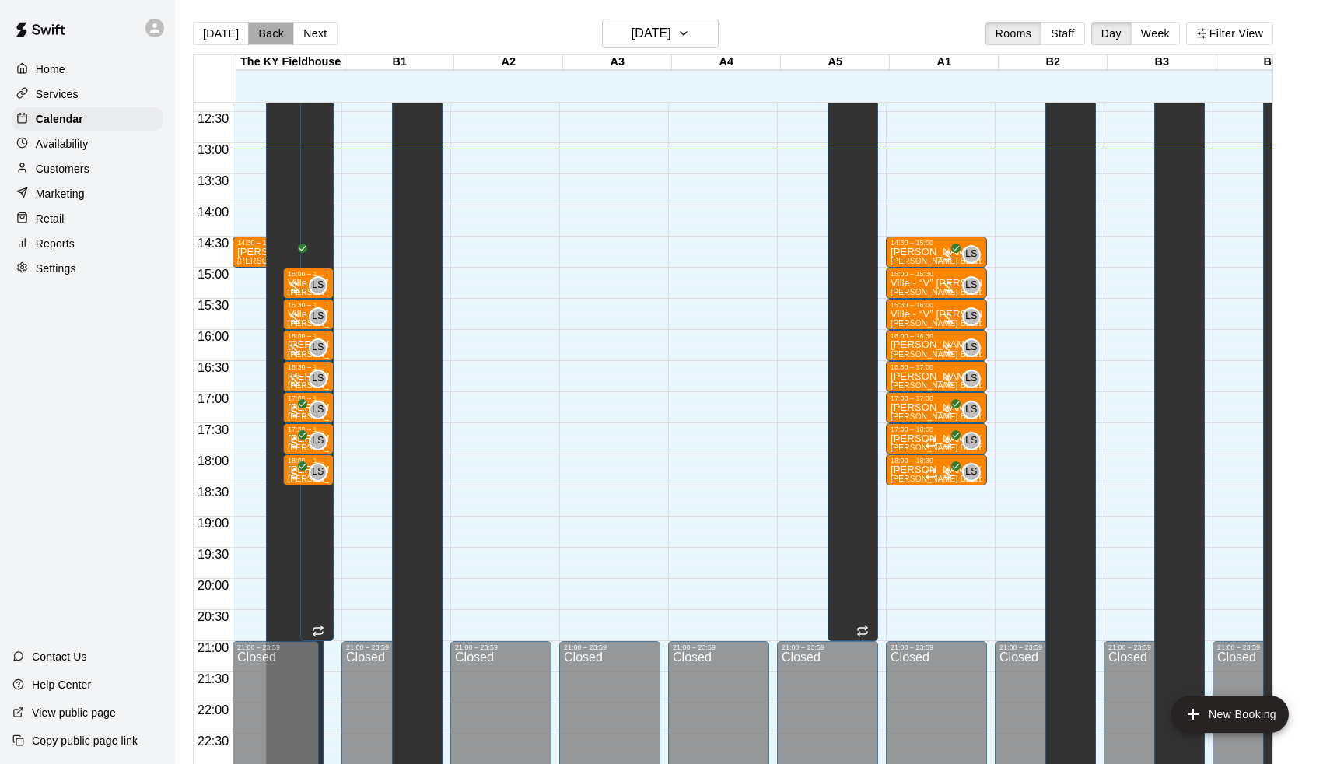
click at [256, 32] on button "Back" at bounding box center [271, 33] width 46 height 23
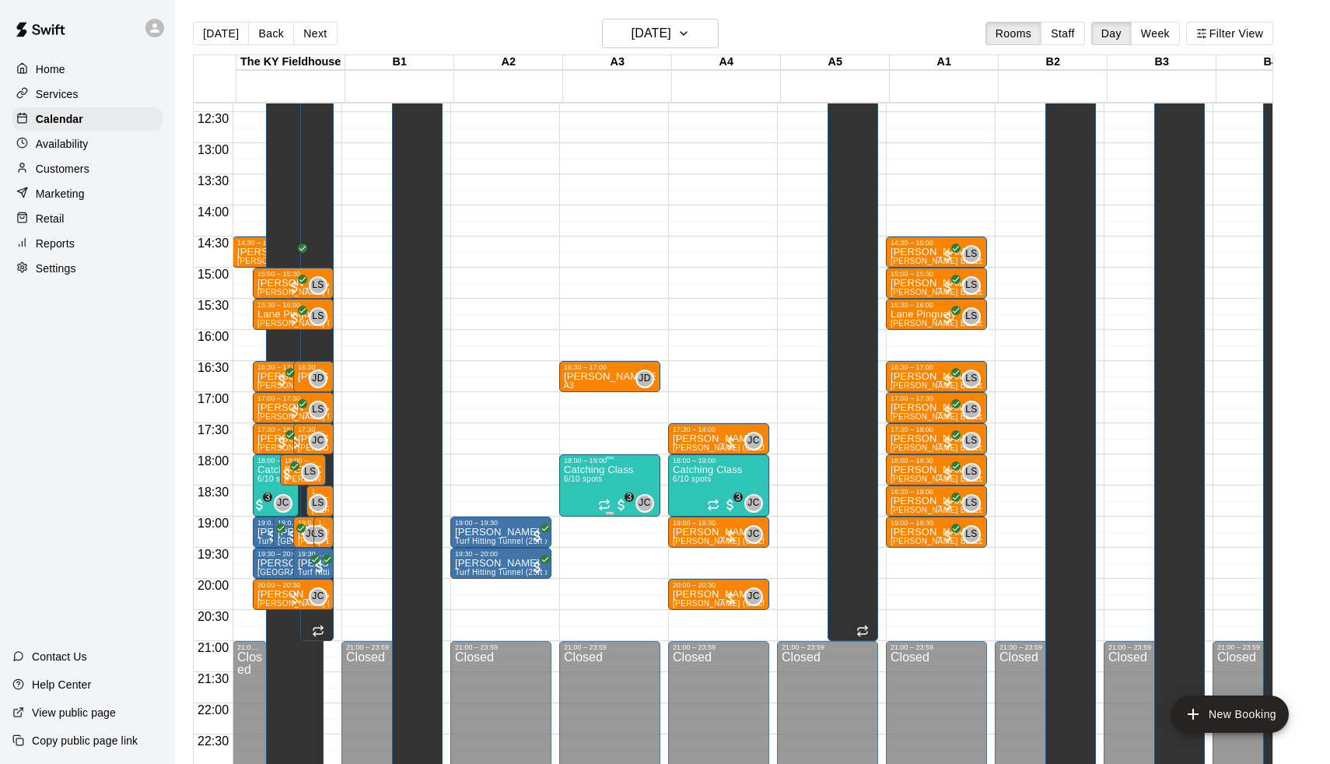
click at [588, 512] on img "edit" at bounding box center [583, 519] width 18 height 18
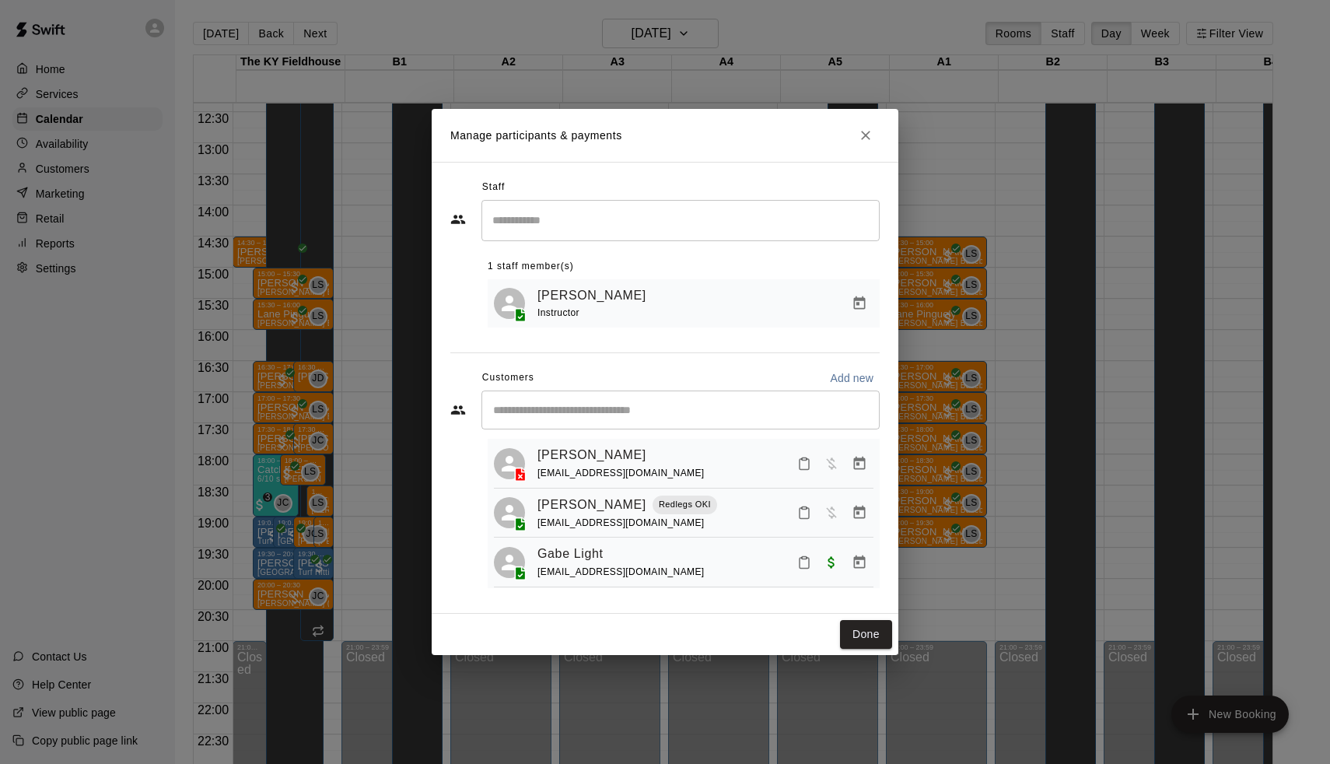
scroll to position [30, 0]
click at [853, 461] on icon "Manage bookings & payment" at bounding box center [860, 465] width 16 height 16
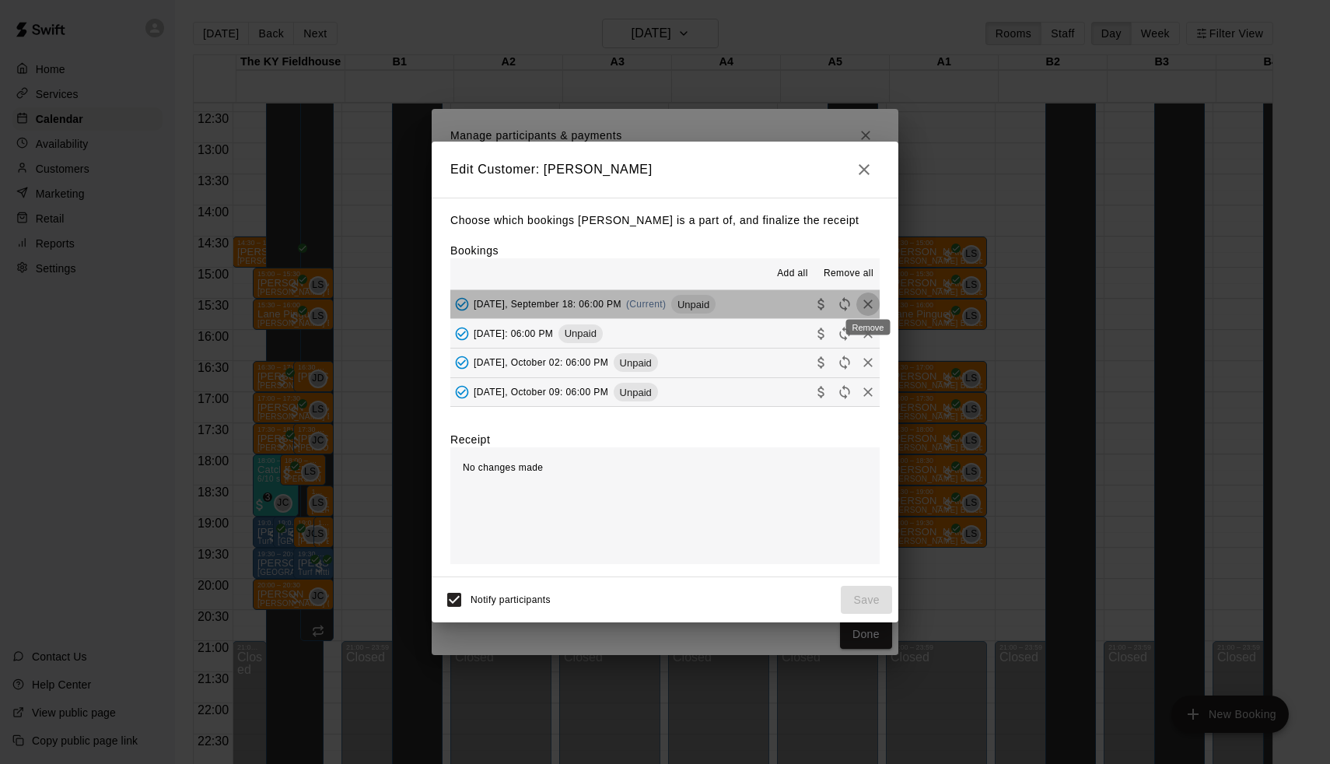
click at [865, 303] on icon "Remove" at bounding box center [868, 304] width 16 height 16
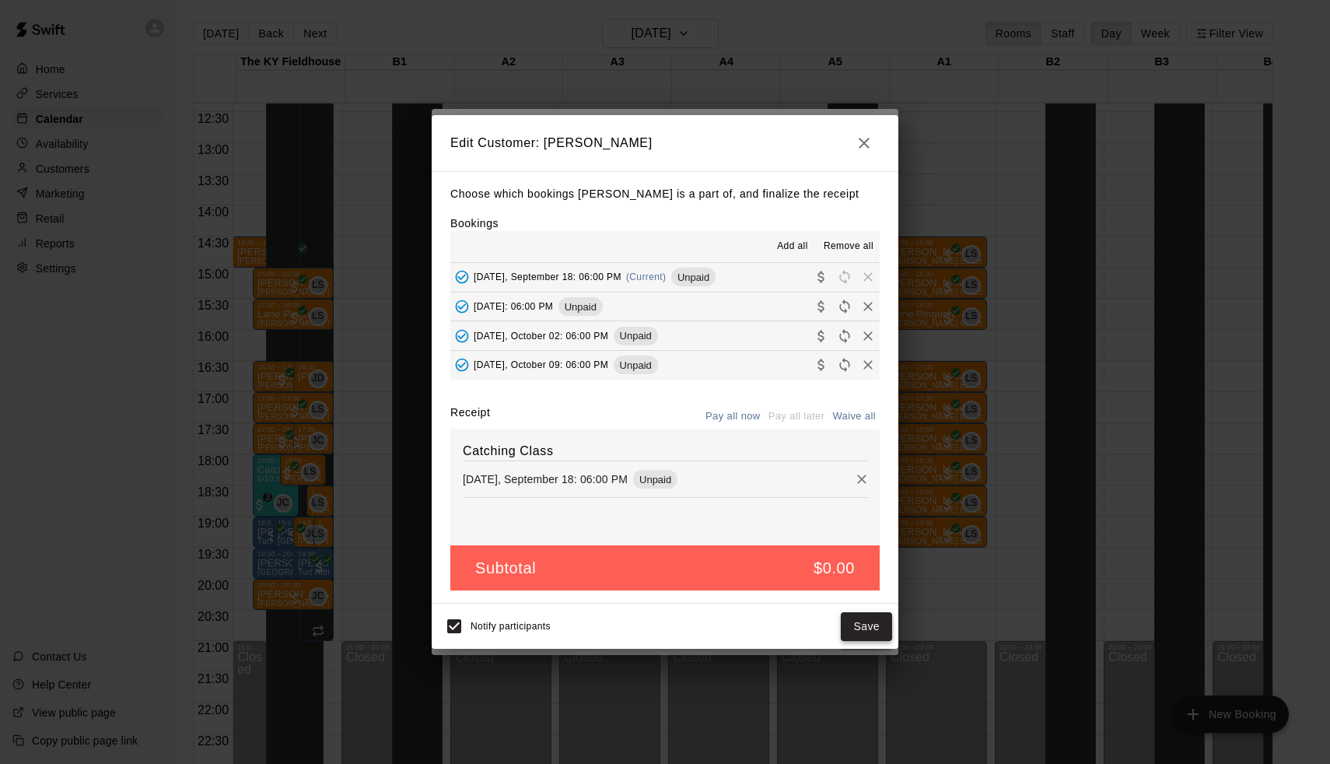
click at [881, 634] on button "Save" at bounding box center [866, 626] width 51 height 29
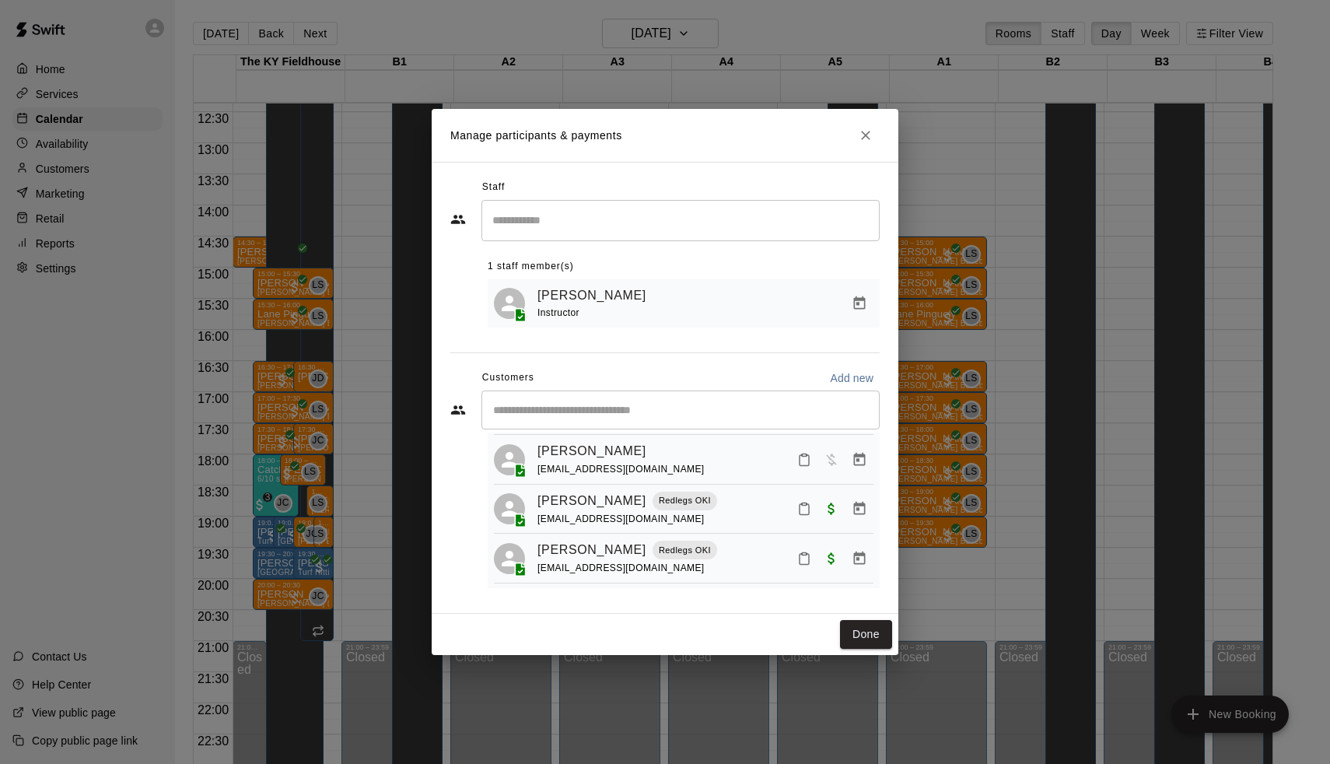
scroll to position [133, 0]
click at [875, 636] on button "Done" at bounding box center [866, 634] width 52 height 29
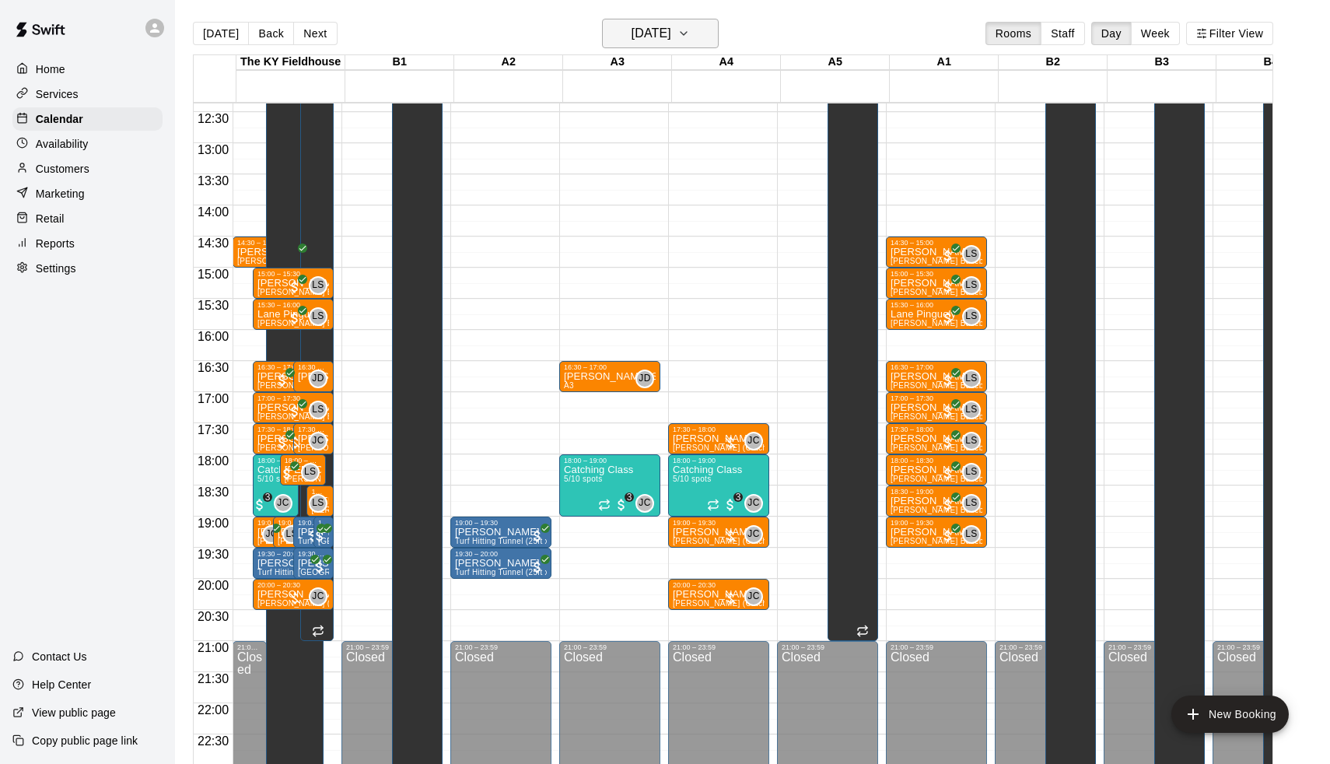
click at [632, 39] on h6 "Thursday Sep 18" at bounding box center [652, 34] width 40 height 22
click at [623, 225] on button "23" at bounding box center [627, 226] width 28 height 28
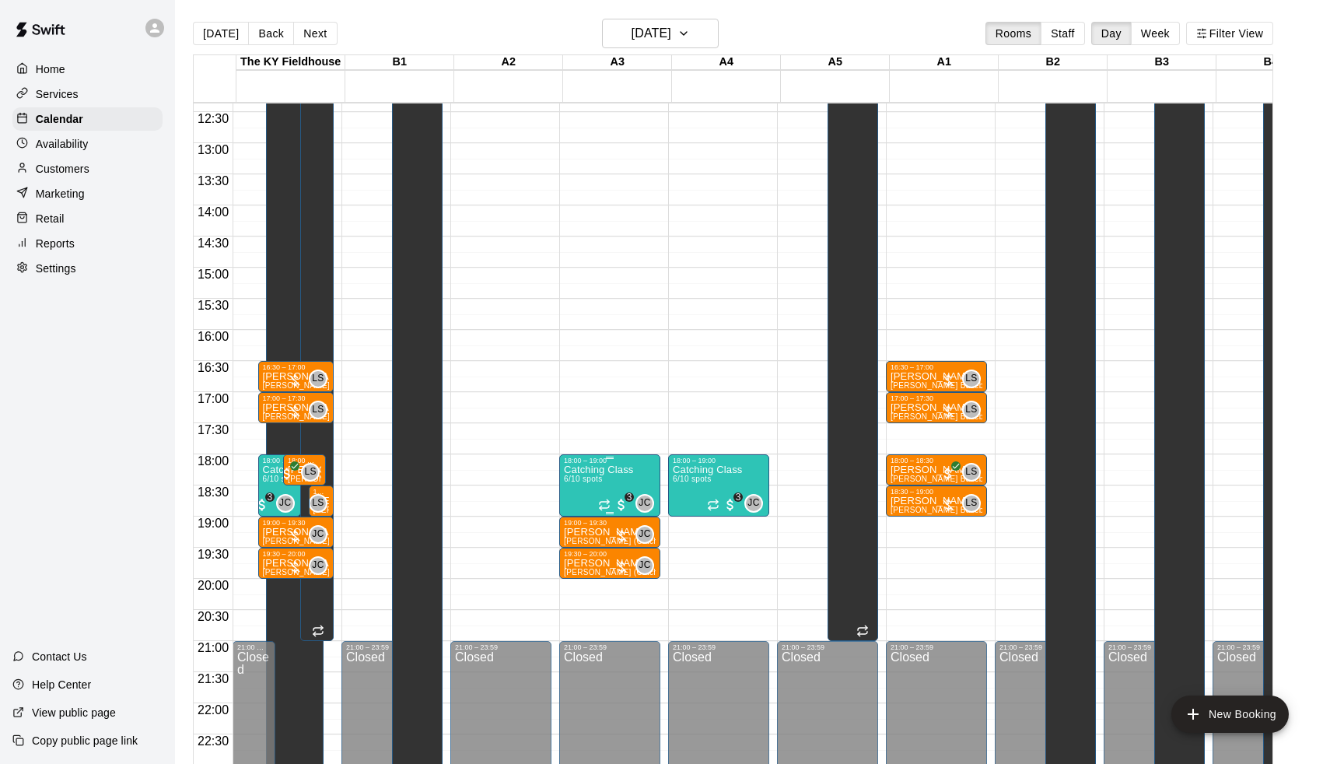
click at [602, 478] on span "6/10 spots" at bounding box center [583, 479] width 38 height 9
click at [581, 525] on img "edit" at bounding box center [583, 529] width 18 height 18
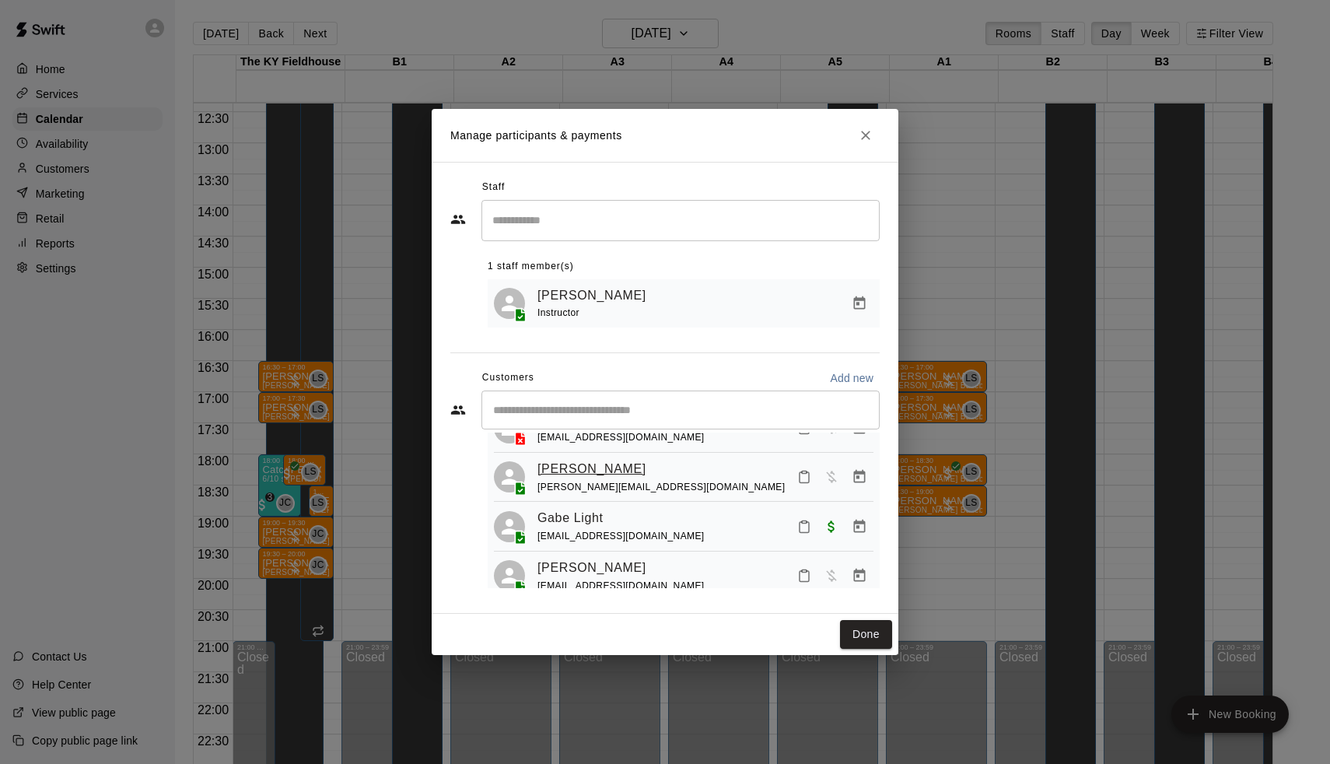
scroll to position [38, 0]
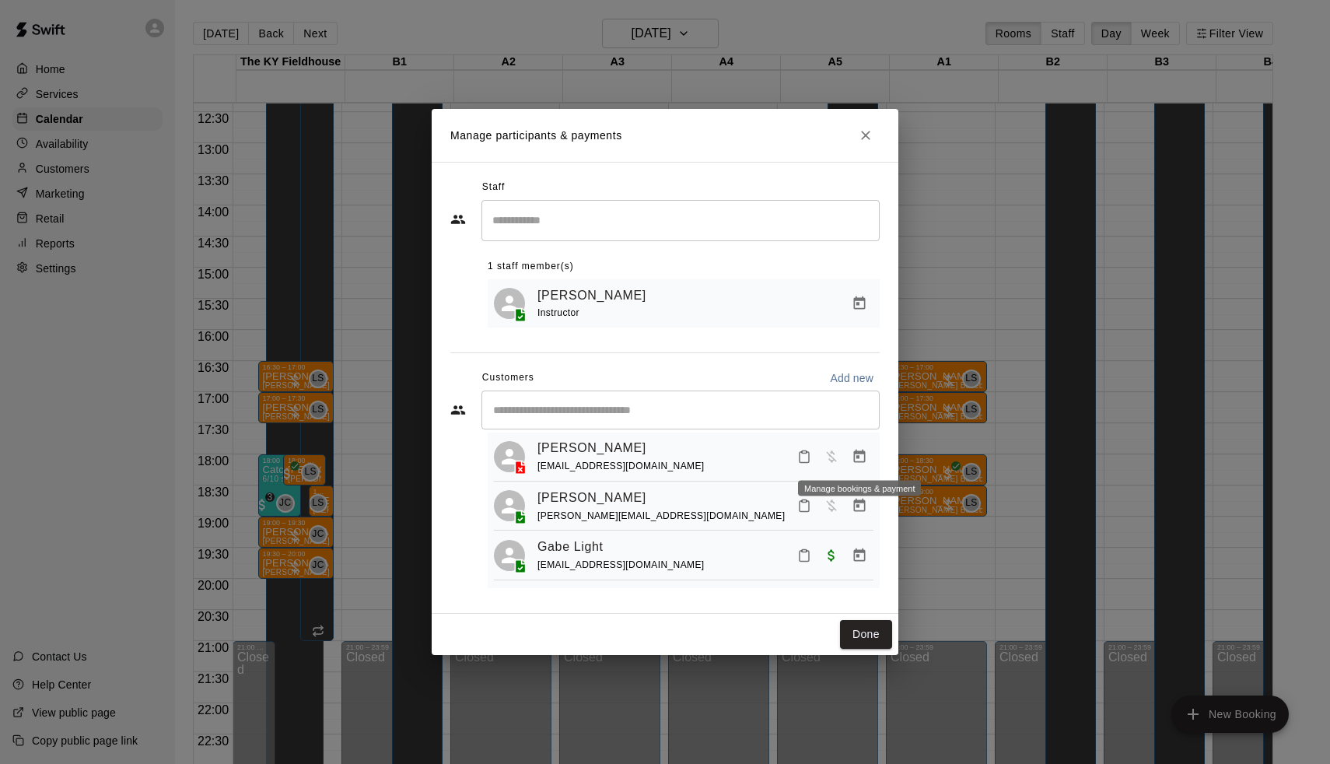
click at [860, 450] on icon "Manage bookings & payment" at bounding box center [860, 455] width 12 height 13
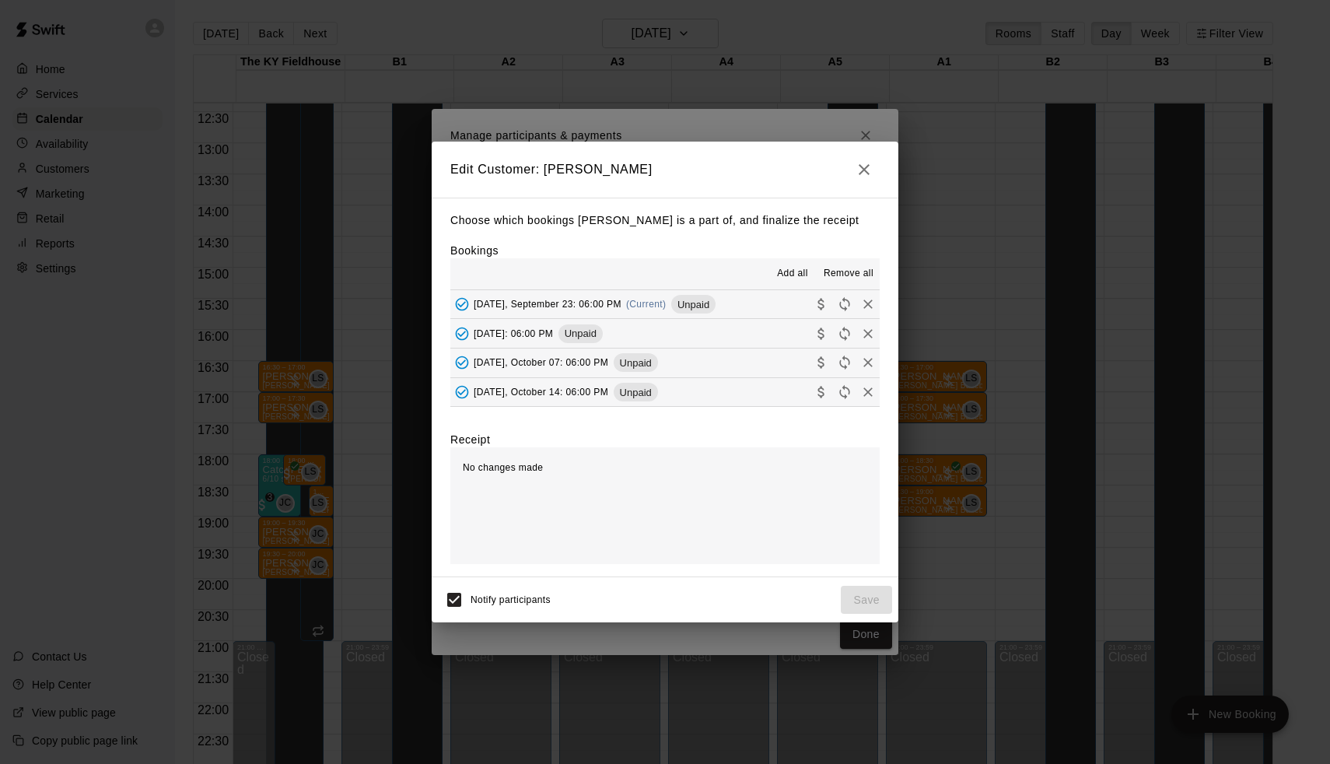
click at [864, 167] on icon "button" at bounding box center [864, 169] width 19 height 19
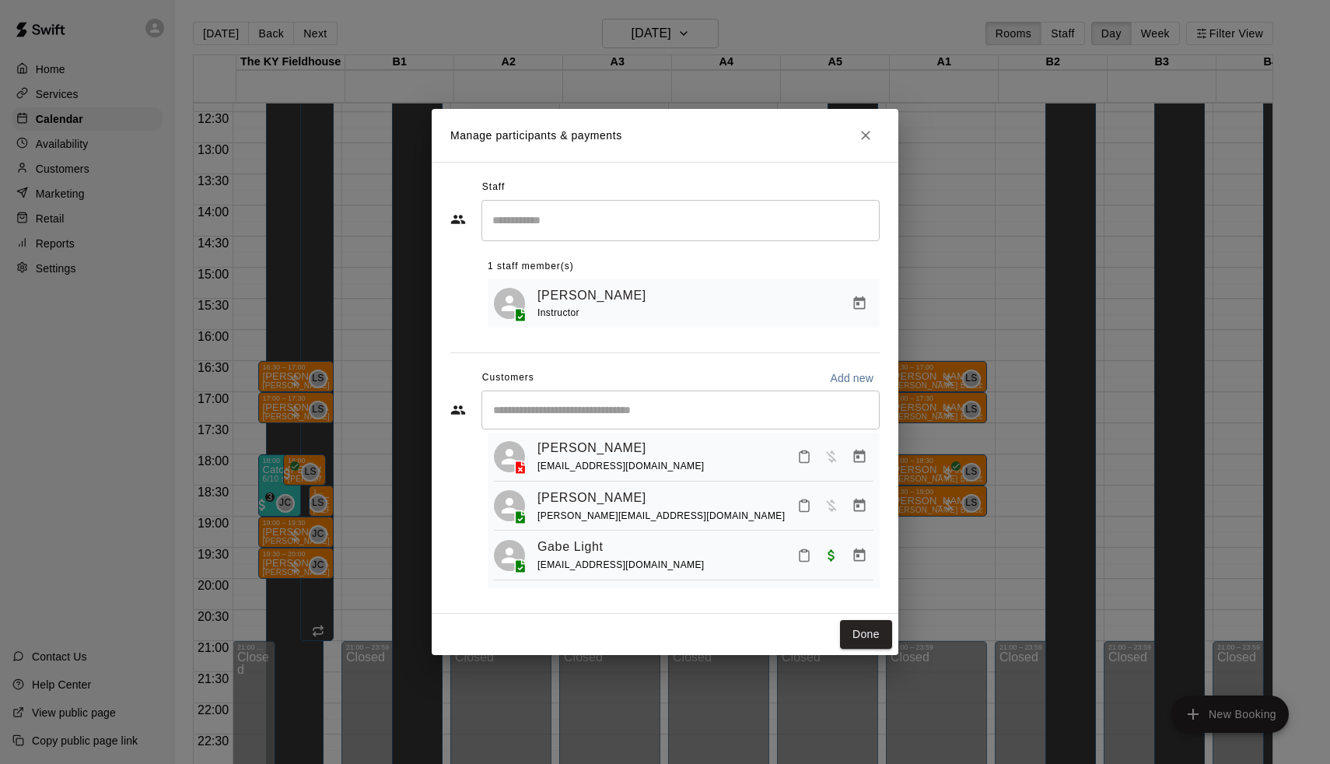
drag, startPoint x: 620, startPoint y: 444, endPoint x: 616, endPoint y: 422, distance: 22.9
click at [616, 422] on div "​ 6 customers (Capacity: 10) Braxton Royer wroyer32@gmail.com Cazden Cornett mo…" at bounding box center [664, 490] width 429 height 198
click at [868, 139] on icon "Close" at bounding box center [865, 135] width 9 height 9
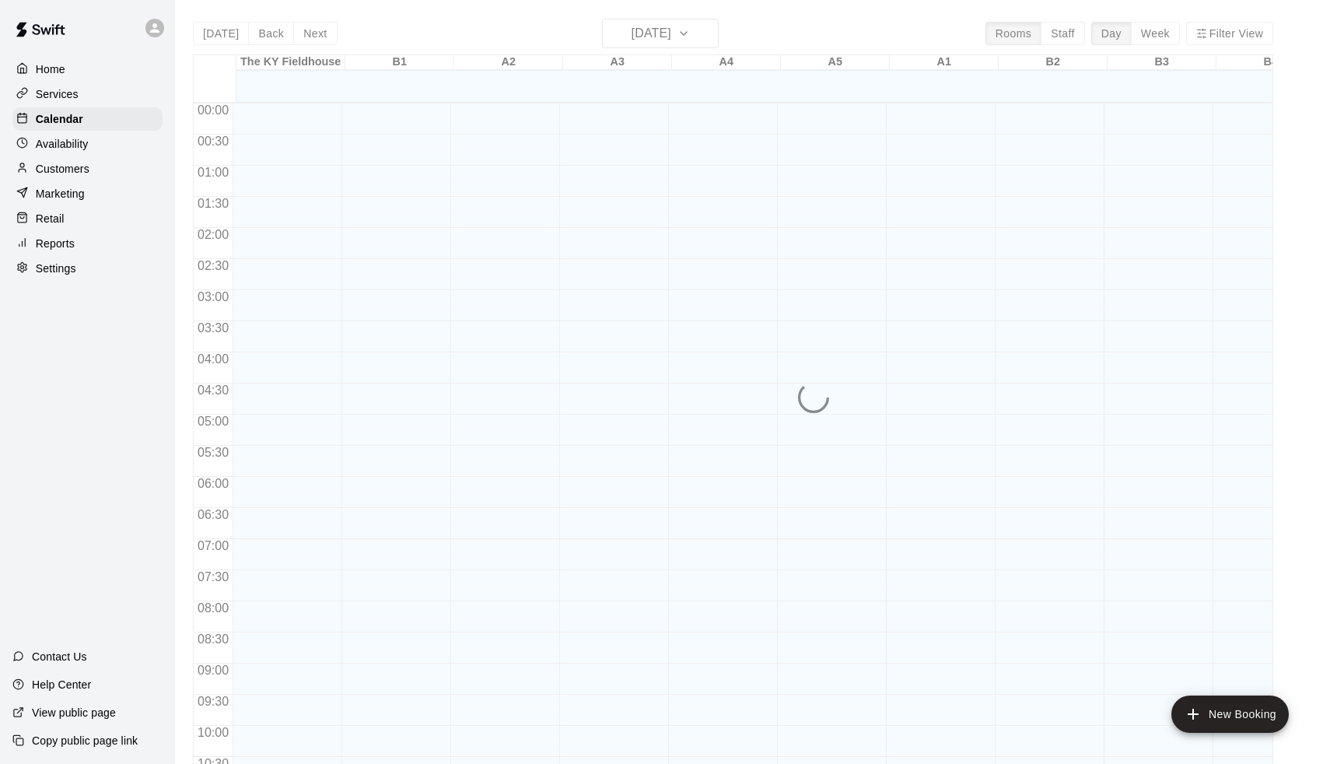
scroll to position [769, 0]
